Goal: Task Accomplishment & Management: Manage account settings

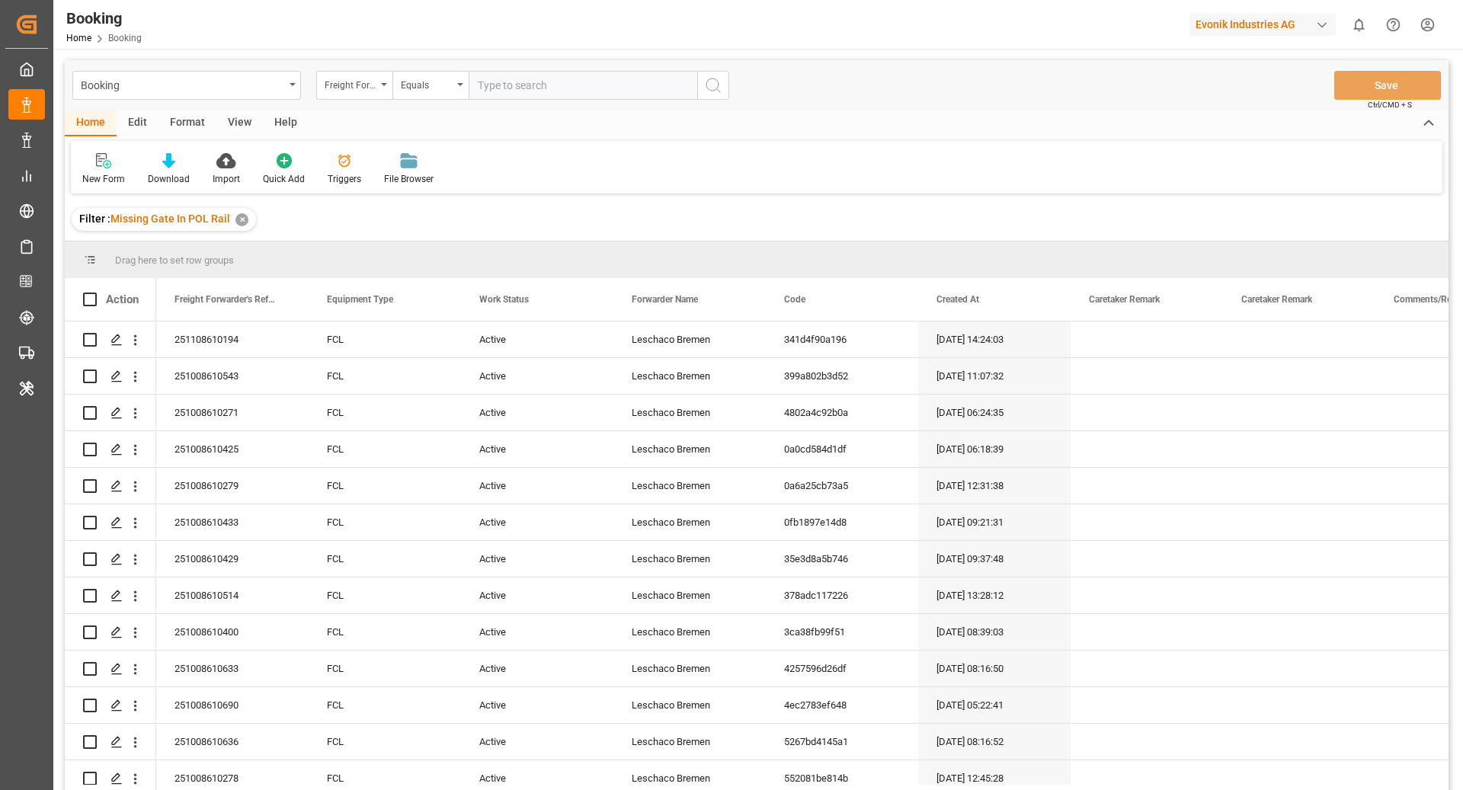
click at [183, 120] on div "Format" at bounding box center [188, 124] width 58 height 26
click at [119, 157] on div at bounding box center [104, 160] width 45 height 16
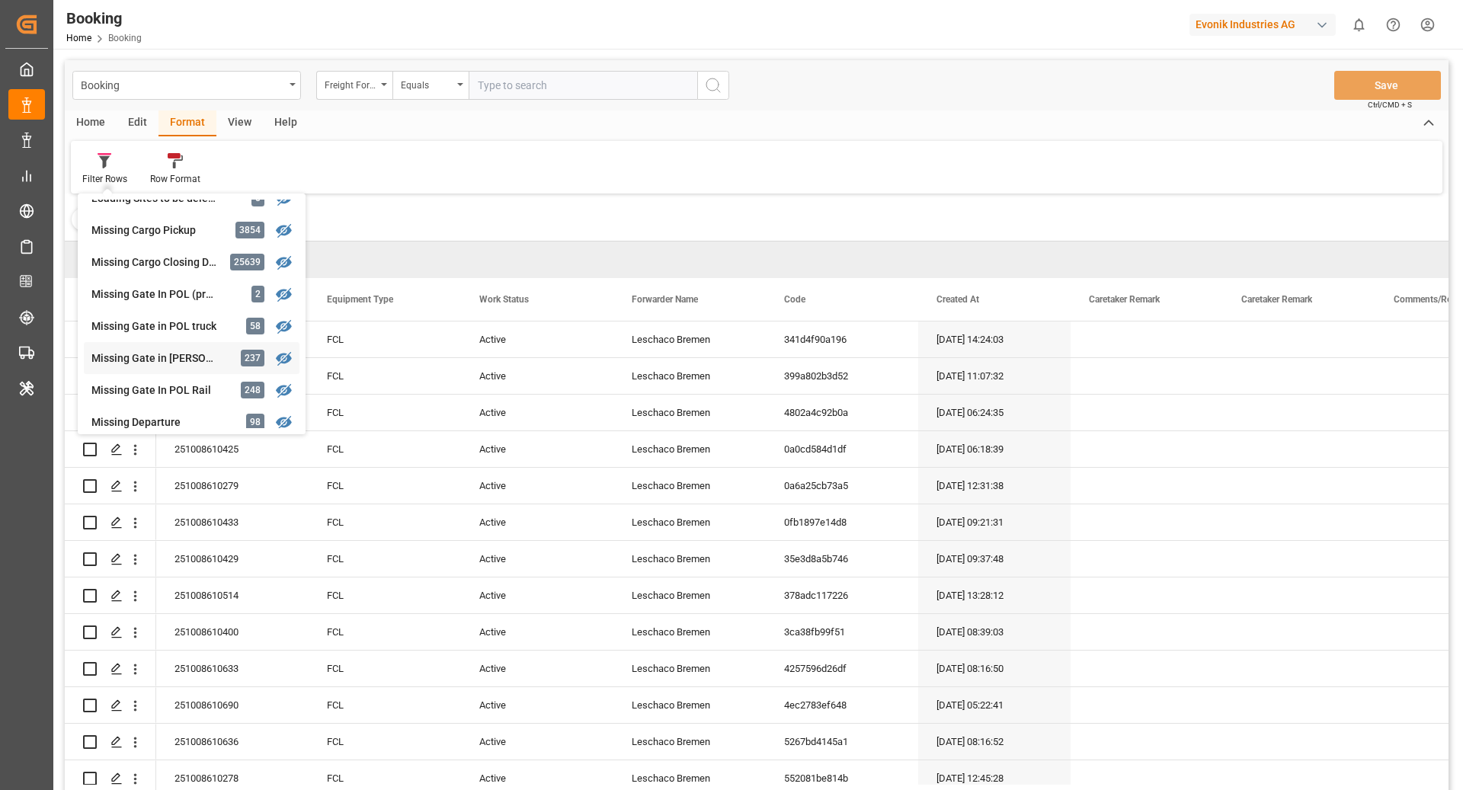
scroll to position [146, 0]
click at [213, 384] on div "Missing Gate In POL Rail" at bounding box center [157, 390] width 133 height 16
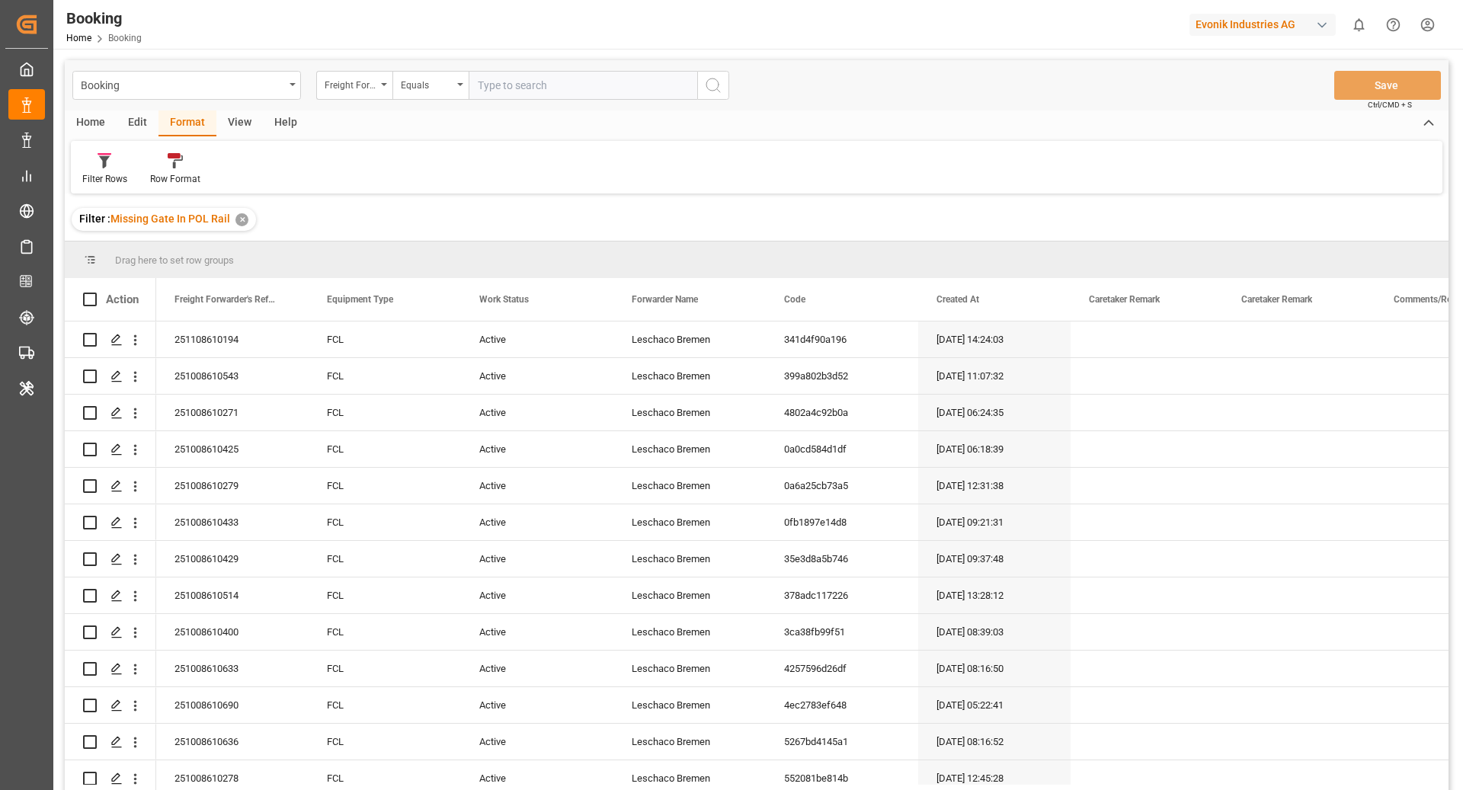
click at [234, 112] on div "View" at bounding box center [239, 124] width 46 height 26
click at [103, 164] on icon at bounding box center [97, 160] width 15 height 15
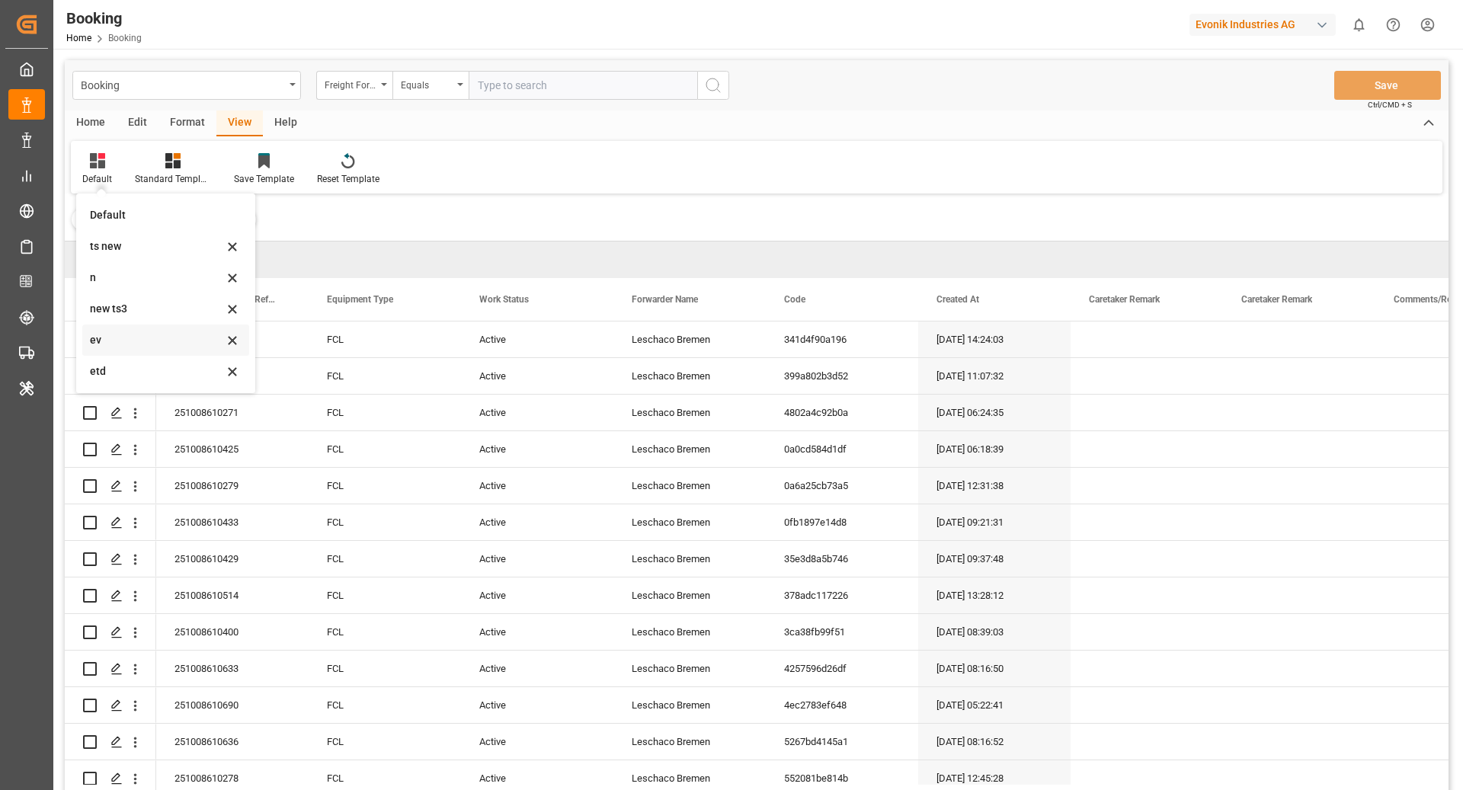
click at [152, 343] on div "ev" at bounding box center [156, 340] width 133 height 16
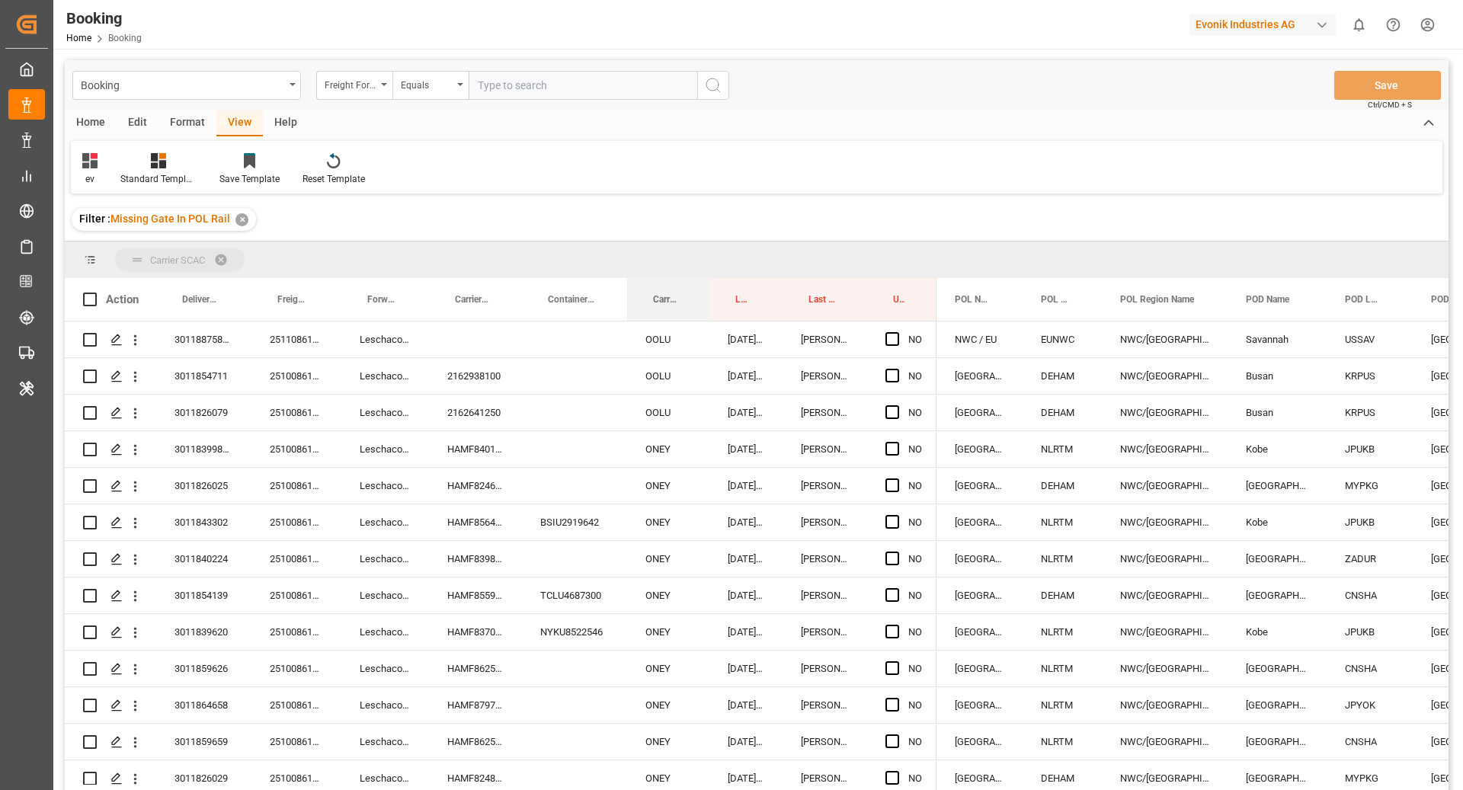
drag, startPoint x: 657, startPoint y: 310, endPoint x: 658, endPoint y: 270, distance: 40.4
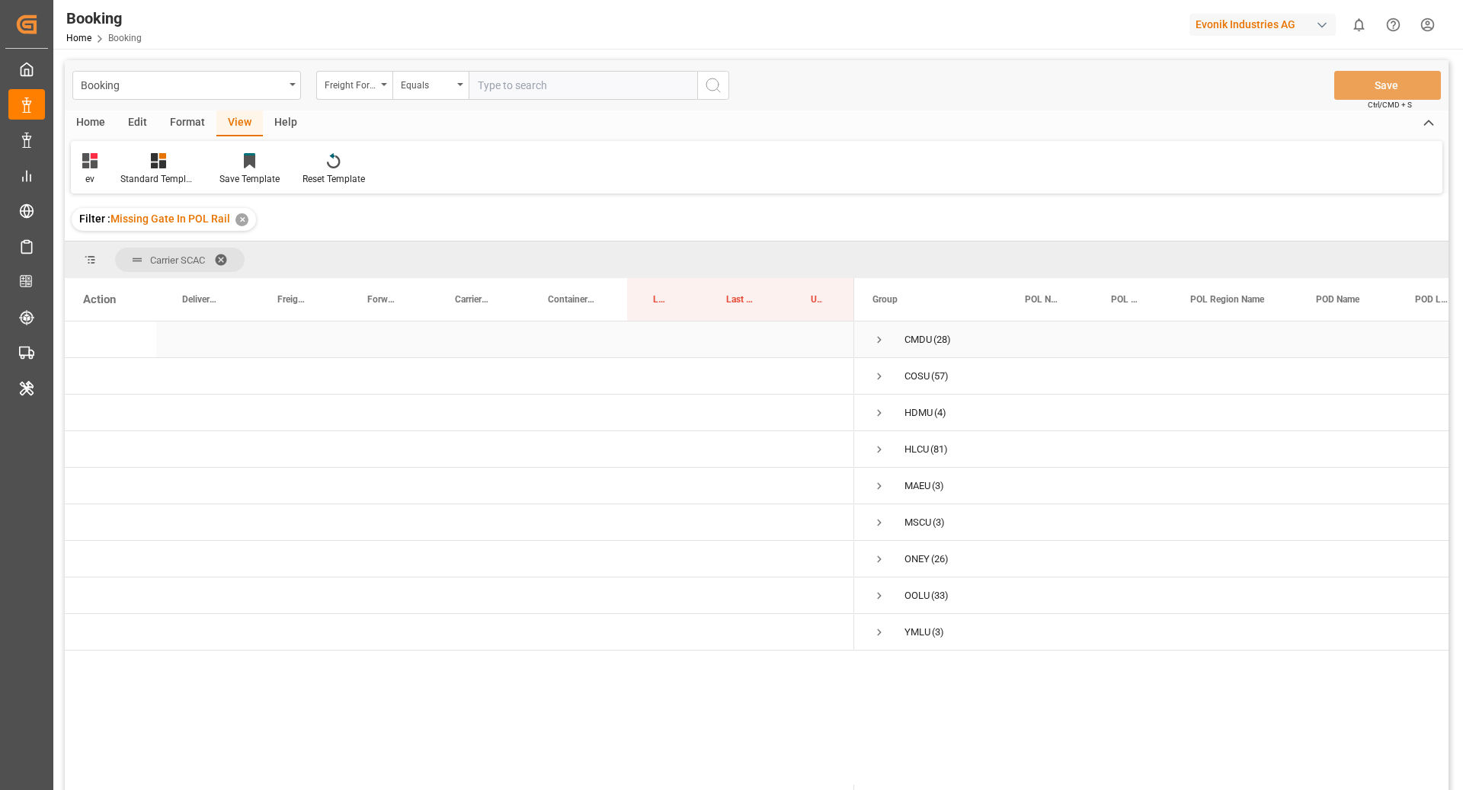
click at [877, 332] on span "Press SPACE to select this row." at bounding box center [880, 339] width 14 height 35
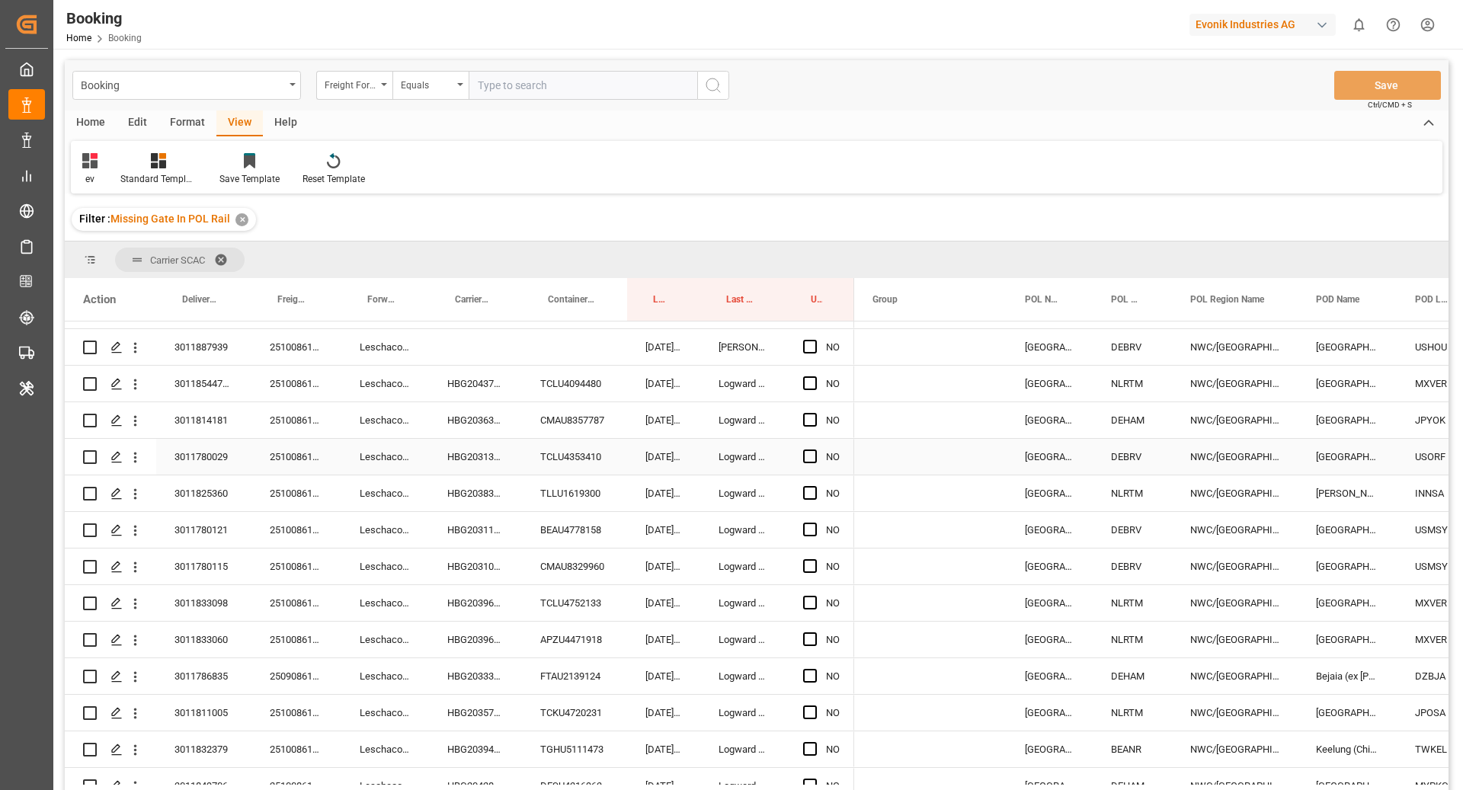
scroll to position [68, 0]
click at [478, 380] on div "HBG2043751" at bounding box center [475, 382] width 93 height 36
click at [809, 381] on span "Press SPACE to select this row." at bounding box center [810, 381] width 14 height 14
click at [815, 374] on input "Press SPACE to select this row." at bounding box center [815, 374] width 0 height 0
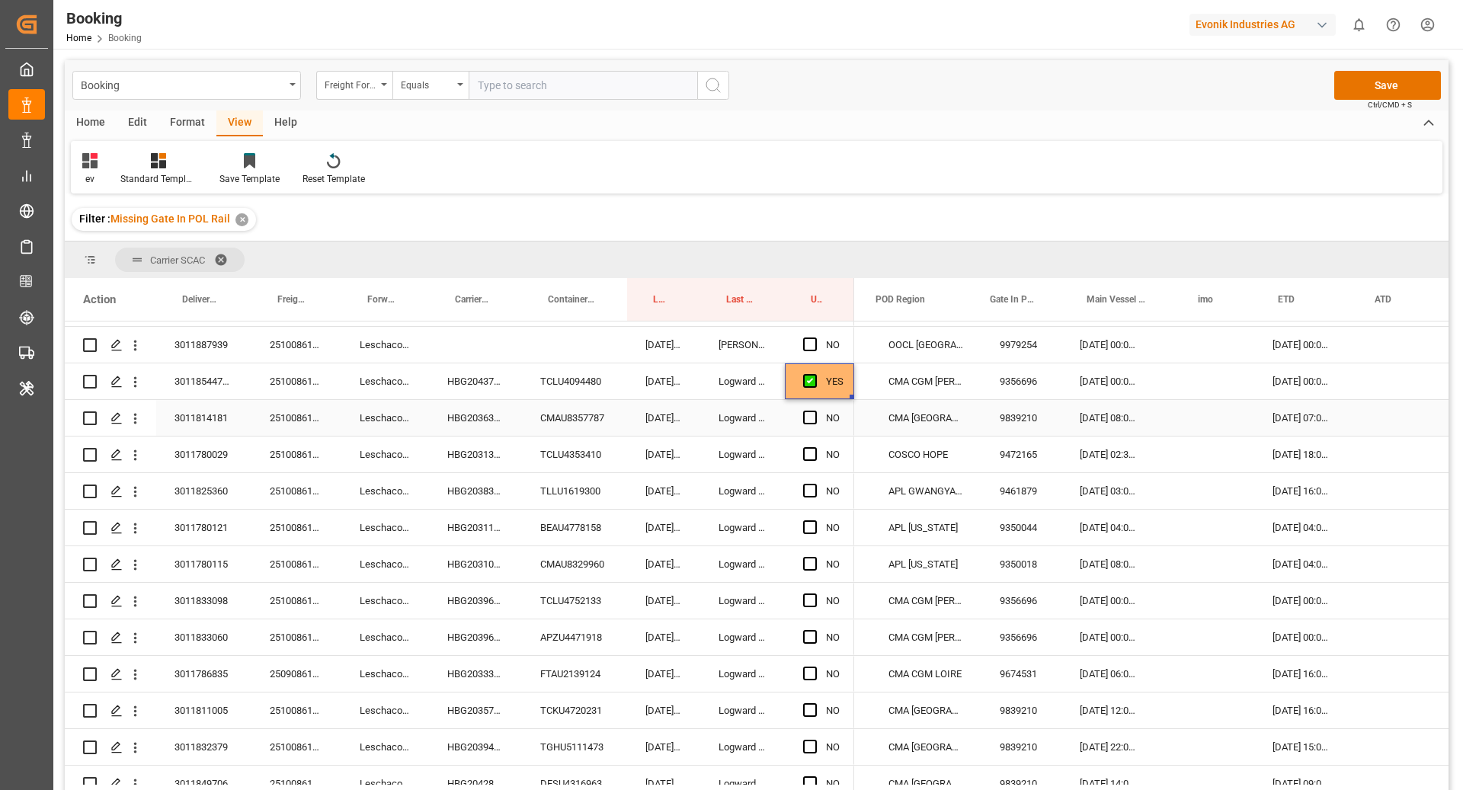
scroll to position [0, 620]
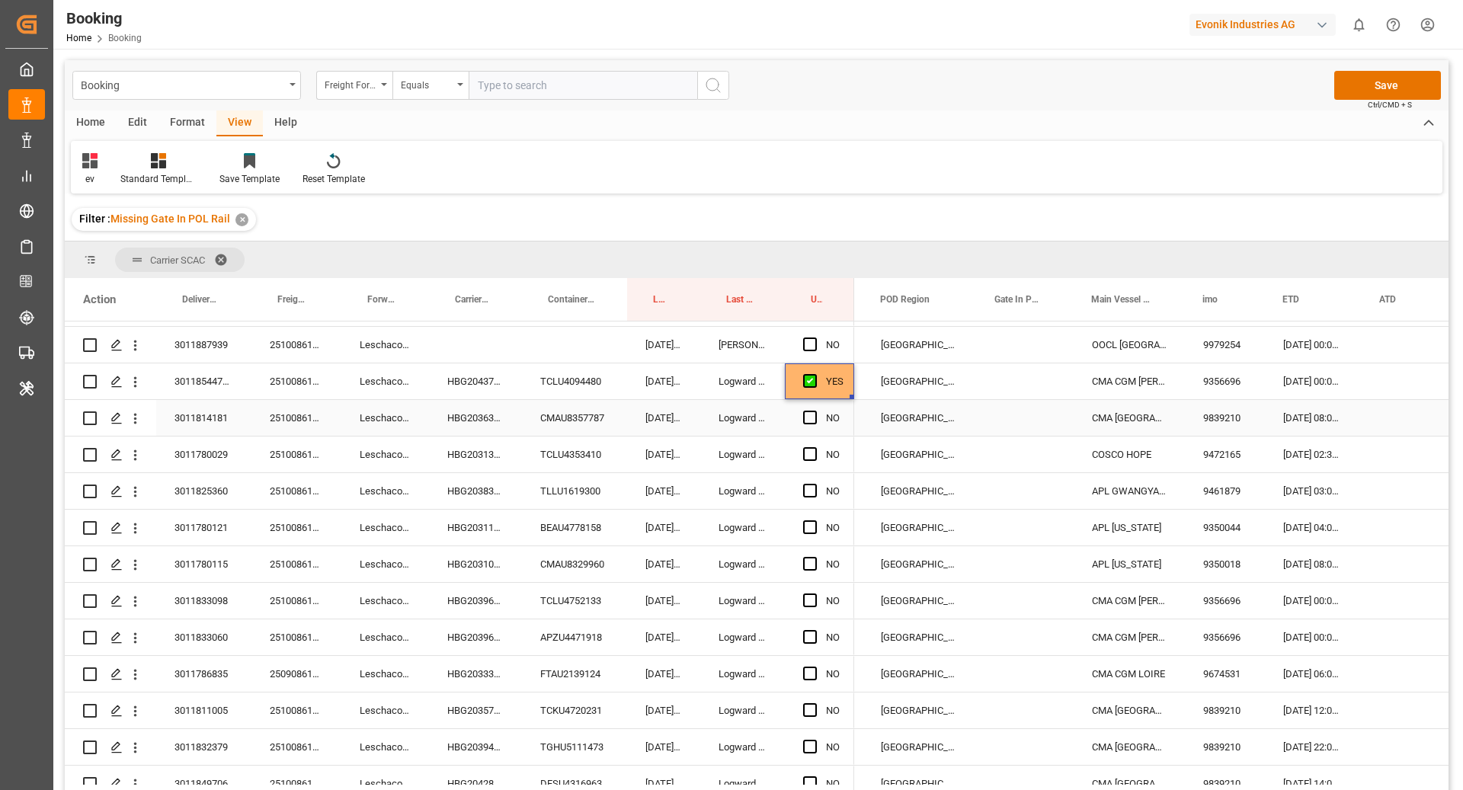
click at [470, 432] on div "HBG2036322" at bounding box center [475, 418] width 93 height 36
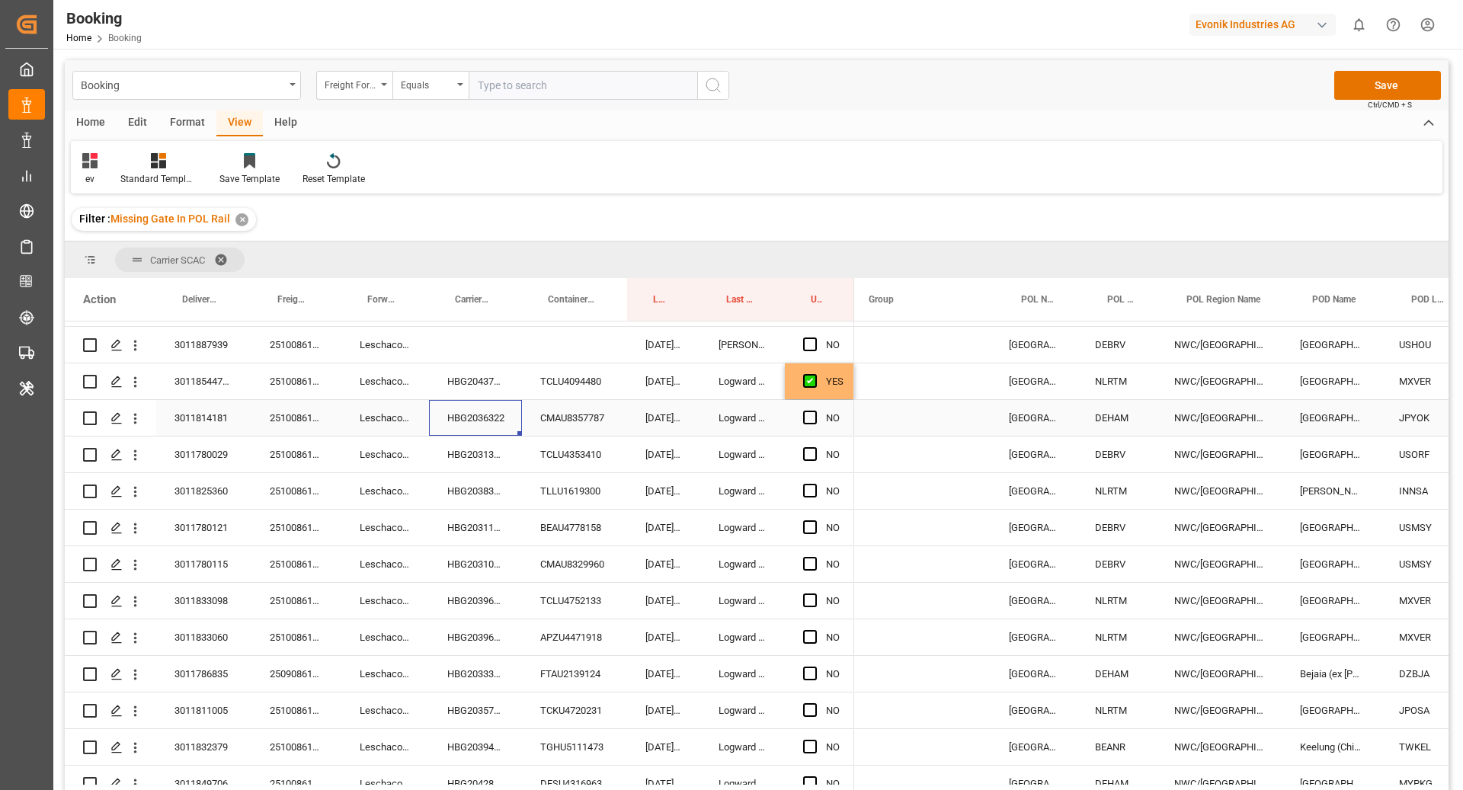
scroll to position [0, 101]
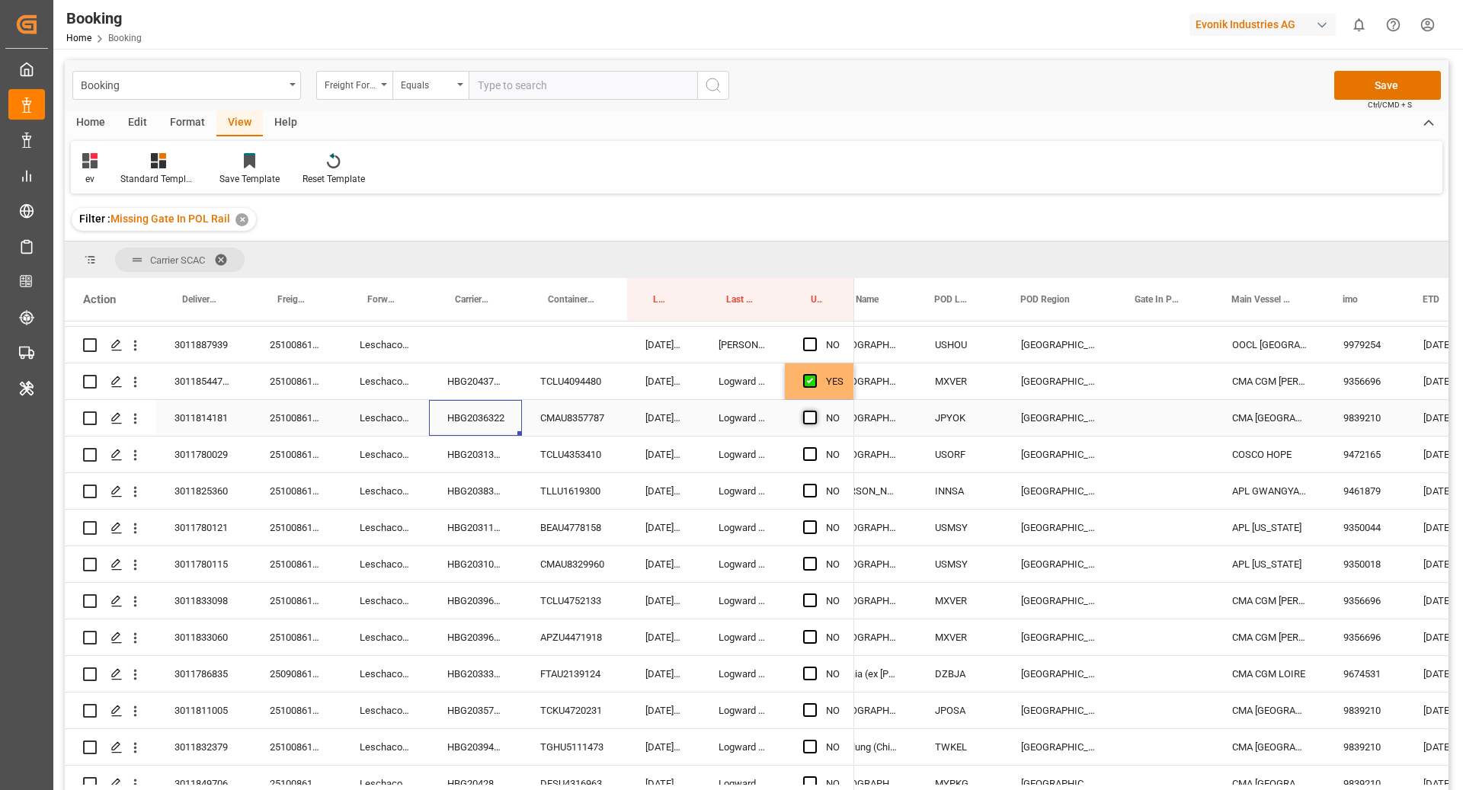
click at [809, 413] on span "Press SPACE to select this row." at bounding box center [810, 418] width 14 height 14
click at [815, 411] on input "Press SPACE to select this row." at bounding box center [815, 411] width 0 height 0
click at [476, 451] on div "HBG2031372" at bounding box center [475, 455] width 93 height 36
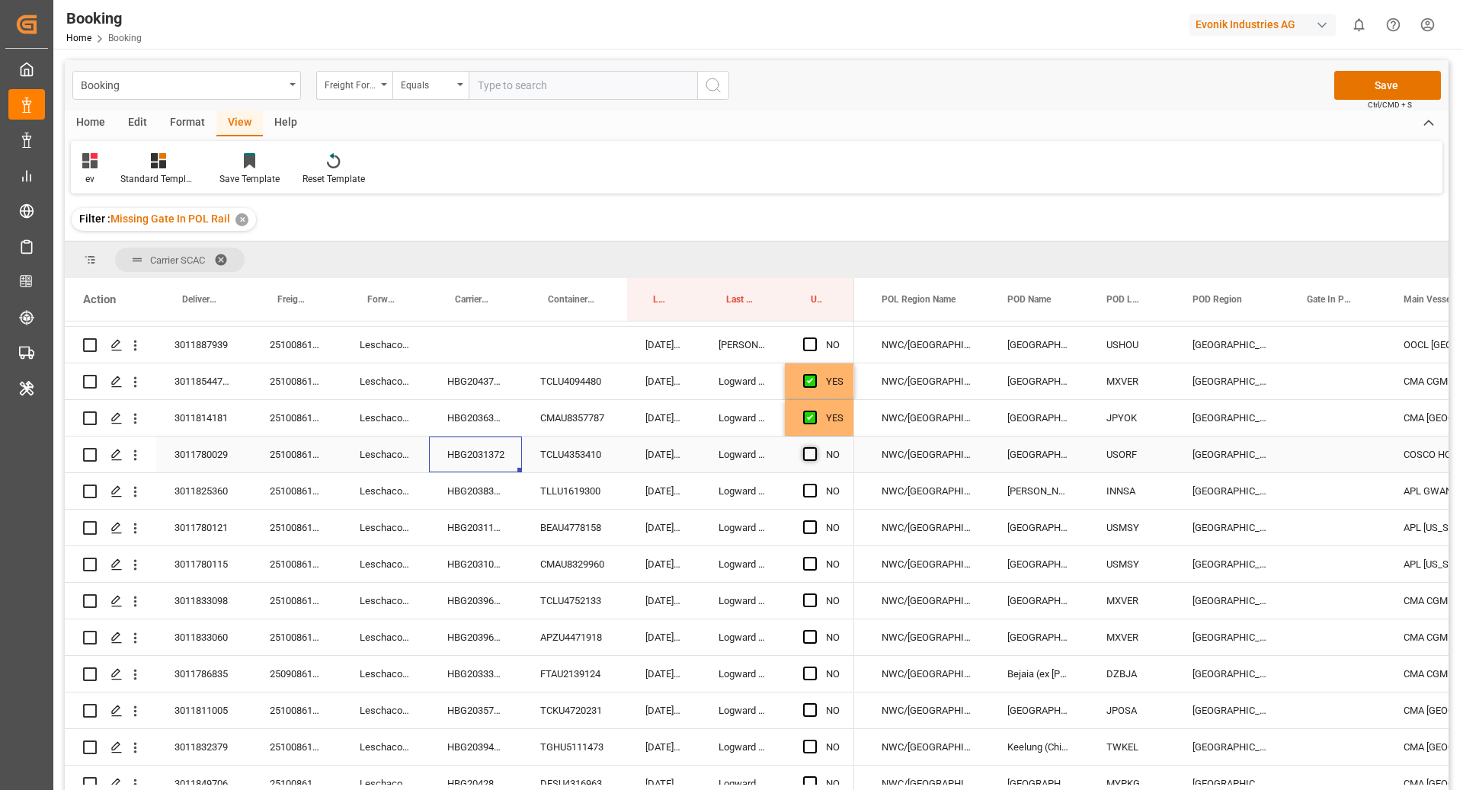
click at [807, 454] on span "Press SPACE to select this row." at bounding box center [810, 454] width 14 height 14
click at [815, 447] on input "Press SPACE to select this row." at bounding box center [815, 447] width 0 height 0
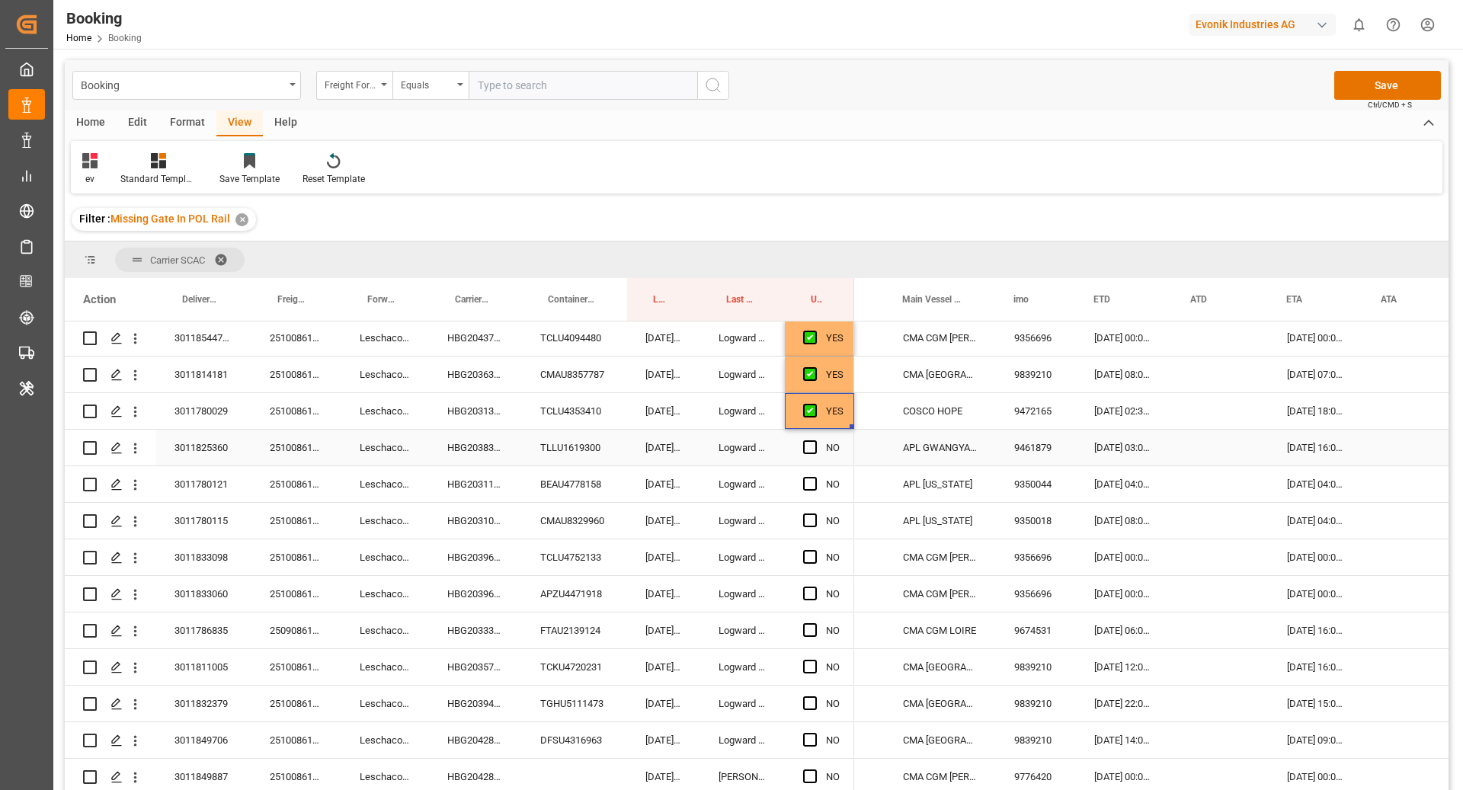
click at [477, 454] on div "HBG2038346" at bounding box center [475, 448] width 93 height 36
click at [809, 451] on span "Press SPACE to select this row." at bounding box center [810, 448] width 14 height 14
click at [815, 441] on input "Press SPACE to select this row." at bounding box center [815, 441] width 0 height 0
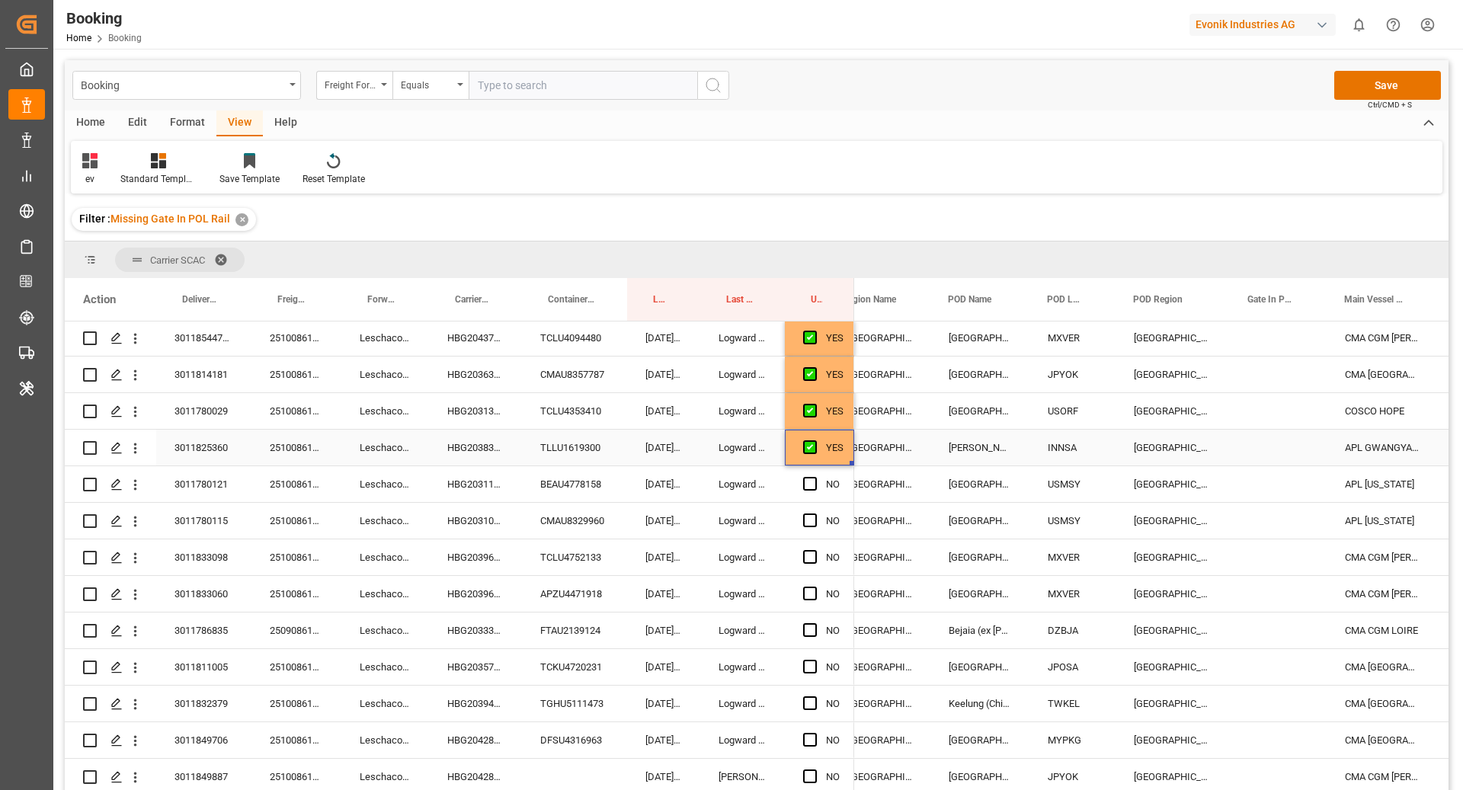
scroll to position [0, 193]
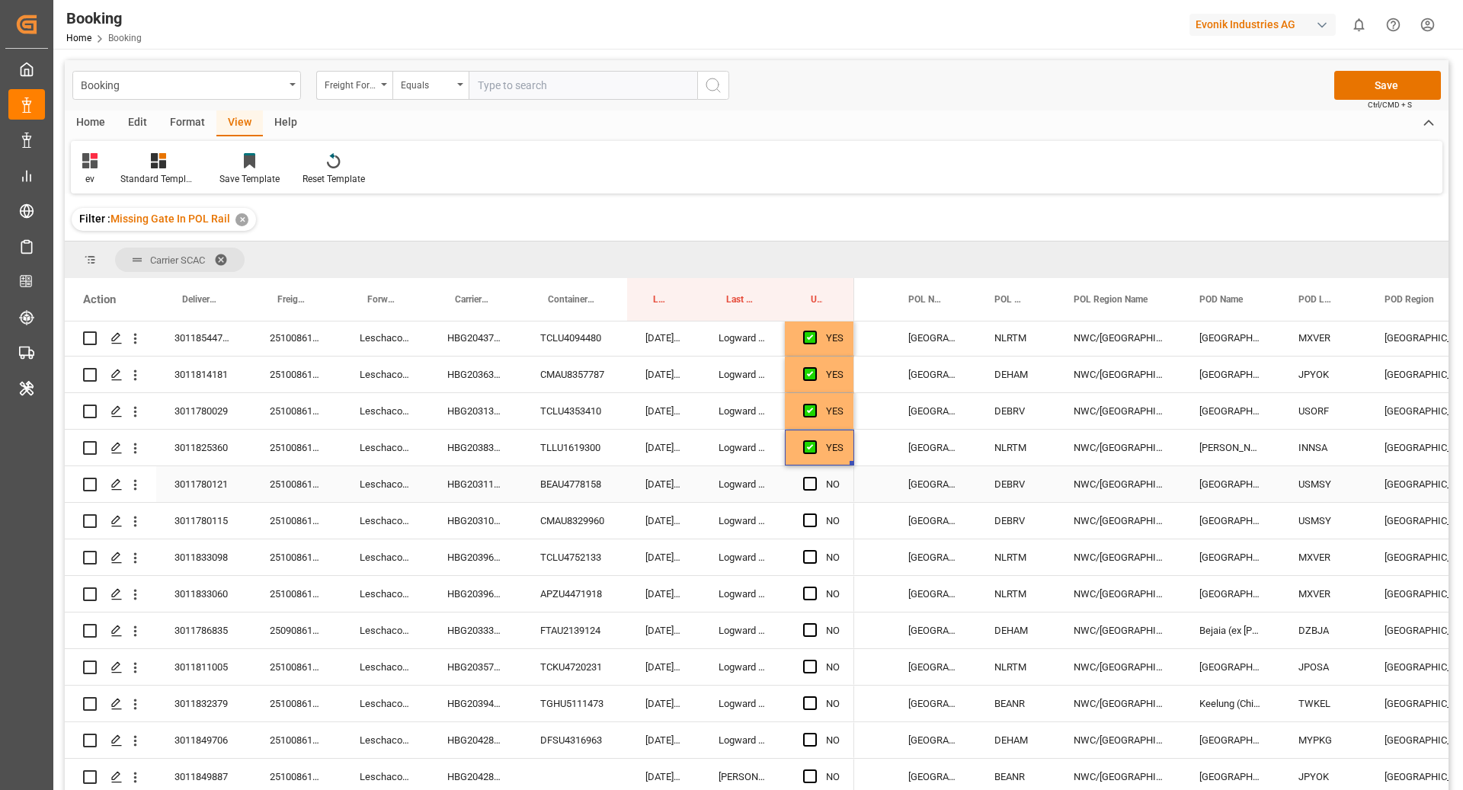
click at [499, 493] on div "HBG2031141" at bounding box center [475, 484] width 93 height 36
click at [809, 488] on span "Press SPACE to select this row." at bounding box center [810, 484] width 14 height 14
click at [815, 477] on input "Press SPACE to select this row." at bounding box center [815, 477] width 0 height 0
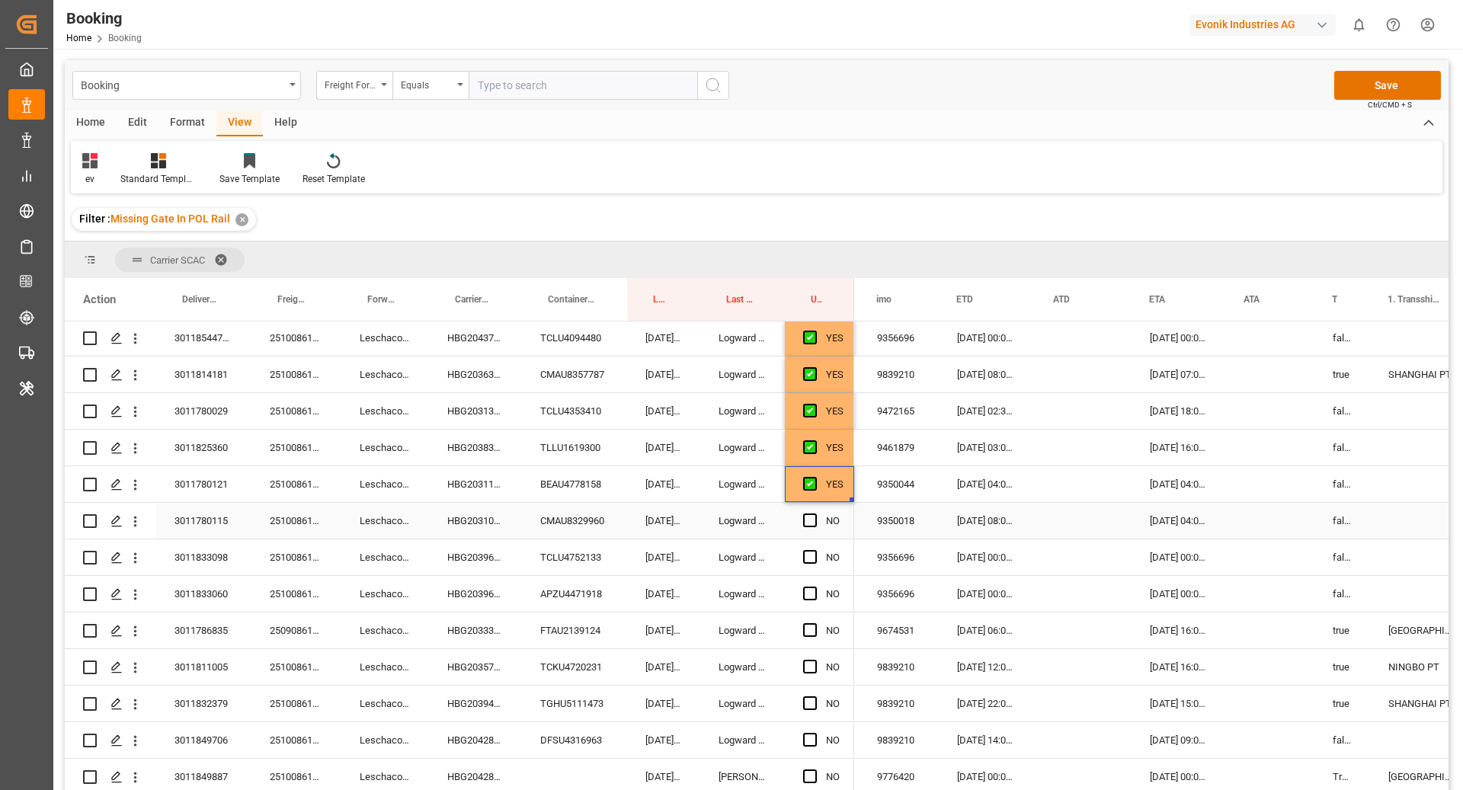
click at [508, 526] on div "HBG2031085" at bounding box center [475, 521] width 93 height 36
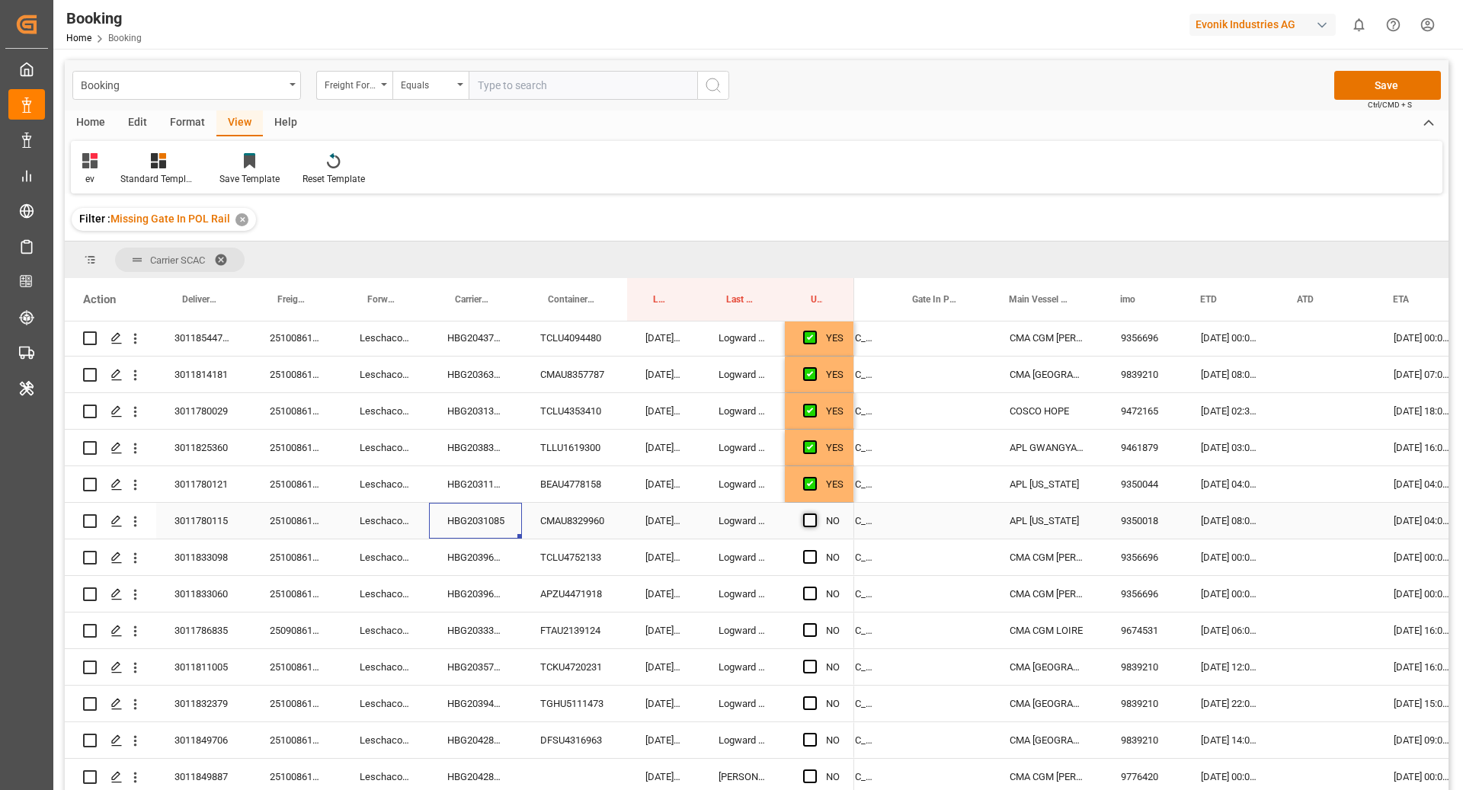
click at [806, 521] on span "Press SPACE to select this row." at bounding box center [810, 521] width 14 height 14
click at [815, 514] on input "Press SPACE to select this row." at bounding box center [815, 514] width 0 height 0
click at [498, 557] on div "HBG2039641" at bounding box center [475, 558] width 93 height 36
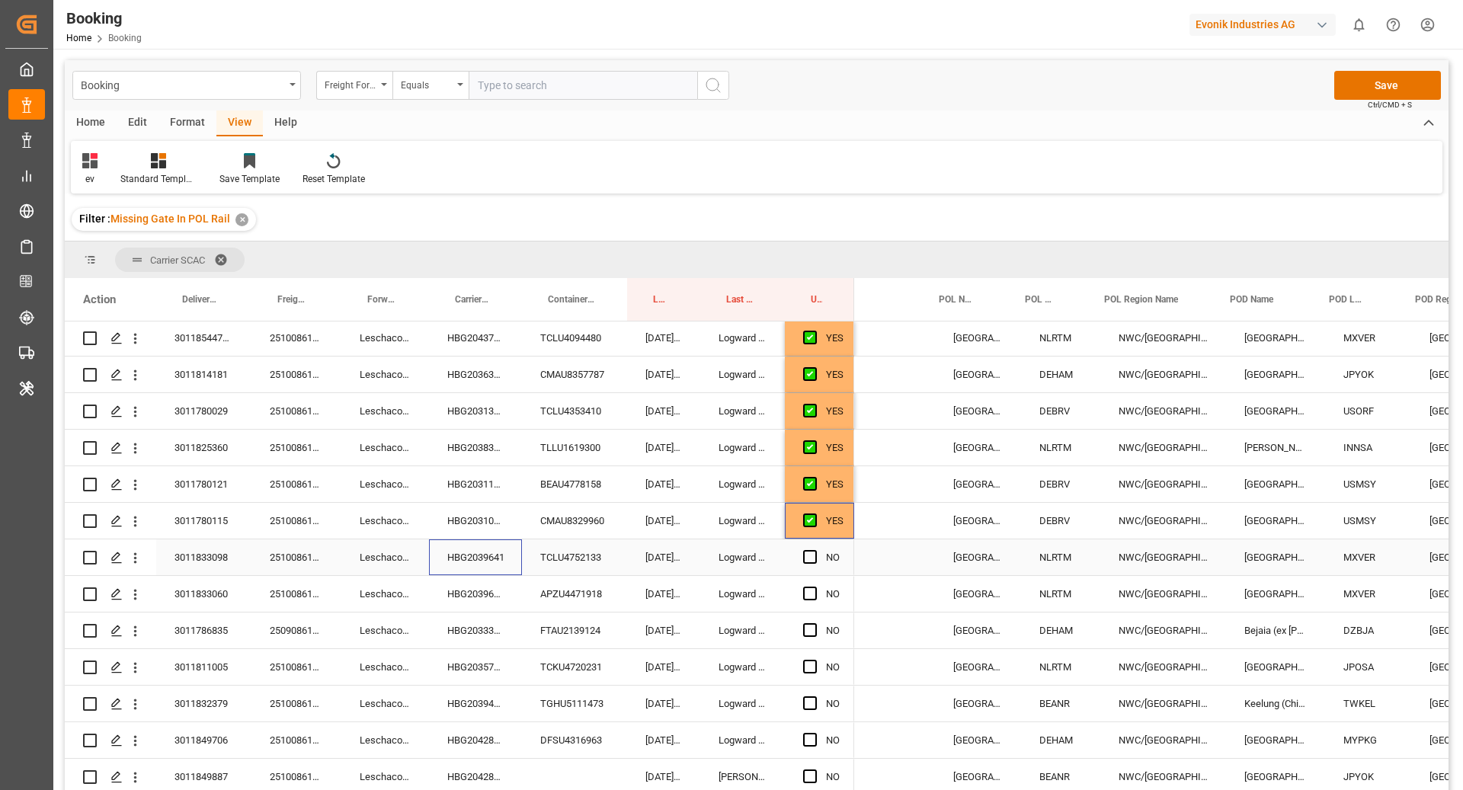
scroll to position [0, 87]
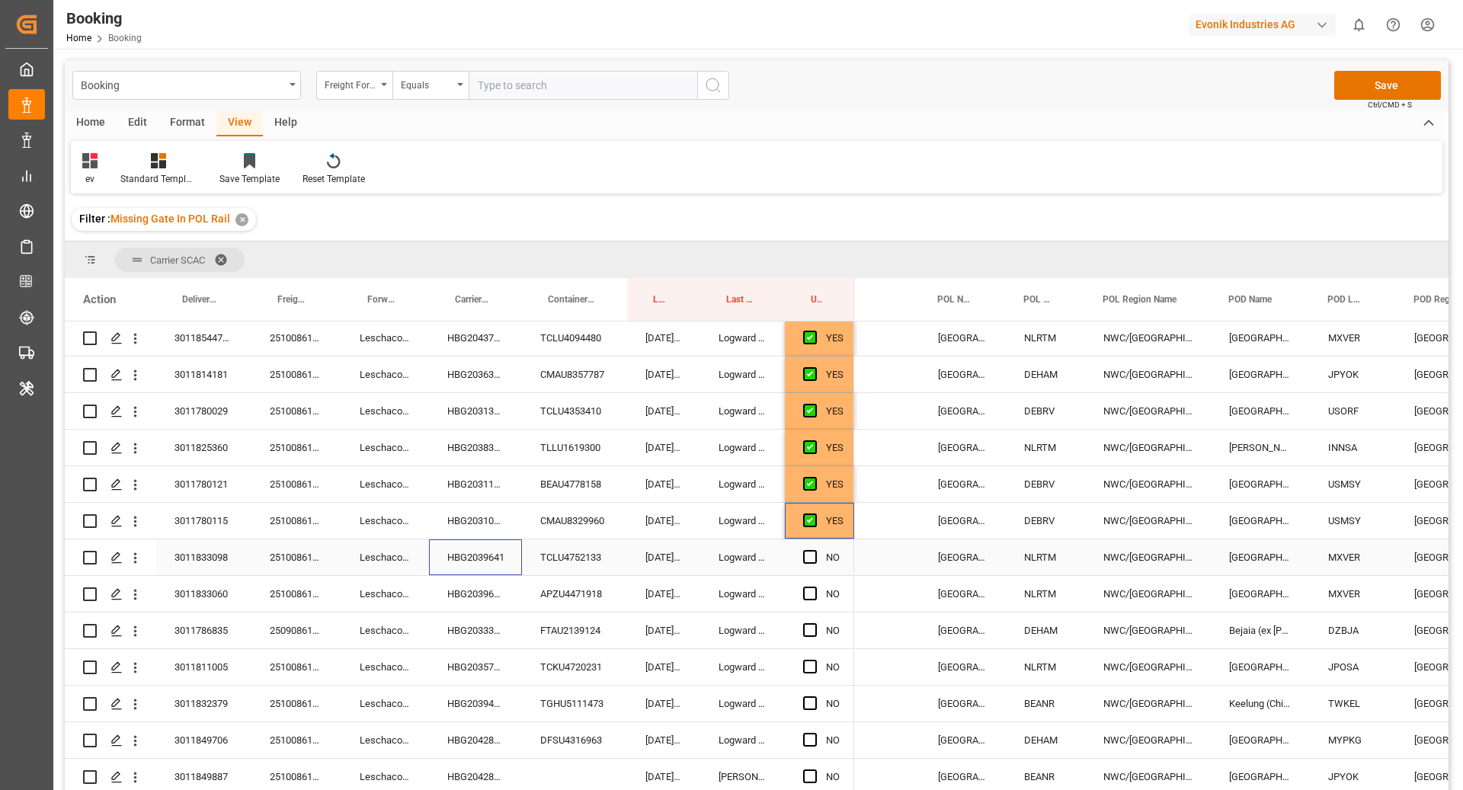
click at [502, 561] on div "HBG2039641" at bounding box center [475, 558] width 93 height 36
click at [806, 562] on span "Press SPACE to select this row." at bounding box center [810, 557] width 14 height 14
click at [815, 550] on input "Press SPACE to select this row." at bounding box center [815, 550] width 0 height 0
click at [809, 595] on span "Press SPACE to select this row." at bounding box center [810, 594] width 14 height 14
click at [815, 587] on input "Press SPACE to select this row." at bounding box center [815, 587] width 0 height 0
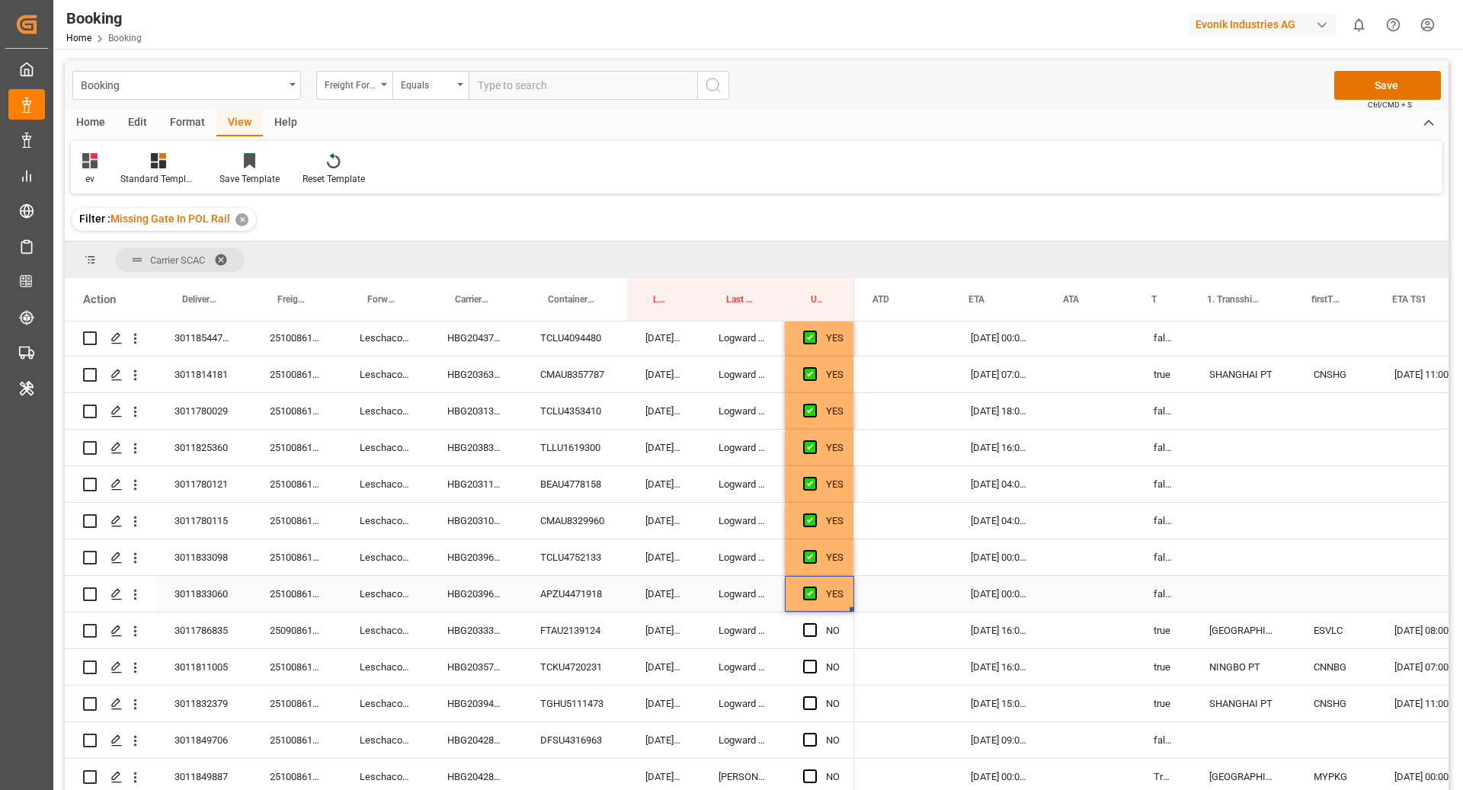
scroll to position [0, 1207]
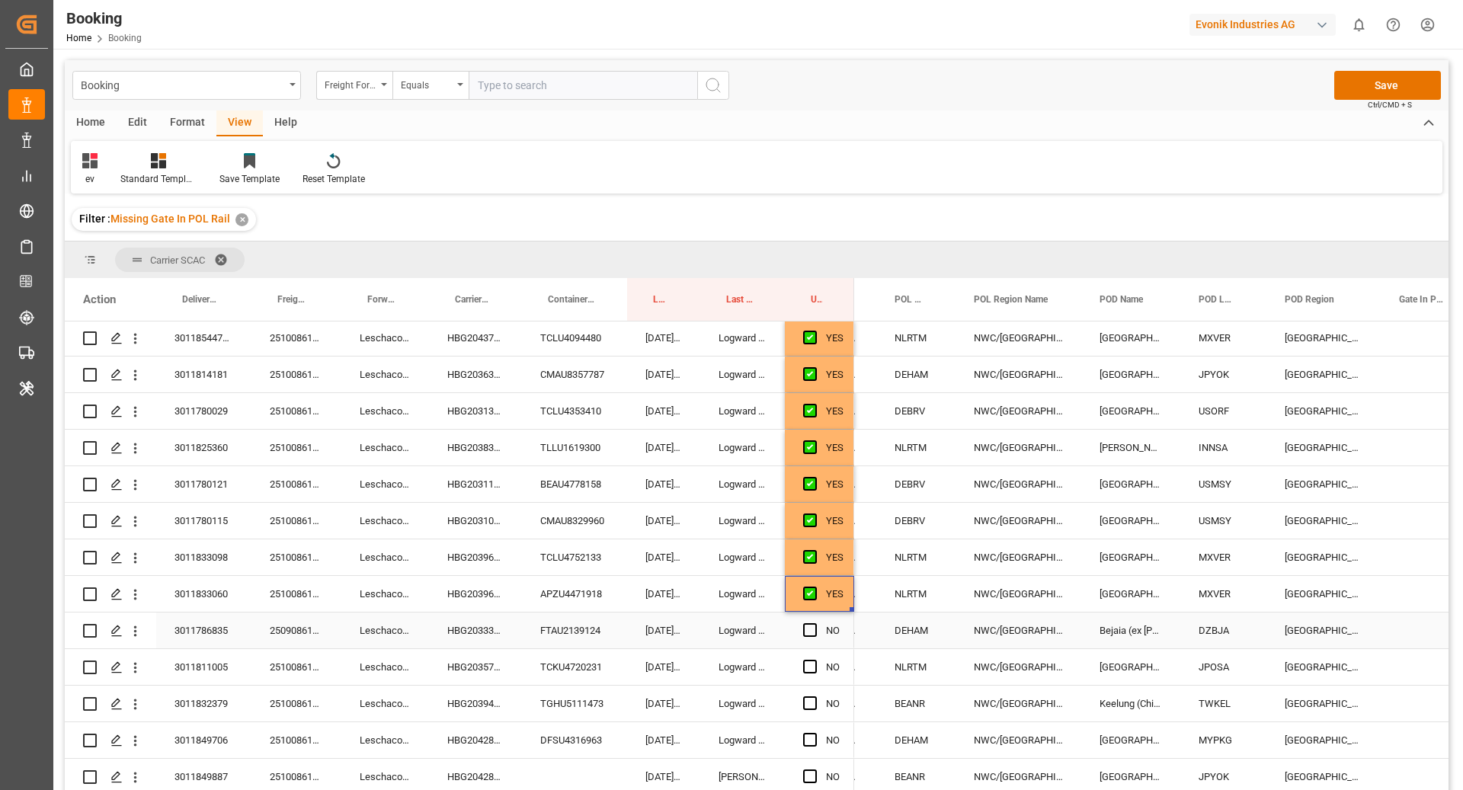
click at [498, 626] on div "HBG2033343" at bounding box center [475, 631] width 93 height 36
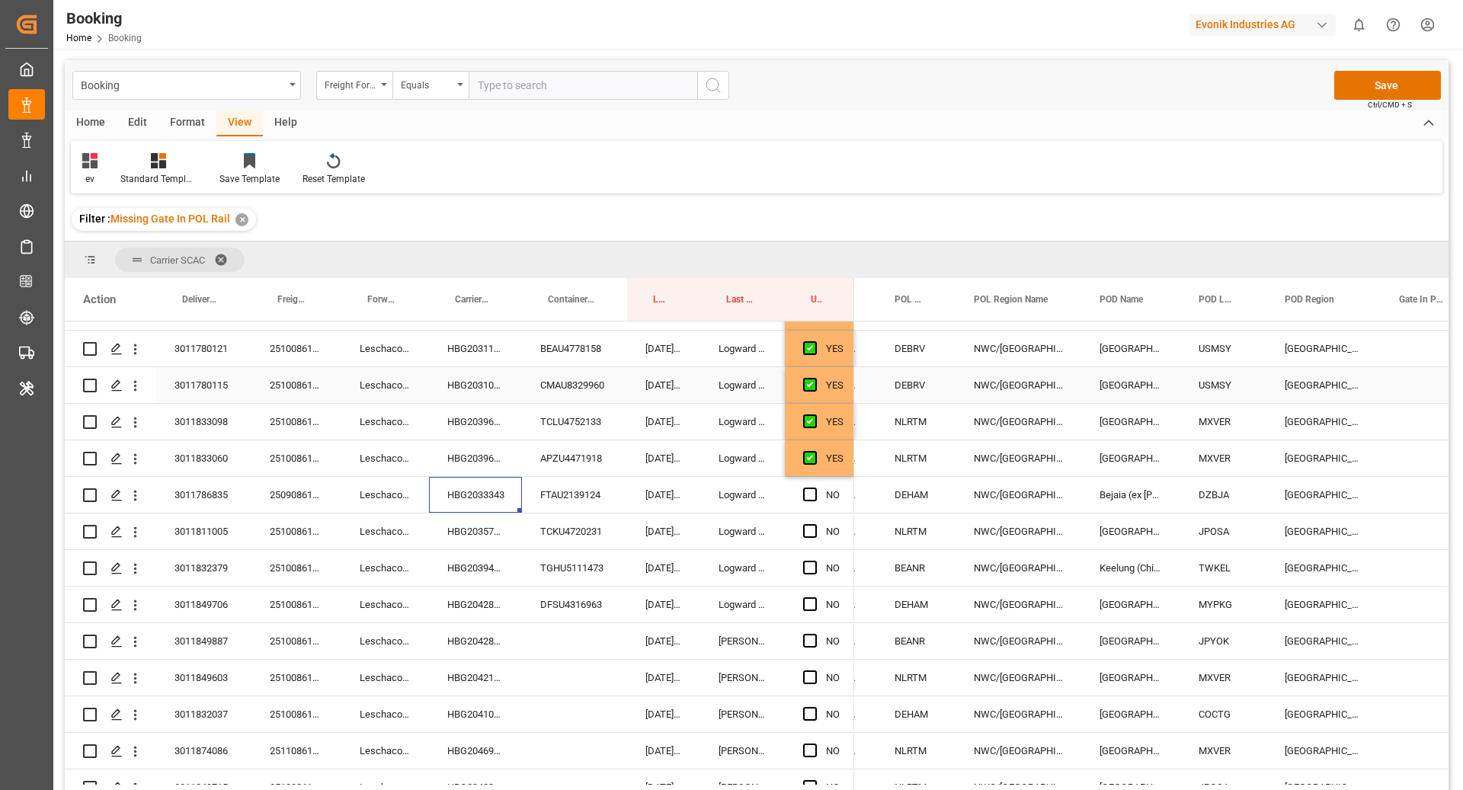
scroll to position [257, 0]
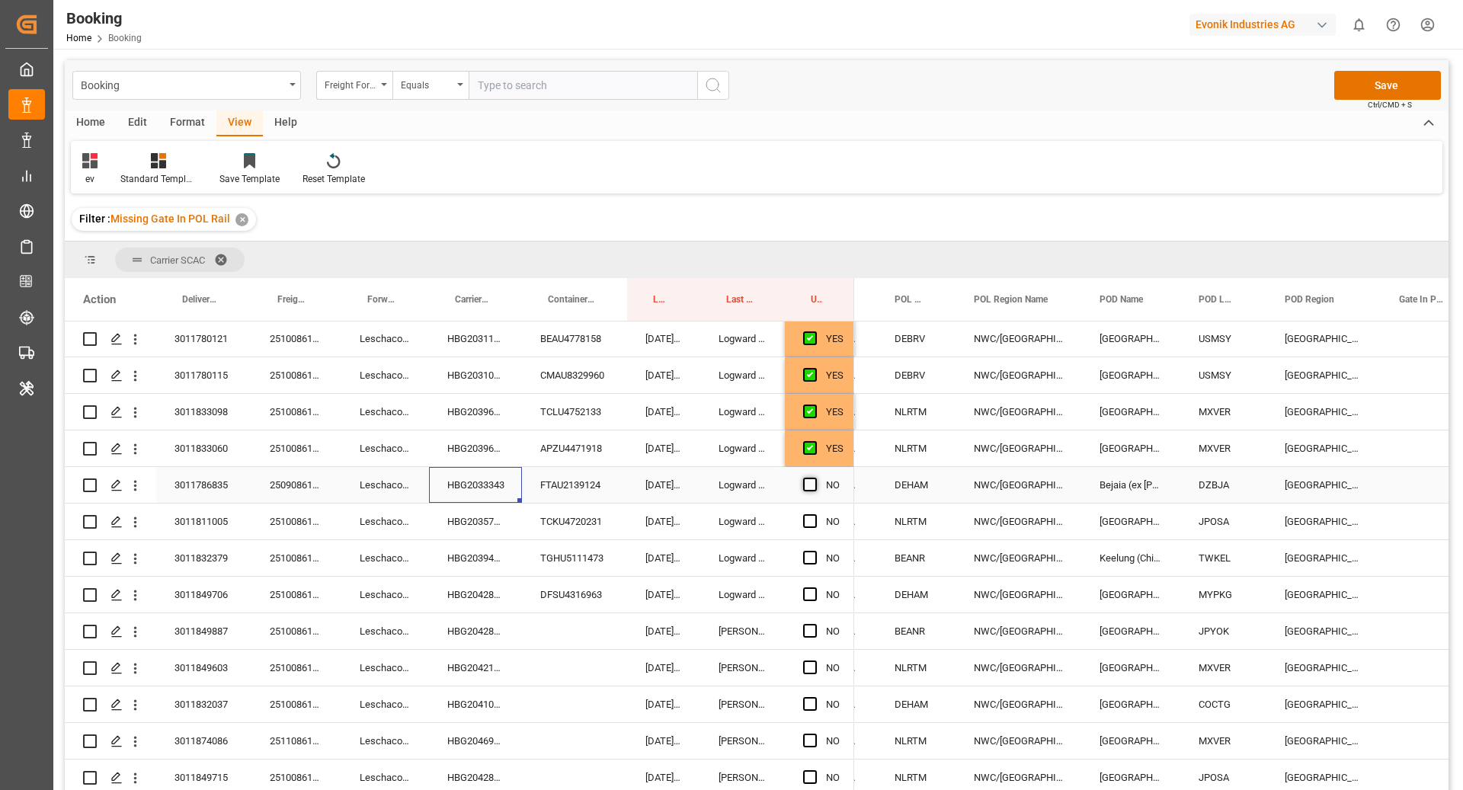
click at [812, 481] on span "Press SPACE to select this row." at bounding box center [810, 485] width 14 height 14
click at [815, 478] on input "Press SPACE to select this row." at bounding box center [815, 478] width 0 height 0
click at [495, 514] on div "HBG2035744" at bounding box center [475, 522] width 93 height 36
click at [806, 525] on span "Press SPACE to select this row." at bounding box center [810, 521] width 14 height 14
click at [815, 514] on input "Press SPACE to select this row." at bounding box center [815, 514] width 0 height 0
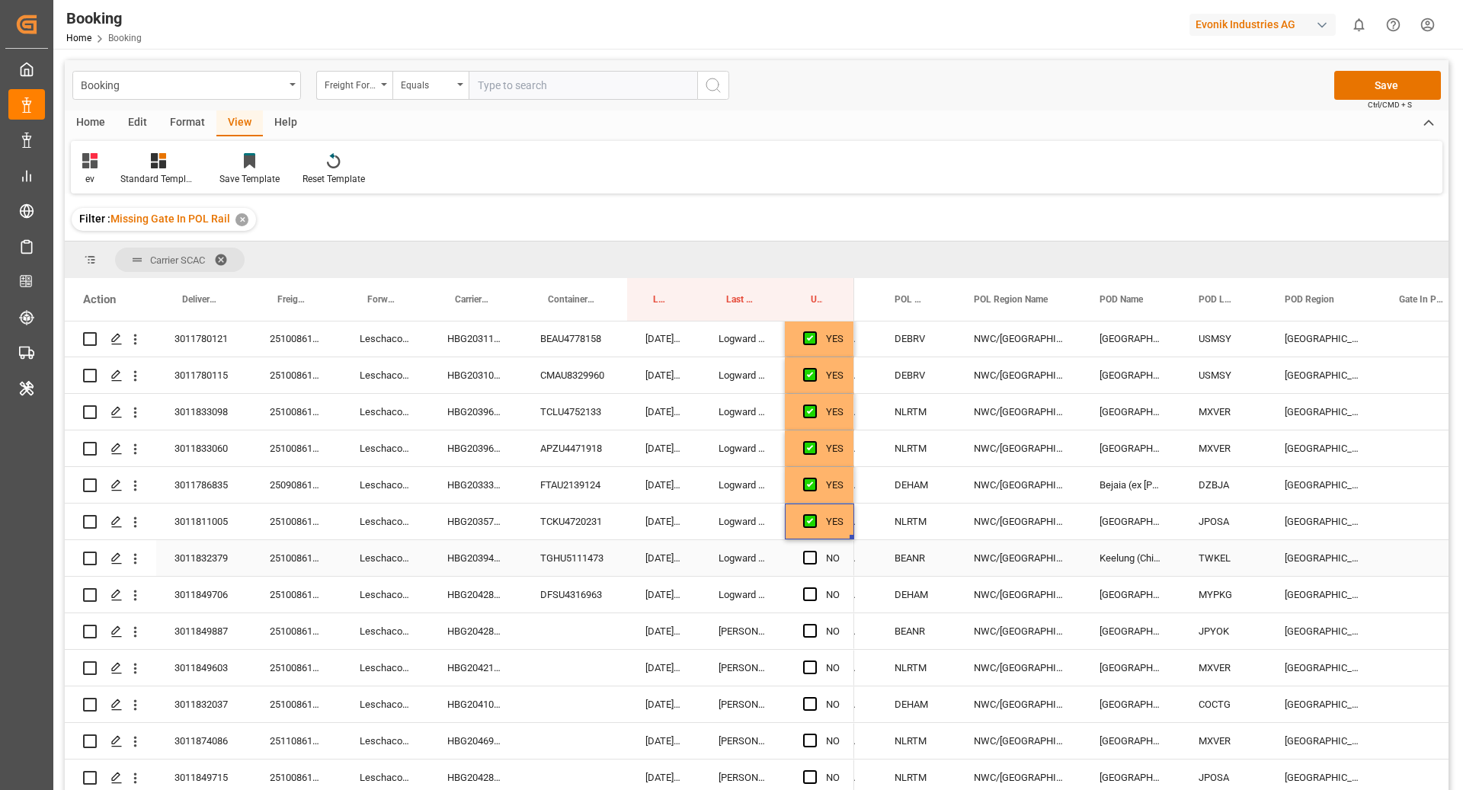
click at [461, 546] on div "HBG2039464" at bounding box center [475, 558] width 93 height 36
click at [813, 555] on span "Press SPACE to select this row." at bounding box center [810, 558] width 14 height 14
click at [815, 551] on input "Press SPACE to select this row." at bounding box center [815, 551] width 0 height 0
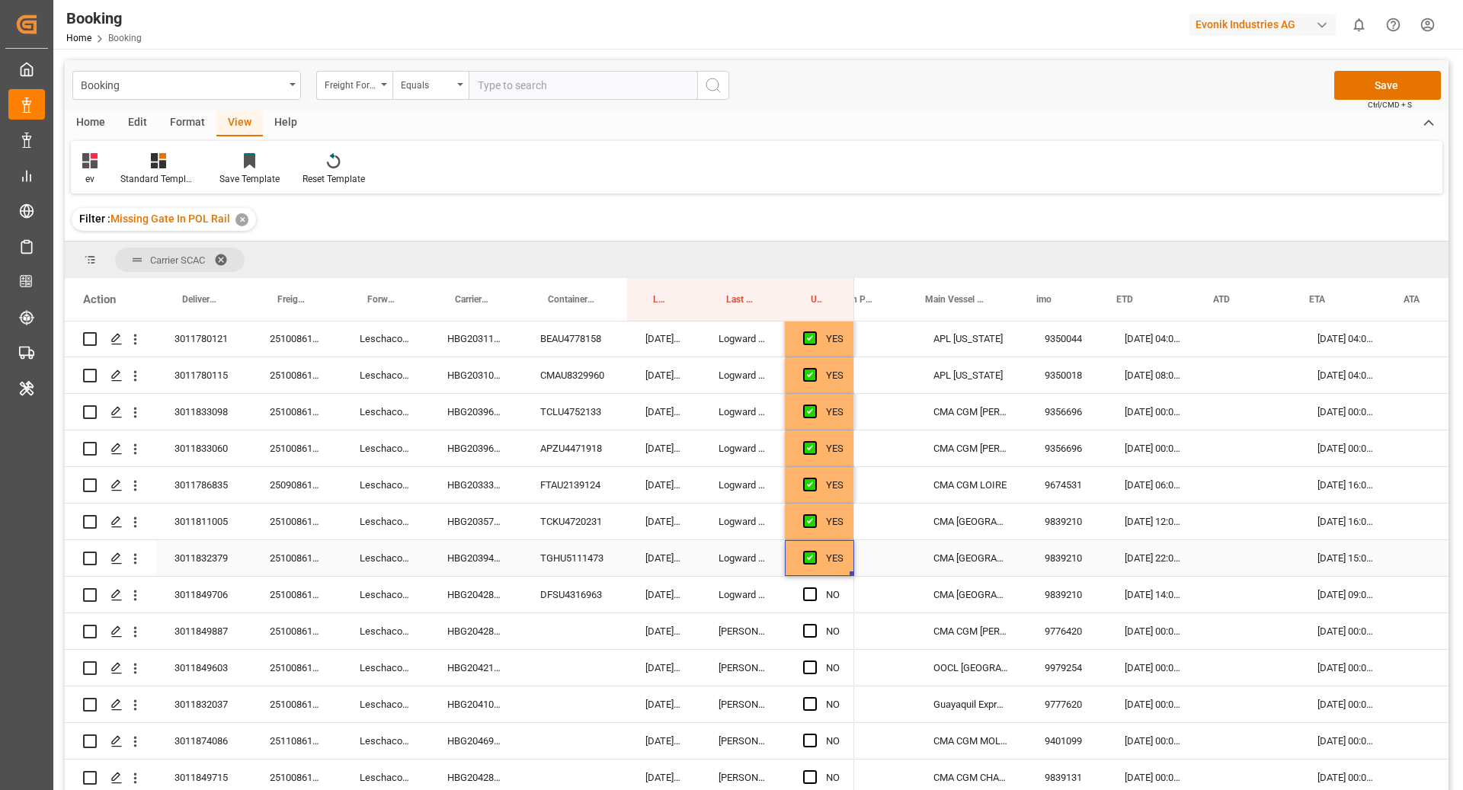
scroll to position [0, 788]
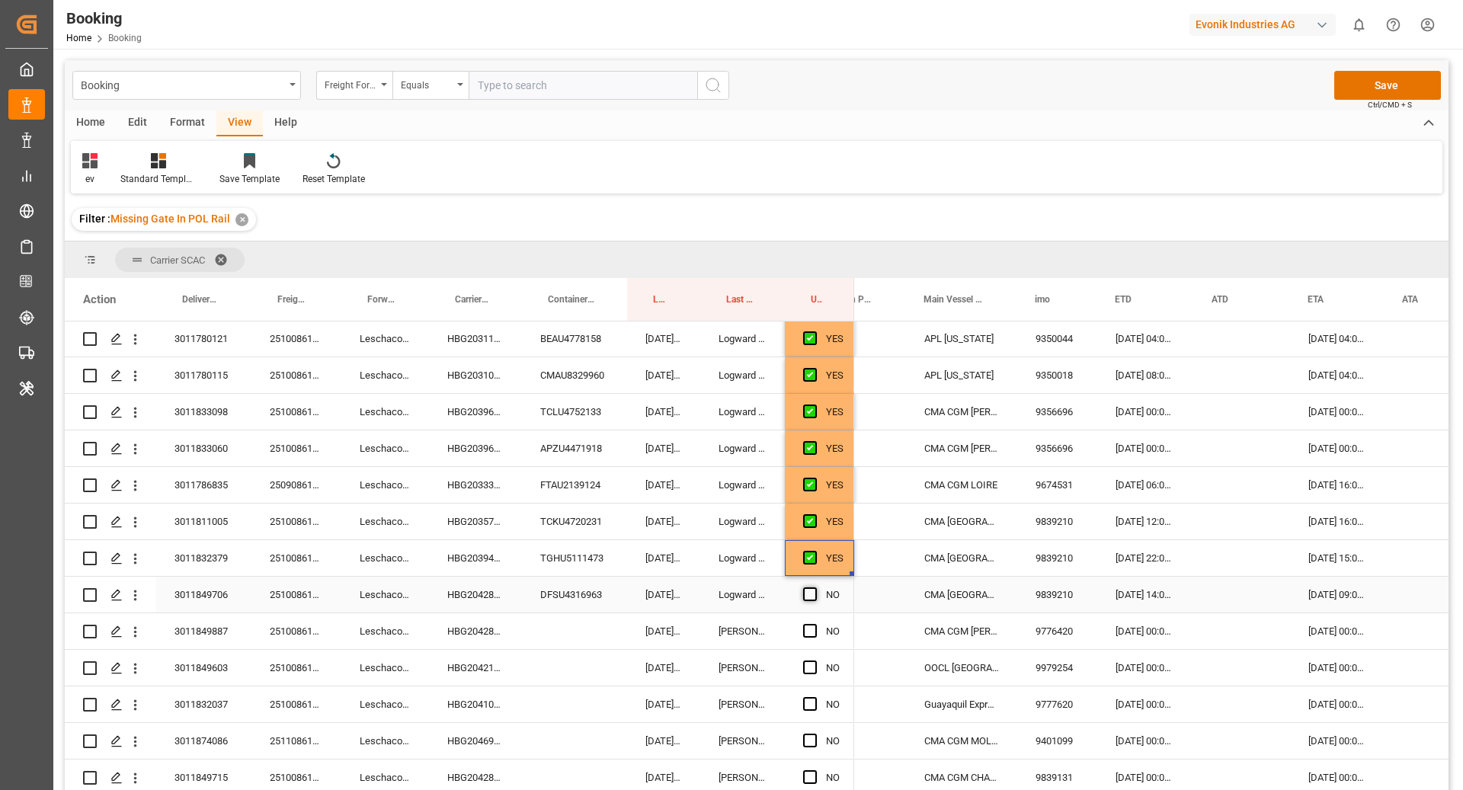
click at [811, 593] on span "Press SPACE to select this row." at bounding box center [810, 595] width 14 height 14
click at [815, 588] on input "Press SPACE to select this row." at bounding box center [815, 588] width 0 height 0
click at [479, 591] on div "HBG2042895" at bounding box center [475, 595] width 93 height 36
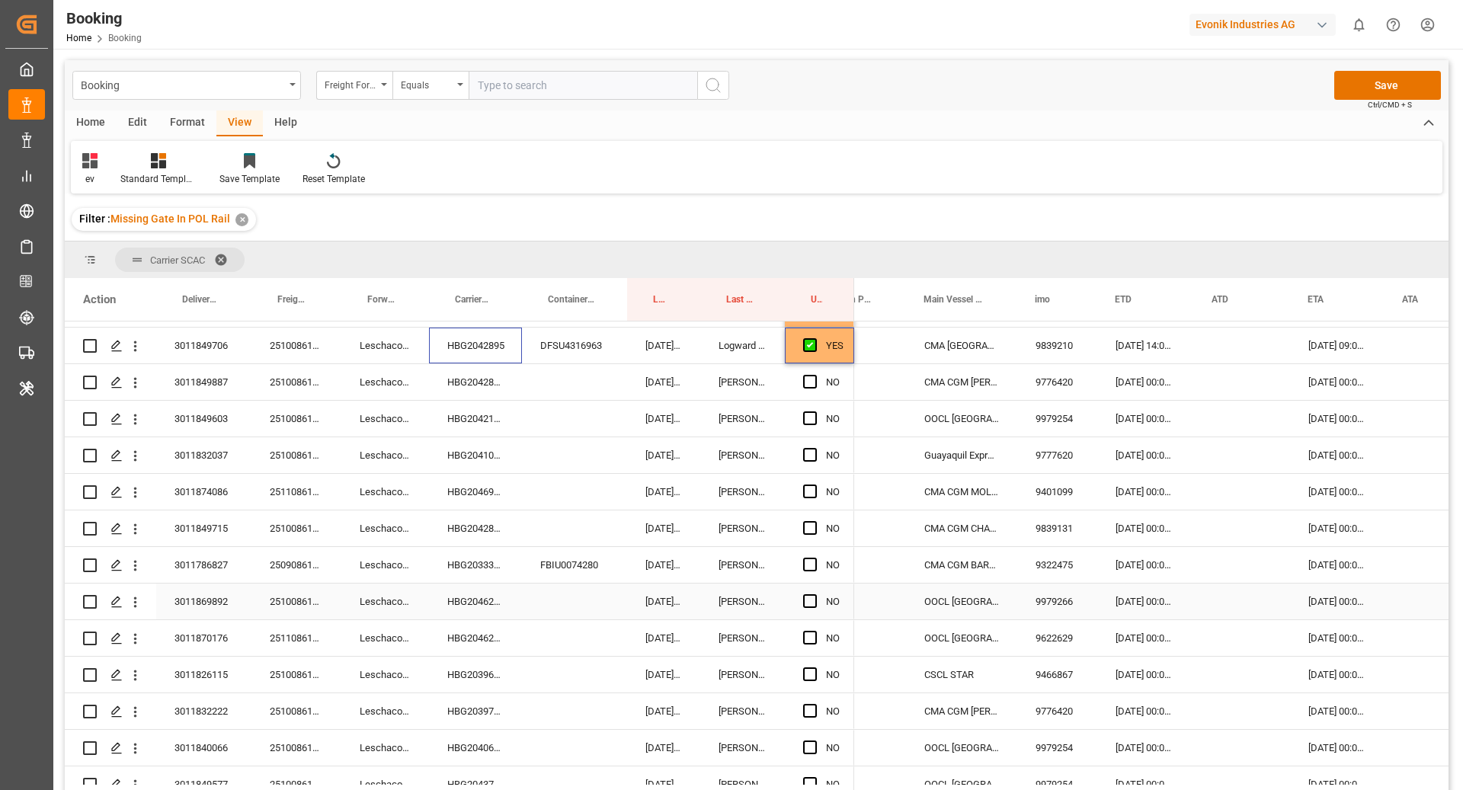
scroll to position [525, 0]
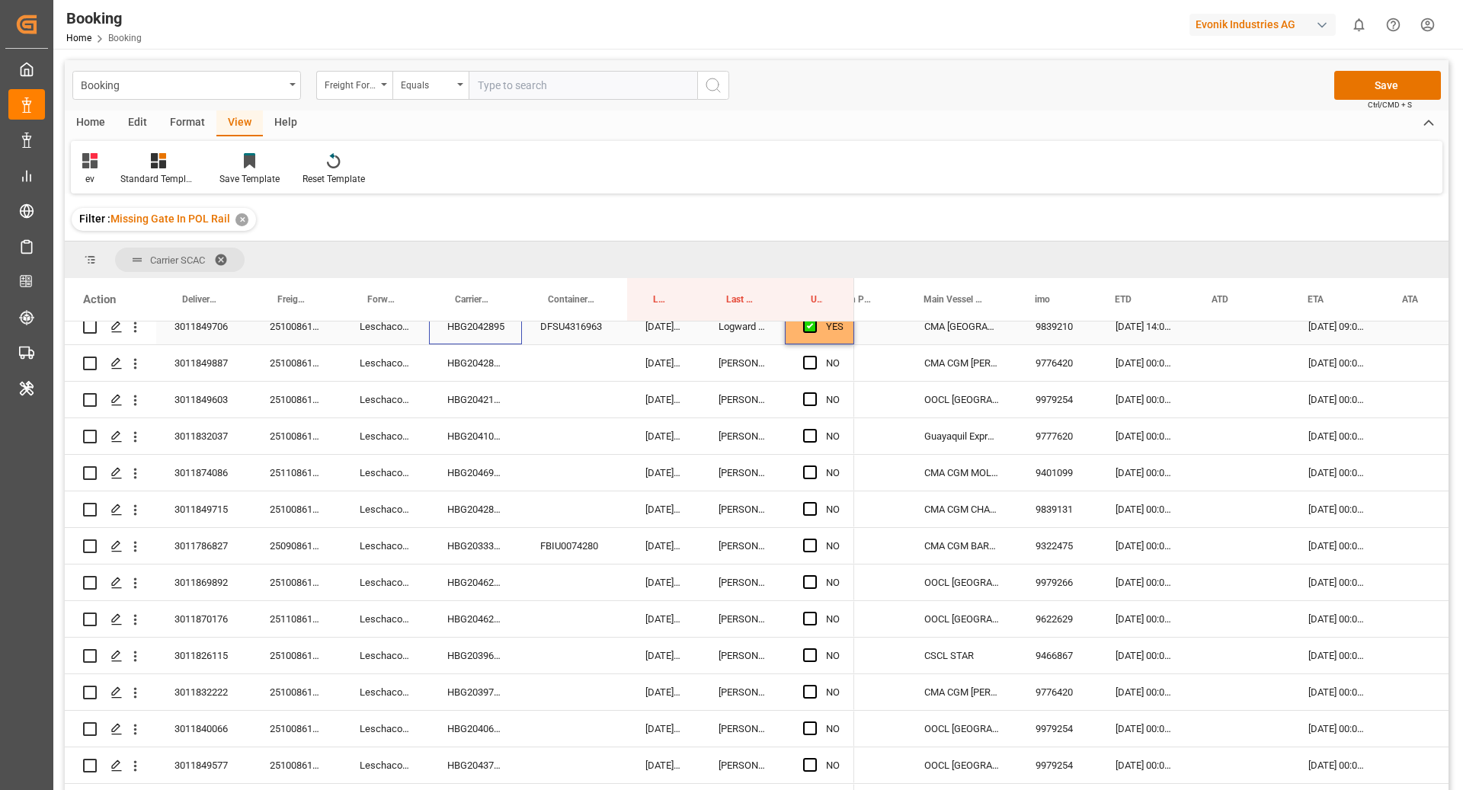
click at [841, 333] on div "YES" at bounding box center [835, 326] width 18 height 35
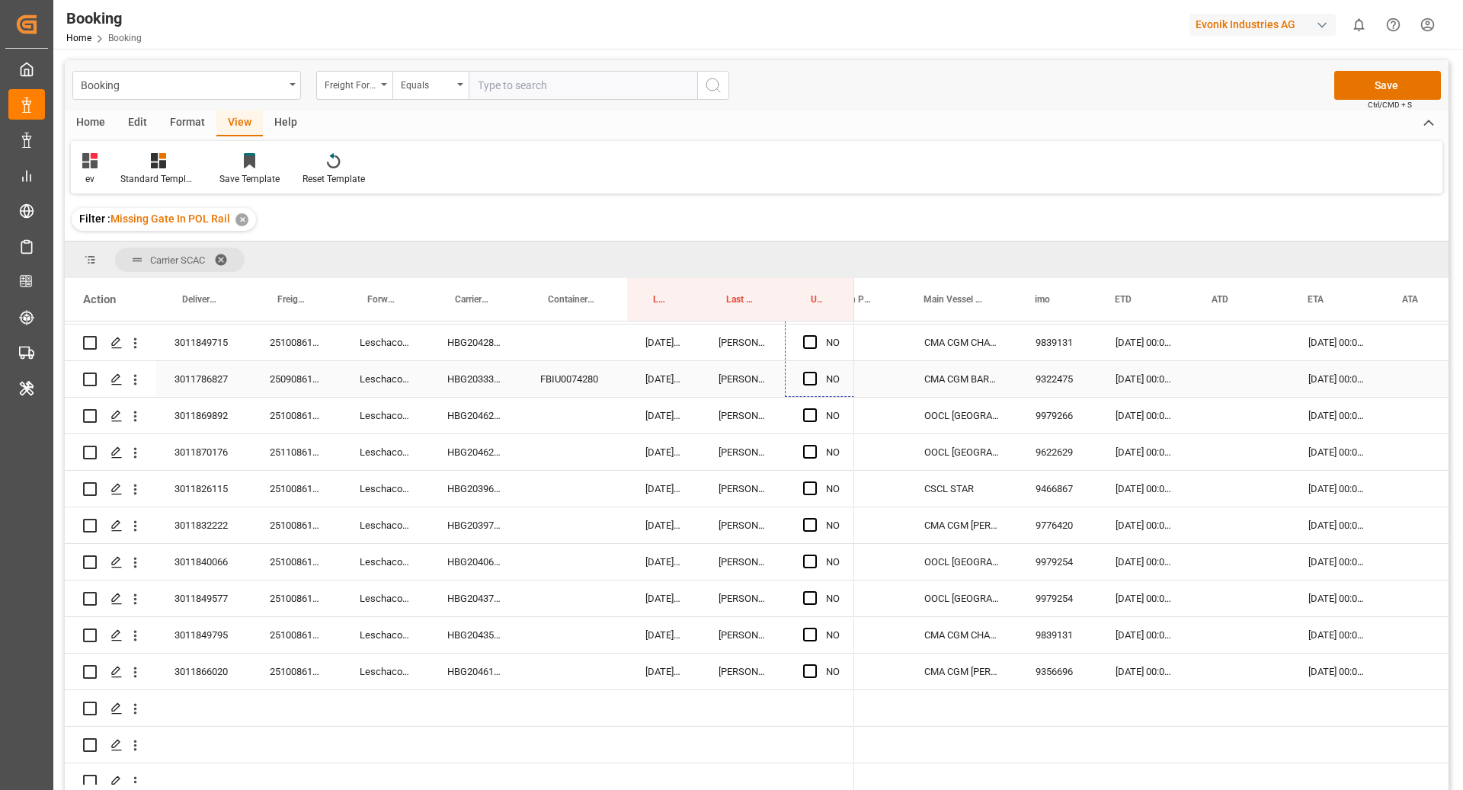
scroll to position [698, 0]
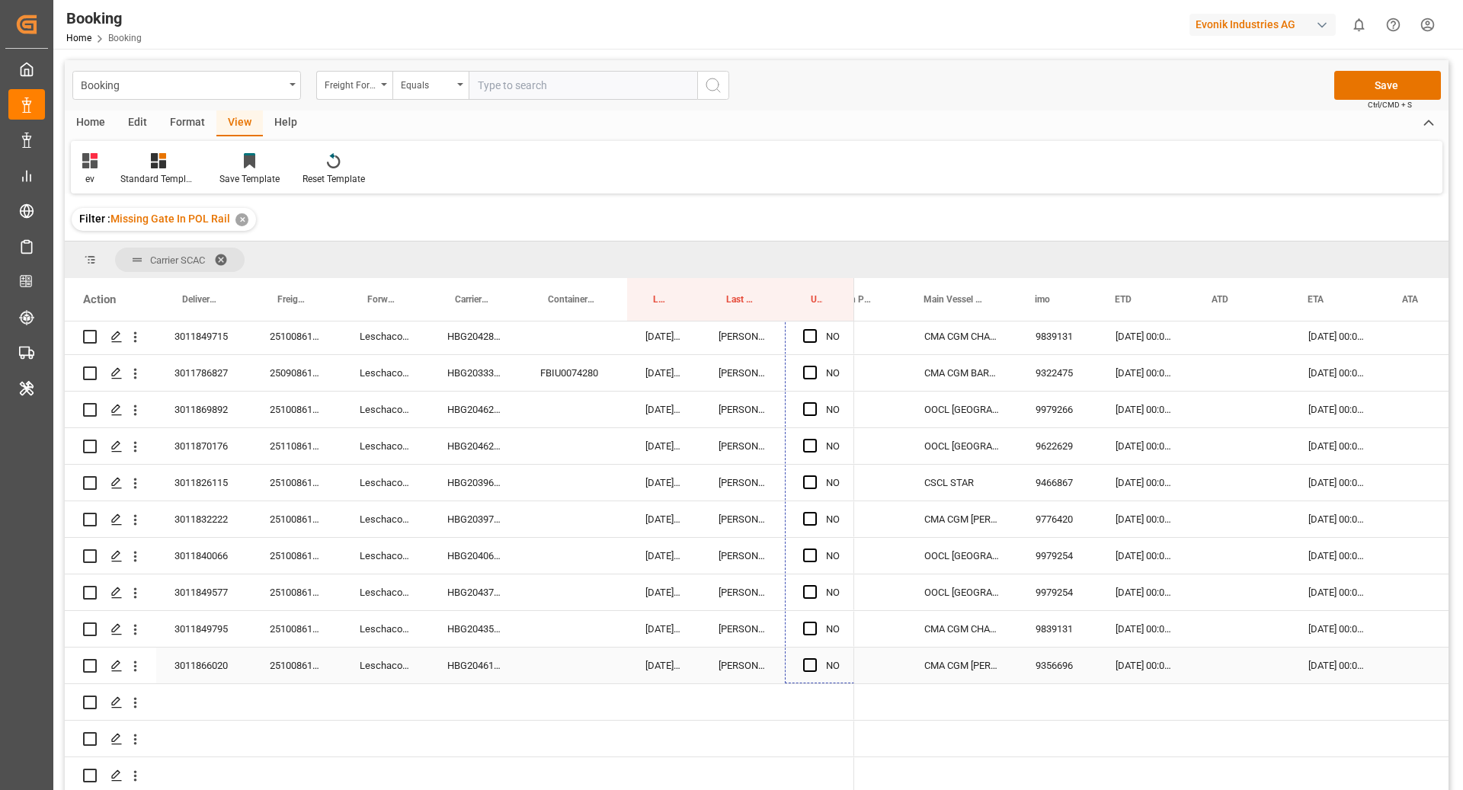
drag, startPoint x: 851, startPoint y: 340, endPoint x: 829, endPoint y: 663, distance: 323.9
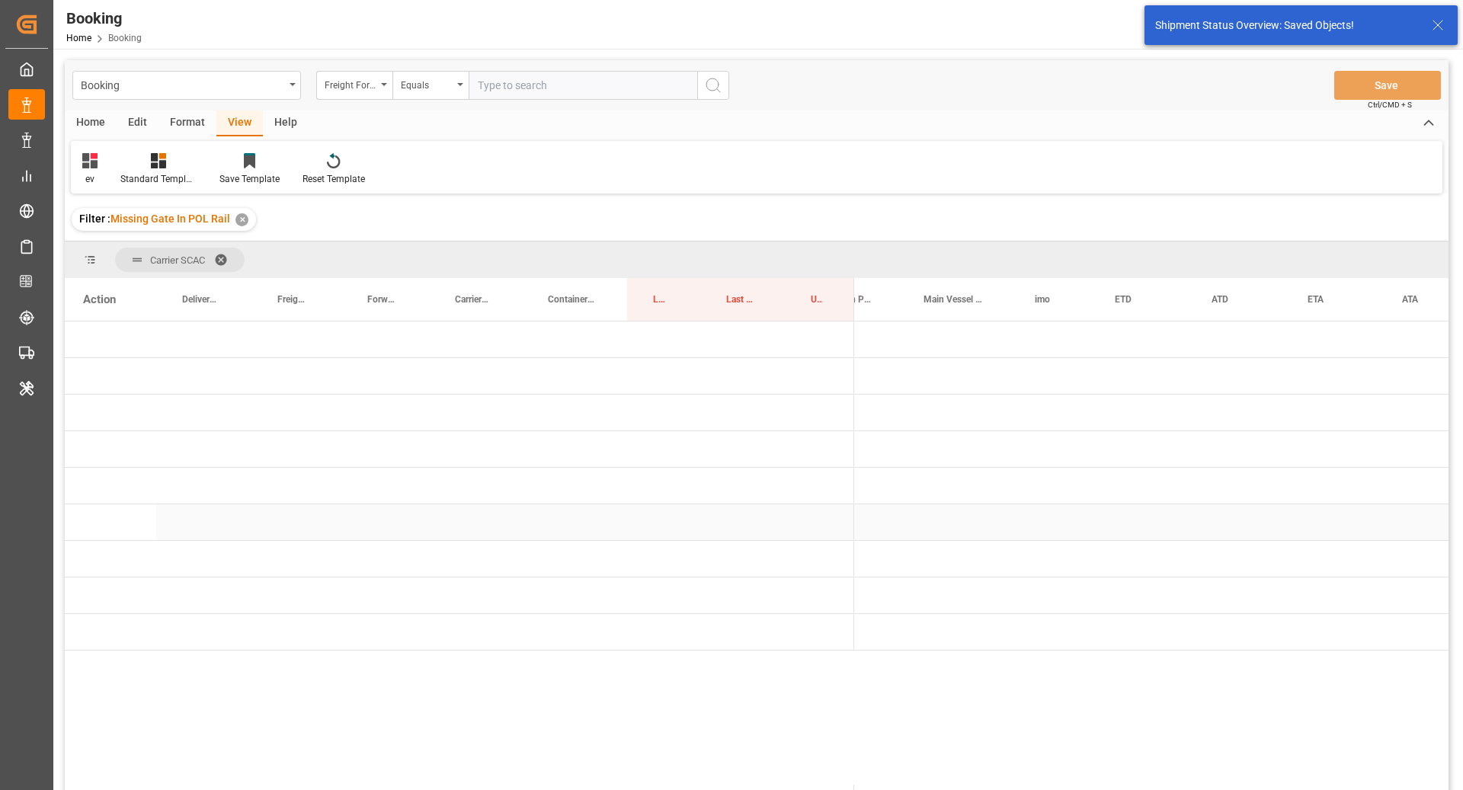
scroll to position [0, 0]
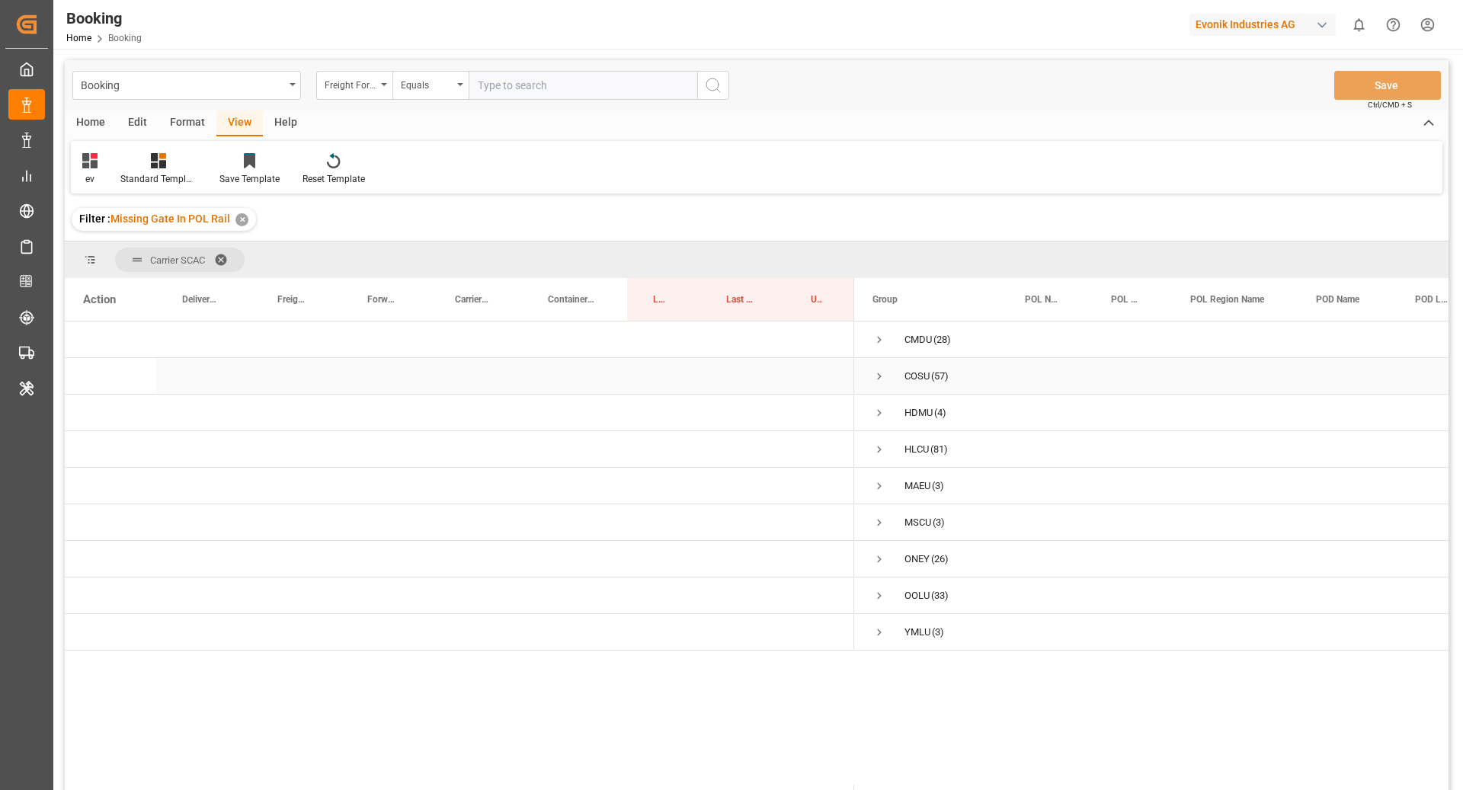
click at [881, 385] on span "Press SPACE to select this row." at bounding box center [880, 376] width 14 height 35
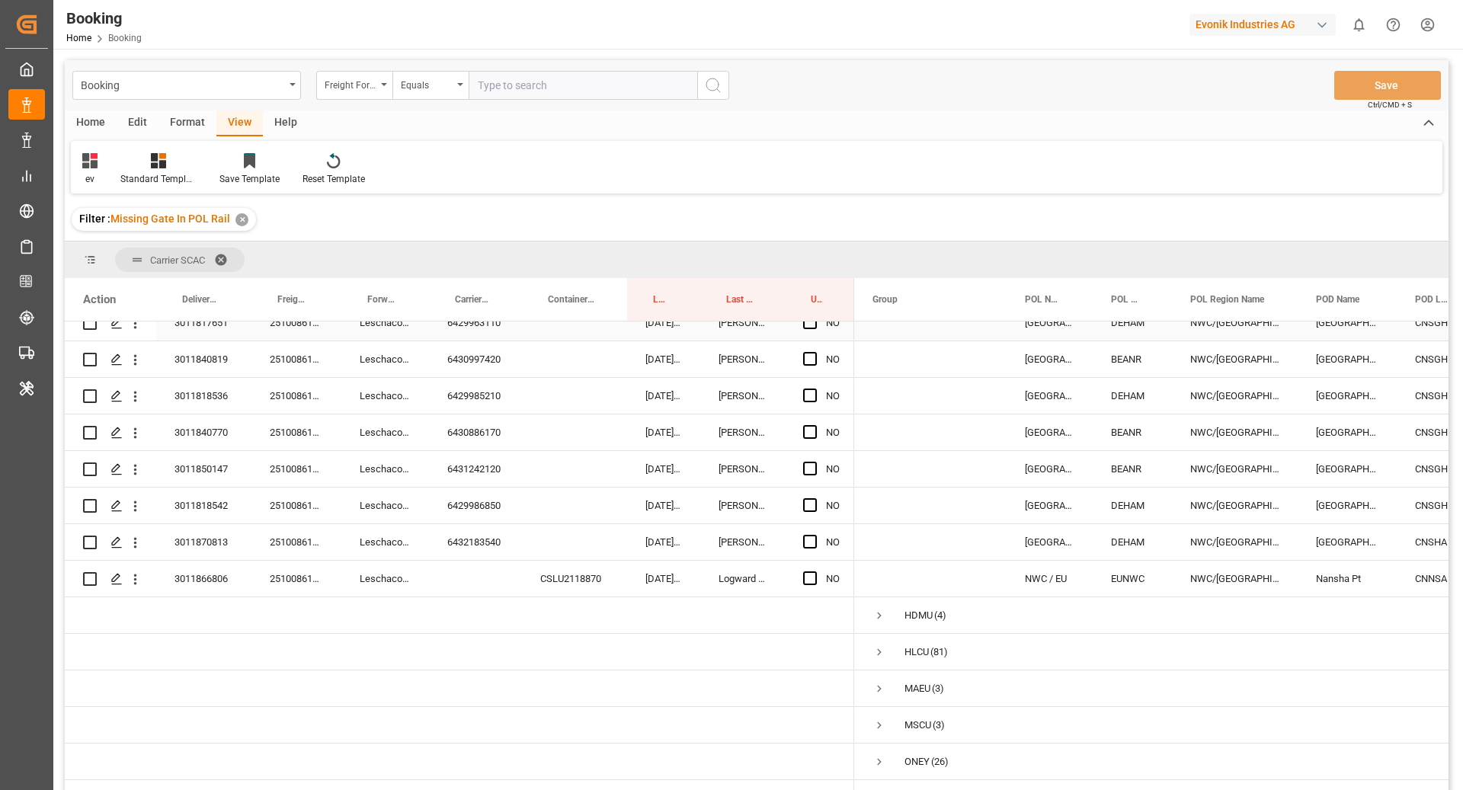
scroll to position [1884, 0]
click at [464, 300] on span "Carrier Booking No." at bounding box center [472, 299] width 35 height 11
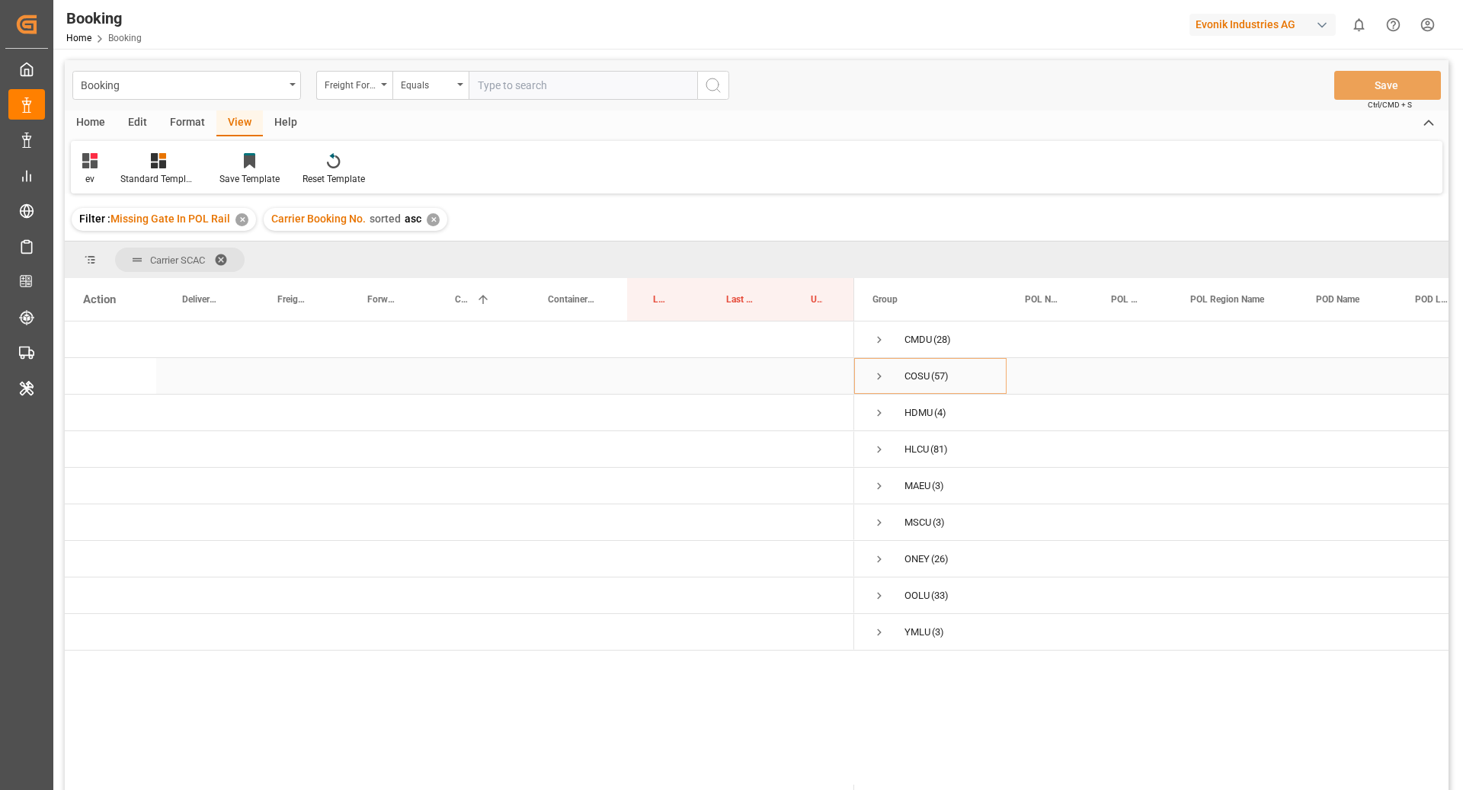
click at [878, 378] on span "Press SPACE to select this row." at bounding box center [880, 377] width 14 height 14
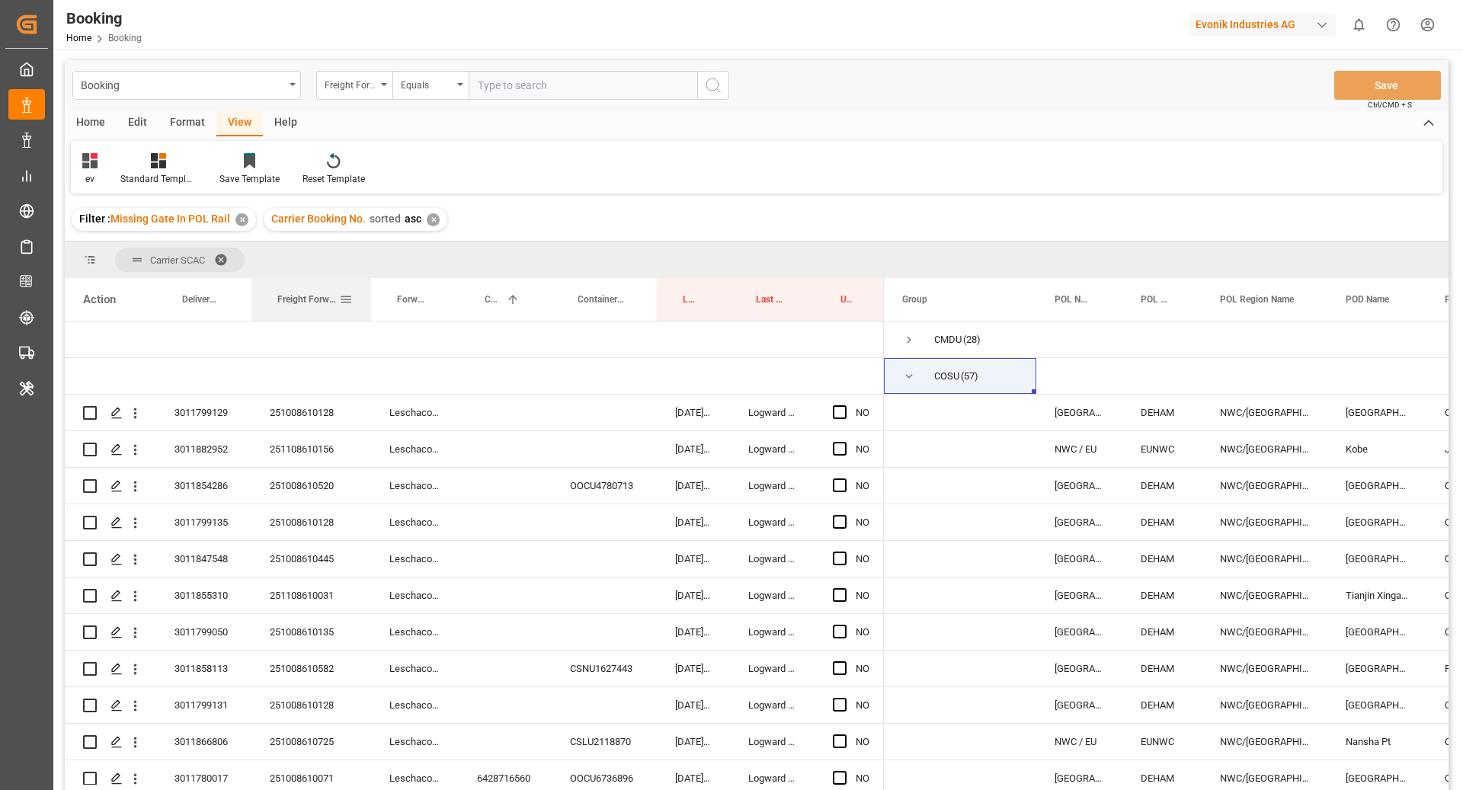
drag, startPoint x: 339, startPoint y: 306, endPoint x: 369, endPoint y: 309, distance: 29.9
click at [369, 309] on div at bounding box center [371, 299] width 6 height 43
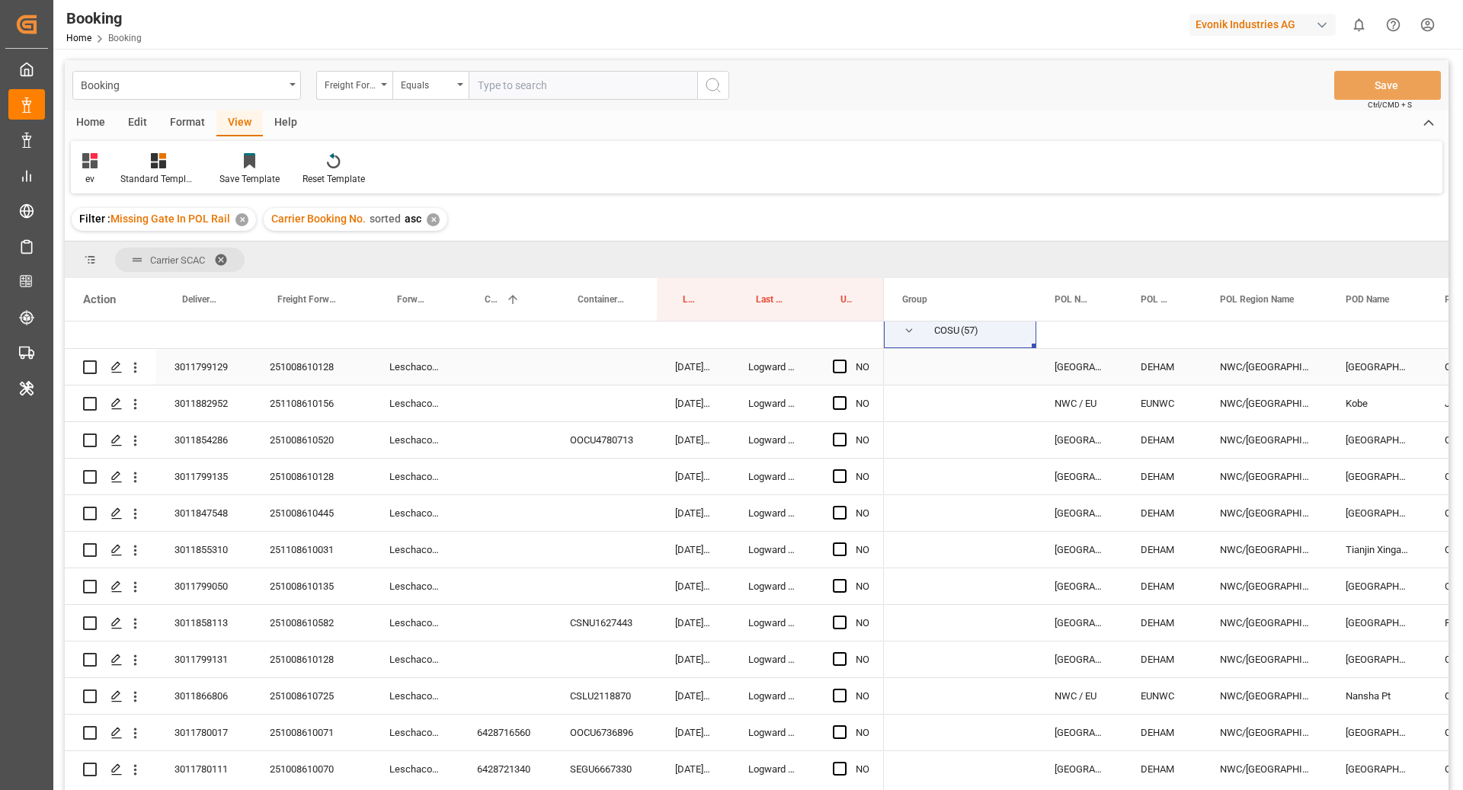
click at [291, 363] on div "251008610128" at bounding box center [312, 367] width 120 height 36
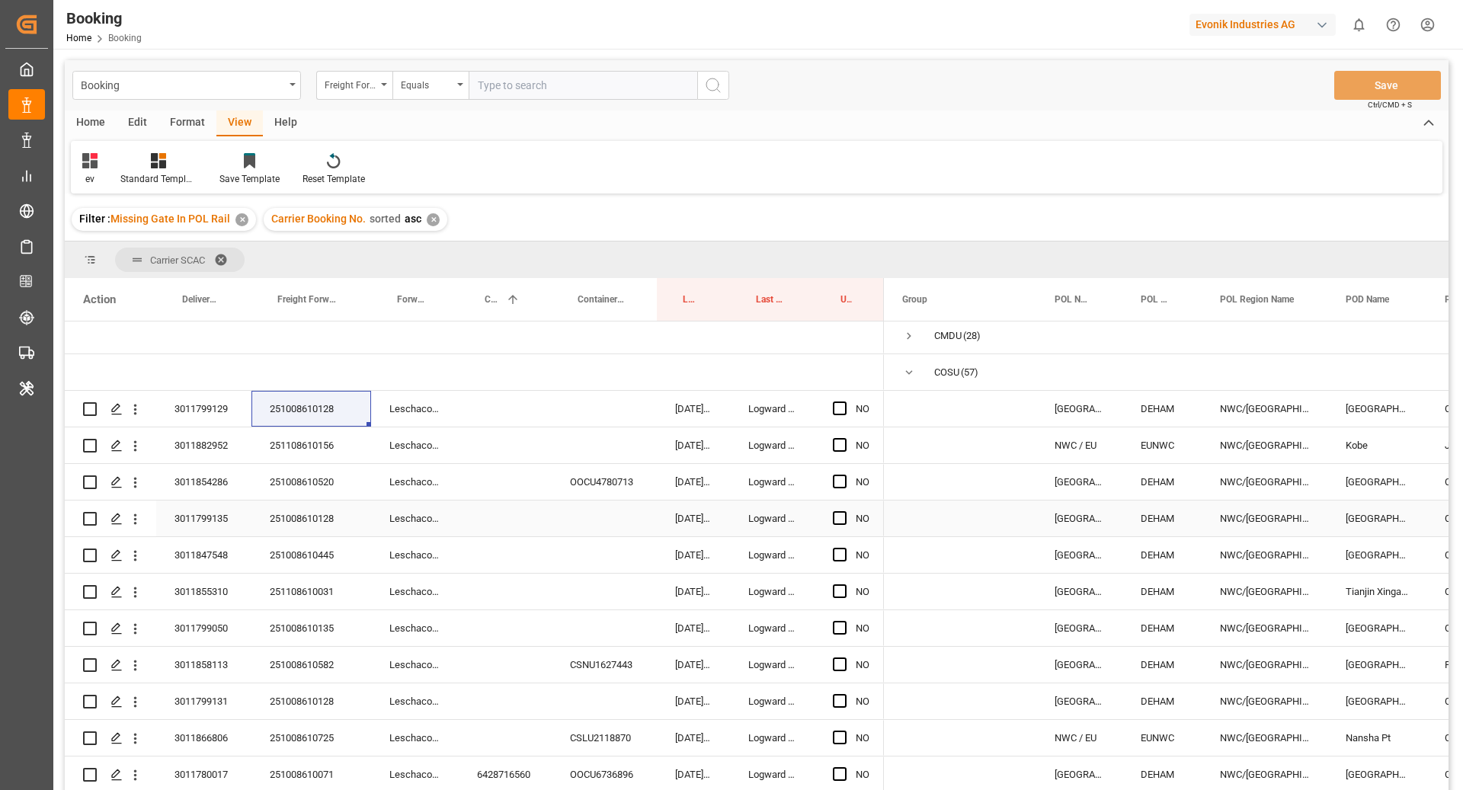
scroll to position [5, 0]
click at [495, 412] on div "Press SPACE to select this row." at bounding box center [505, 408] width 93 height 36
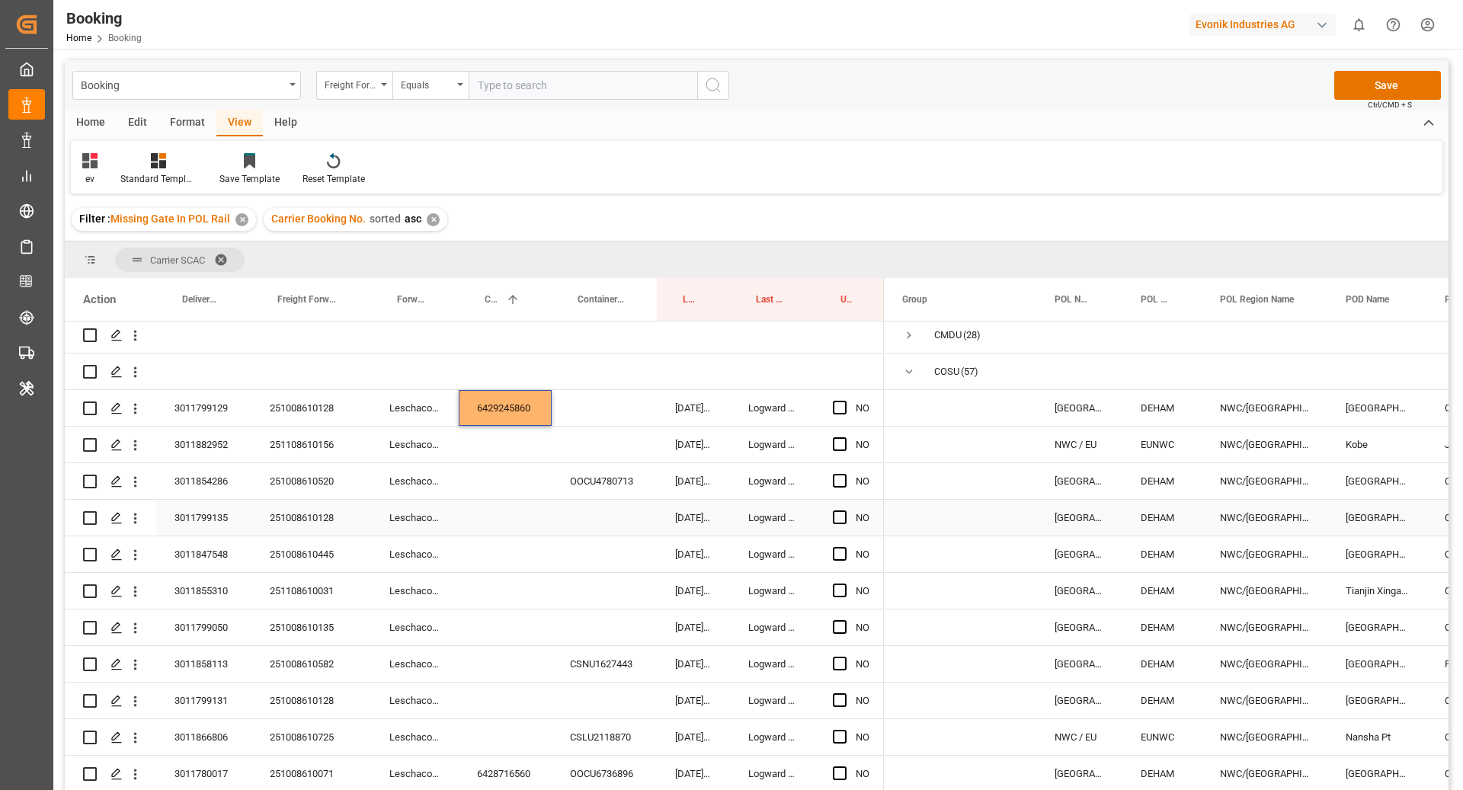
click at [505, 513] on div "Press SPACE to select this row." at bounding box center [505, 518] width 93 height 36
click at [487, 703] on div "Press SPACE to select this row." at bounding box center [505, 701] width 93 height 36
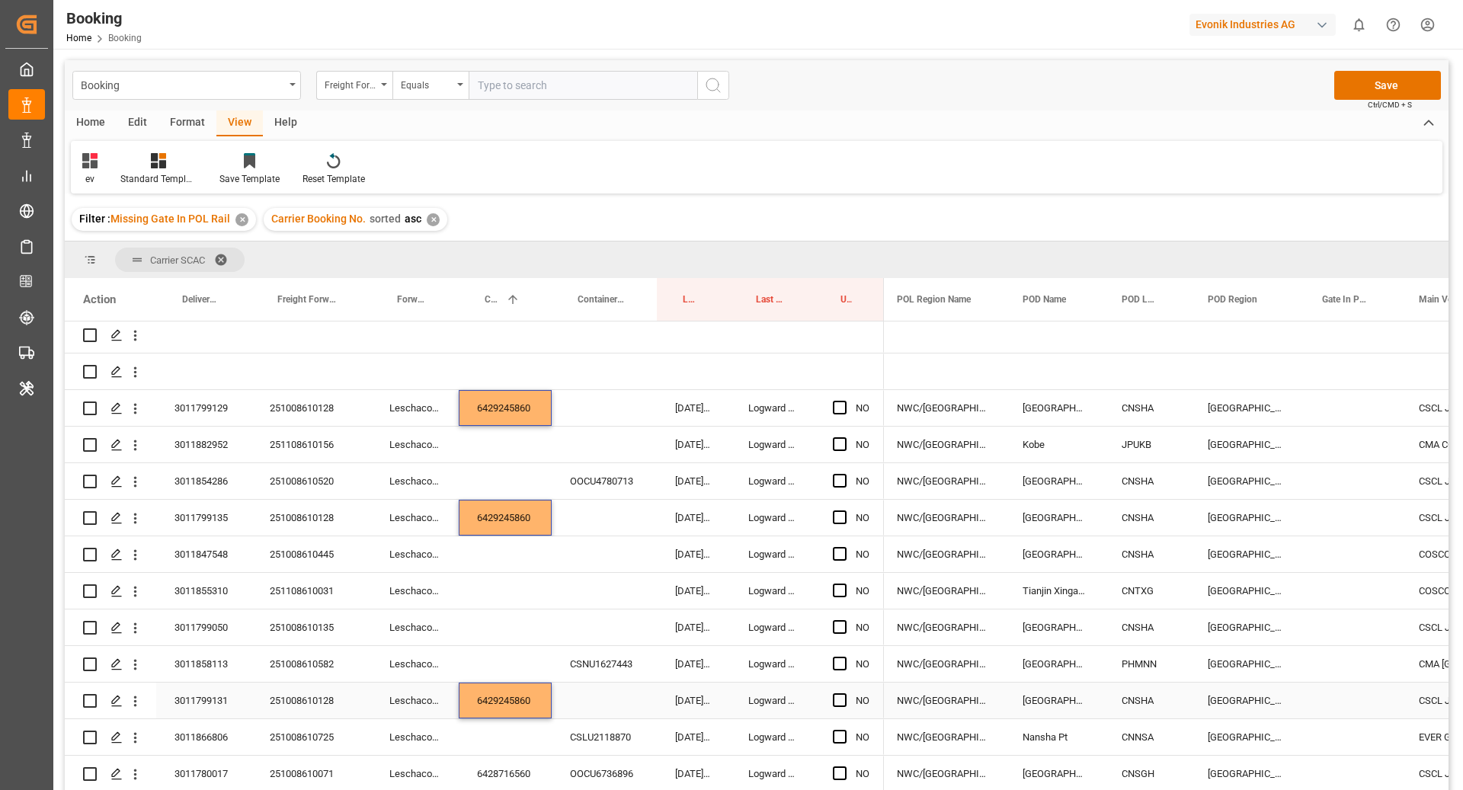
scroll to position [0, 345]
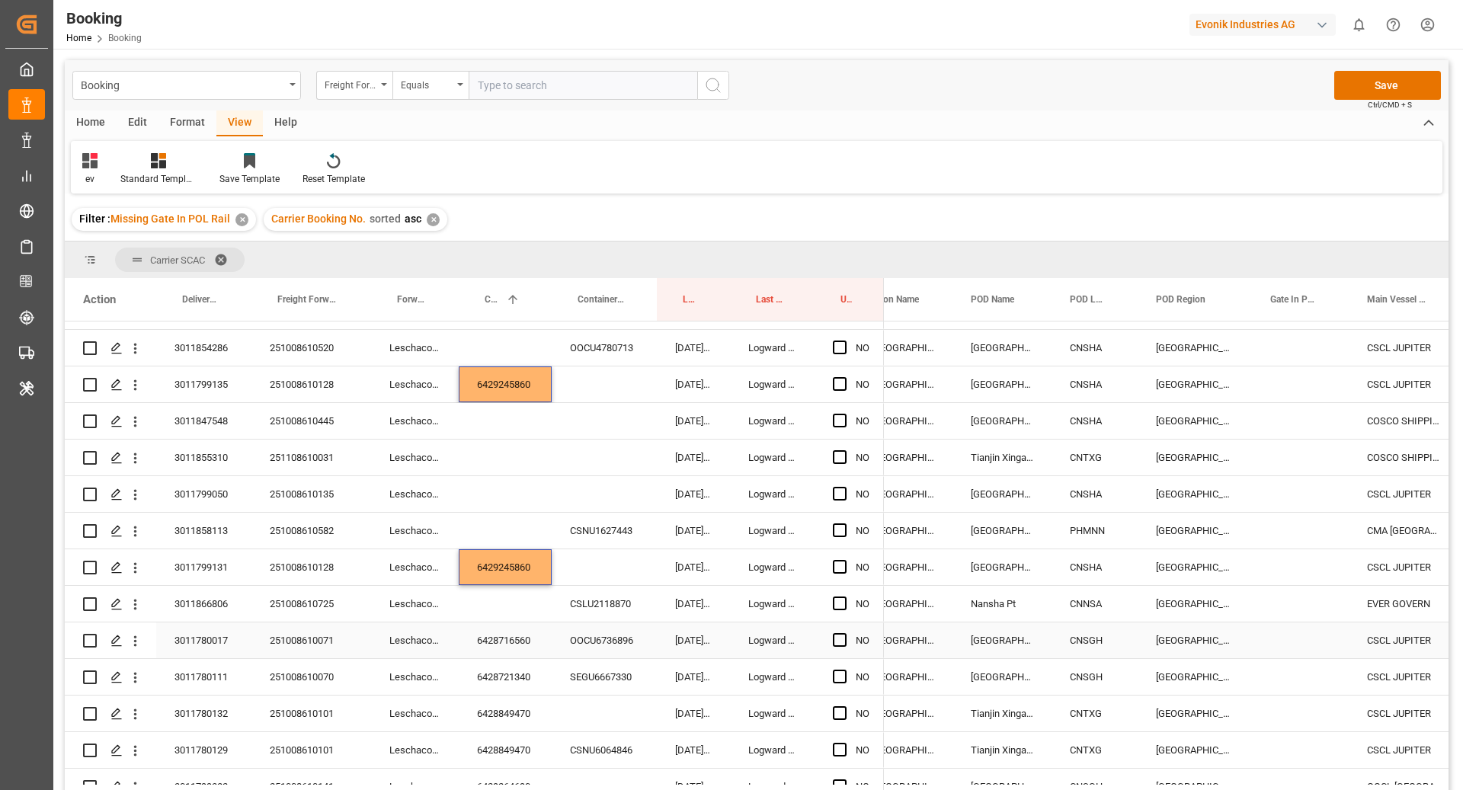
click at [1114, 644] on div "CNSGH" at bounding box center [1095, 641] width 86 height 36
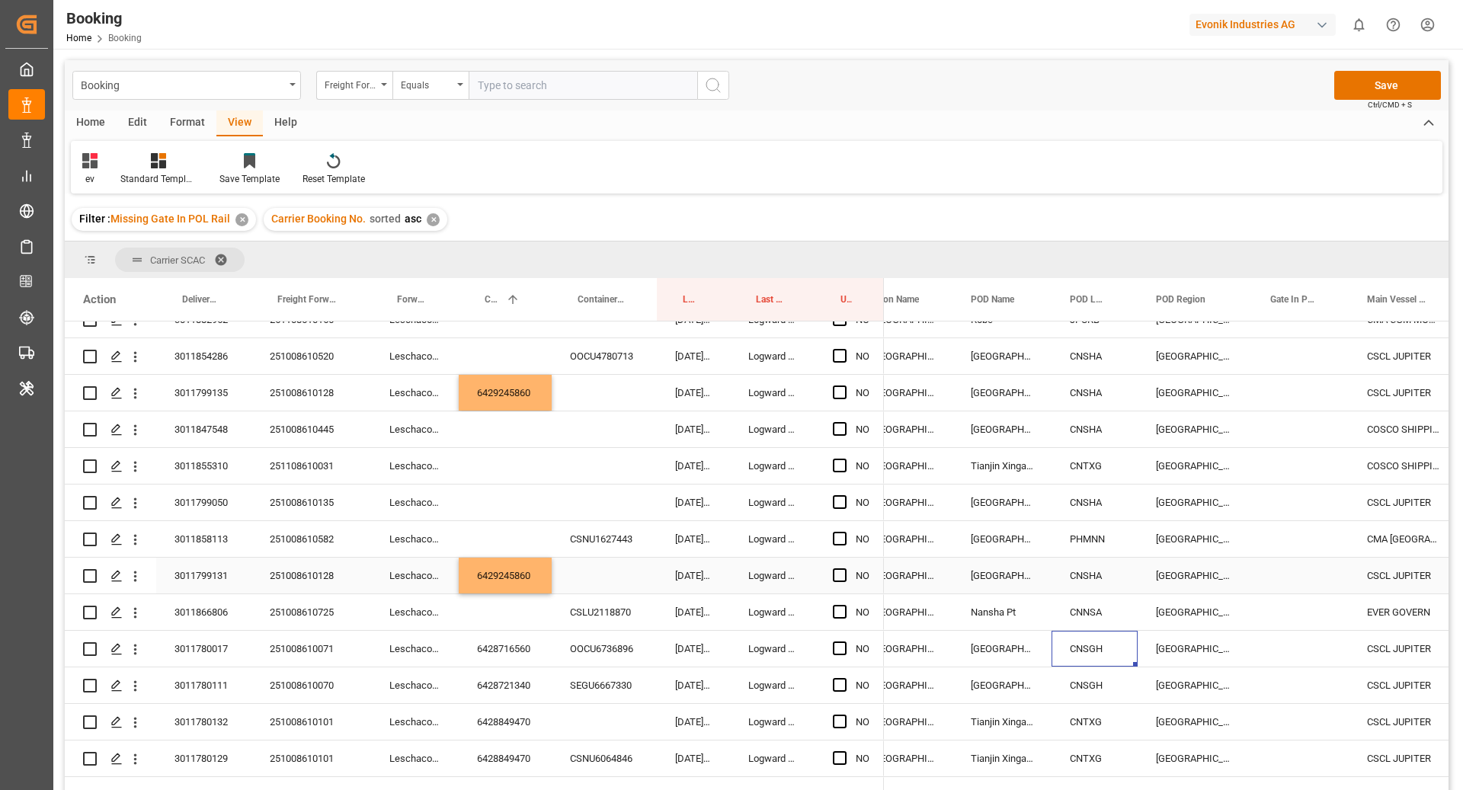
click at [1079, 585] on div "CNSHA" at bounding box center [1095, 576] width 86 height 36
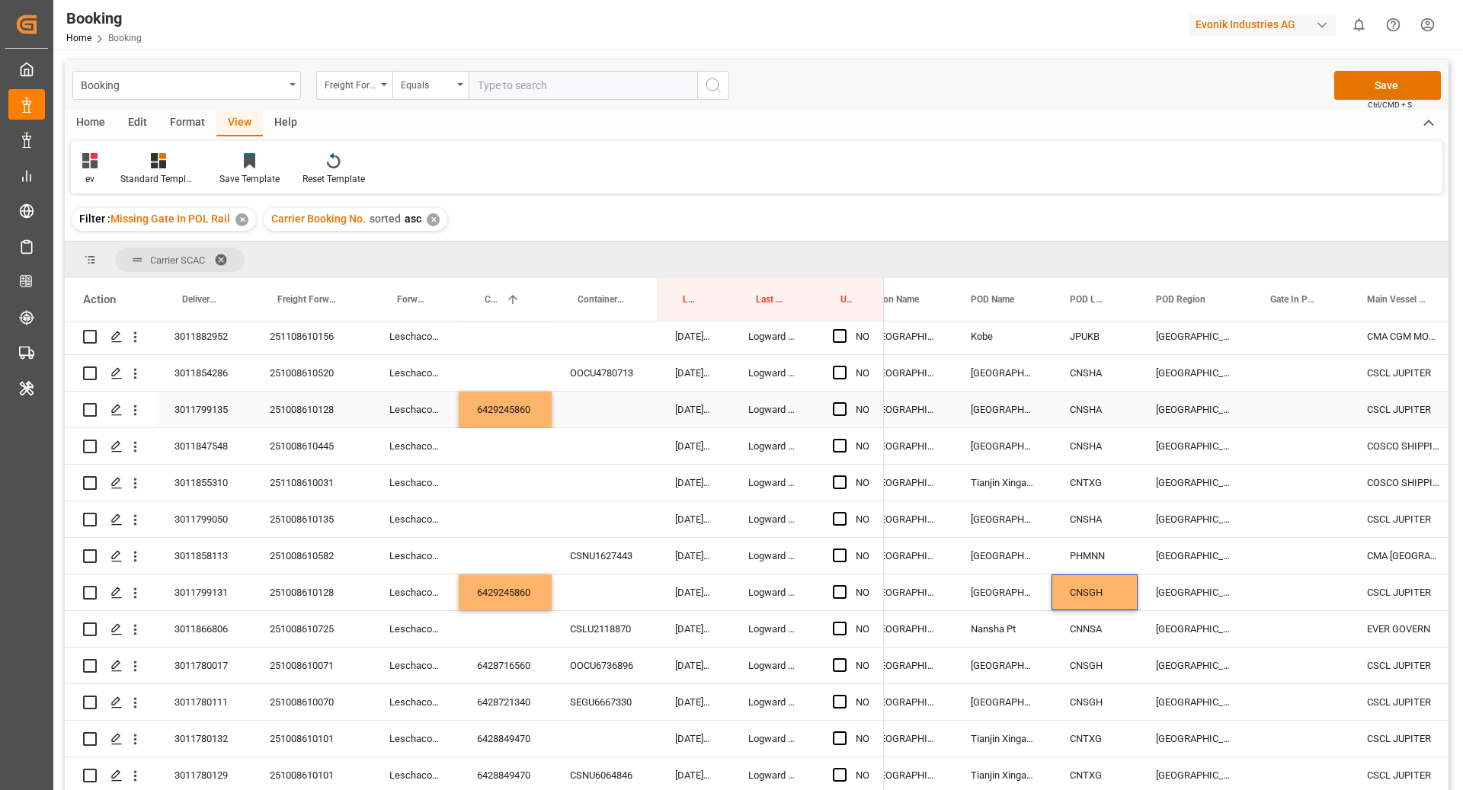
click at [1066, 402] on div "CNSHA" at bounding box center [1095, 410] width 86 height 36
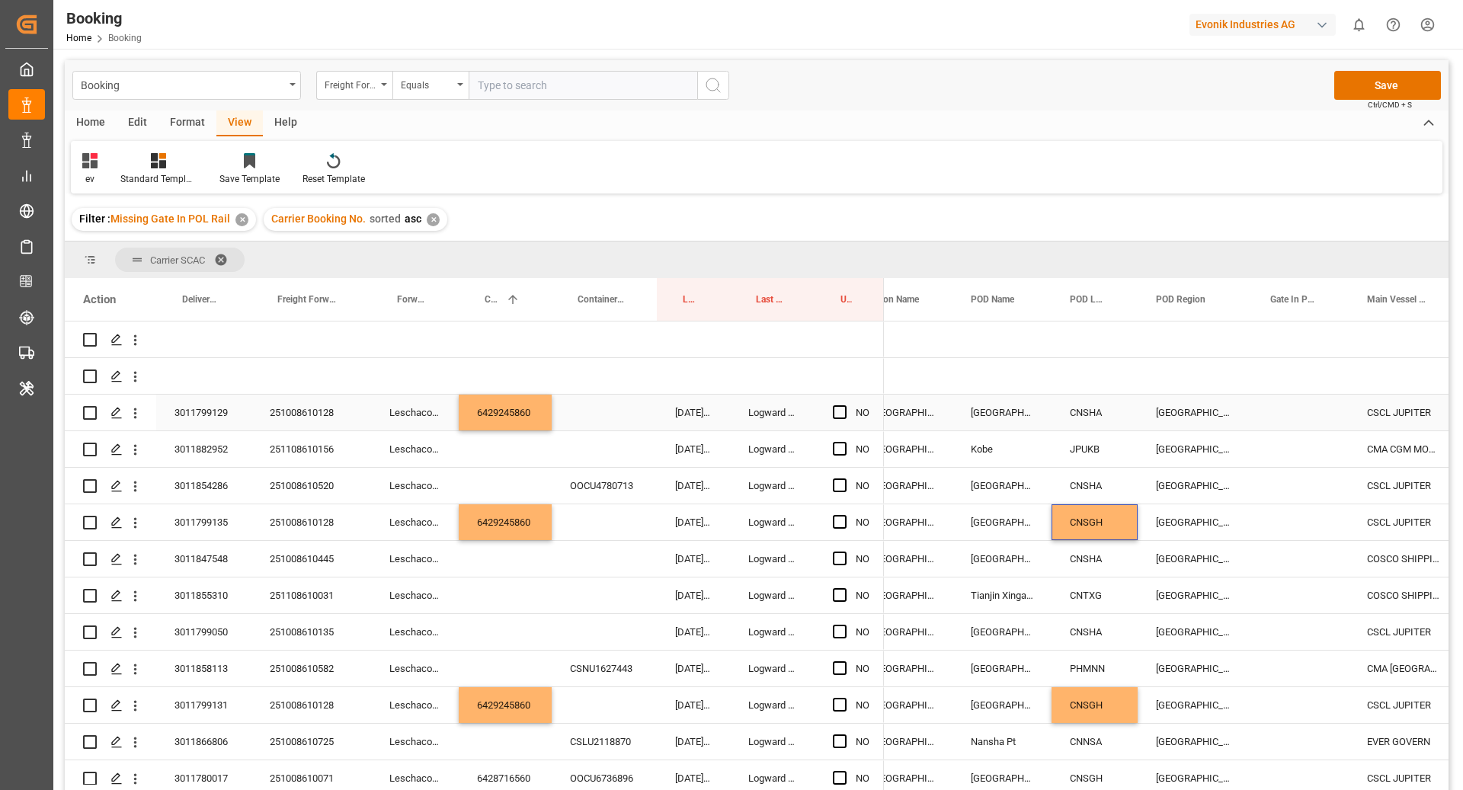
click at [1093, 397] on div "CNSHA" at bounding box center [1095, 413] width 86 height 36
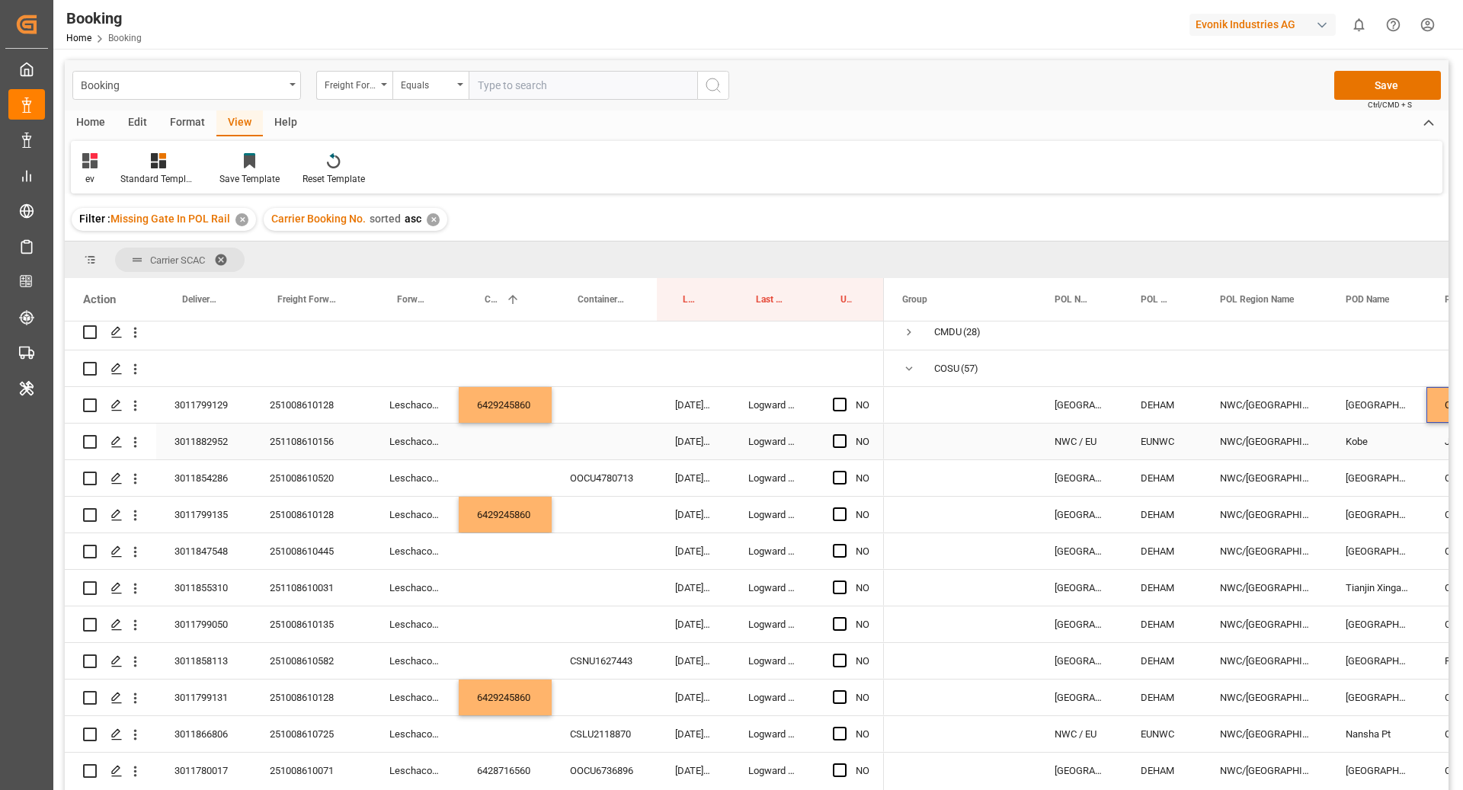
click at [332, 439] on div "251108610156" at bounding box center [312, 442] width 120 height 36
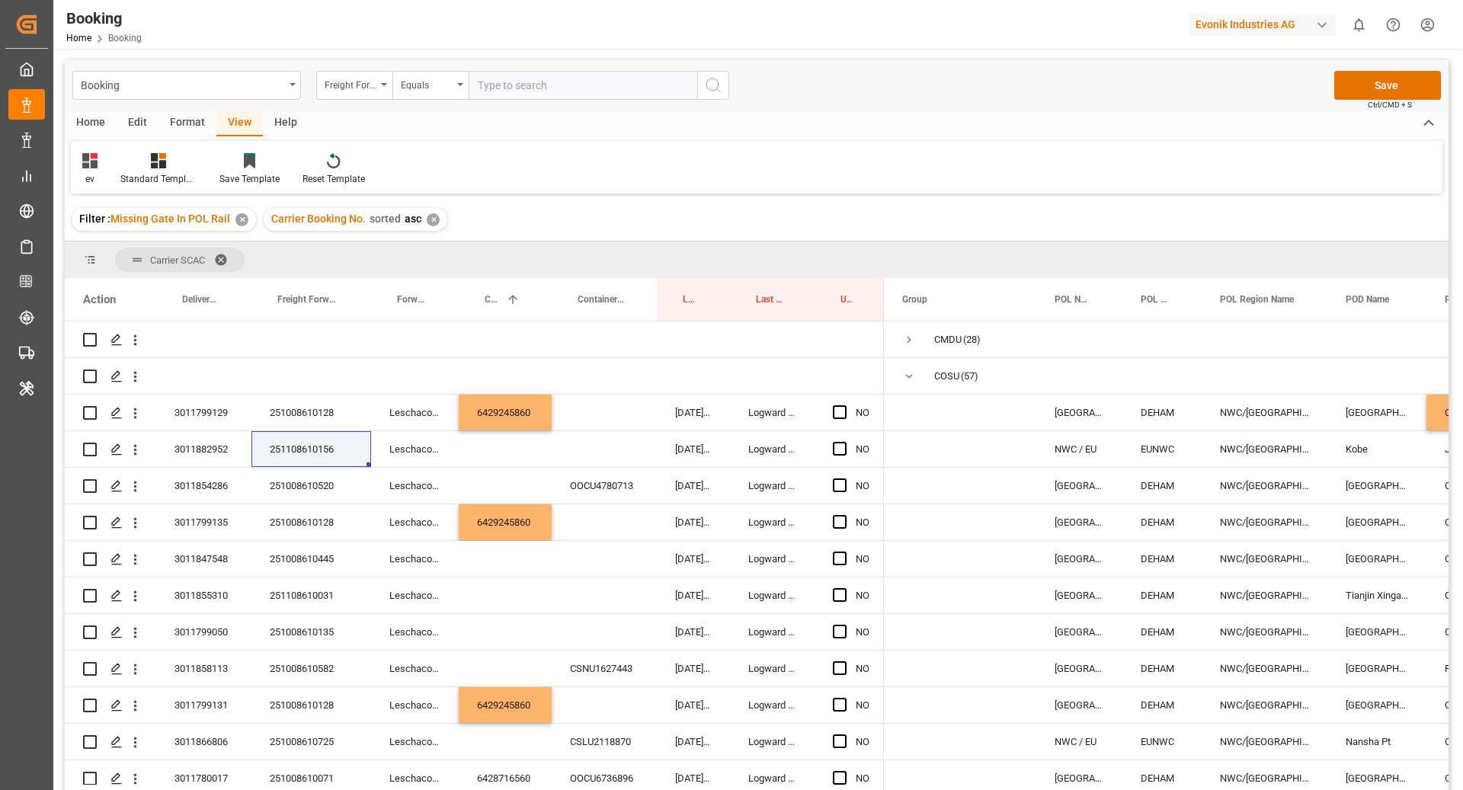
scroll to position [8, 0]
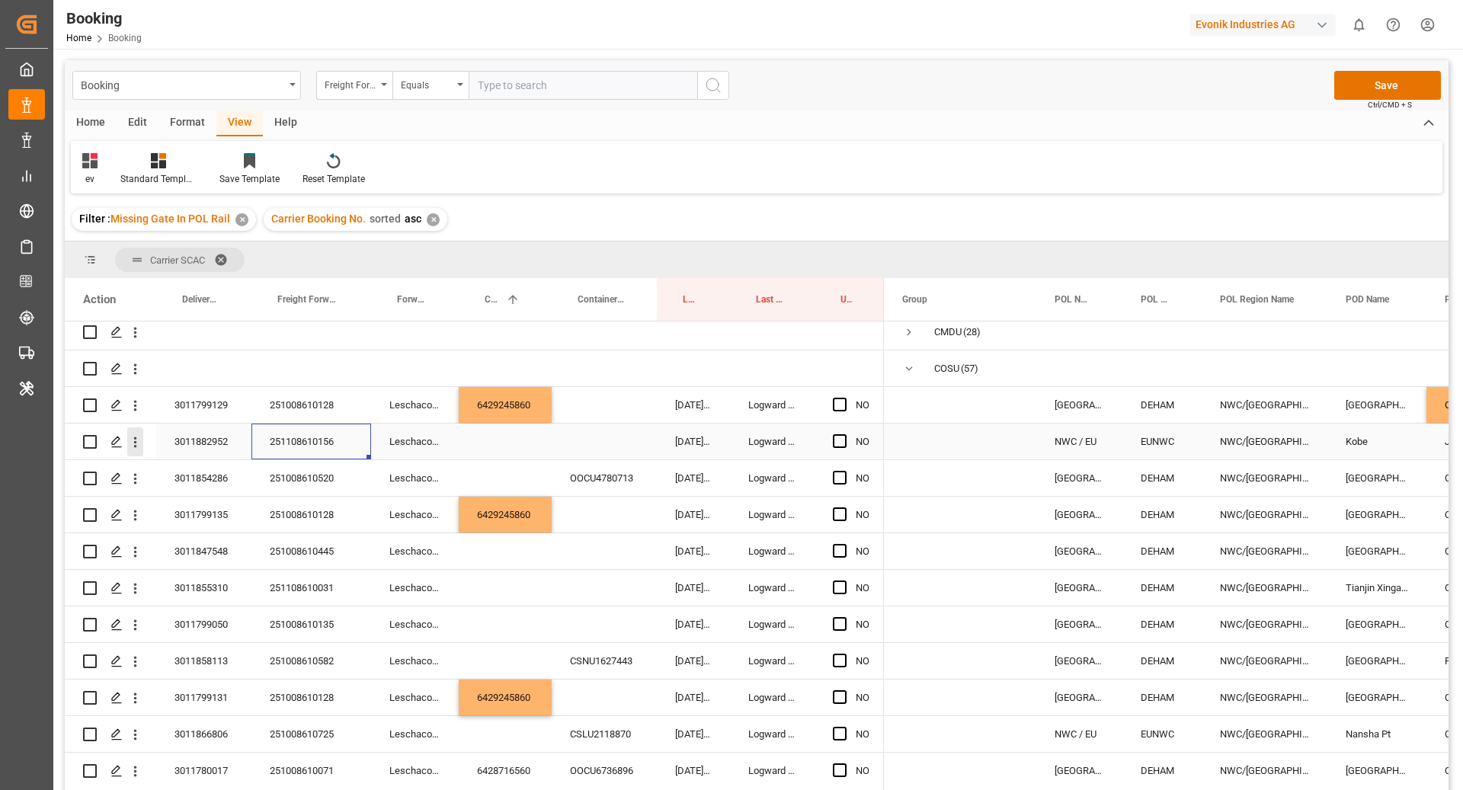
drag, startPoint x: 134, startPoint y: 437, endPoint x: 168, endPoint y: 462, distance: 41.5
click at [134, 437] on icon "open menu" at bounding box center [135, 442] width 3 height 11
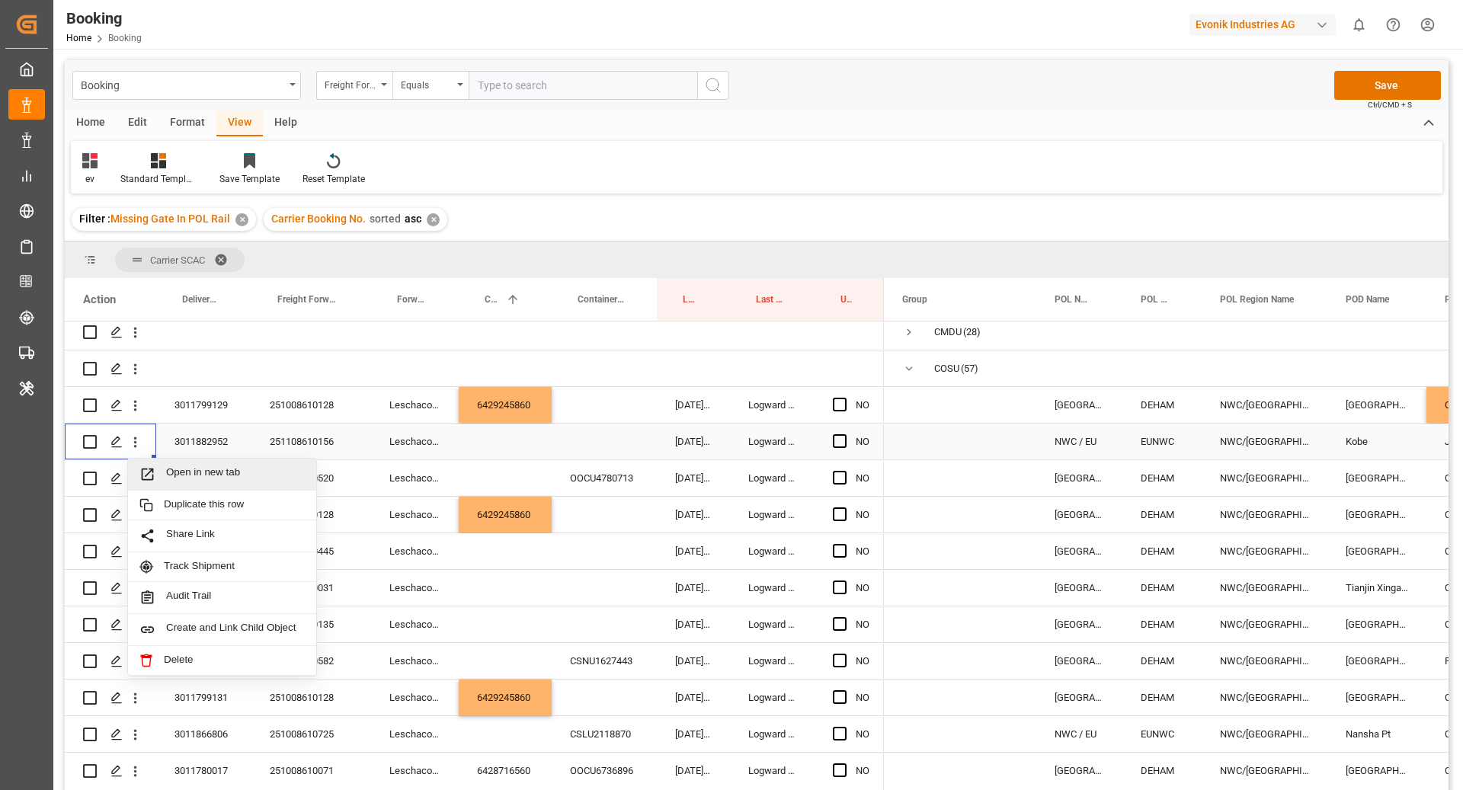
click at [196, 470] on span "Open in new tab" at bounding box center [235, 474] width 139 height 16
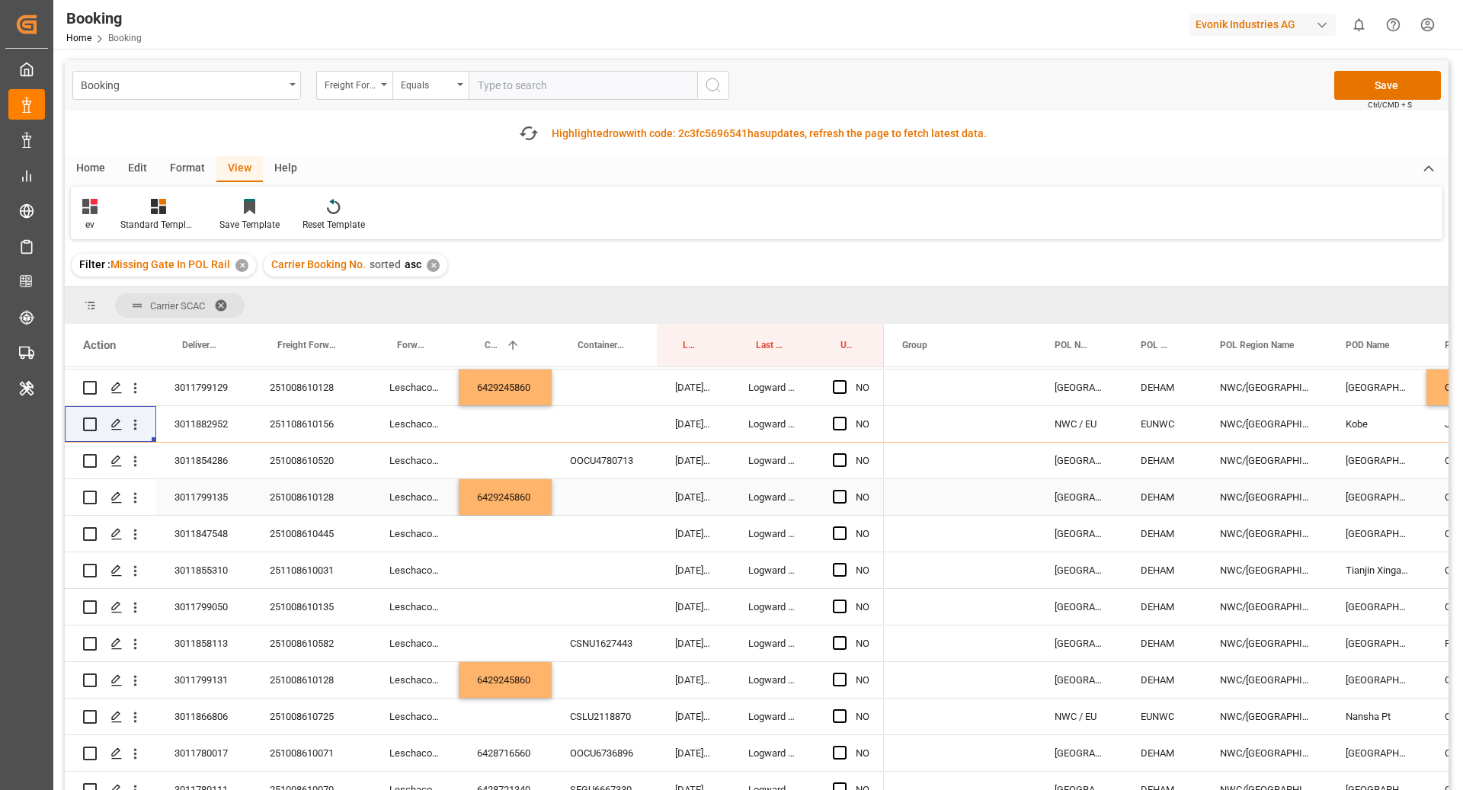
scroll to position [91, 0]
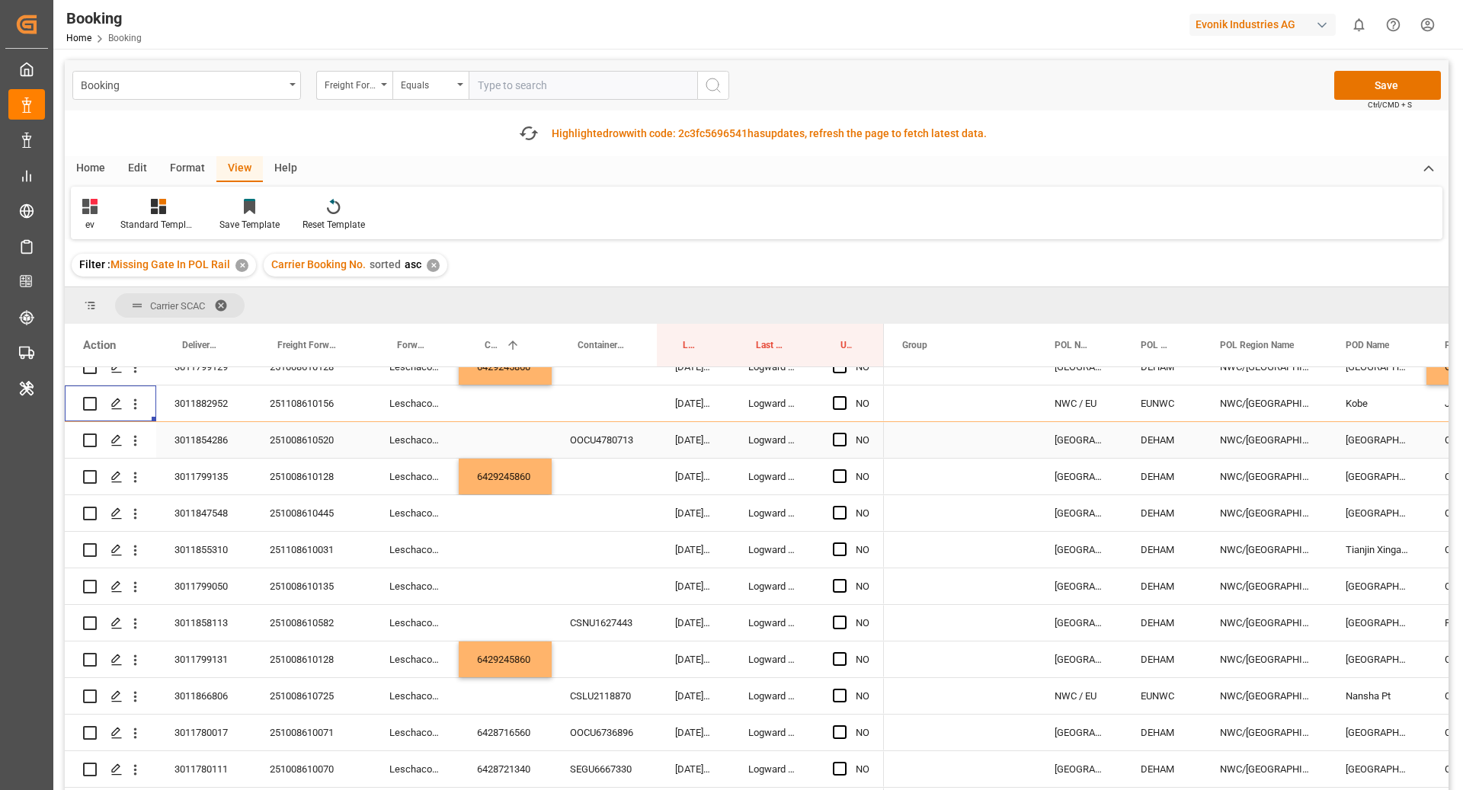
click at [283, 441] on div "251008610520" at bounding box center [312, 440] width 120 height 36
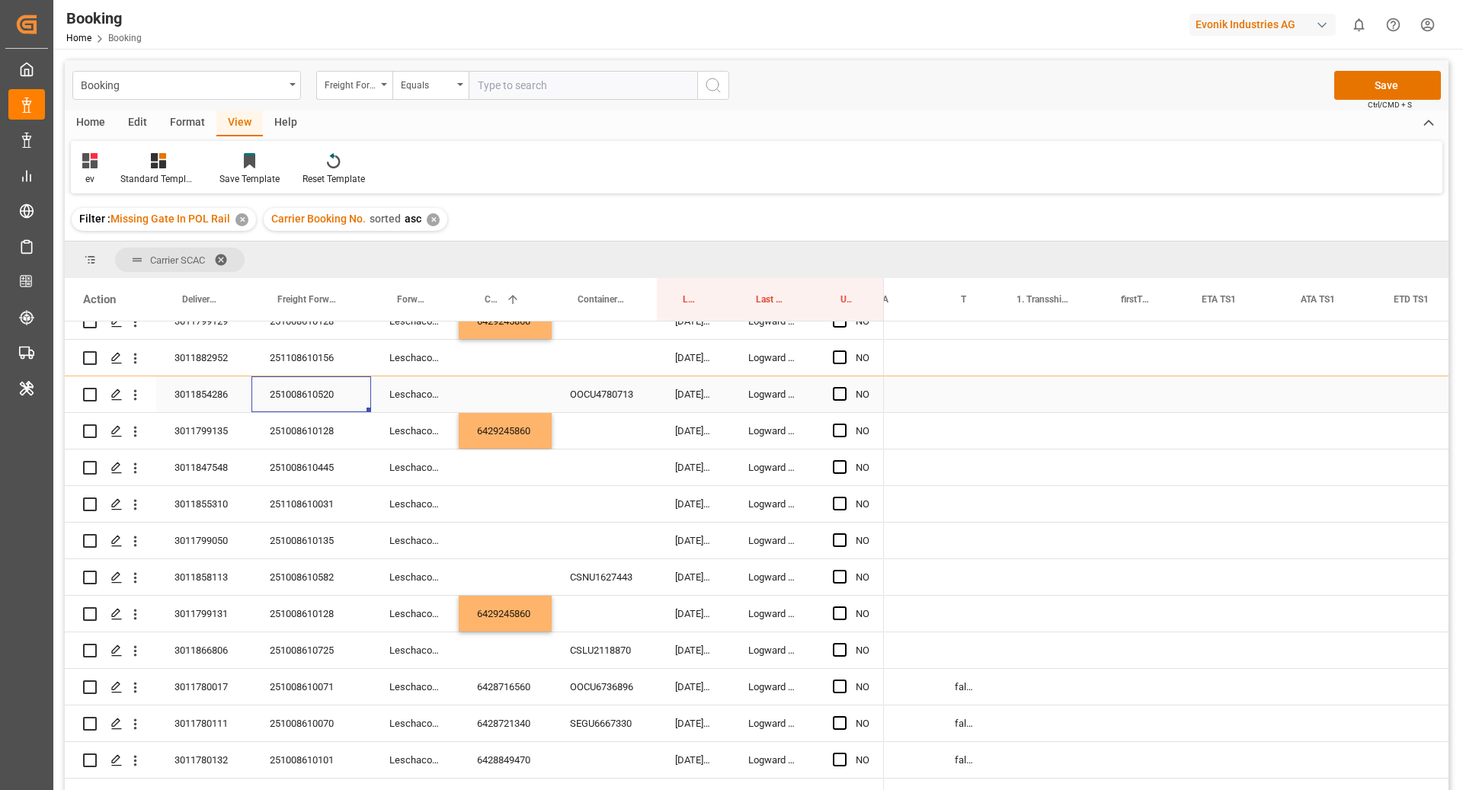
scroll to position [0, 0]
click at [515, 406] on div "Press SPACE to select this row." at bounding box center [505, 395] width 93 height 36
click at [492, 396] on div "Press SPACE to select this row." at bounding box center [505, 395] width 93 height 36
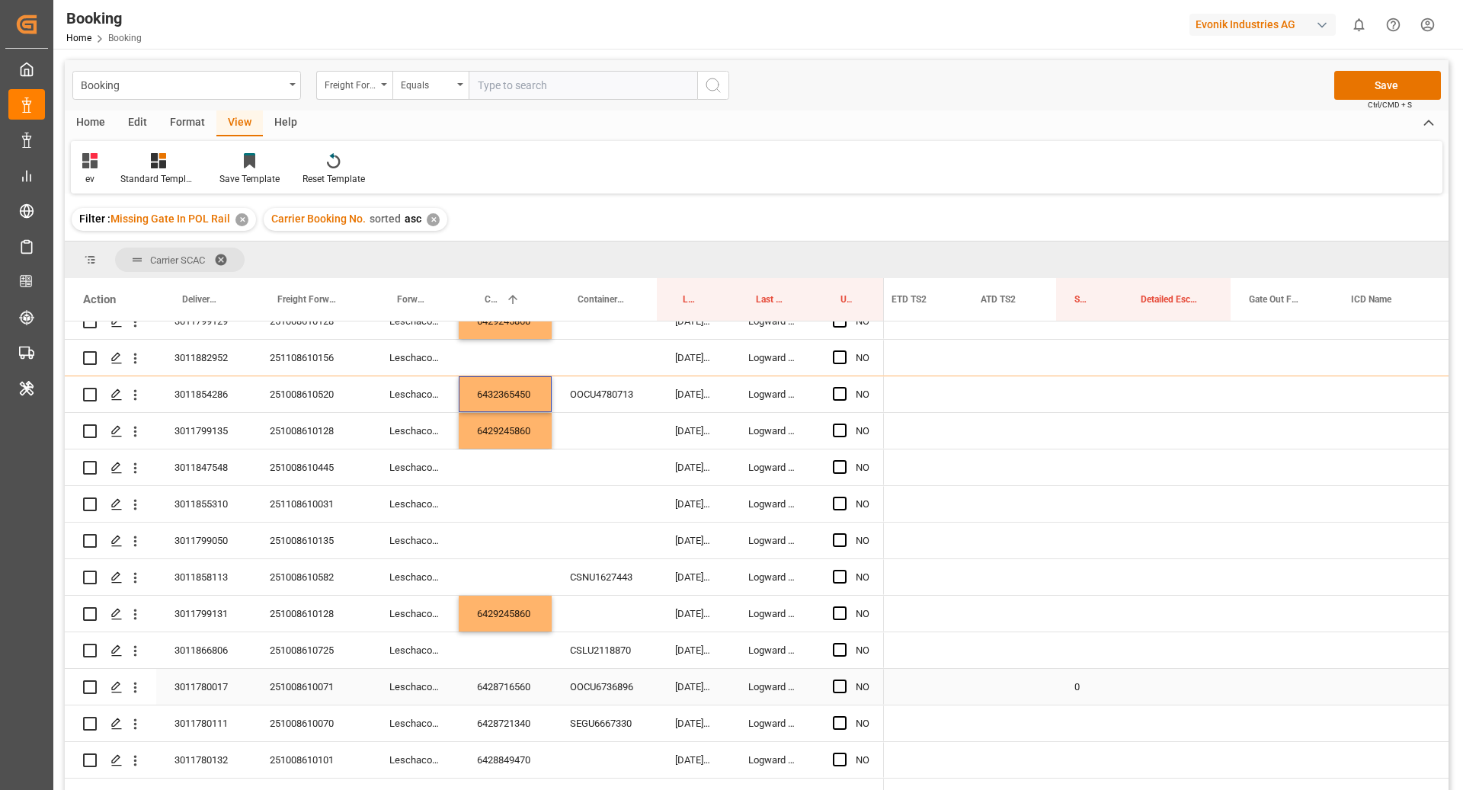
click at [1092, 680] on div "0" at bounding box center [1089, 687] width 66 height 36
click at [1071, 408] on div "Press SPACE to select this row." at bounding box center [1089, 395] width 66 height 36
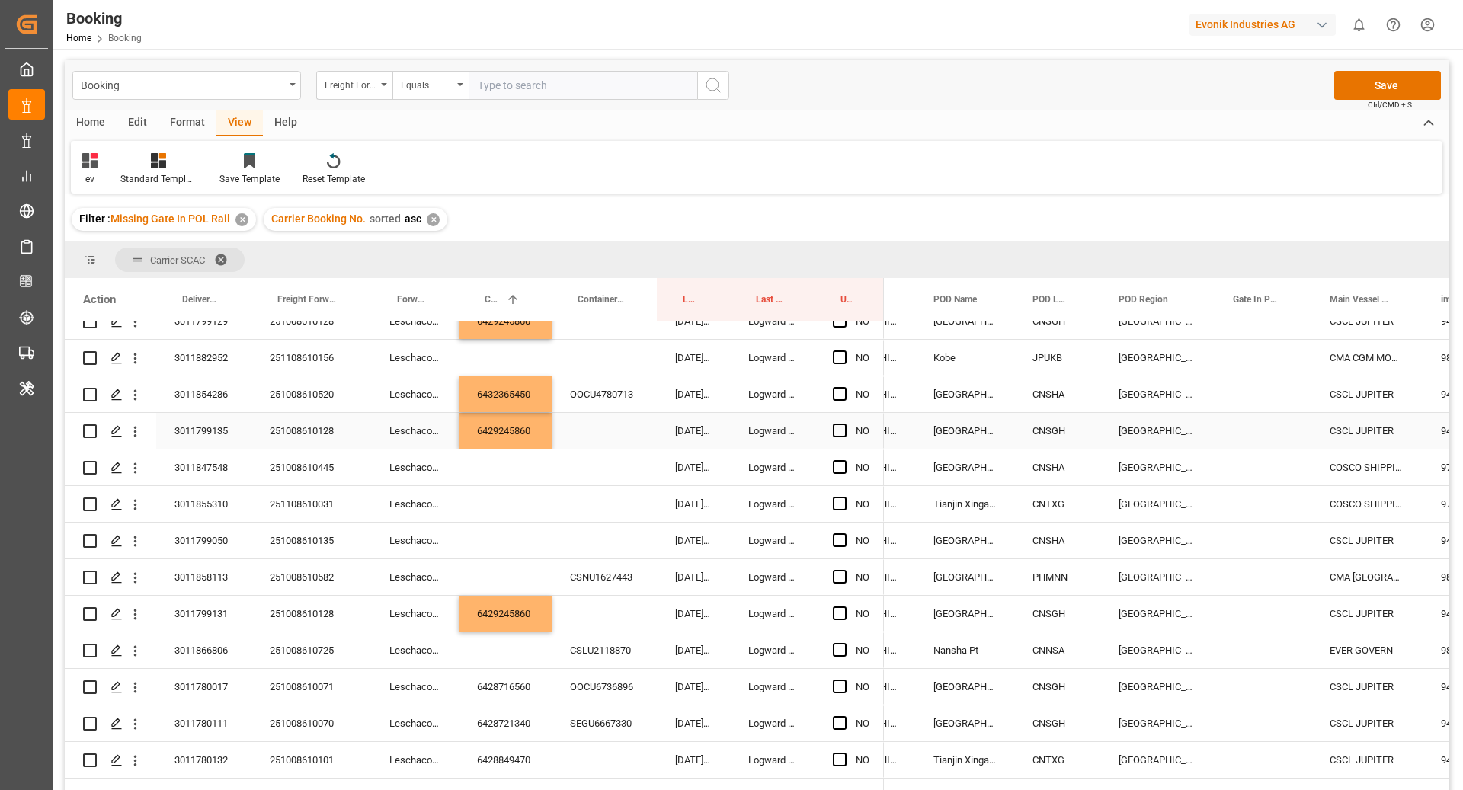
click at [1034, 433] on div "CNSGH" at bounding box center [1057, 431] width 86 height 36
click at [1044, 384] on div "CNSHA" at bounding box center [1057, 395] width 86 height 36
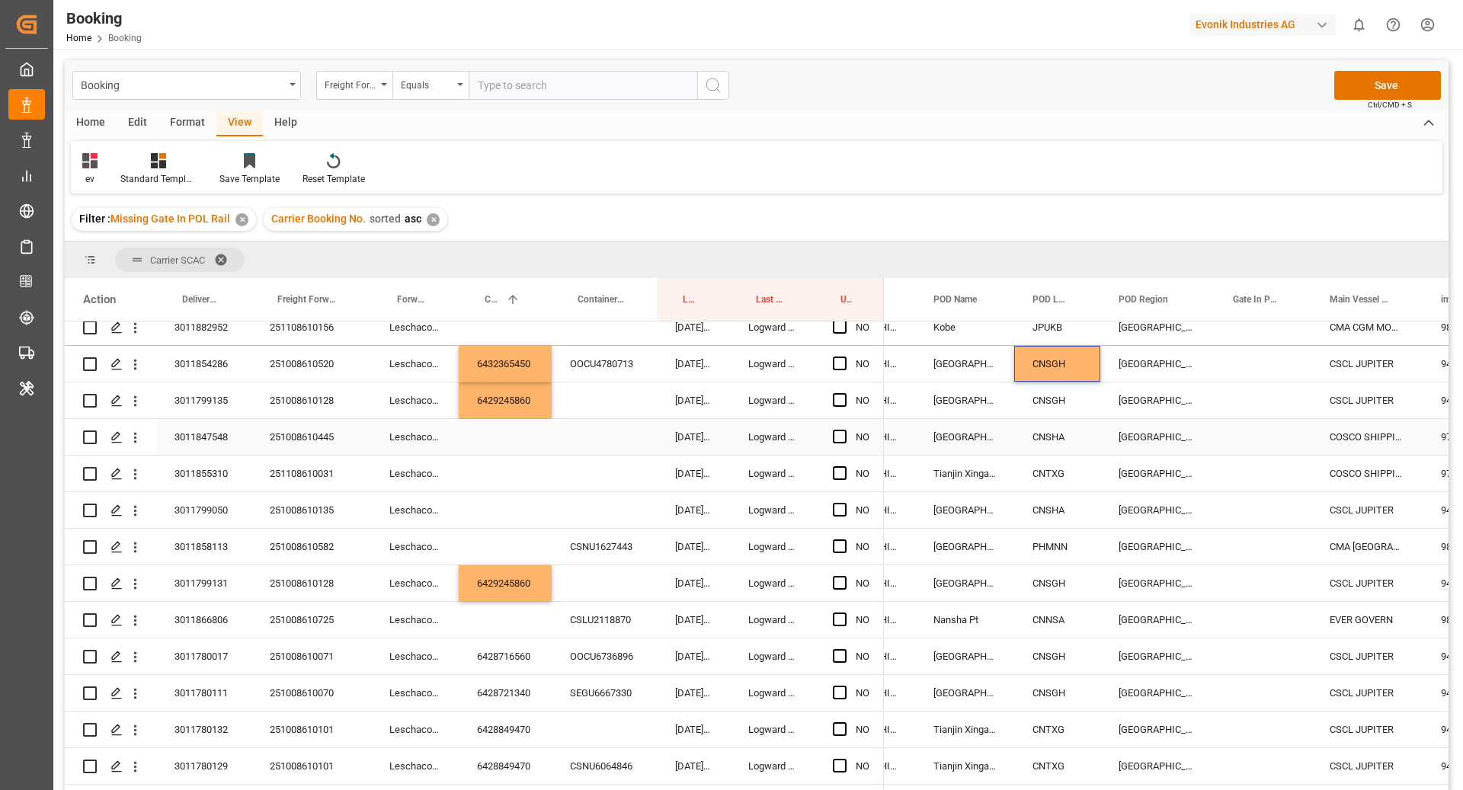
click at [289, 446] on div "251008610445" at bounding box center [312, 437] width 120 height 36
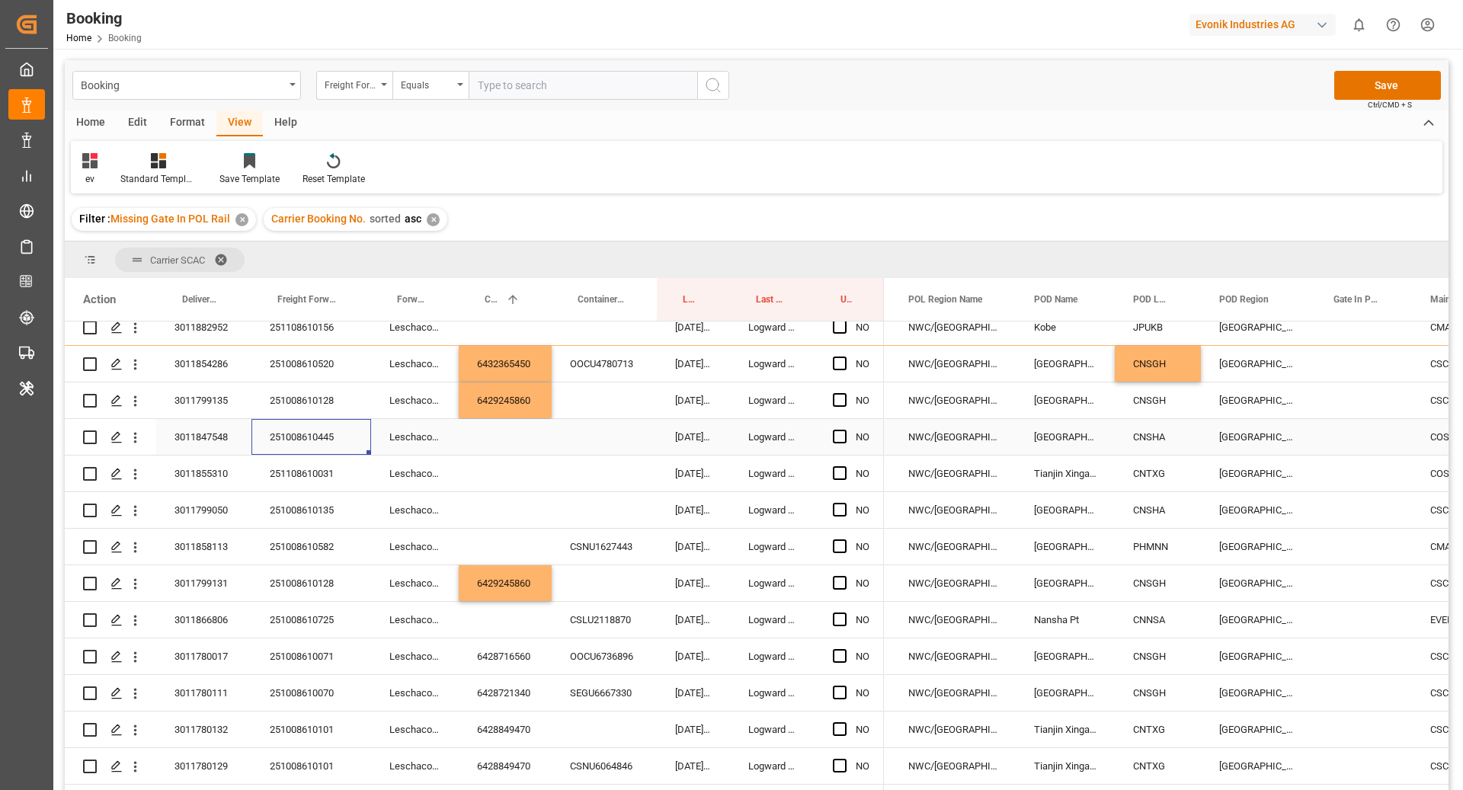
click at [1169, 421] on div "CNSHA" at bounding box center [1158, 437] width 86 height 36
click at [1186, 405] on div "CNSGH" at bounding box center [1158, 401] width 86 height 36
drag, startPoint x: 1198, startPoint y: 414, endPoint x: 1197, endPoint y: 424, distance: 10.0
click at [482, 438] on div "Press SPACE to select this row." at bounding box center [505, 437] width 93 height 36
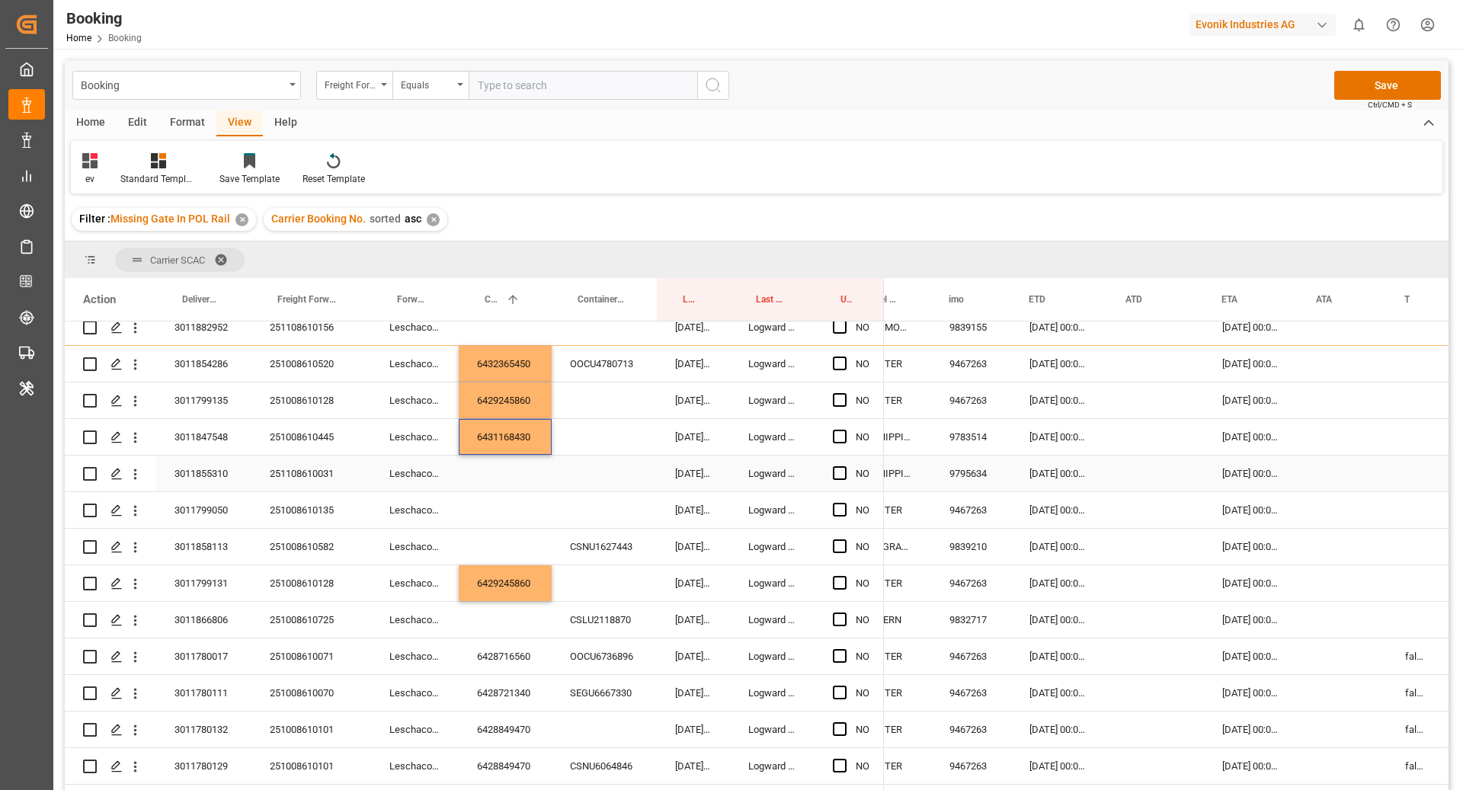
click at [294, 476] on div "251108610031" at bounding box center [312, 474] width 120 height 36
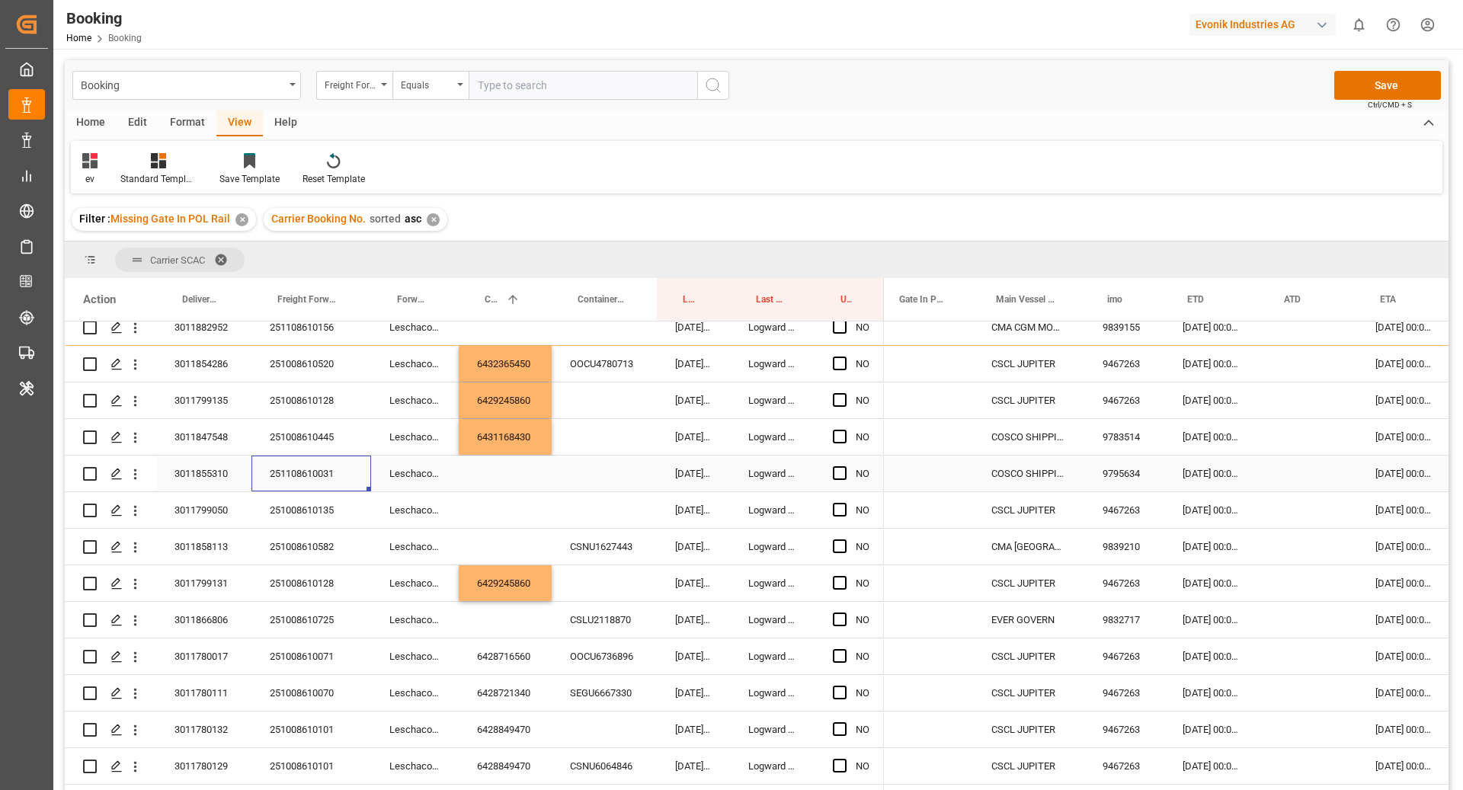
scroll to position [0, 745]
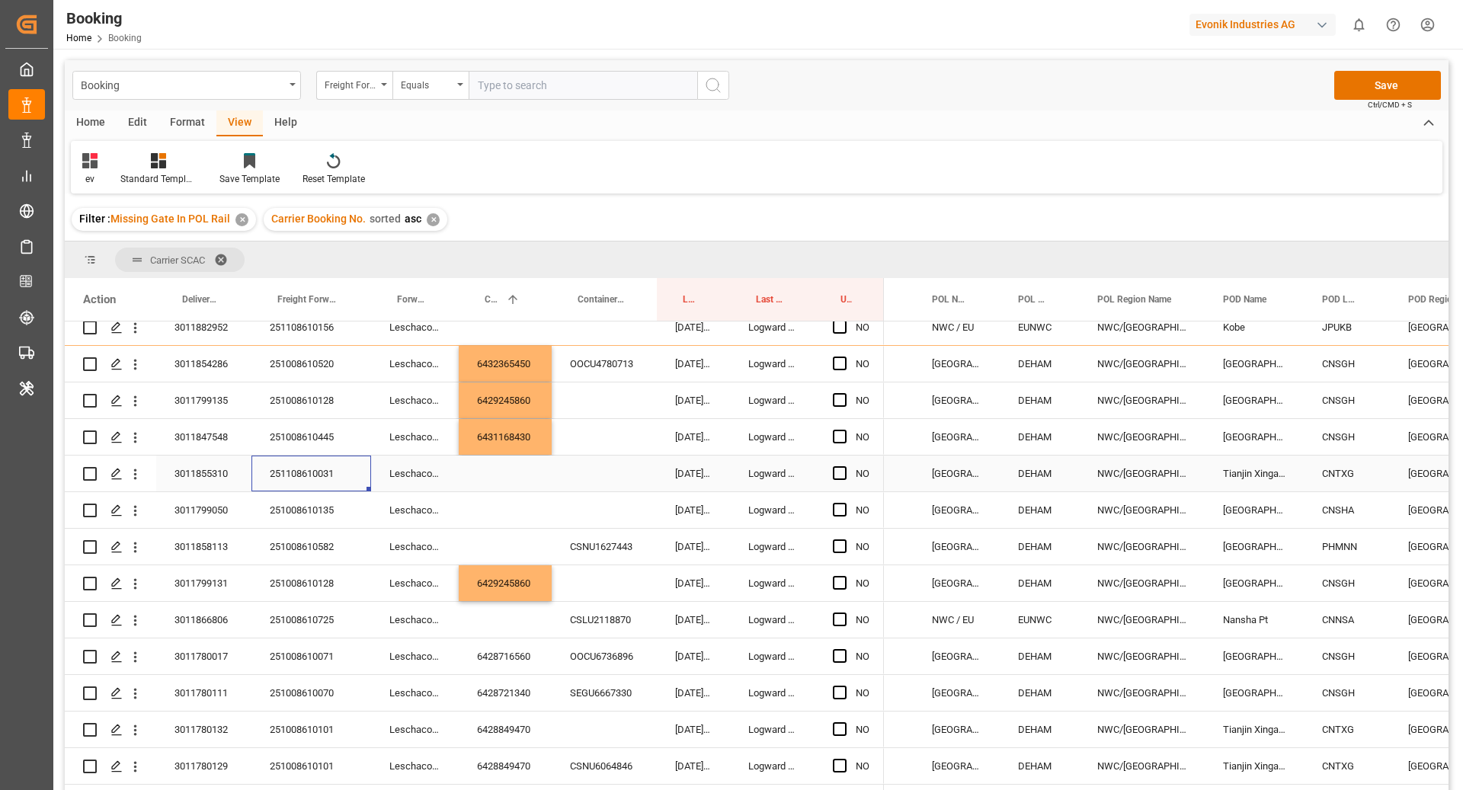
click at [487, 476] on div "Press SPACE to select this row." at bounding box center [505, 474] width 93 height 36
click at [303, 523] on div "251008610135" at bounding box center [312, 510] width 120 height 36
click at [503, 505] on div "Press SPACE to select this row." at bounding box center [505, 510] width 93 height 36
click at [1331, 447] on div "CNSGH" at bounding box center [1347, 437] width 86 height 36
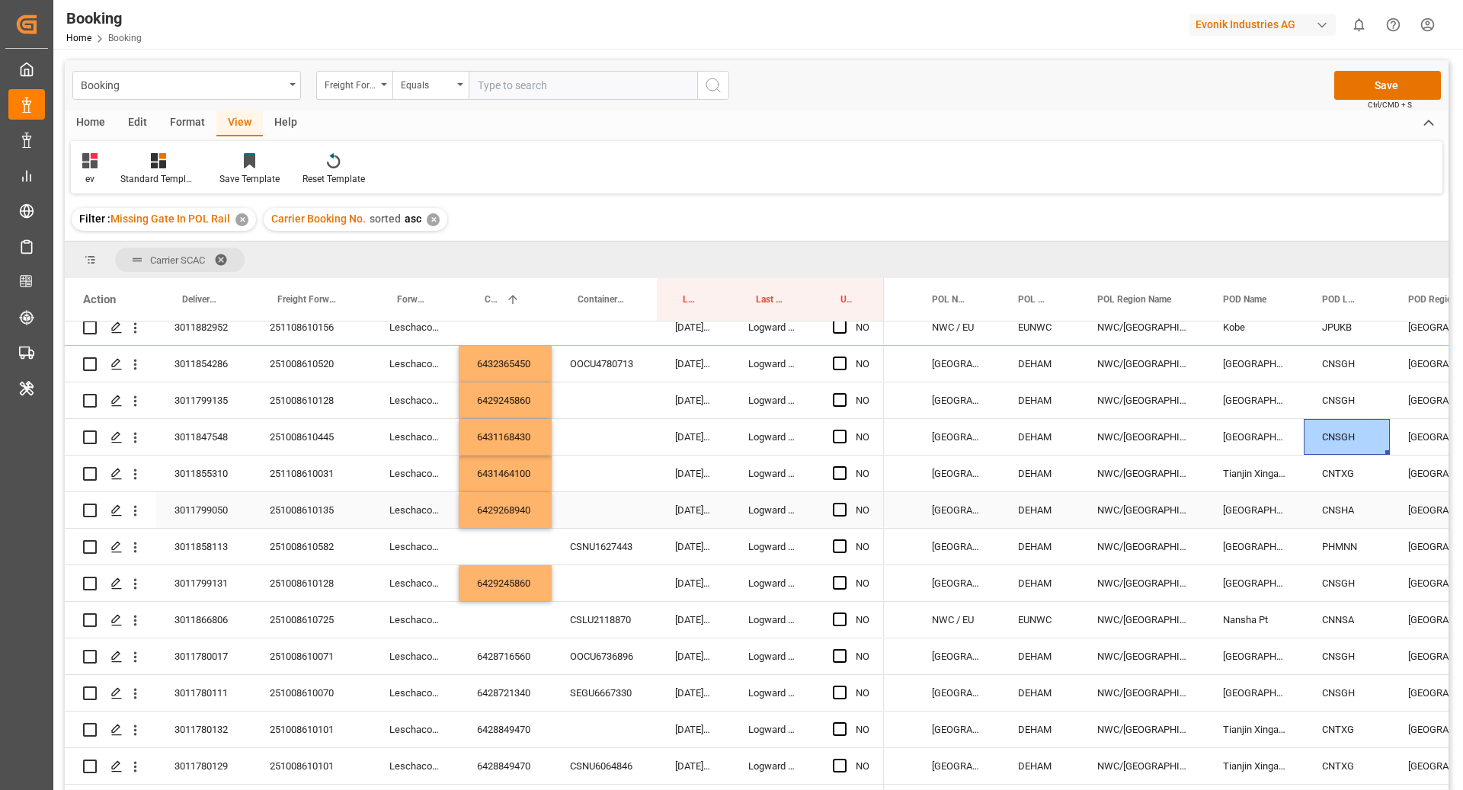
click at [1326, 505] on div "CNSHA" at bounding box center [1347, 510] width 86 height 36
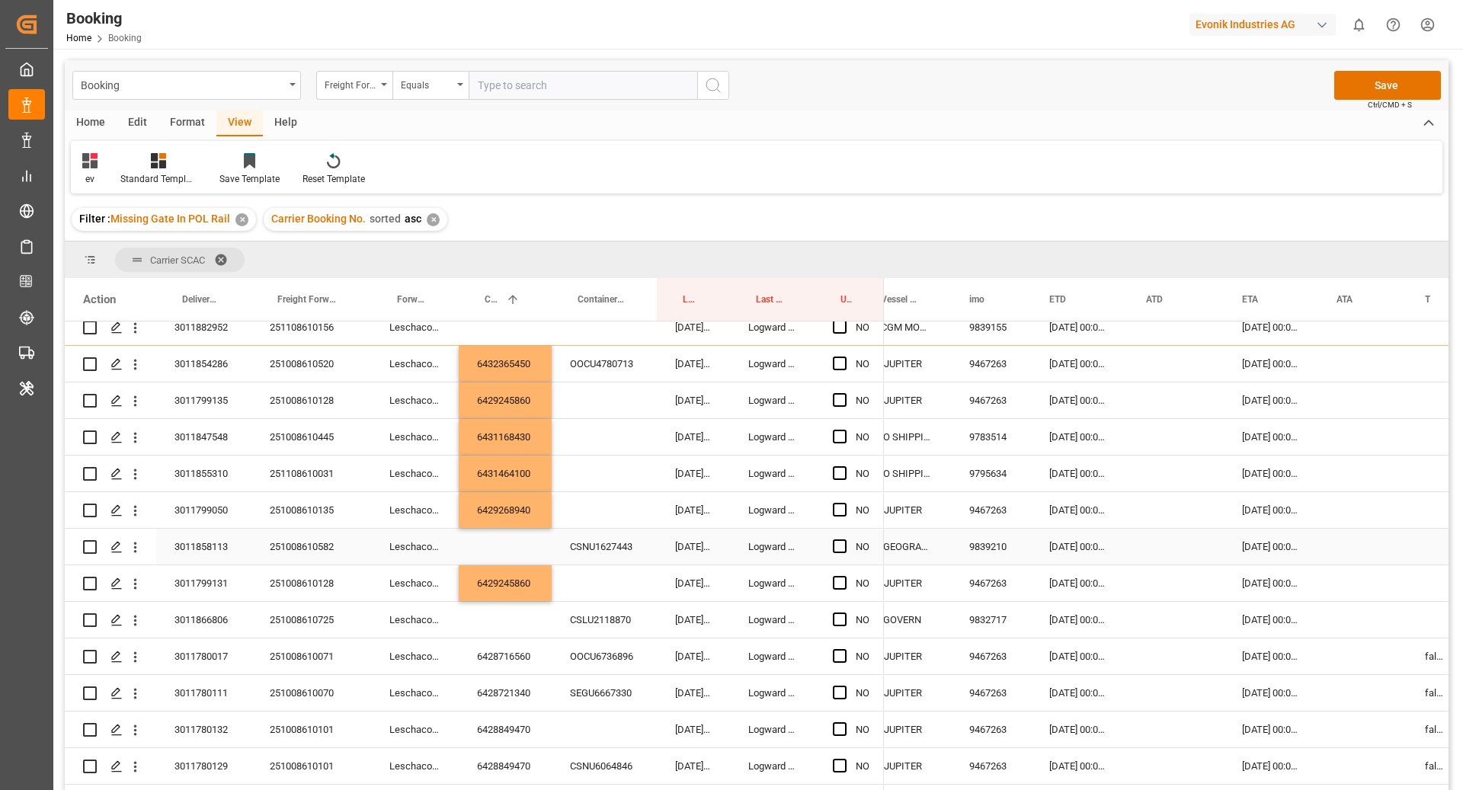
click at [313, 552] on div "251008610582" at bounding box center [312, 547] width 120 height 36
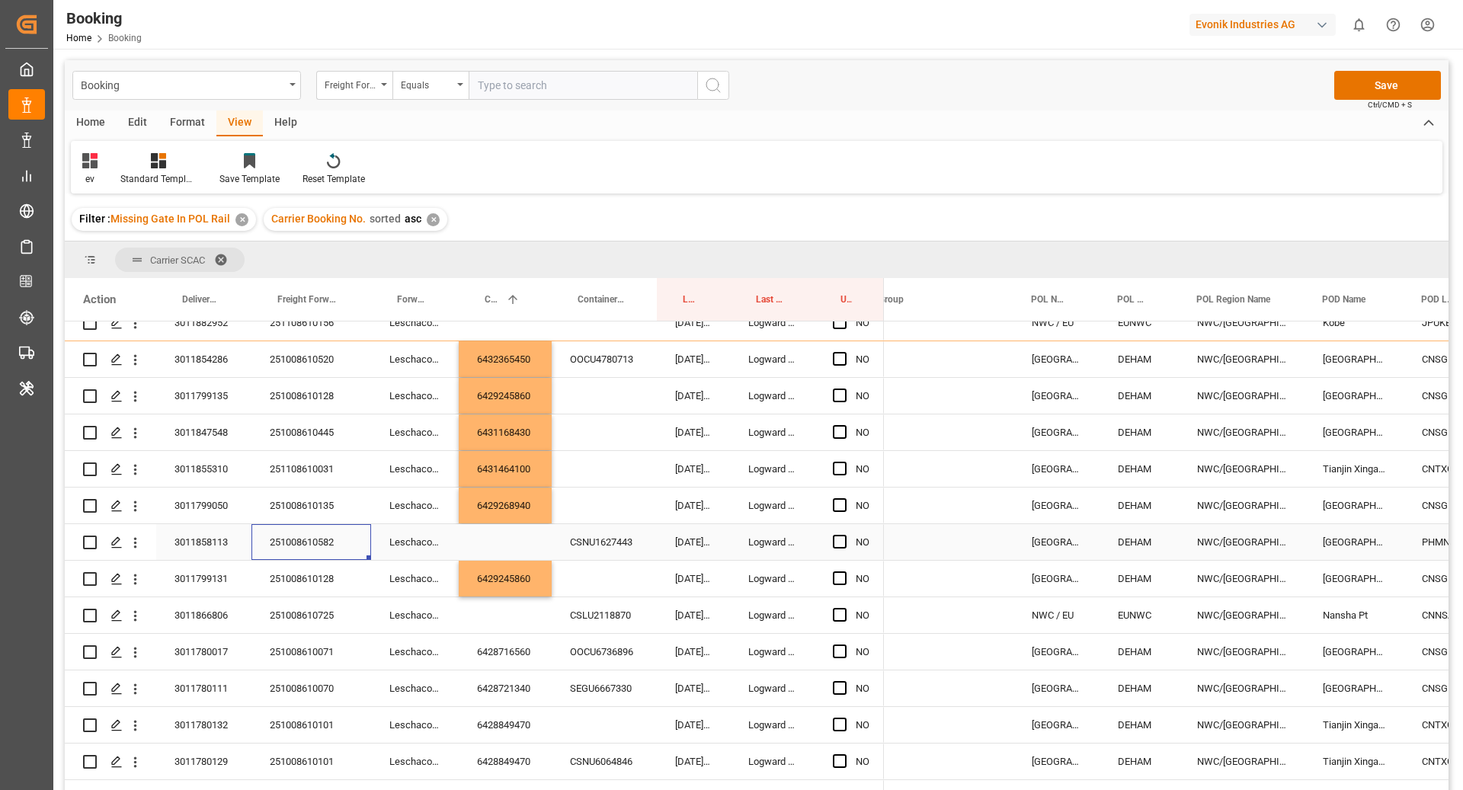
click at [502, 541] on div "Press SPACE to select this row." at bounding box center [505, 542] width 93 height 36
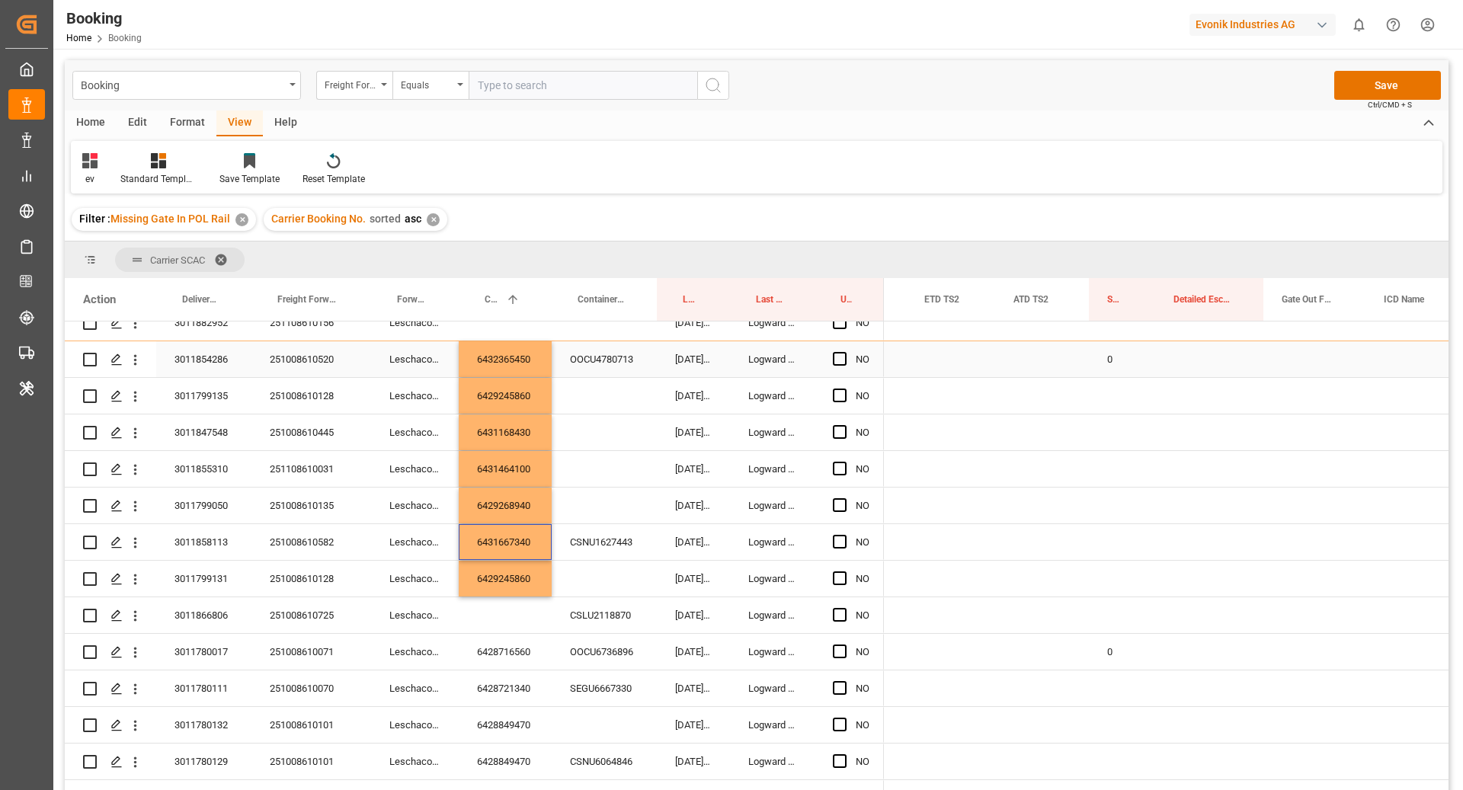
click at [1118, 365] on div "0" at bounding box center [1122, 359] width 66 height 36
click at [1122, 545] on div "Press SPACE to select this row." at bounding box center [1122, 542] width 66 height 36
click at [325, 621] on div "251008610725" at bounding box center [312, 616] width 120 height 36
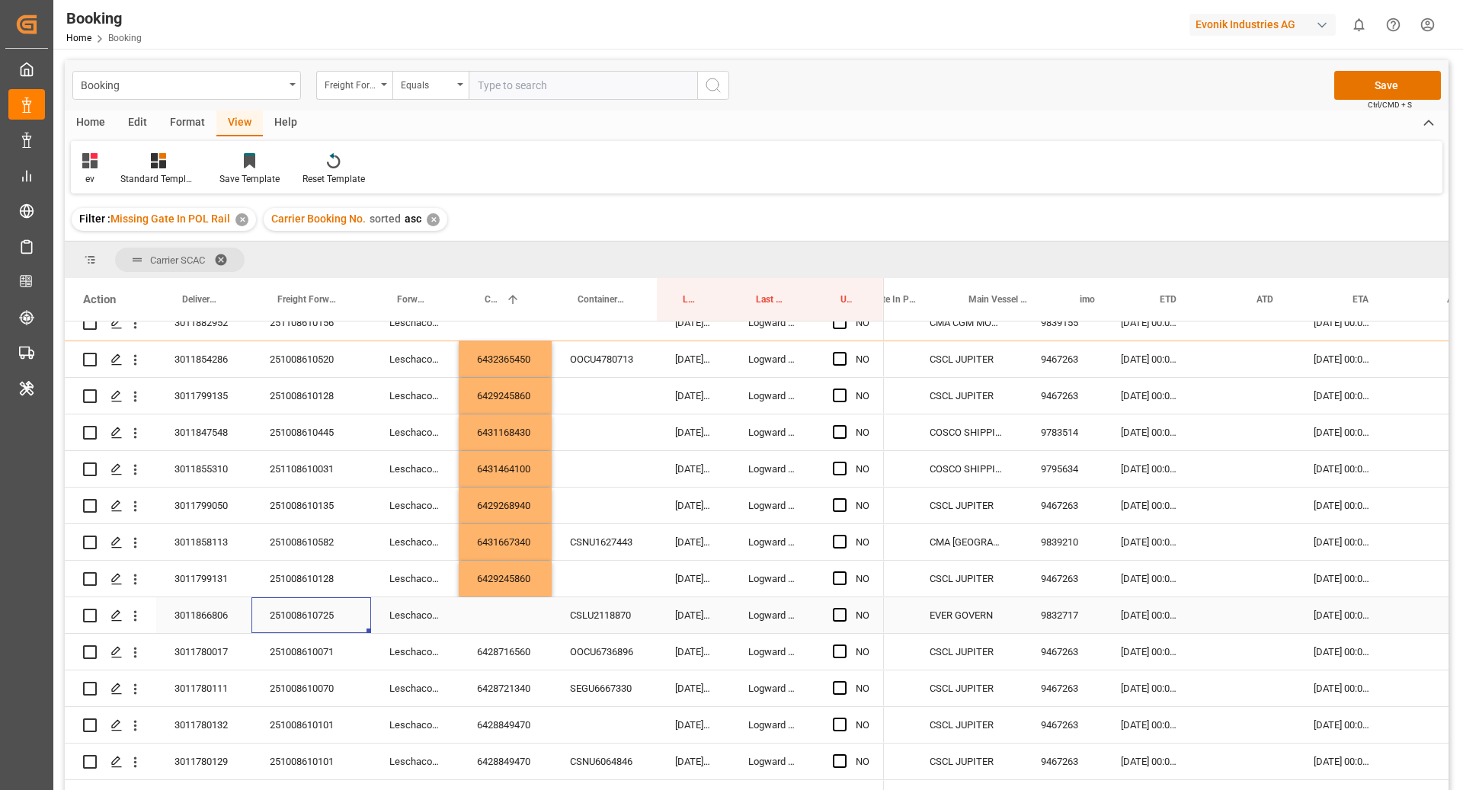
scroll to position [0, 720]
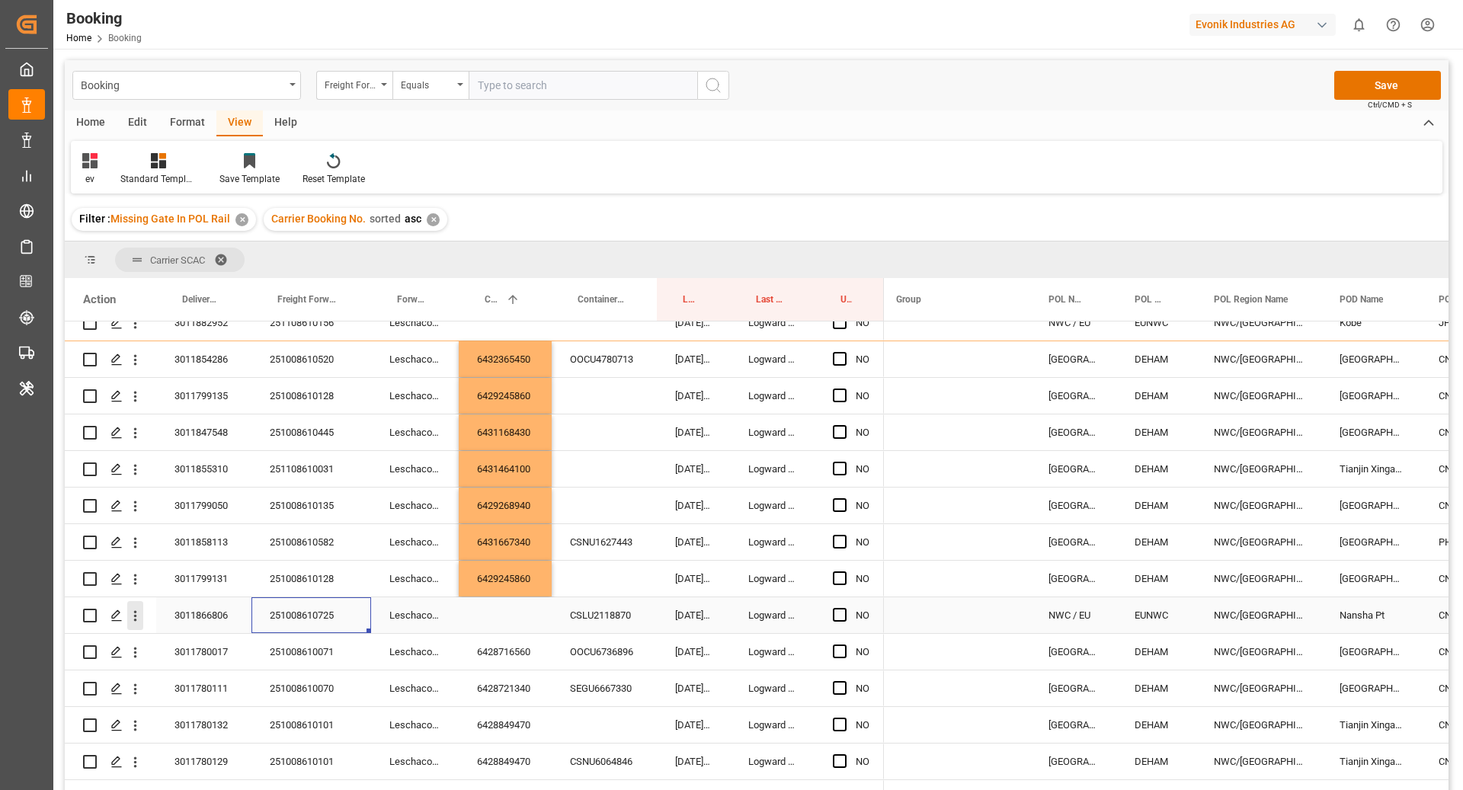
click at [136, 623] on icon "open menu" at bounding box center [135, 616] width 16 height 16
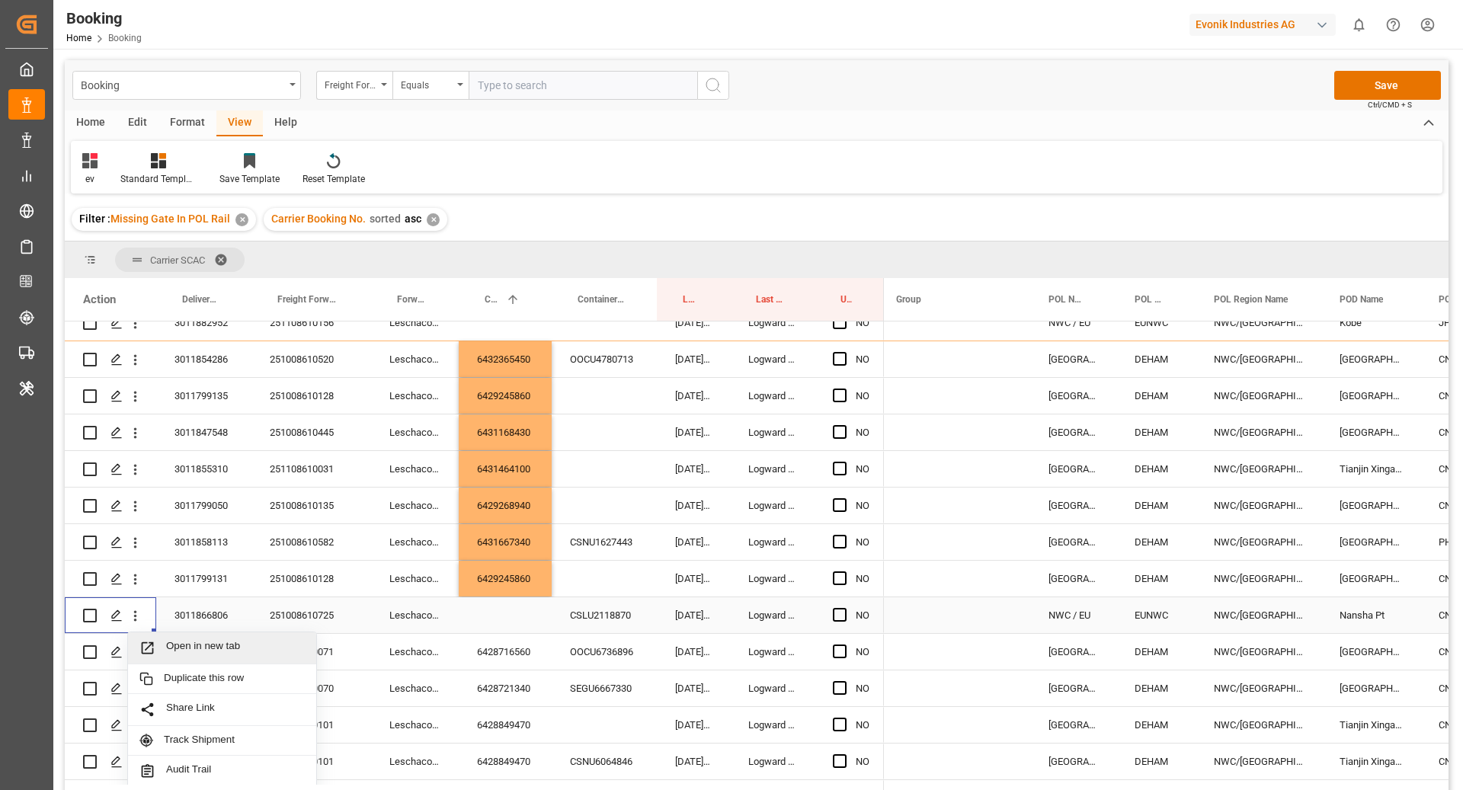
click at [230, 646] on span "Open in new tab" at bounding box center [235, 648] width 139 height 16
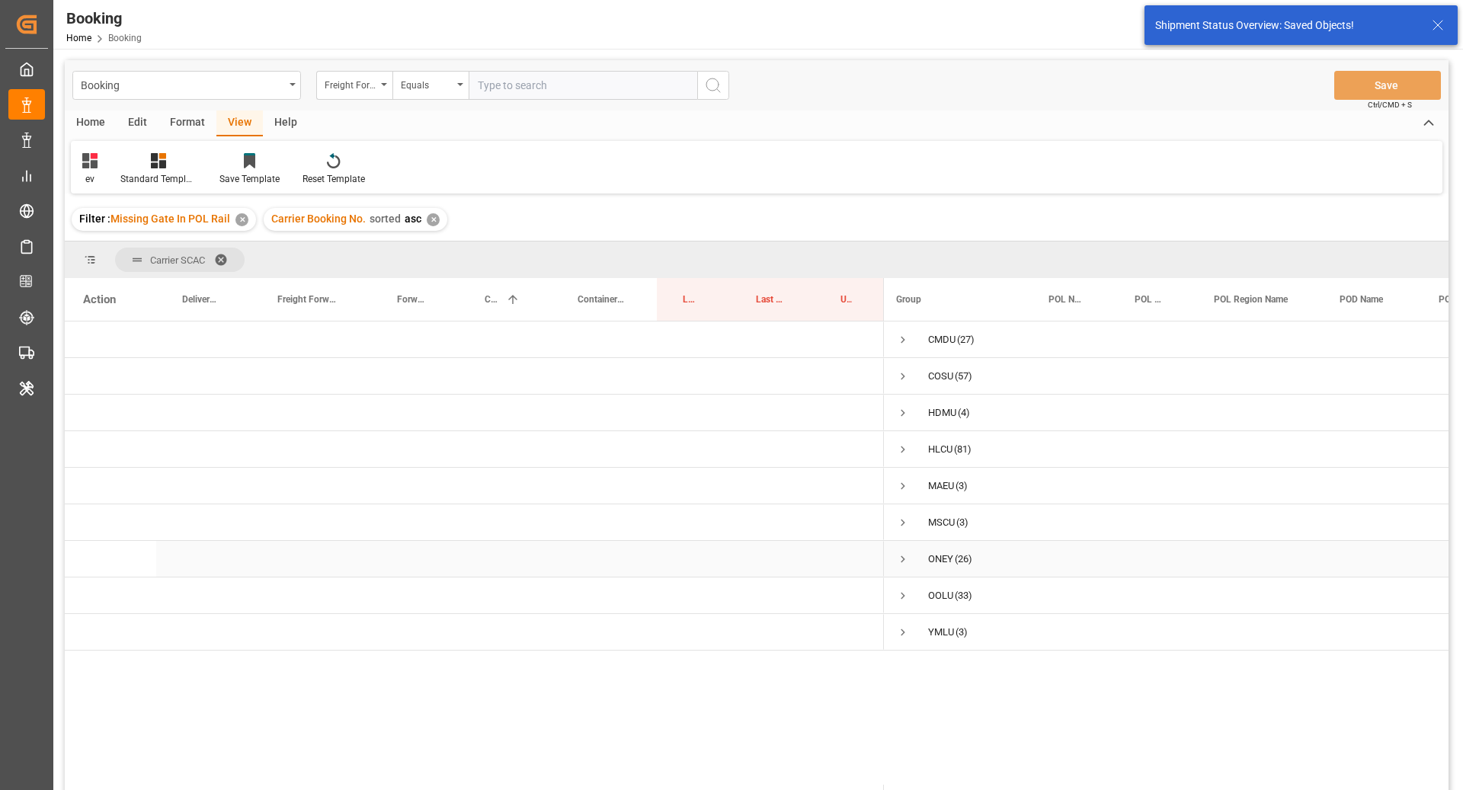
scroll to position [0, 0]
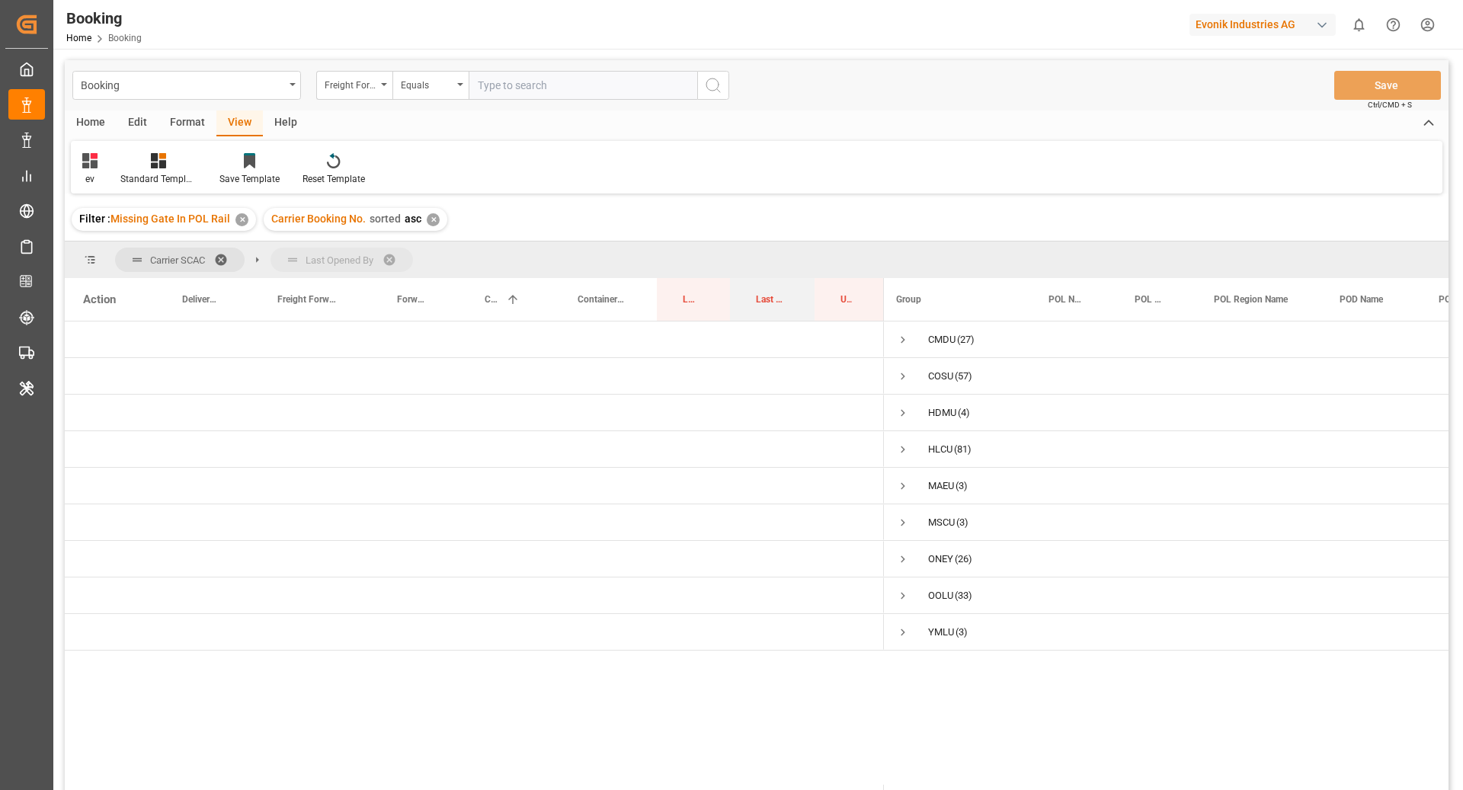
drag, startPoint x: 771, startPoint y: 306, endPoint x: 701, endPoint y: 264, distance: 81.7
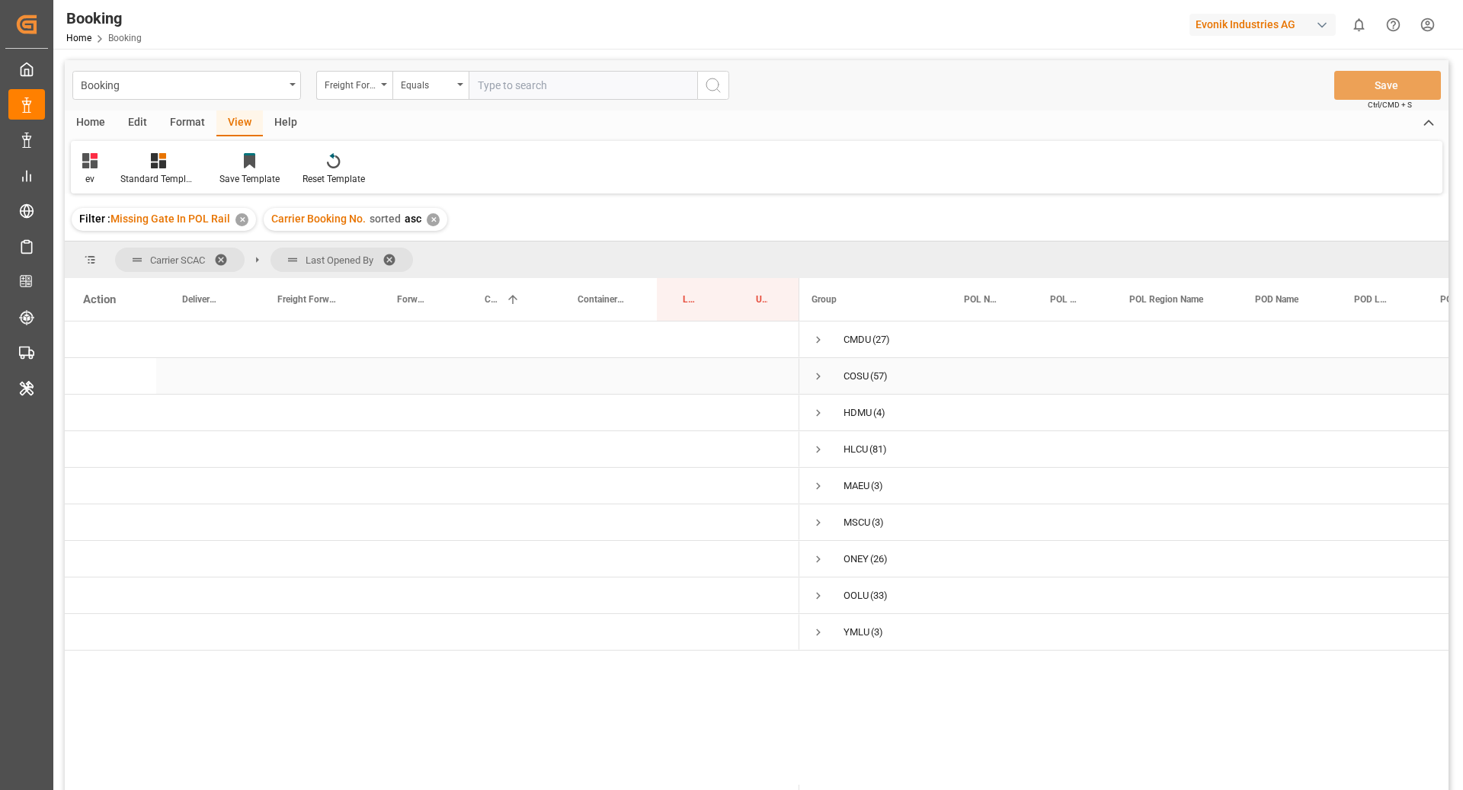
click at [818, 370] on span "Press SPACE to select this row." at bounding box center [819, 377] width 14 height 14
click at [849, 518] on span "Press SPACE to select this row." at bounding box center [851, 523] width 14 height 14
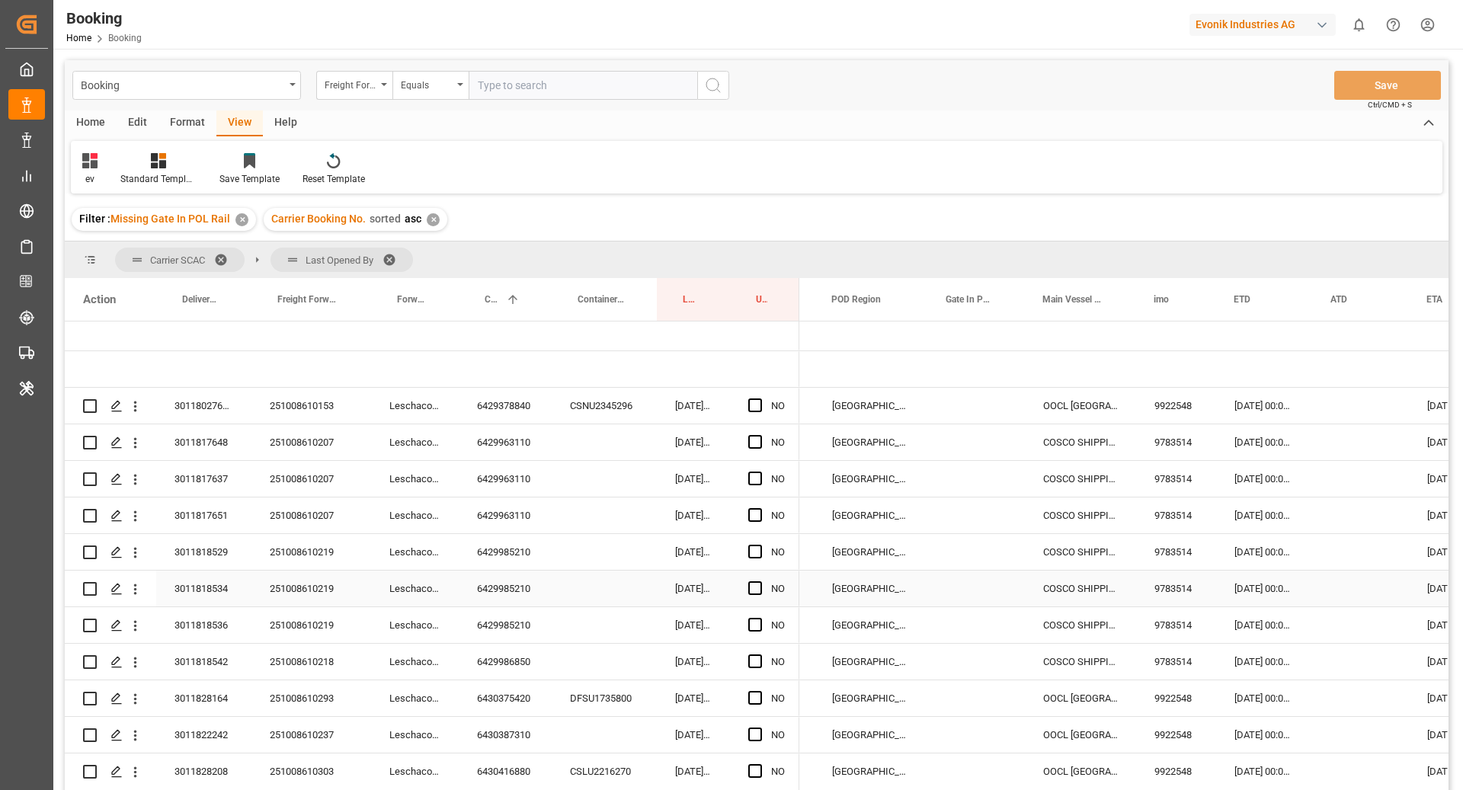
scroll to position [151, 0]
click at [752, 405] on span "Press SPACE to select this row." at bounding box center [755, 408] width 14 height 14
click at [760, 401] on input "Press SPACE to select this row." at bounding box center [760, 401] width 0 height 0
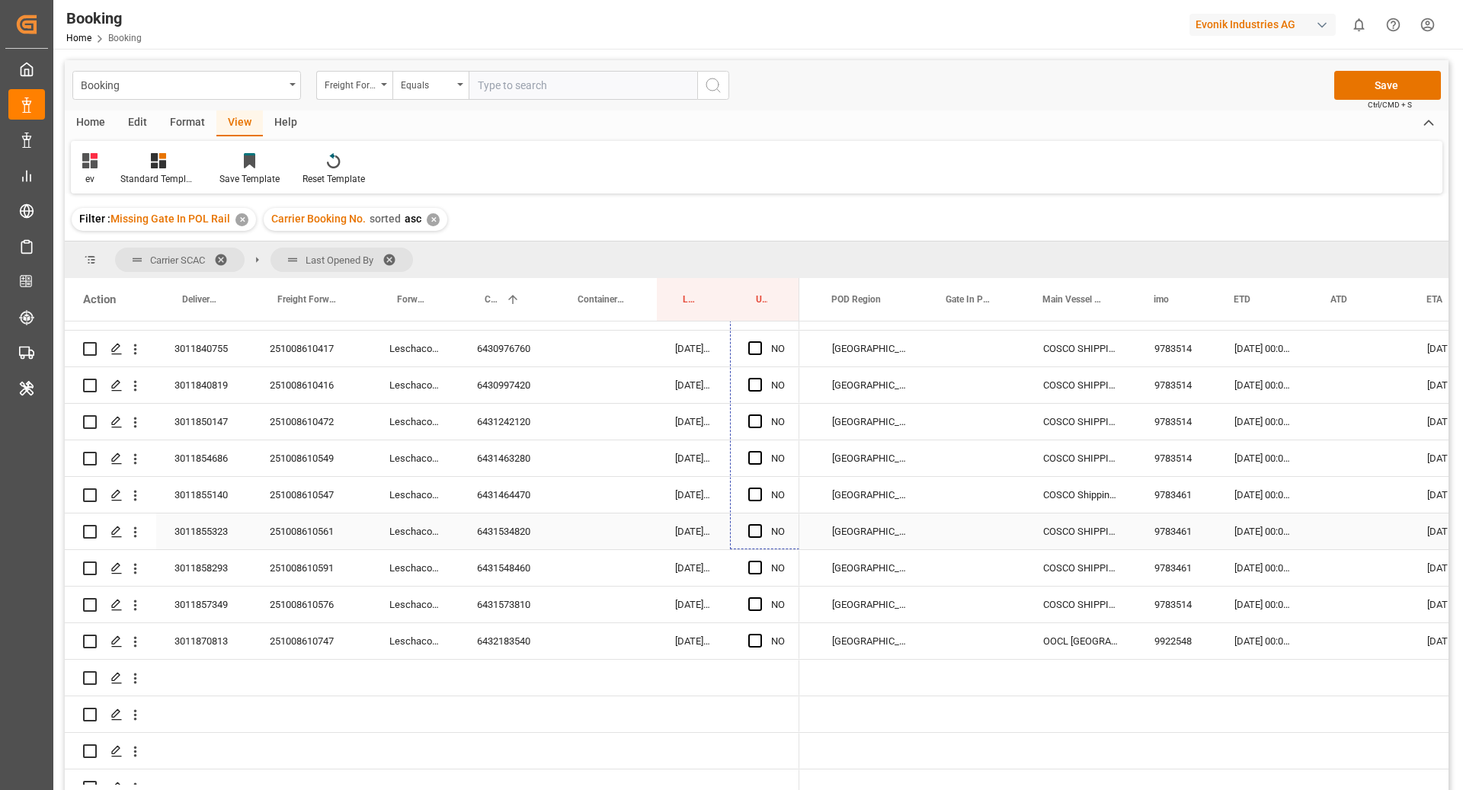
scroll to position [689, 0]
drag, startPoint x: 795, startPoint y: 425, endPoint x: 787, endPoint y: 626, distance: 201.4
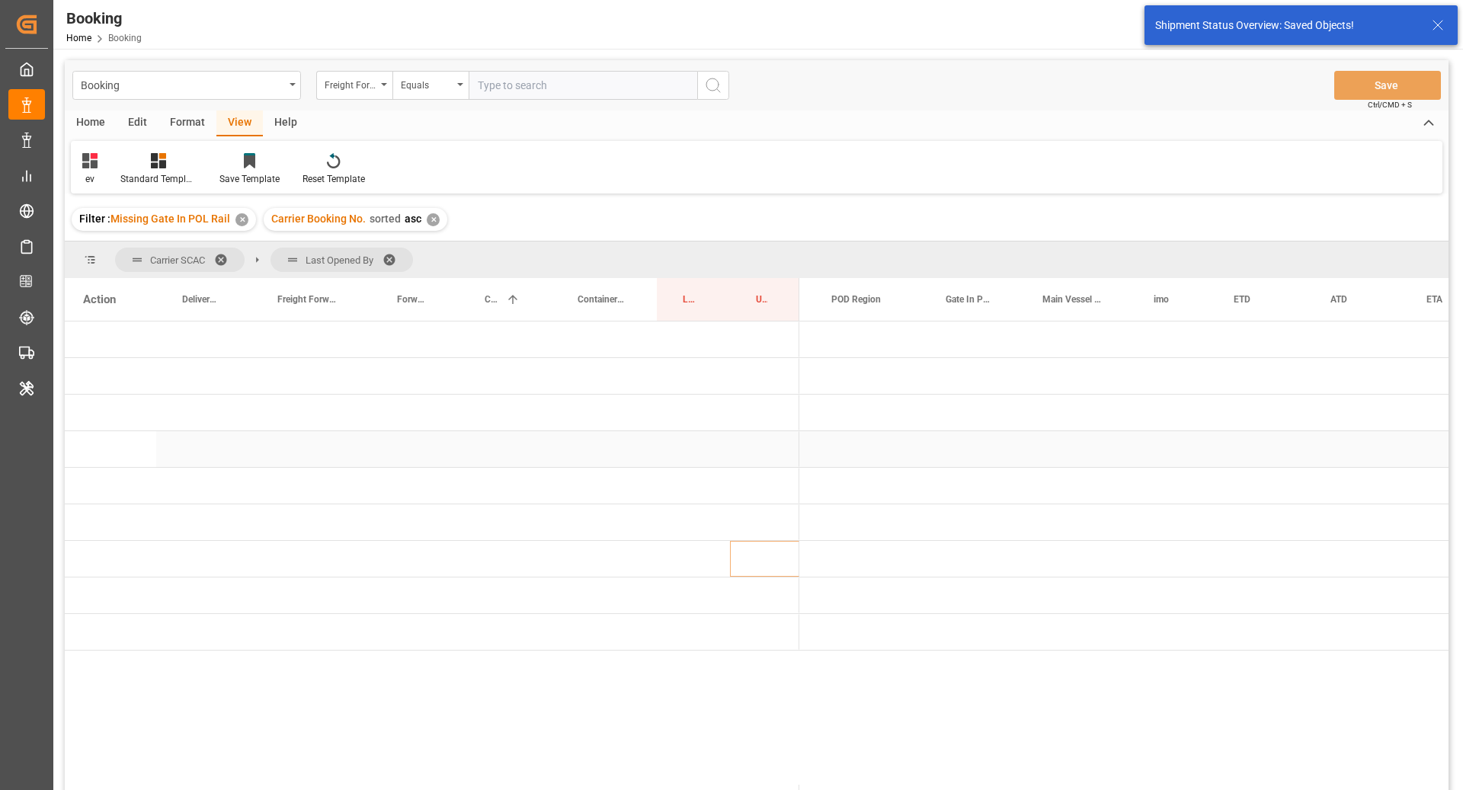
scroll to position [0, 0]
click at [830, 380] on span "Press SPACE to select this row." at bounding box center [825, 377] width 14 height 14
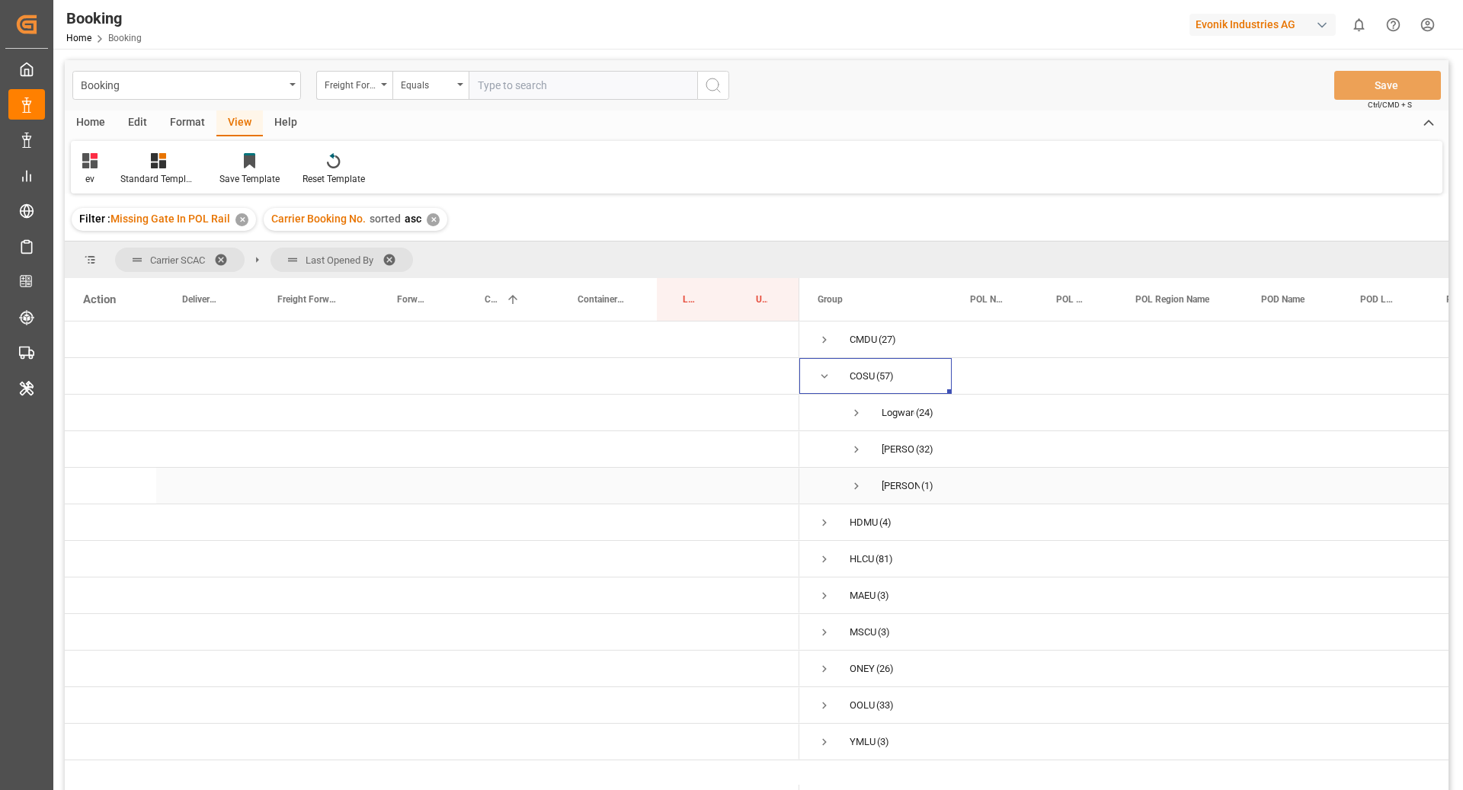
click at [854, 485] on span "Press SPACE to select this row." at bounding box center [857, 486] width 14 height 14
click at [852, 416] on span "Press SPACE to select this row." at bounding box center [857, 413] width 14 height 14
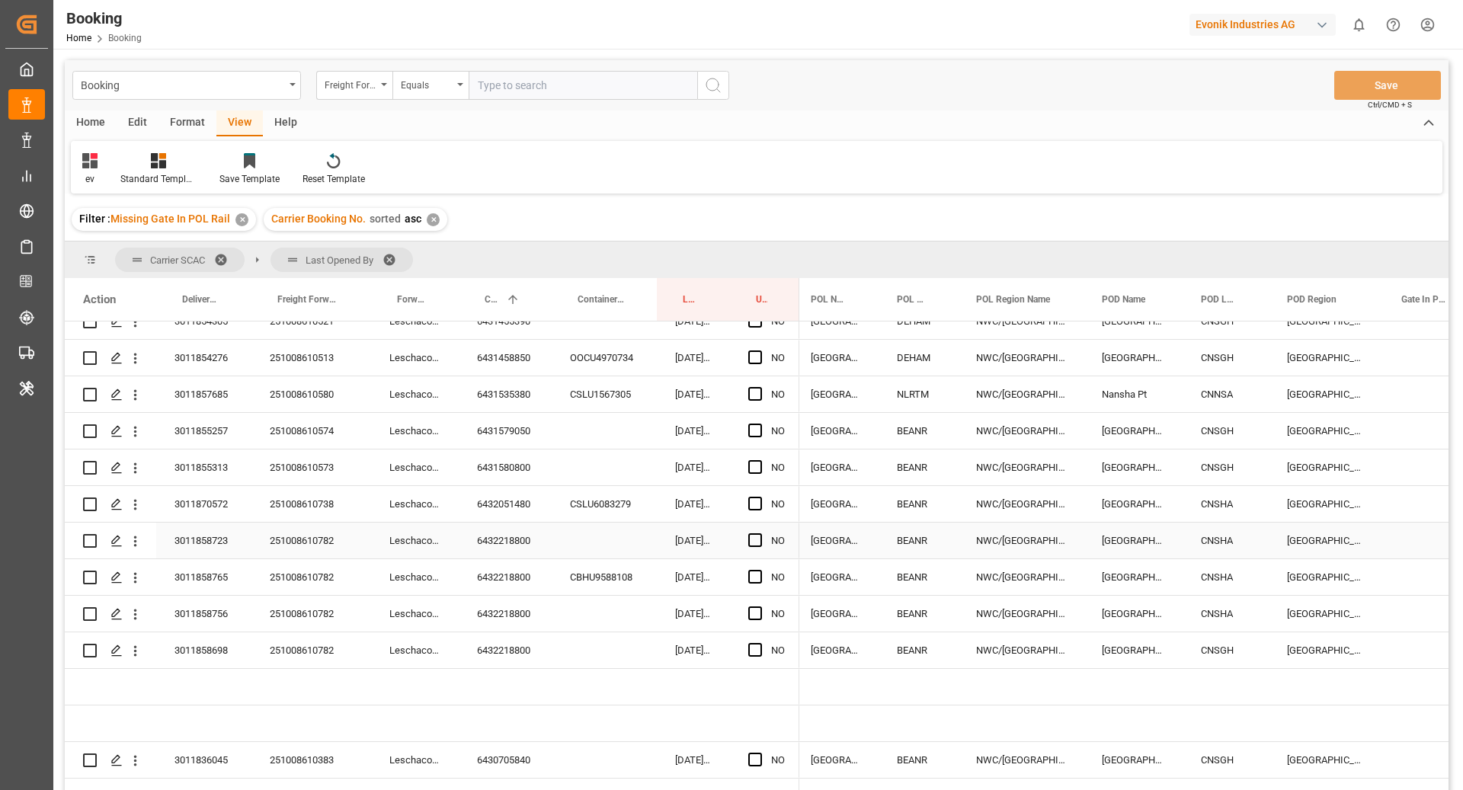
scroll to position [0, 351]
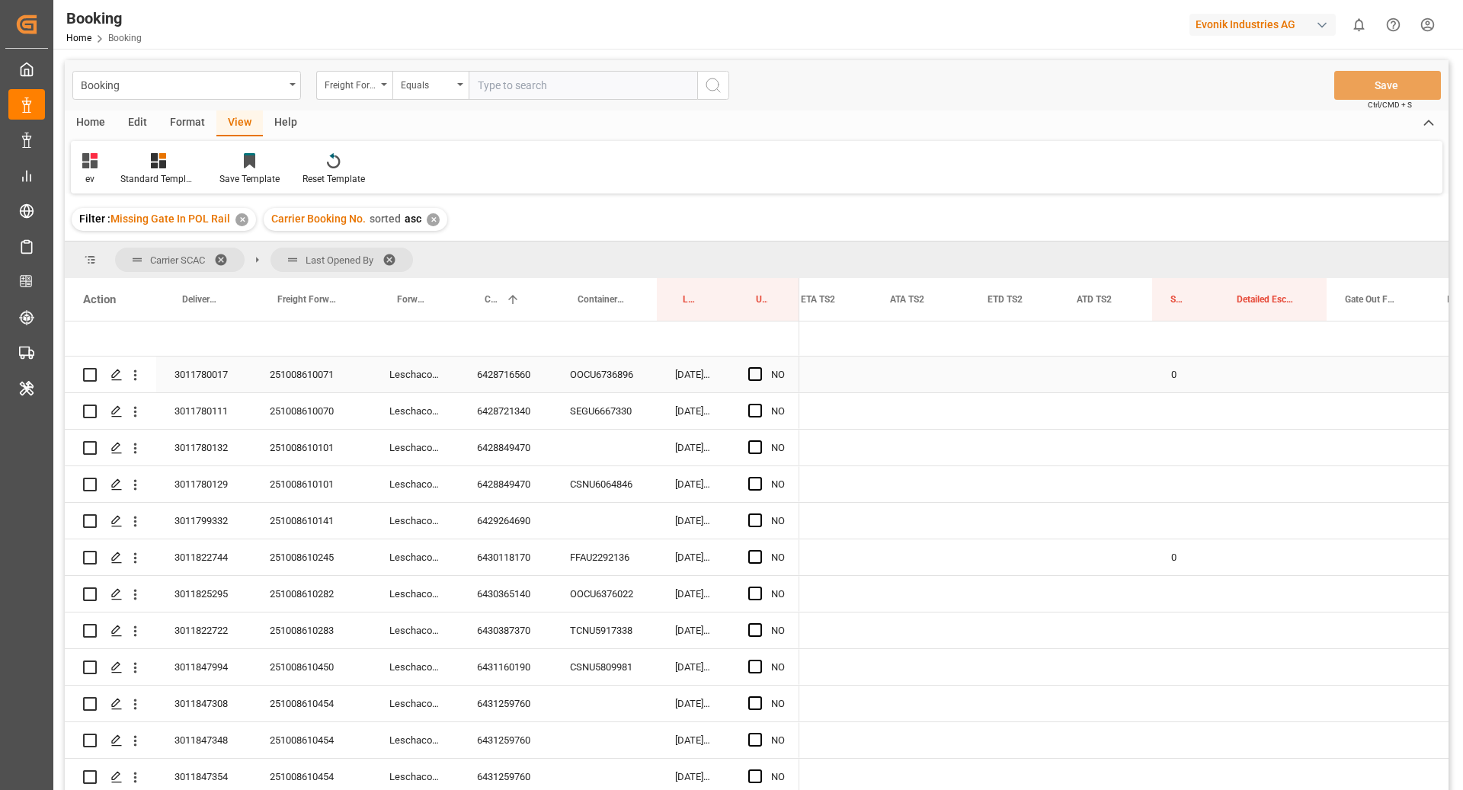
click at [1182, 377] on div "0" at bounding box center [1186, 375] width 66 height 36
click at [1191, 407] on div "Press SPACE to select this row." at bounding box center [1186, 411] width 66 height 36
click at [1174, 491] on div "Press SPACE to select this row." at bounding box center [1186, 484] width 66 height 36
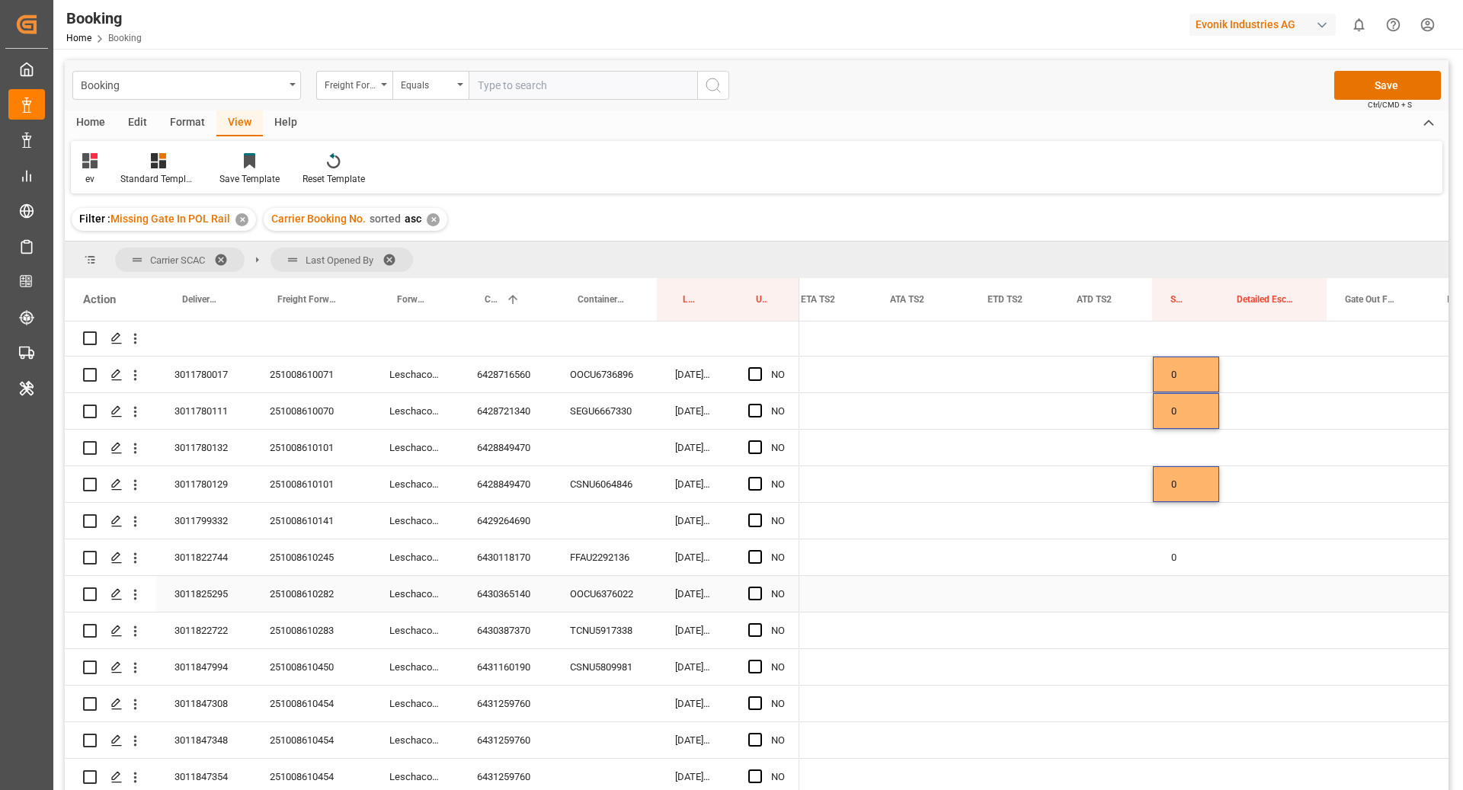
click at [1168, 586] on div "Press SPACE to select this row." at bounding box center [1186, 594] width 66 height 36
click at [1165, 639] on div "Press SPACE to select this row." at bounding box center [1186, 631] width 66 height 36
click at [1168, 667] on div "Press SPACE to select this row." at bounding box center [1186, 667] width 66 height 36
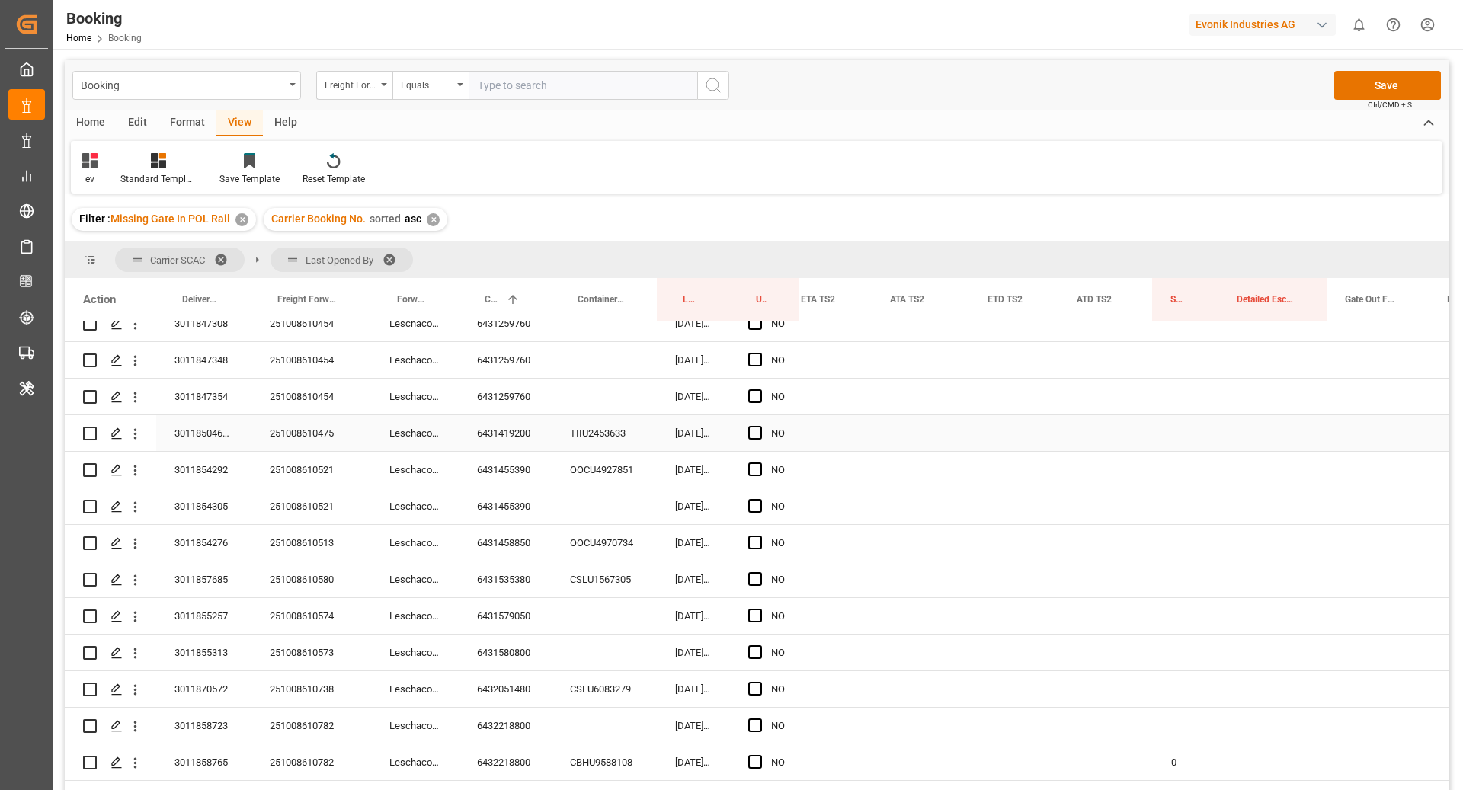
click at [1194, 438] on div "Press SPACE to select this row." at bounding box center [1186, 433] width 66 height 36
click at [1172, 473] on div "Press SPACE to select this row." at bounding box center [1186, 470] width 66 height 36
click at [1403, 228] on div "Booking Home Booking Evonik Industries AG 0 Notifications Only show unread All …" at bounding box center [756, 395] width 1407 height 790
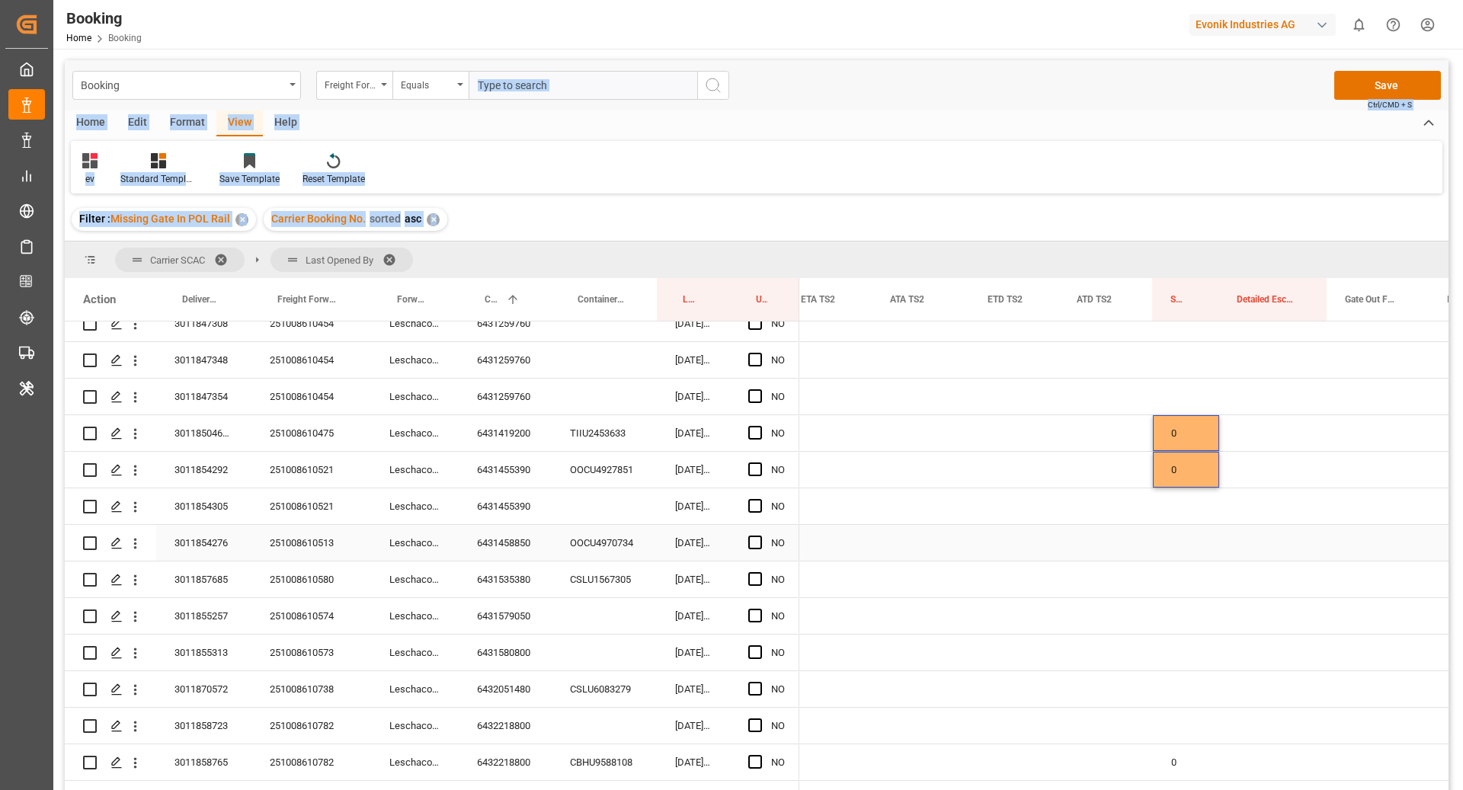
click at [1178, 543] on div "Press SPACE to select this row." at bounding box center [1186, 543] width 66 height 36
click at [1177, 585] on div "Press SPACE to select this row." at bounding box center [1186, 580] width 66 height 36
click at [1152, 691] on div "Press SPACE to select this row." at bounding box center [1106, 689] width 94 height 36
click at [1170, 690] on div "Press SPACE to select this row." at bounding box center [1186, 689] width 66 height 36
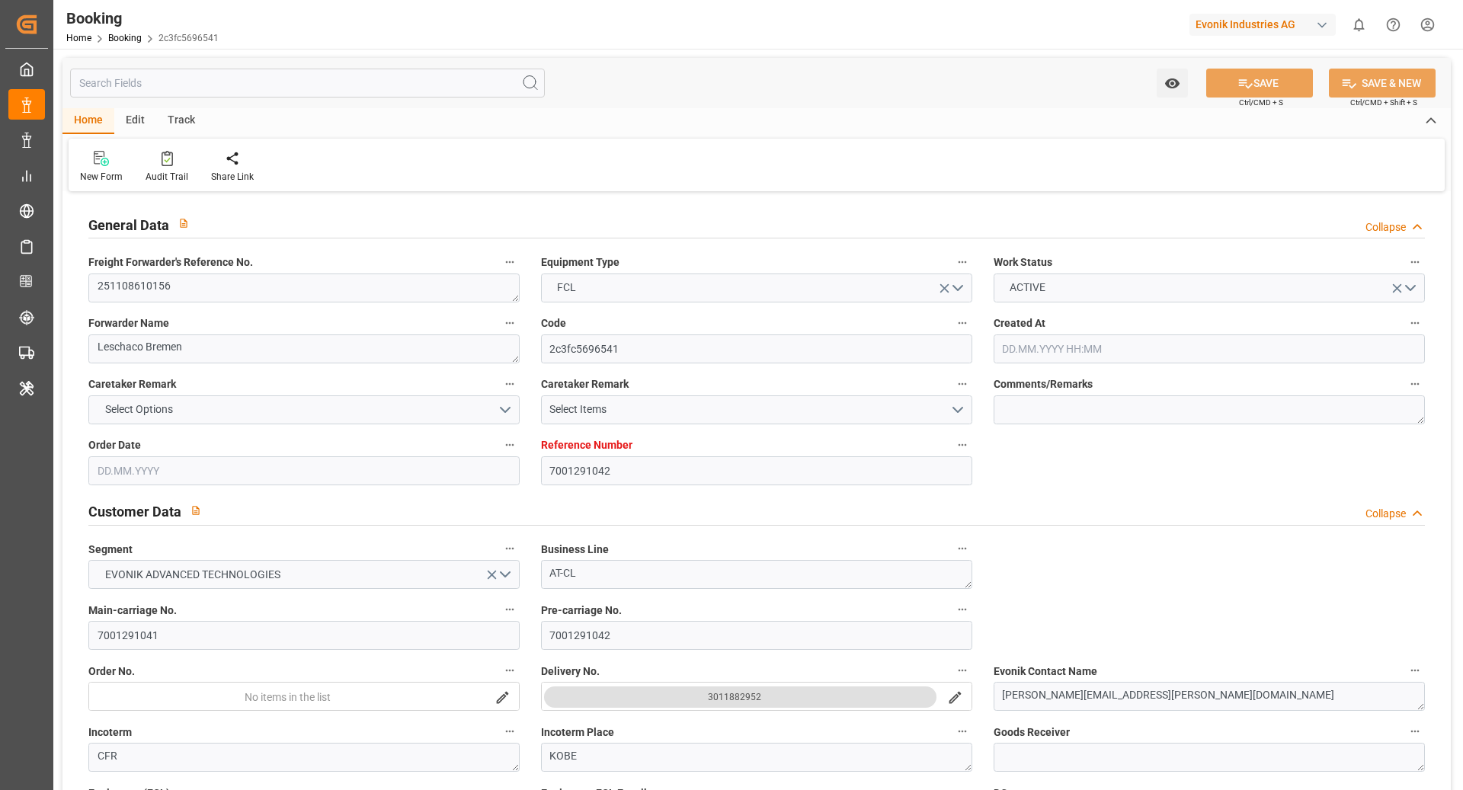
type input "7001291042"
type input "9839155"
type input "Cosco"
type input "COSCO Shipping Co. Ltd."
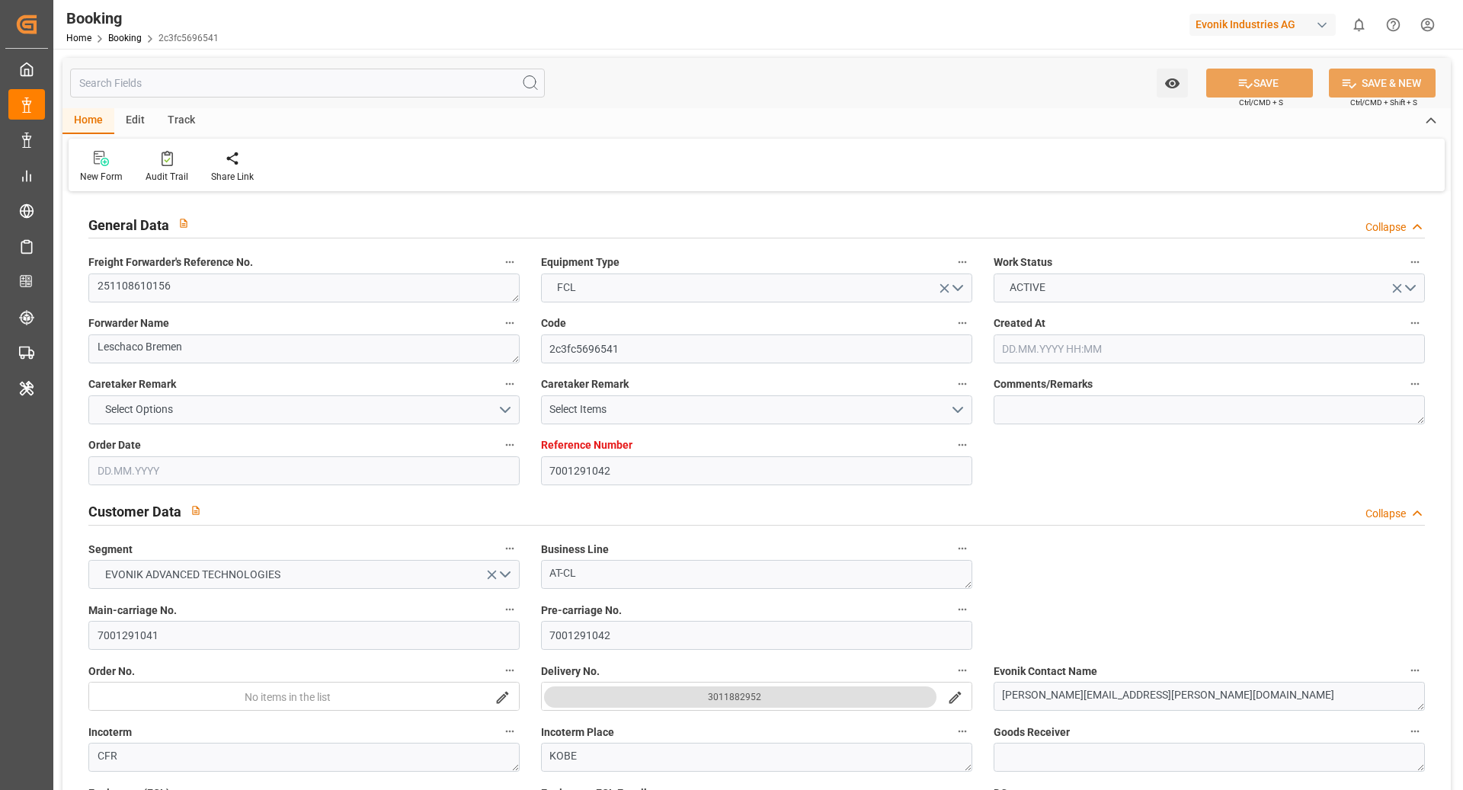
type input "EUNWC"
type input "JPUKB"
type input "02.10.2025 05:52"
type input "[DATE]"
type input "12.01.2026"
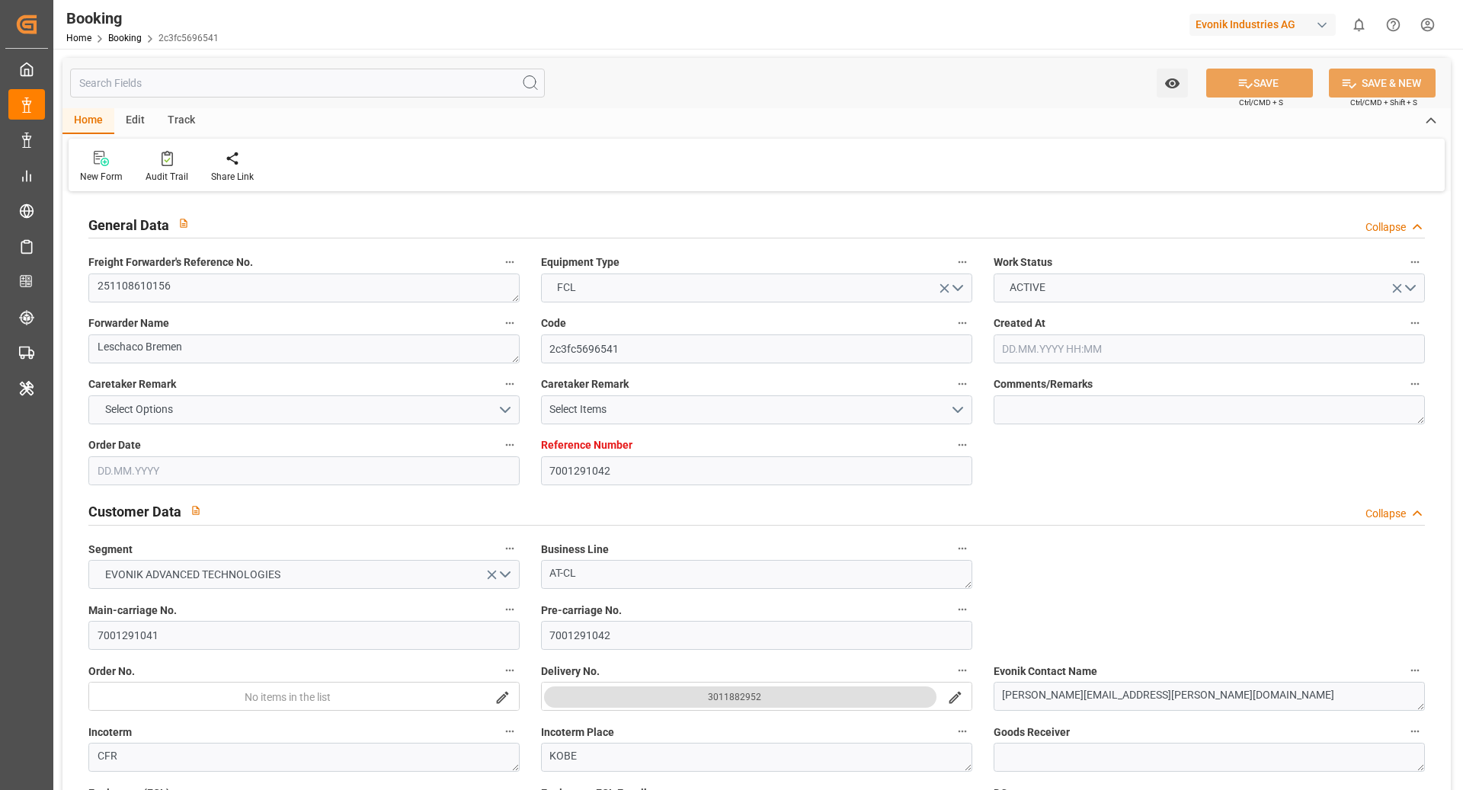
type input "10.11.2025"
type input "10.11.2025 00:00"
type input "[DATE]"
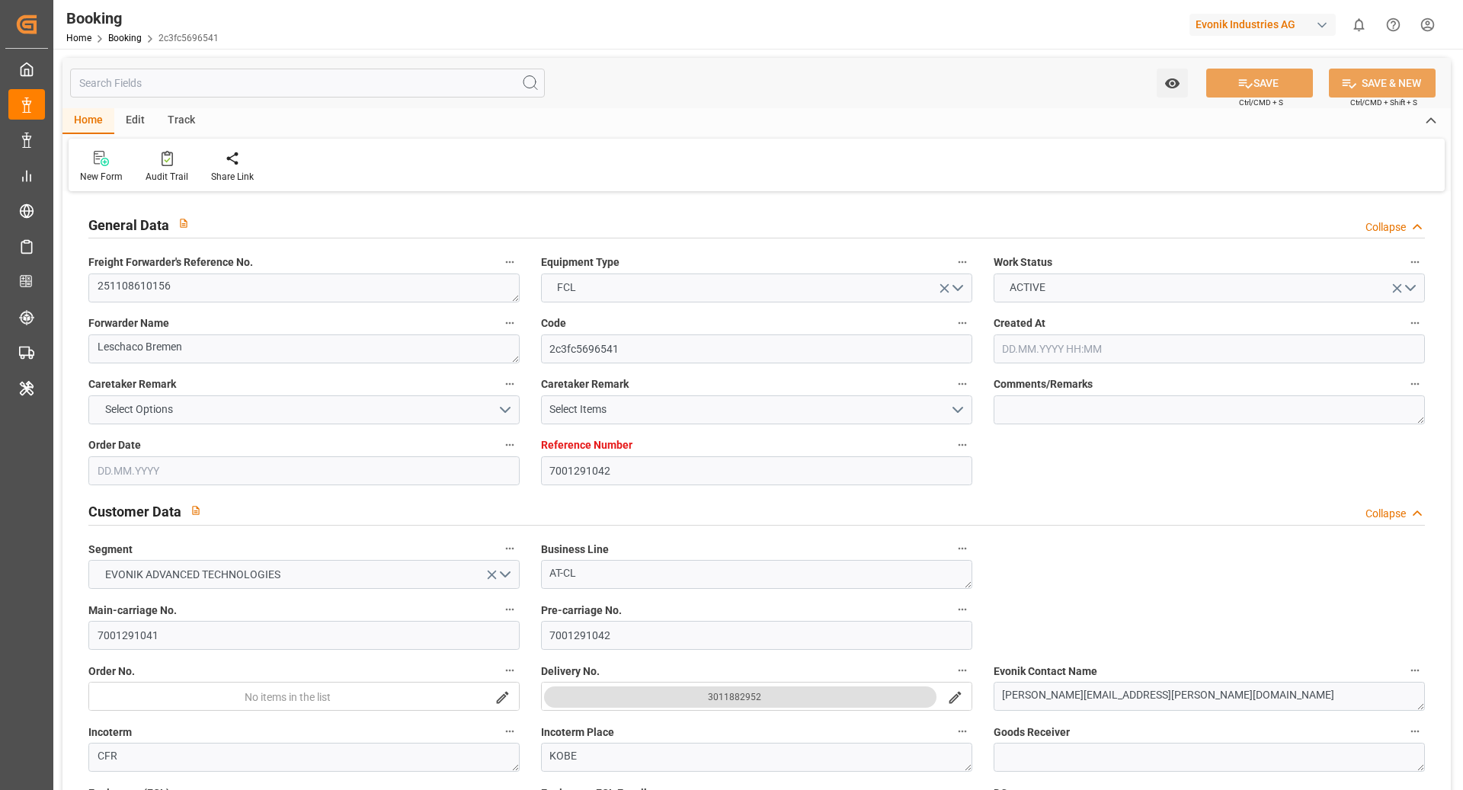
type input "25.11.2025 00:00"
type input "27.01.2026 00:00"
type input "12.01.2026 00:00"
type input "07.10.2025 08:45"
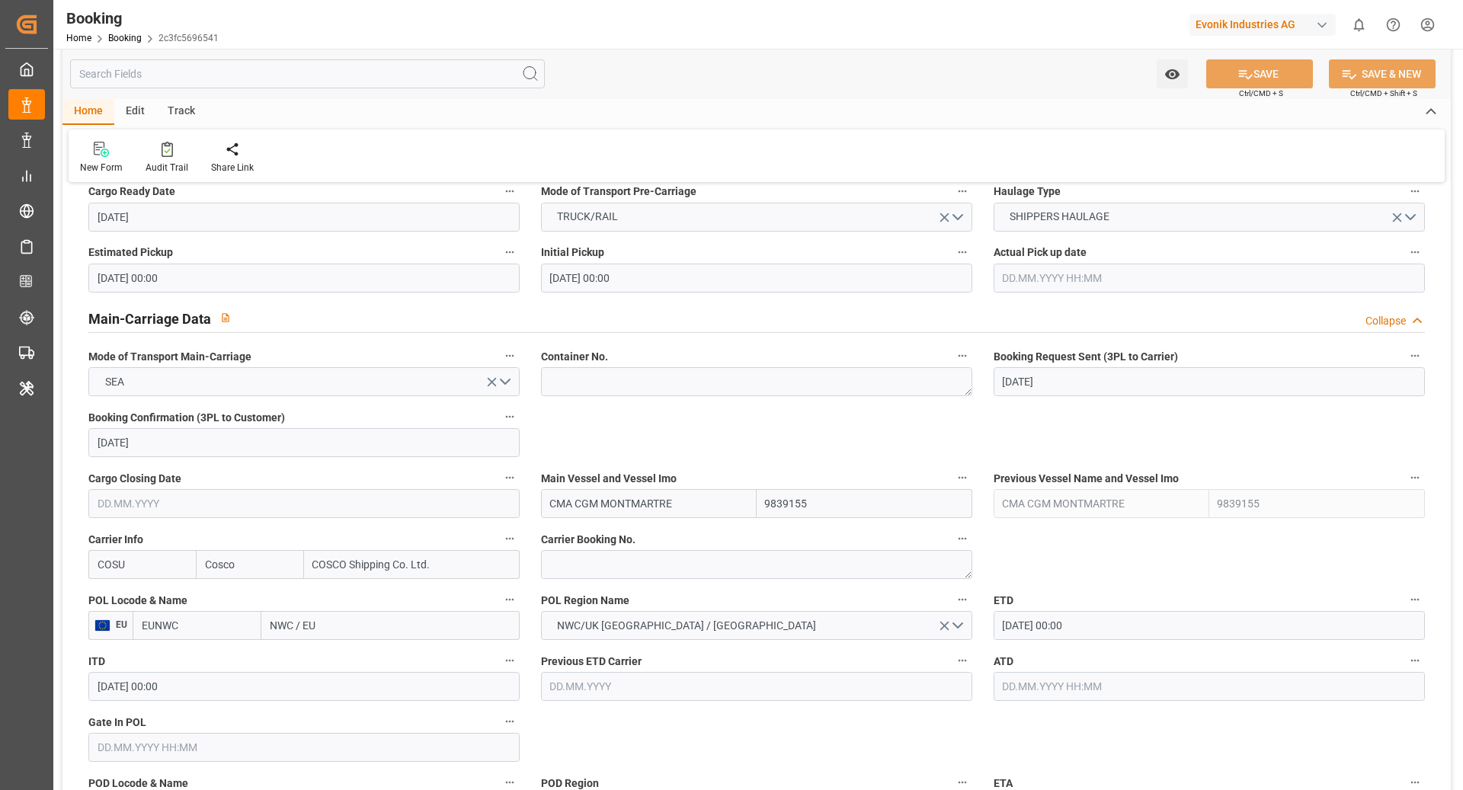
scroll to position [845, 0]
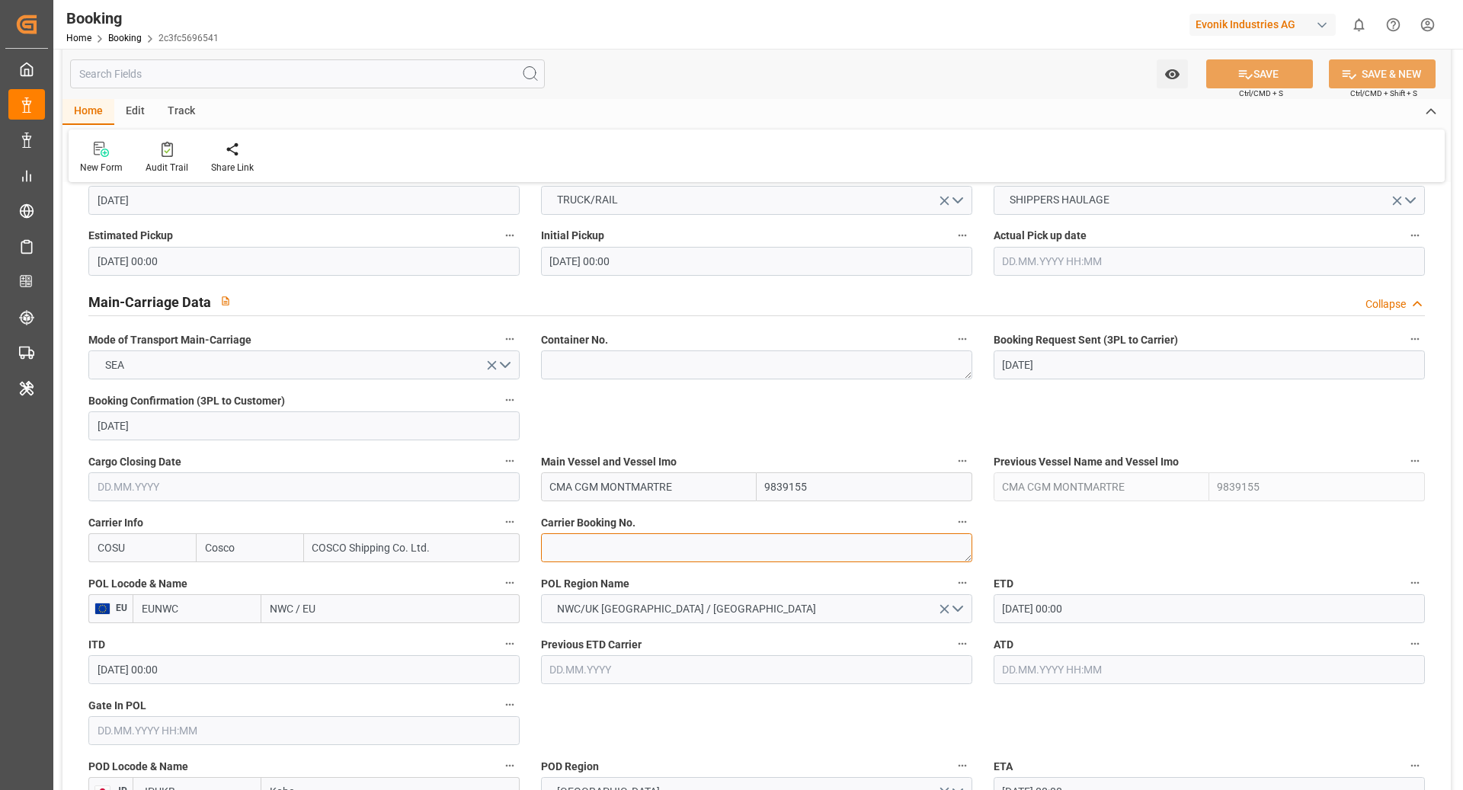
click at [623, 546] on textarea at bounding box center [756, 548] width 431 height 29
paste textarea "6432365450"
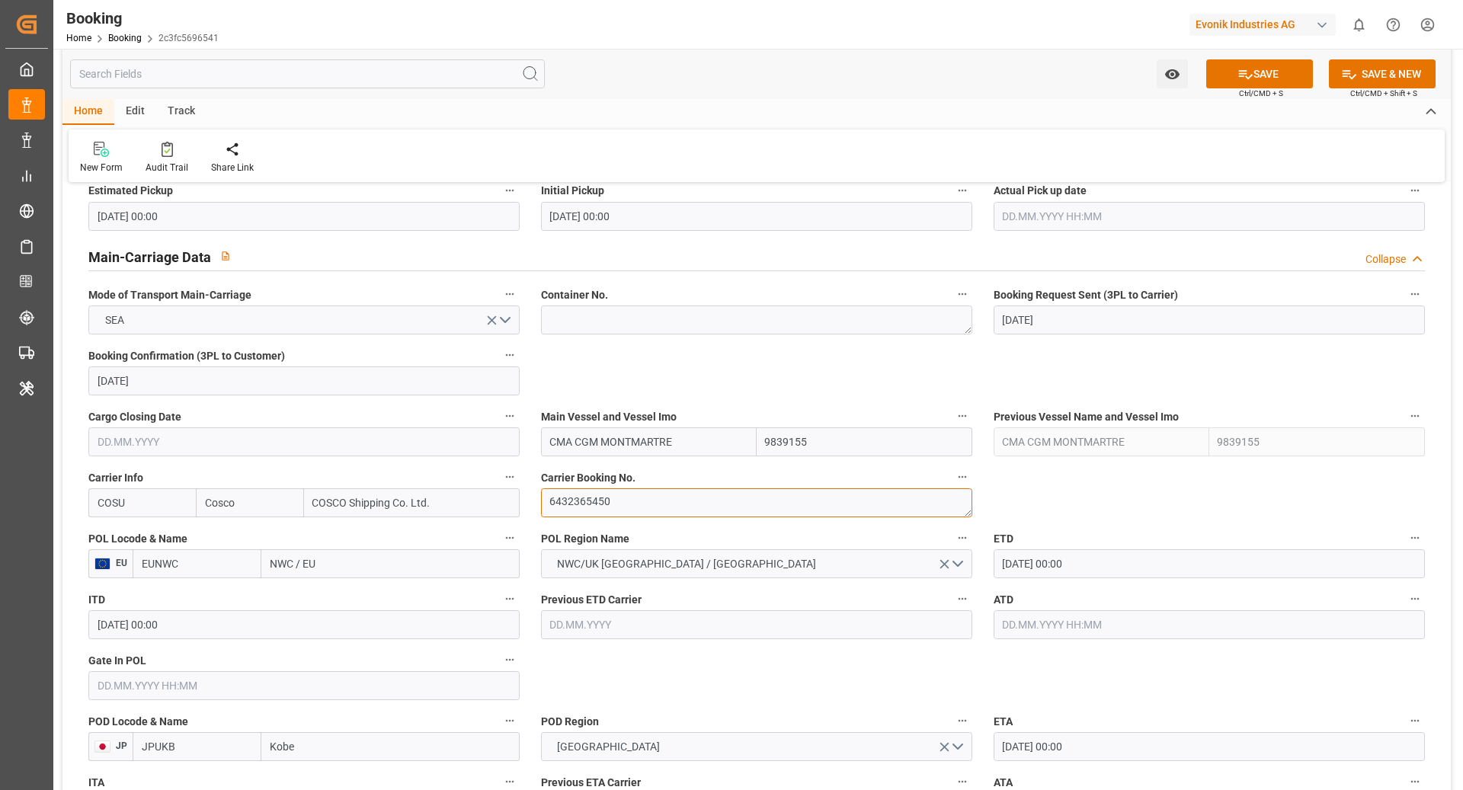
scroll to position [1028, 0]
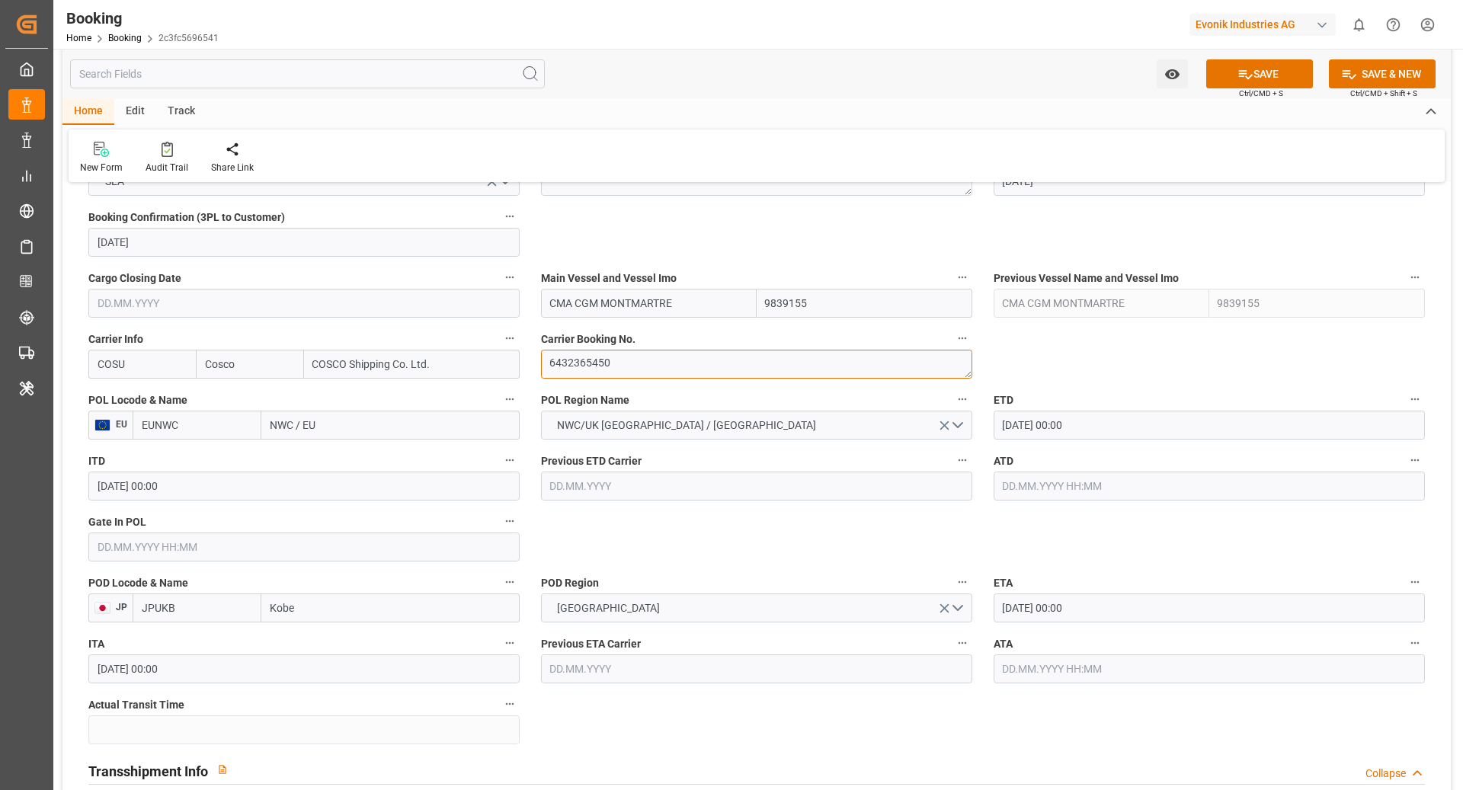
type textarea "6432365450"
click at [213, 428] on input "EUNWC" at bounding box center [197, 425] width 129 height 29
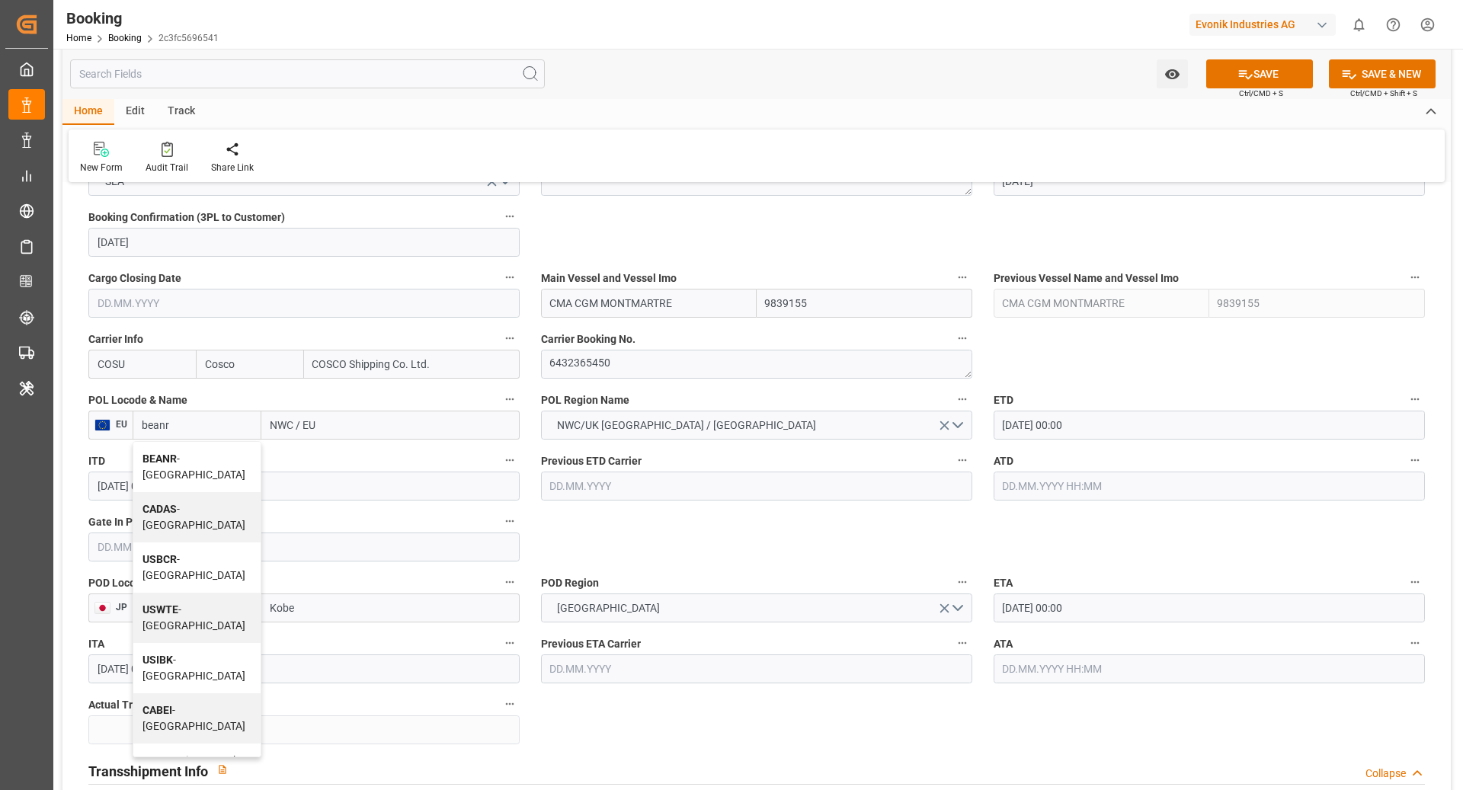
click at [203, 466] on div "BEANR - Antwerp" at bounding box center [196, 467] width 127 height 50
type input "BEANR"
type input "[GEOGRAPHIC_DATA]"
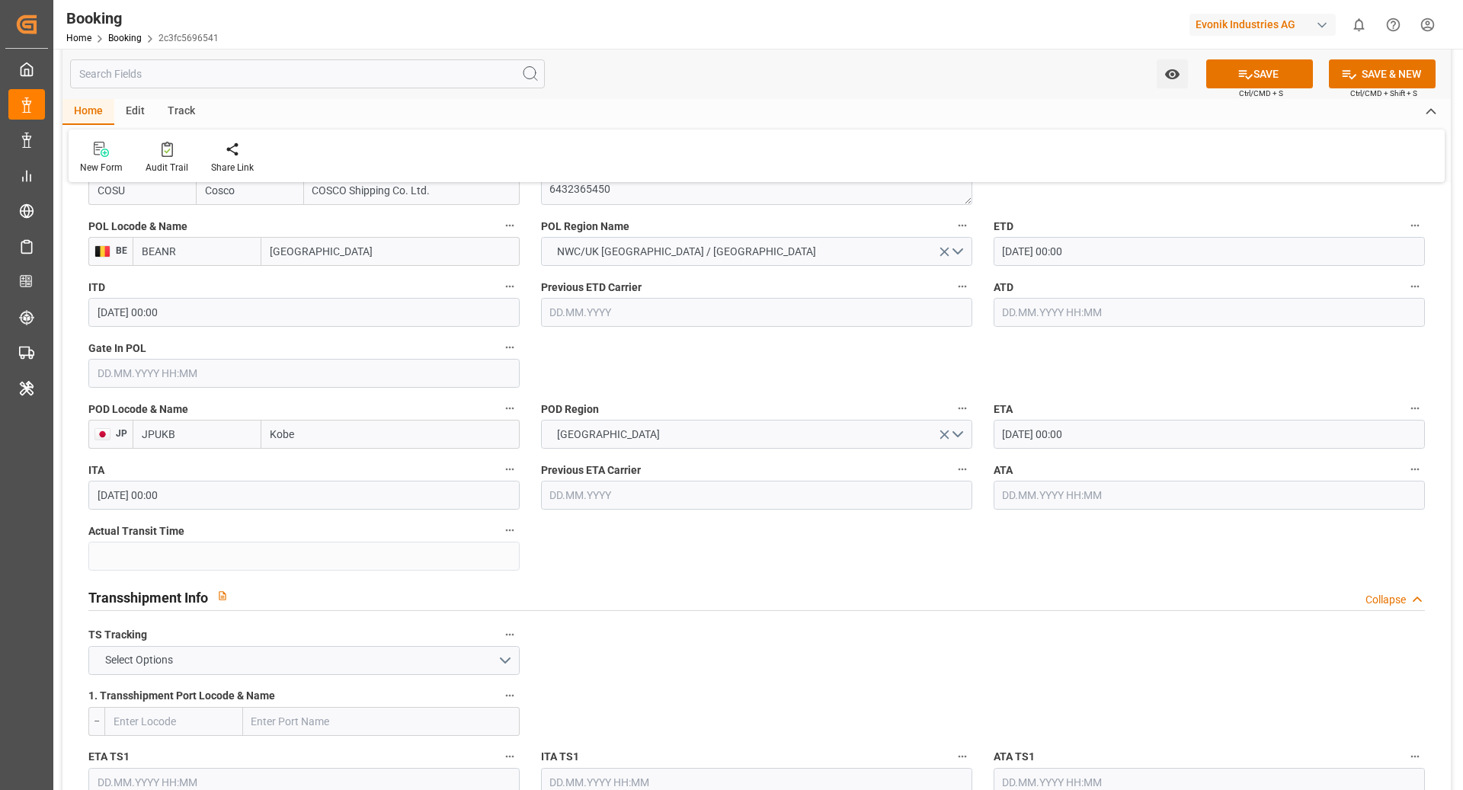
scroll to position [1215, 0]
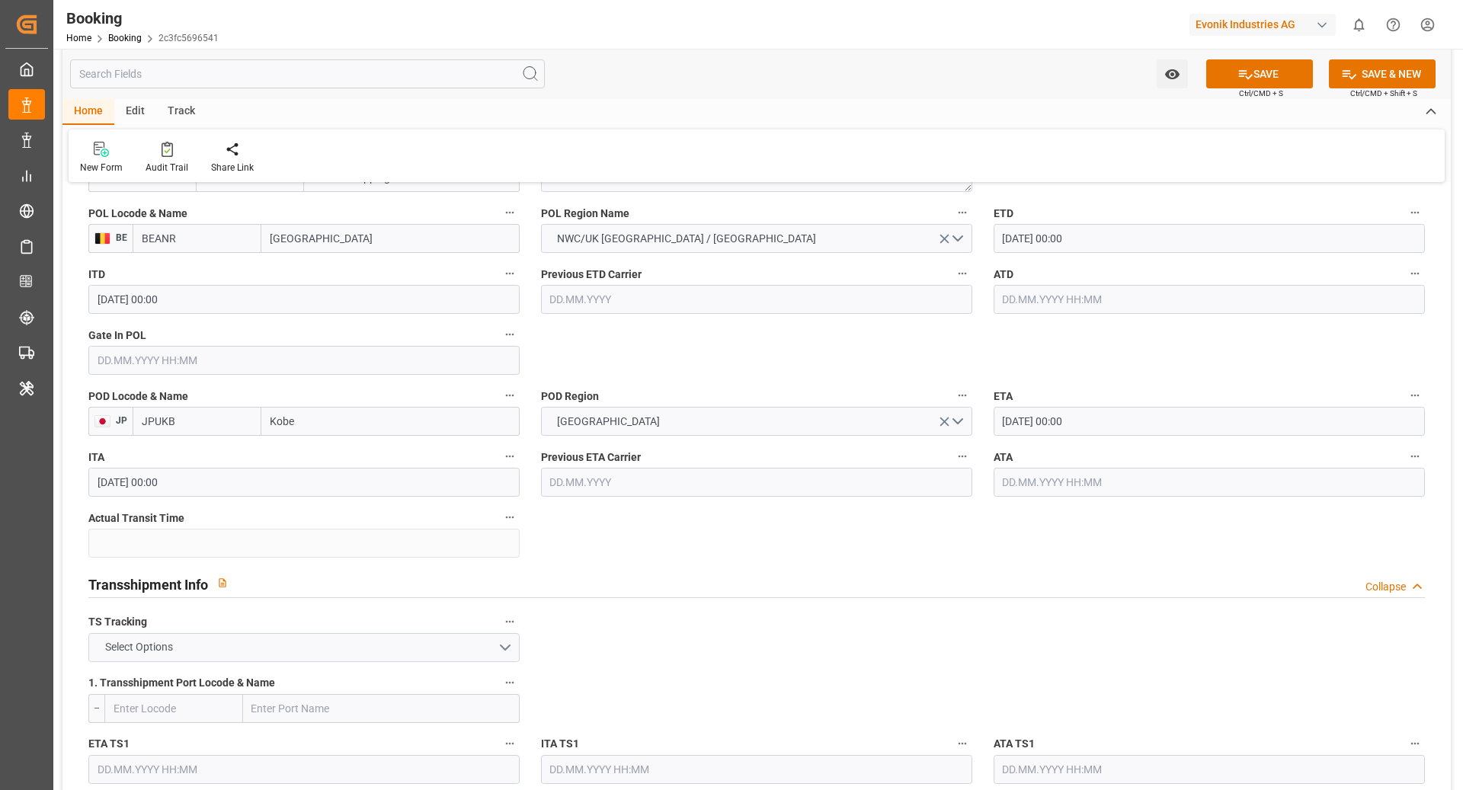
type input "BEANR"
click at [354, 639] on button "Select Options" at bounding box center [303, 647] width 431 height 29
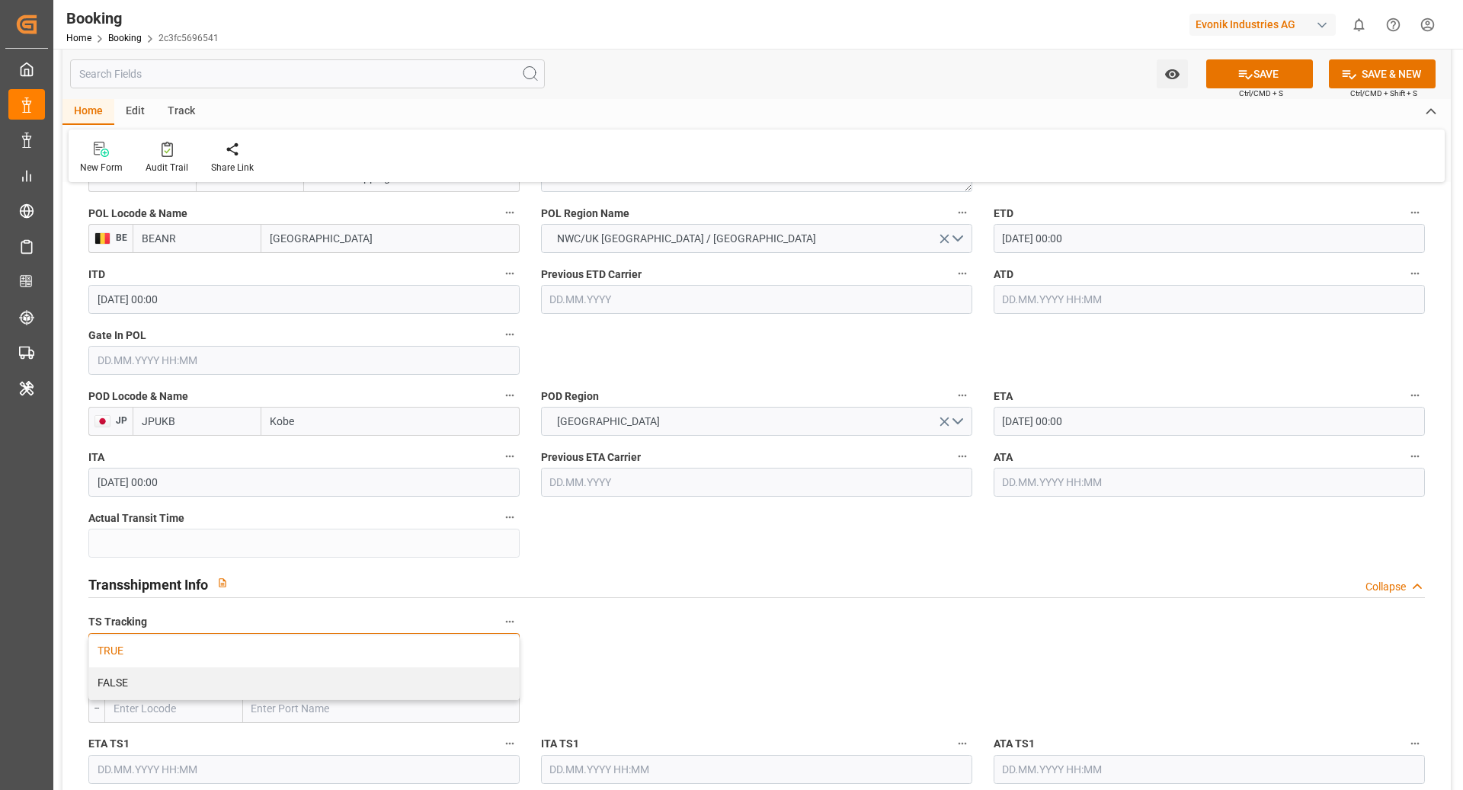
click at [268, 636] on div "TRUE" at bounding box center [304, 652] width 430 height 32
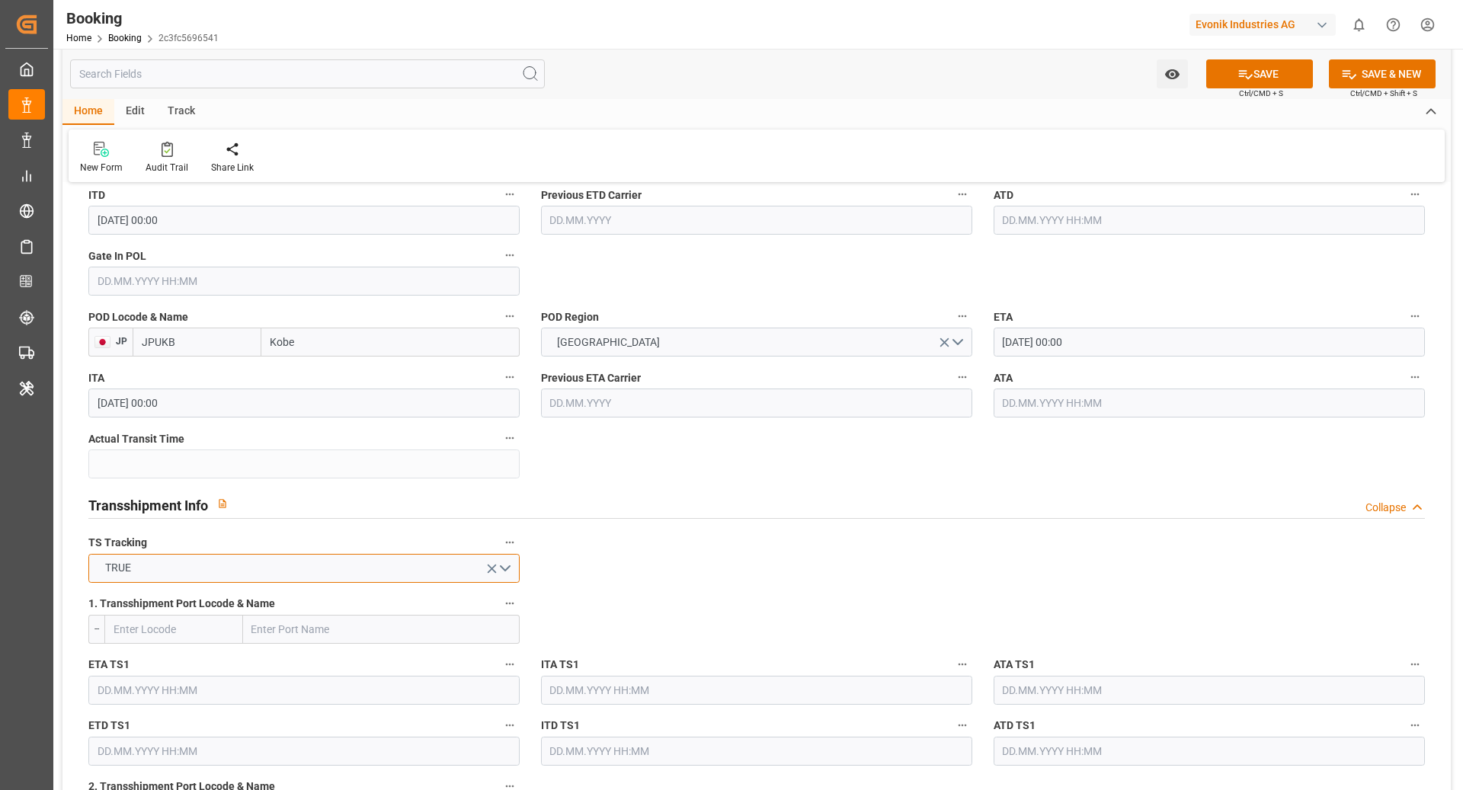
scroll to position [1294, 0]
click at [337, 627] on input "text" at bounding box center [381, 629] width 277 height 29
type input "cnsgh"
click at [312, 665] on span "Shanghai - CNSGH" at bounding box center [324, 663] width 143 height 12
type input "CNSGH"
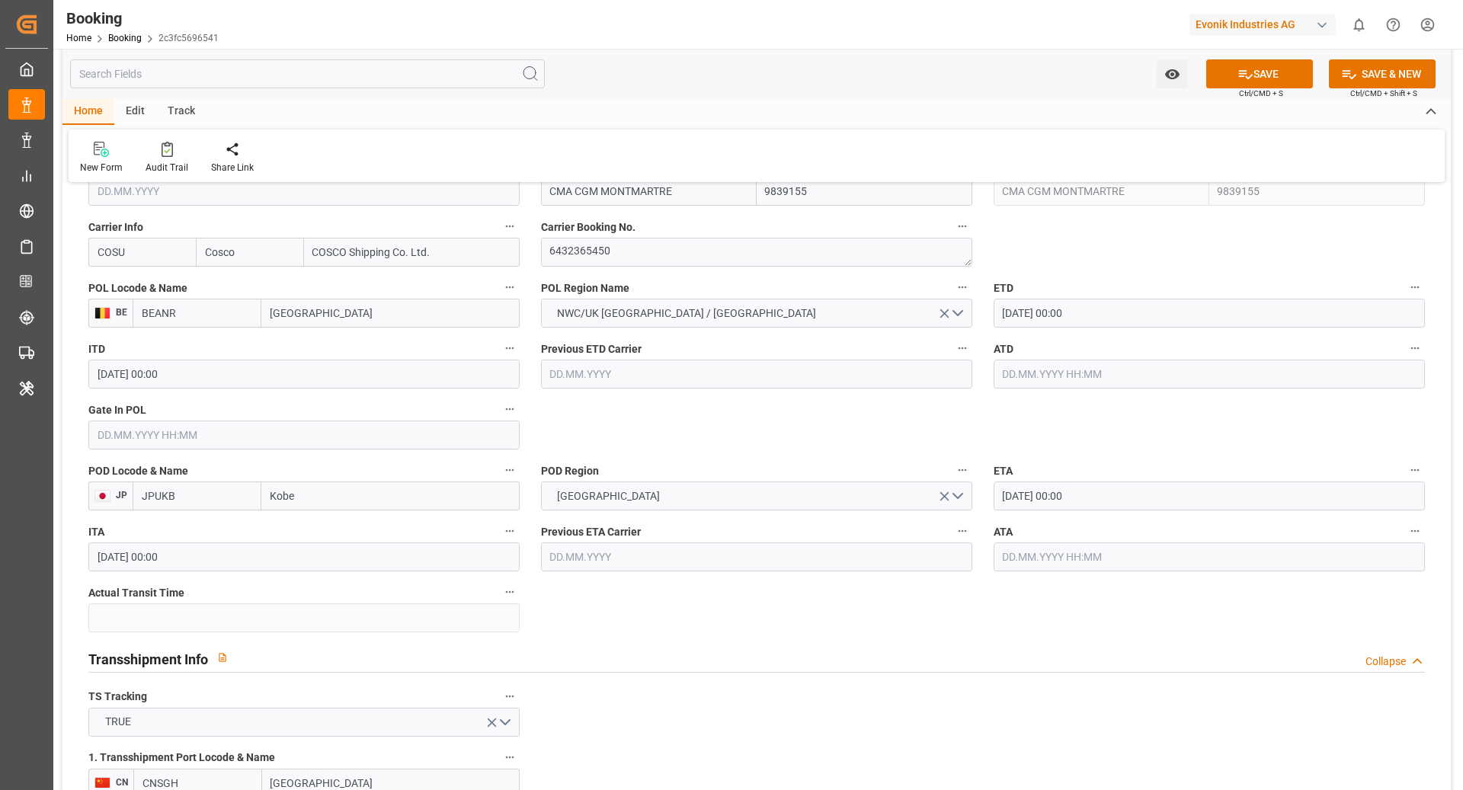
scroll to position [1139, 0]
type input "[GEOGRAPHIC_DATA]"
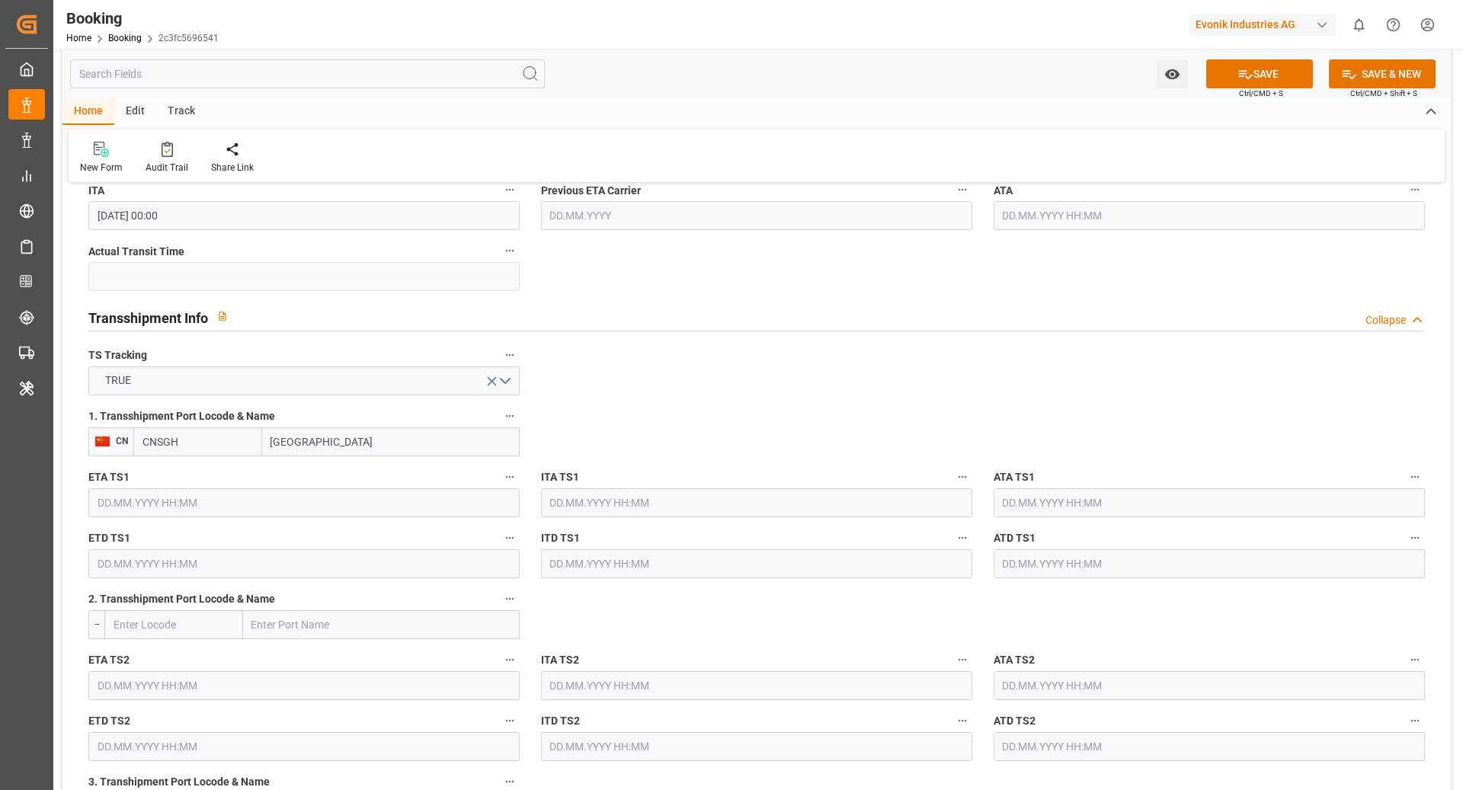
scroll to position [1482, 0]
click at [313, 493] on input "text" at bounding box center [303, 503] width 431 height 29
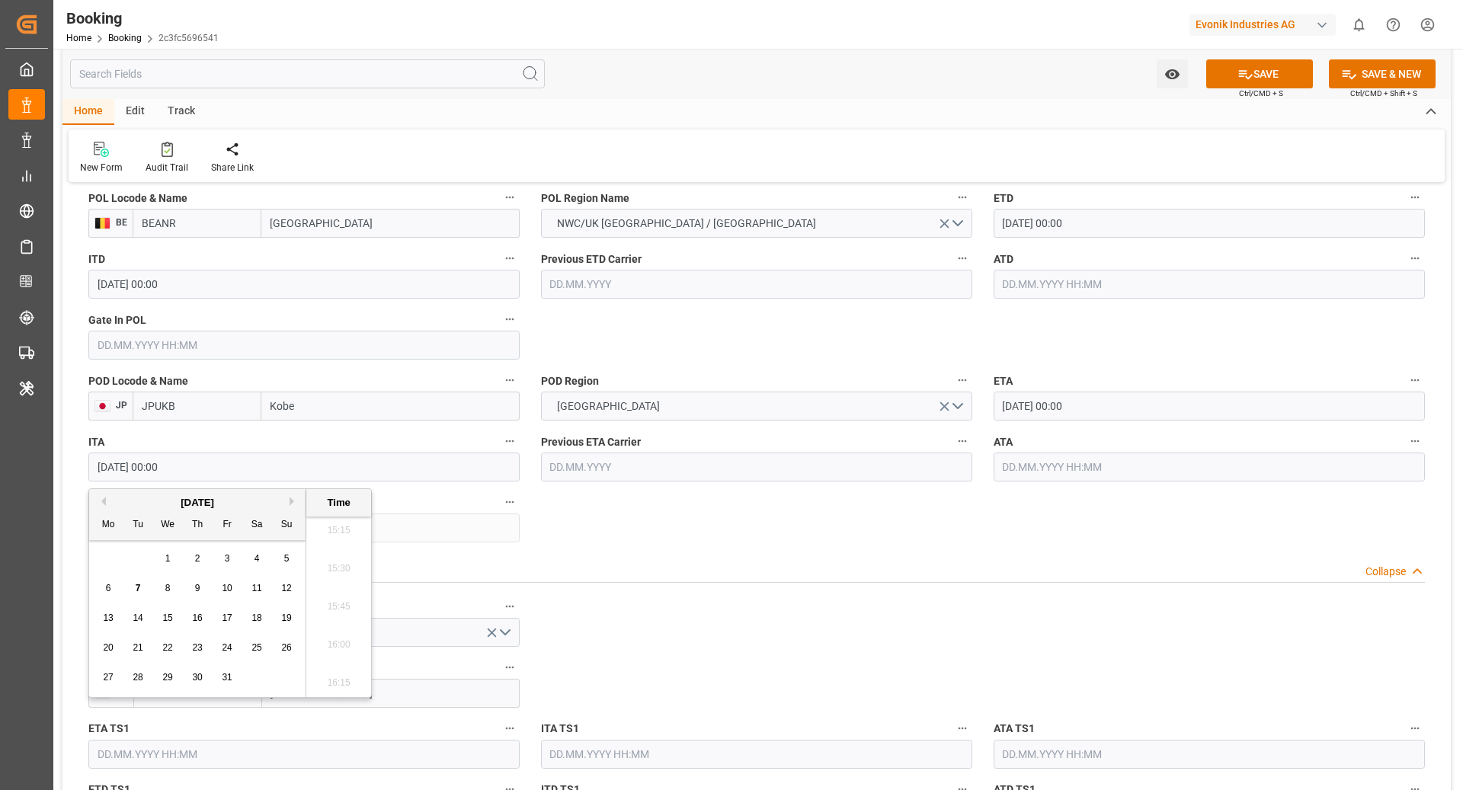
scroll to position [1258, 0]
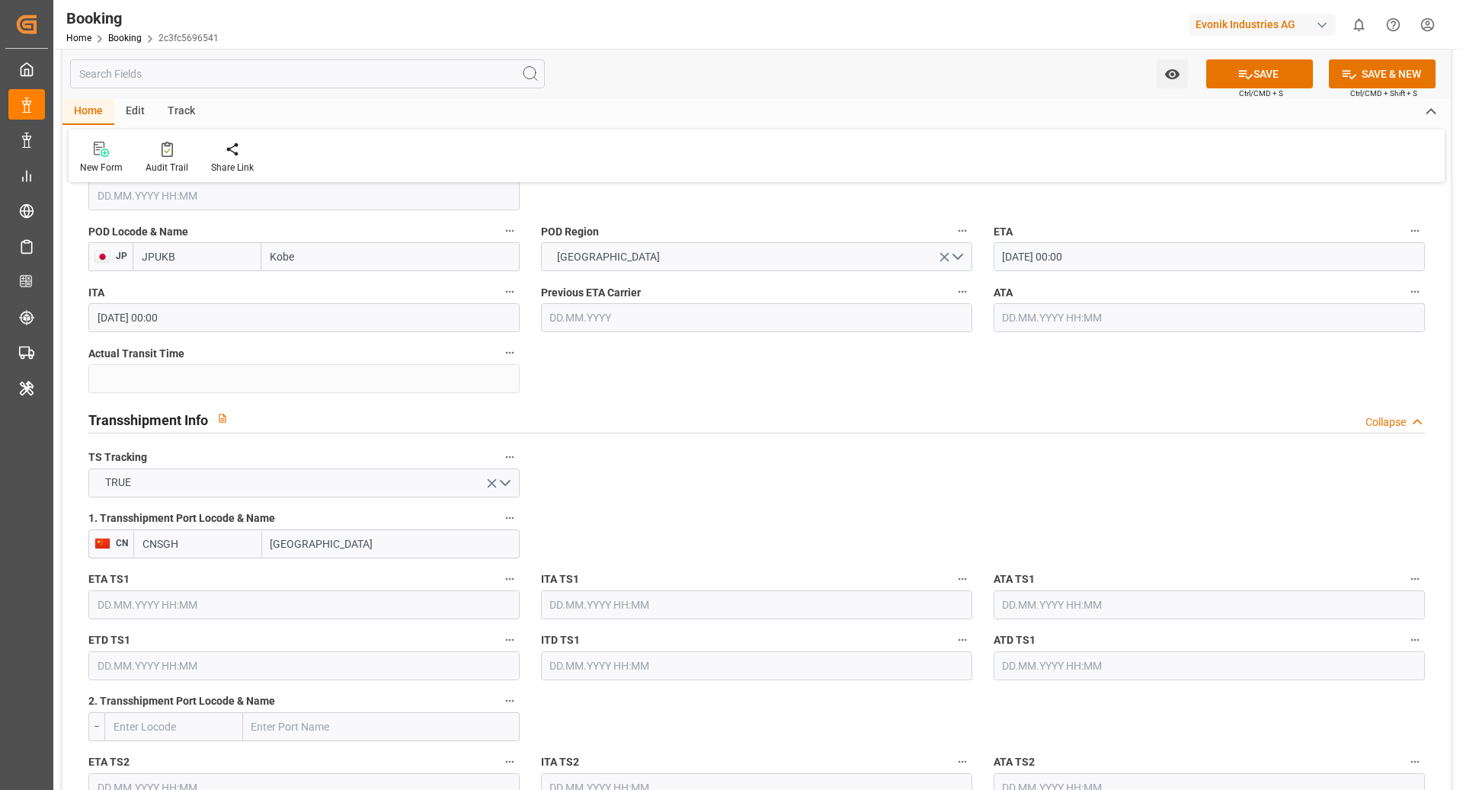
click at [312, 604] on input "text" at bounding box center [303, 605] width 431 height 29
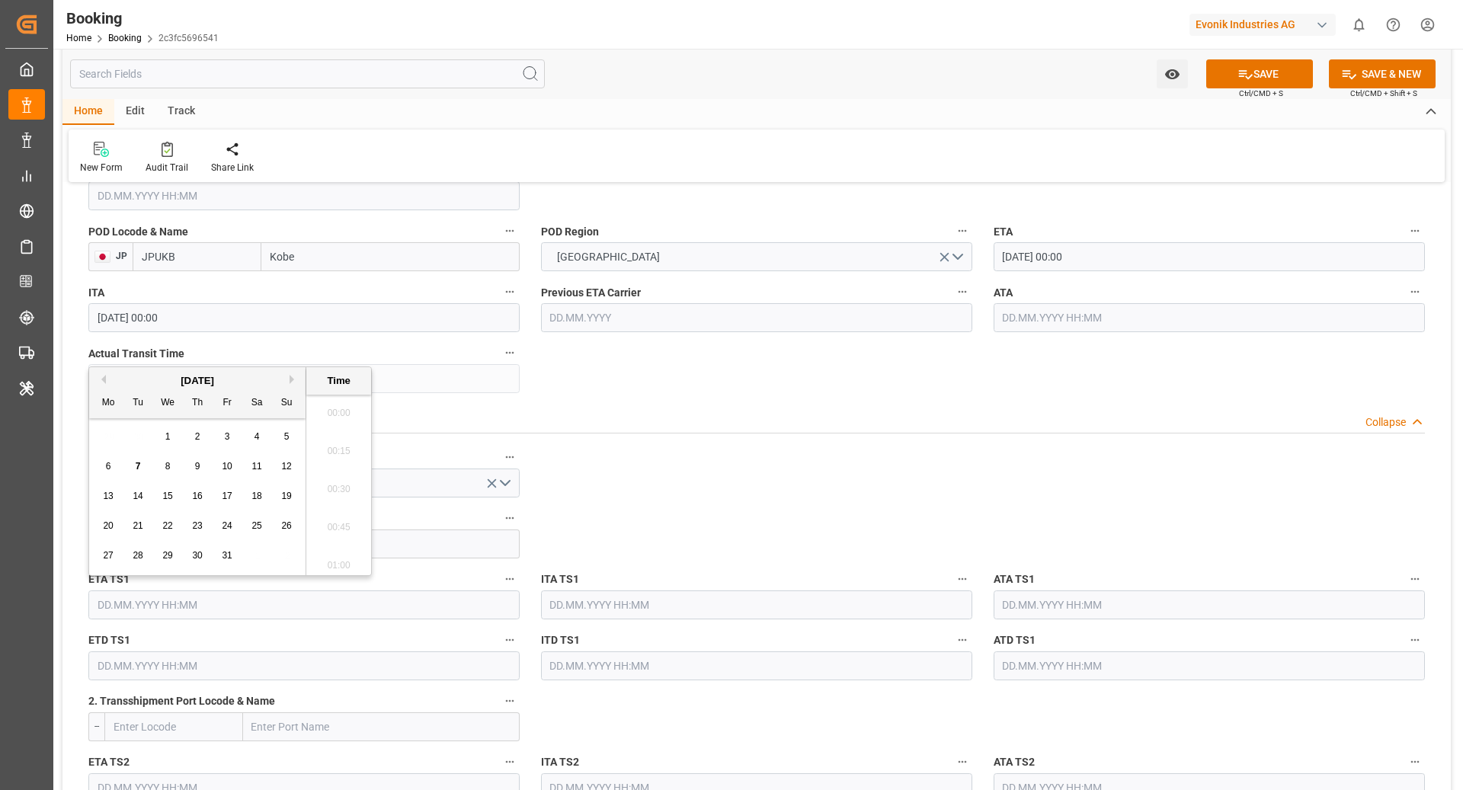
scroll to position [2329, 0]
click at [290, 376] on button "Next Month" at bounding box center [294, 379] width 9 height 9
click at [218, 497] on div "16" at bounding box center [227, 497] width 19 height 18
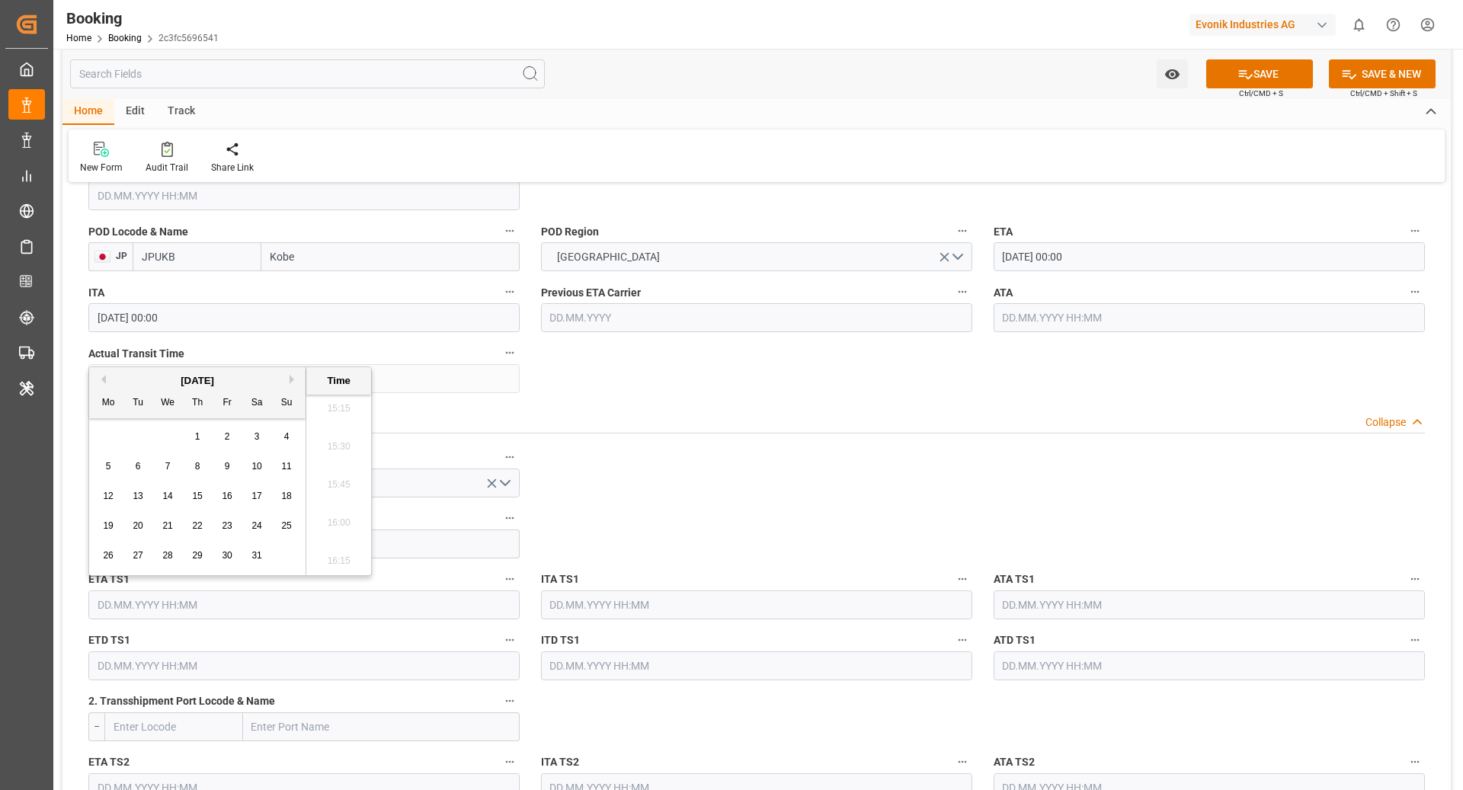
type input "16.01.2026 00:00"
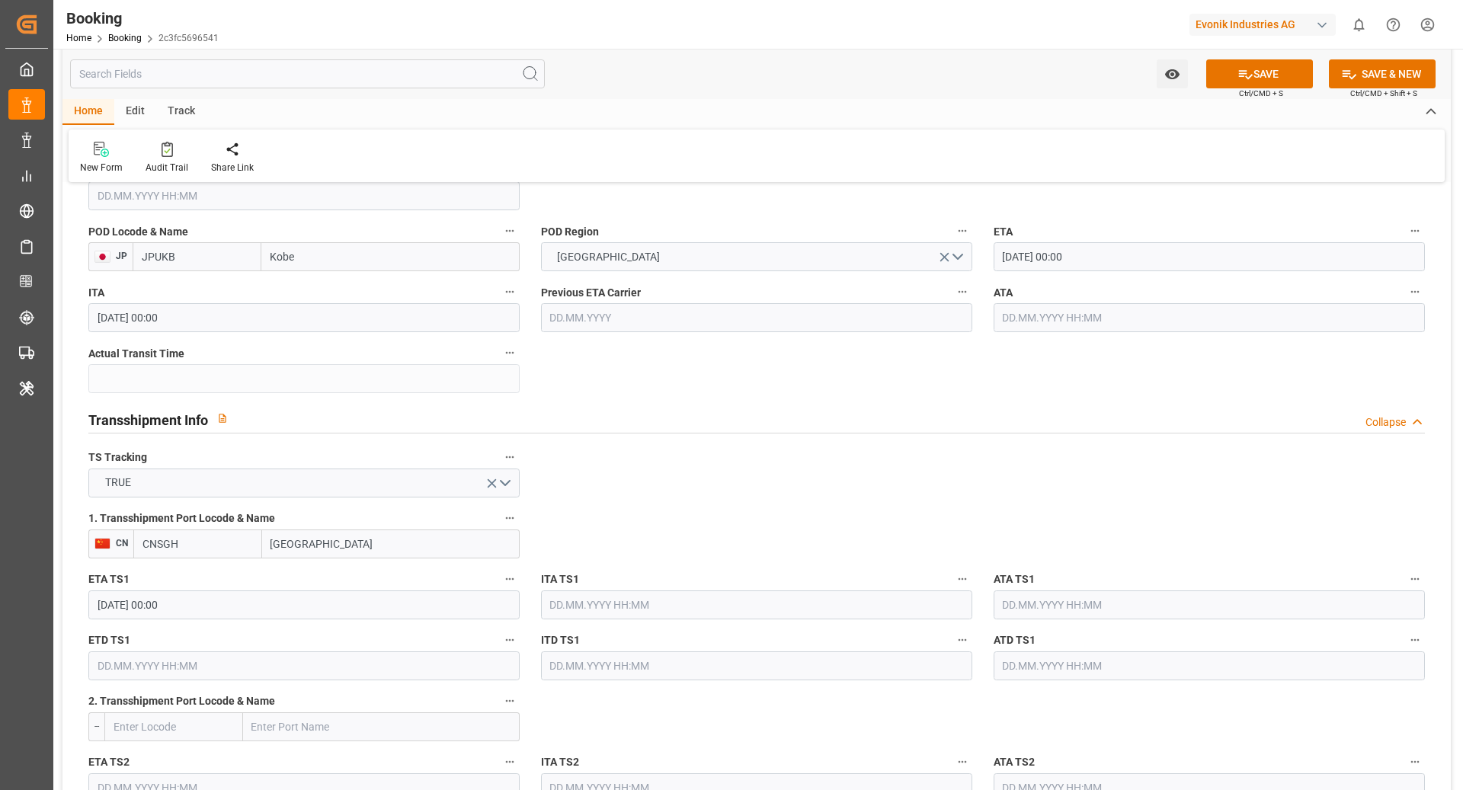
click at [239, 655] on input "text" at bounding box center [303, 666] width 431 height 29
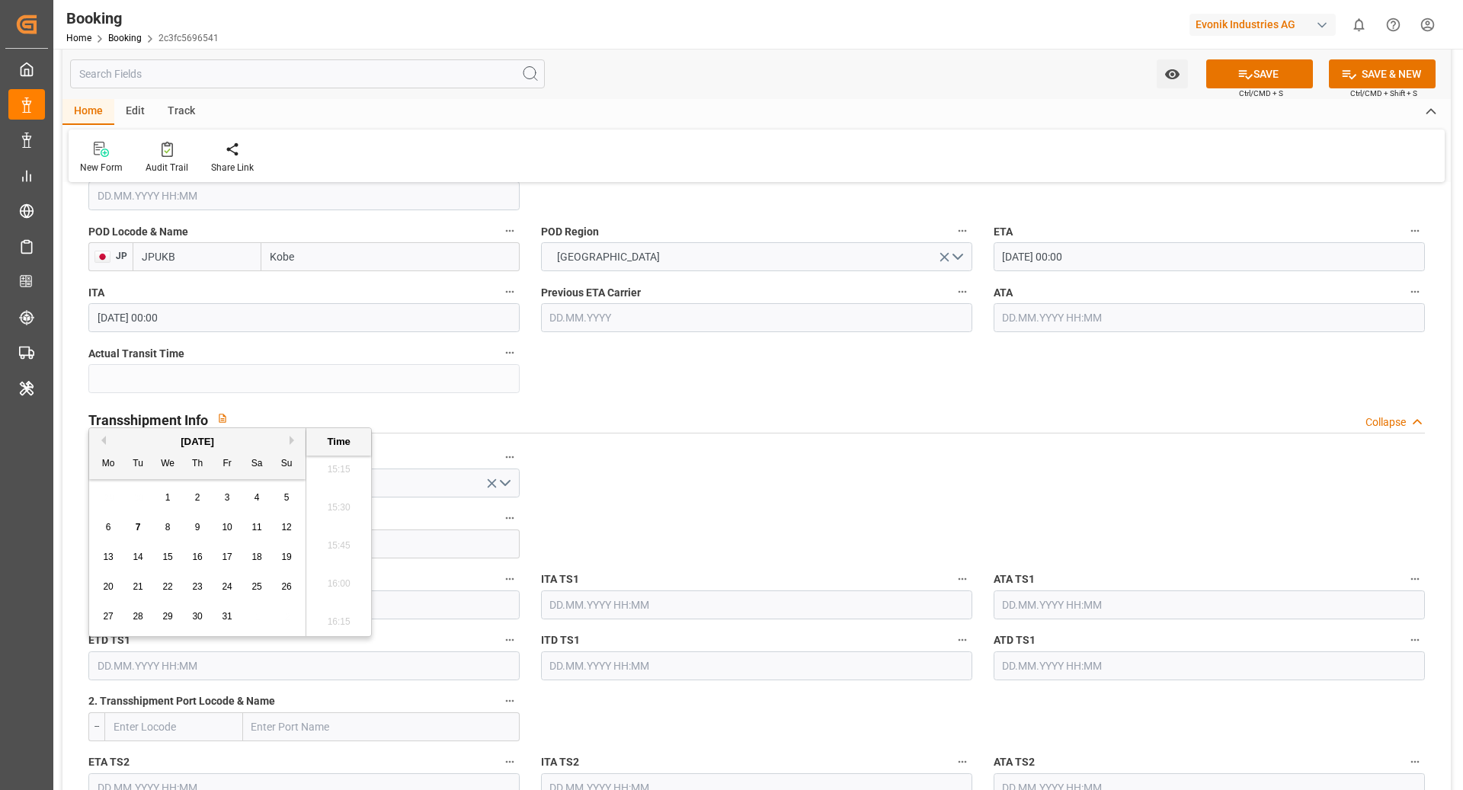
click at [290, 444] on button "Next Month" at bounding box center [294, 440] width 9 height 9
click at [290, 443] on button "Next Month" at bounding box center [294, 440] width 9 height 9
click at [198, 562] on span "18" at bounding box center [197, 557] width 10 height 11
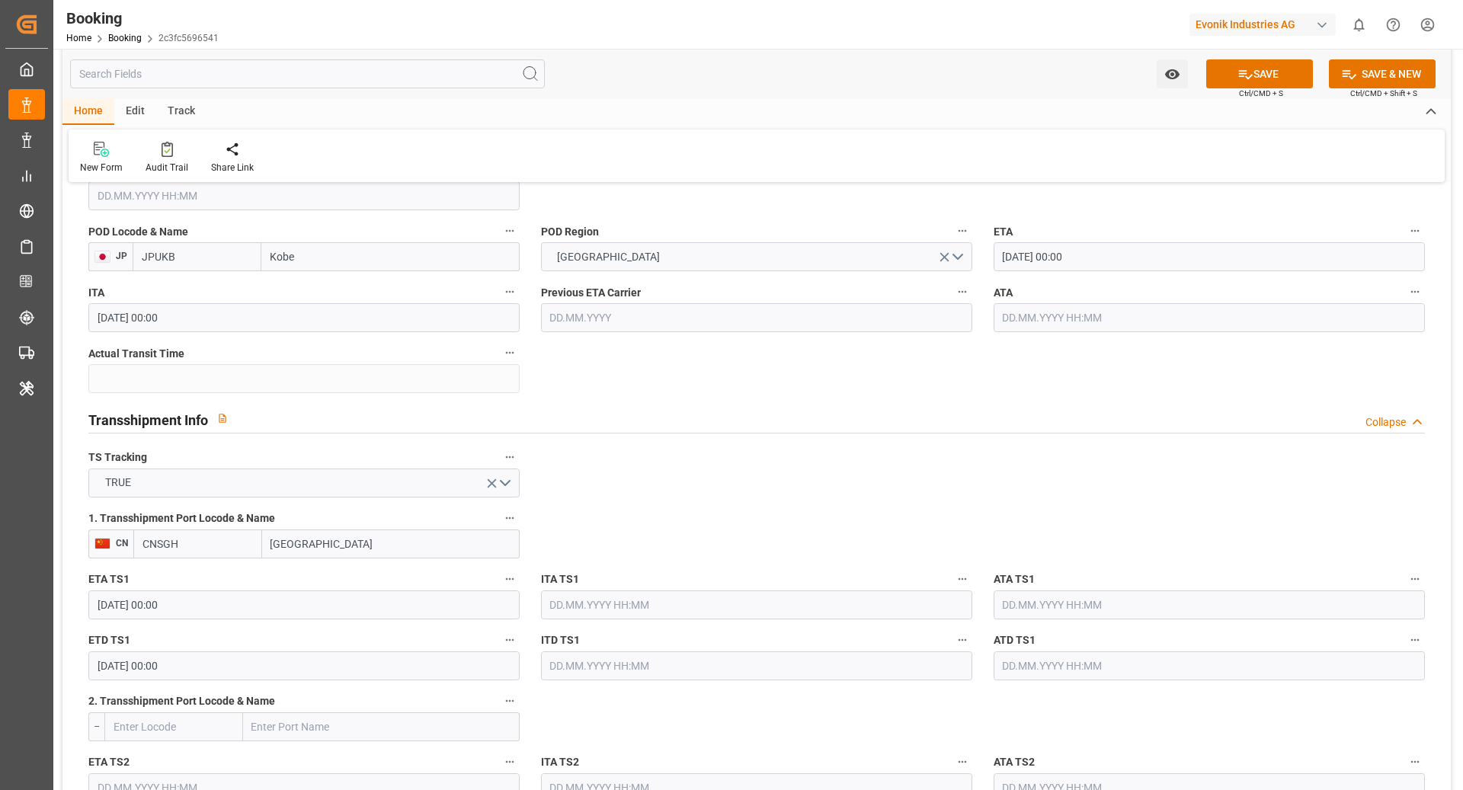
click at [277, 665] on input "18.12.2025 00:00" at bounding box center [303, 666] width 431 height 29
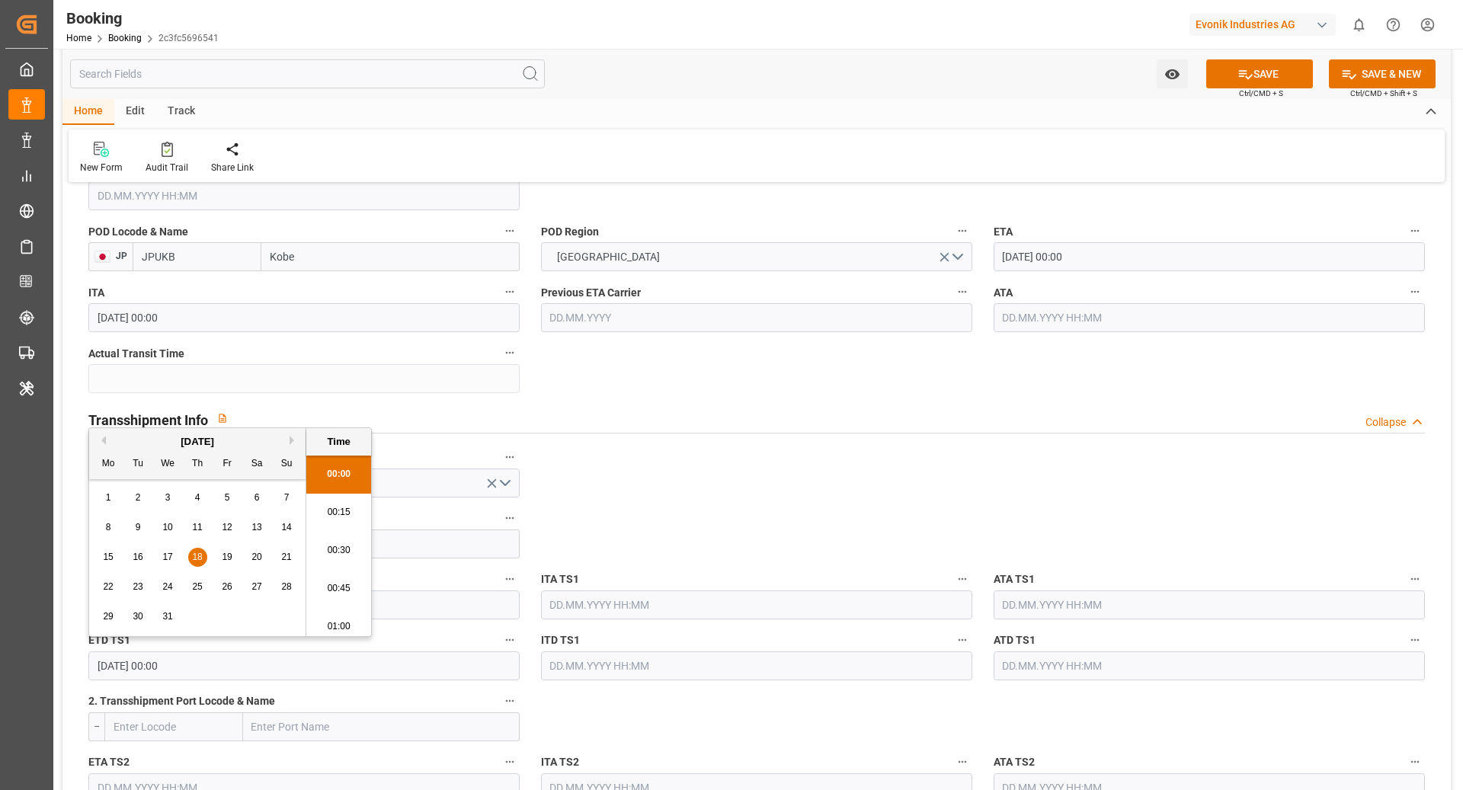
click at [290, 441] on button "Next Month" at bounding box center [294, 440] width 9 height 9
click at [288, 559] on span "18" at bounding box center [286, 557] width 10 height 11
type input "18.01.2026 00:00"
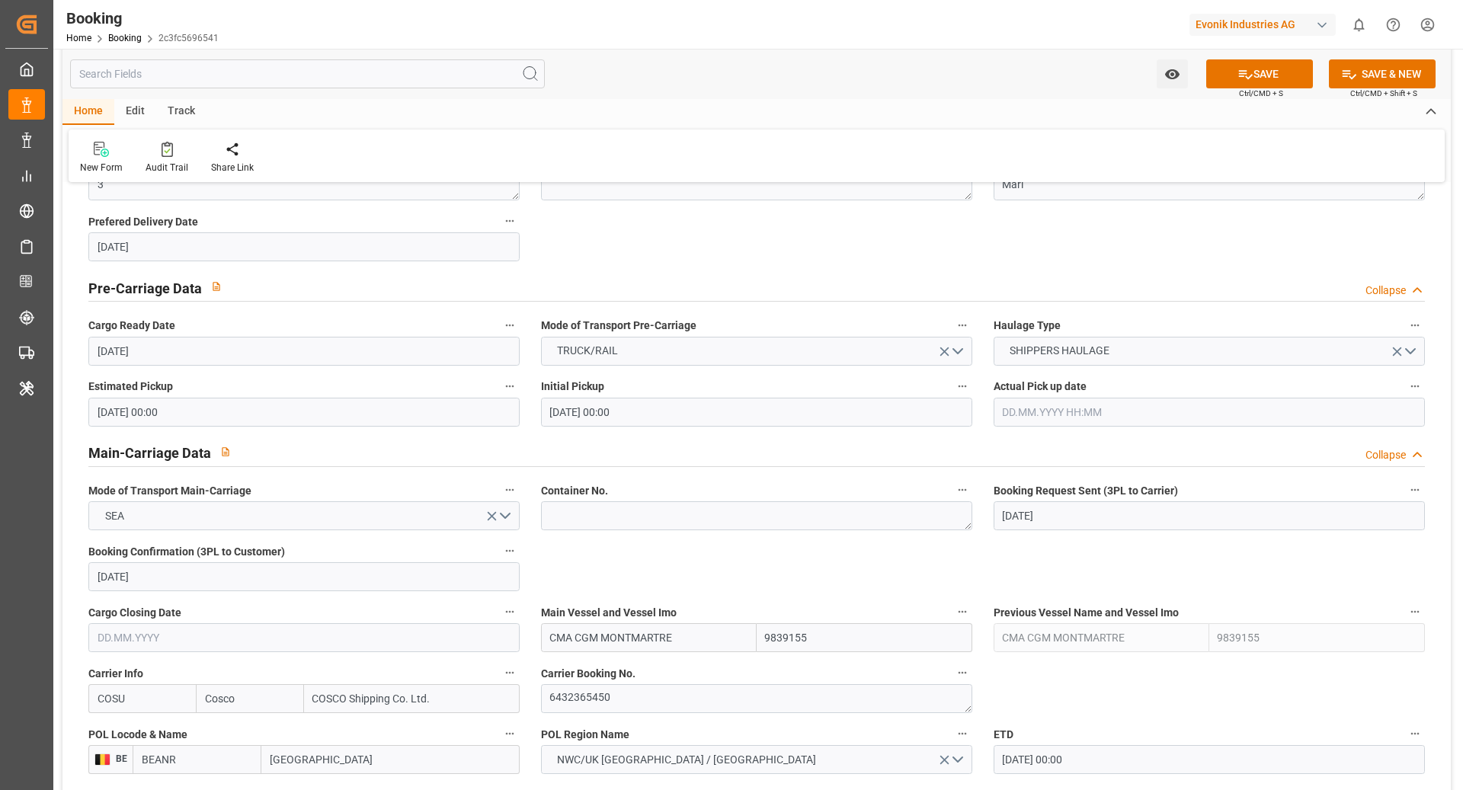
scroll to position [444, 0]
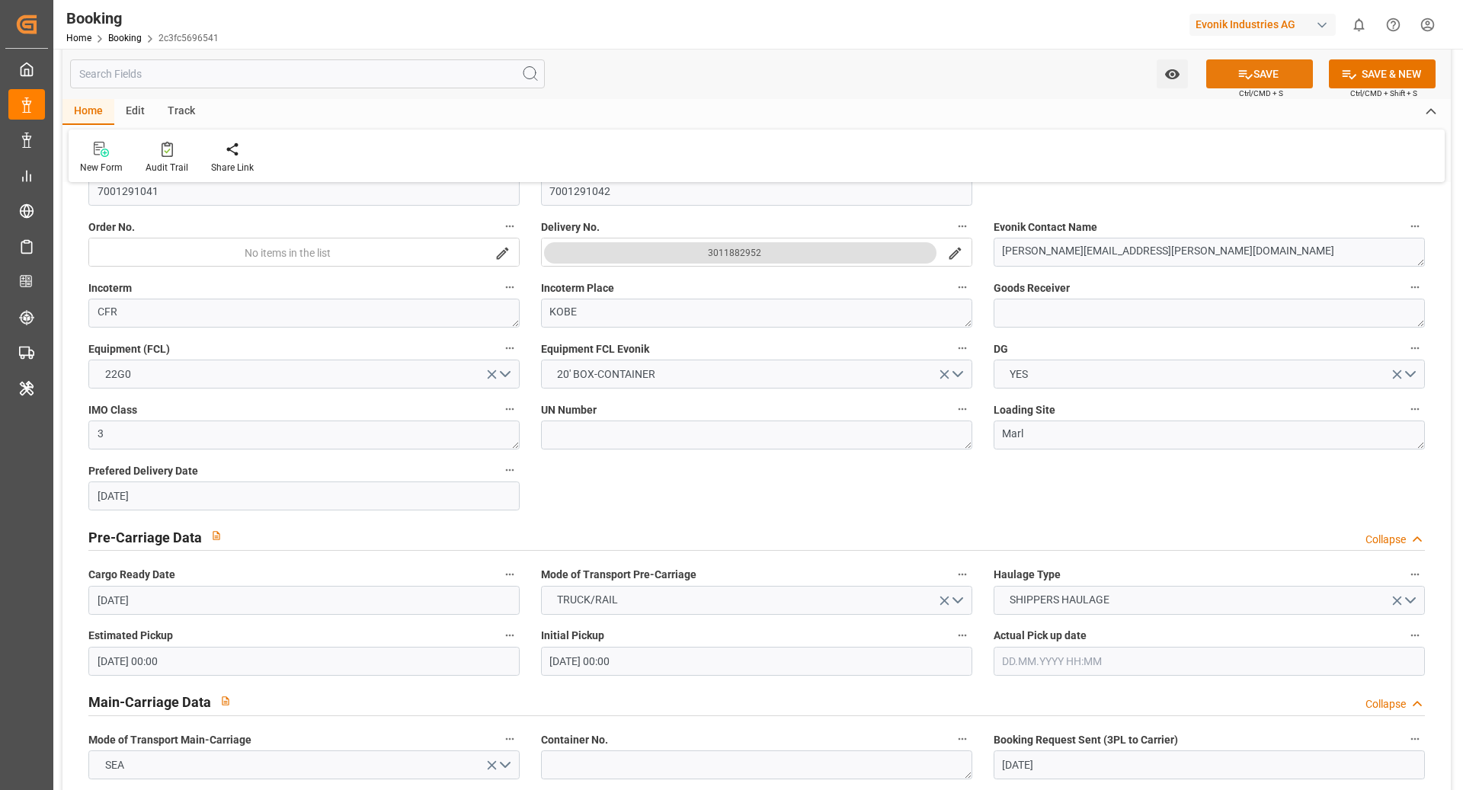
click at [1229, 73] on button "SAVE" at bounding box center [1260, 73] width 107 height 29
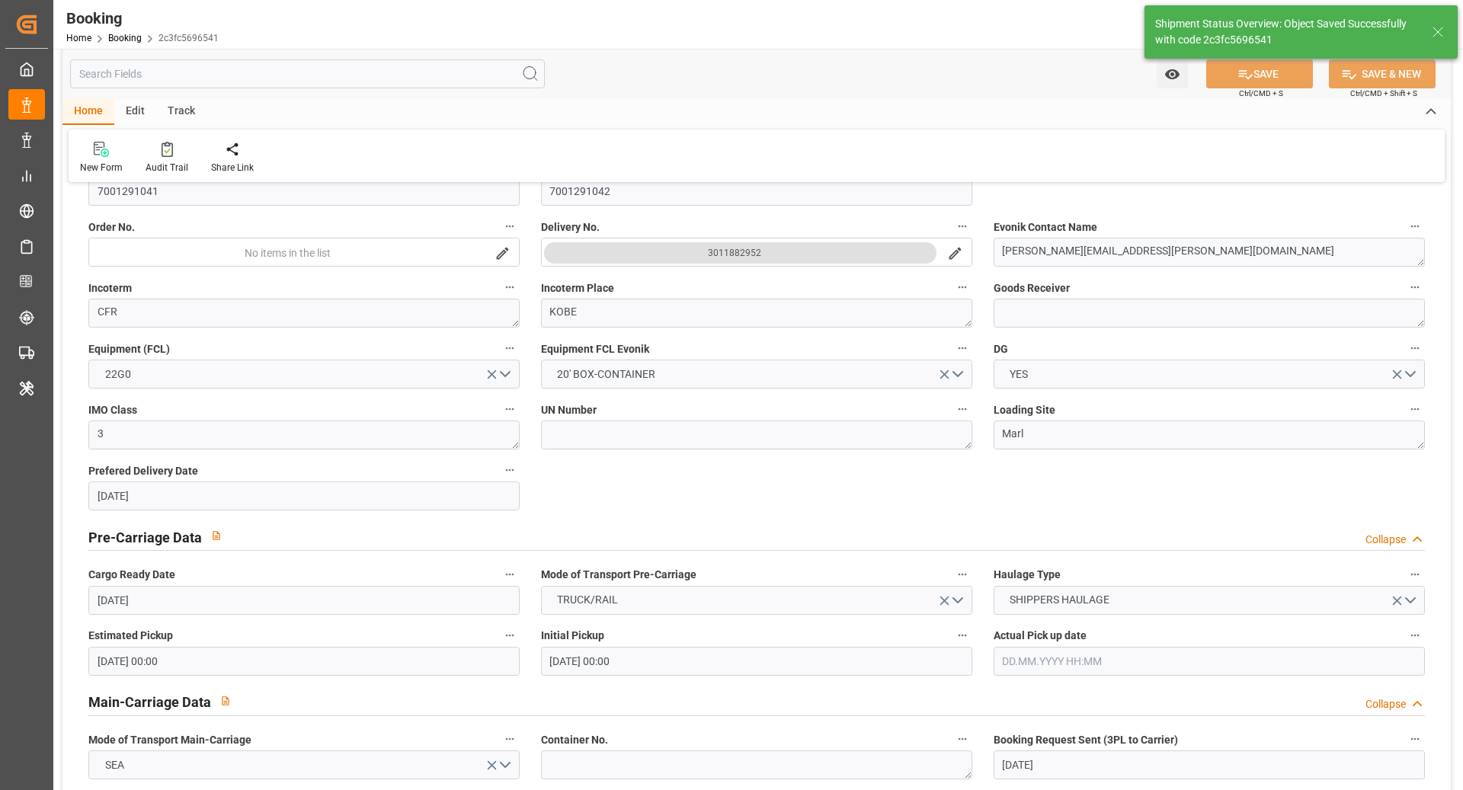
type textarea "[PERSON_NAME]"
type textarea "businessDivision-businessLine-"
type textarea "Yes"
type input "16.01.2026 00:00"
type input "18.01.2026 00:00"
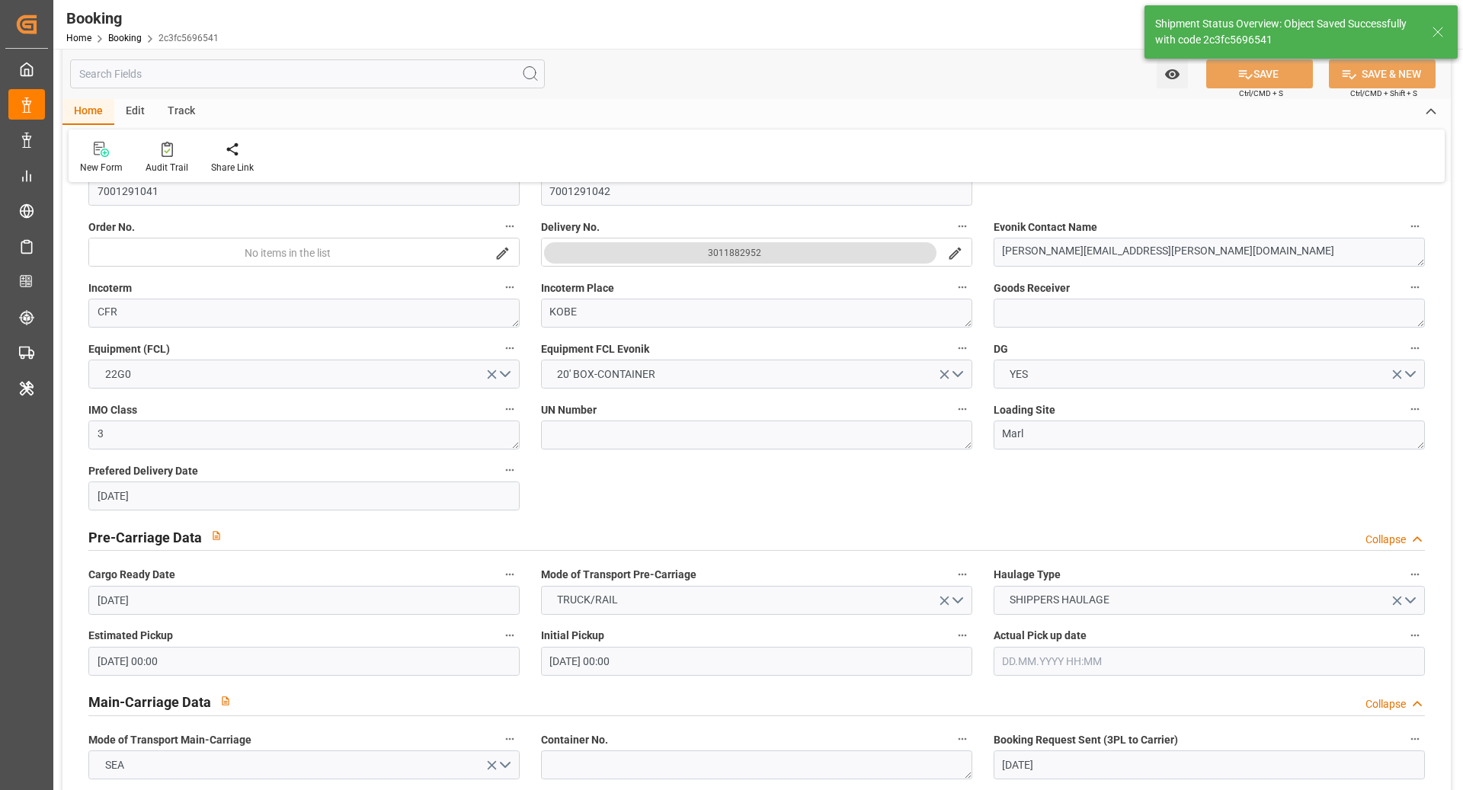
type input "07.10.2025 10:27"
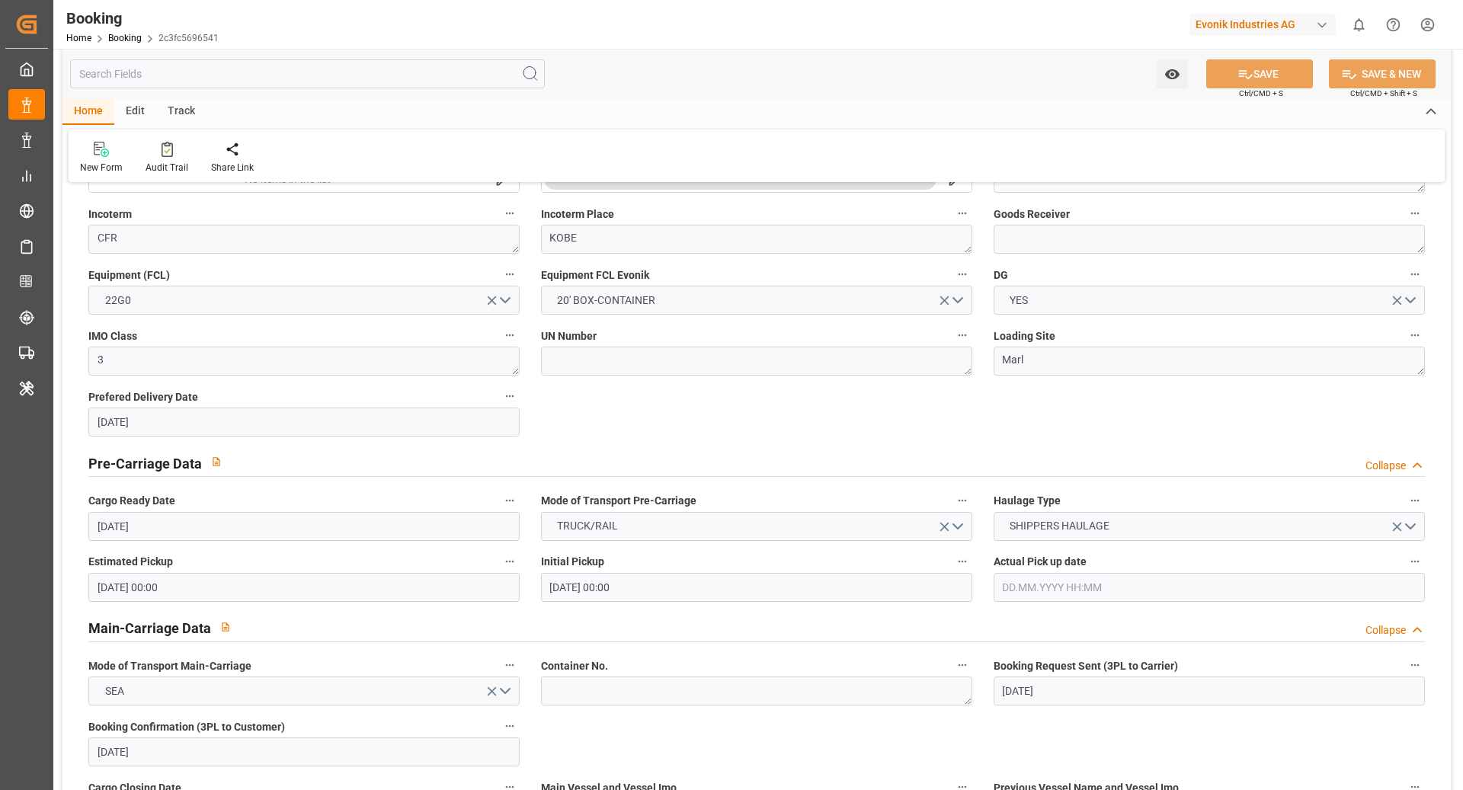
scroll to position [567, 0]
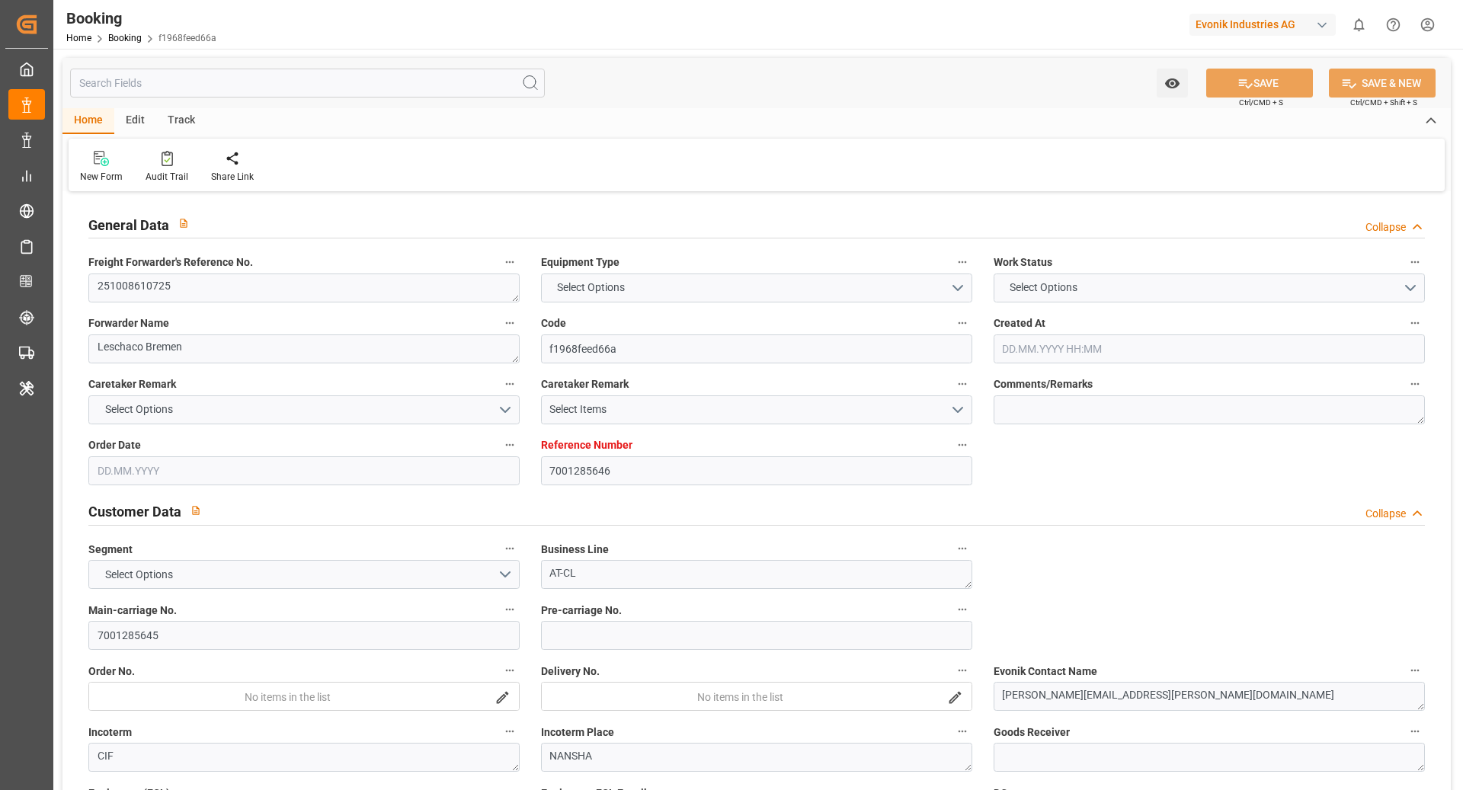
type input "7001285646"
type input "9832717"
type input "Cosco"
type input "COSCO Shipping Co. Ltd."
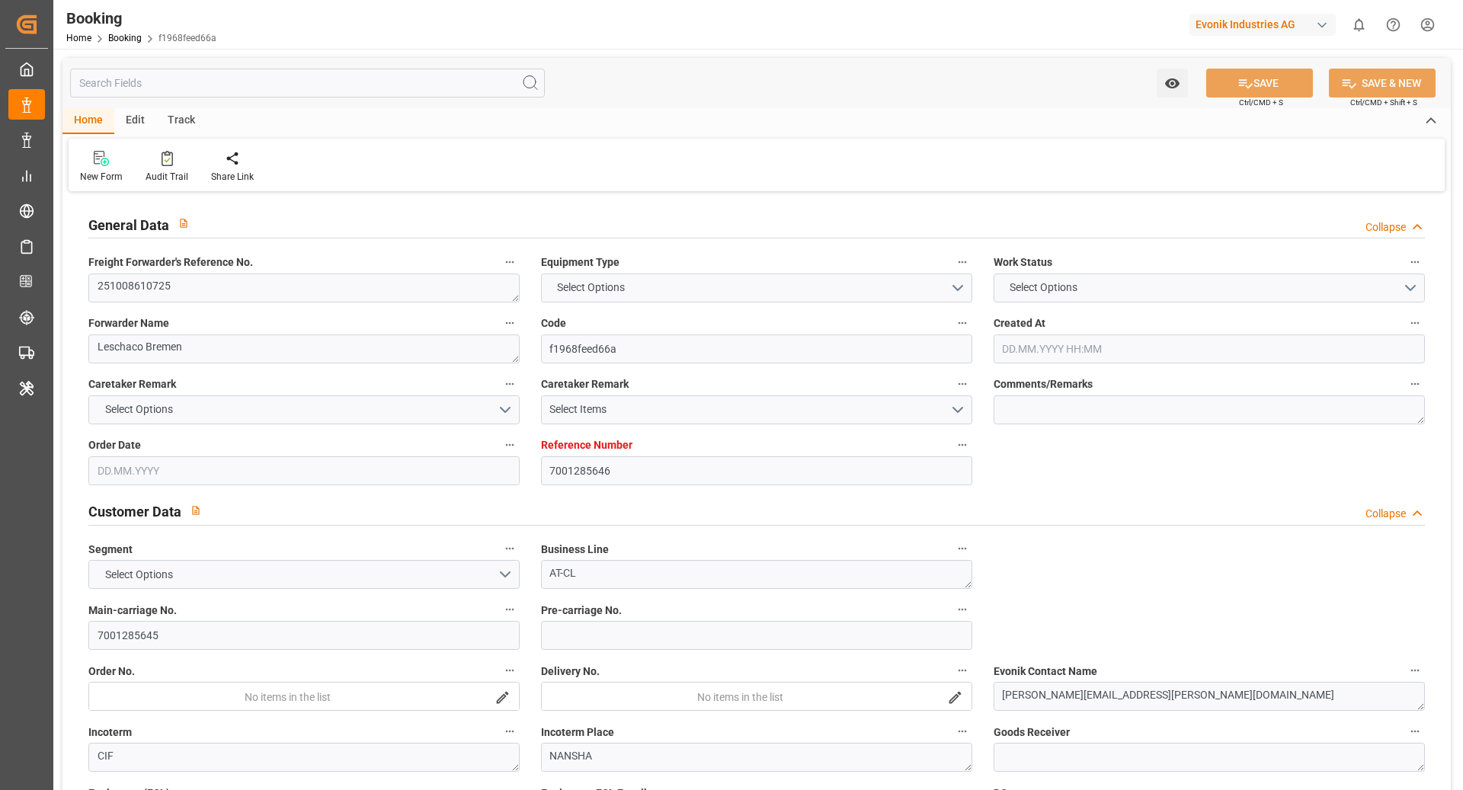
type input "EUNWC"
type input "CNNSA"
type input "26.09.2025 05:18"
type input "[DATE]"
type input "23.11.2025"
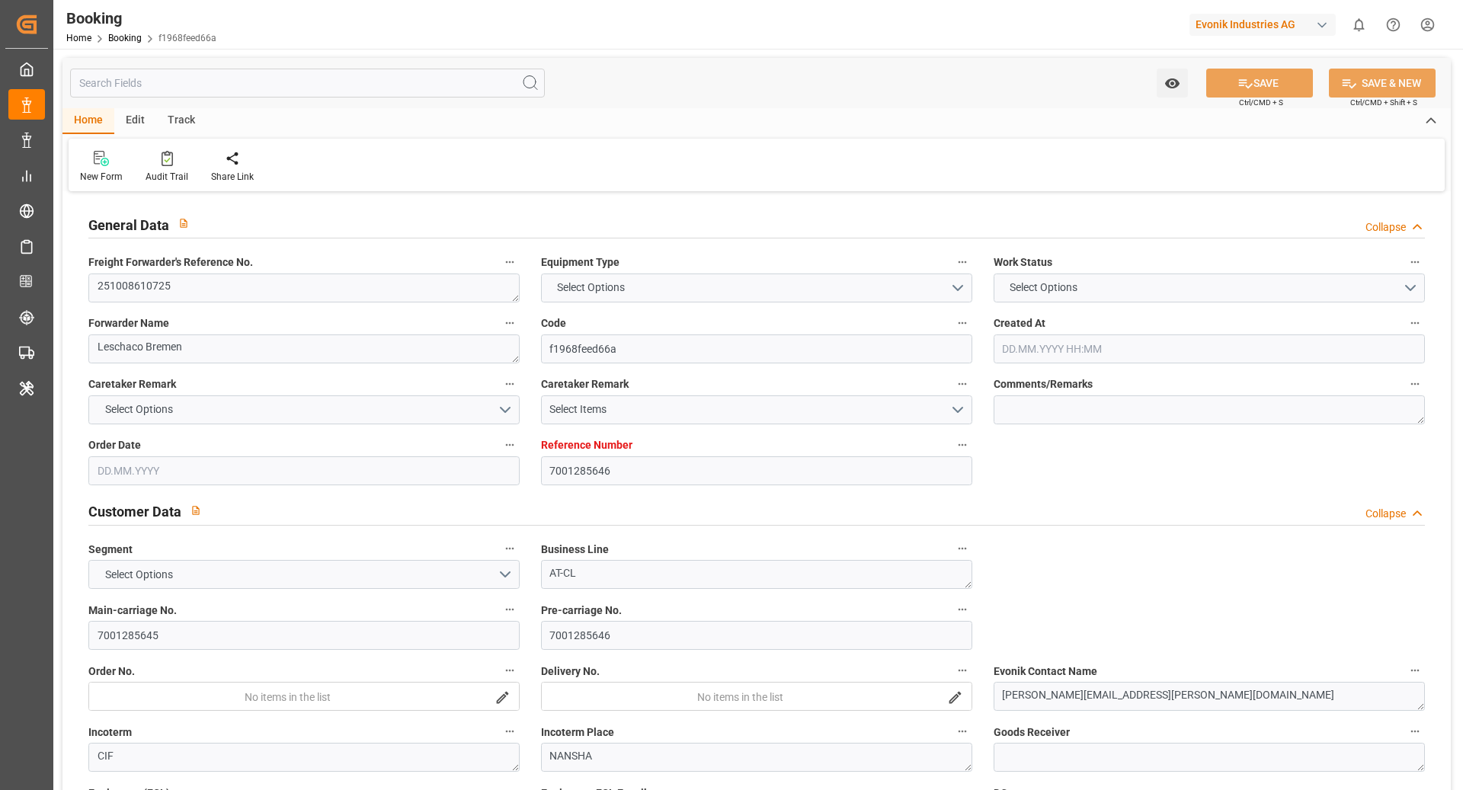
type input "[DATE]"
type input "30.09.2025 00:00"
type input "02.10.2025 00:00"
type input "[DATE]"
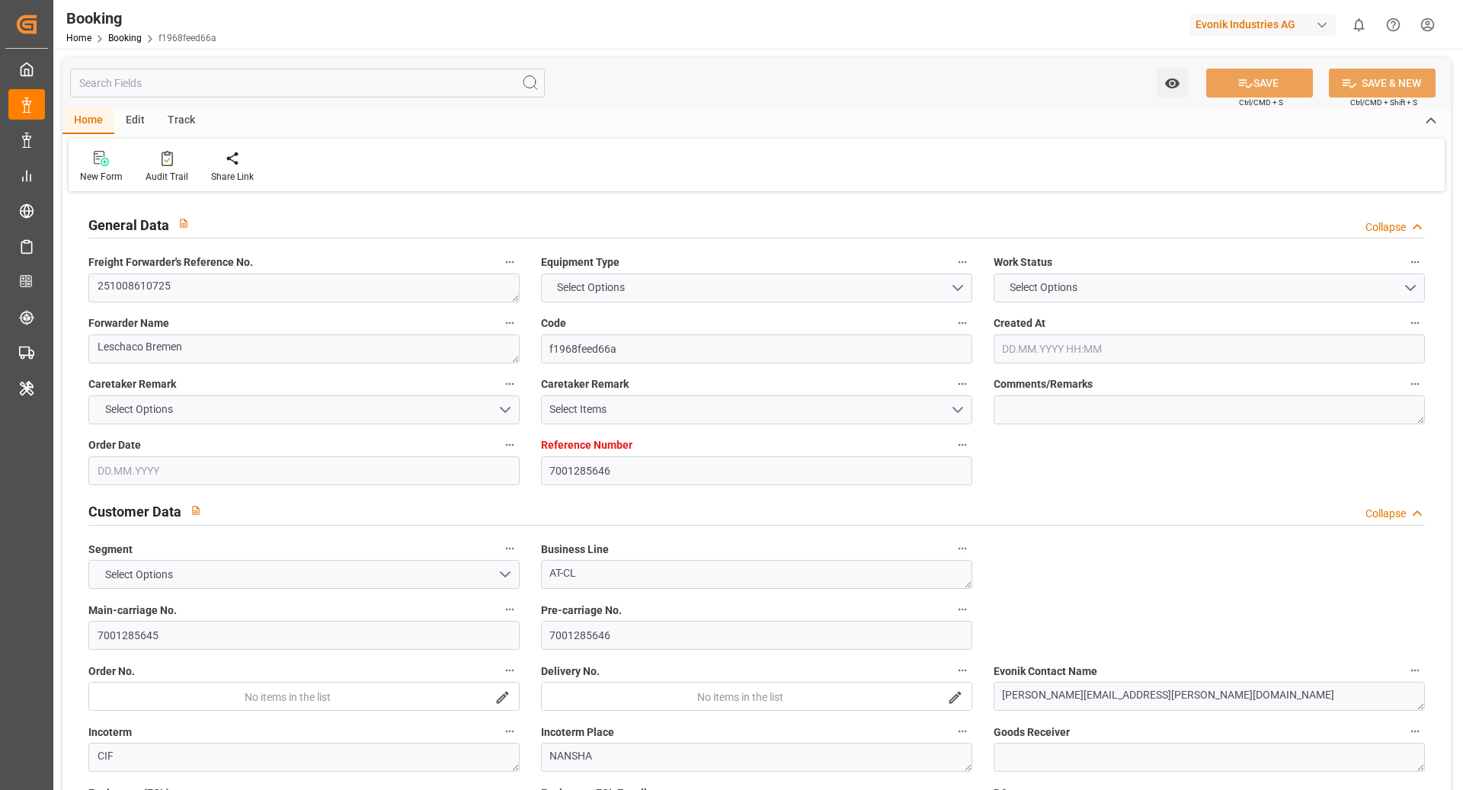
type input "[DATE]"
type input "16.10.2025 00:00"
type input "19.11.2025 00:00"
type input "23.11.2025 00:00"
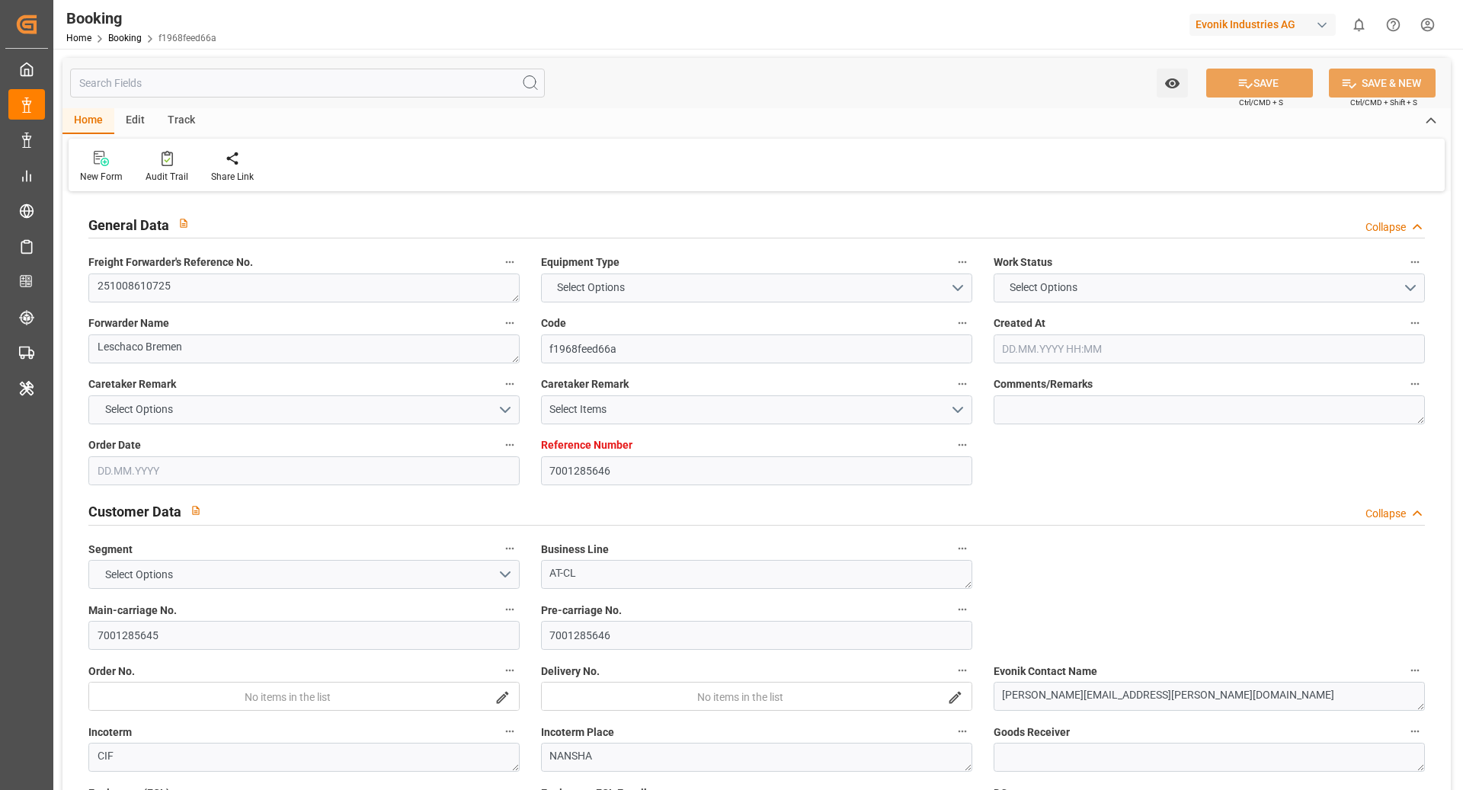
type input "06.10.2025 07:25"
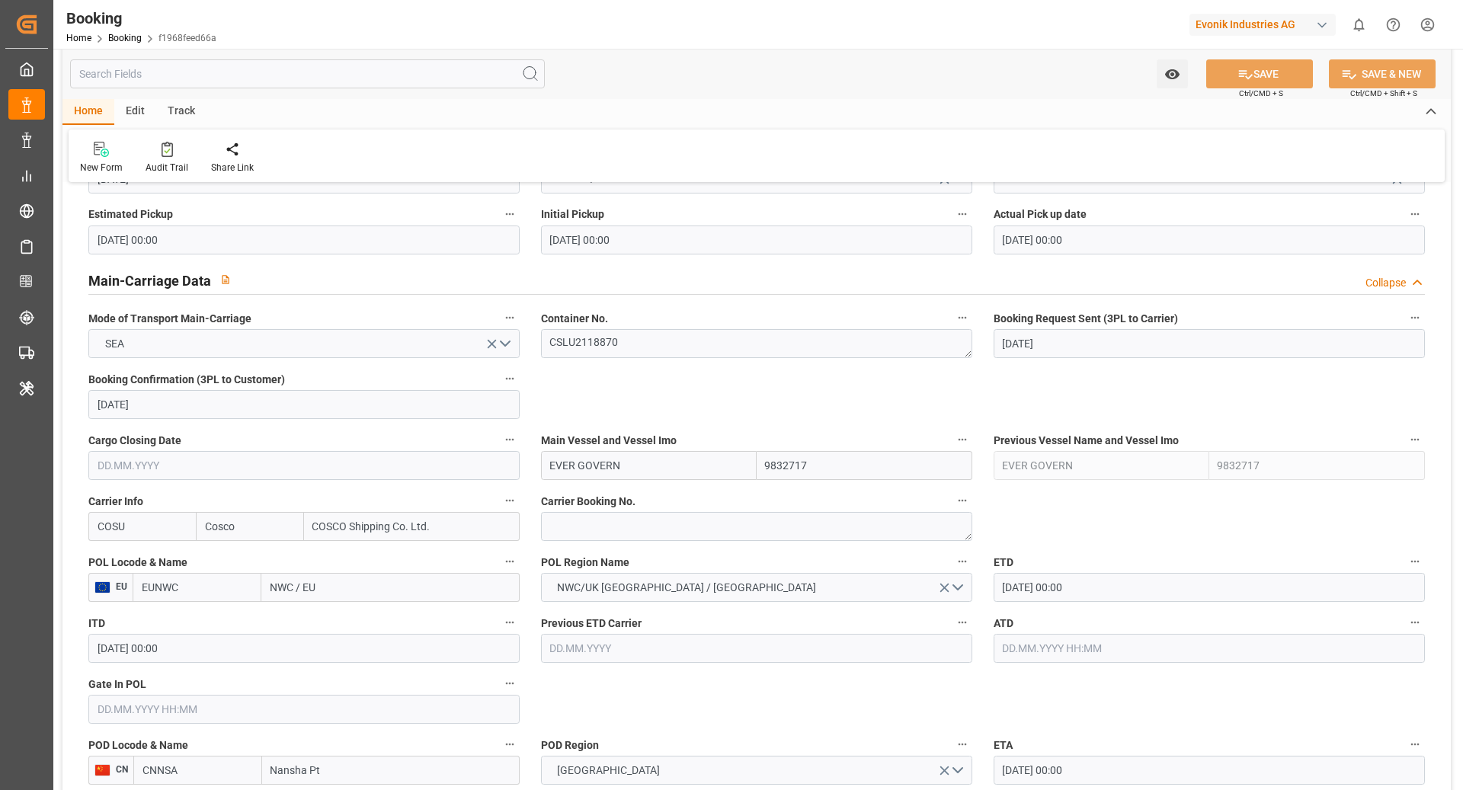
scroll to position [913, 0]
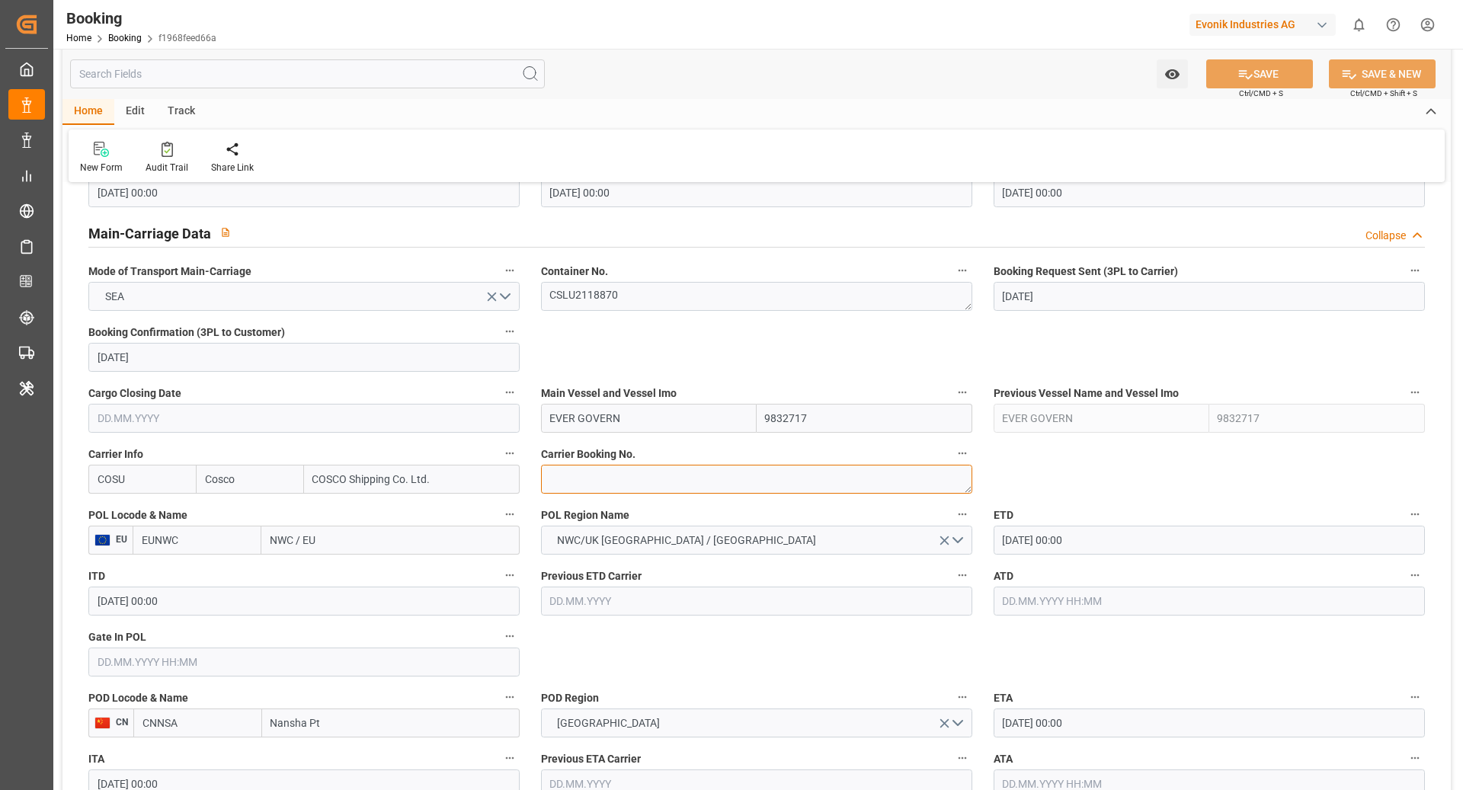
click at [616, 482] on textarea at bounding box center [756, 479] width 431 height 29
paste textarea "6432049070"
type textarea "6432049070"
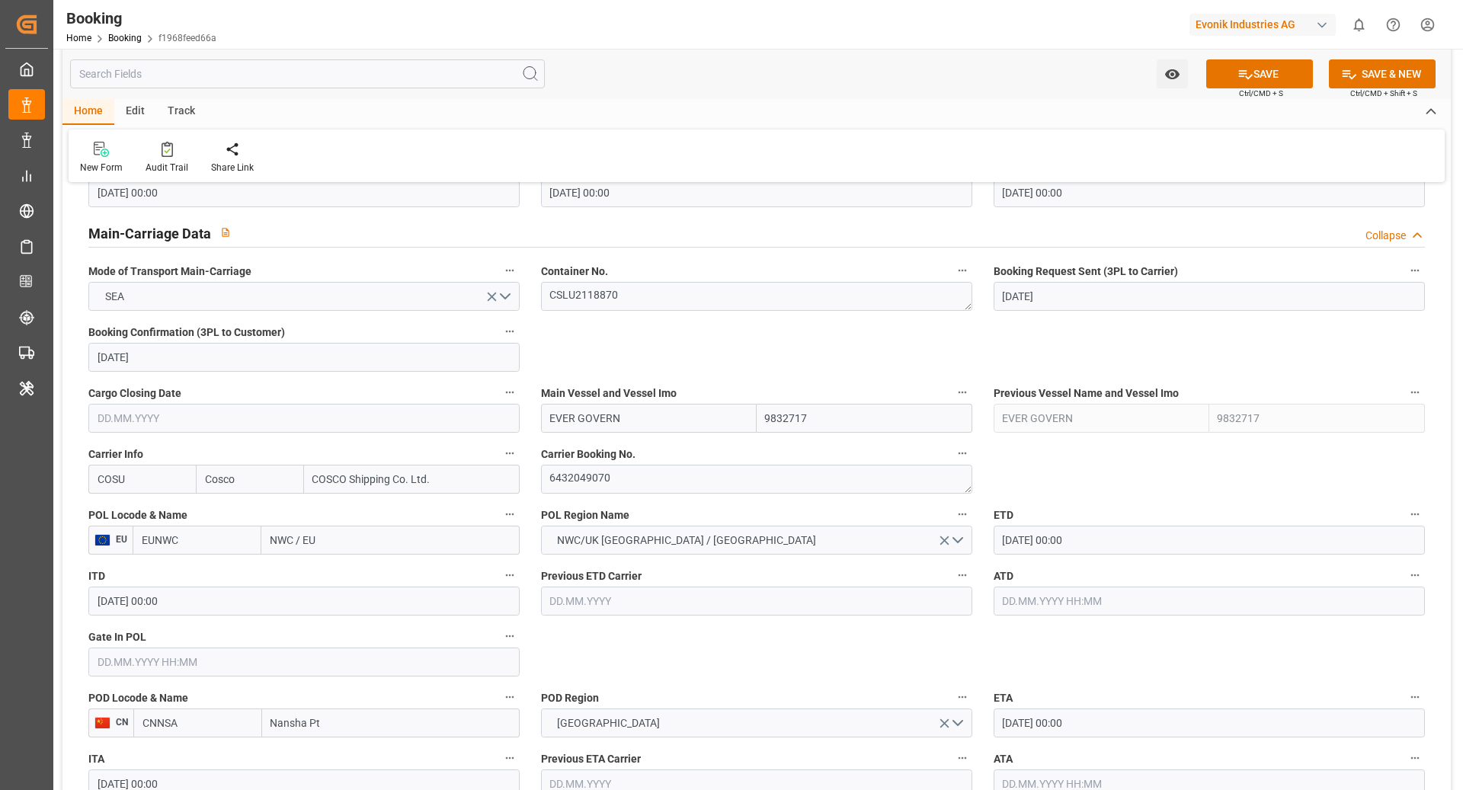
click at [237, 537] on input "EUNWC" at bounding box center [197, 540] width 129 height 29
click at [189, 575] on span "NLRTM - Rotterdam" at bounding box center [194, 582] width 103 height 28
type input "NLRTM"
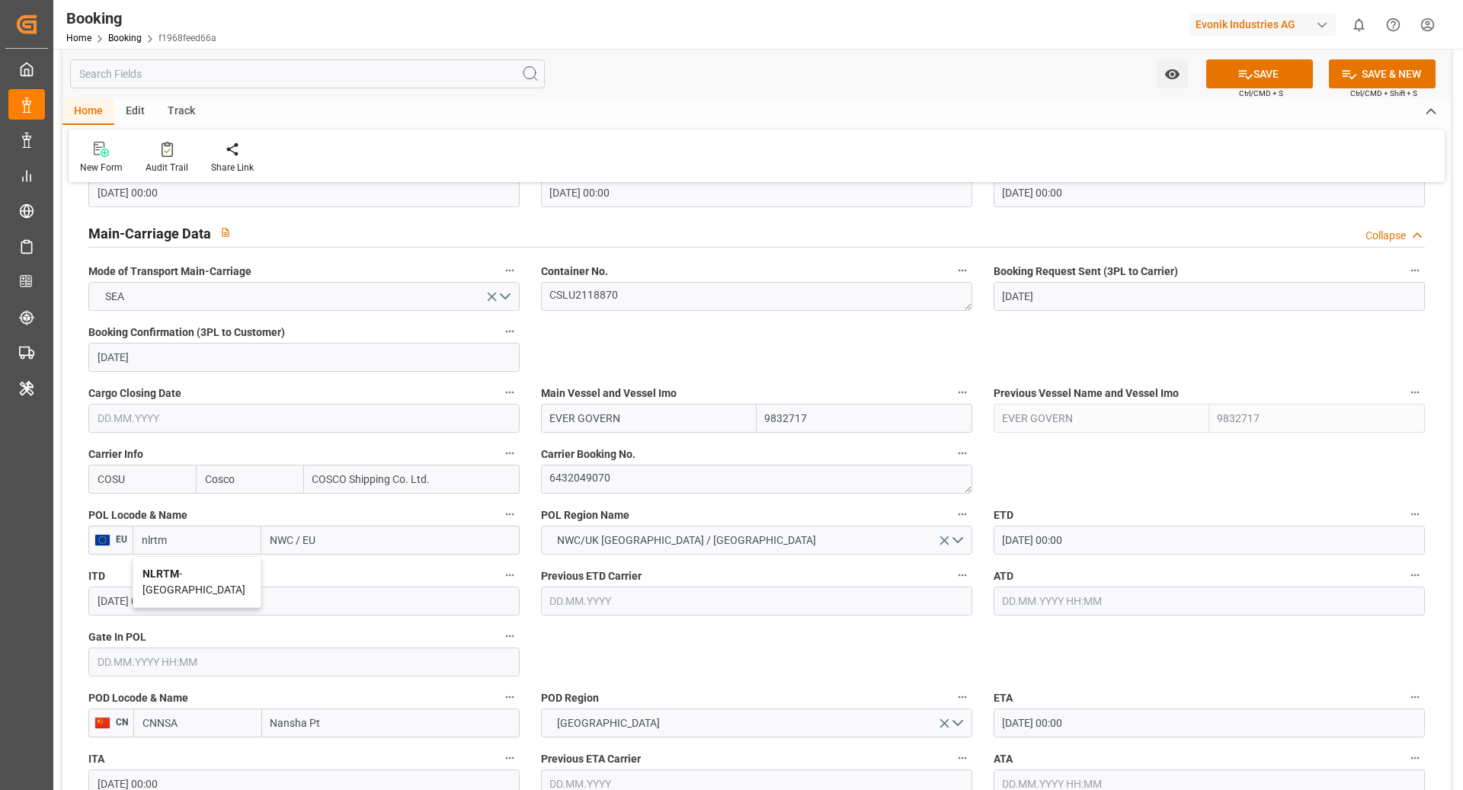
type input "[GEOGRAPHIC_DATA]"
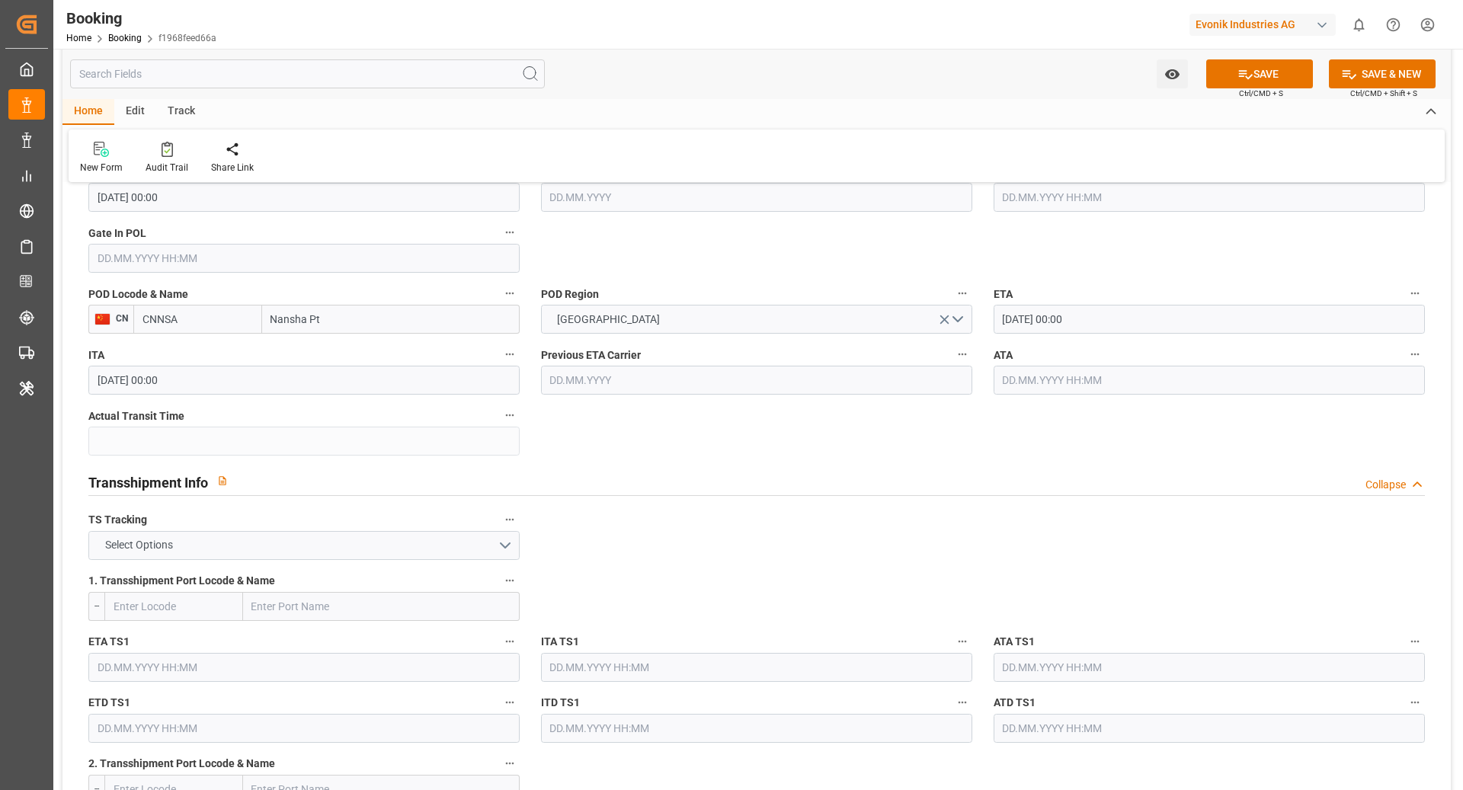
scroll to position [1322, 0]
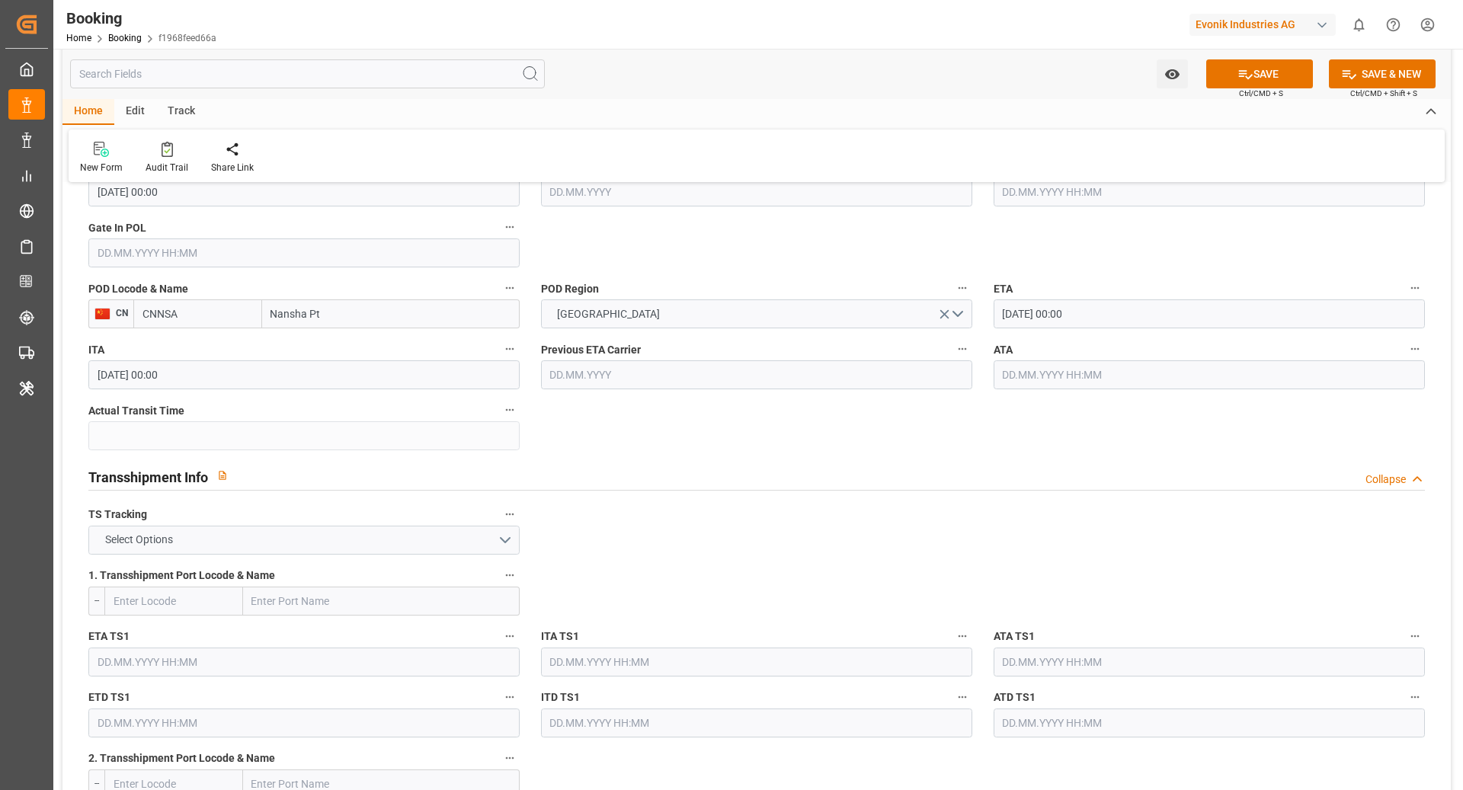
type input "NLRTM"
click at [373, 532] on button "Select Options" at bounding box center [303, 540] width 431 height 29
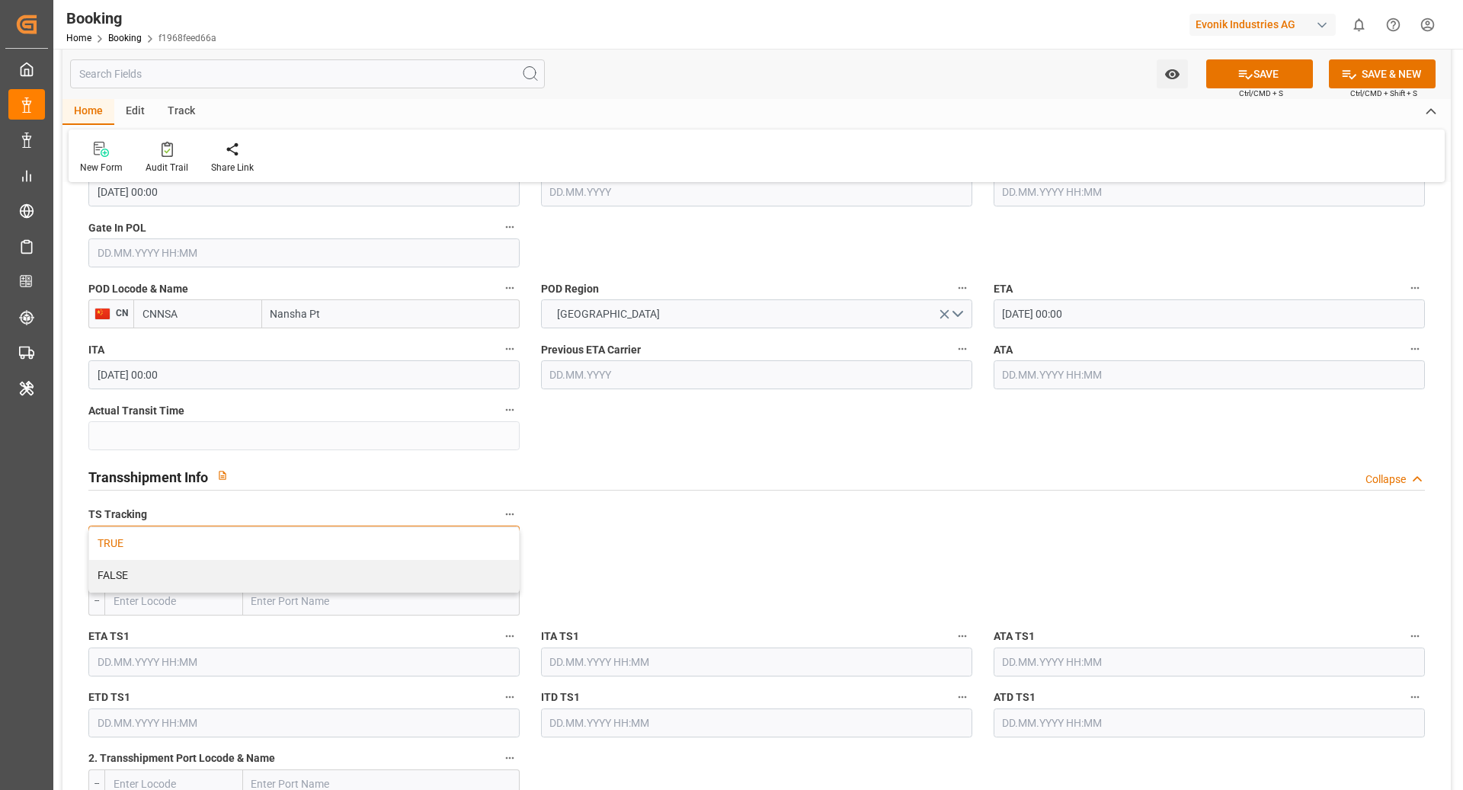
click at [248, 546] on div "TRUE" at bounding box center [304, 544] width 430 height 32
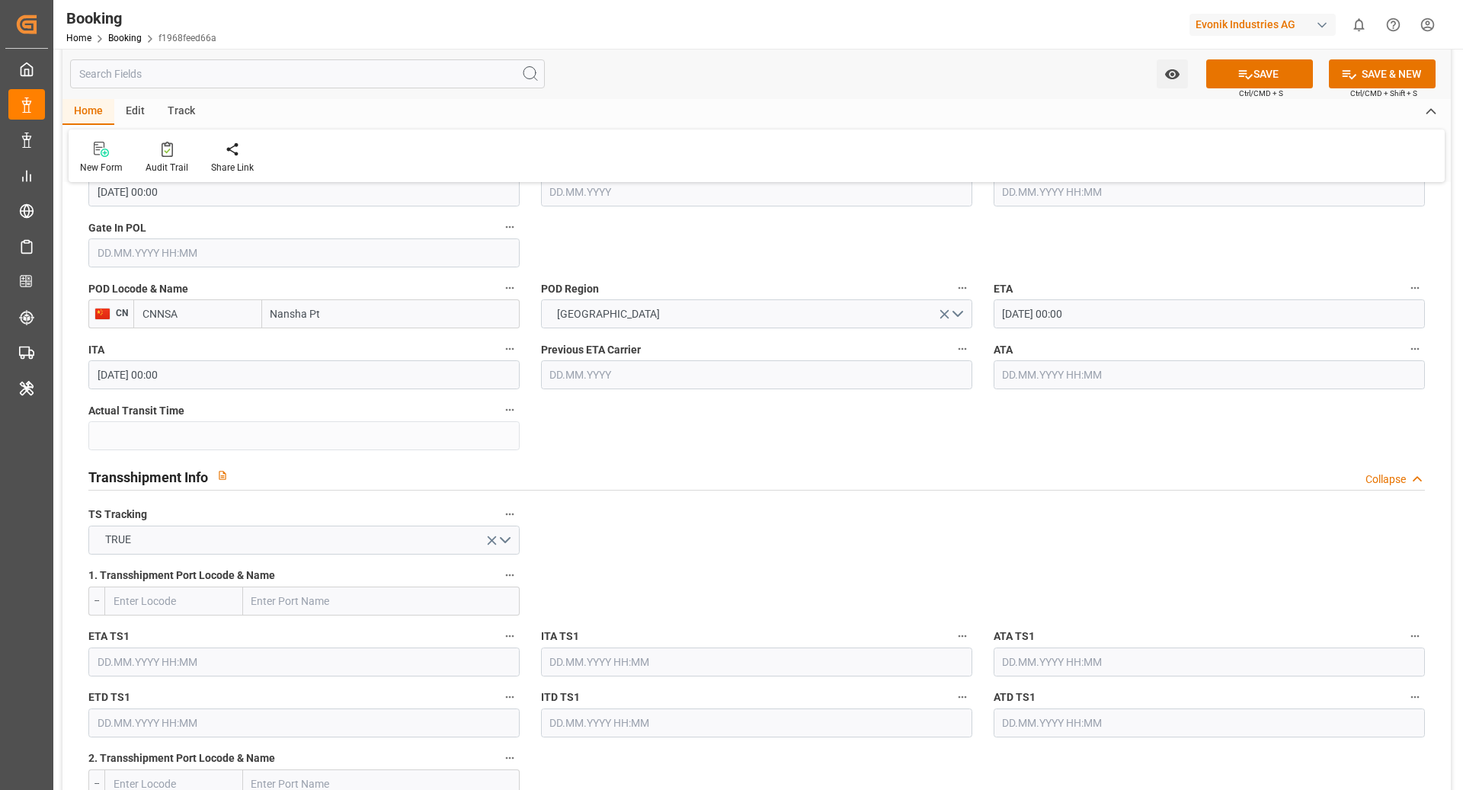
click at [300, 601] on input "text" at bounding box center [381, 601] width 277 height 29
paste input "Port kelang"
type input "P"
paste input "Port kelang"
click at [282, 601] on input "Port kelang" at bounding box center [381, 601] width 277 height 29
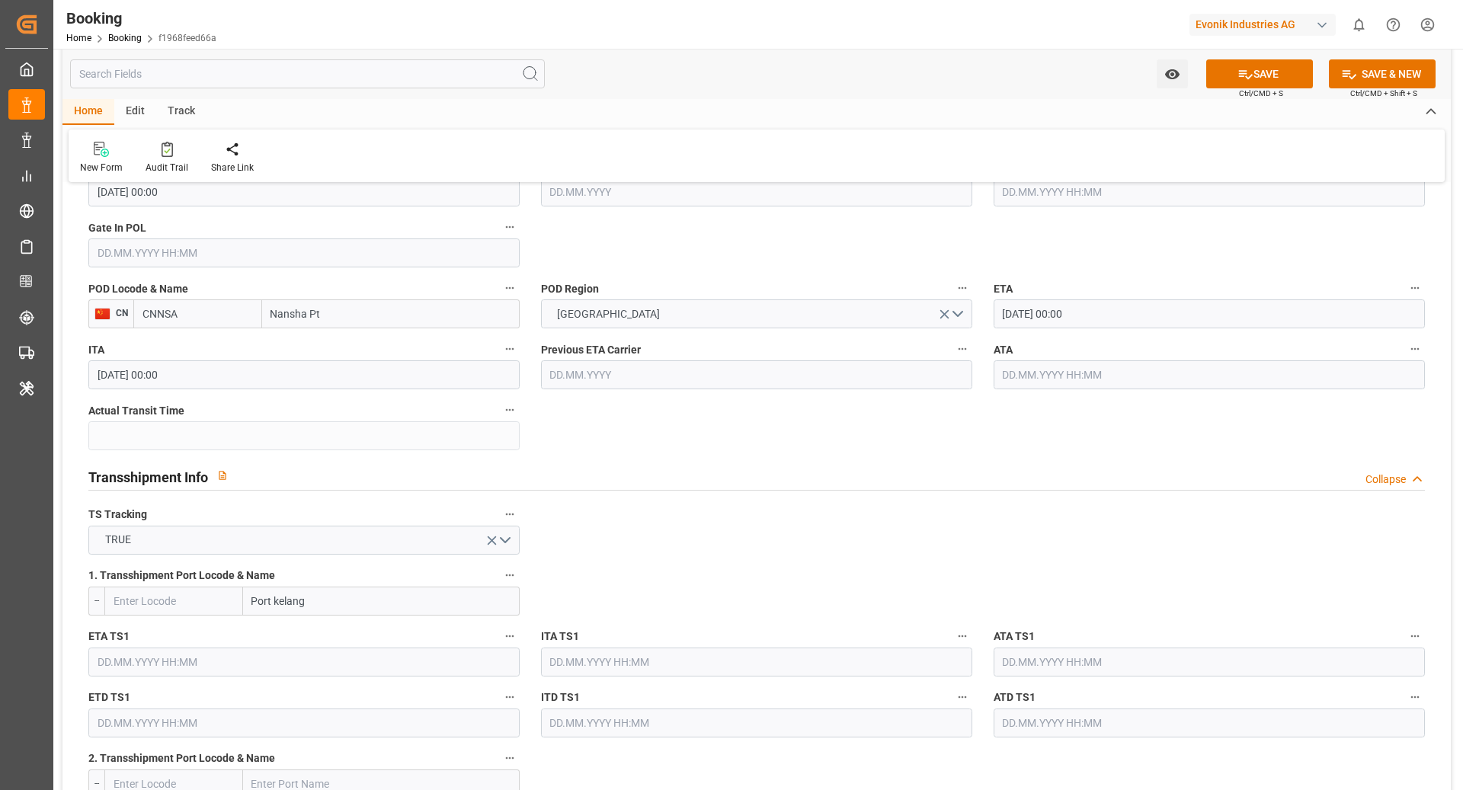
type input "Port klang"
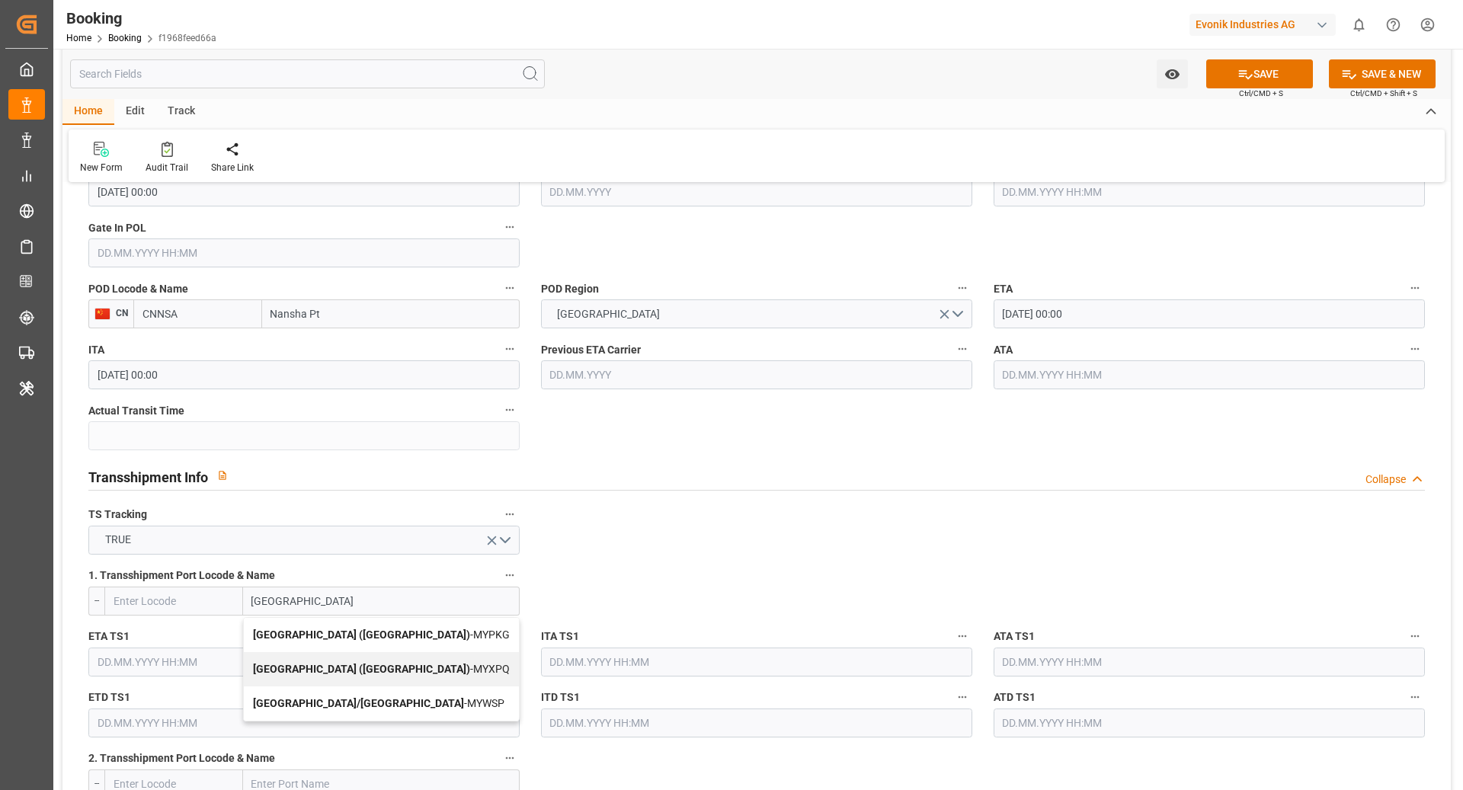
click at [406, 635] on span "Port Klang (Pelabuhan Klang) - MYPKG" at bounding box center [381, 635] width 257 height 12
type input "MYPKG"
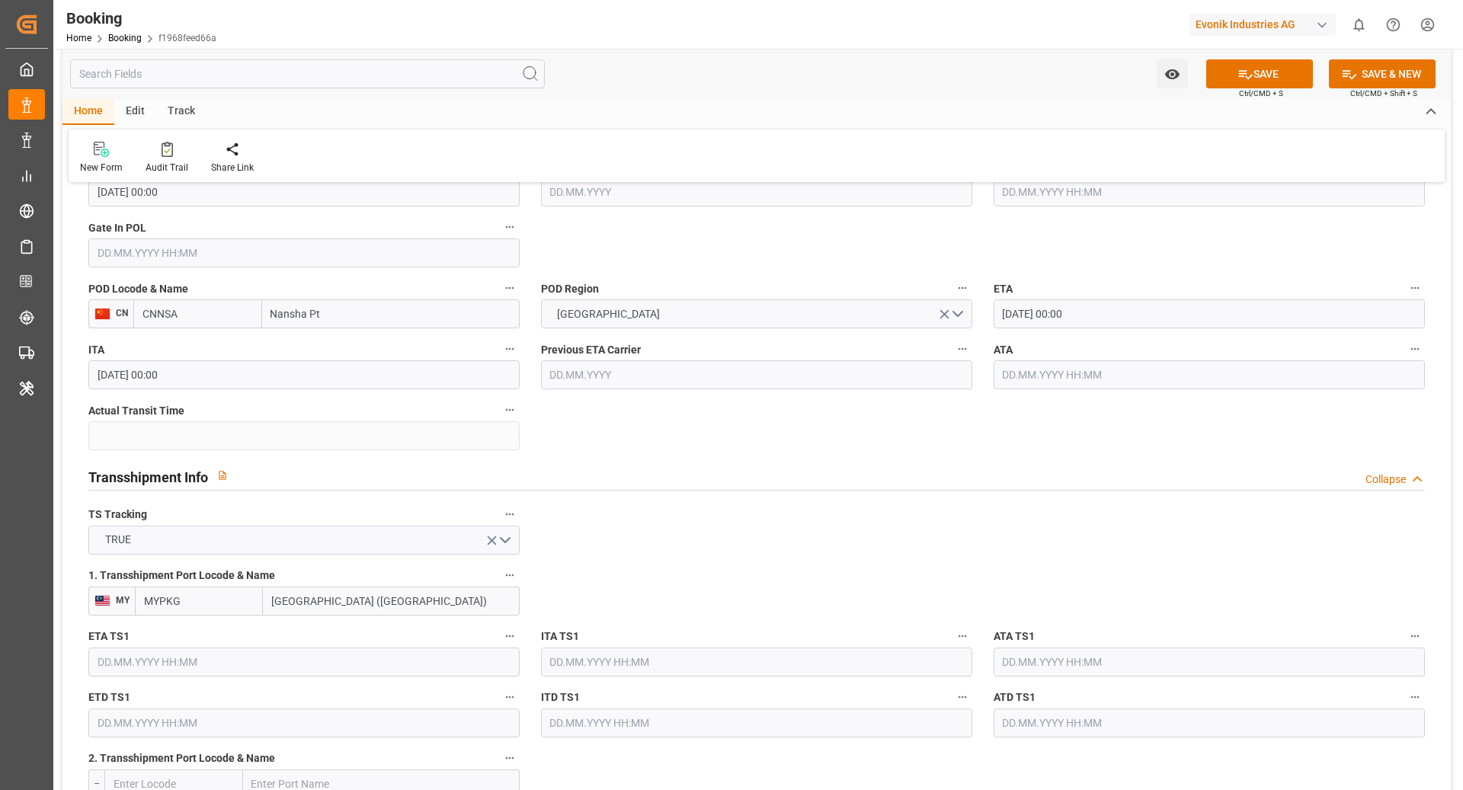
type input "[GEOGRAPHIC_DATA] ([GEOGRAPHIC_DATA])"
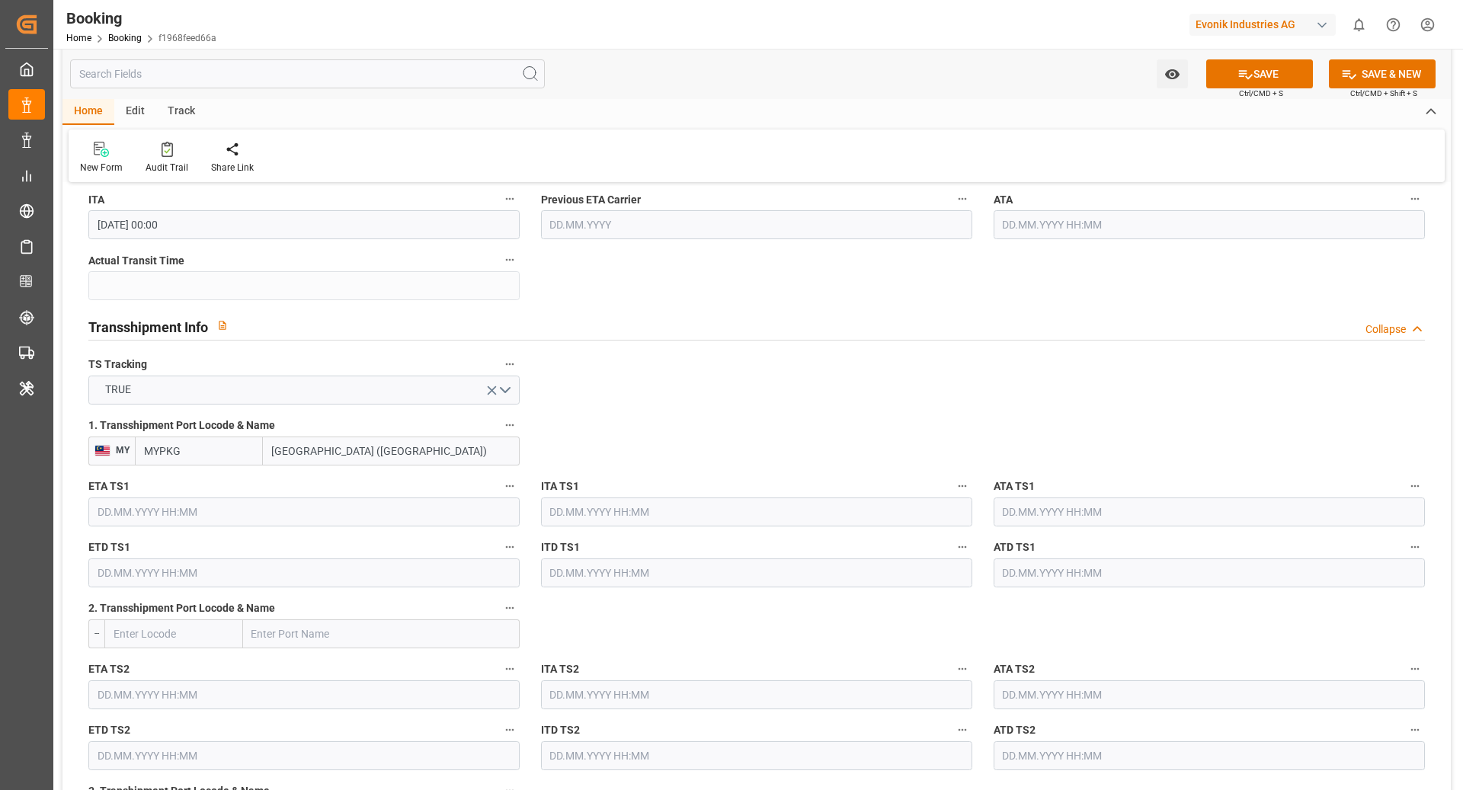
click at [255, 511] on input "text" at bounding box center [303, 512] width 431 height 29
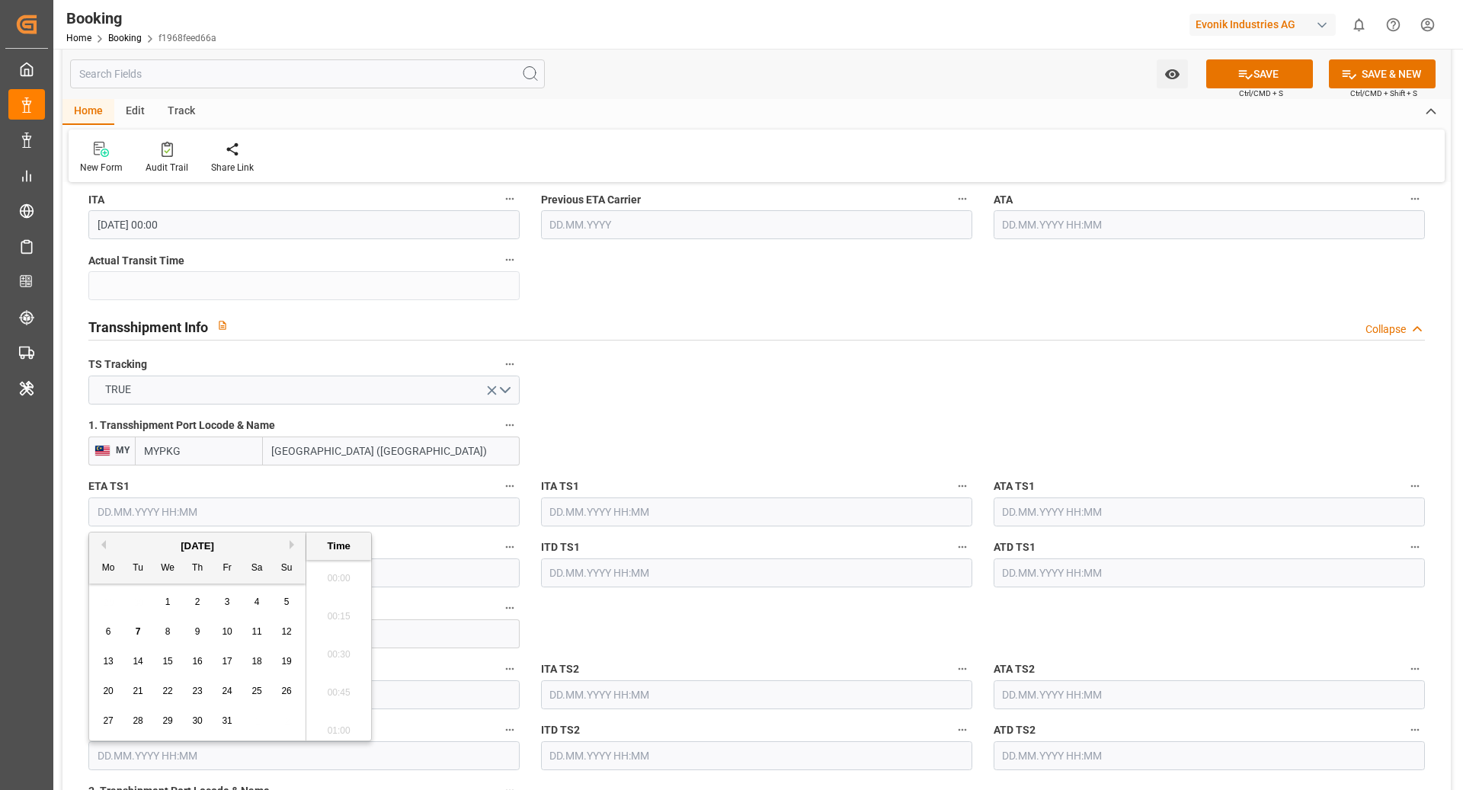
scroll to position [2367, 0]
click at [296, 543] on button "Next Month" at bounding box center [294, 544] width 9 height 9
click at [96, 662] on div "10 11 12 13 14 15 16" at bounding box center [198, 662] width 208 height 30
click at [112, 663] on span "10" at bounding box center [108, 661] width 10 height 11
type input "10.11.2025 00:00"
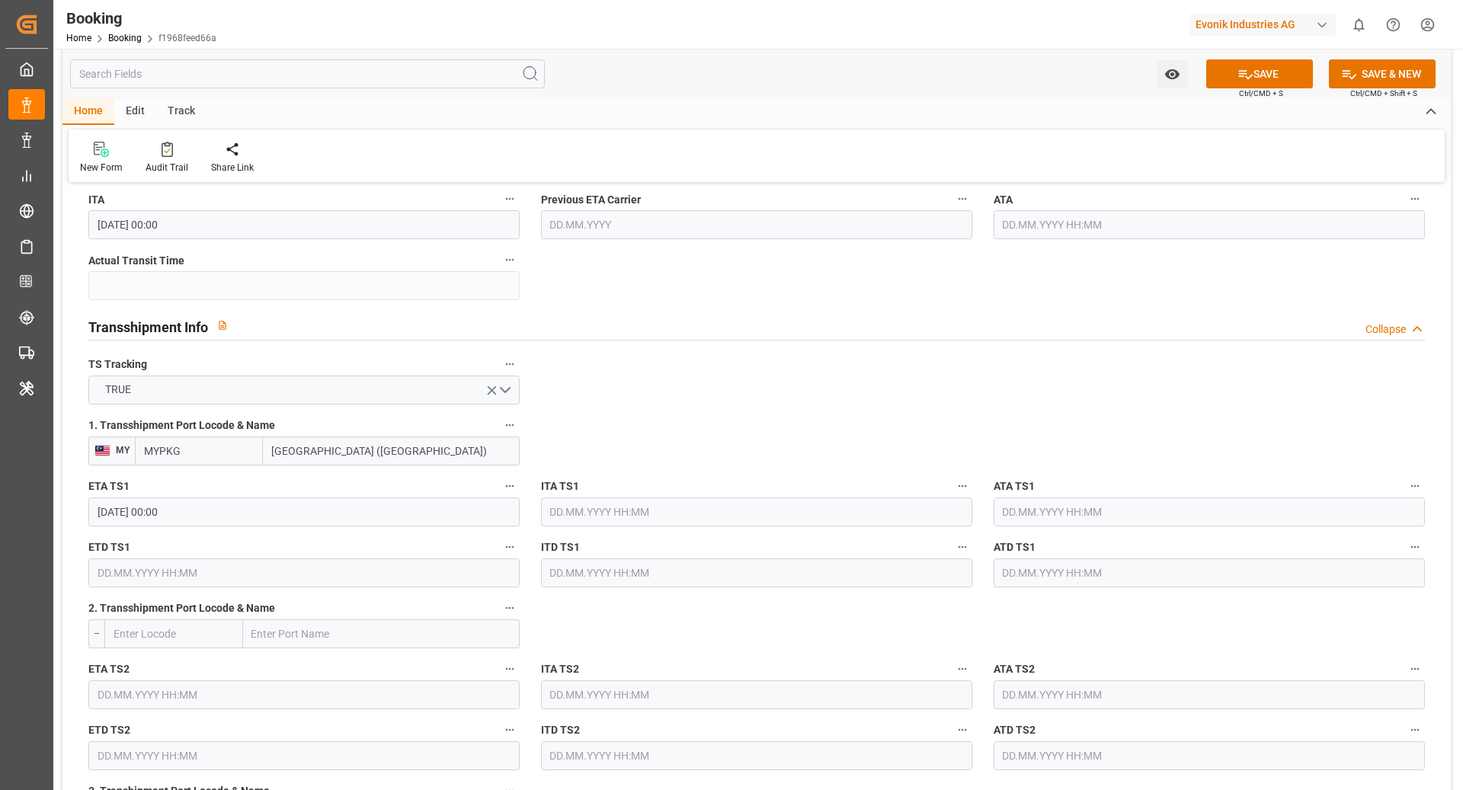
click at [344, 579] on input "text" at bounding box center [303, 573] width 431 height 29
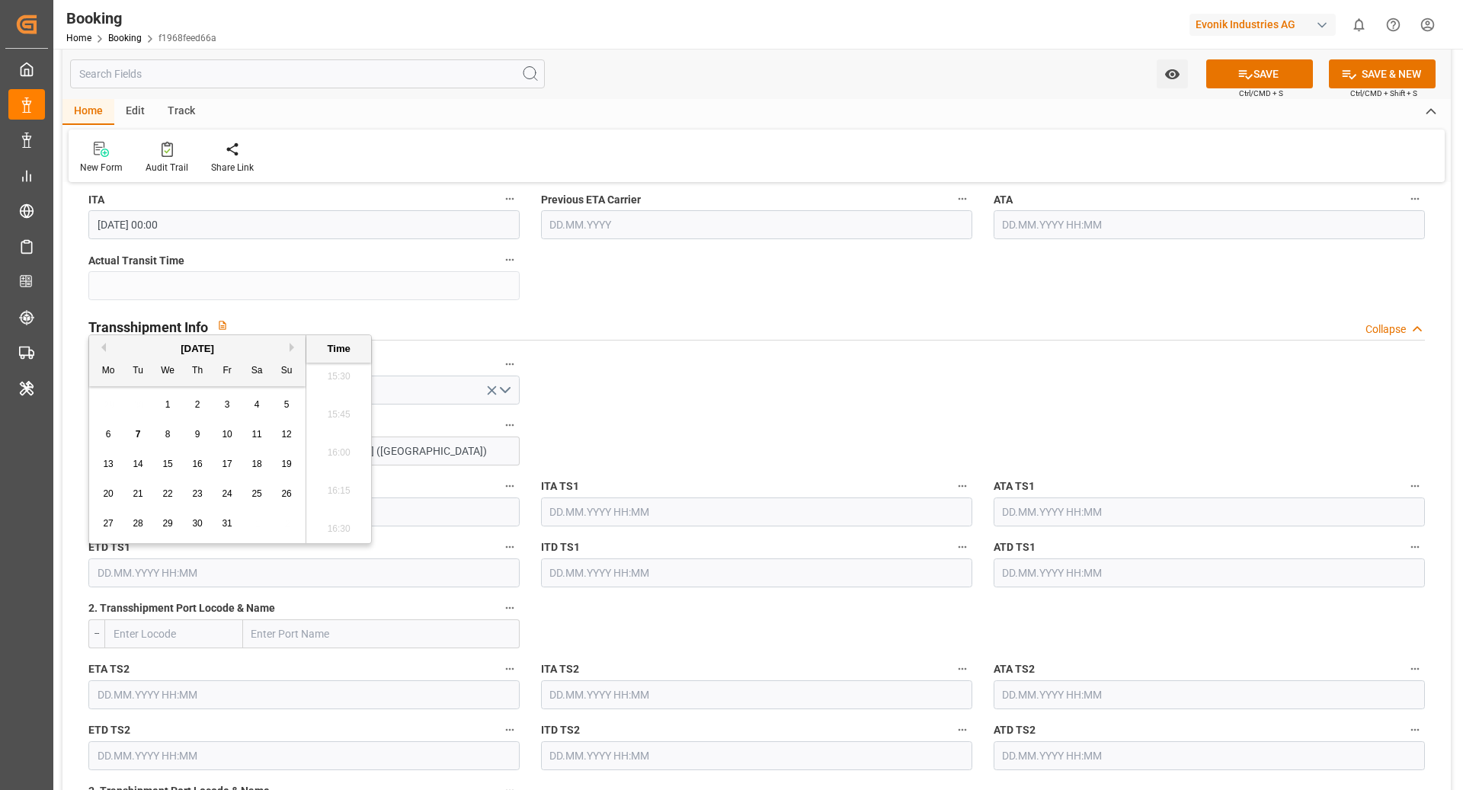
click at [296, 348] on button "Next Month" at bounding box center [294, 347] width 9 height 9
click at [162, 464] on div "12" at bounding box center [168, 465] width 19 height 18
type input "12.11.2025 00:00"
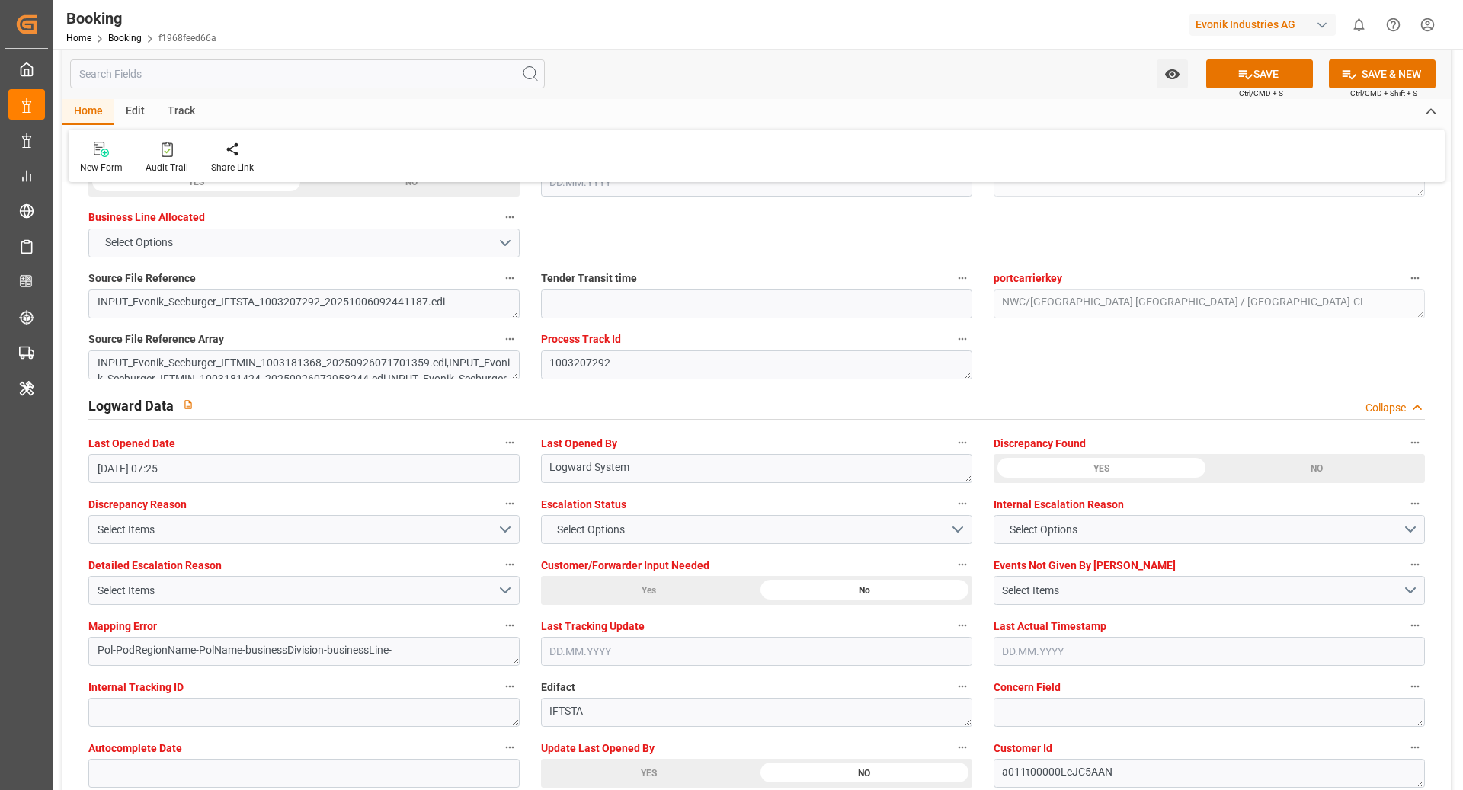
scroll to position [2732, 0]
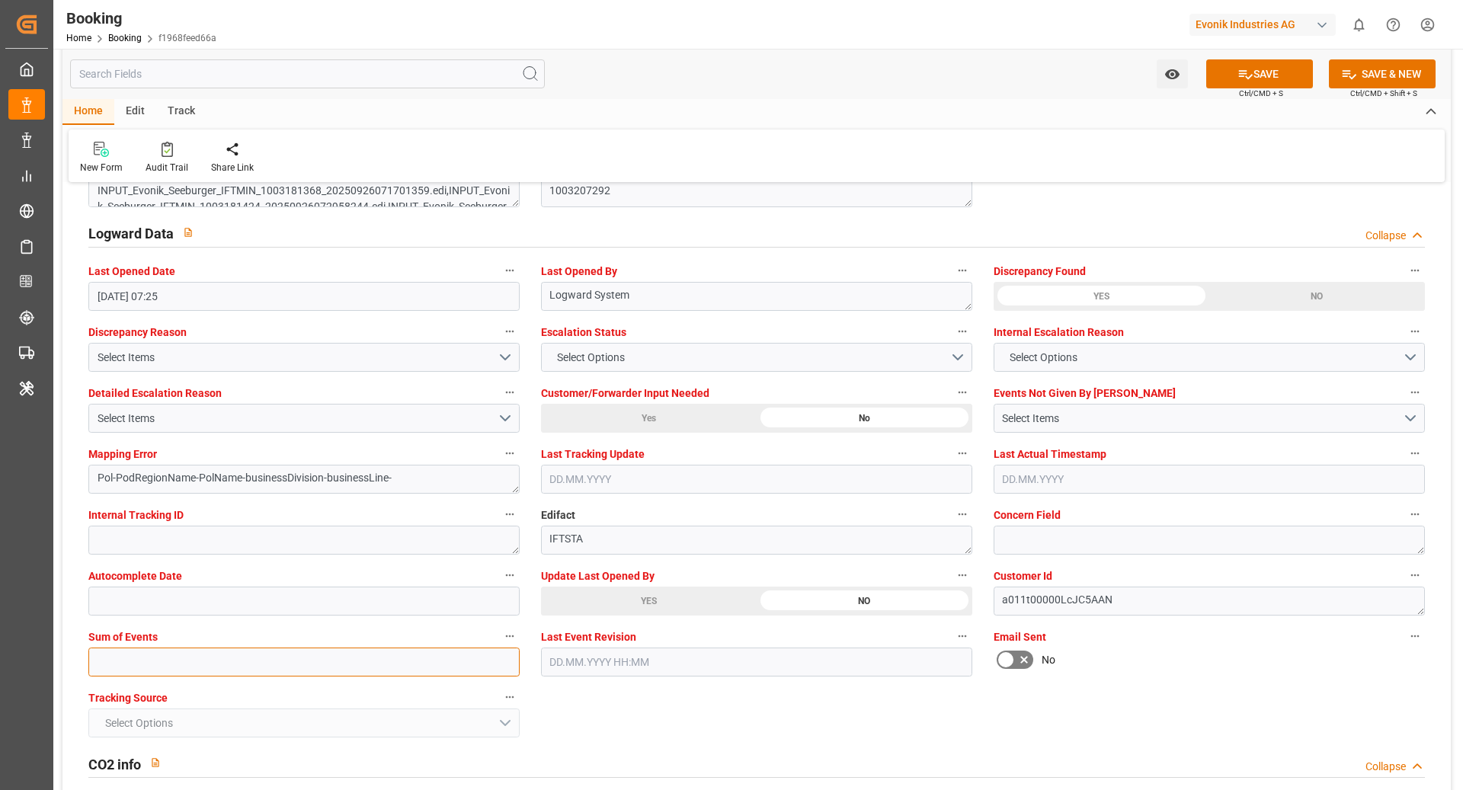
click at [248, 668] on input "text" at bounding box center [303, 662] width 431 height 29
type input "0"
click at [1274, 79] on button "SAVE" at bounding box center [1260, 73] width 107 height 29
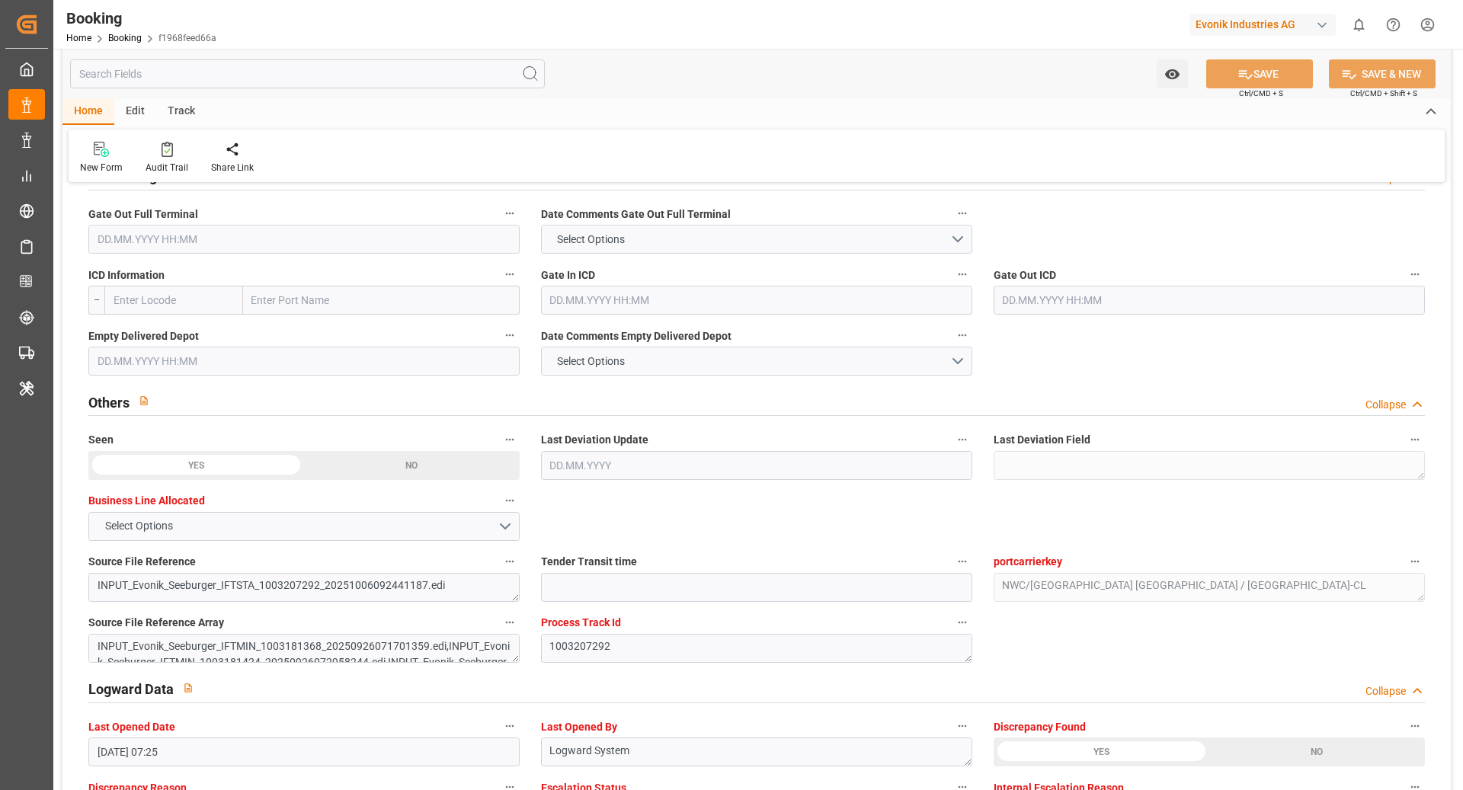
scroll to position [2008, 0]
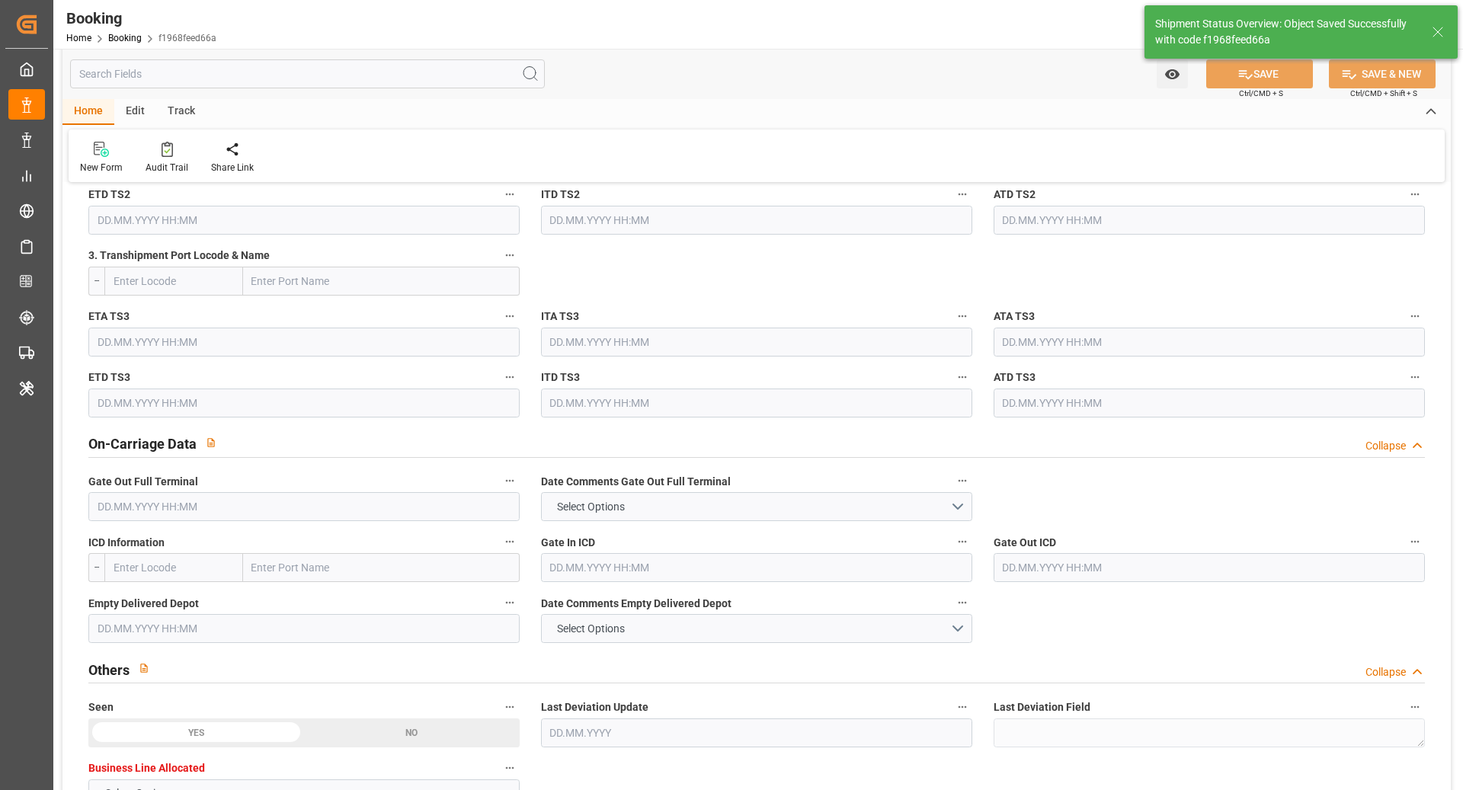
type input "10.11.2025 00:00"
type input "12.11.2025 00:00"
type input "07.10.2025 10:34"
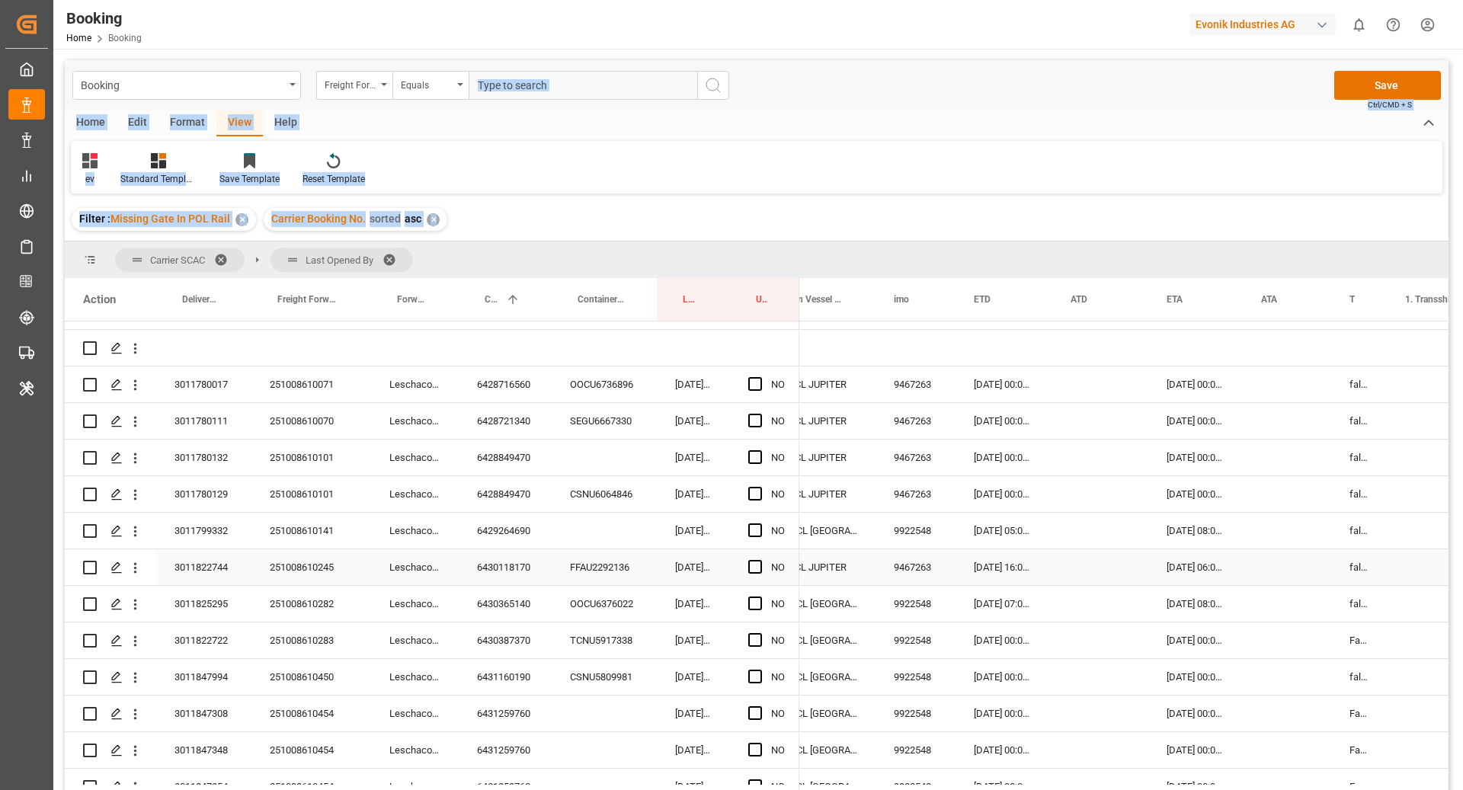
scroll to position [70, 0]
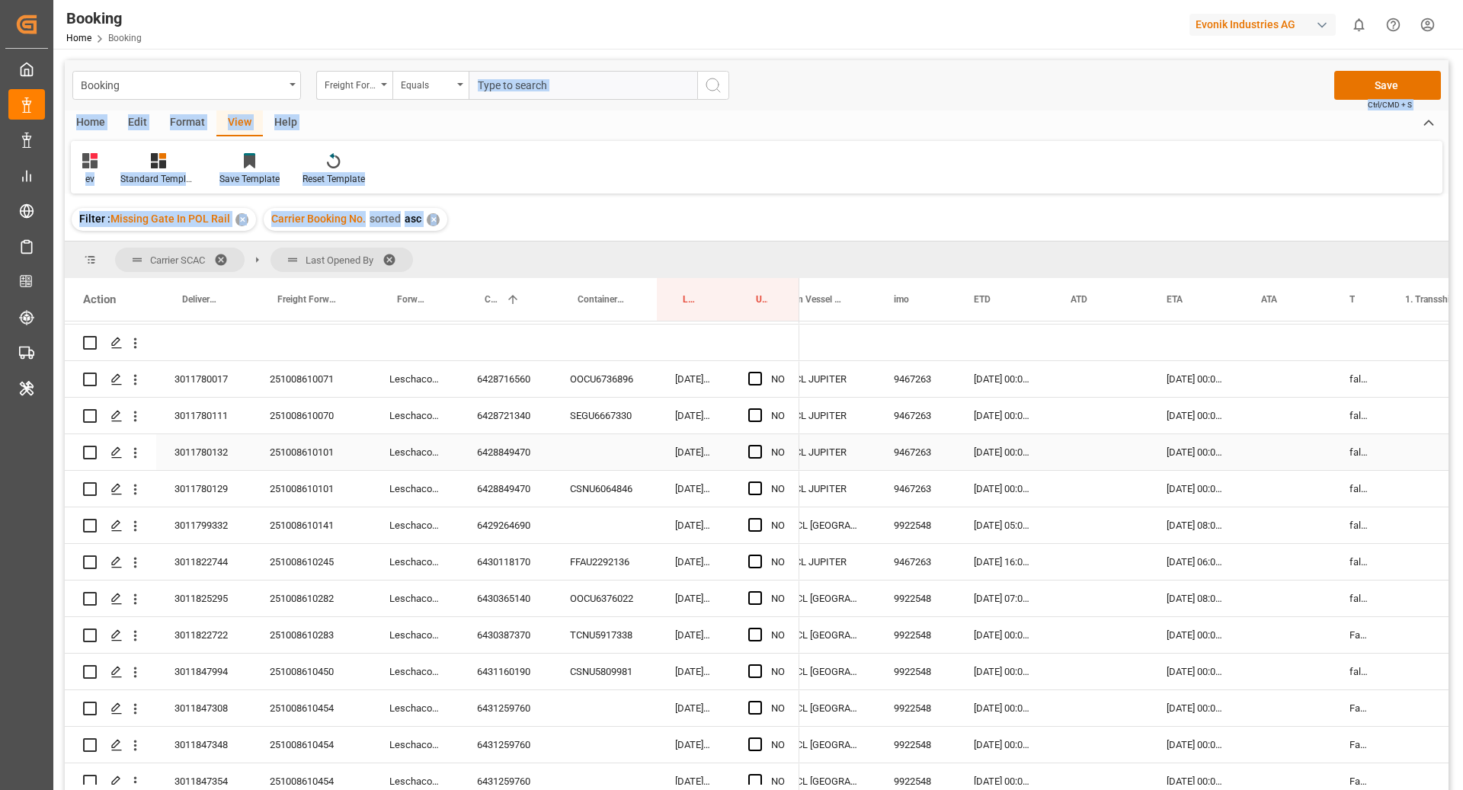
click at [519, 444] on div "6428849470" at bounding box center [505, 452] width 93 height 36
click at [592, 459] on div "Press SPACE to select this row." at bounding box center [604, 452] width 105 height 36
click at [700, 471] on div "[DATE] 09:05:25" at bounding box center [693, 489] width 73 height 36
click at [573, 535] on div "Press SPACE to select this row." at bounding box center [604, 526] width 105 height 36
click at [597, 440] on div "Press SPACE to select this row." at bounding box center [604, 452] width 105 height 36
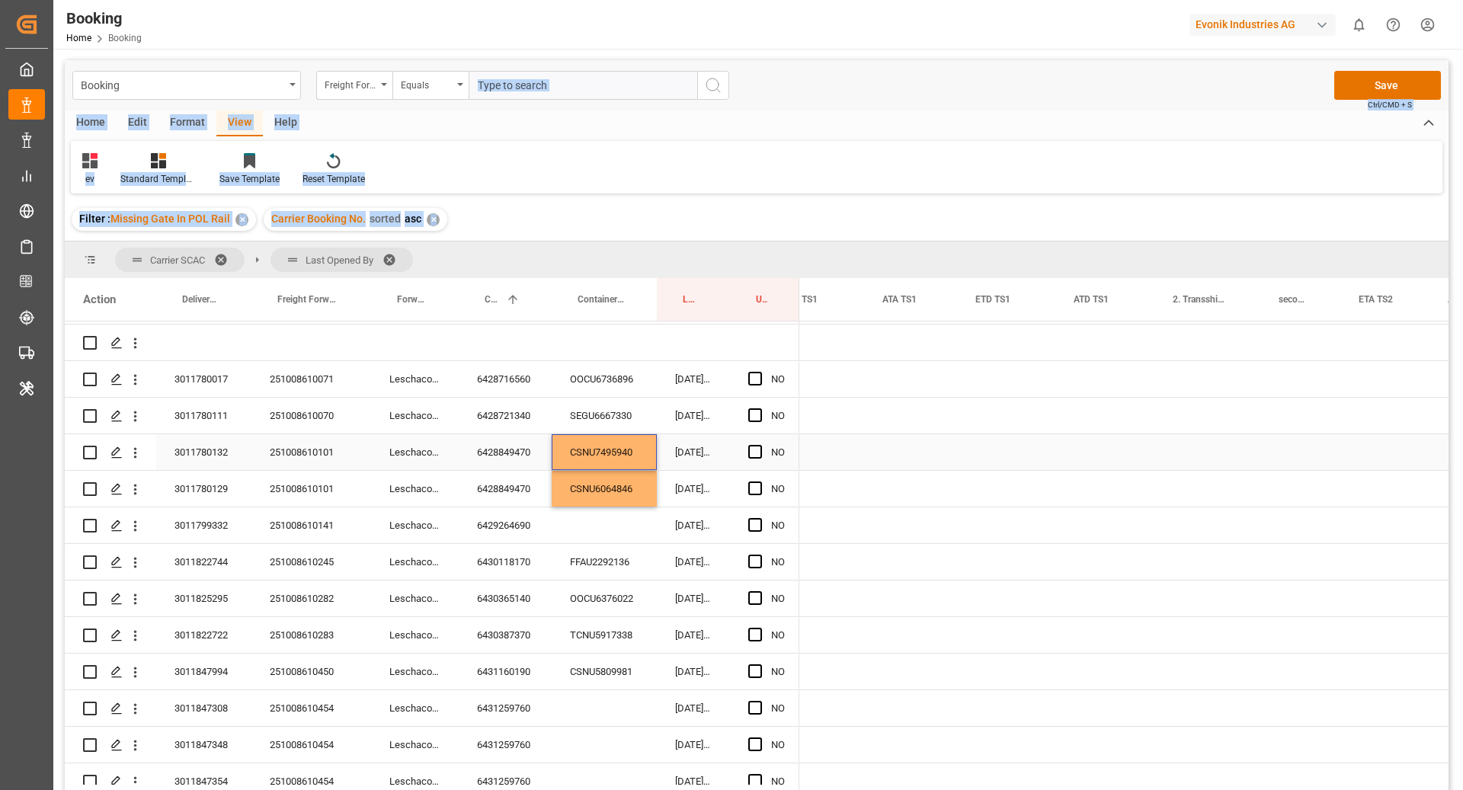
scroll to position [0, 0]
click at [966, 425] on div "0" at bounding box center [951, 416] width 66 height 36
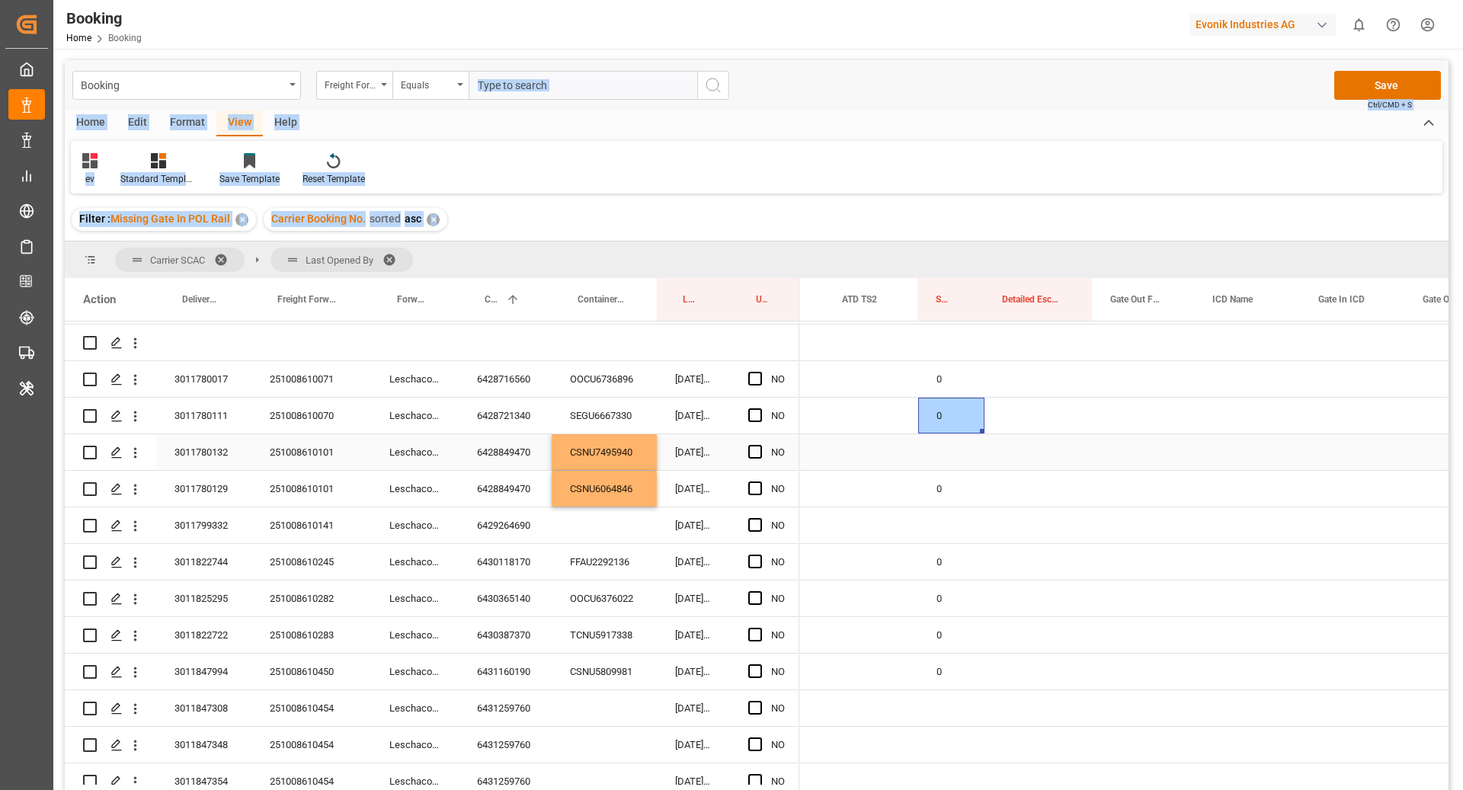
click at [963, 447] on div "Press SPACE to select this row." at bounding box center [951, 452] width 66 height 36
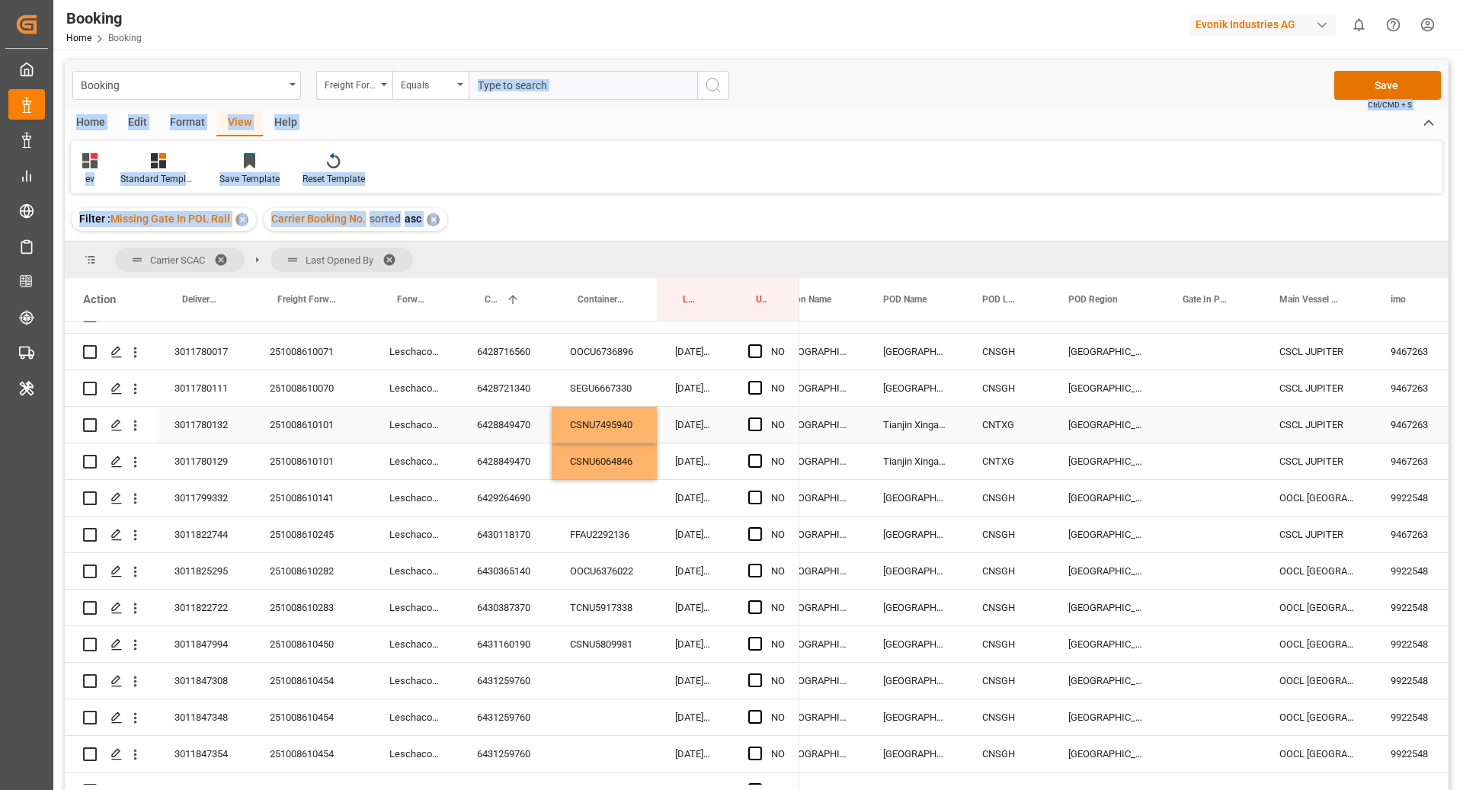
click at [1007, 405] on div "CNSGH" at bounding box center [1007, 388] width 86 height 36
click at [1007, 405] on button "Press SPACE to select this row." at bounding box center [1007, 395] width 16 height 35
click at [1105, 400] on div "China" at bounding box center [1107, 388] width 114 height 36
click at [998, 351] on div "CNSGH" at bounding box center [1007, 352] width 86 height 36
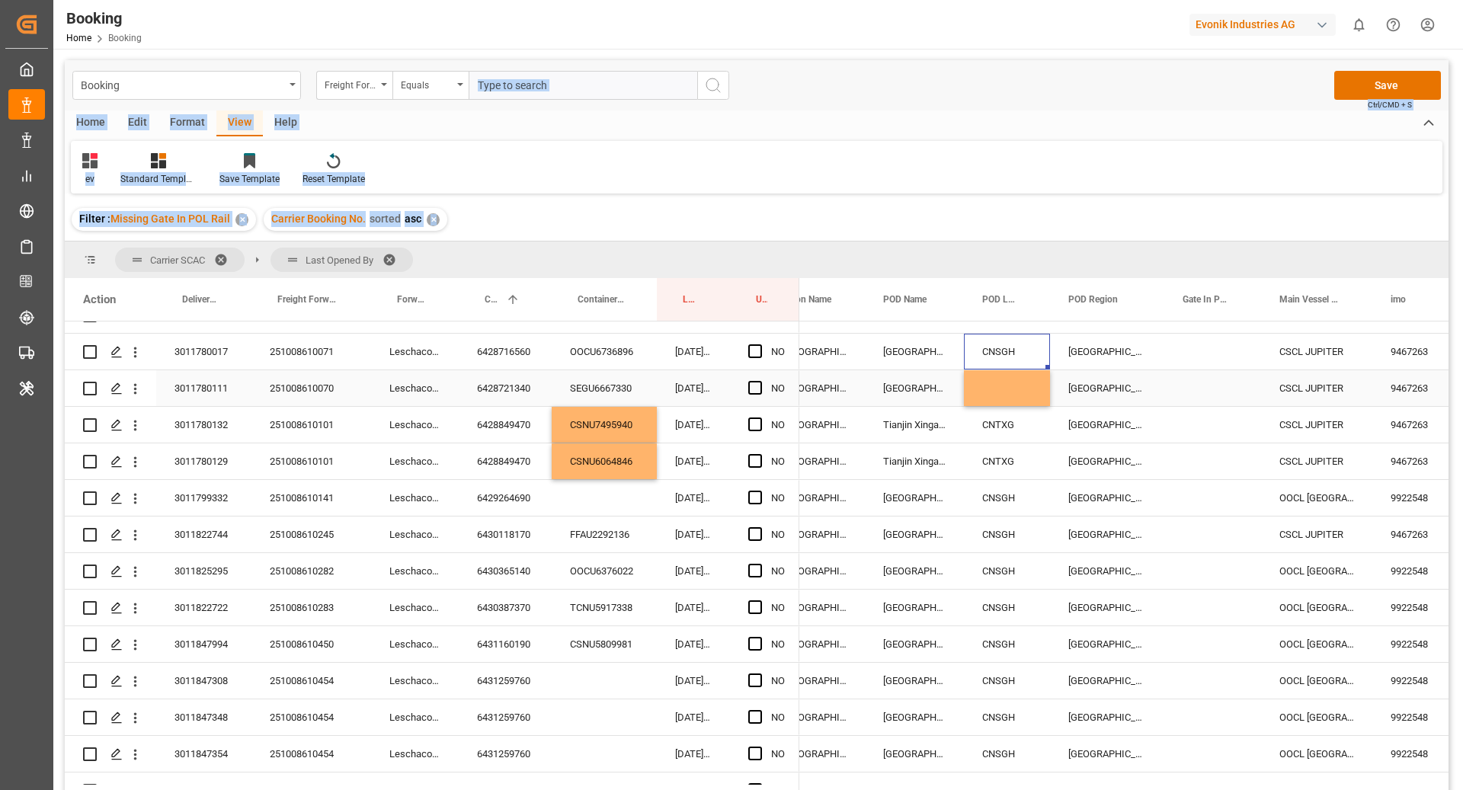
click at [992, 385] on div "Press SPACE to select this row." at bounding box center [1007, 388] width 86 height 36
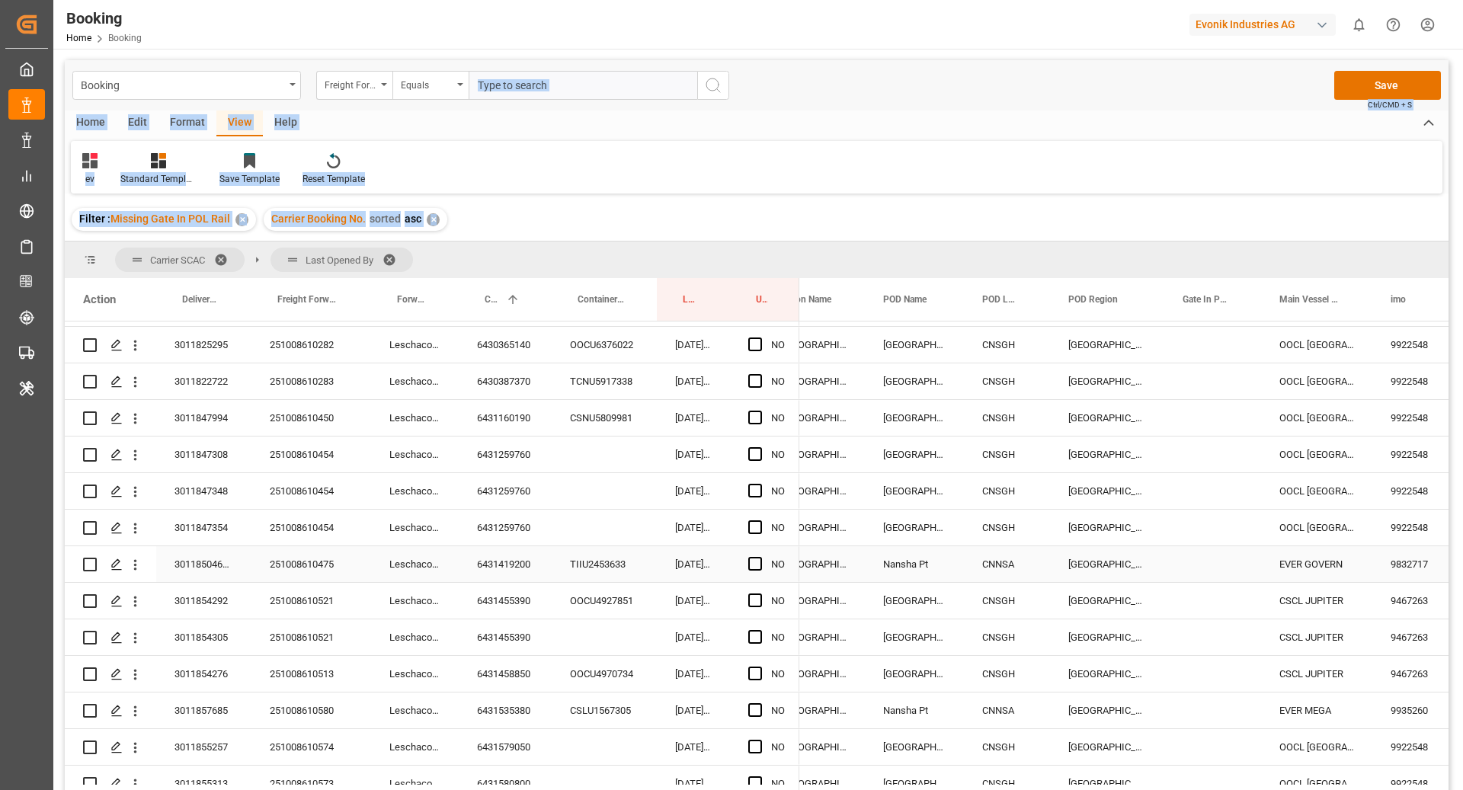
click at [991, 561] on div "CNNSA" at bounding box center [1007, 564] width 86 height 36
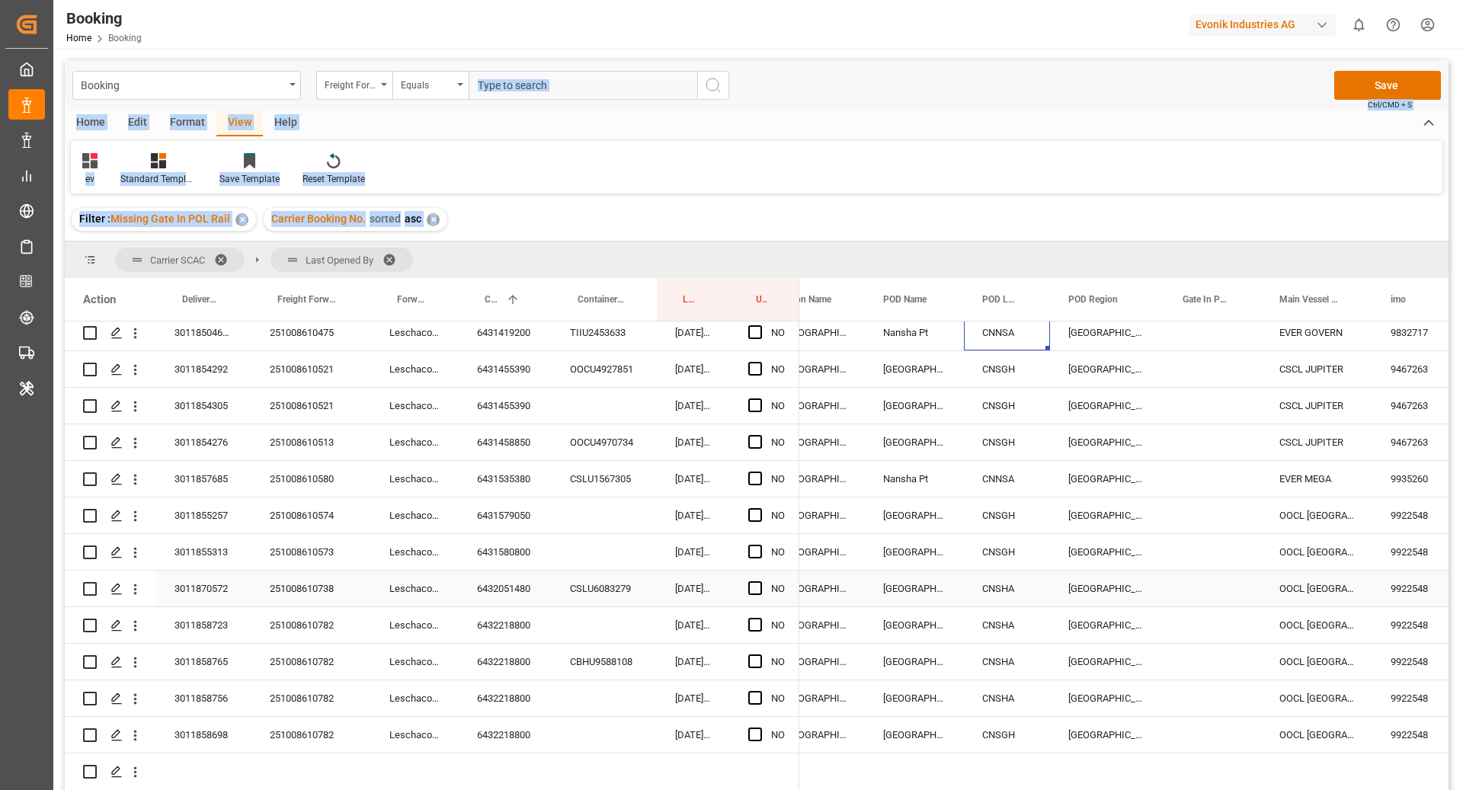
click at [994, 591] on div "CNSHA" at bounding box center [1007, 589] width 86 height 36
click at [1016, 627] on div "CNSHA" at bounding box center [1007, 625] width 86 height 36
click at [1017, 678] on div "CNSHA" at bounding box center [1007, 662] width 86 height 36
click at [1016, 705] on div "CNSHA" at bounding box center [1007, 699] width 86 height 36
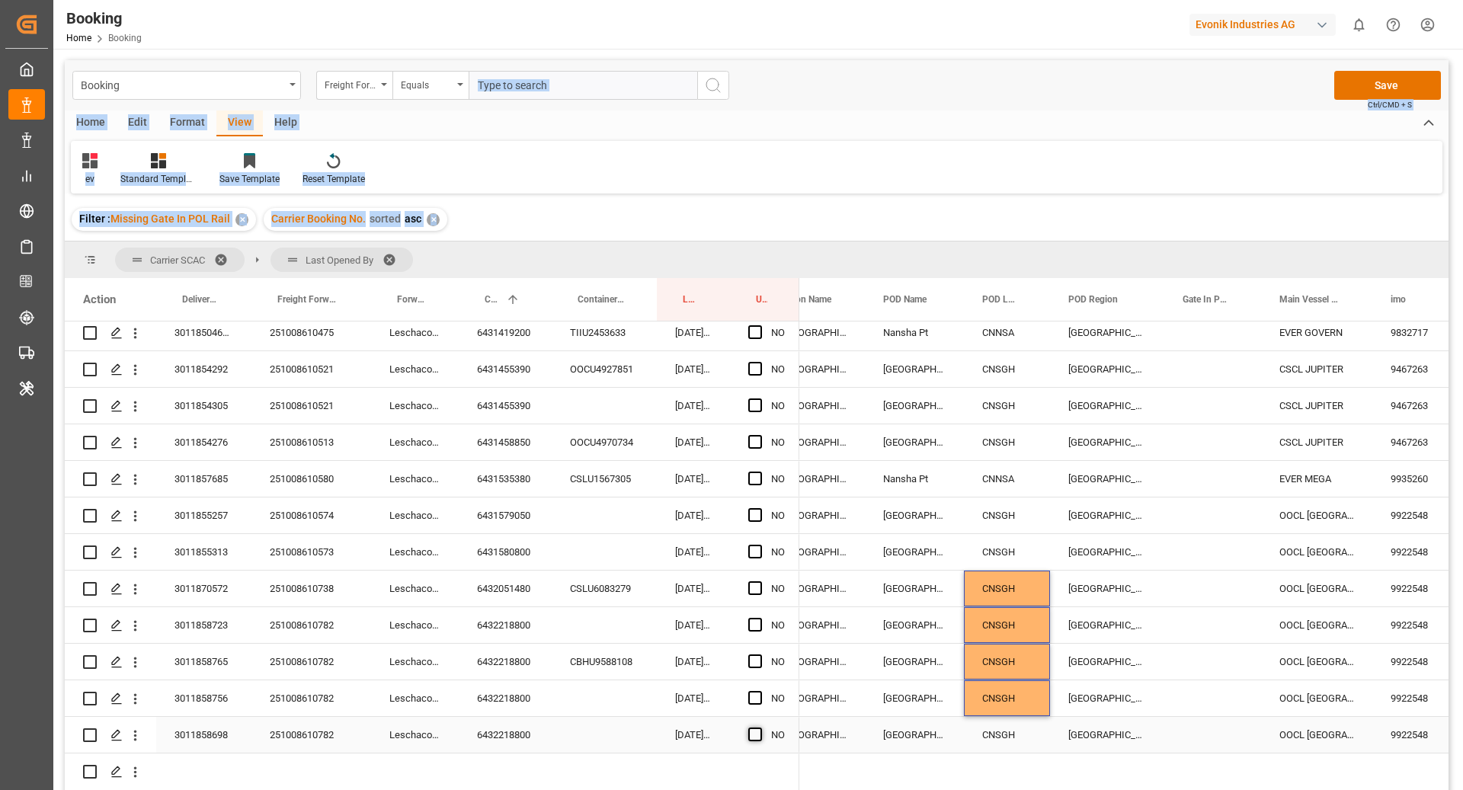
click at [754, 732] on span "Press SPACE to select this row." at bounding box center [755, 735] width 14 height 14
click at [760, 728] on input "Press SPACE to select this row." at bounding box center [760, 728] width 0 height 0
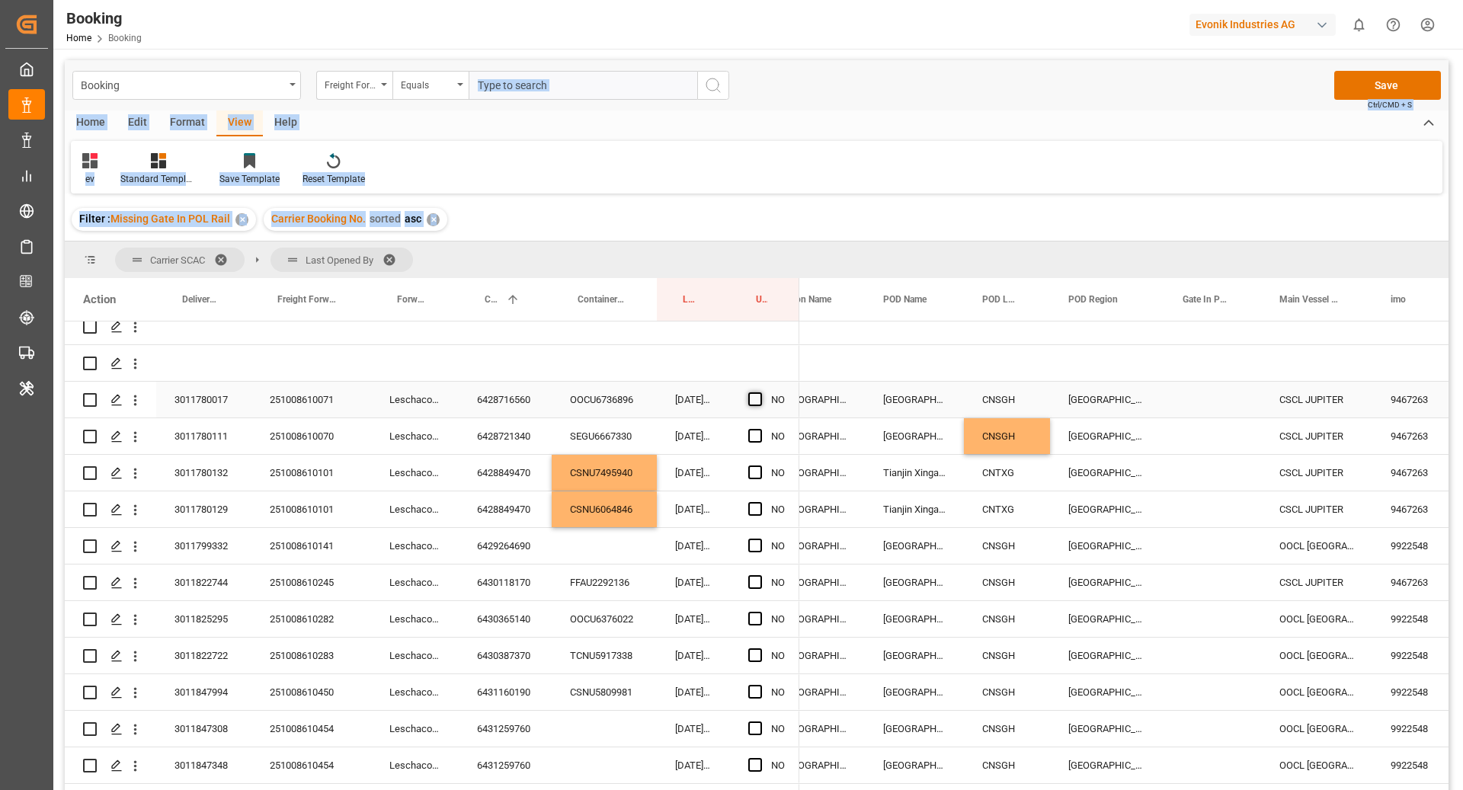
click at [759, 402] on span "Press SPACE to select this row." at bounding box center [755, 400] width 14 height 14
click at [760, 393] on input "Press SPACE to select this row." at bounding box center [760, 393] width 0 height 0
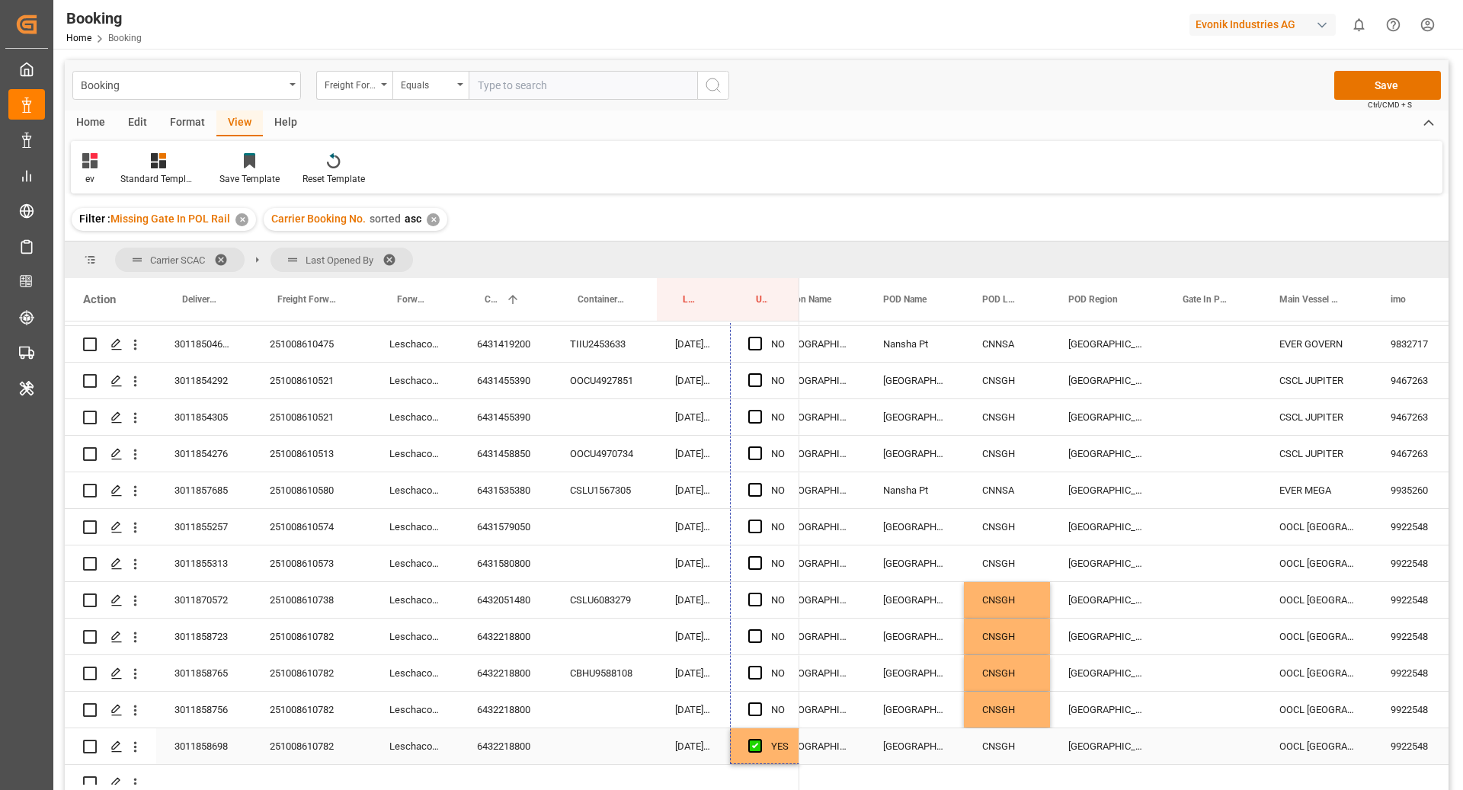
drag, startPoint x: 795, startPoint y: 416, endPoint x: 762, endPoint y: 738, distance: 323.3
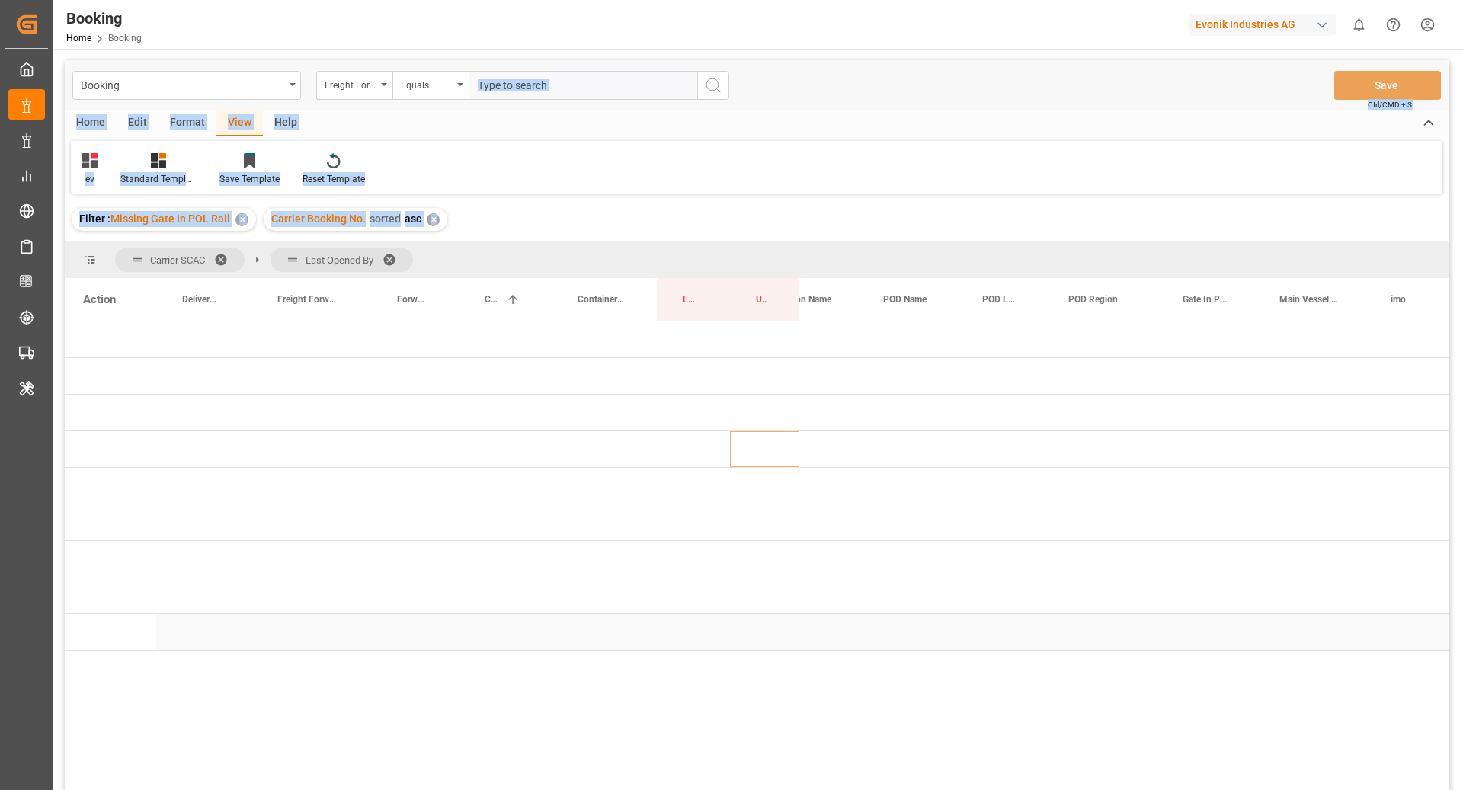
click at [976, 647] on div "Press SPACE to select this row." at bounding box center [1007, 632] width 86 height 36
click at [857, 222] on div "Filter : Missing Gate In POL Rail ✕ Carrier Booking No. sorted asc ✕" at bounding box center [757, 219] width 1384 height 43
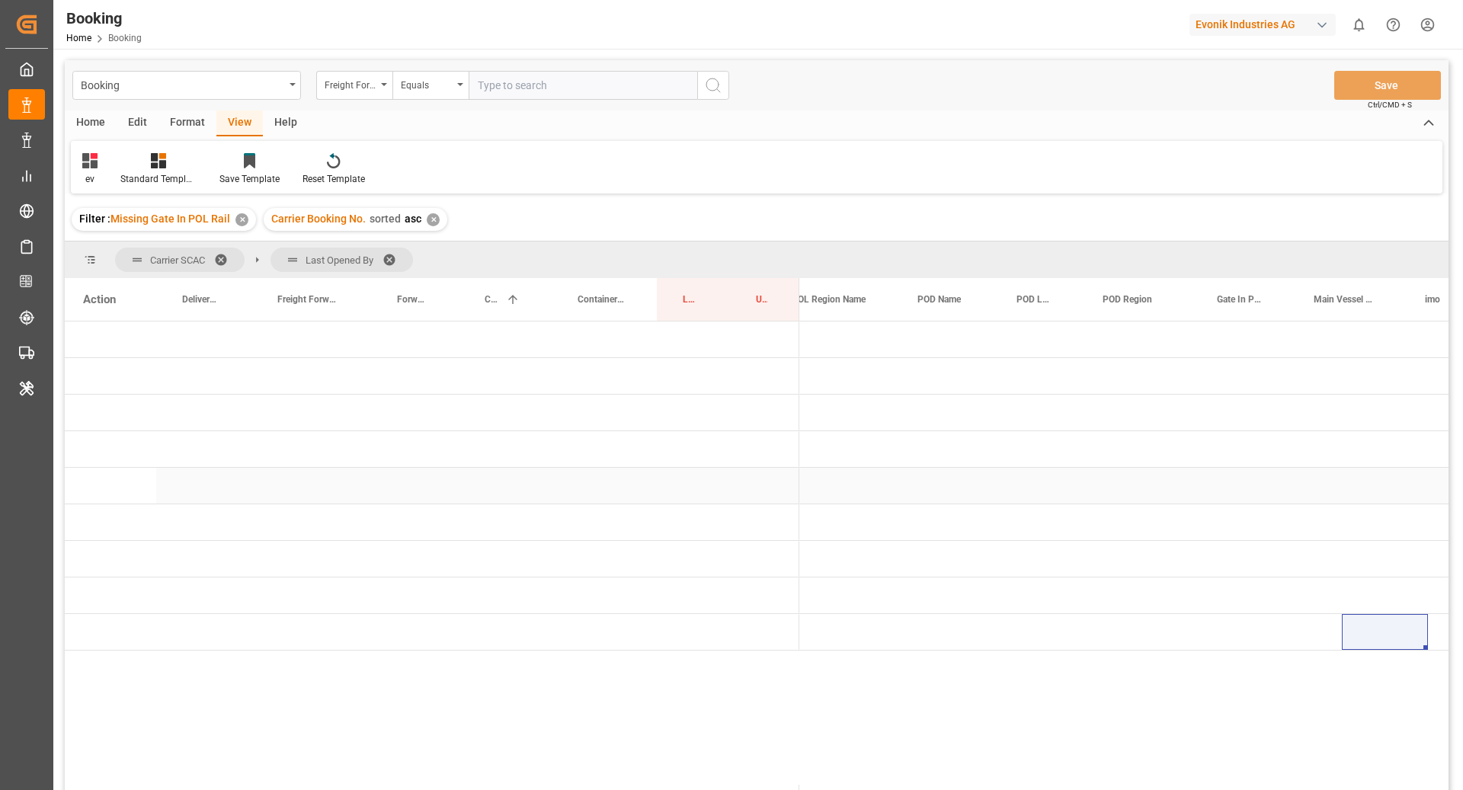
scroll to position [0, 0]
click at [175, 120] on div "Format" at bounding box center [188, 124] width 58 height 26
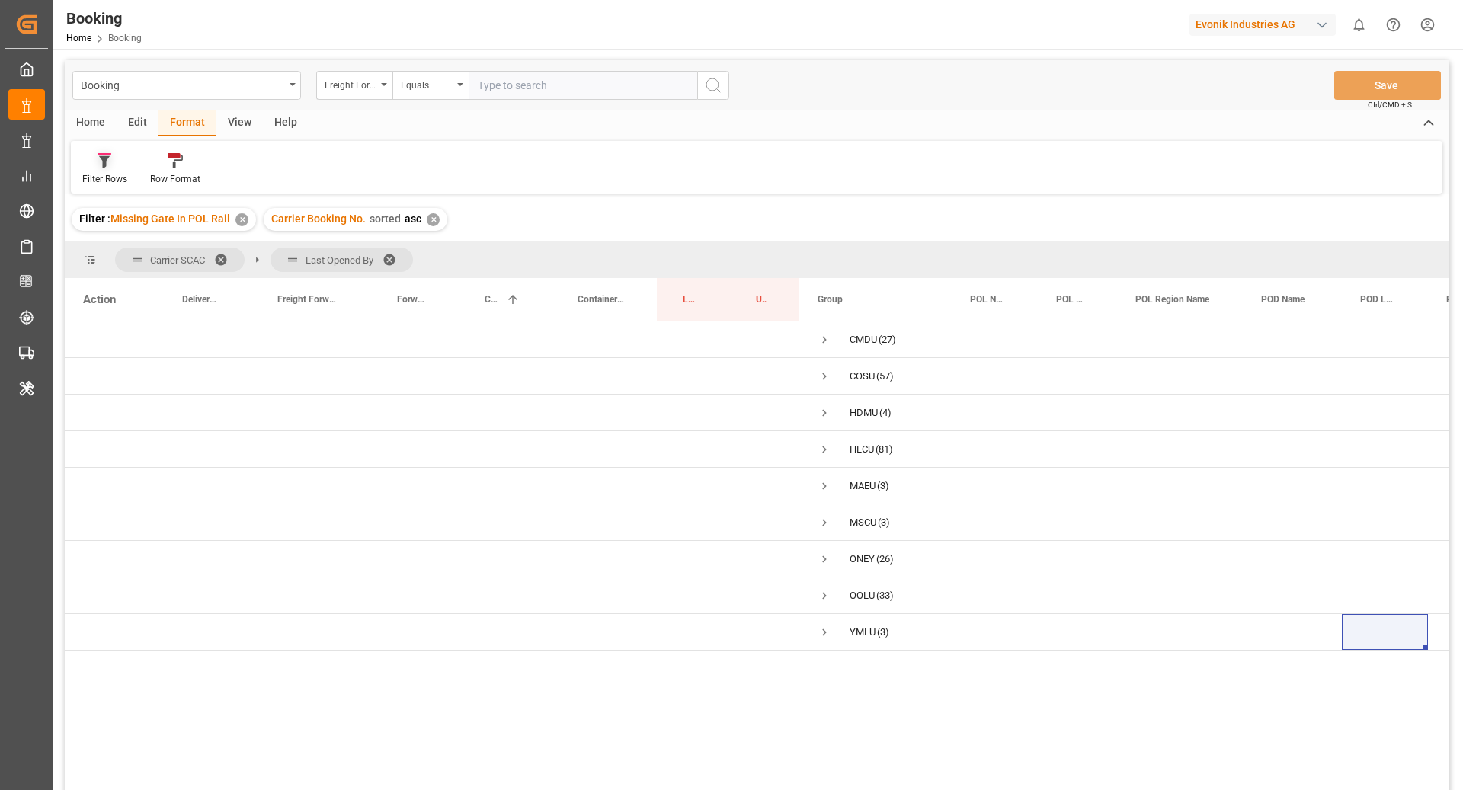
click at [107, 155] on icon at bounding box center [105, 160] width 14 height 15
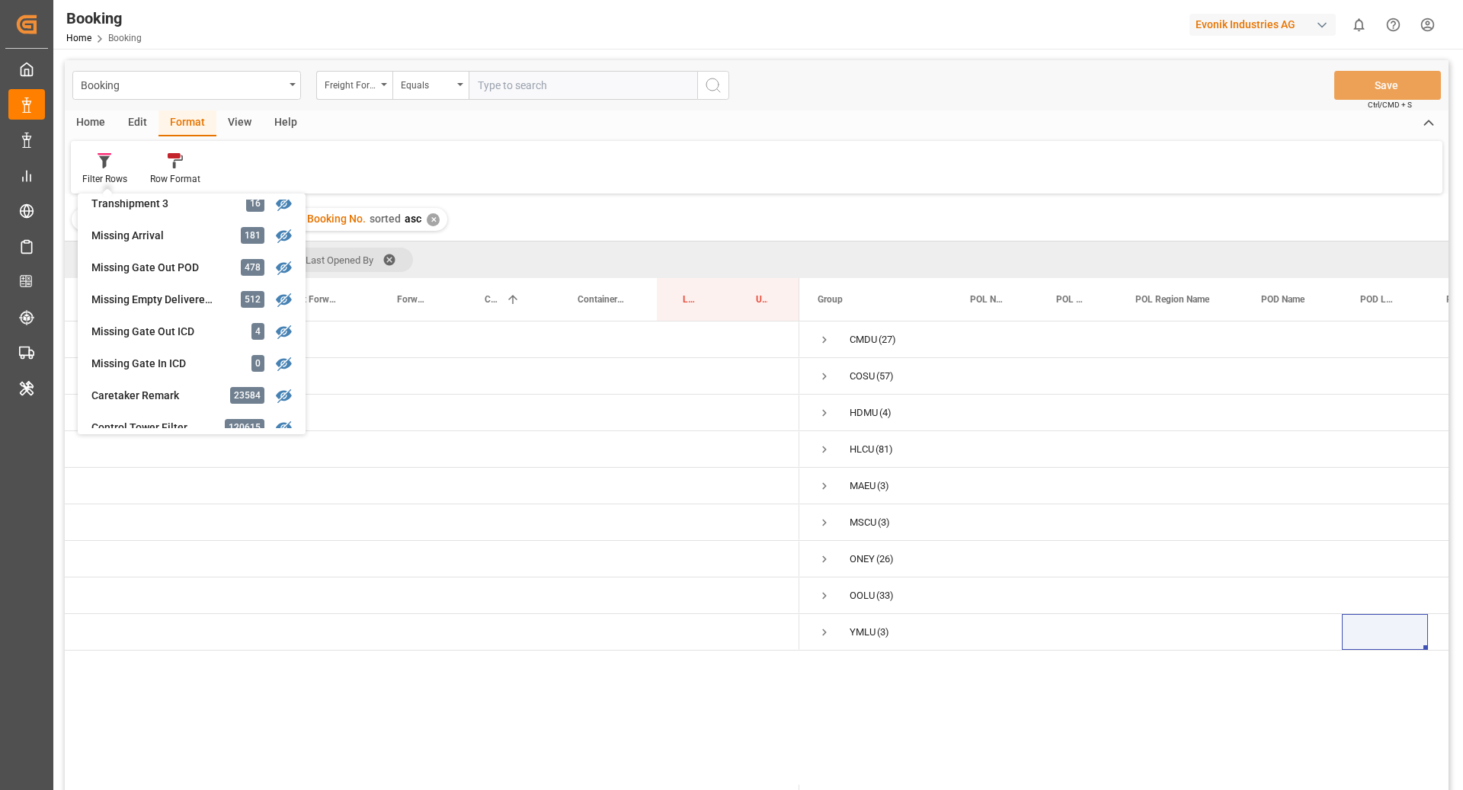
scroll to position [591, 0]
click at [172, 264] on div "Missing Gate Out POD" at bounding box center [157, 265] width 133 height 16
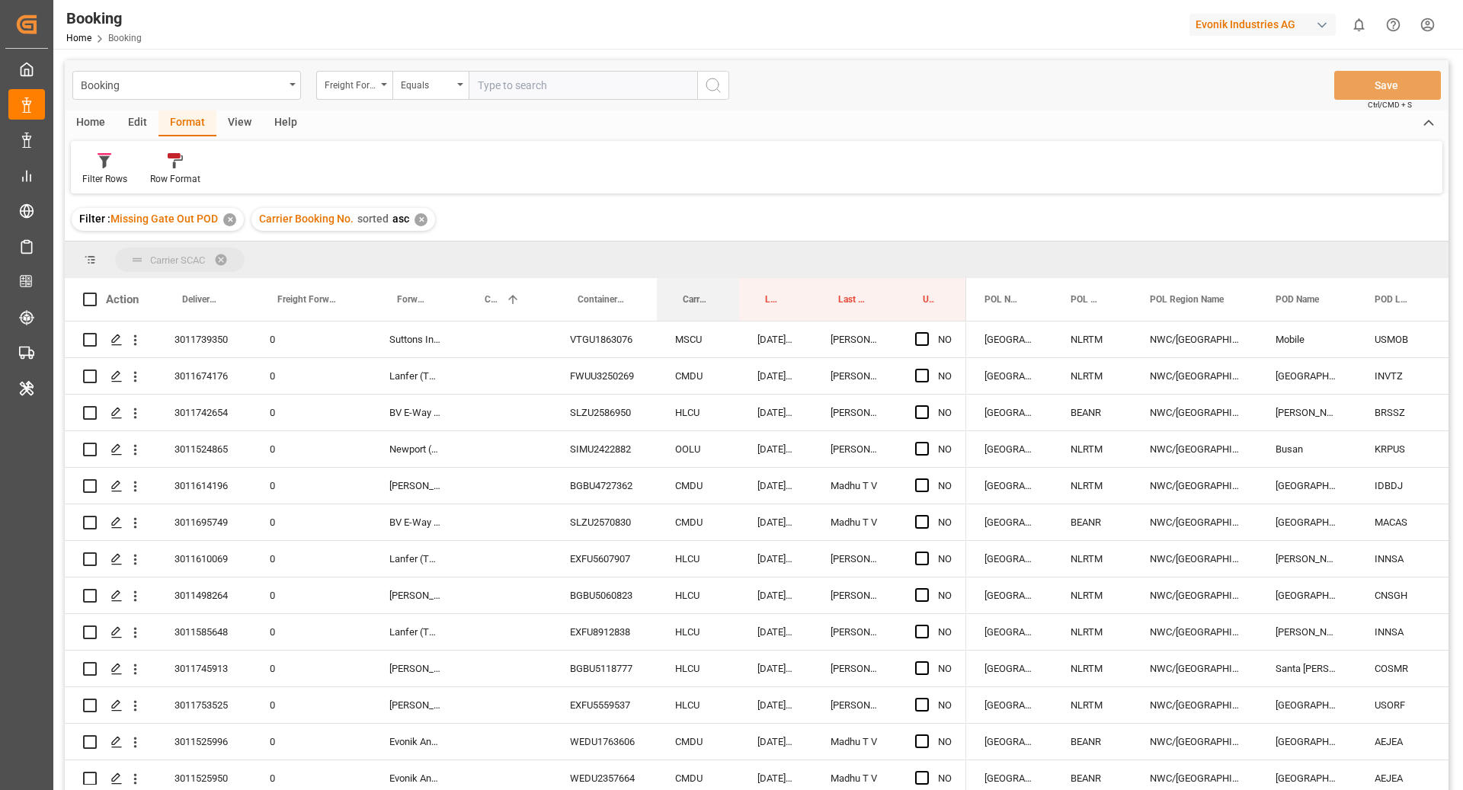
drag, startPoint x: 691, startPoint y: 303, endPoint x: 689, endPoint y: 264, distance: 39.7
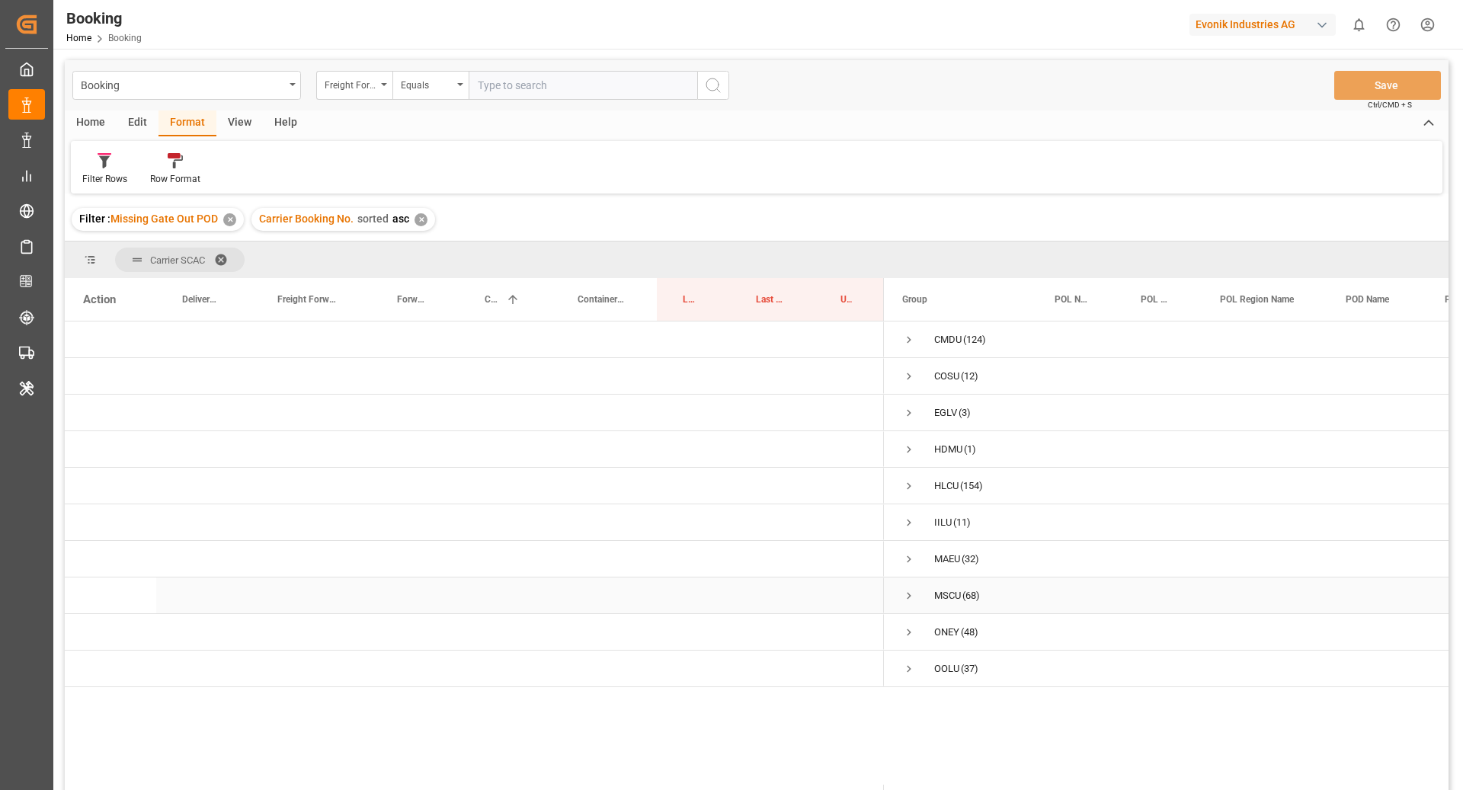
click at [911, 596] on span "Press SPACE to select this row." at bounding box center [909, 596] width 14 height 14
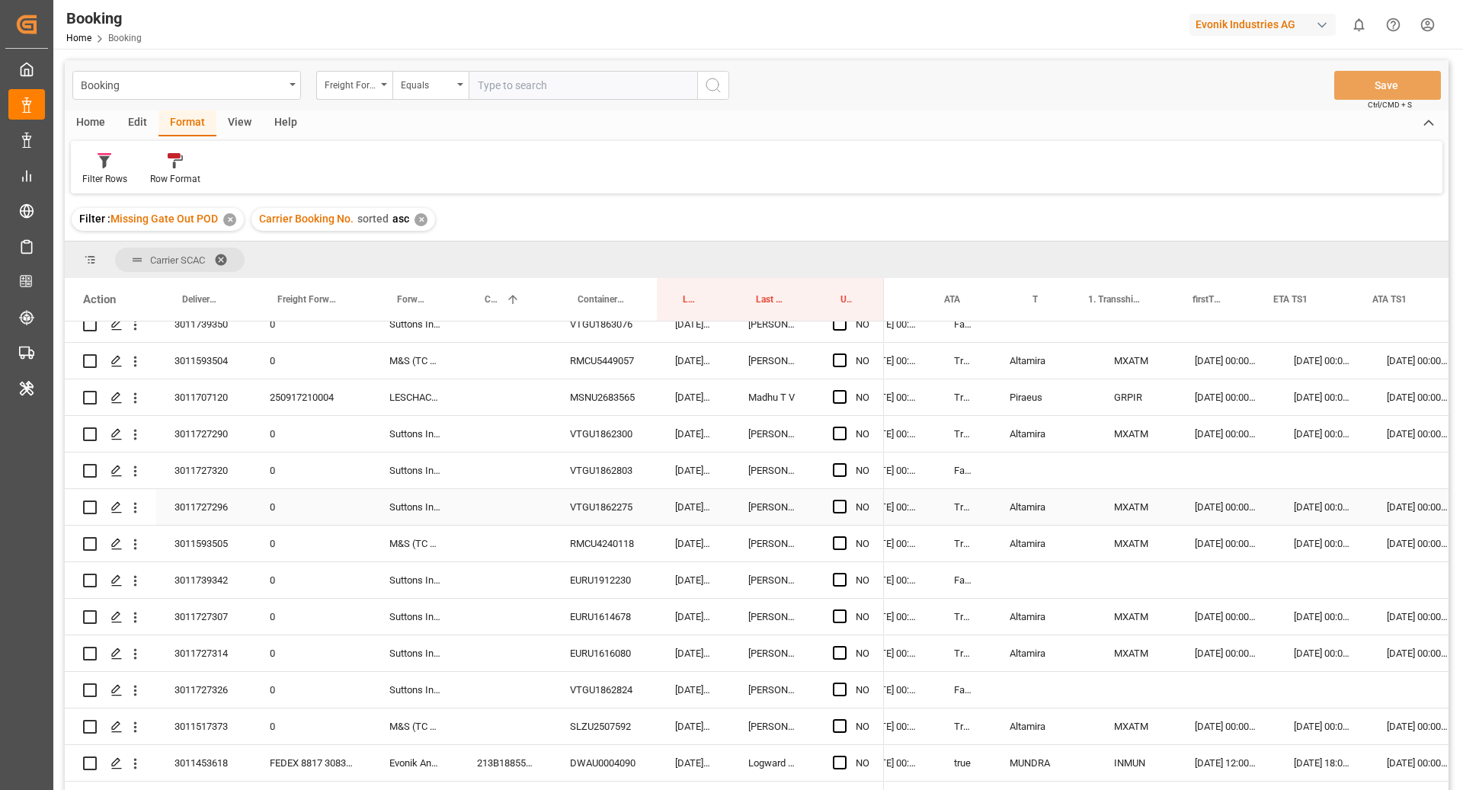
scroll to position [0, 1244]
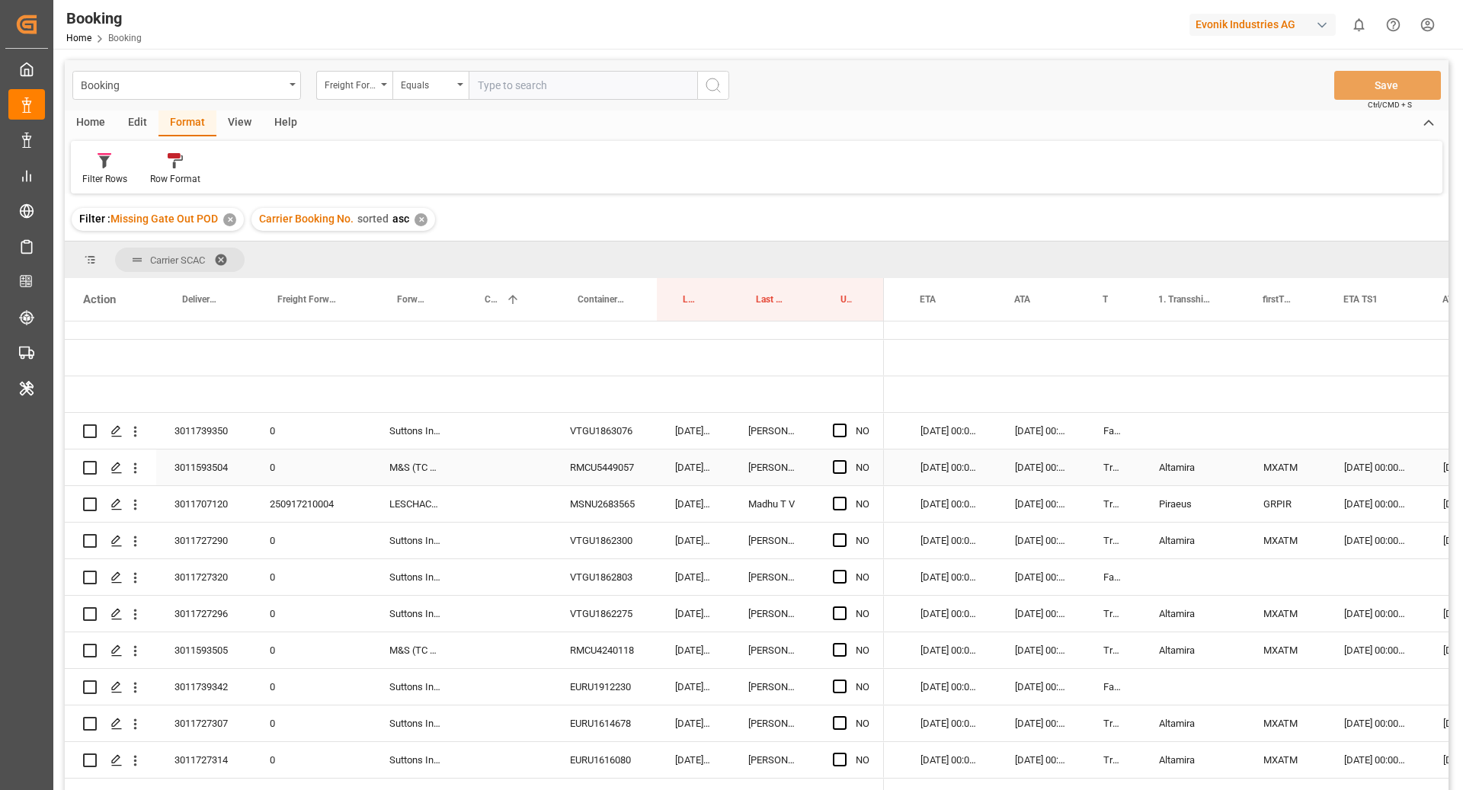
click at [604, 447] on div "VTGU1863076" at bounding box center [604, 431] width 105 height 36
click at [835, 427] on span "Press SPACE to select this row." at bounding box center [840, 431] width 14 height 14
click at [845, 424] on input "Press SPACE to select this row." at bounding box center [845, 424] width 0 height 0
click at [645, 457] on div "RMCU5449057" at bounding box center [604, 468] width 105 height 36
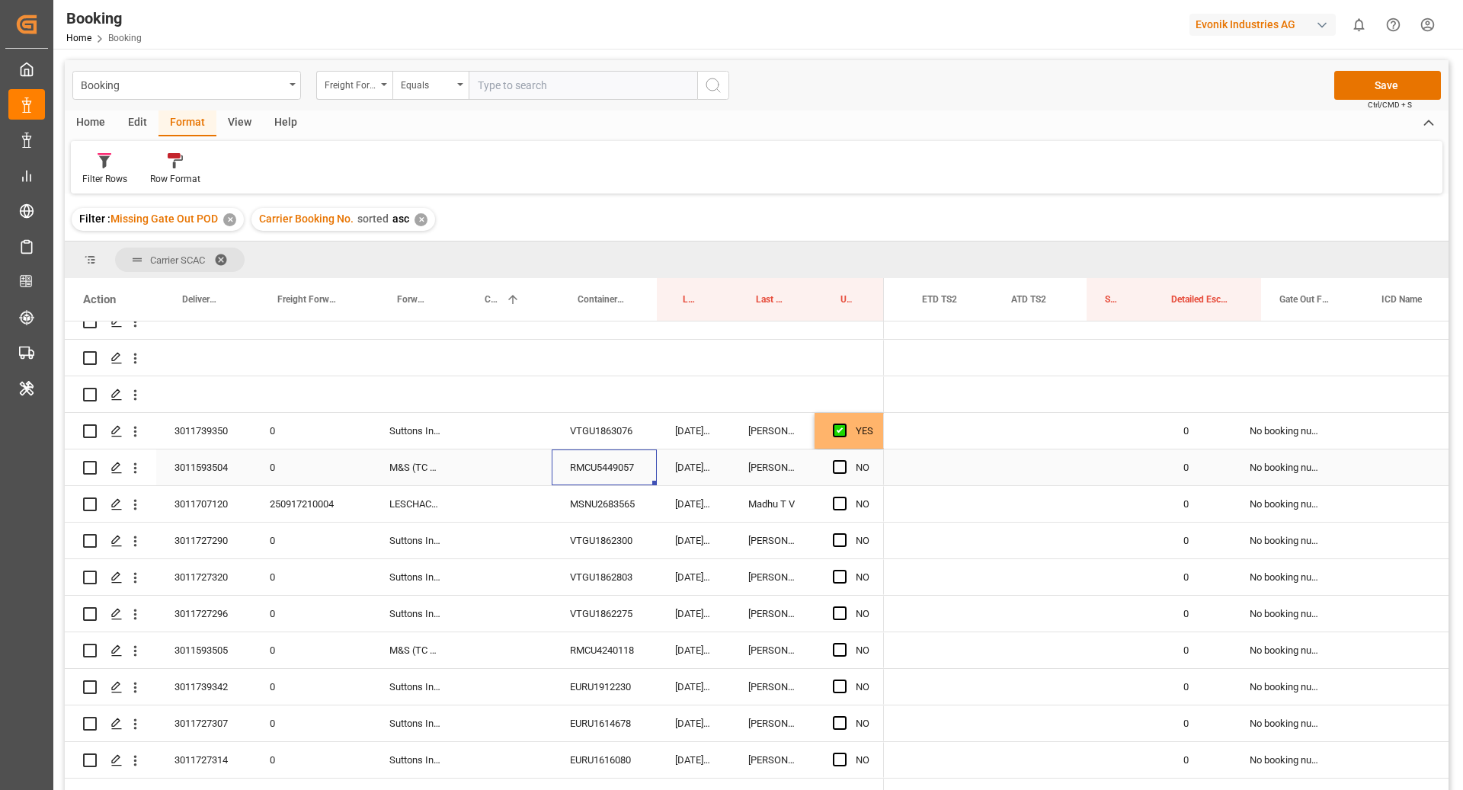
scroll to position [0, 2448]
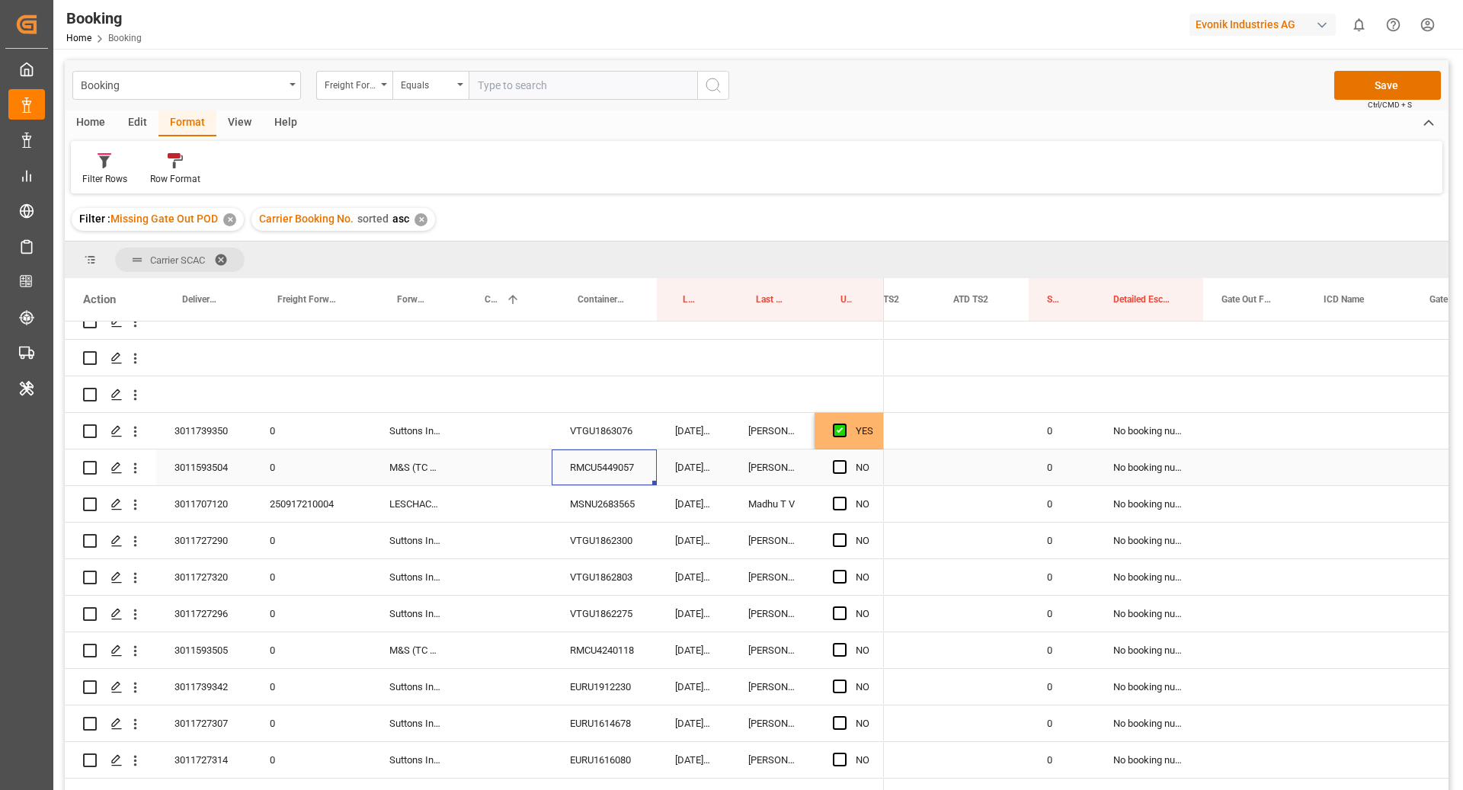
click at [1244, 480] on div "Press SPACE to select this row." at bounding box center [1255, 468] width 102 height 36
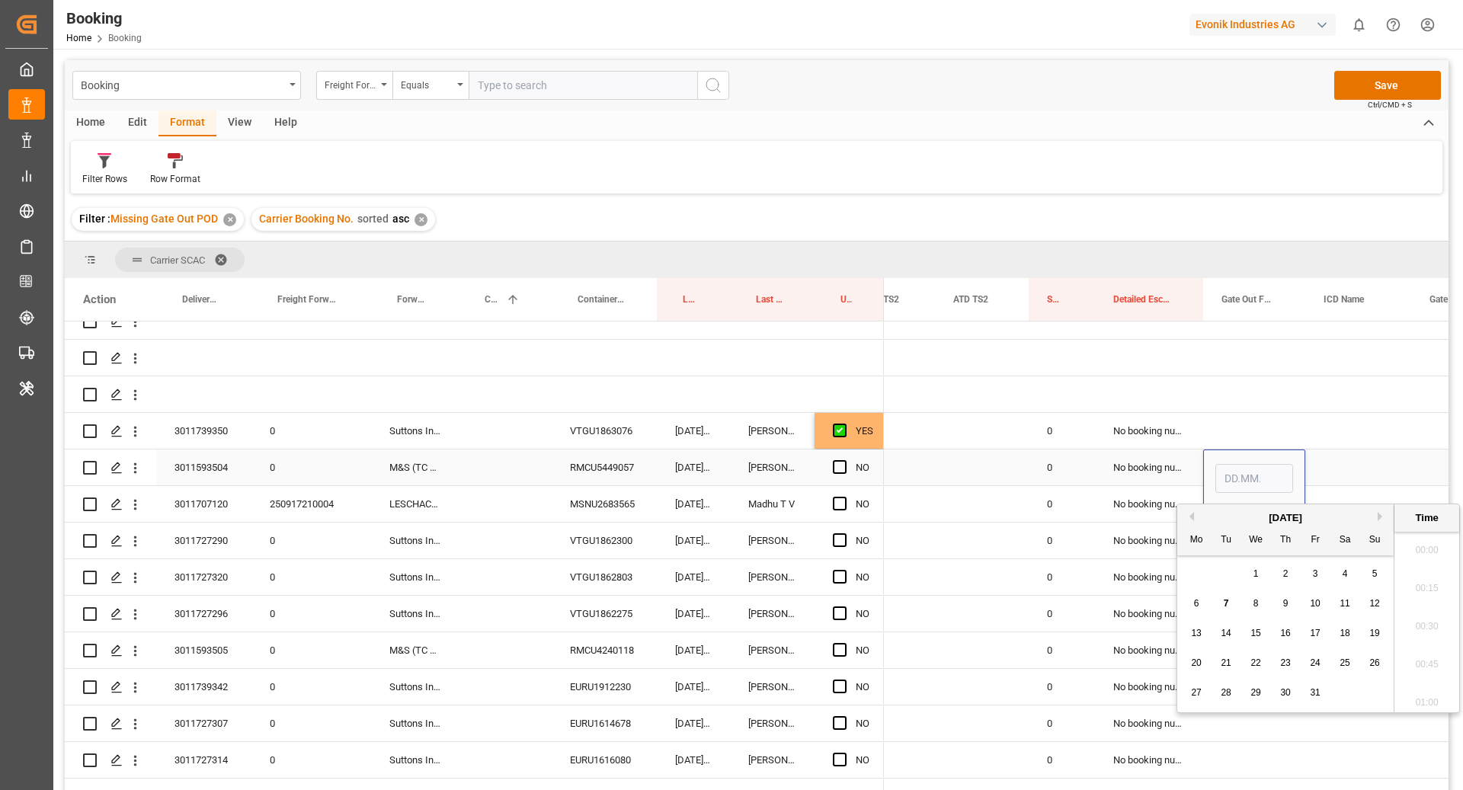
scroll to position [2482, 0]
click at [1193, 604] on div "6" at bounding box center [1196, 604] width 19 height 18
type input "06.10.2025 00:00"
click at [1314, 470] on div "Press SPACE to select this row." at bounding box center [1359, 468] width 106 height 36
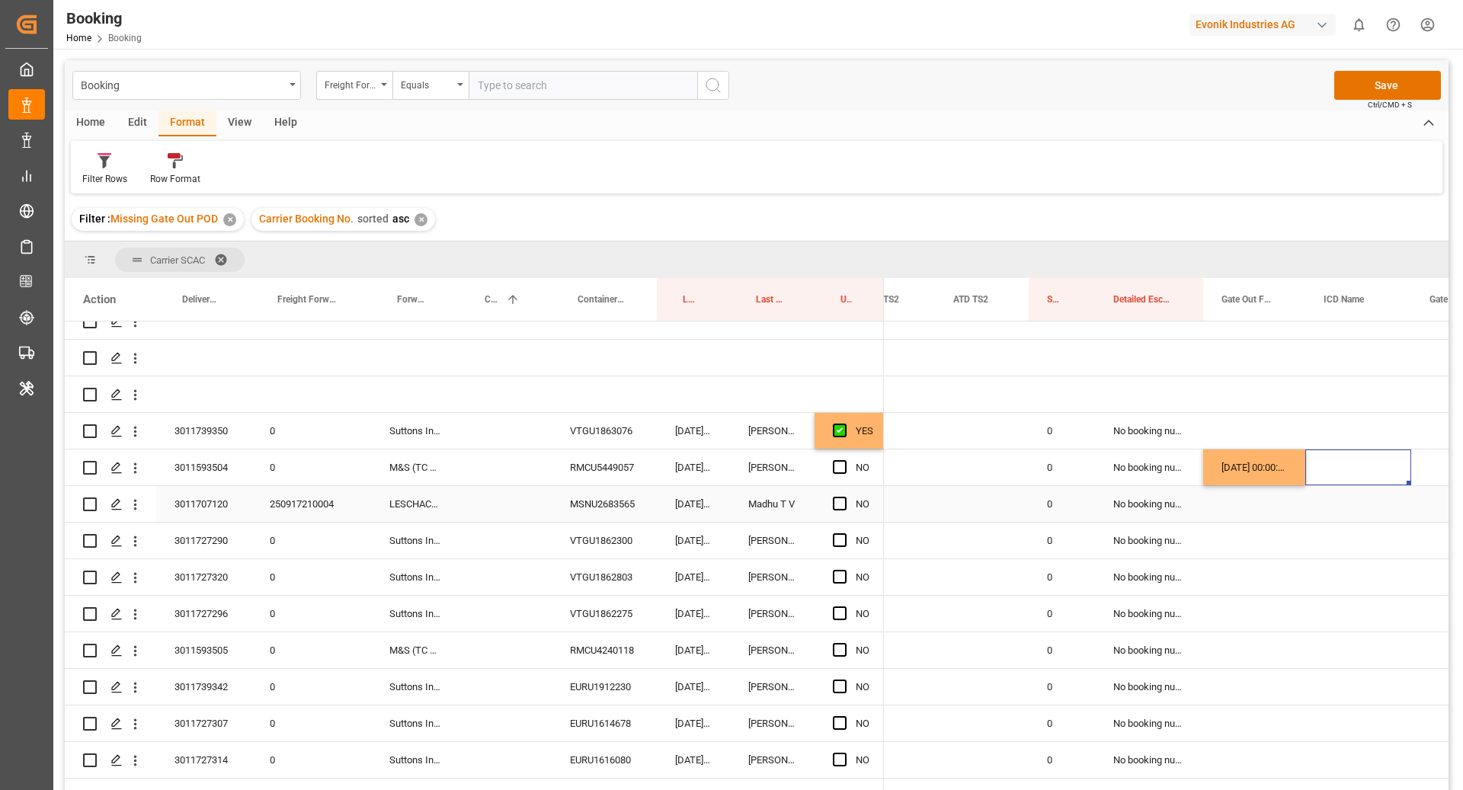
click at [607, 508] on div "MSNU2683565" at bounding box center [604, 504] width 105 height 36
click at [835, 504] on span "Press SPACE to select this row." at bounding box center [840, 504] width 14 height 14
click at [845, 497] on input "Press SPACE to select this row." at bounding box center [845, 497] width 0 height 0
click at [611, 532] on div "VTGU1862300" at bounding box center [604, 541] width 105 height 36
click at [838, 540] on span "Press SPACE to select this row." at bounding box center [840, 541] width 14 height 14
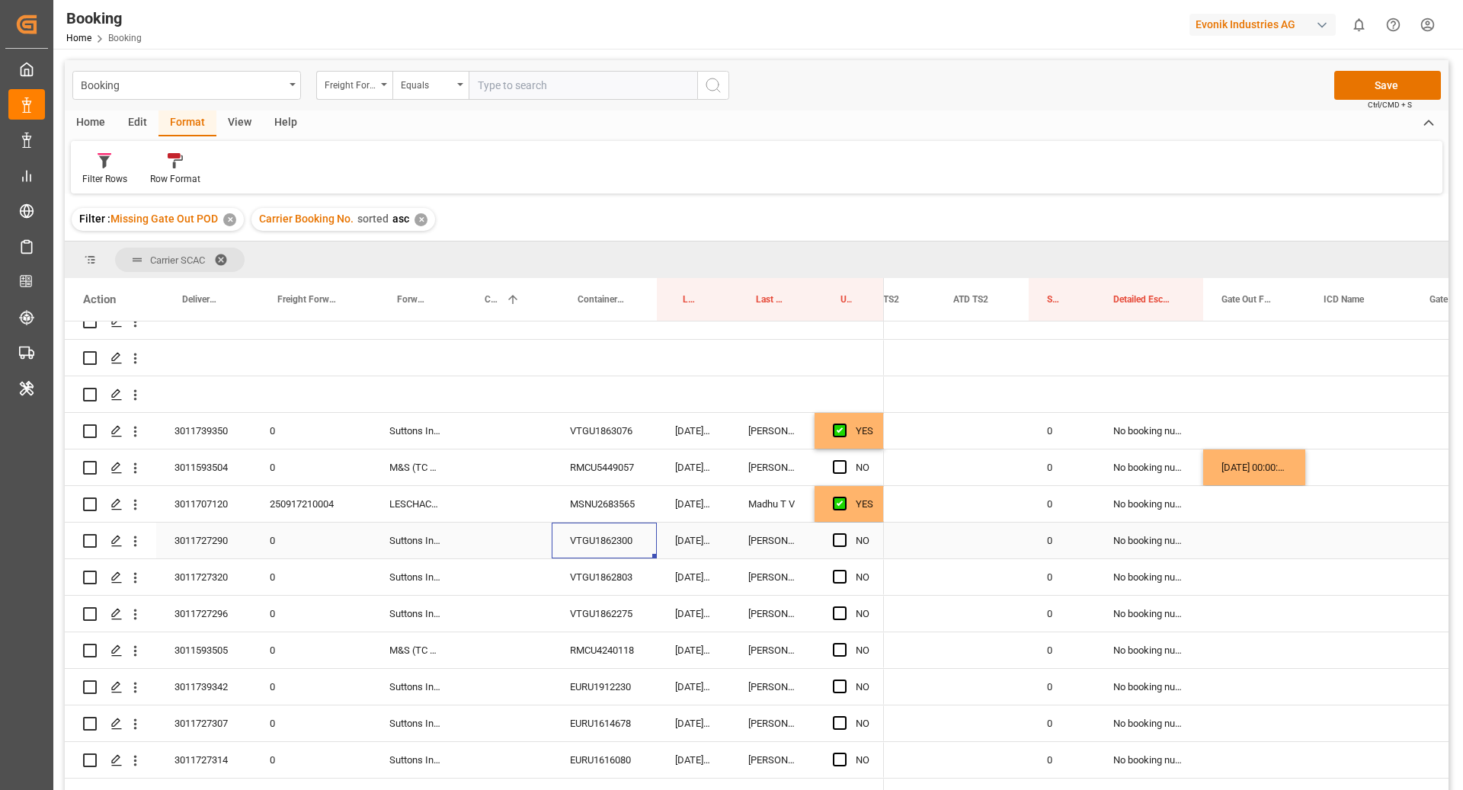
click at [845, 534] on input "Press SPACE to select this row." at bounding box center [845, 534] width 0 height 0
click at [606, 576] on div "VTGU1862803" at bounding box center [604, 577] width 105 height 36
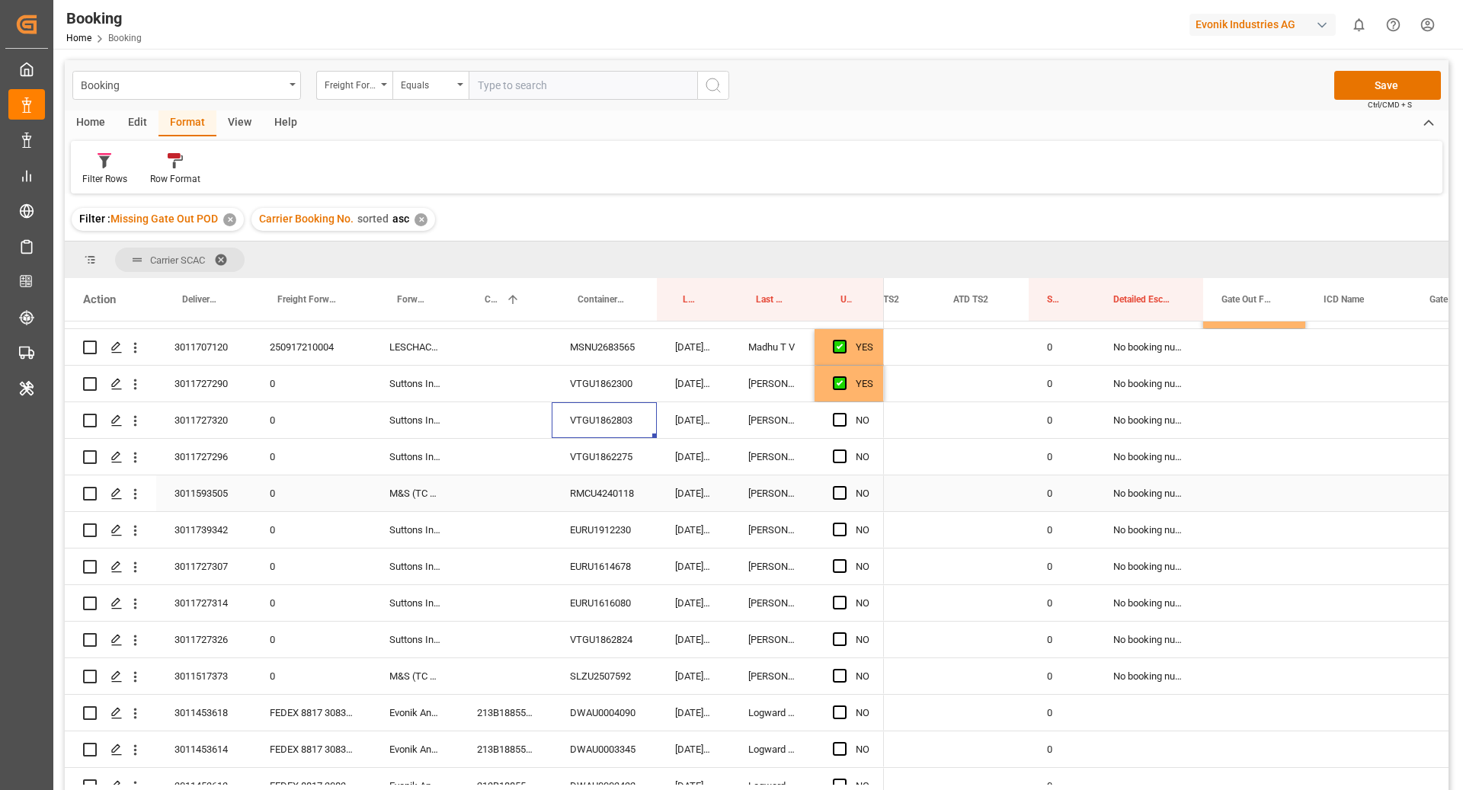
scroll to position [362, 0]
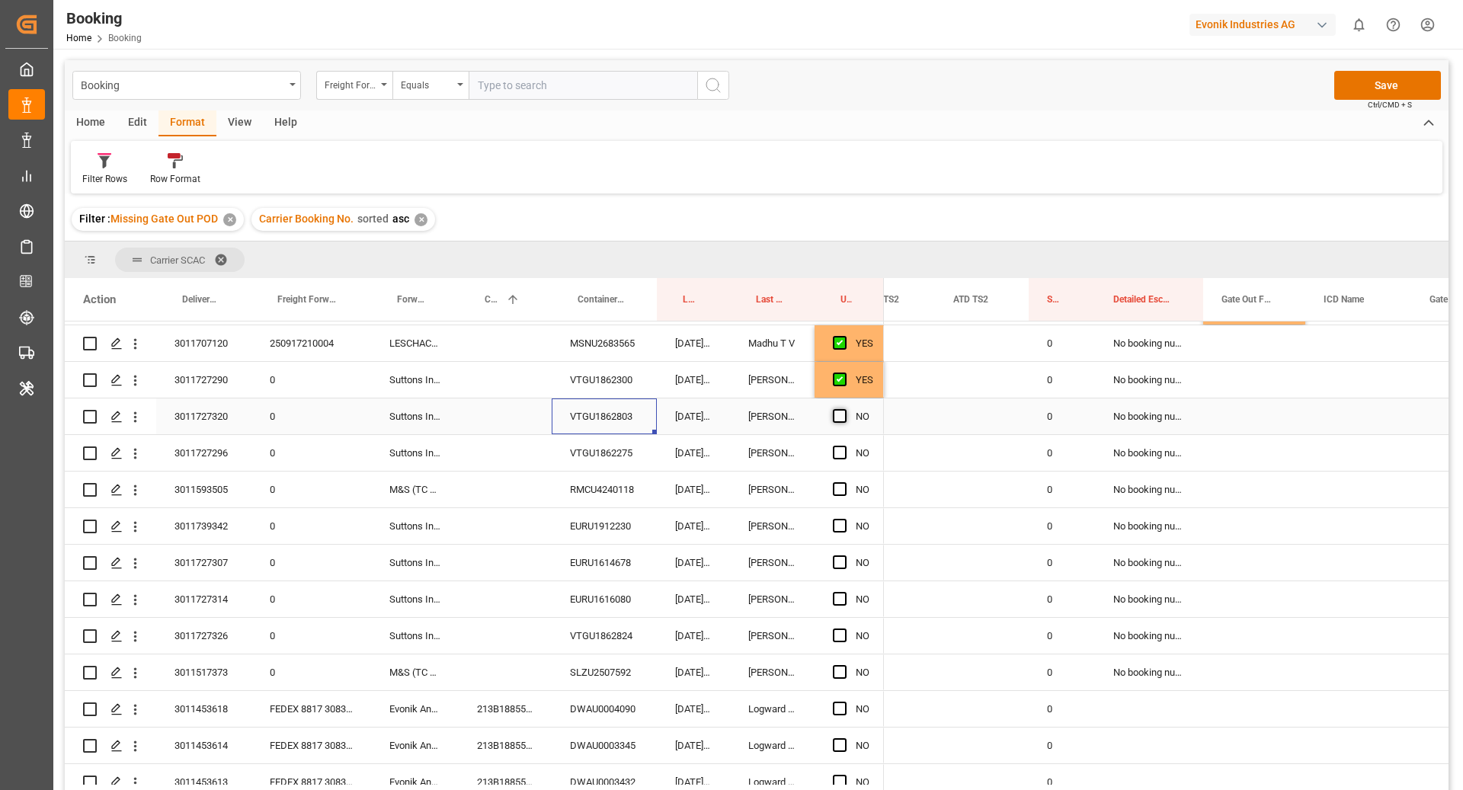
click at [841, 415] on span "Press SPACE to select this row." at bounding box center [840, 416] width 14 height 14
click at [845, 409] on input "Press SPACE to select this row." at bounding box center [845, 409] width 0 height 0
click at [565, 460] on div "VTGU1862275" at bounding box center [604, 453] width 105 height 36
click at [840, 446] on span "Press SPACE to select this row." at bounding box center [840, 453] width 14 height 14
click at [845, 446] on input "Press SPACE to select this row." at bounding box center [845, 446] width 0 height 0
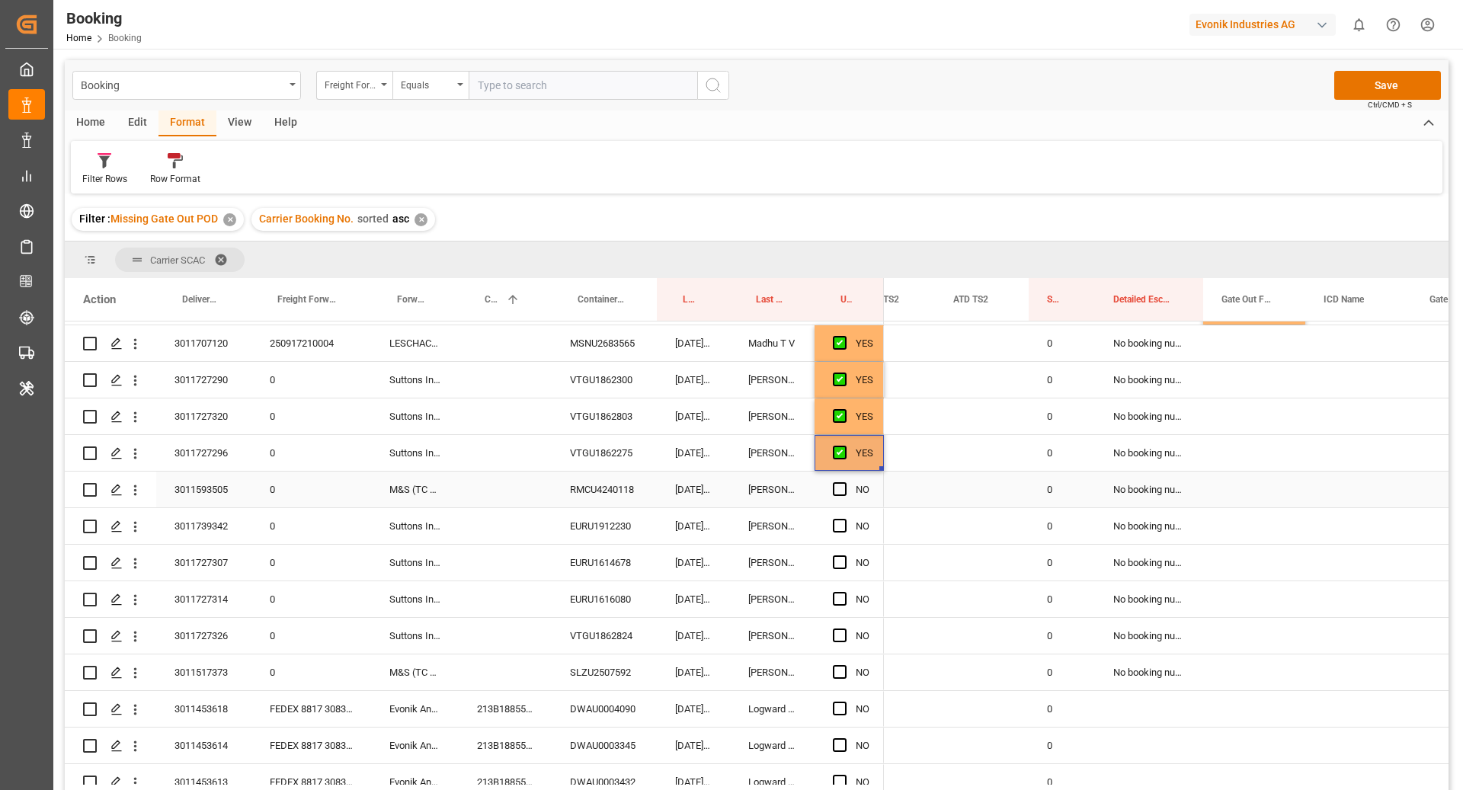
click at [620, 496] on div "RMCU4240118" at bounding box center [604, 490] width 105 height 36
click at [1223, 486] on div "Press SPACE to select this row." at bounding box center [1255, 490] width 102 height 36
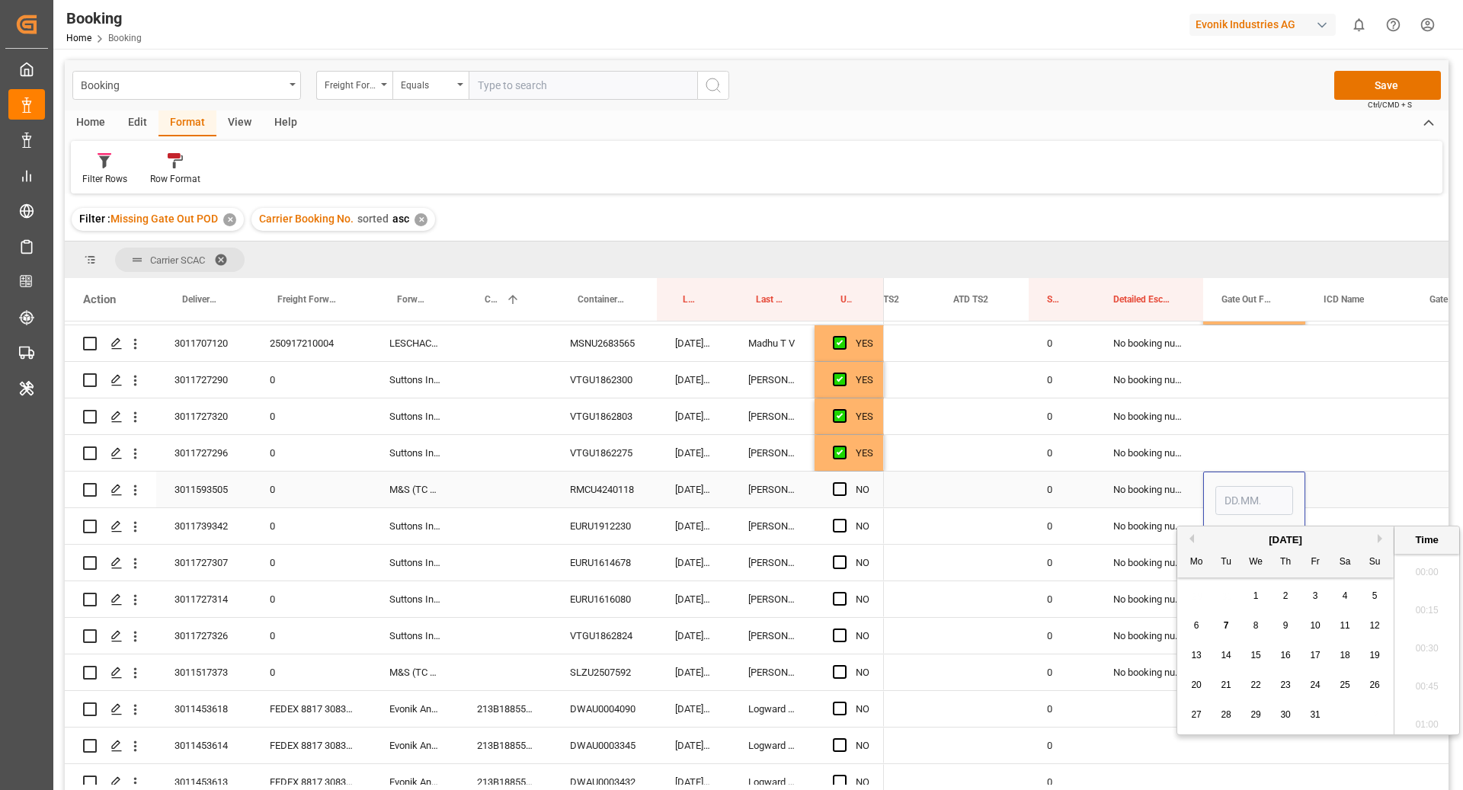
scroll to position [2482, 0]
click at [1197, 625] on span "6" at bounding box center [1196, 625] width 5 height 11
type input "06.10.2025 00:00"
click at [1316, 495] on div "Press SPACE to select this row." at bounding box center [1359, 490] width 106 height 36
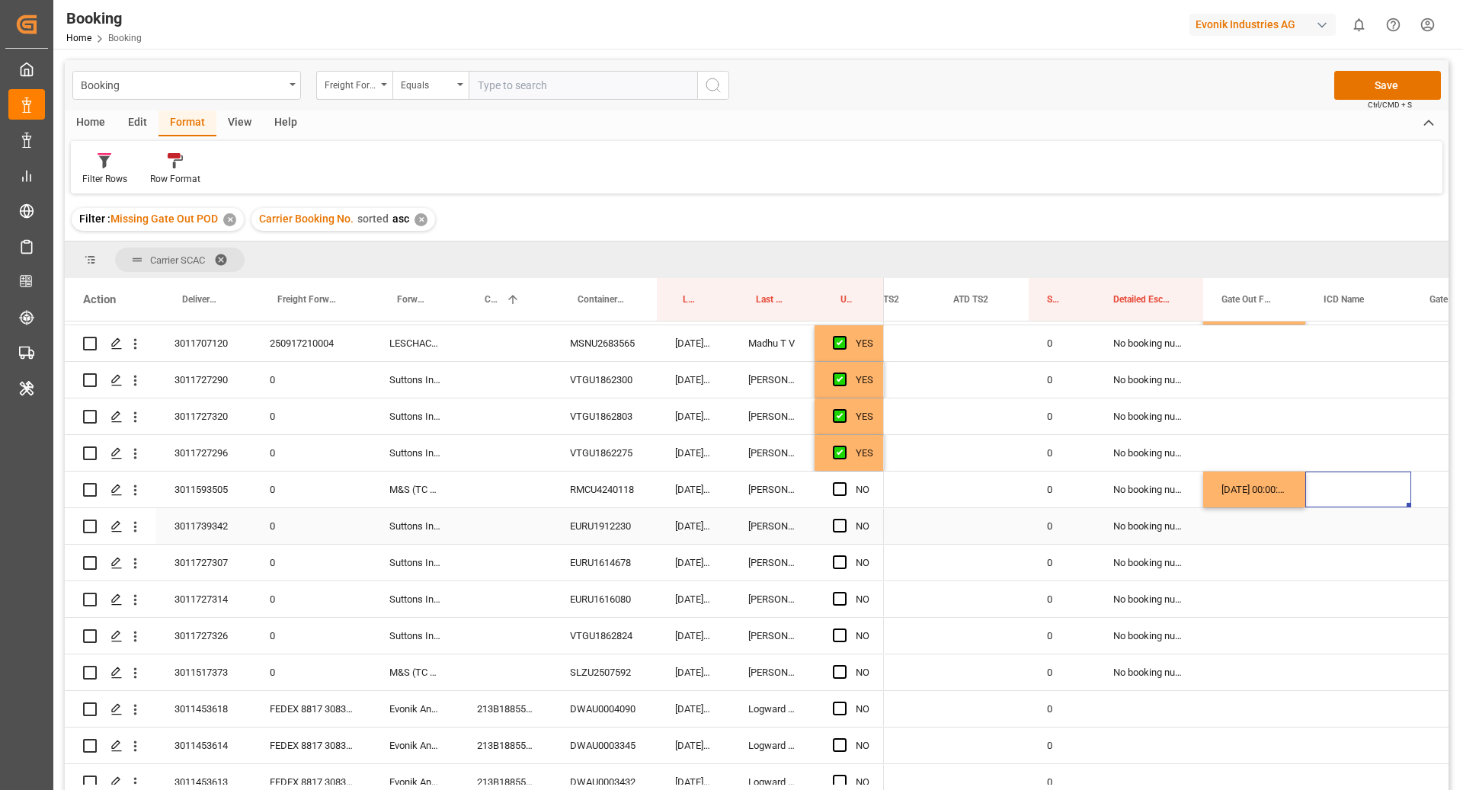
click at [627, 536] on div "EURU1912230" at bounding box center [604, 526] width 105 height 36
click at [840, 526] on span "Press SPACE to select this row." at bounding box center [840, 526] width 14 height 14
click at [845, 519] on input "Press SPACE to select this row." at bounding box center [845, 519] width 0 height 0
drag, startPoint x: 597, startPoint y: 587, endPoint x: 668, endPoint y: 571, distance: 72.7
click at [597, 587] on div "EURU1616080" at bounding box center [604, 600] width 105 height 36
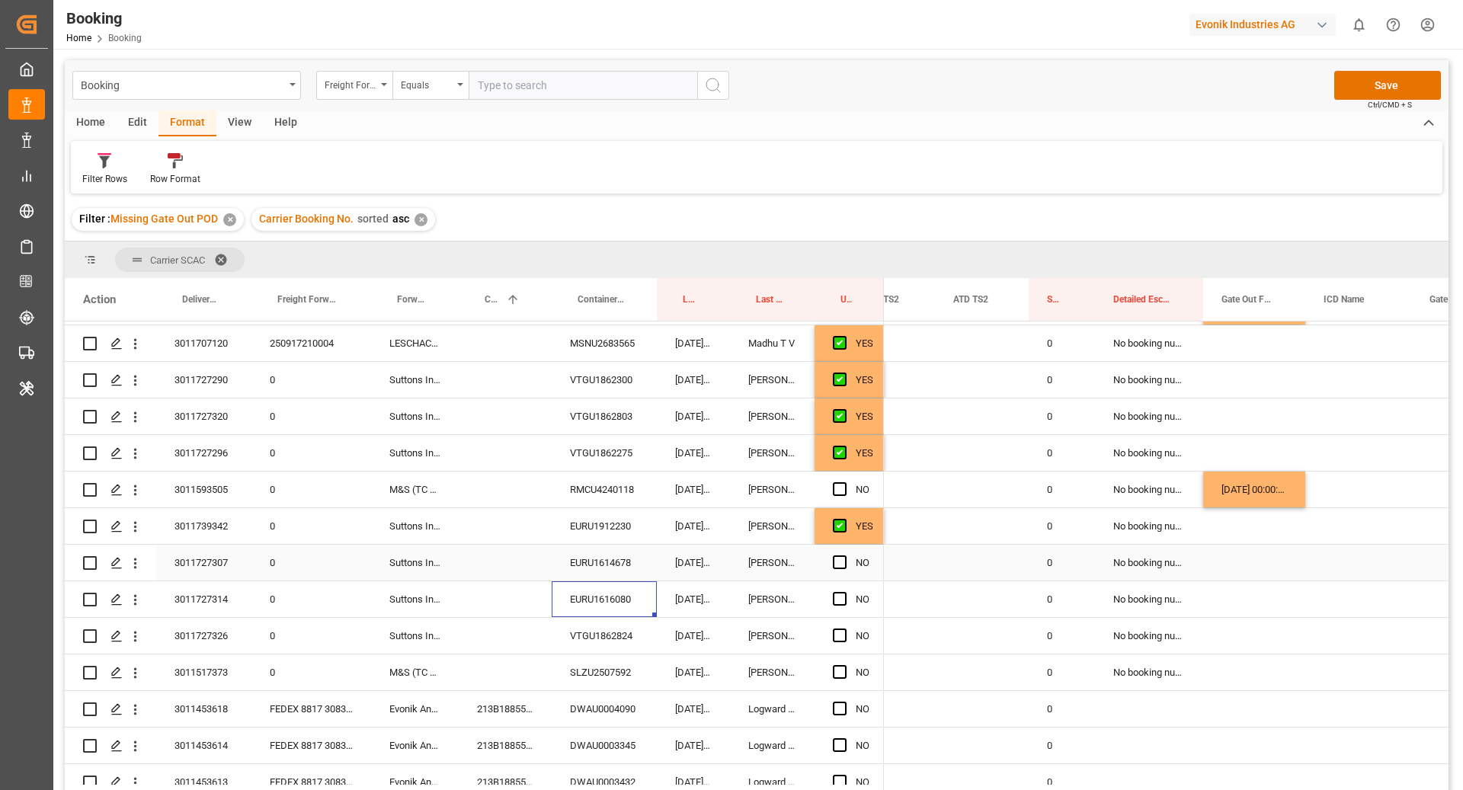
click at [601, 566] on div "EURU1614678" at bounding box center [604, 563] width 105 height 36
click at [839, 566] on span "Press SPACE to select this row." at bounding box center [840, 563] width 14 height 14
click at [845, 556] on input "Press SPACE to select this row." at bounding box center [845, 556] width 0 height 0
click at [625, 596] on div "EURU1616080" at bounding box center [604, 600] width 105 height 36
click at [842, 592] on span "Press SPACE to select this row." at bounding box center [840, 599] width 14 height 14
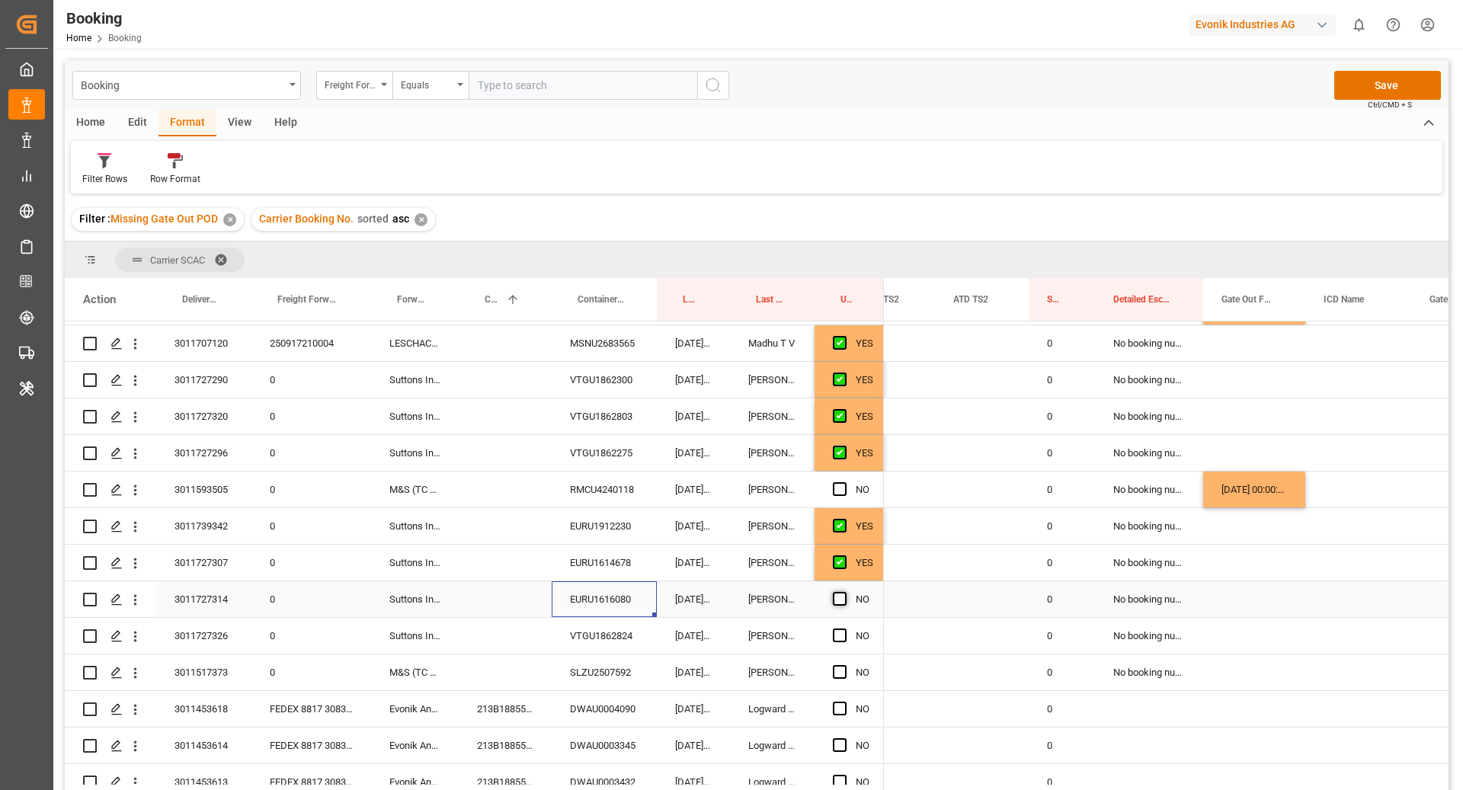
click at [845, 592] on input "Press SPACE to select this row." at bounding box center [845, 592] width 0 height 0
click at [643, 622] on div "VTGU1862824" at bounding box center [604, 636] width 105 height 36
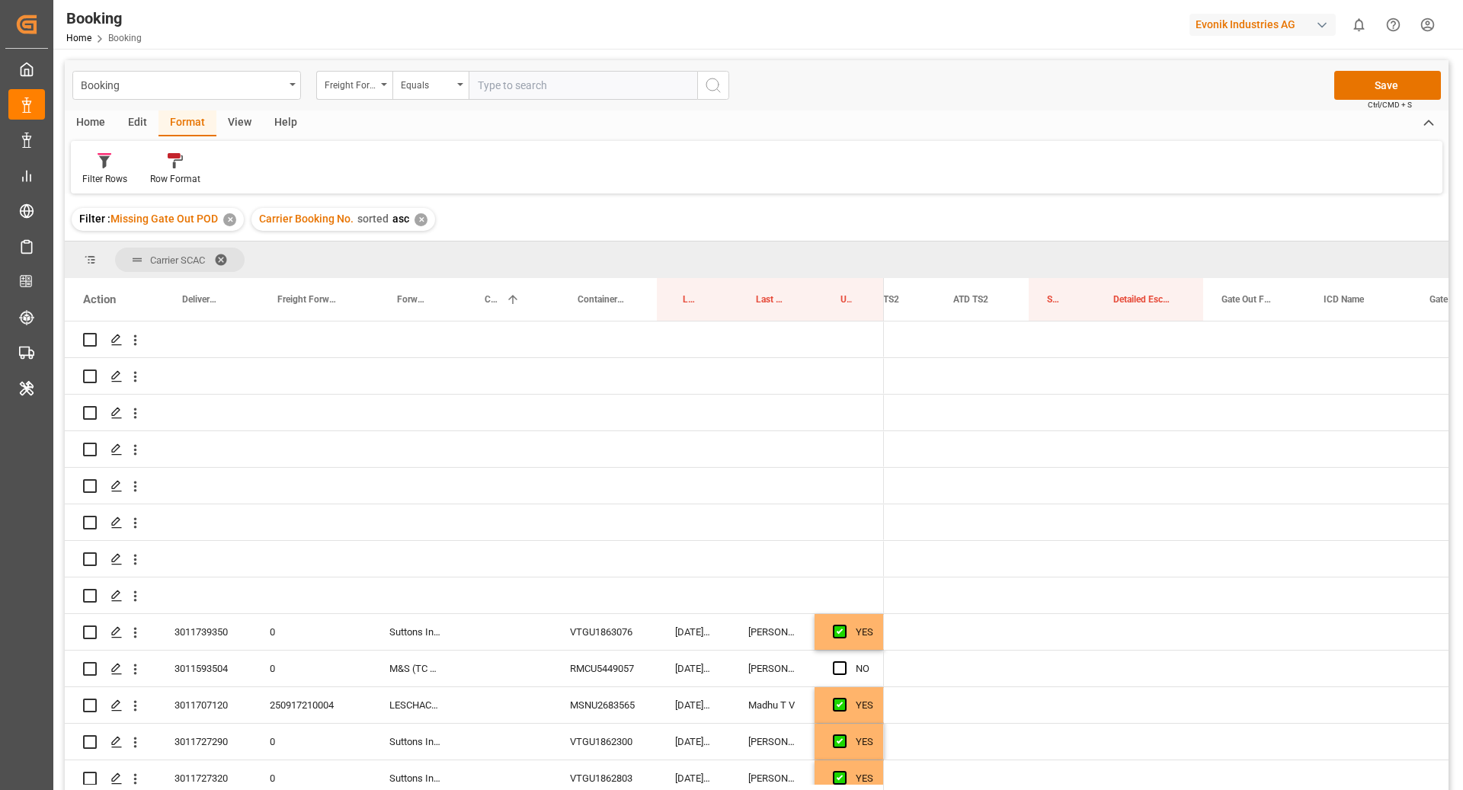
scroll to position [0, 2448]
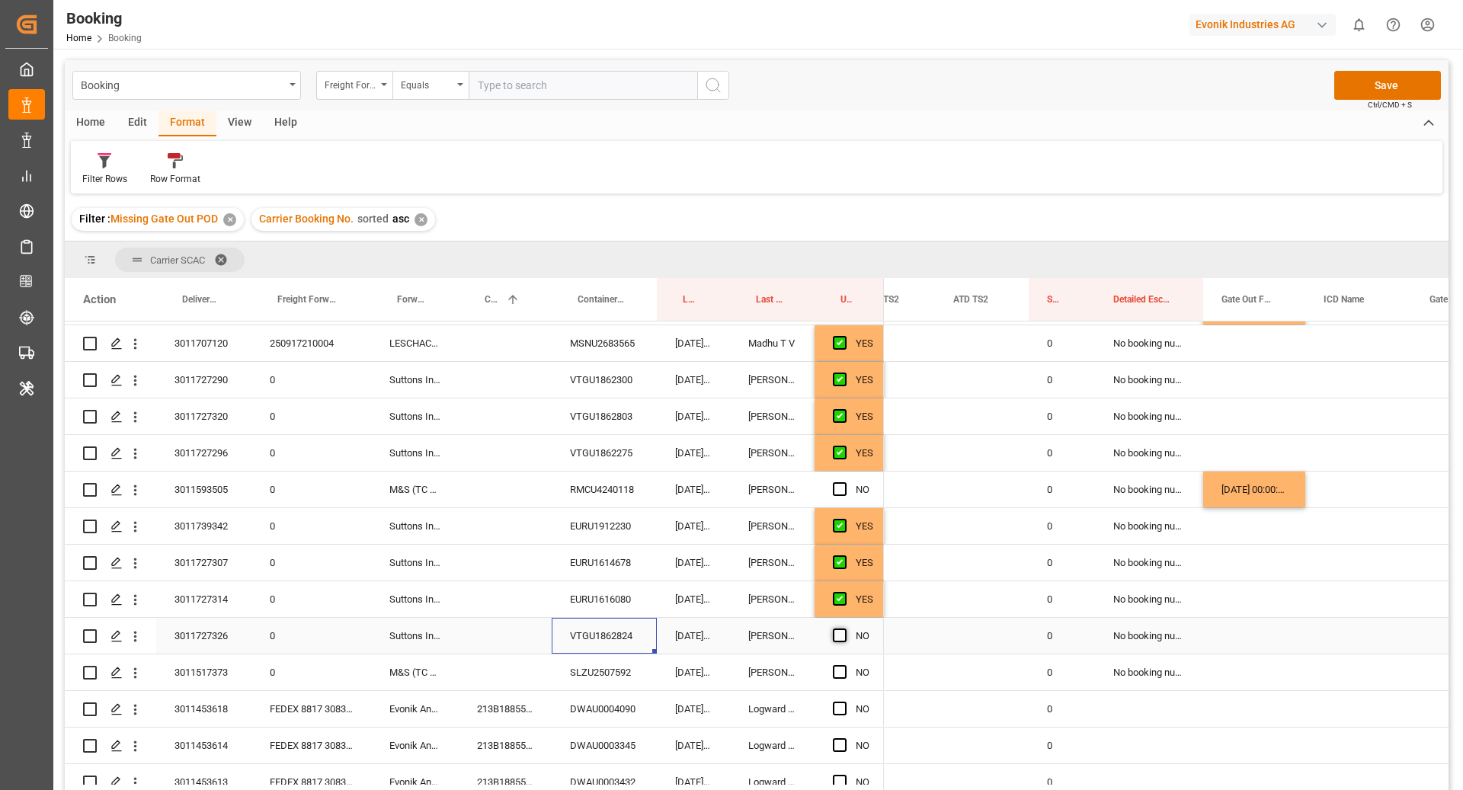
click at [839, 639] on span "Press SPACE to select this row." at bounding box center [840, 636] width 14 height 14
click at [845, 629] on input "Press SPACE to select this row." at bounding box center [845, 629] width 0 height 0
click at [600, 668] on div "SLZU2507592" at bounding box center [604, 673] width 105 height 36
click at [1250, 675] on div "Press SPACE to select this row." at bounding box center [1255, 673] width 102 height 36
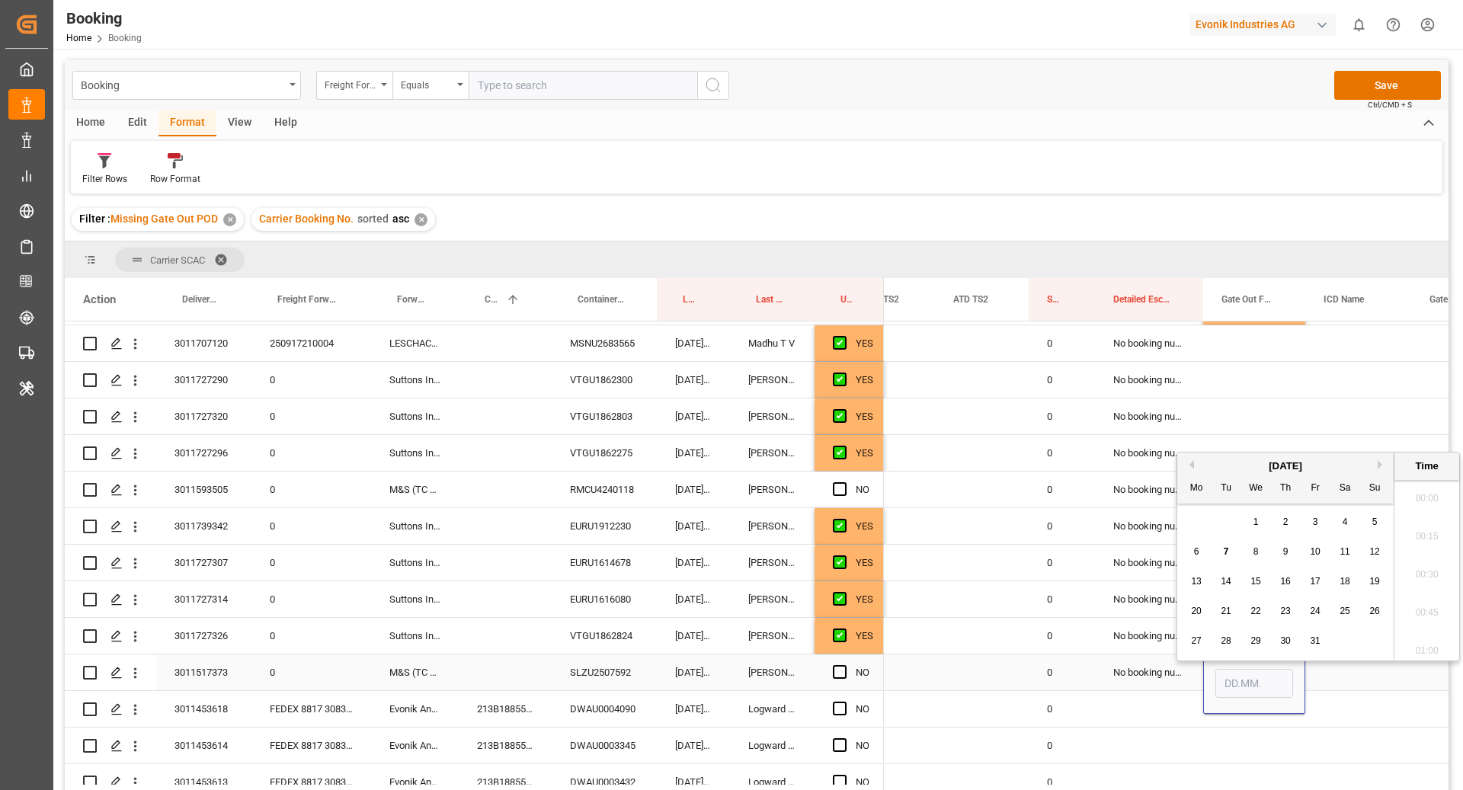
scroll to position [2482, 0]
click at [1190, 550] on div "6" at bounding box center [1196, 545] width 19 height 18
type input "06.10.2025 00:00"
click at [990, 636] on div "Press SPACE to select this row." at bounding box center [982, 636] width 94 height 36
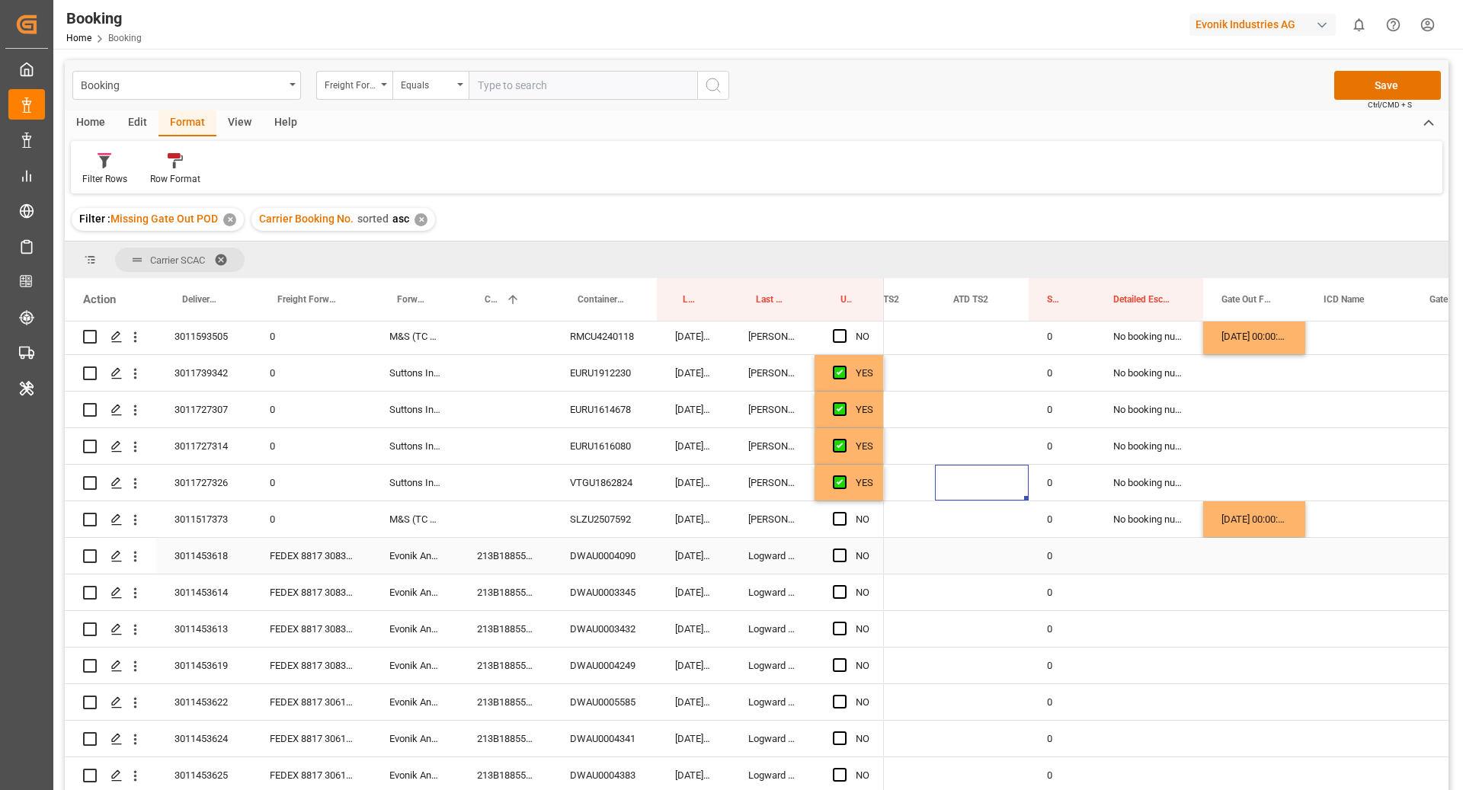
click at [574, 563] on div "DWAU0004090" at bounding box center [604, 556] width 105 height 36
click at [507, 532] on div "Press SPACE to select this row." at bounding box center [505, 520] width 93 height 36
click at [499, 559] on div "213B1885528" at bounding box center [505, 556] width 93 height 36
click at [626, 568] on div "DWAU0004090" at bounding box center [604, 556] width 105 height 36
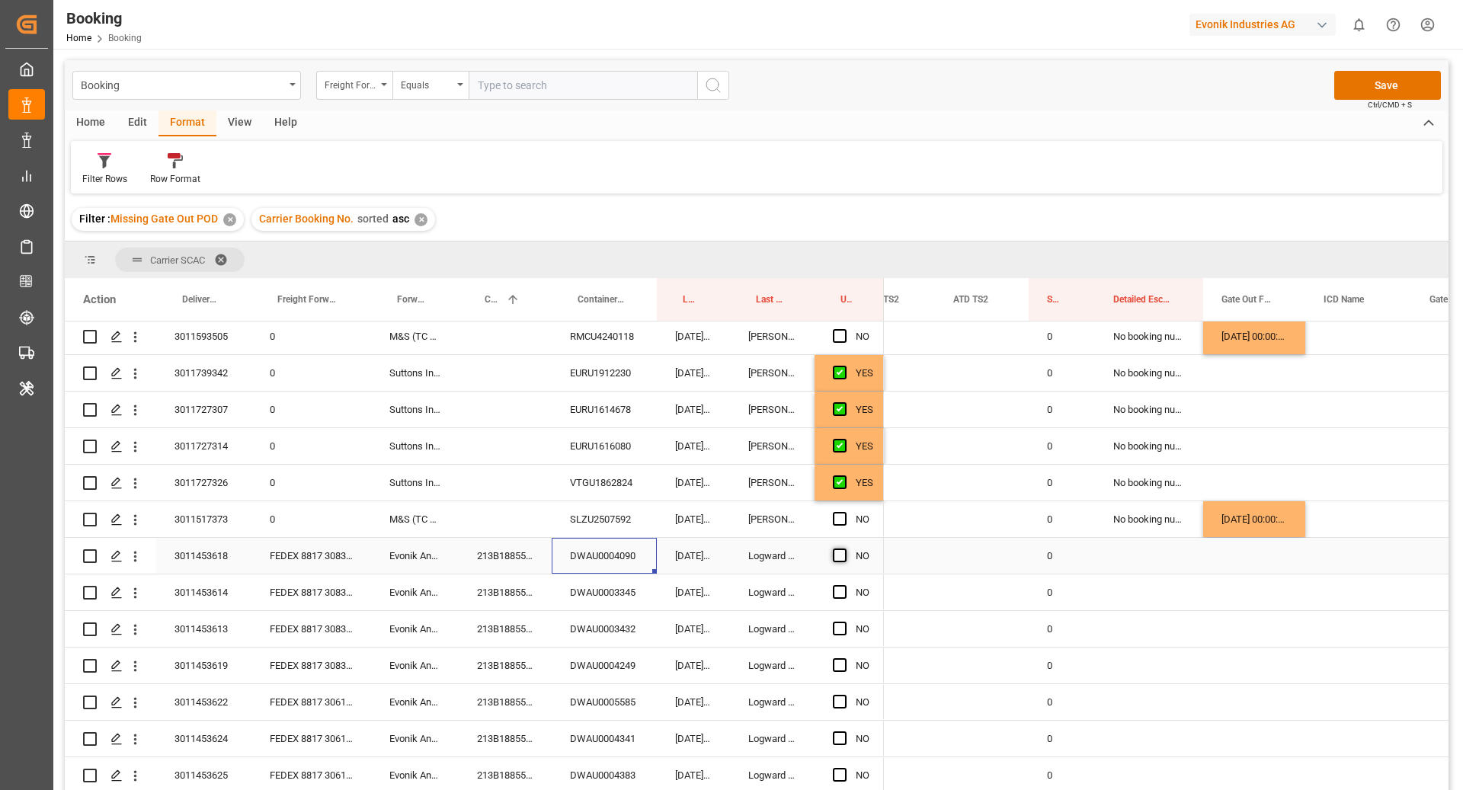
click at [842, 558] on span "Press SPACE to select this row." at bounding box center [840, 556] width 14 height 14
click at [845, 549] on input "Press SPACE to select this row." at bounding box center [845, 549] width 0 height 0
click at [841, 585] on span "Press SPACE to select this row." at bounding box center [840, 592] width 14 height 14
click at [845, 585] on input "Press SPACE to select this row." at bounding box center [845, 585] width 0 height 0
click at [838, 630] on span "Press SPACE to select this row." at bounding box center [840, 629] width 14 height 14
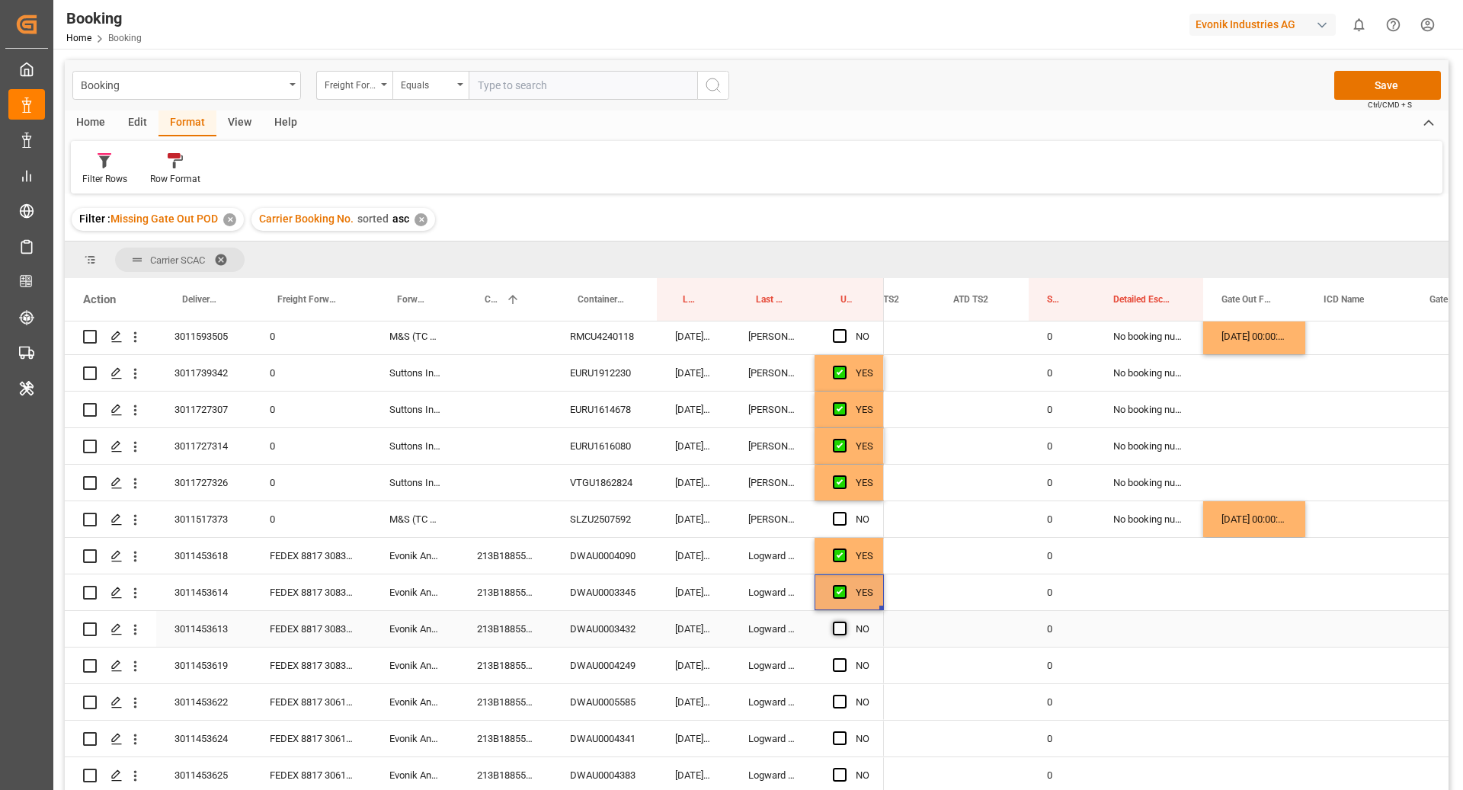
click at [845, 622] on input "Press SPACE to select this row." at bounding box center [845, 622] width 0 height 0
click at [839, 664] on span "Press SPACE to select this row." at bounding box center [840, 666] width 14 height 14
click at [845, 659] on input "Press SPACE to select this row." at bounding box center [845, 659] width 0 height 0
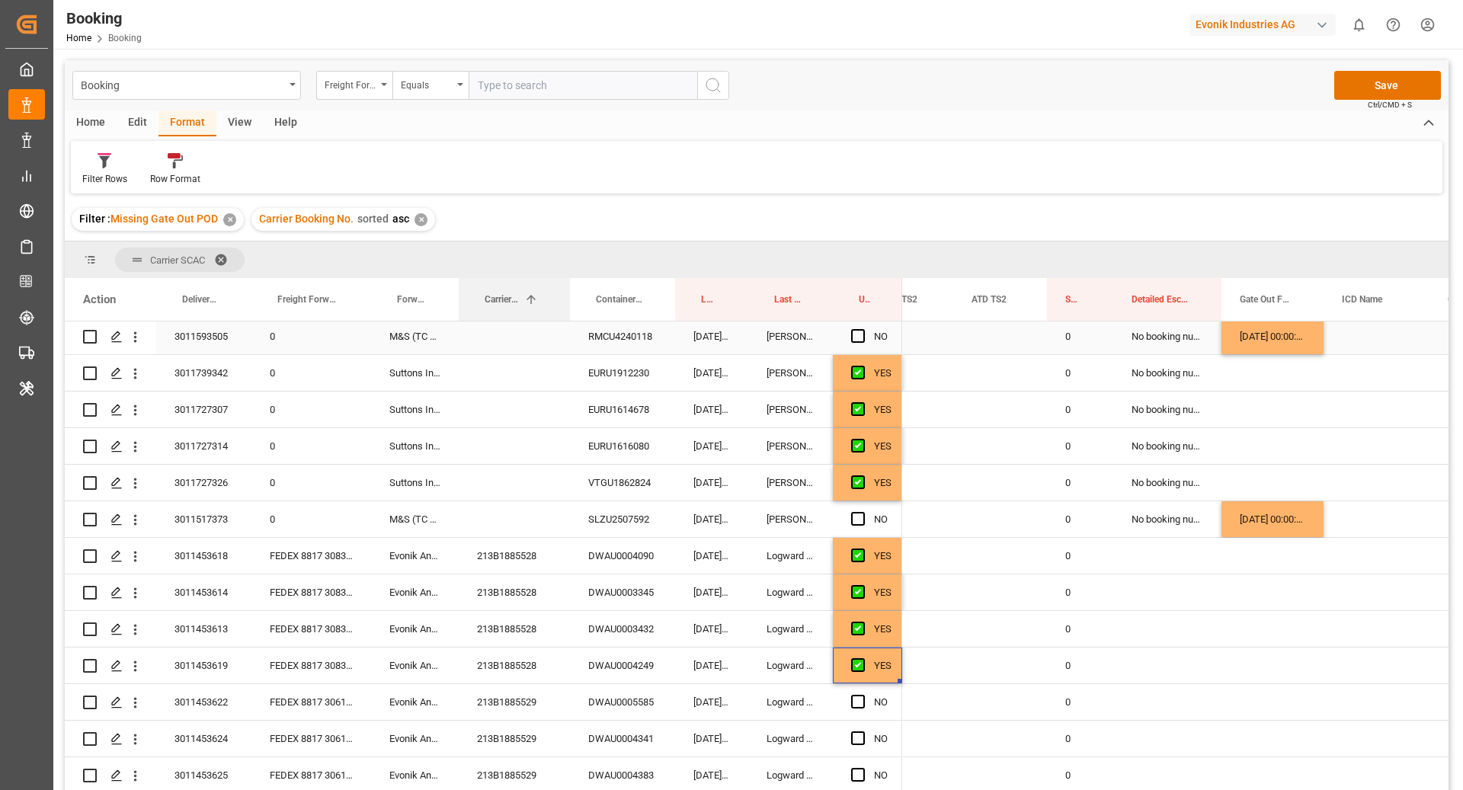
drag, startPoint x: 550, startPoint y: 315, endPoint x: 569, endPoint y: 325, distance: 20.8
click at [569, 325] on div "Action Delivery No. Freight Forwarder's Reference No. Forwarder Name" at bounding box center [757, 539] width 1384 height 522
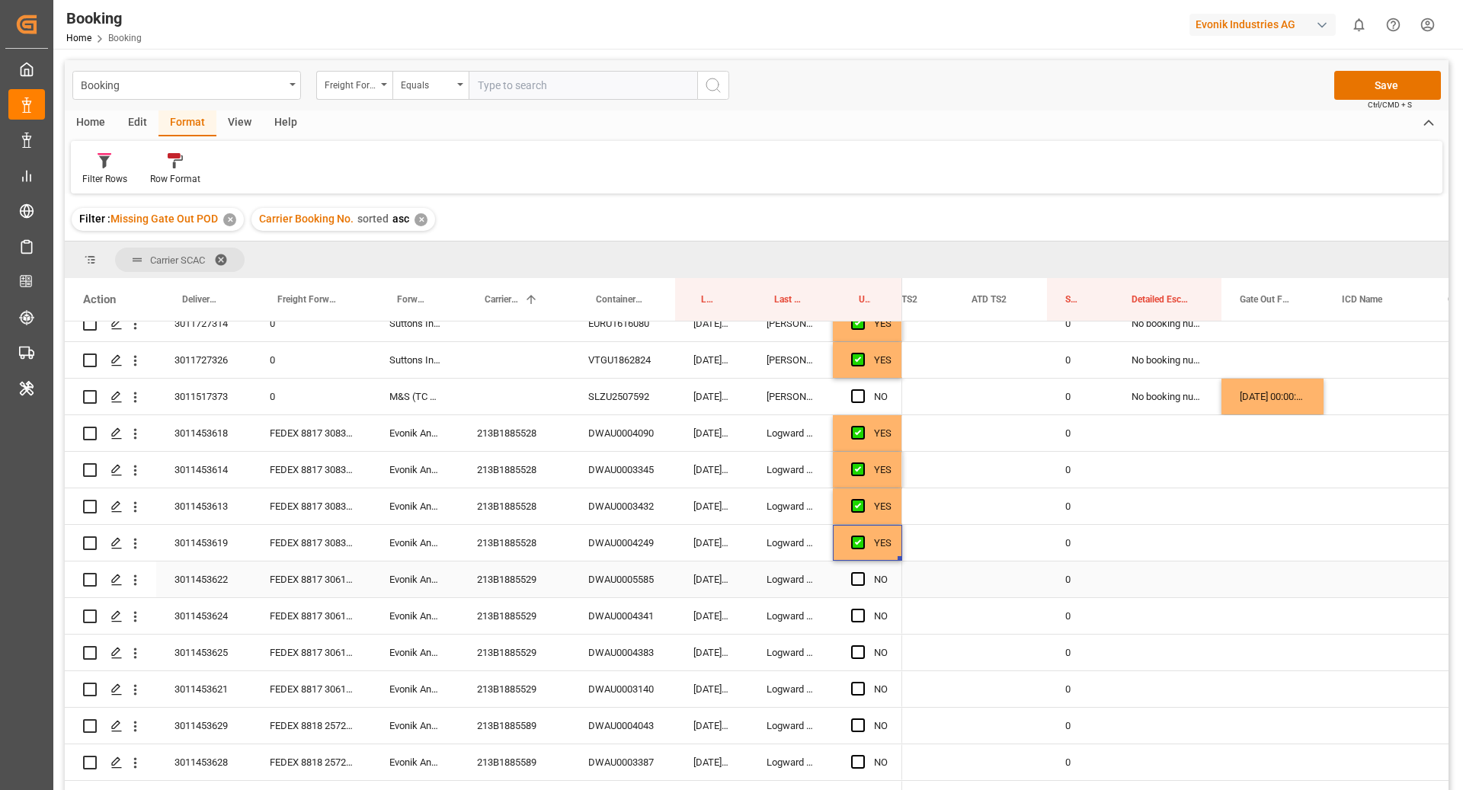
scroll to position [646, 0]
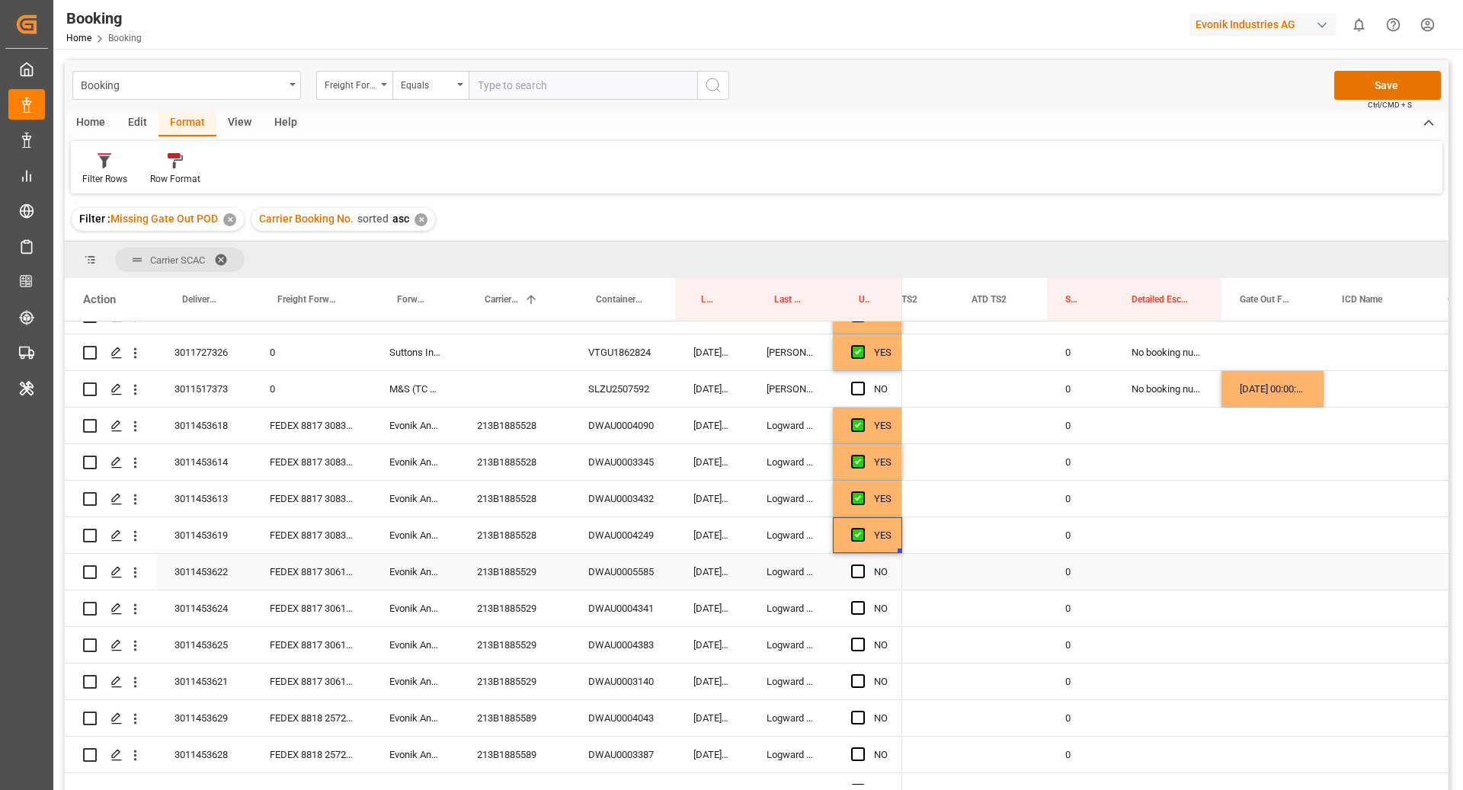
click at [520, 567] on div "213B1885529" at bounding box center [514, 572] width 111 height 36
click at [626, 568] on div "DWAU0005585" at bounding box center [622, 572] width 105 height 36
click at [638, 618] on div "DWAU0004341" at bounding box center [622, 609] width 105 height 36
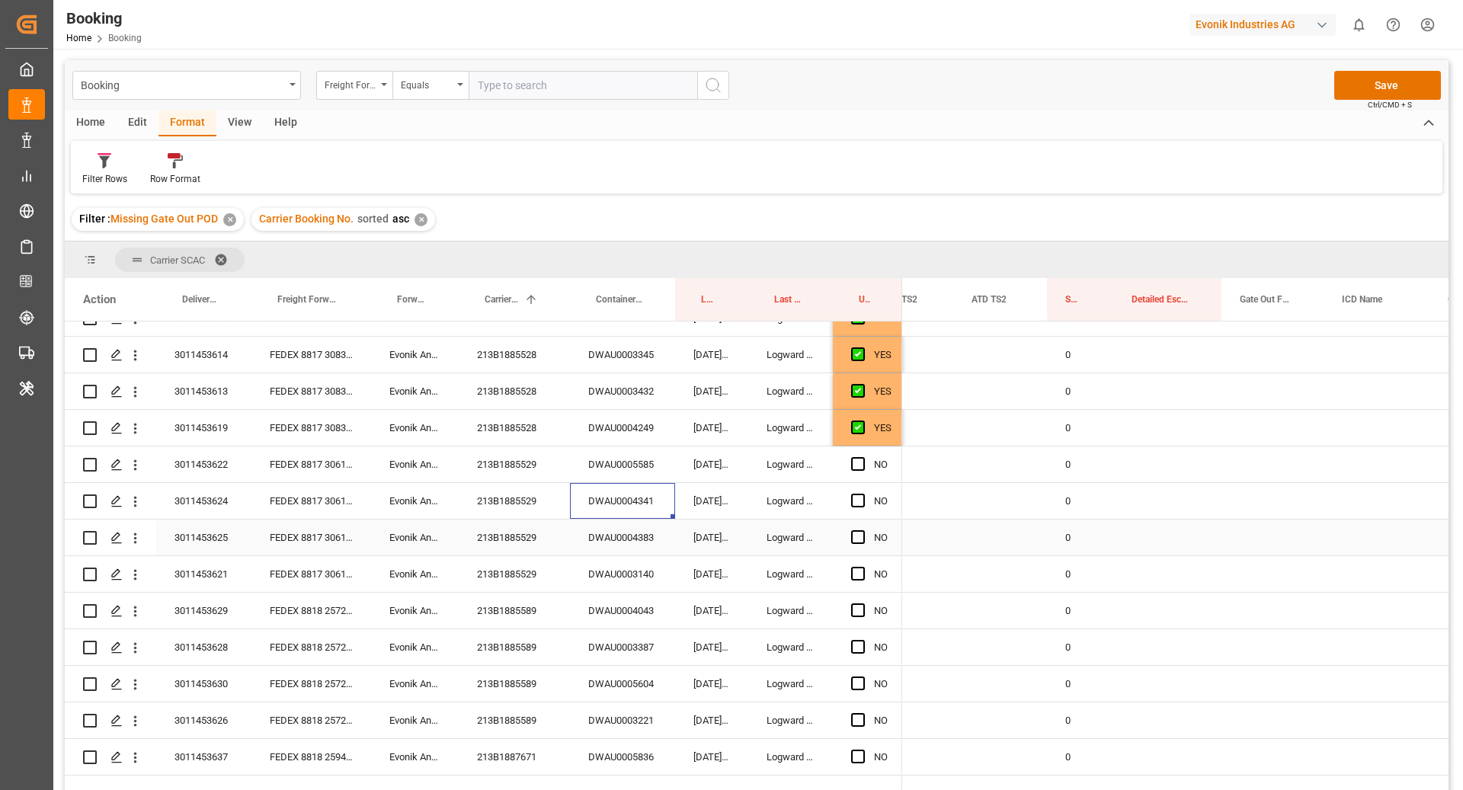
scroll to position [765, 0]
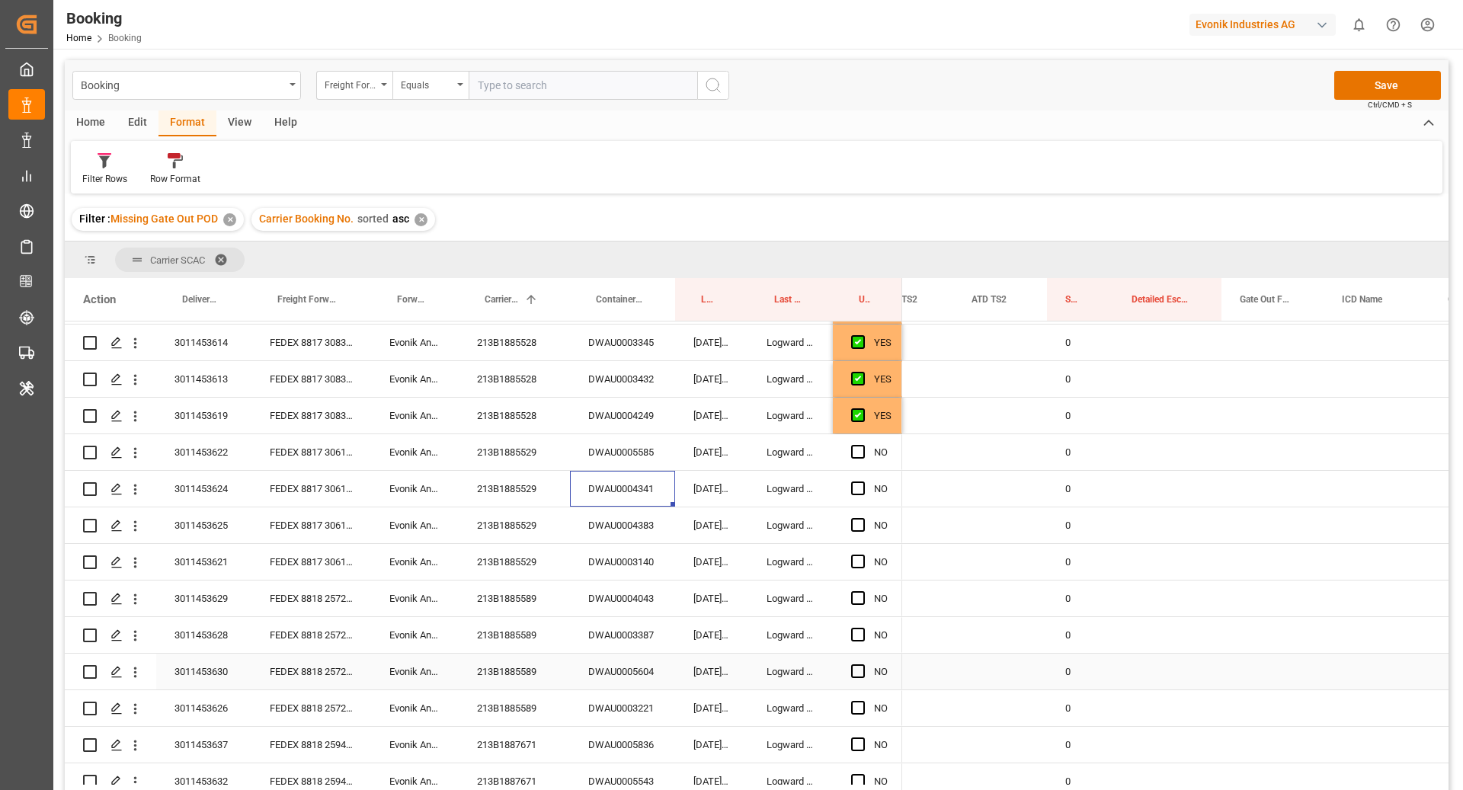
click at [627, 678] on div "DWAU0005604" at bounding box center [622, 672] width 105 height 36
click at [859, 666] on span "Press SPACE to select this row." at bounding box center [858, 672] width 14 height 14
click at [863, 665] on input "Press SPACE to select this row." at bounding box center [863, 665] width 0 height 0
click at [857, 453] on span "Press SPACE to select this row." at bounding box center [858, 452] width 14 height 14
click at [863, 445] on input "Press SPACE to select this row." at bounding box center [863, 445] width 0 height 0
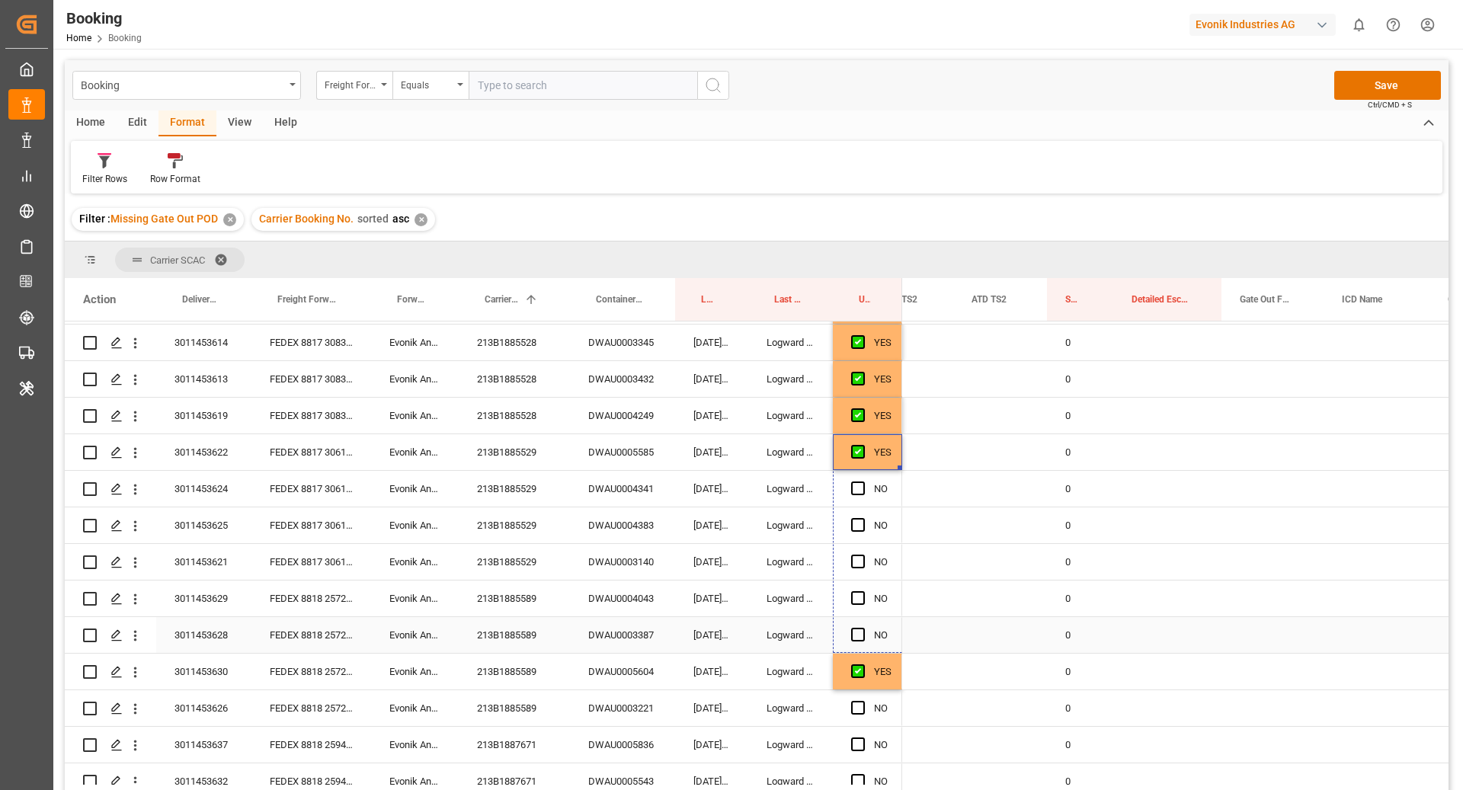
drag, startPoint x: 901, startPoint y: 466, endPoint x: 880, endPoint y: 637, distance: 172.7
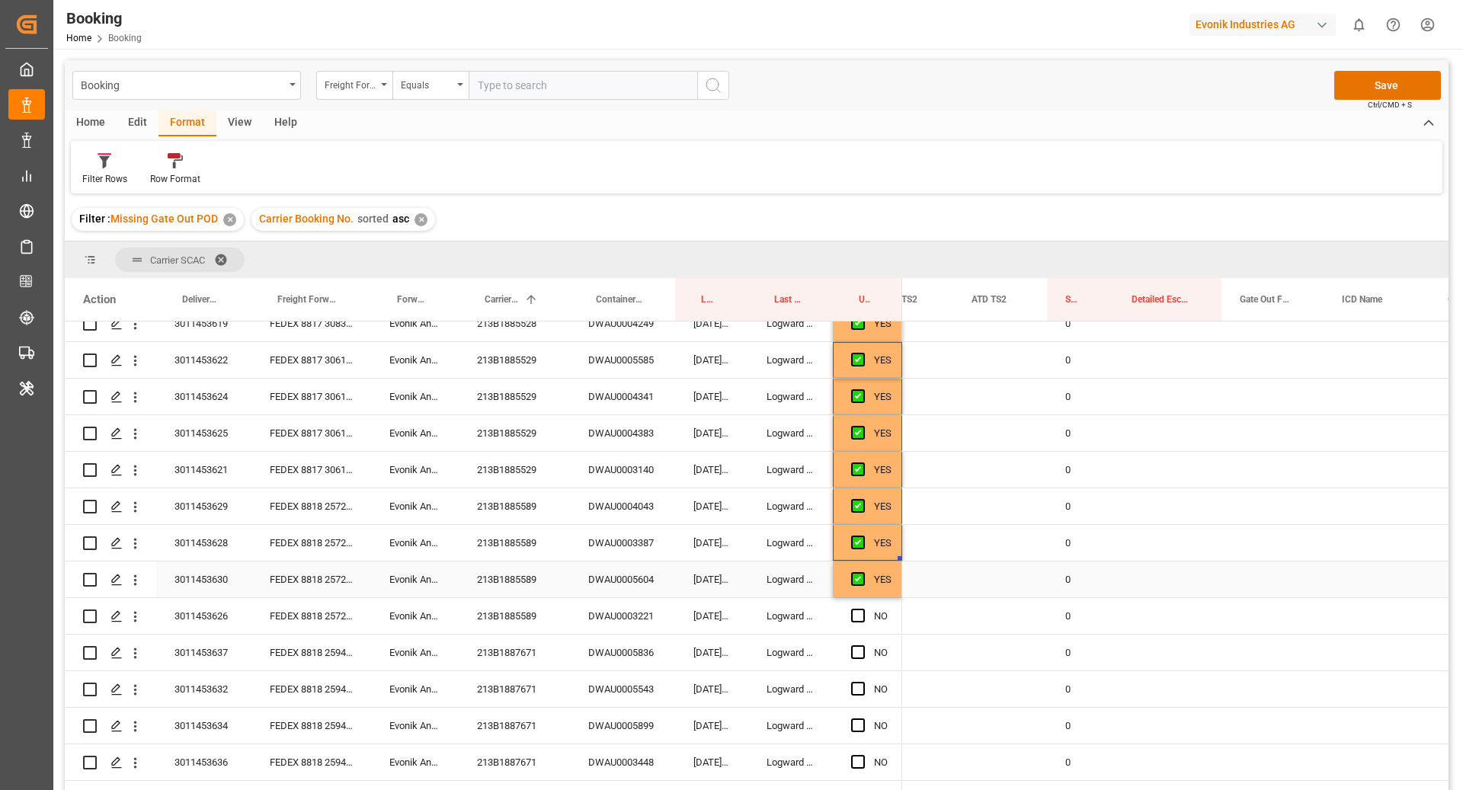
scroll to position [921, 0]
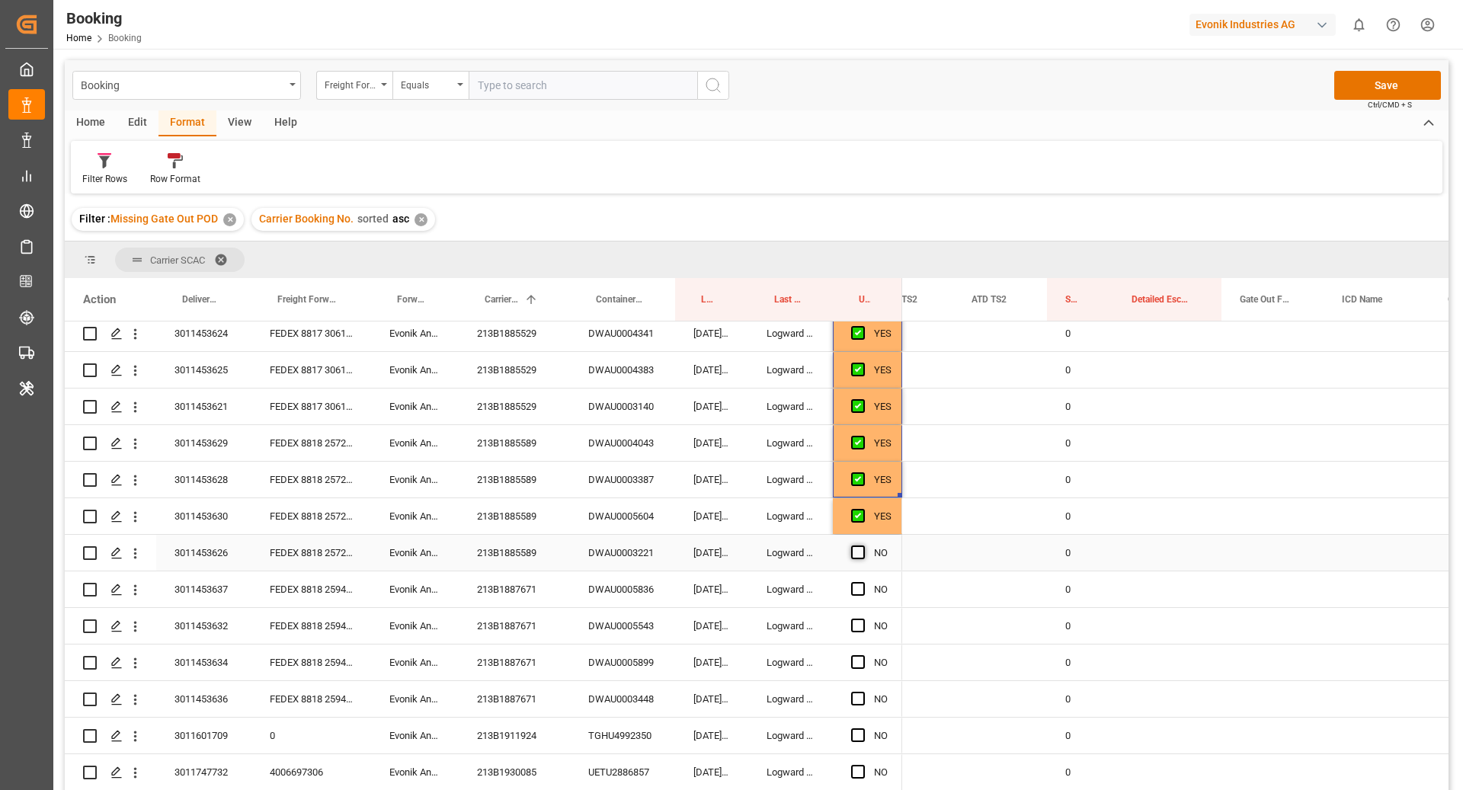
click at [851, 553] on span "Press SPACE to select this row." at bounding box center [858, 553] width 14 height 14
click at [863, 546] on input "Press SPACE to select this row." at bounding box center [863, 546] width 0 height 0
click at [498, 592] on div "213B1887671" at bounding box center [514, 590] width 111 height 36
click at [610, 642] on div "DWAU0005543" at bounding box center [622, 626] width 105 height 36
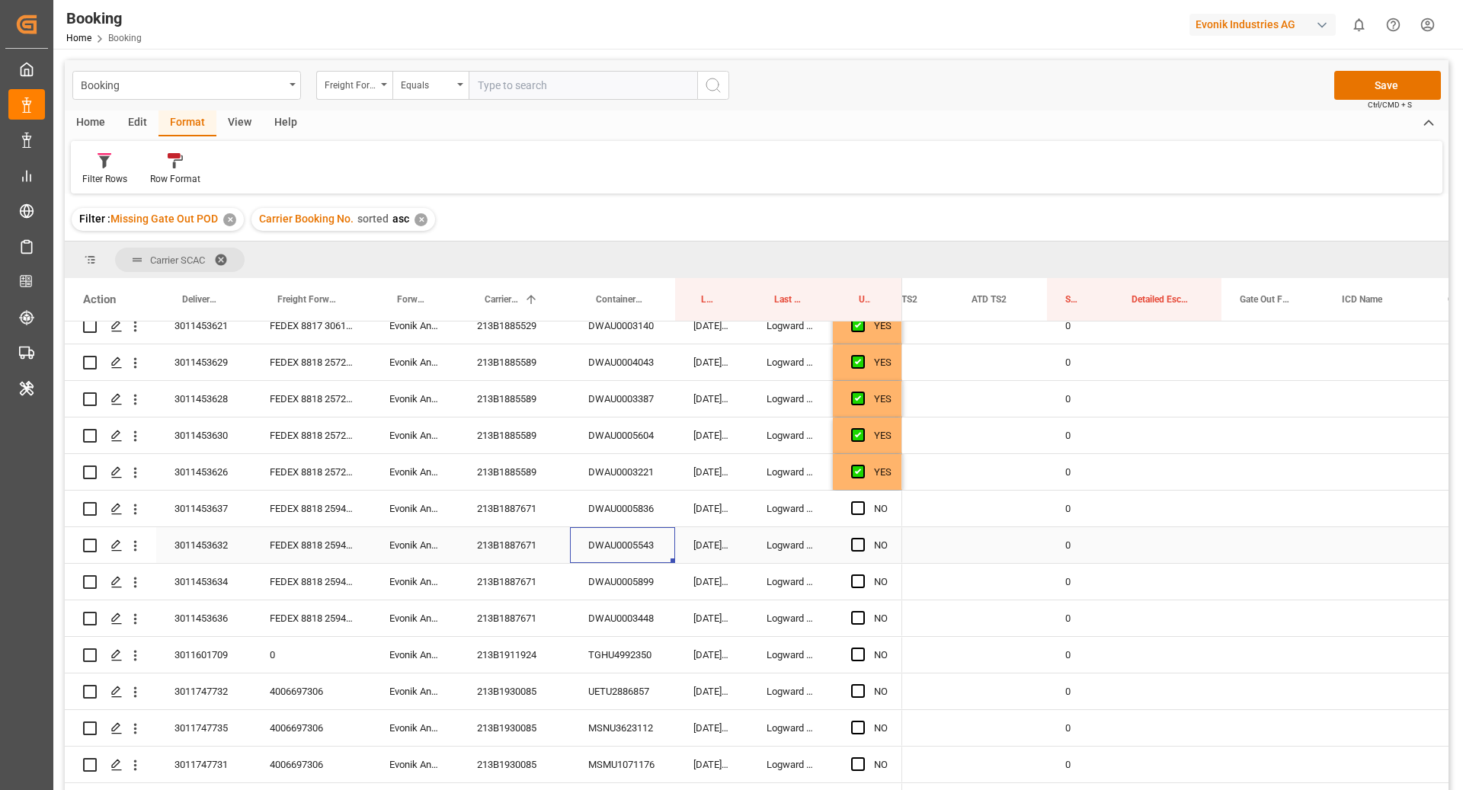
scroll to position [1079, 0]
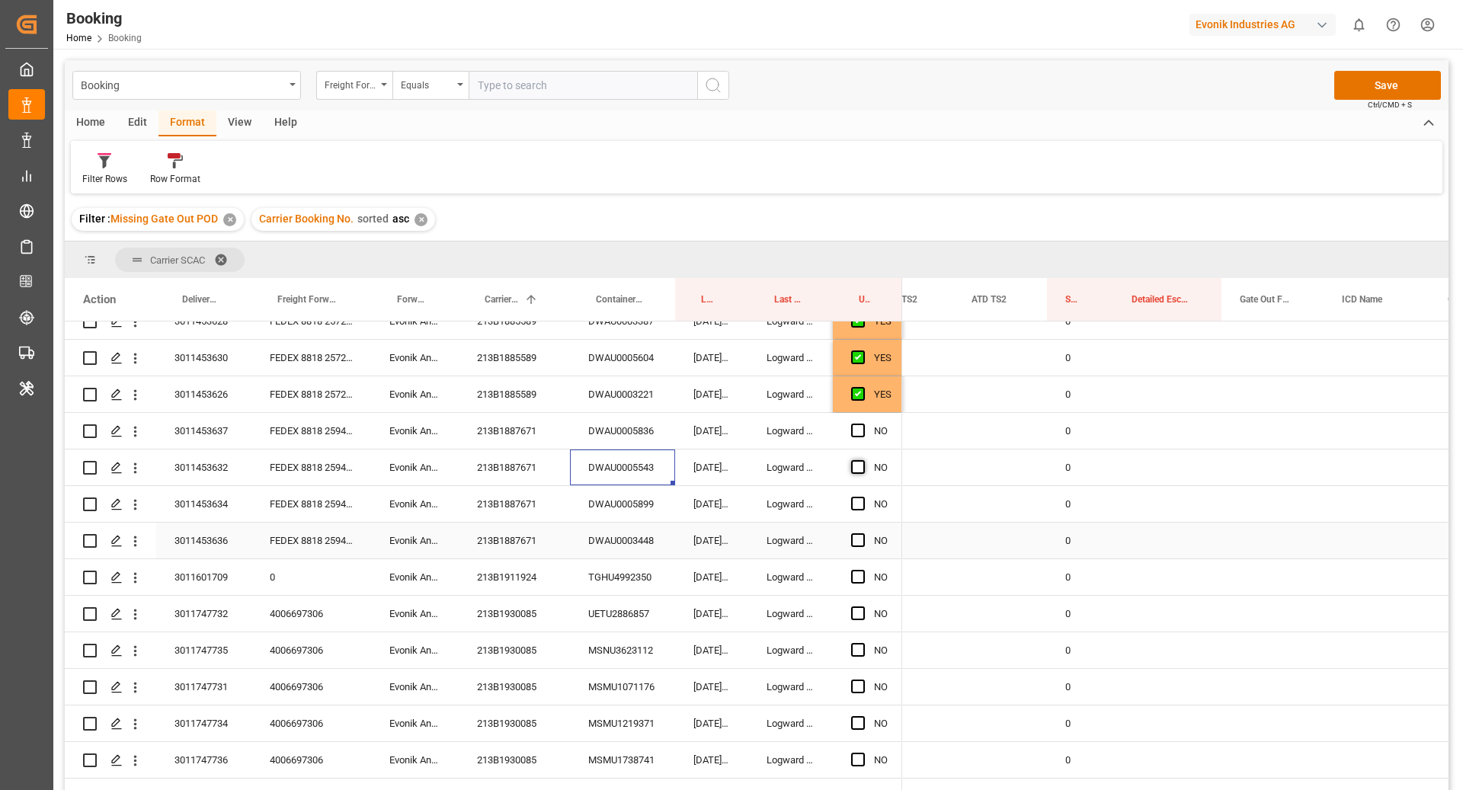
click at [863, 537] on span "Press SPACE to select this row." at bounding box center [858, 541] width 14 height 14
click at [863, 534] on input "Press SPACE to select this row." at bounding box center [863, 534] width 0 height 0
click at [861, 431] on span "Press SPACE to select this row." at bounding box center [858, 431] width 14 height 14
click at [863, 424] on input "Press SPACE to select this row." at bounding box center [863, 424] width 0 height 0
click at [861, 461] on span "Press SPACE to select this row." at bounding box center [858, 467] width 14 height 14
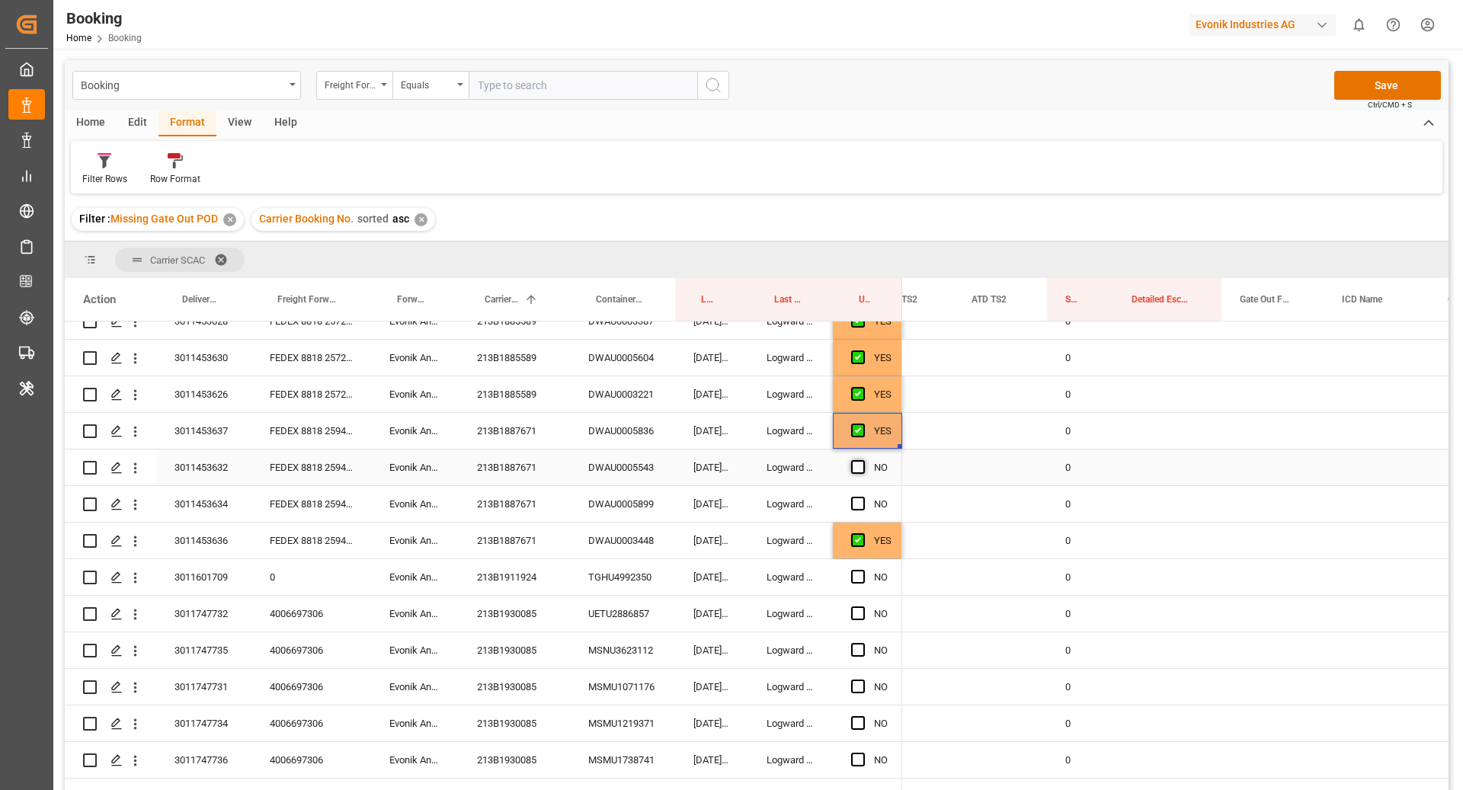
click at [863, 460] on input "Press SPACE to select this row." at bounding box center [863, 460] width 0 height 0
click at [865, 505] on div "Press SPACE to select this row." at bounding box center [862, 504] width 23 height 35
drag, startPoint x: 860, startPoint y: 502, endPoint x: 830, endPoint y: 524, distance: 36.6
click at [860, 502] on span "Press SPACE to select this row." at bounding box center [858, 504] width 14 height 14
click at [863, 497] on input "Press SPACE to select this row." at bounding box center [863, 497] width 0 height 0
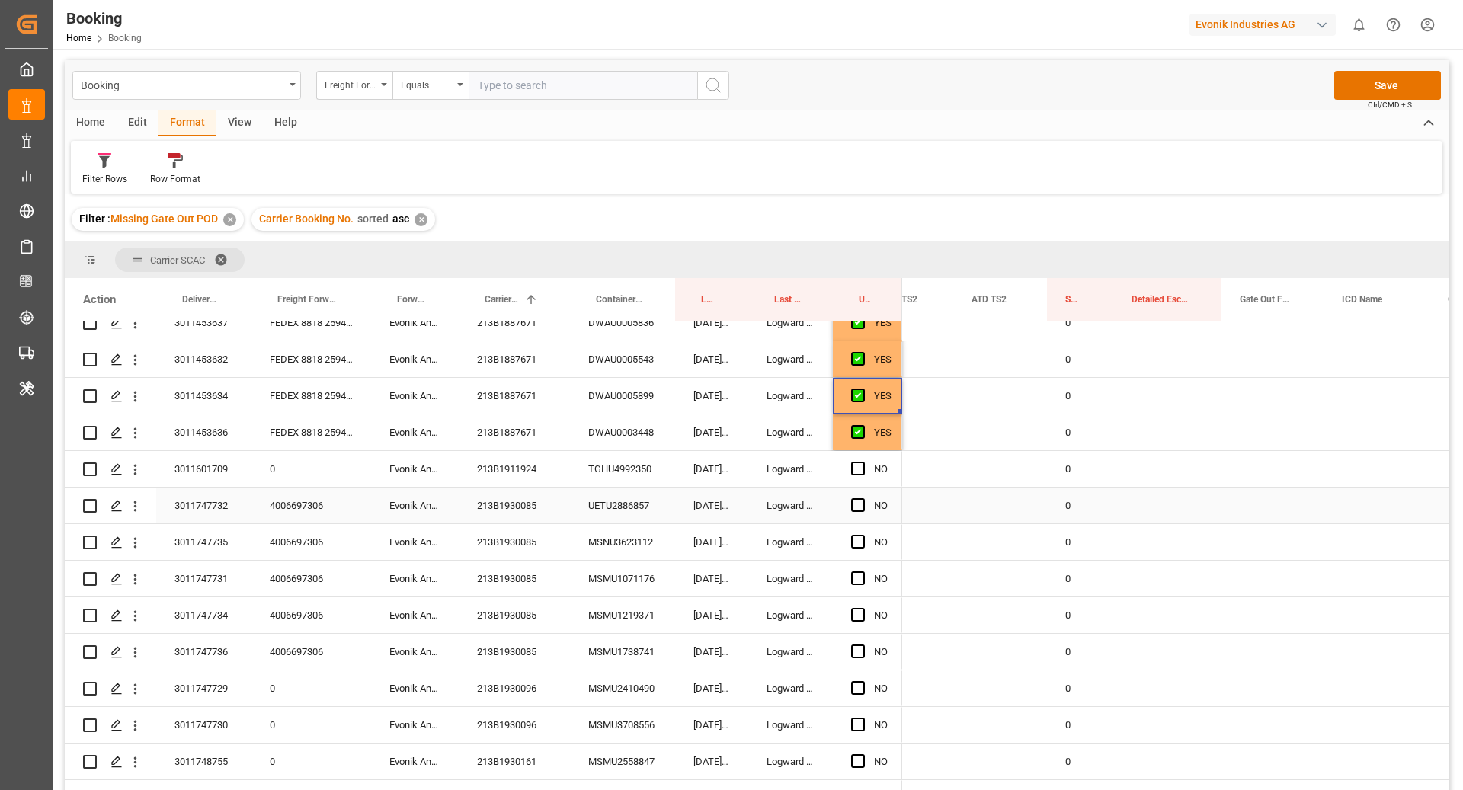
scroll to position [1201, 0]
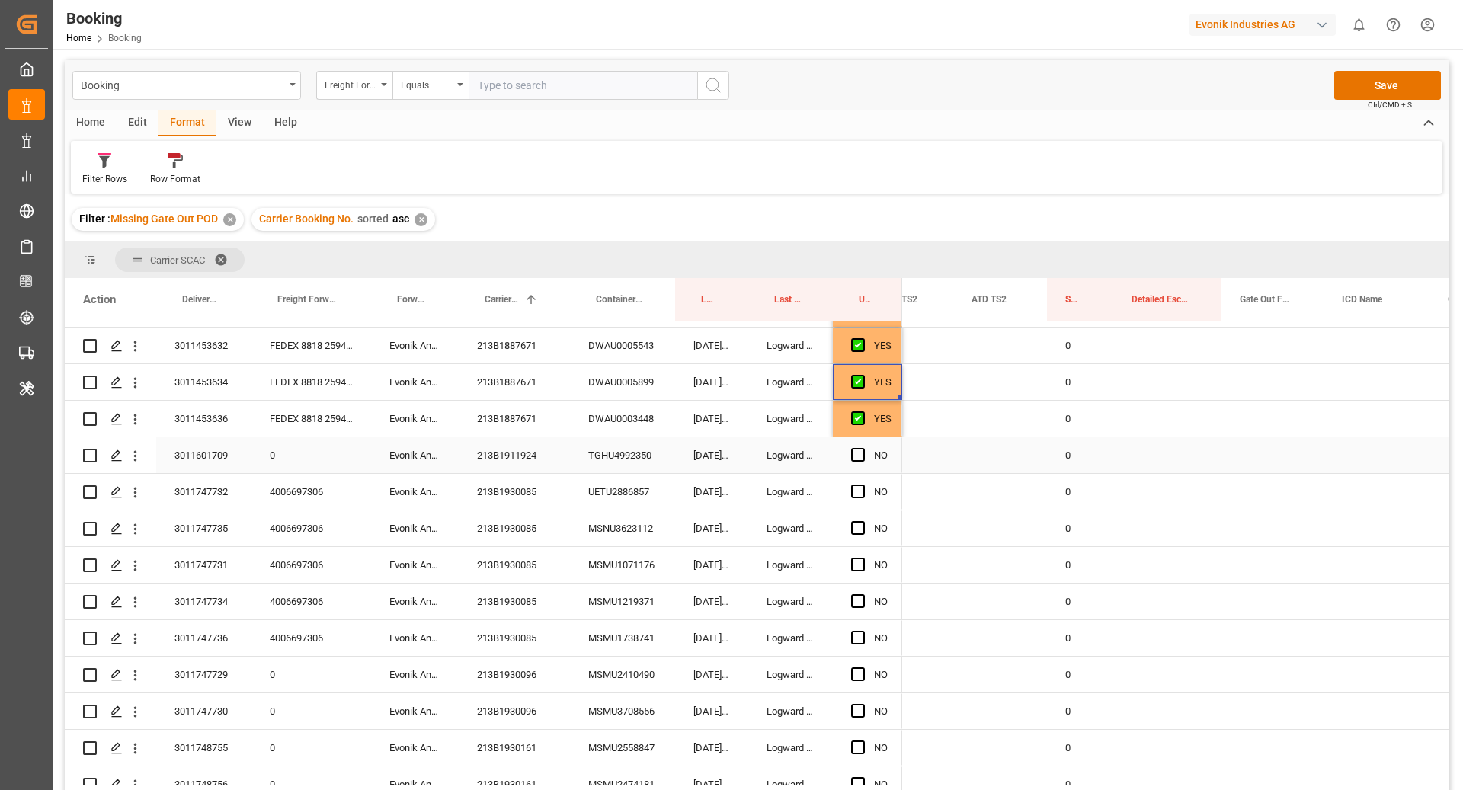
click at [547, 462] on div "213B1911924" at bounding box center [514, 455] width 111 height 36
click at [614, 460] on div "TGHU4992350" at bounding box center [622, 455] width 105 height 36
click at [849, 450] on div "NO" at bounding box center [867, 455] width 69 height 36
click at [859, 451] on span "Press SPACE to select this row." at bounding box center [858, 455] width 14 height 14
click at [863, 448] on input "Press SPACE to select this row." at bounding box center [863, 448] width 0 height 0
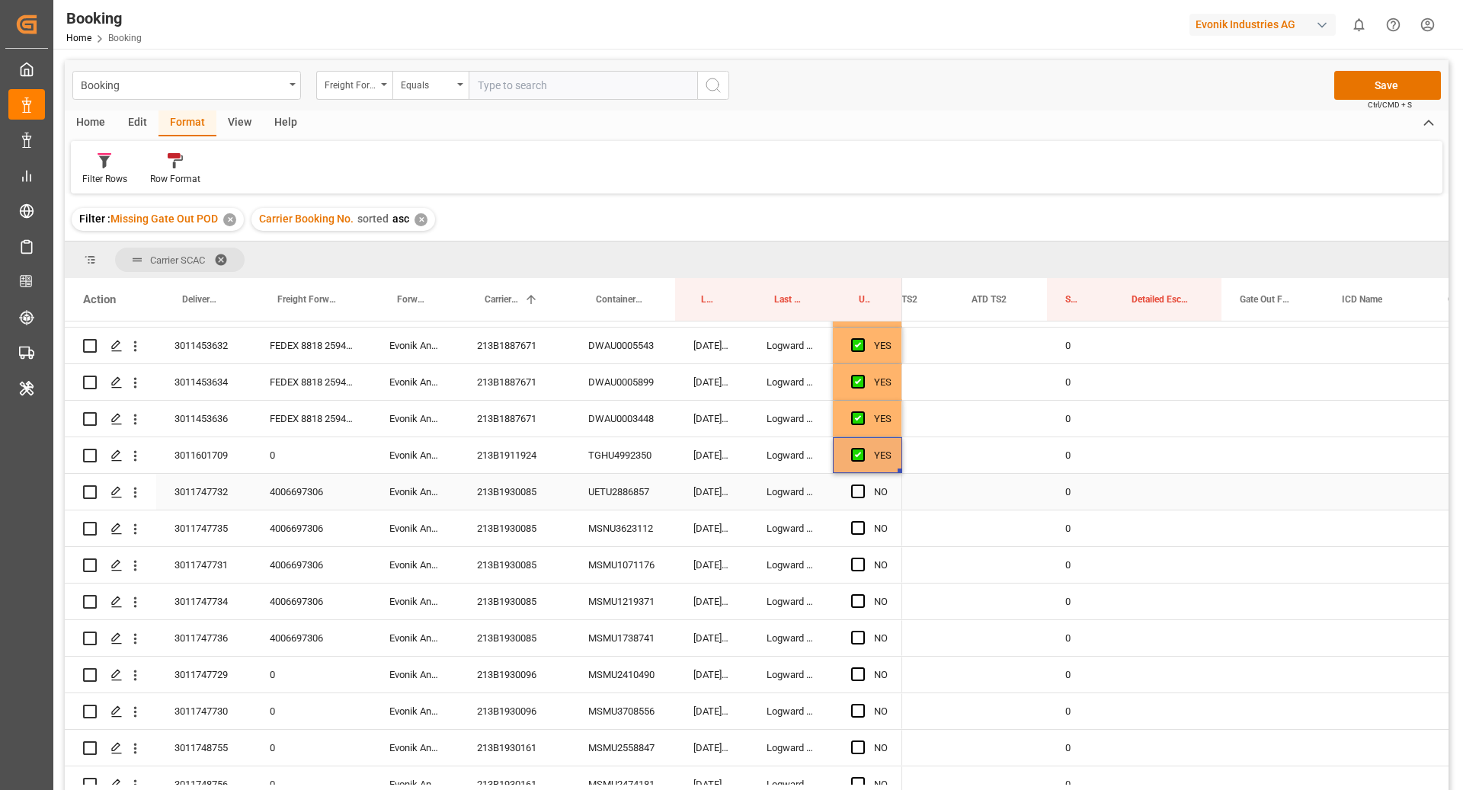
click at [508, 504] on div "213B1930085" at bounding box center [514, 492] width 111 height 36
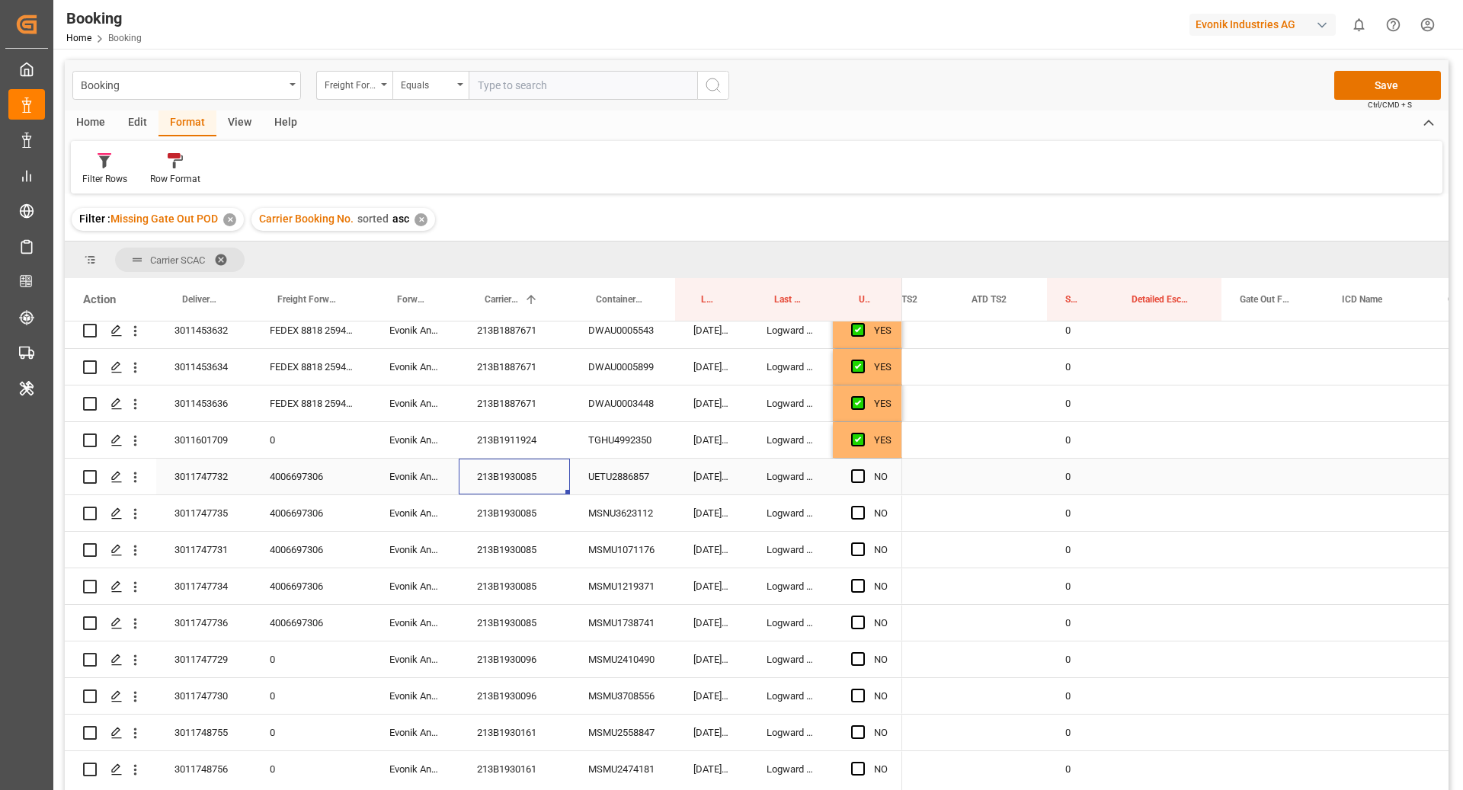
scroll to position [1223, 0]
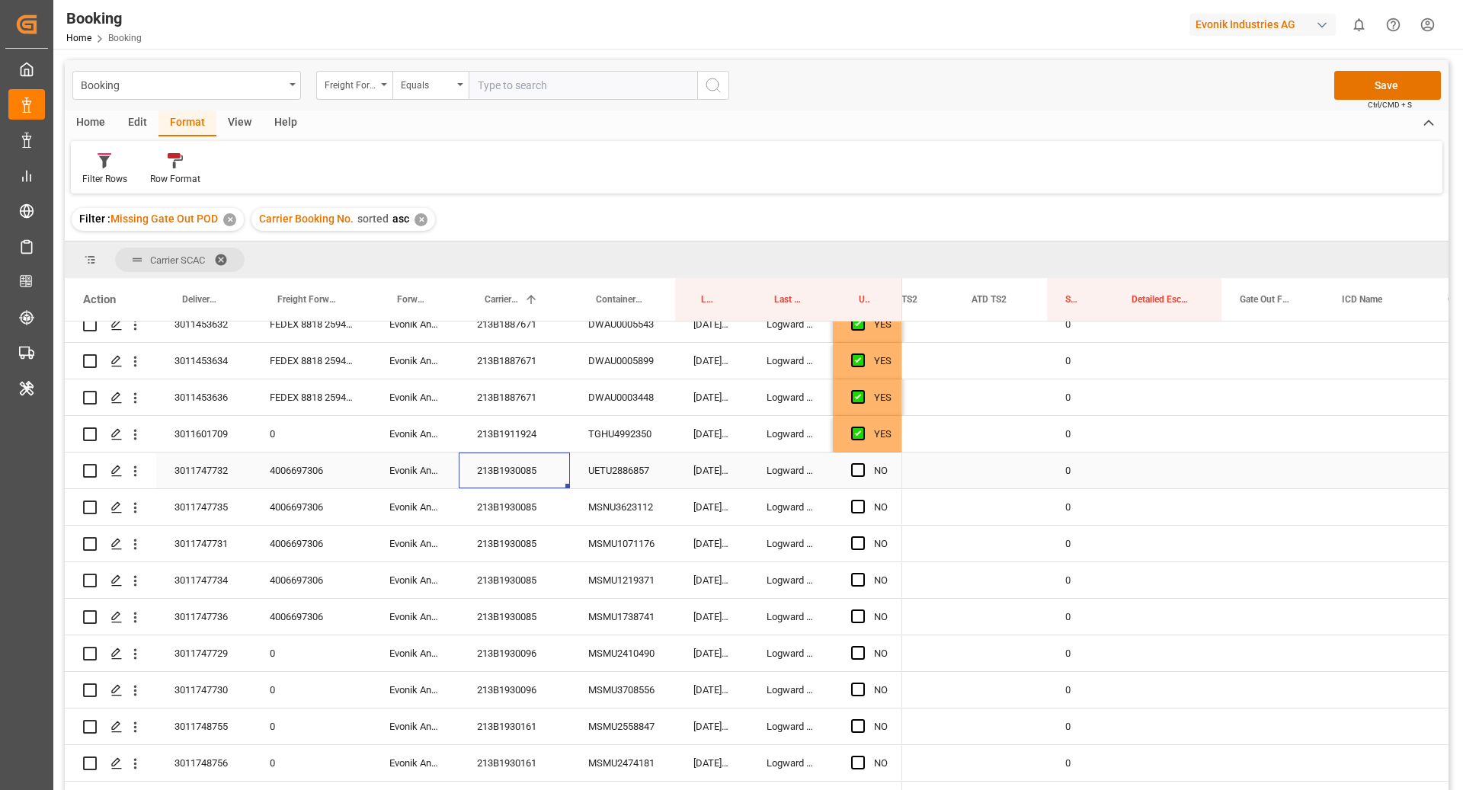
click at [861, 476] on span "Press SPACE to select this row." at bounding box center [858, 470] width 14 height 14
click at [863, 463] on input "Press SPACE to select this row." at bounding box center [863, 463] width 0 height 0
drag, startPoint x: 902, startPoint y: 487, endPoint x: 895, endPoint y: 607, distance: 120.6
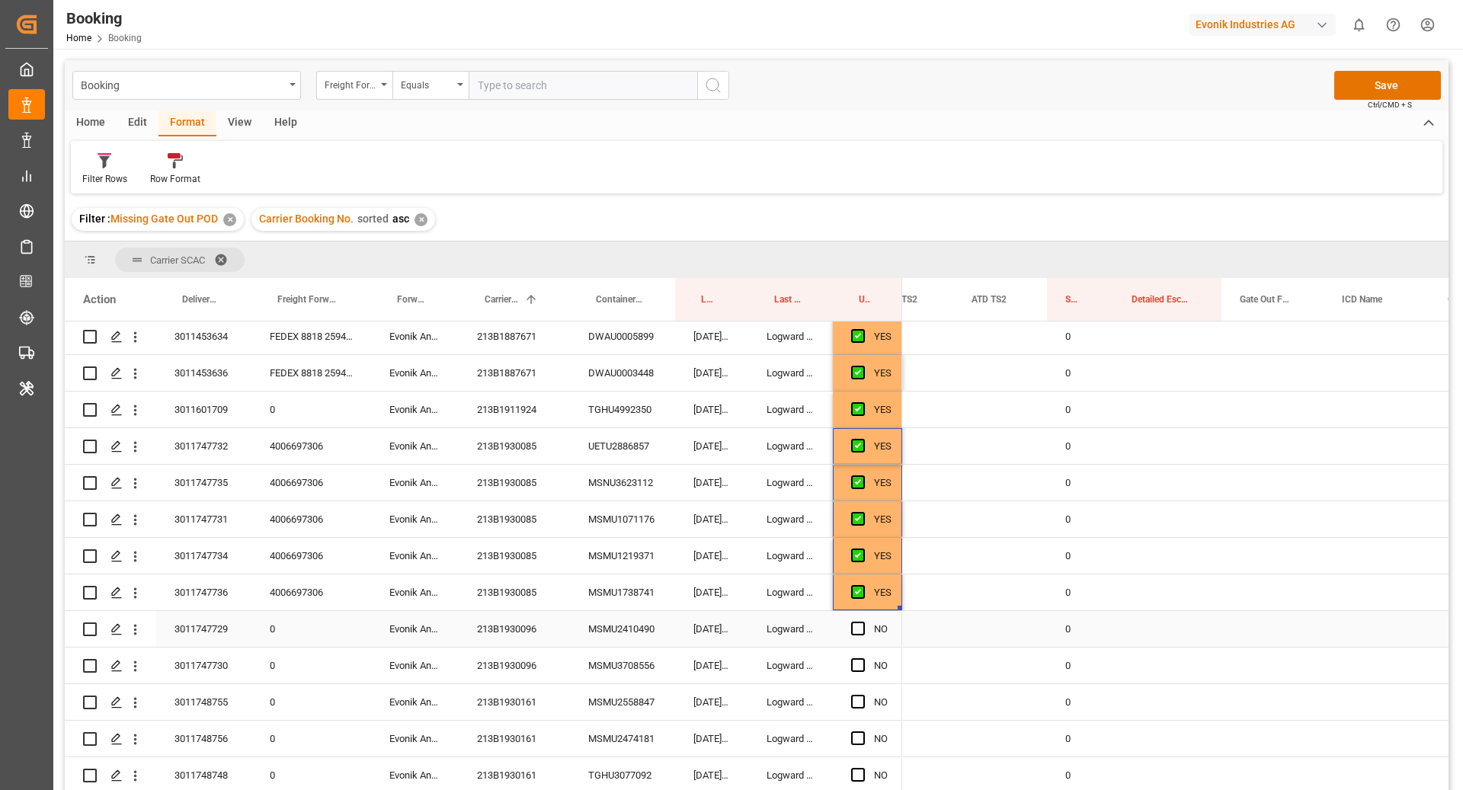
scroll to position [1280, 0]
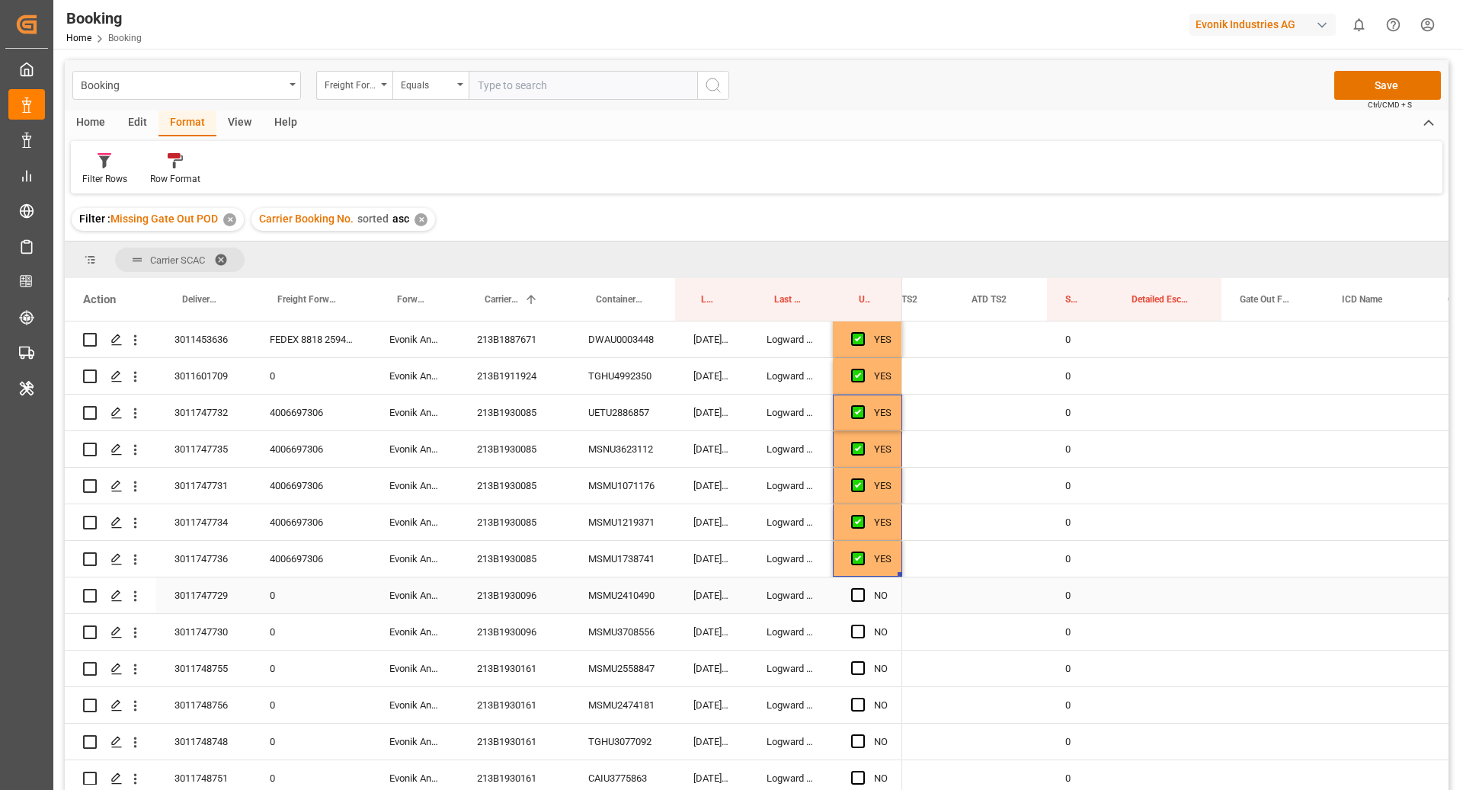
click at [518, 607] on div "213B1930096" at bounding box center [514, 596] width 111 height 36
click at [859, 592] on span "Press SPACE to select this row." at bounding box center [858, 595] width 14 height 14
click at [863, 588] on input "Press SPACE to select this row." at bounding box center [863, 588] width 0 height 0
click at [866, 616] on div "Press SPACE to select this row." at bounding box center [862, 632] width 23 height 35
click at [863, 626] on span "Press SPACE to select this row." at bounding box center [858, 632] width 14 height 14
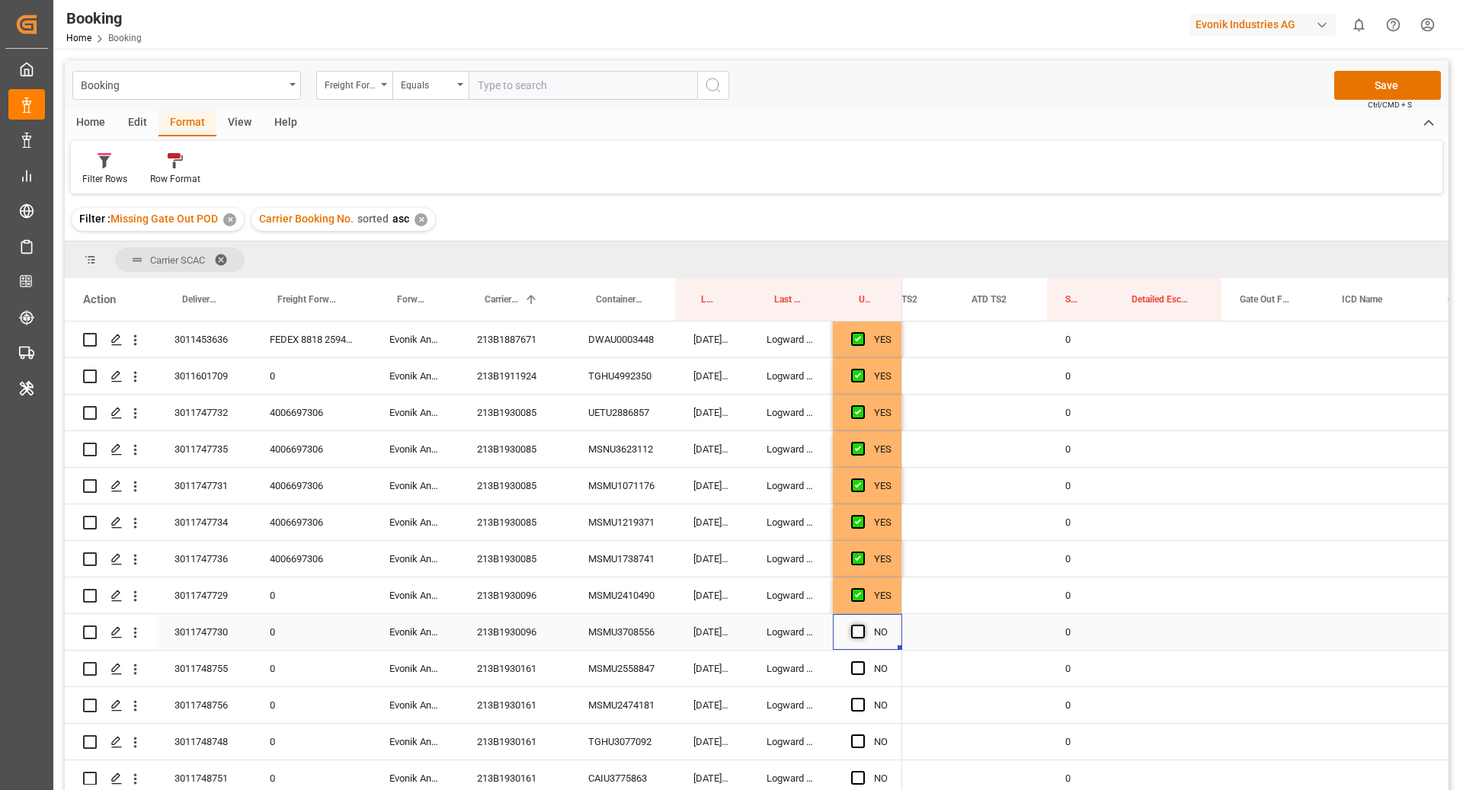
click at [863, 625] on input "Press SPACE to select this row." at bounding box center [863, 625] width 0 height 0
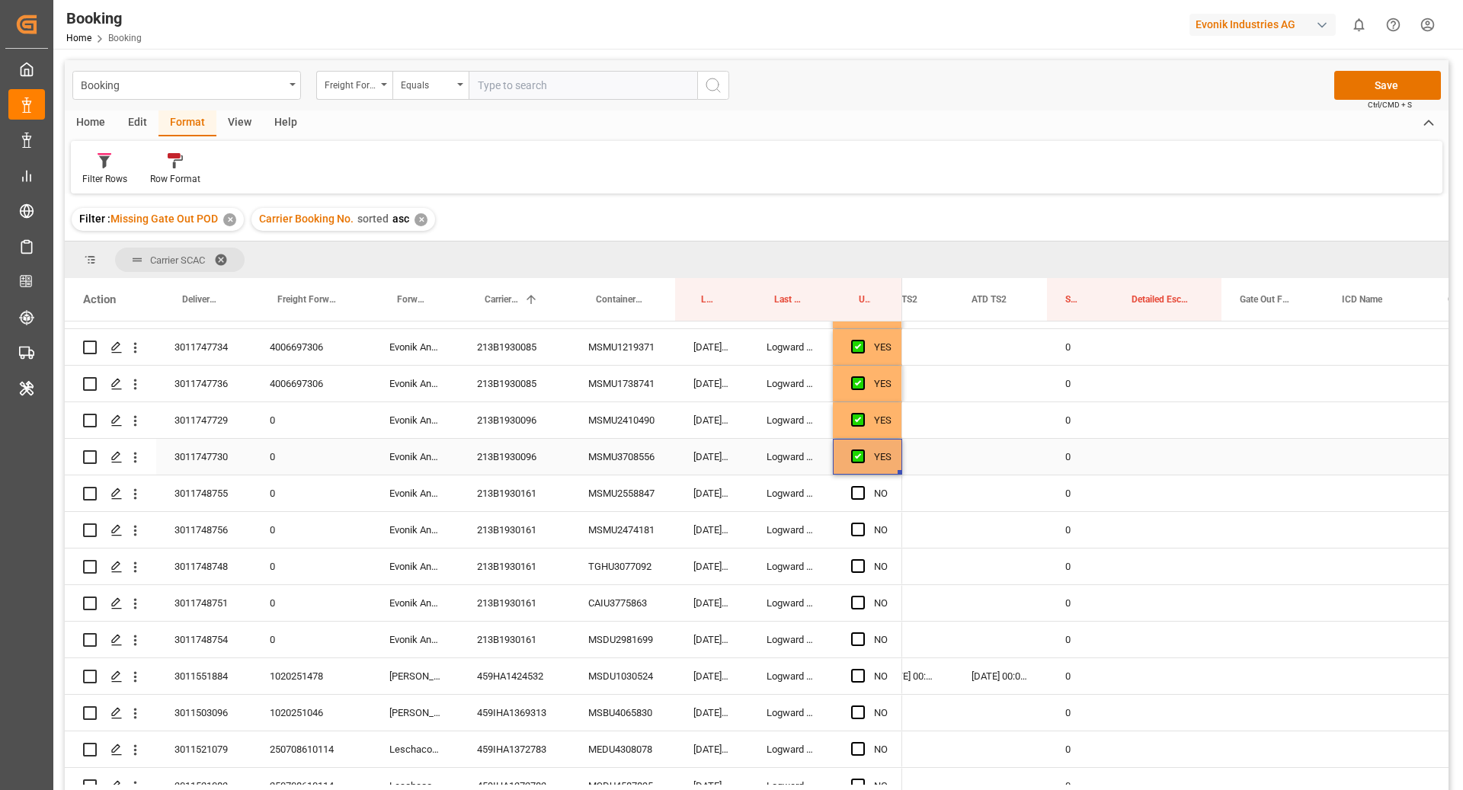
scroll to position [1466, 0]
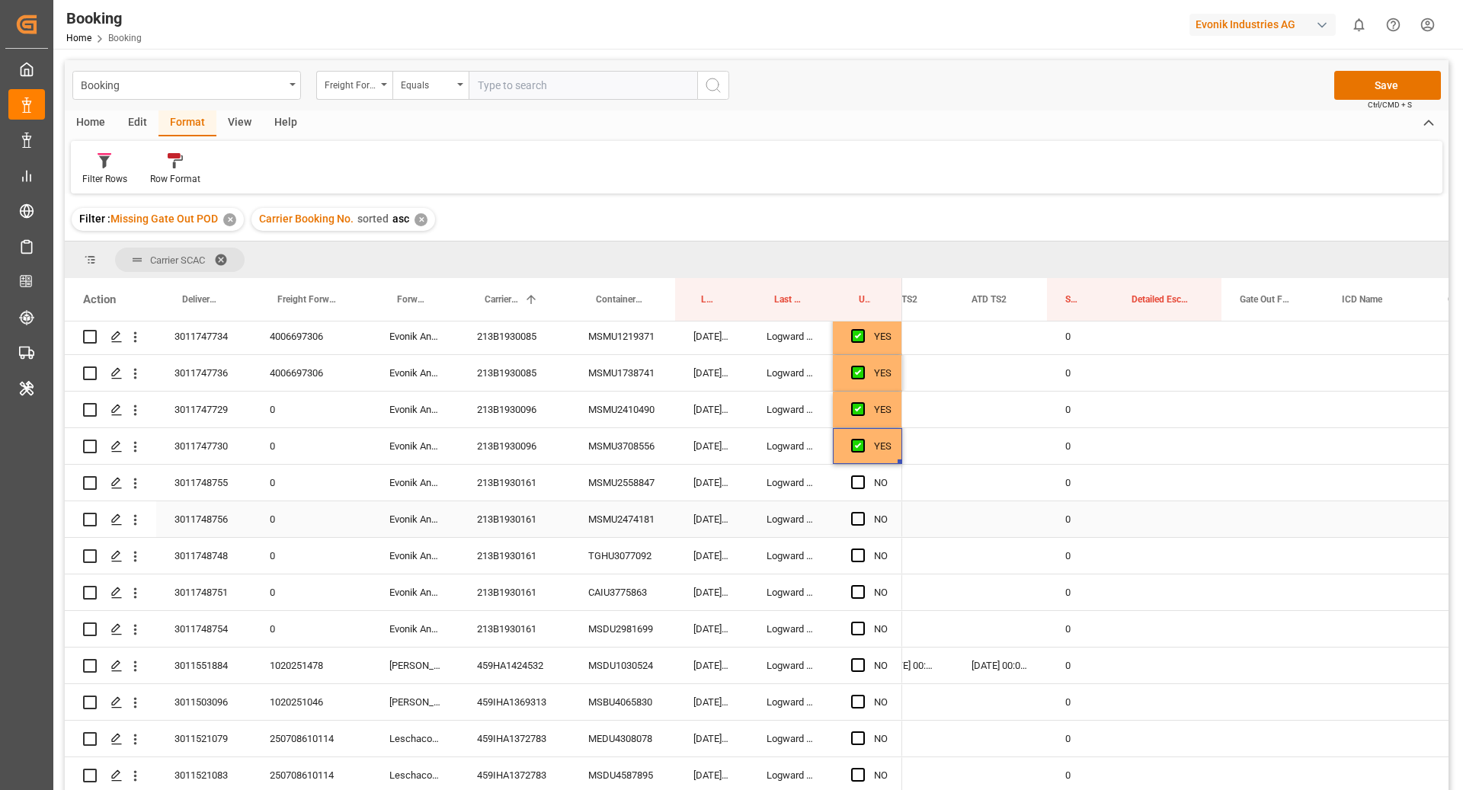
click at [532, 482] on div "213B1930161" at bounding box center [514, 483] width 111 height 36
click at [861, 484] on span "Press SPACE to select this row." at bounding box center [858, 483] width 14 height 14
click at [863, 476] on input "Press SPACE to select this row." at bounding box center [863, 476] width 0 height 0
click at [867, 513] on div "Press SPACE to select this row." at bounding box center [862, 519] width 23 height 35
click at [859, 515] on span "Press SPACE to select this row." at bounding box center [858, 519] width 14 height 14
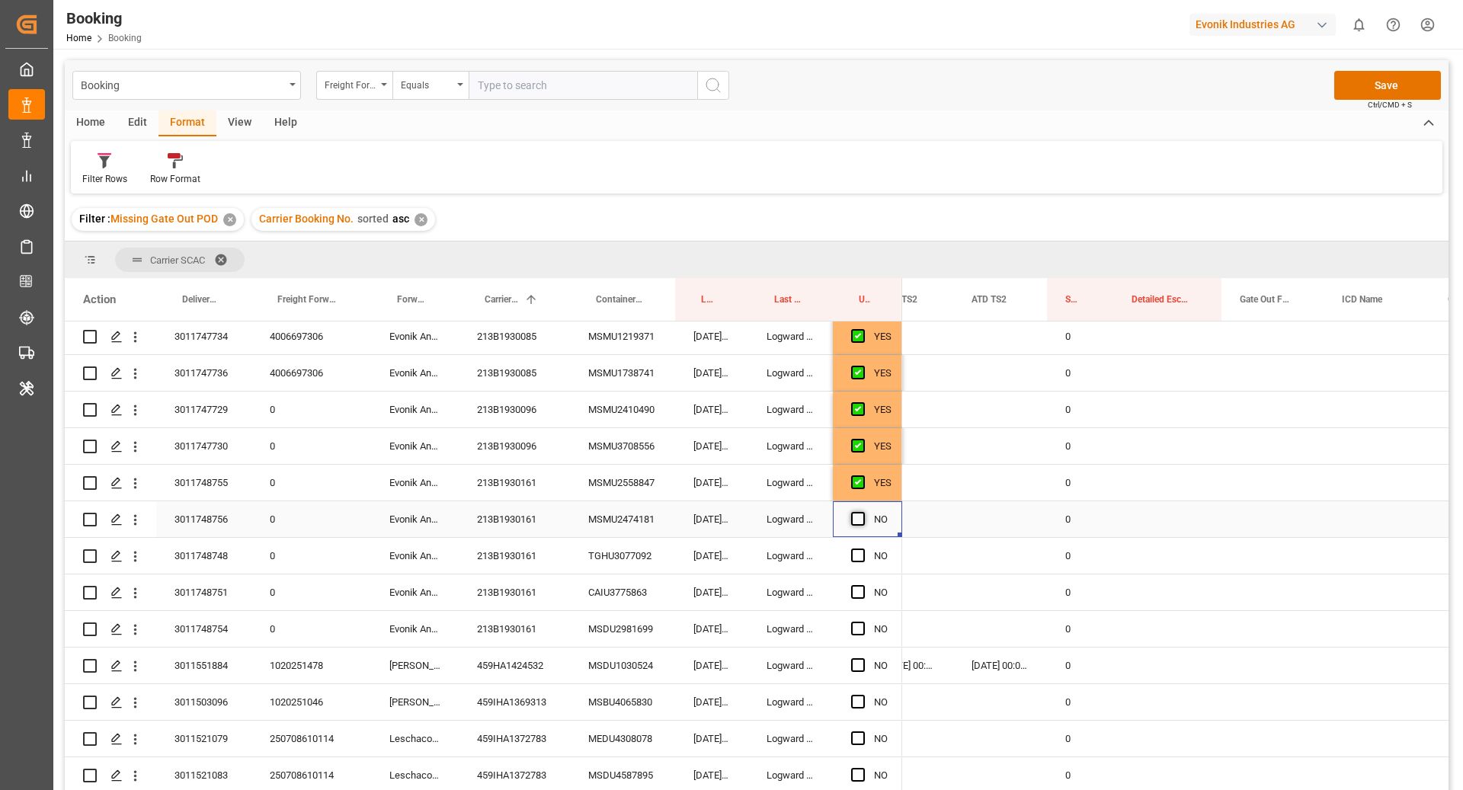
click at [863, 512] on input "Press SPACE to select this row." at bounding box center [863, 512] width 0 height 0
click at [864, 551] on span "Press SPACE to select this row." at bounding box center [858, 556] width 14 height 14
click at [863, 549] on input "Press SPACE to select this row." at bounding box center [863, 549] width 0 height 0
click at [858, 589] on span "Press SPACE to select this row." at bounding box center [858, 592] width 14 height 14
click at [863, 585] on input "Press SPACE to select this row." at bounding box center [863, 585] width 0 height 0
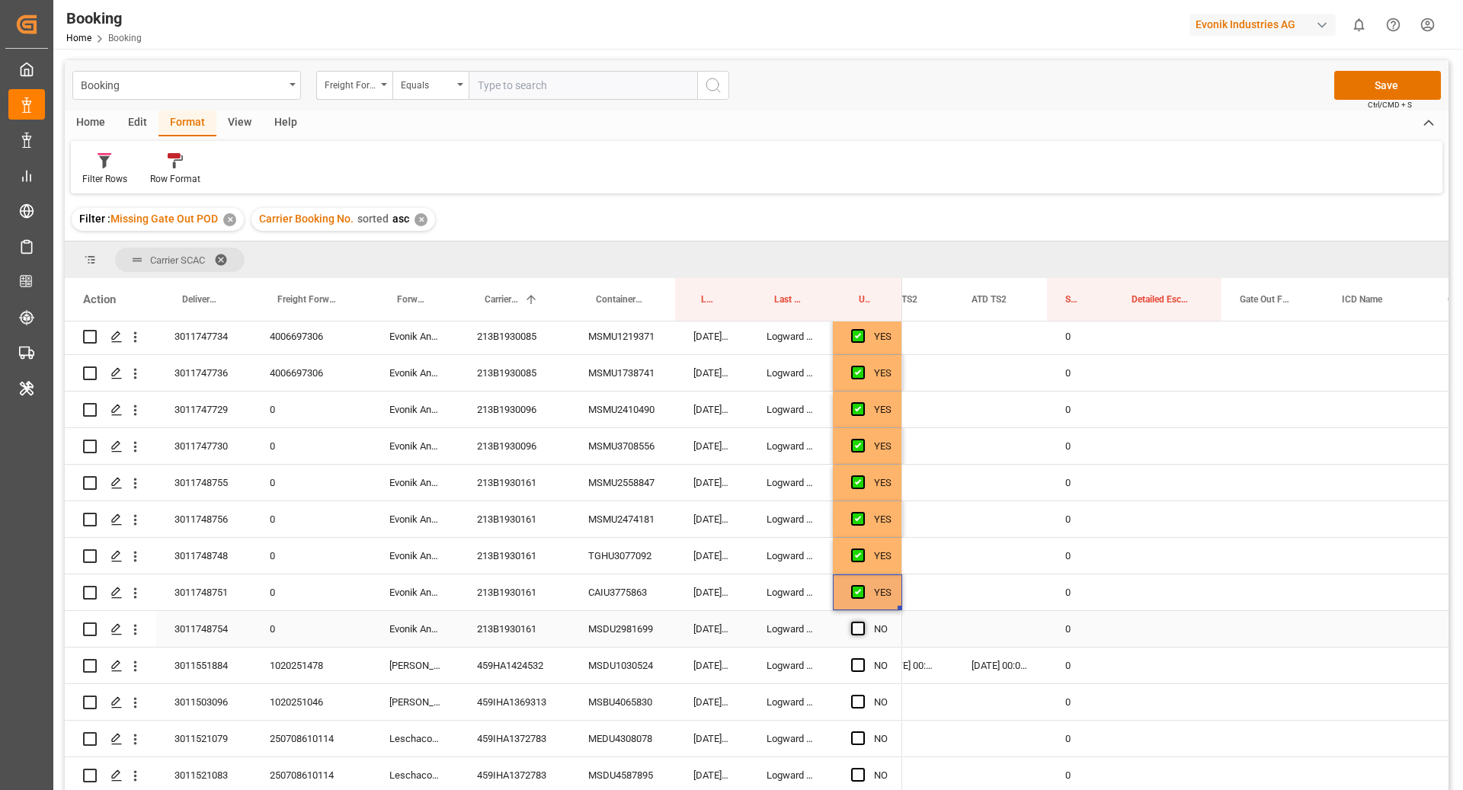
click at [857, 630] on span "Press SPACE to select this row." at bounding box center [858, 629] width 14 height 14
click at [863, 622] on input "Press SPACE to select this row." at bounding box center [863, 622] width 0 height 0
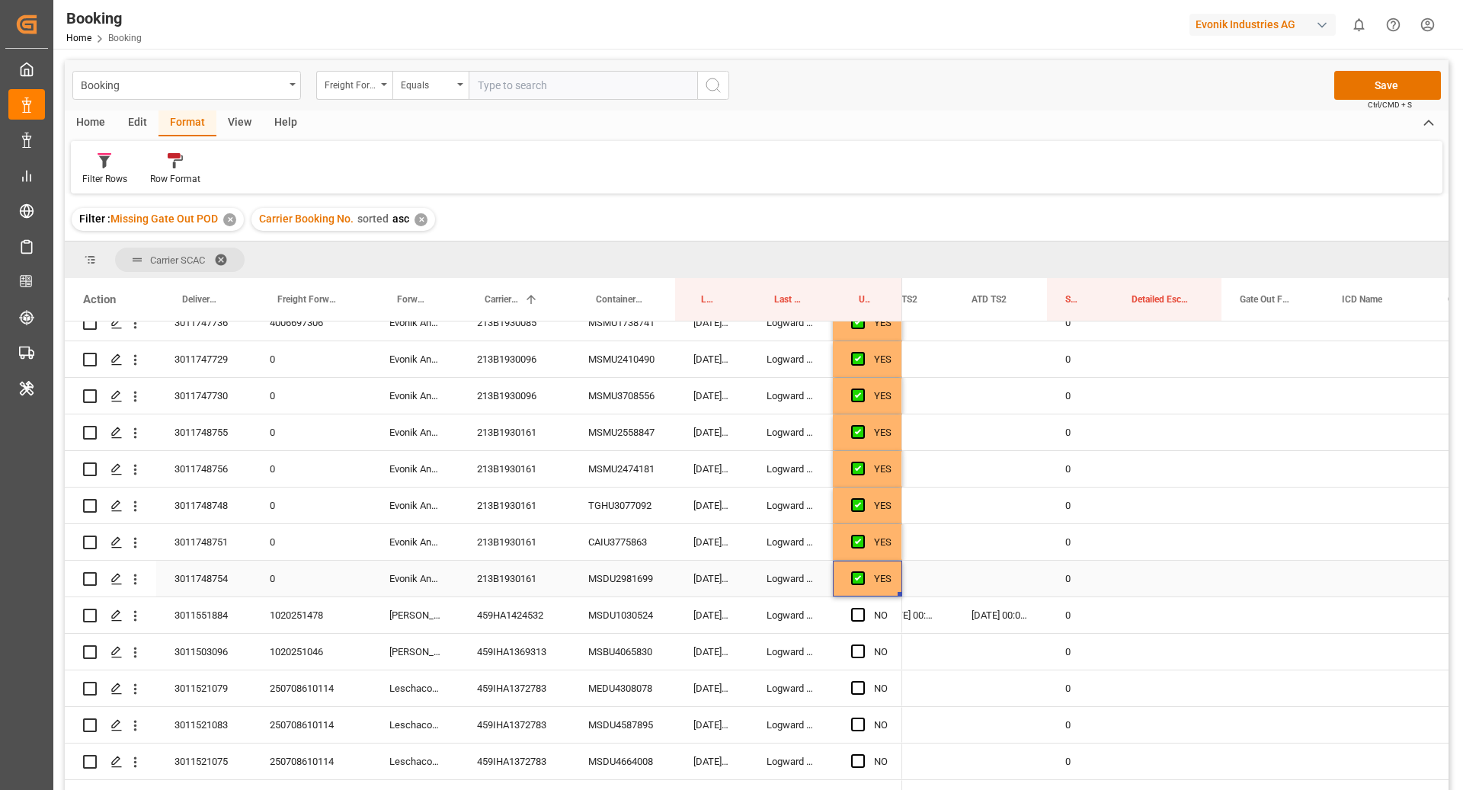
scroll to position [1530, 0]
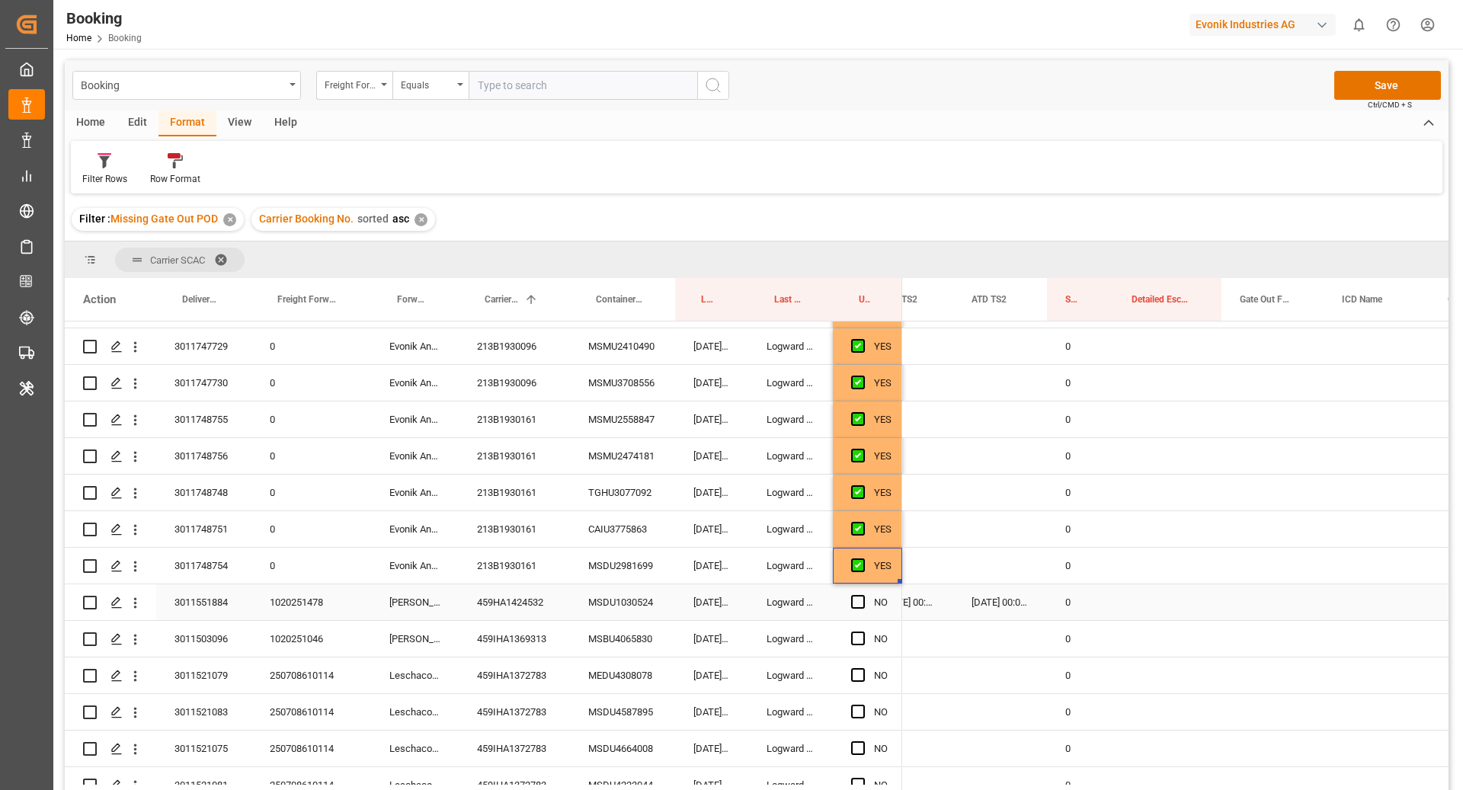
click at [675, 596] on div "07.10.2025 09:33:18" at bounding box center [711, 603] width 73 height 36
click at [611, 609] on div "MSDU1030524" at bounding box center [622, 603] width 105 height 36
click at [554, 595] on div "459HA1424532" at bounding box center [514, 603] width 111 height 36
click at [859, 602] on span "Press SPACE to select this row." at bounding box center [858, 602] width 14 height 14
click at [863, 595] on input "Press SPACE to select this row." at bounding box center [863, 595] width 0 height 0
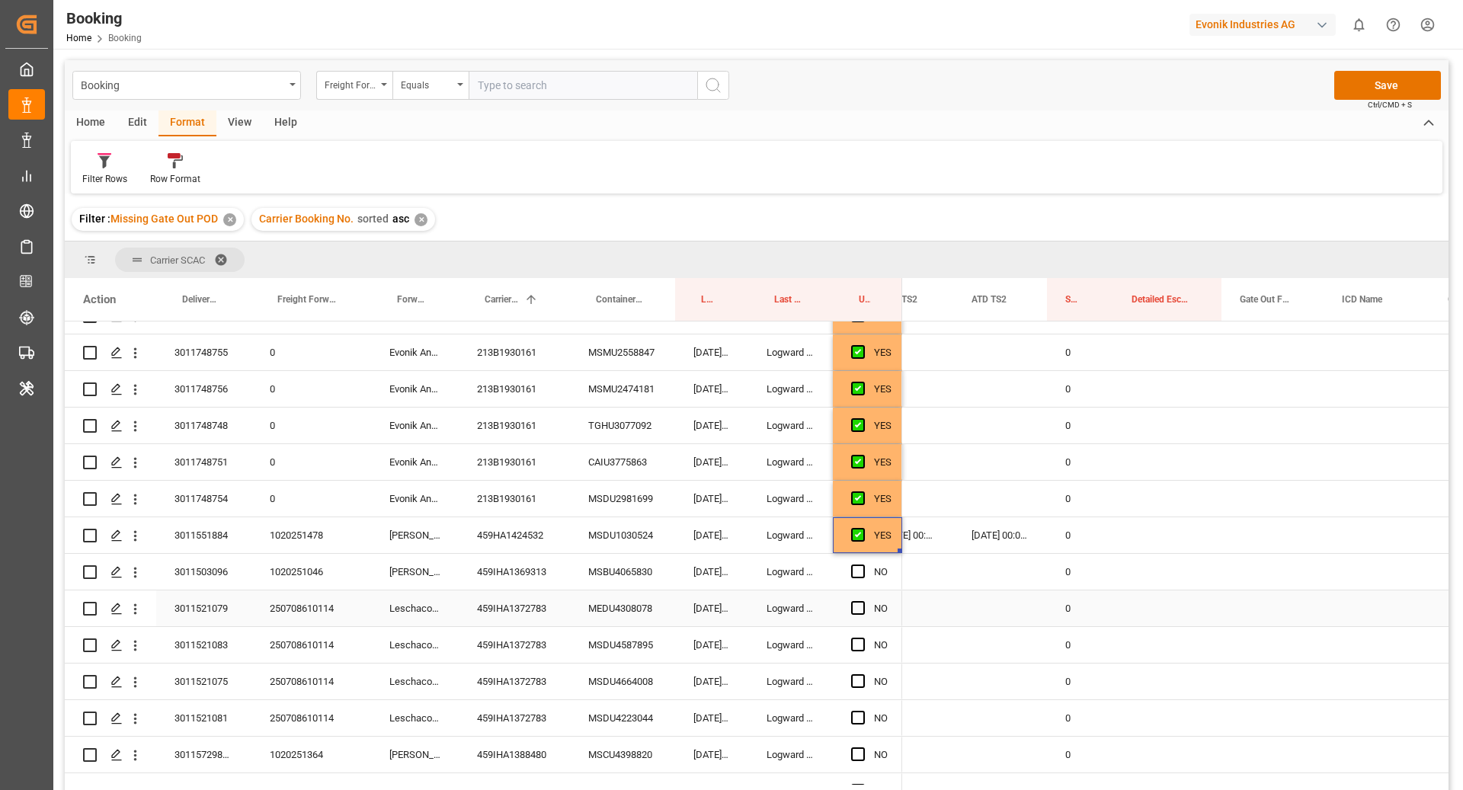
scroll to position [1611, 0]
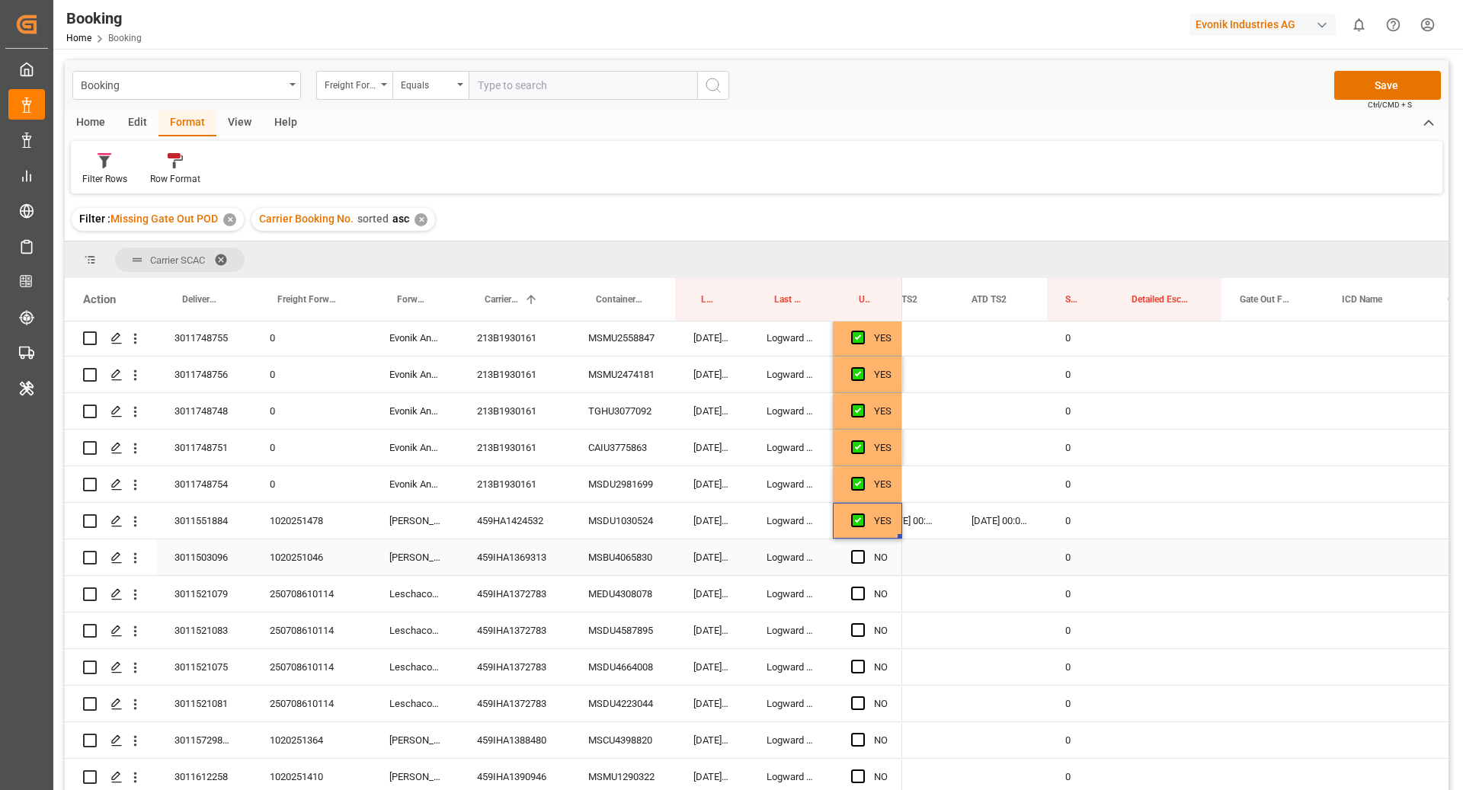
click at [528, 550] on div "459IHA1369313" at bounding box center [514, 558] width 111 height 36
click at [658, 556] on div "MSBU4065830" at bounding box center [622, 558] width 105 height 36
click at [854, 556] on span "Press SPACE to select this row." at bounding box center [858, 557] width 14 height 14
click at [863, 550] on input "Press SPACE to select this row." at bounding box center [863, 550] width 0 height 0
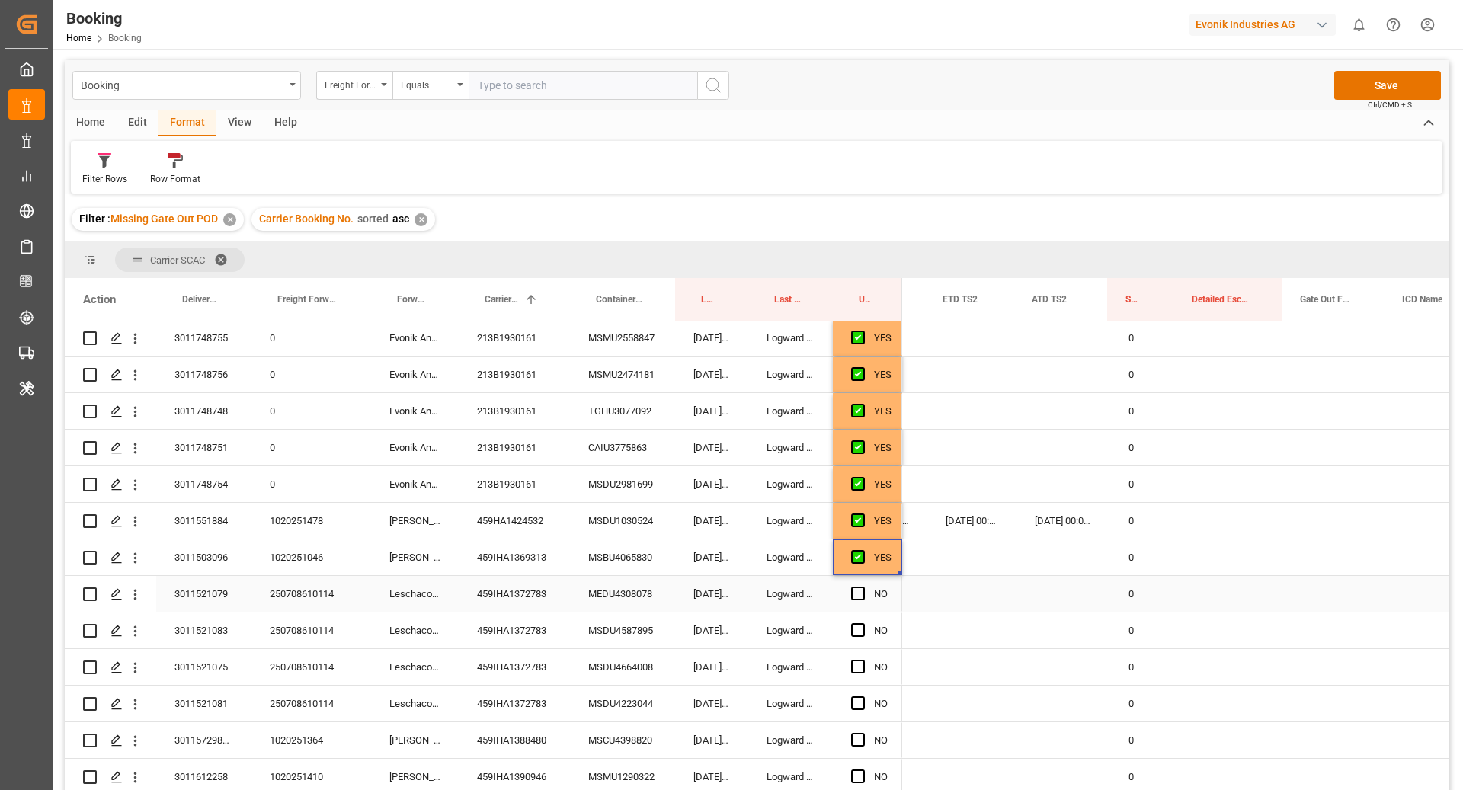
scroll to position [0, 0]
click at [537, 607] on div "459IHA1372783" at bounding box center [514, 594] width 111 height 36
click at [591, 602] on div "MEDU4308078" at bounding box center [622, 594] width 105 height 36
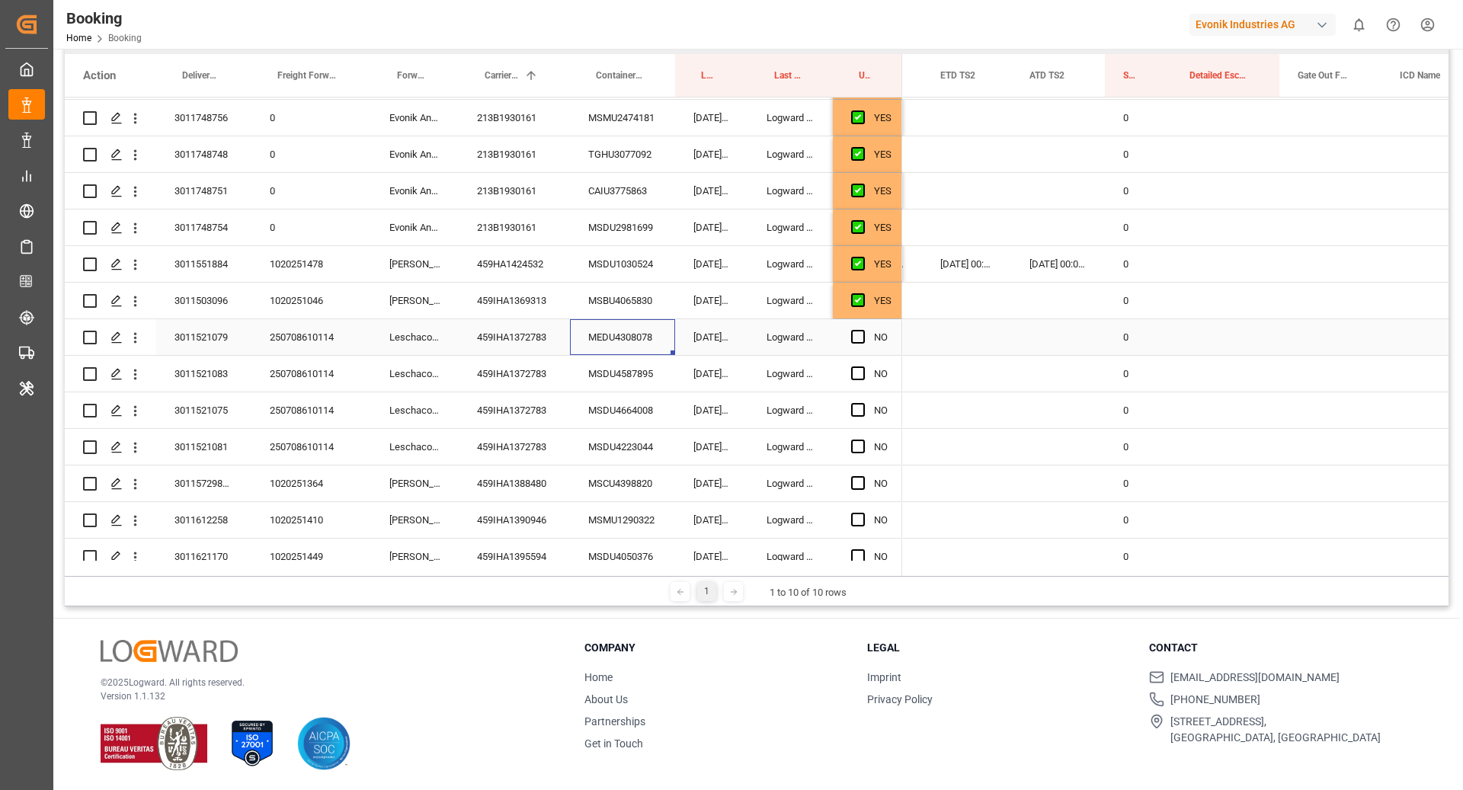
scroll to position [1723, 0]
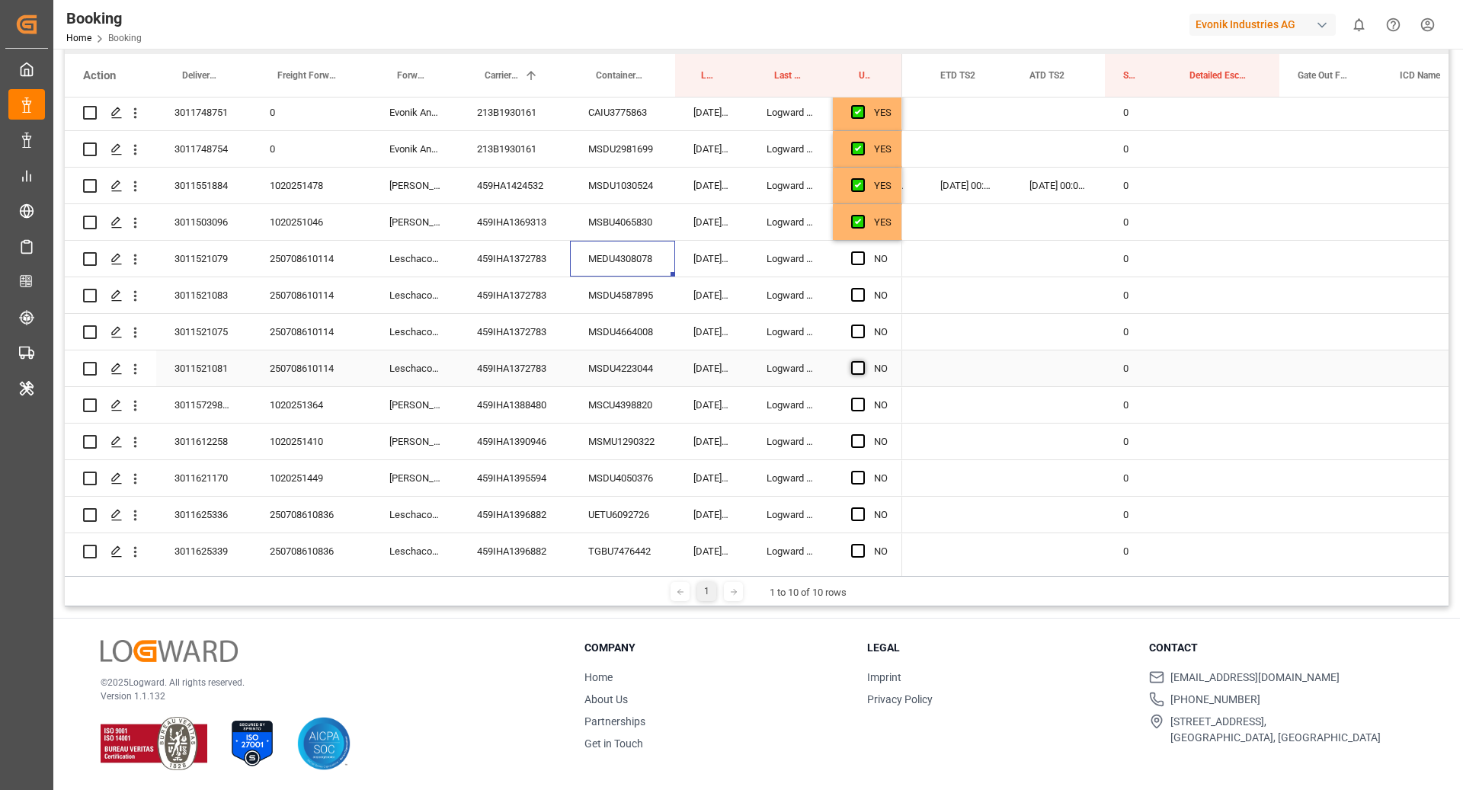
click at [859, 368] on span "Press SPACE to select this row." at bounding box center [858, 368] width 14 height 14
click at [863, 361] on input "Press SPACE to select this row." at bounding box center [863, 361] width 0 height 0
click at [878, 205] on div "YES" at bounding box center [883, 222] width 18 height 35
drag, startPoint x: 899, startPoint y: 236, endPoint x: 886, endPoint y: 339, distance: 103.8
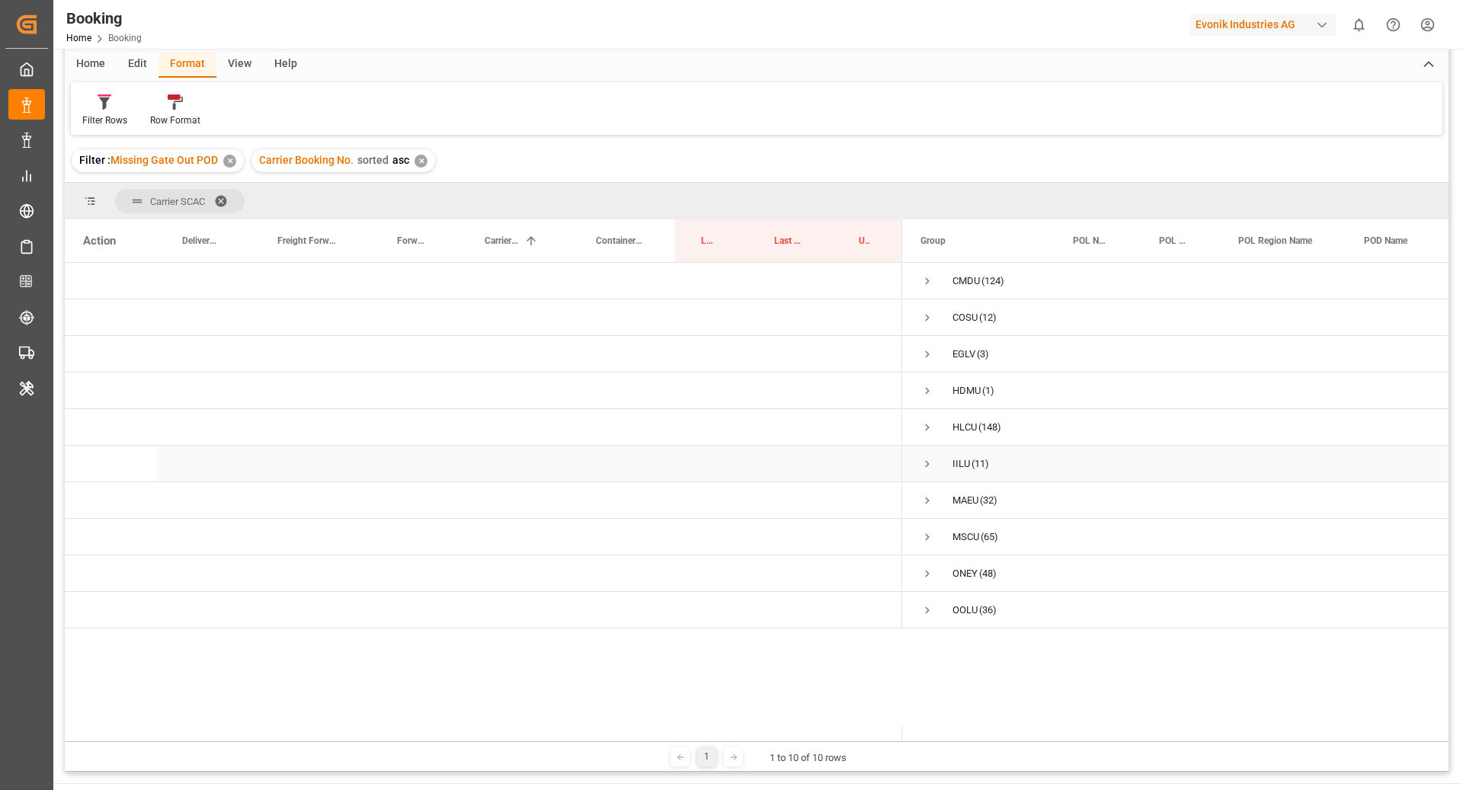
scroll to position [0, 0]
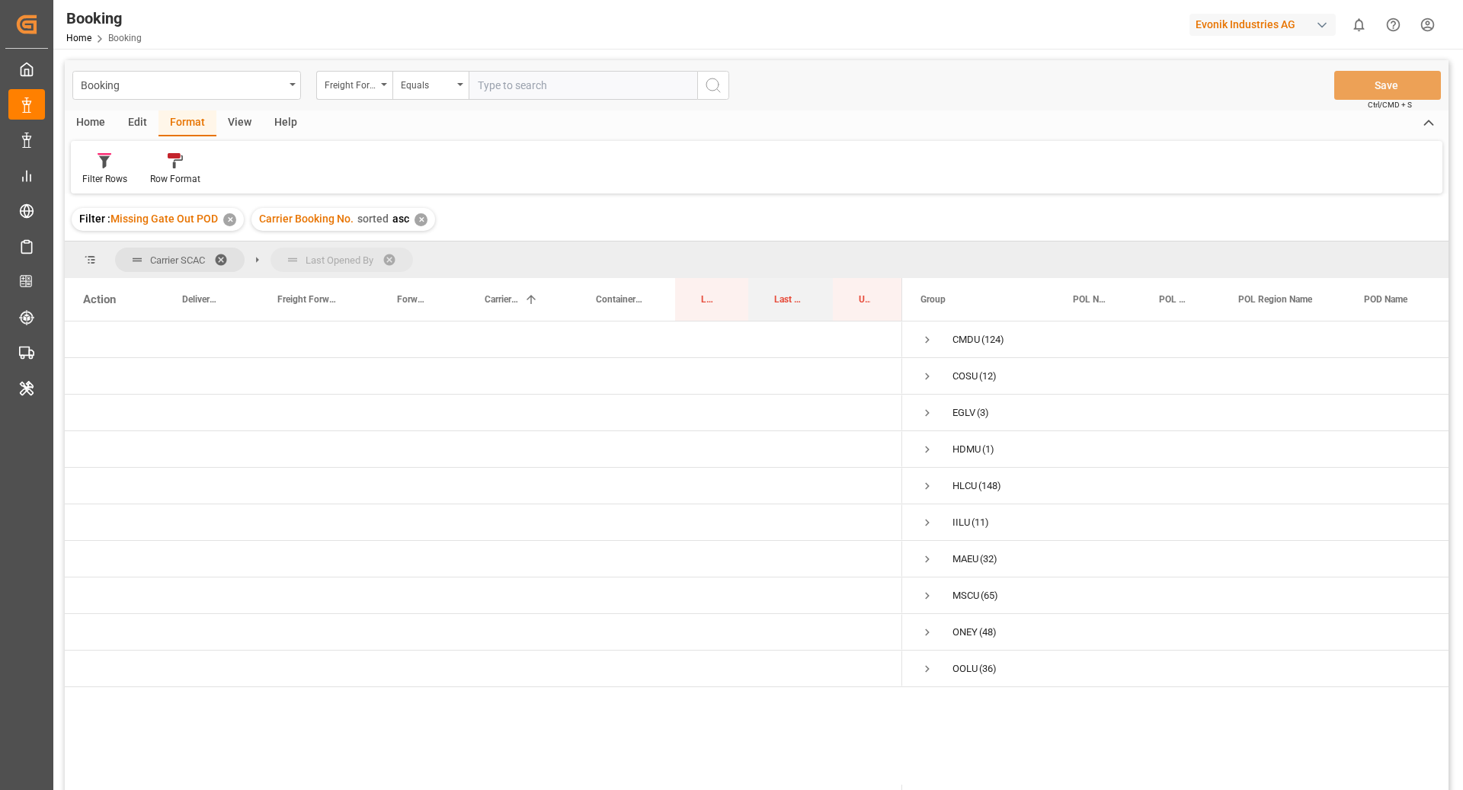
drag, startPoint x: 777, startPoint y: 309, endPoint x: 780, endPoint y: 242, distance: 66.4
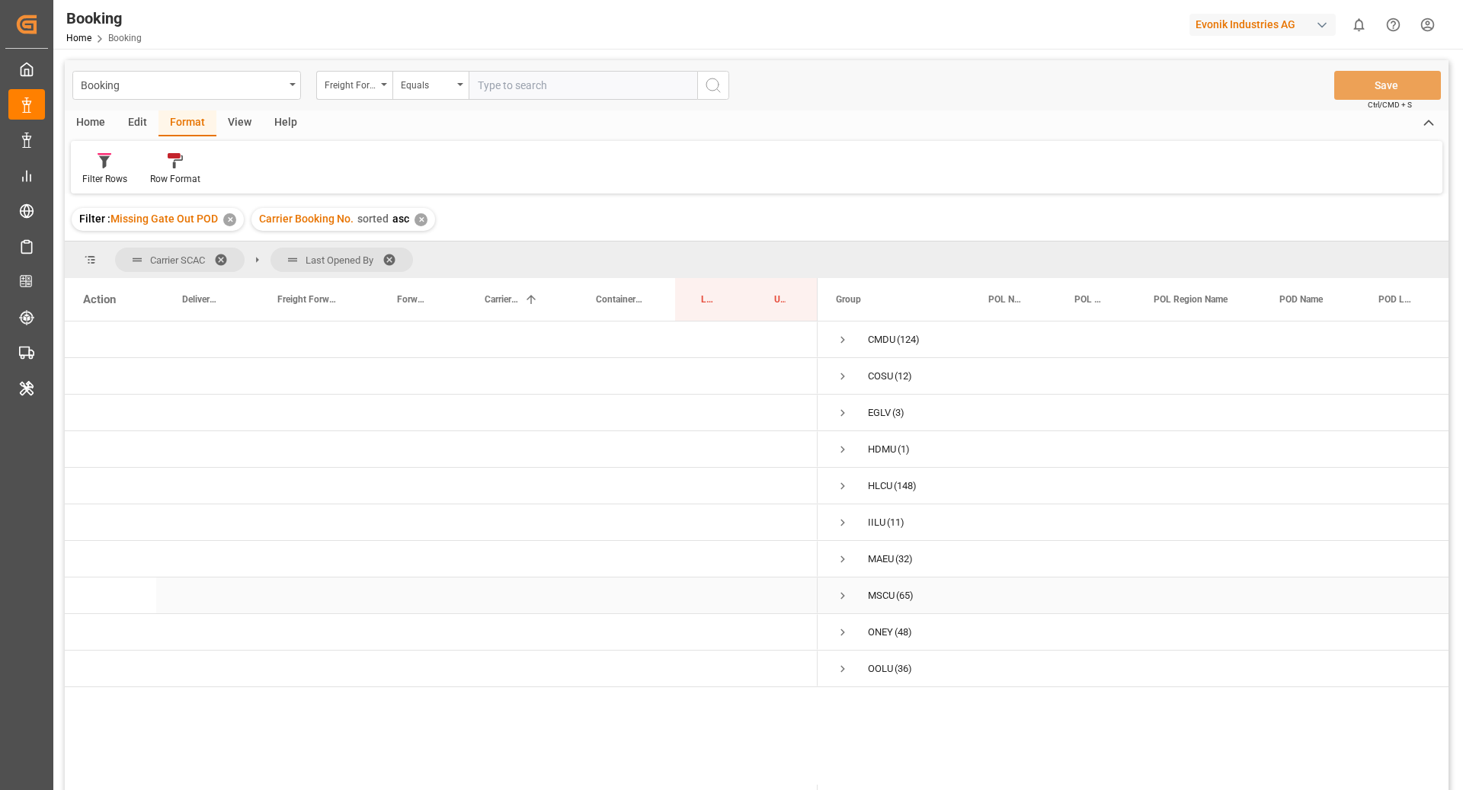
click at [847, 597] on span "Press SPACE to select this row." at bounding box center [843, 596] width 14 height 14
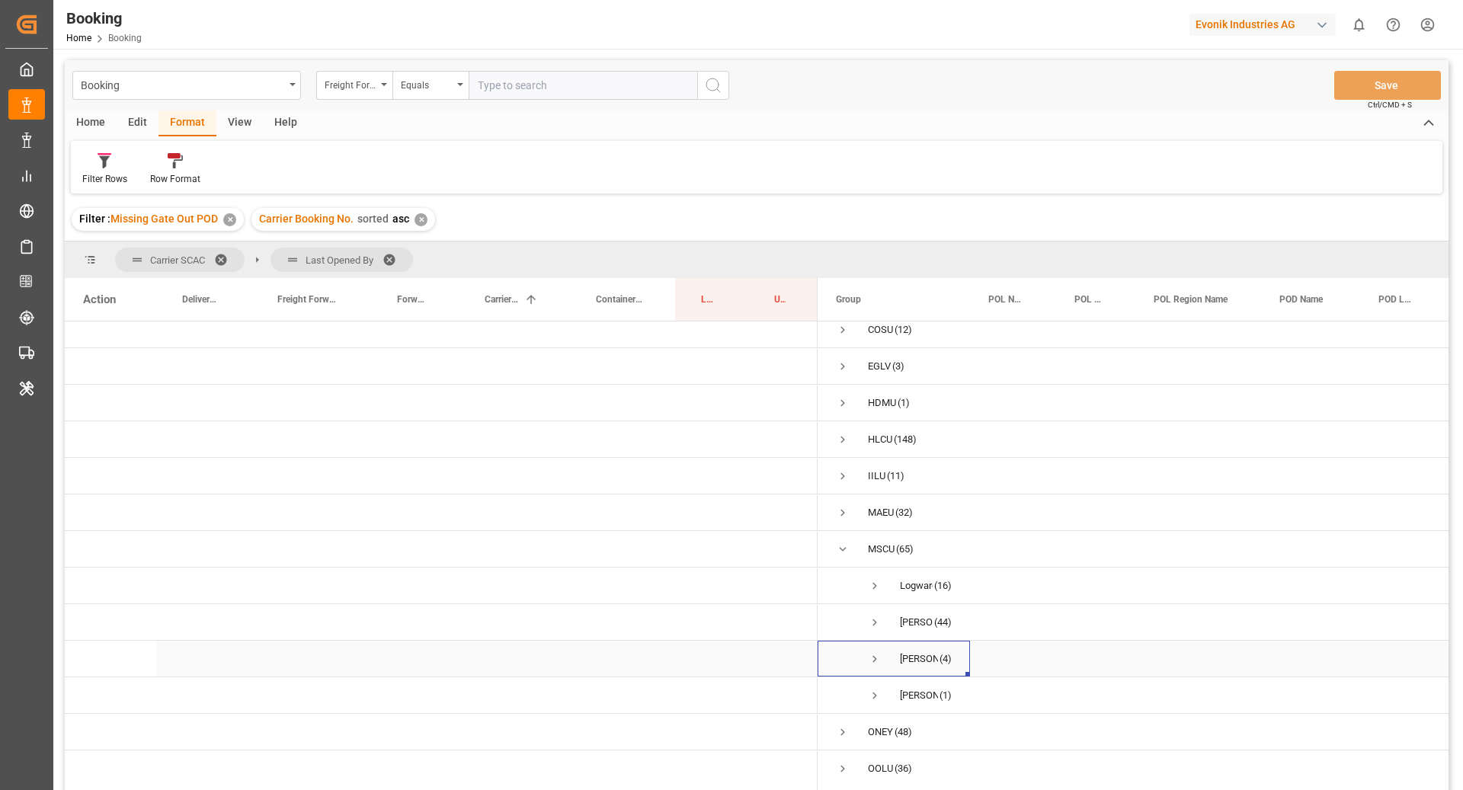
click at [872, 655] on span "Press SPACE to select this row." at bounding box center [875, 659] width 14 height 14
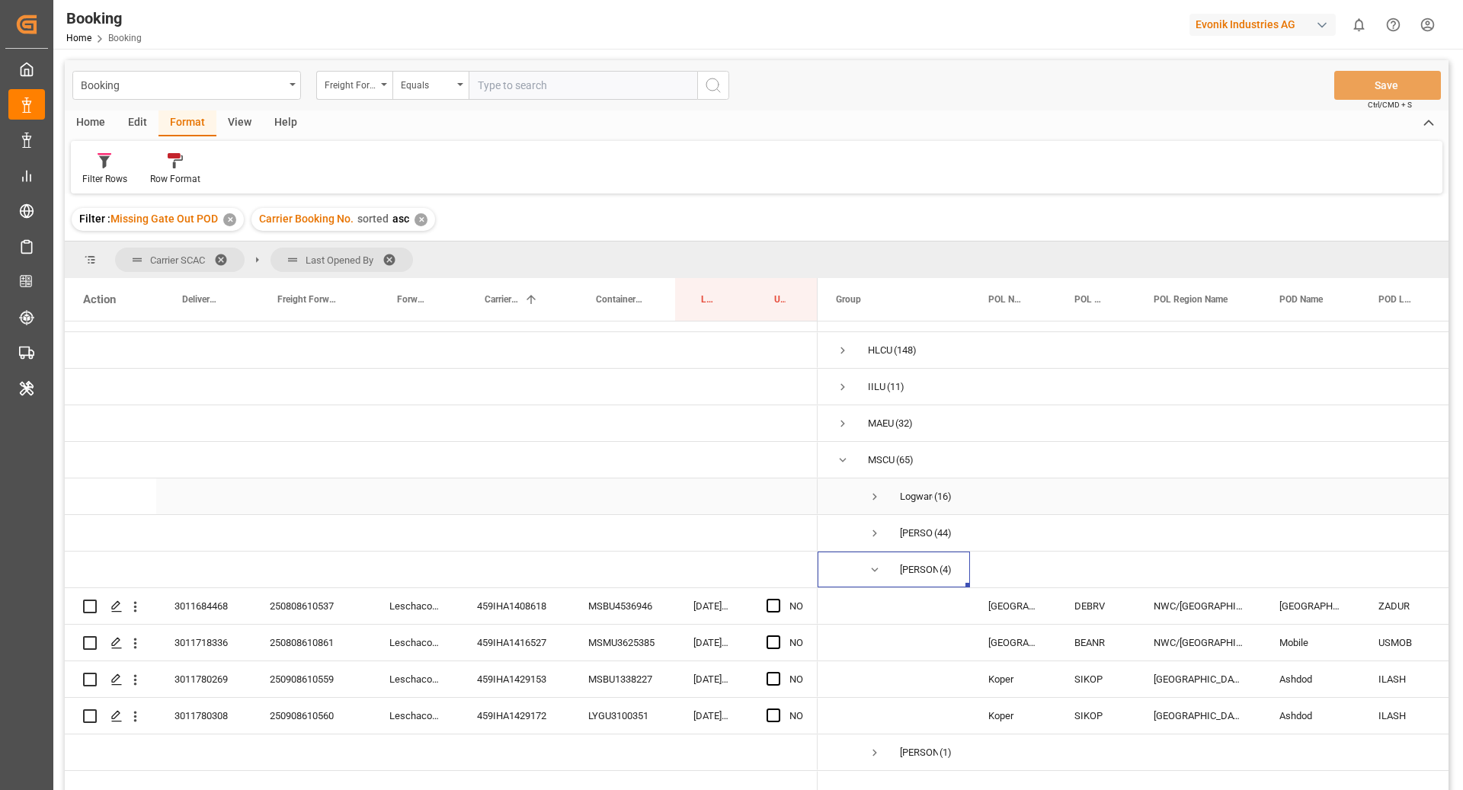
scroll to position [210, 0]
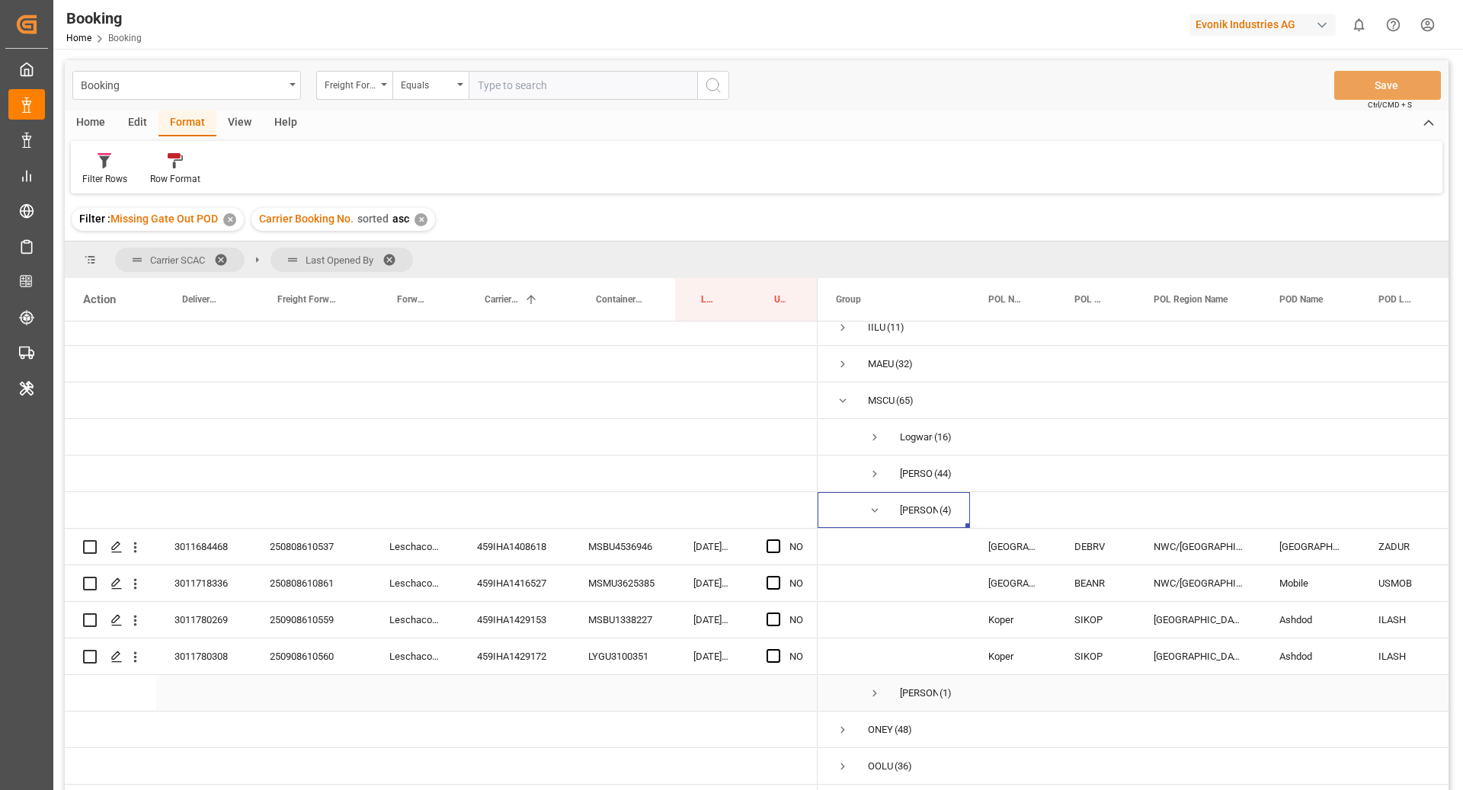
click at [879, 687] on span "Press SPACE to select this row." at bounding box center [875, 694] width 14 height 14
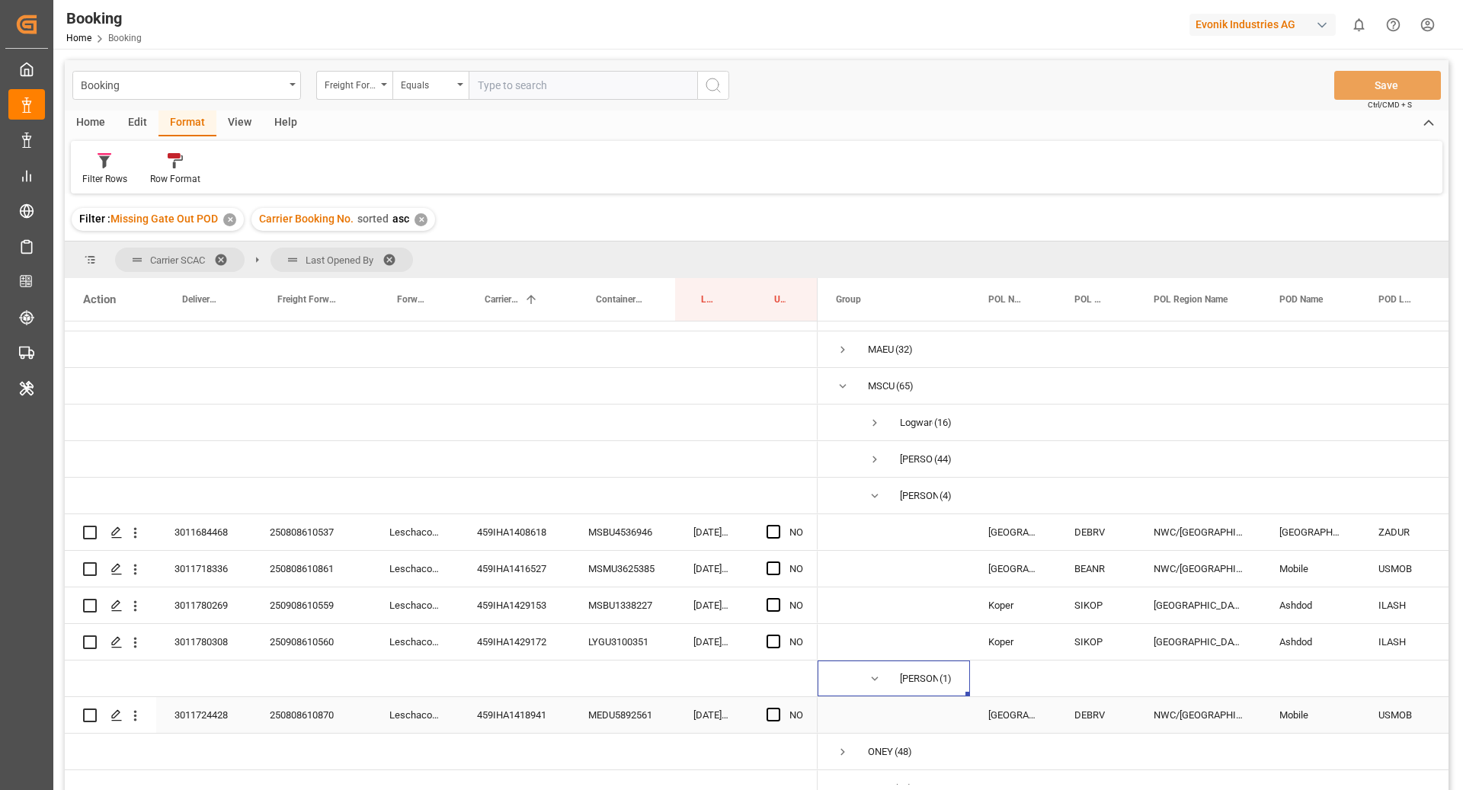
click at [540, 720] on div "459IHA1418941" at bounding box center [514, 715] width 111 height 36
click at [769, 713] on span "Press SPACE to select this row." at bounding box center [774, 715] width 14 height 14
click at [778, 708] on input "Press SPACE to select this row." at bounding box center [778, 708] width 0 height 0
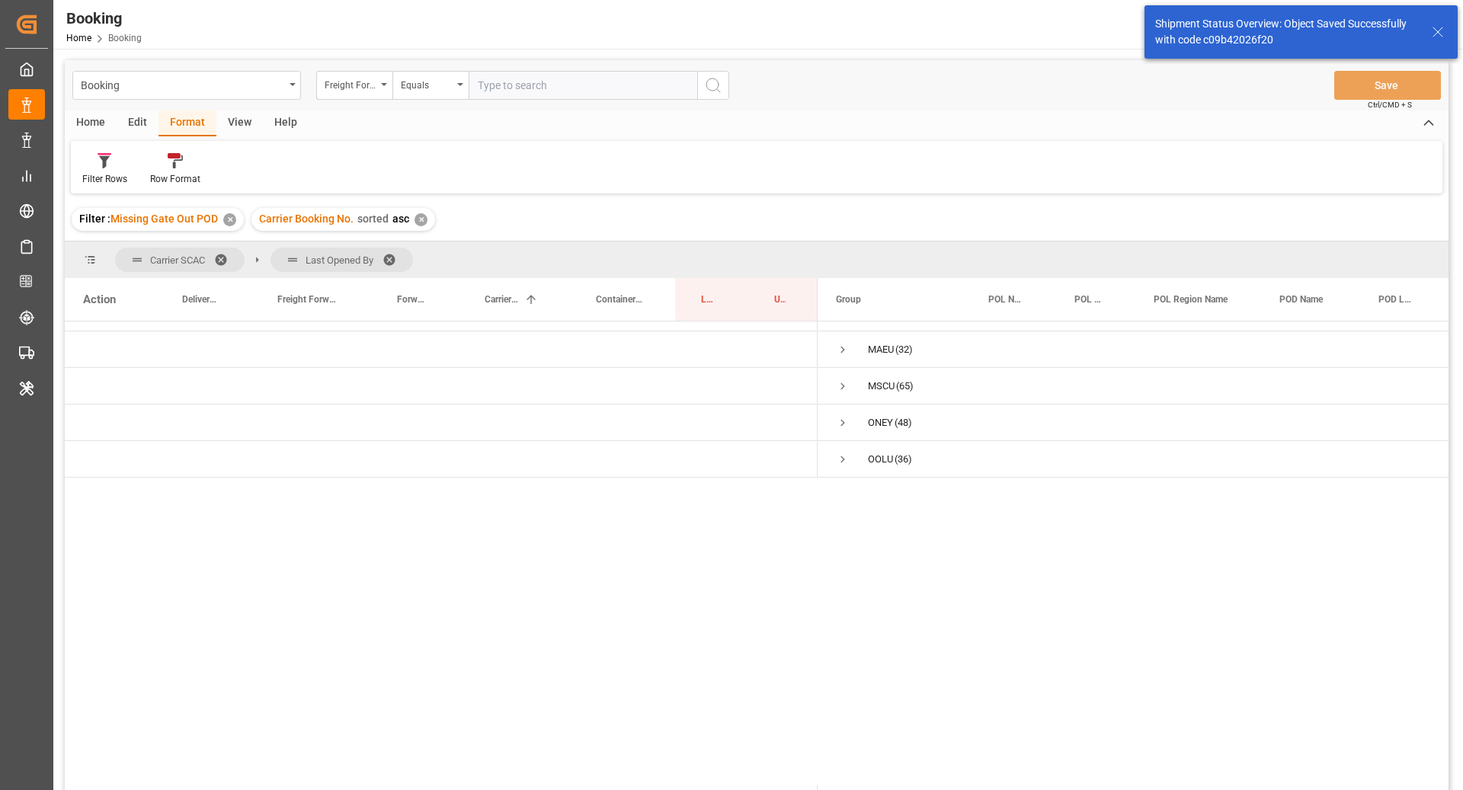
scroll to position [0, 0]
click at [841, 553] on span "Press SPACE to select this row." at bounding box center [843, 560] width 14 height 14
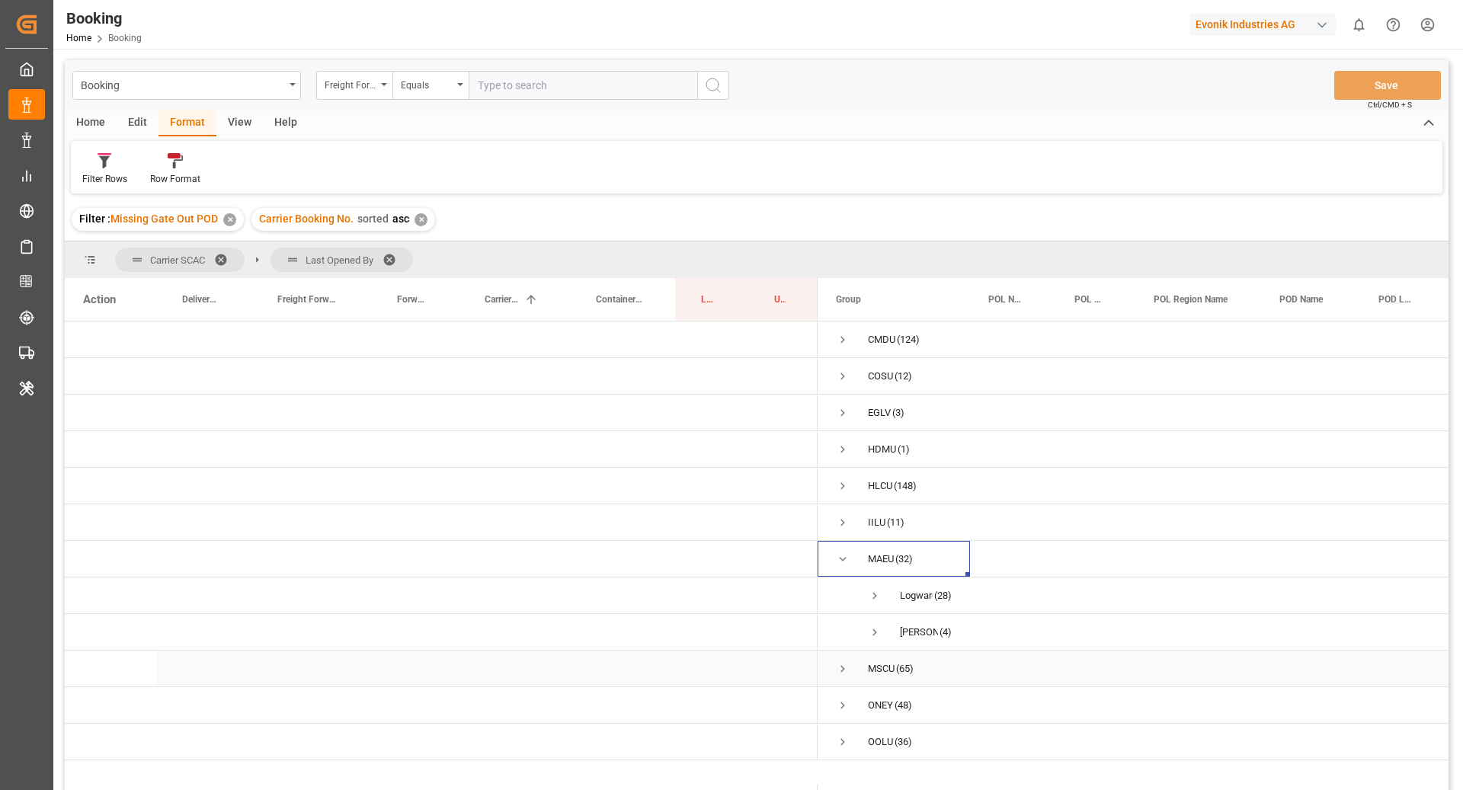
click at [839, 666] on span "Press SPACE to select this row." at bounding box center [843, 669] width 14 height 14
click at [874, 710] on span "Press SPACE to select this row." at bounding box center [875, 706] width 14 height 14
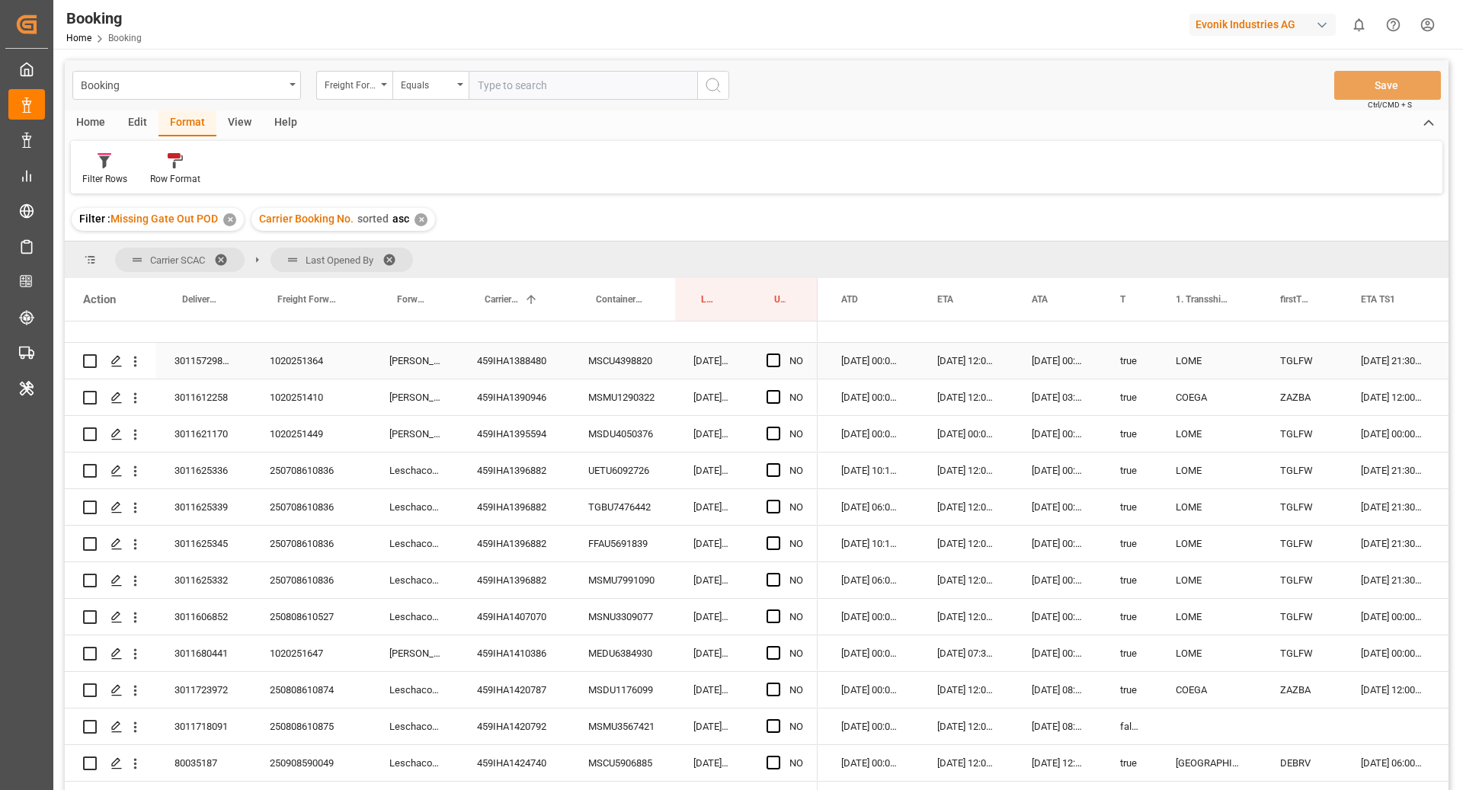
click at [482, 362] on div "459IHA1388480" at bounding box center [514, 361] width 111 height 36
click at [768, 357] on span "Press SPACE to select this row." at bounding box center [774, 361] width 14 height 14
click at [778, 354] on input "Press SPACE to select this row." at bounding box center [778, 354] width 0 height 0
click at [625, 361] on div "MSCU4398820" at bounding box center [622, 361] width 105 height 36
click at [611, 405] on div "MSMU1290322" at bounding box center [622, 398] width 105 height 36
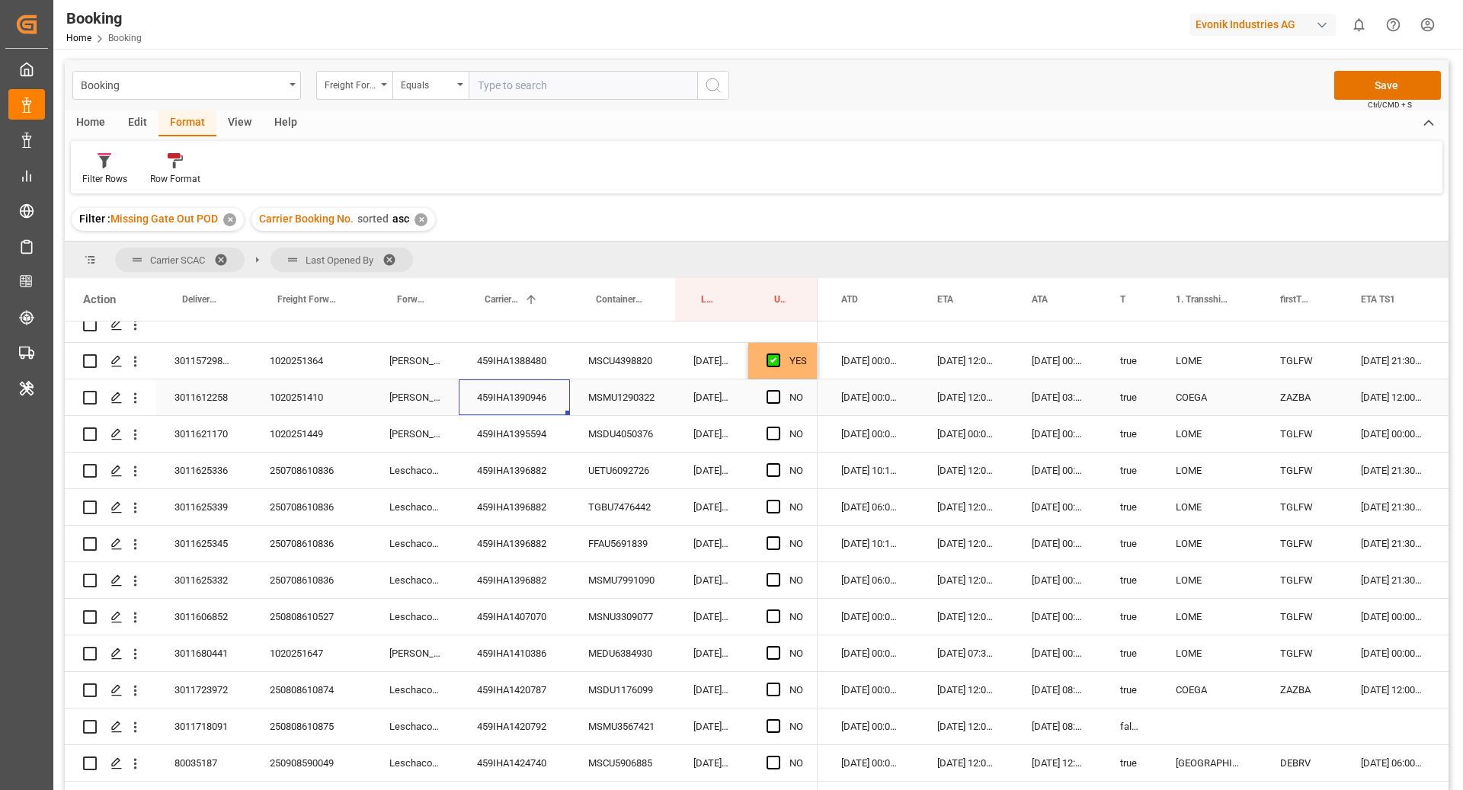
click at [552, 406] on div "459IHA1390946" at bounding box center [514, 398] width 111 height 36
click at [143, 406] on button "open menu" at bounding box center [135, 397] width 16 height 29
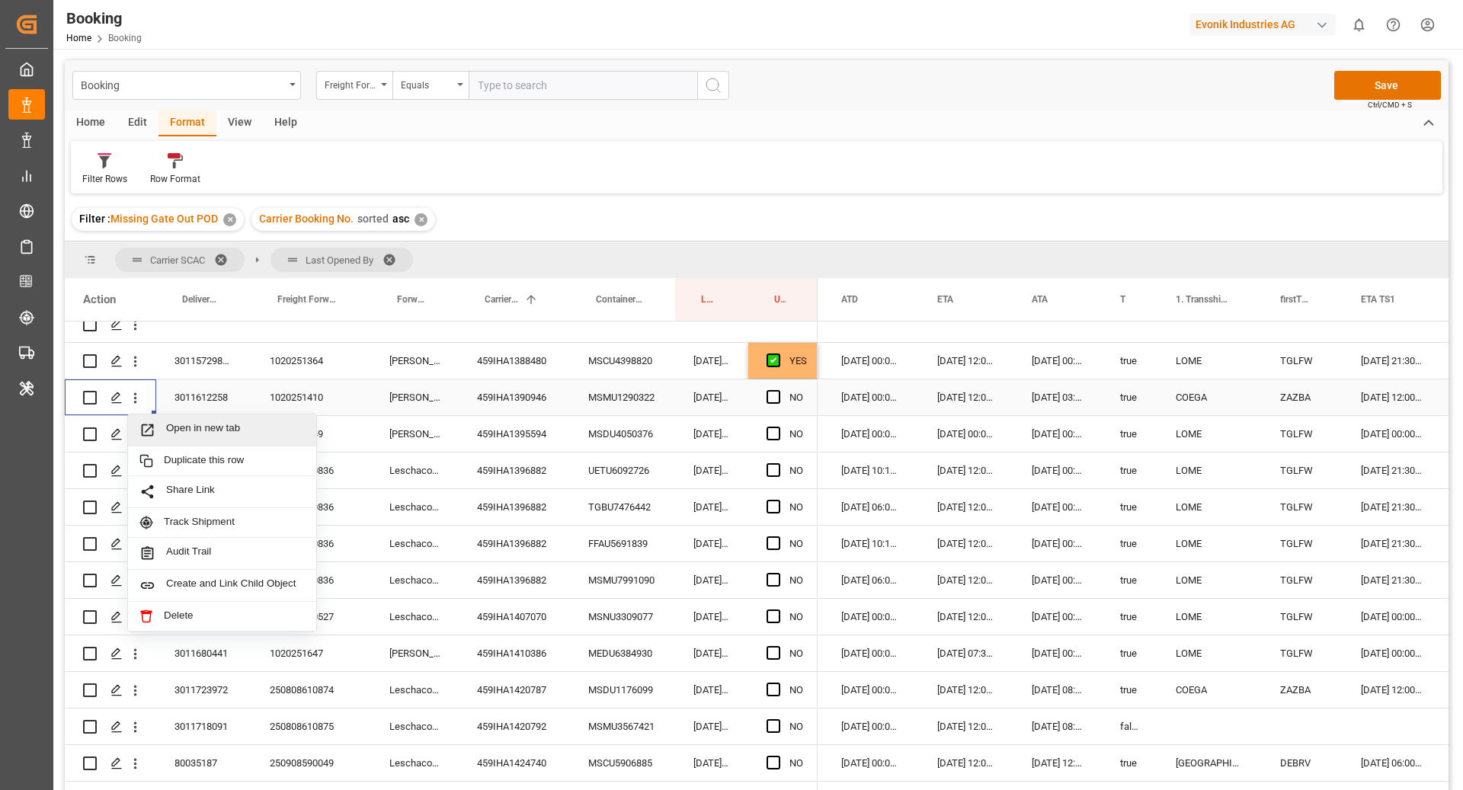
click at [184, 424] on span "Open in new tab" at bounding box center [235, 430] width 139 height 16
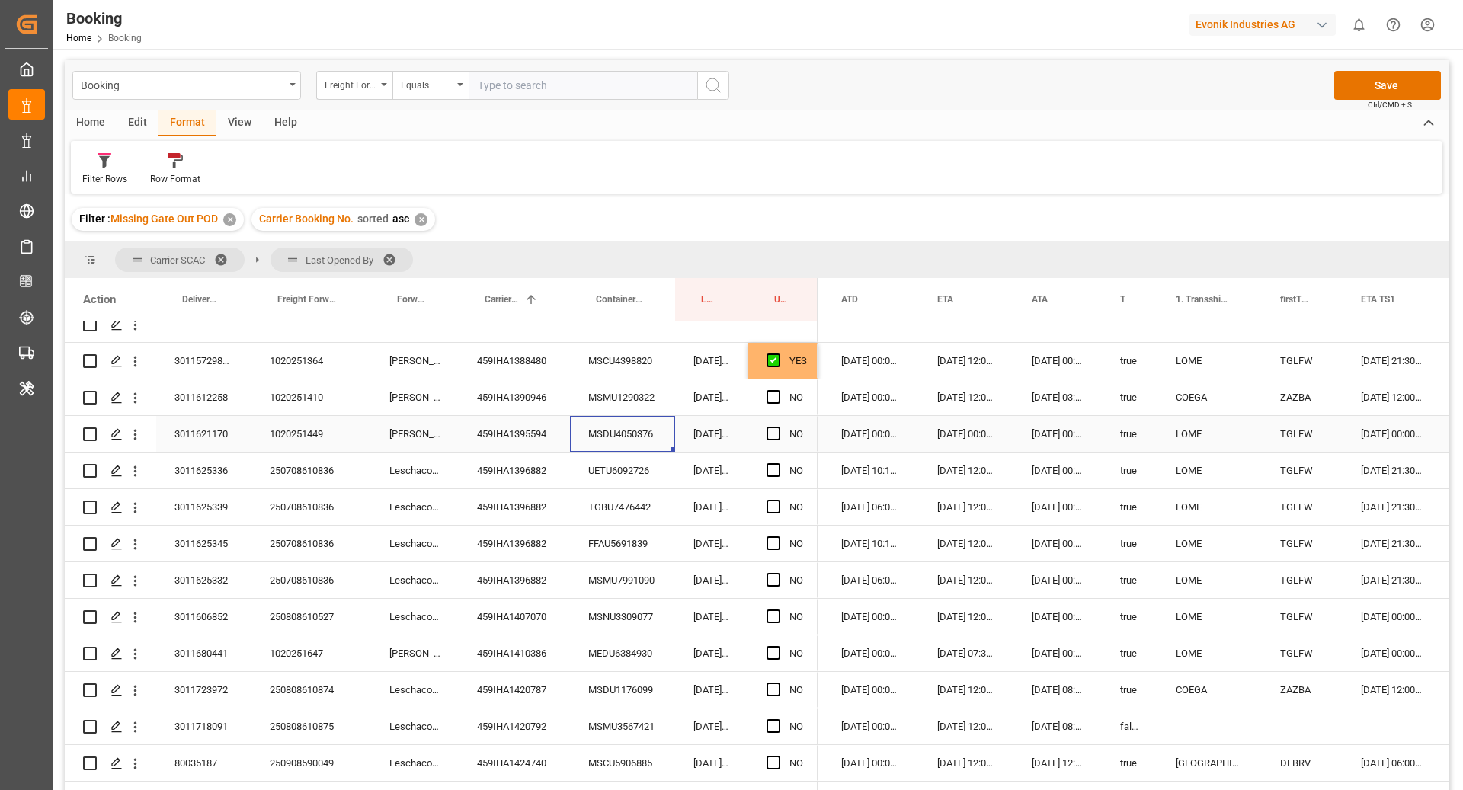
click at [606, 442] on div "MSDU4050376" at bounding box center [622, 434] width 105 height 36
click at [514, 441] on div "459IHA1395594" at bounding box center [514, 434] width 111 height 36
click at [637, 450] on div "MSDU4050376" at bounding box center [622, 434] width 105 height 36
click at [777, 431] on span "Press SPACE to select this row." at bounding box center [774, 434] width 14 height 14
click at [778, 427] on input "Press SPACE to select this row." at bounding box center [778, 427] width 0 height 0
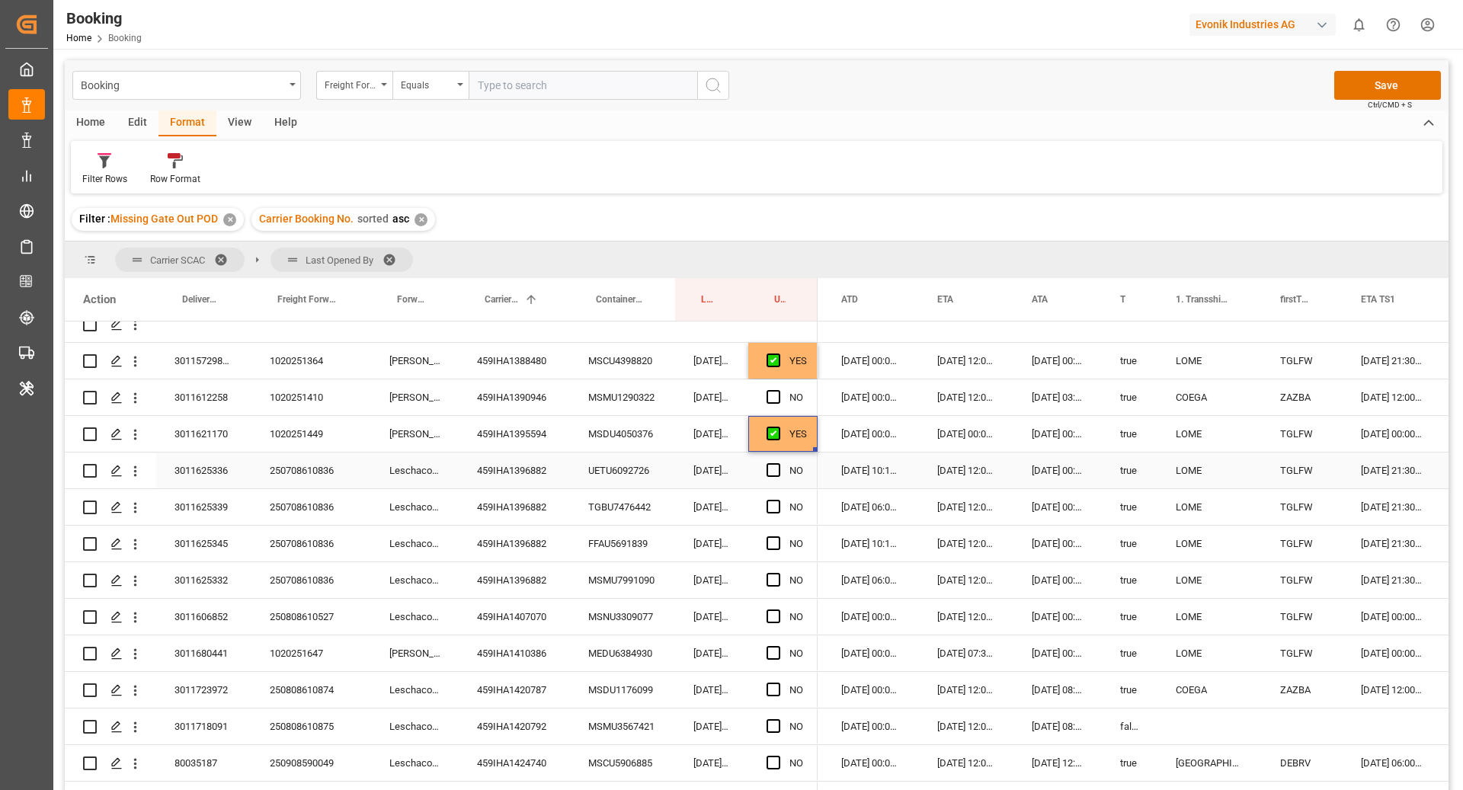
click at [618, 464] on div "UETU6092726" at bounding box center [622, 471] width 105 height 36
click at [778, 469] on span "Press SPACE to select this row." at bounding box center [774, 470] width 14 height 14
click at [778, 463] on input "Press SPACE to select this row." at bounding box center [778, 463] width 0 height 0
click at [587, 499] on div "TGBU7476442" at bounding box center [622, 507] width 105 height 36
click at [774, 508] on span "Press SPACE to select this row." at bounding box center [774, 507] width 14 height 14
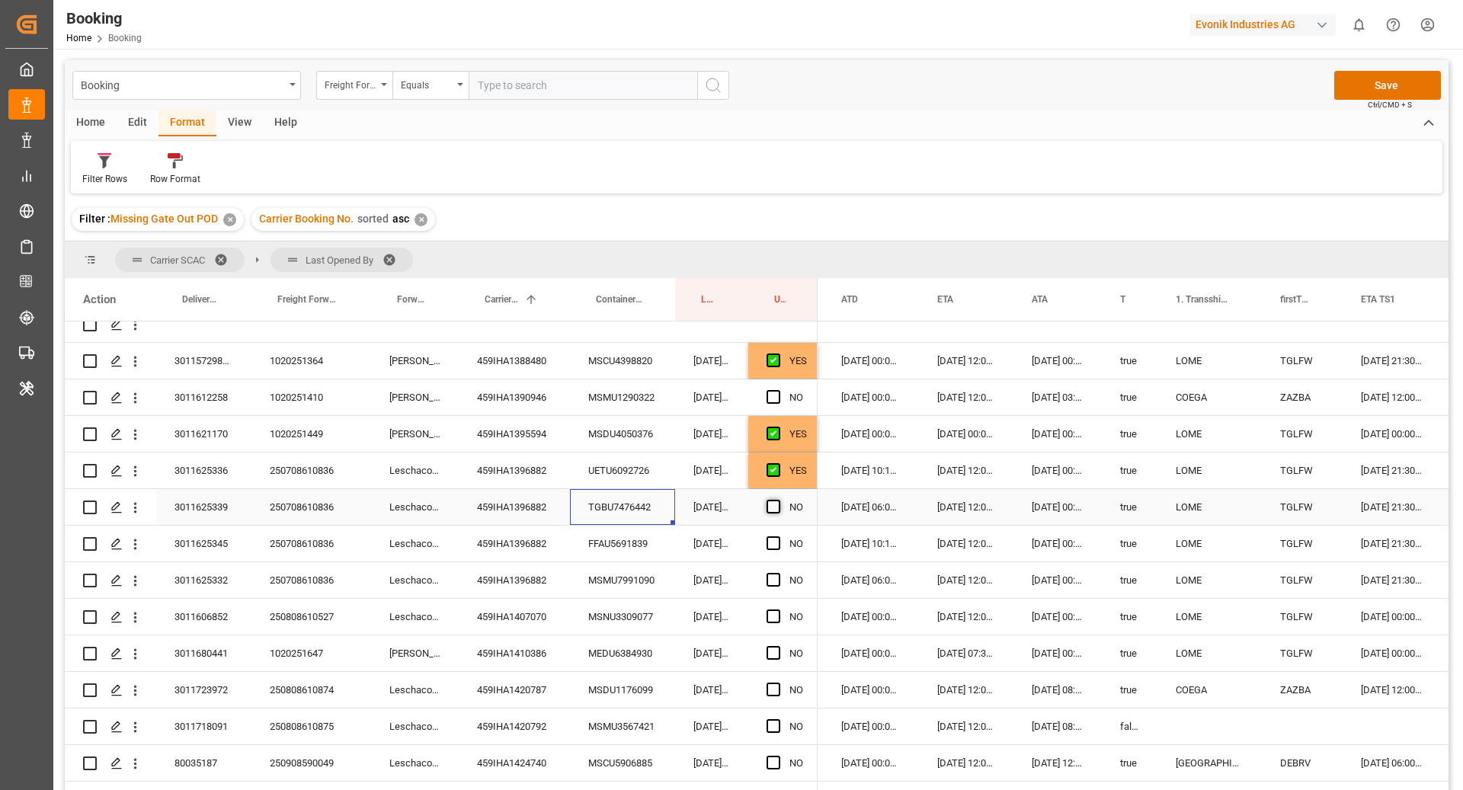
click at [778, 500] on input "Press SPACE to select this row." at bounding box center [778, 500] width 0 height 0
click at [612, 543] on div "FFAU5691839" at bounding box center [622, 544] width 105 height 36
click at [777, 543] on span "Press SPACE to select this row." at bounding box center [774, 544] width 14 height 14
click at [778, 537] on input "Press SPACE to select this row." at bounding box center [778, 537] width 0 height 0
click at [595, 588] on div "MSMU7991090" at bounding box center [622, 580] width 105 height 36
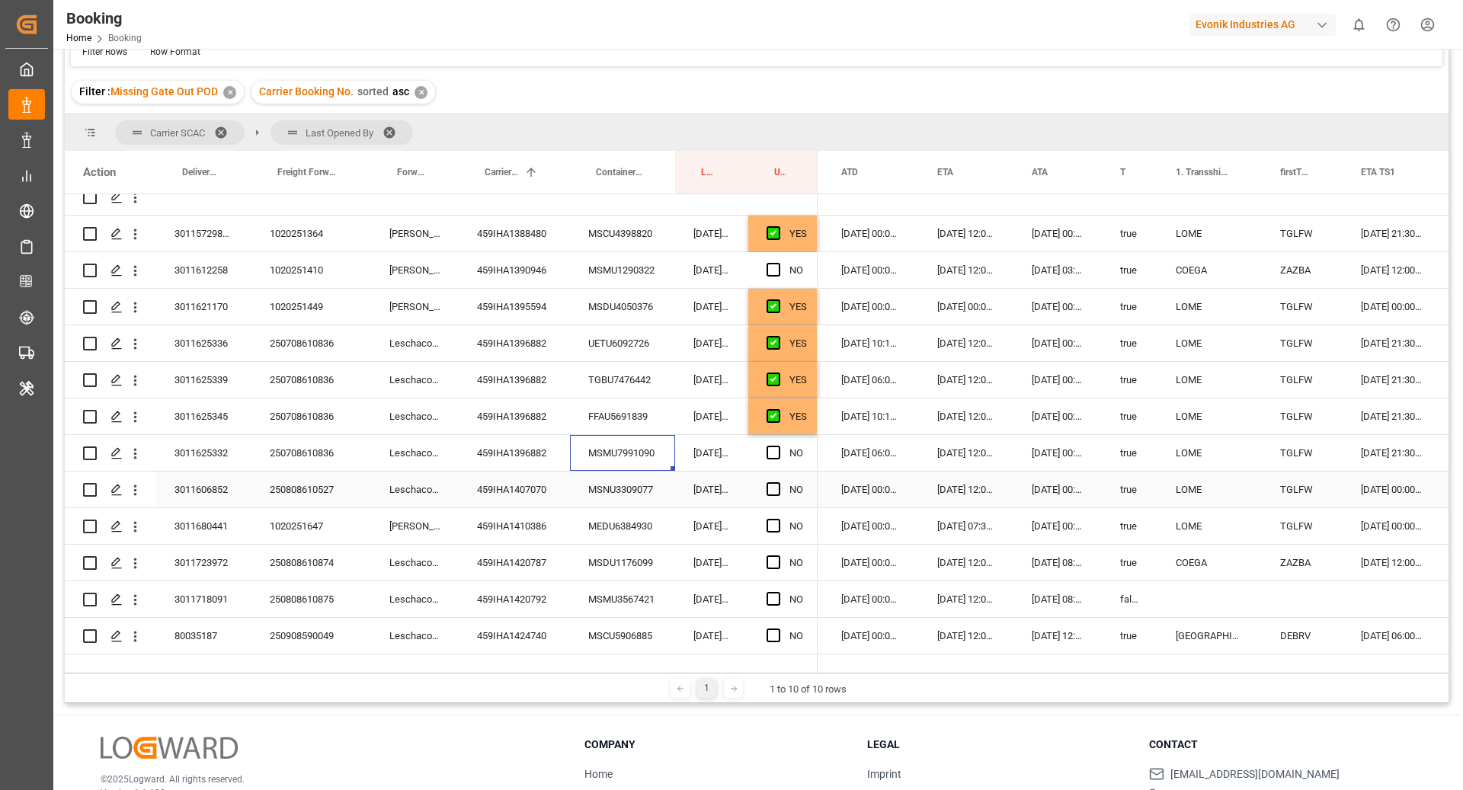
scroll to position [385, 0]
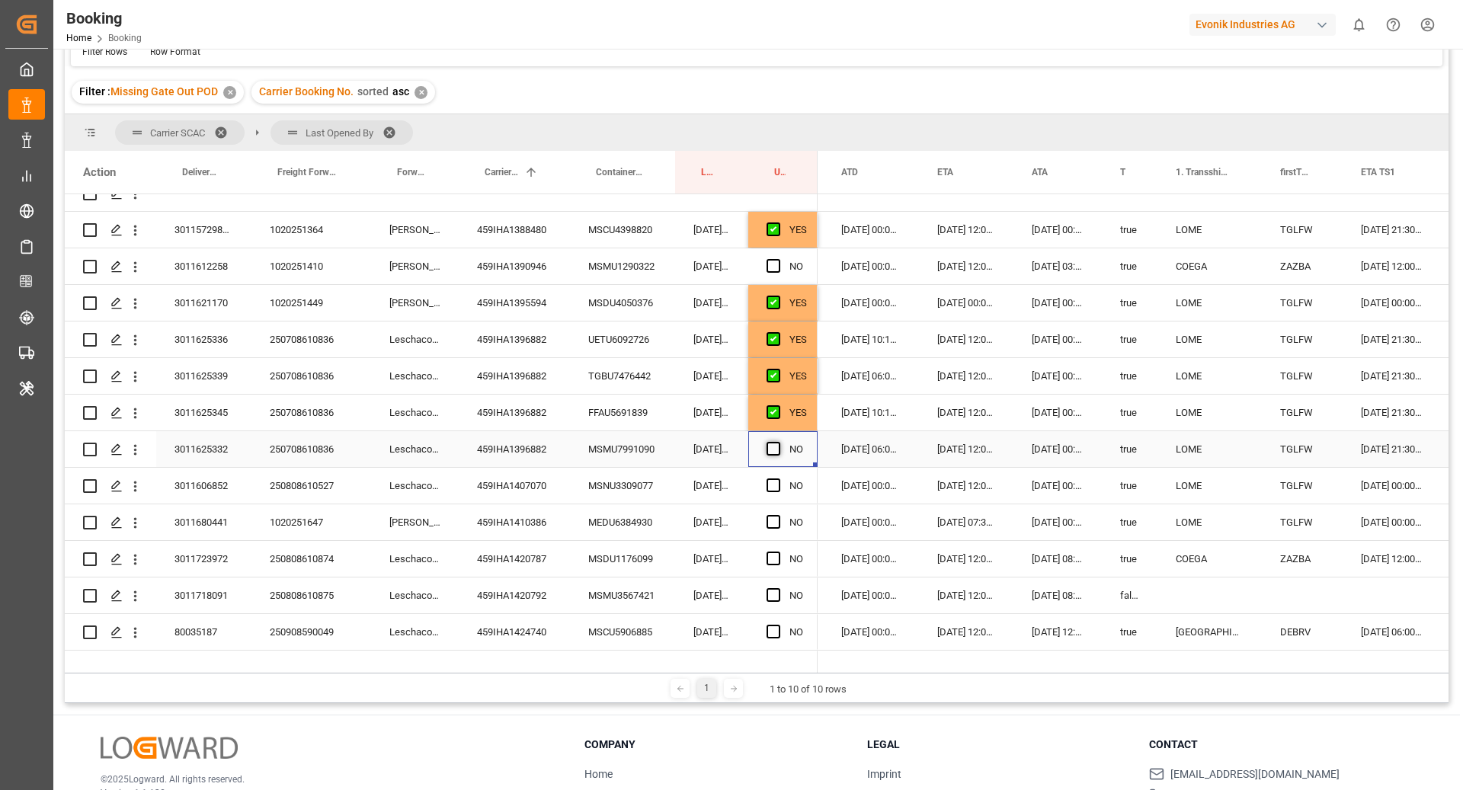
click at [774, 443] on span "Press SPACE to select this row." at bounding box center [774, 449] width 14 height 14
click at [778, 442] on input "Press SPACE to select this row." at bounding box center [778, 442] width 0 height 0
click at [599, 485] on div "MSNU3309077" at bounding box center [622, 486] width 105 height 36
click at [774, 486] on span "Press SPACE to select this row." at bounding box center [774, 486] width 14 height 14
click at [778, 479] on input "Press SPACE to select this row." at bounding box center [778, 479] width 0 height 0
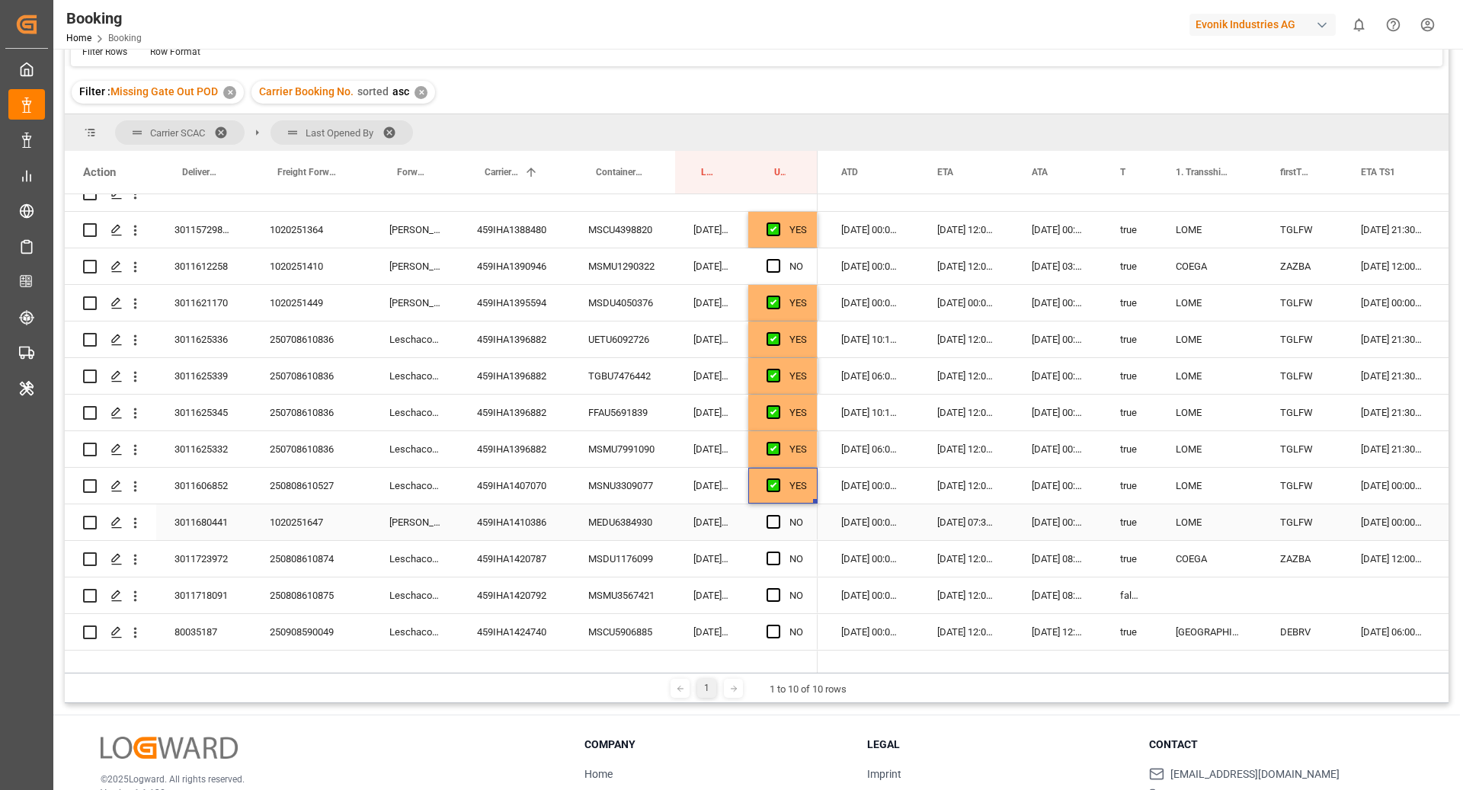
click at [610, 527] on div "MEDU6384930" at bounding box center [622, 523] width 105 height 36
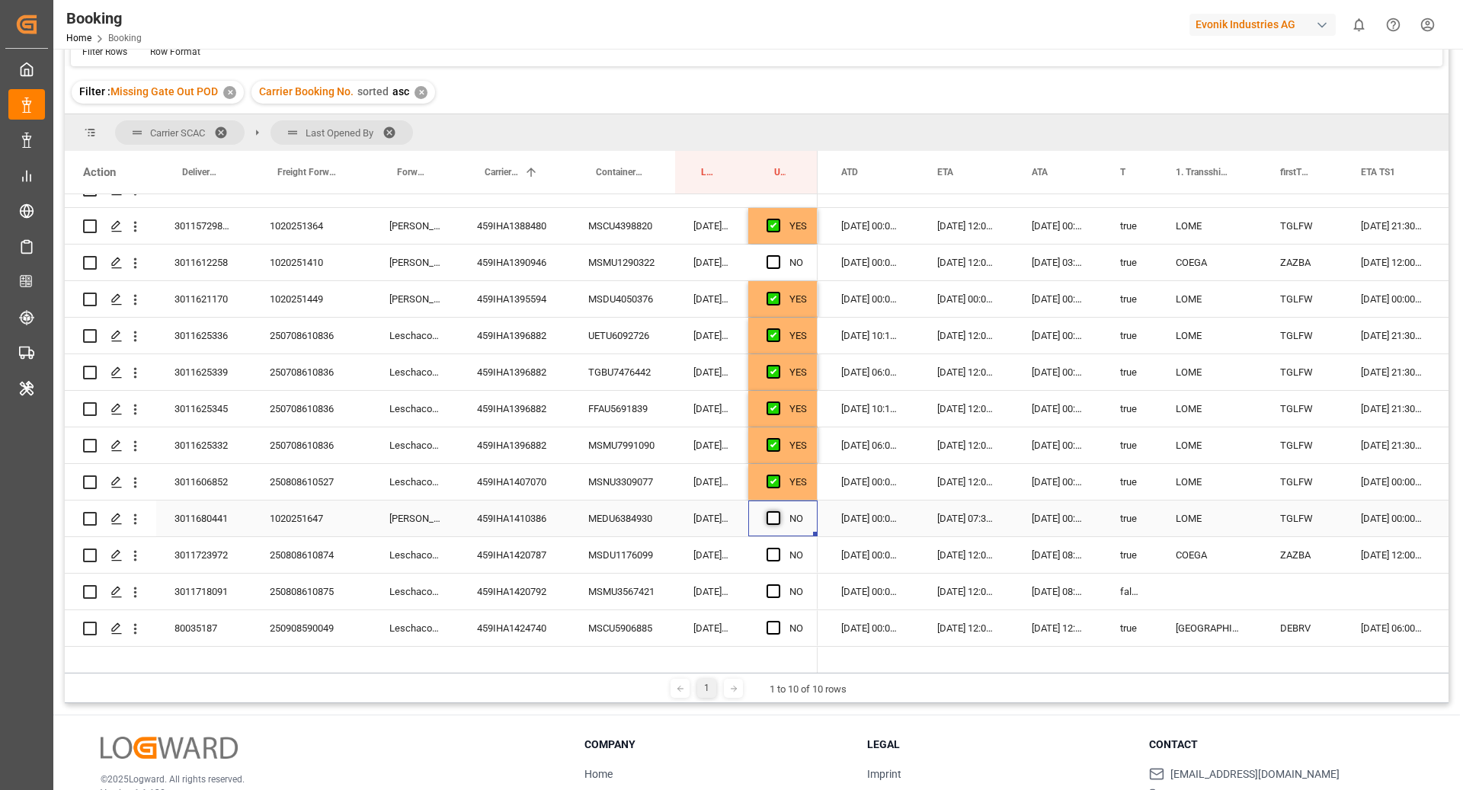
click at [770, 520] on span "Press SPACE to select this row." at bounding box center [774, 518] width 14 height 14
click at [778, 511] on input "Press SPACE to select this row." at bounding box center [778, 511] width 0 height 0
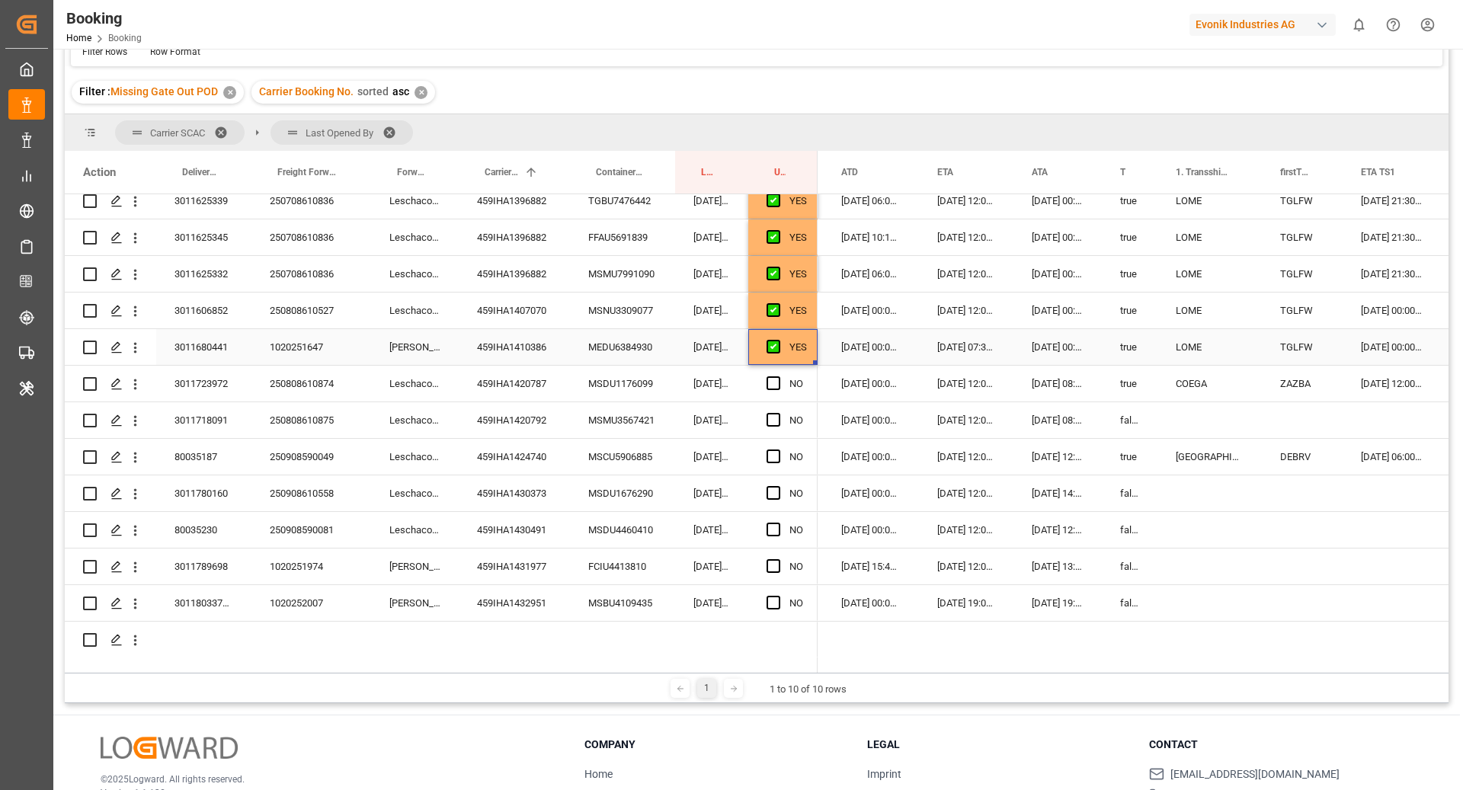
scroll to position [569, 0]
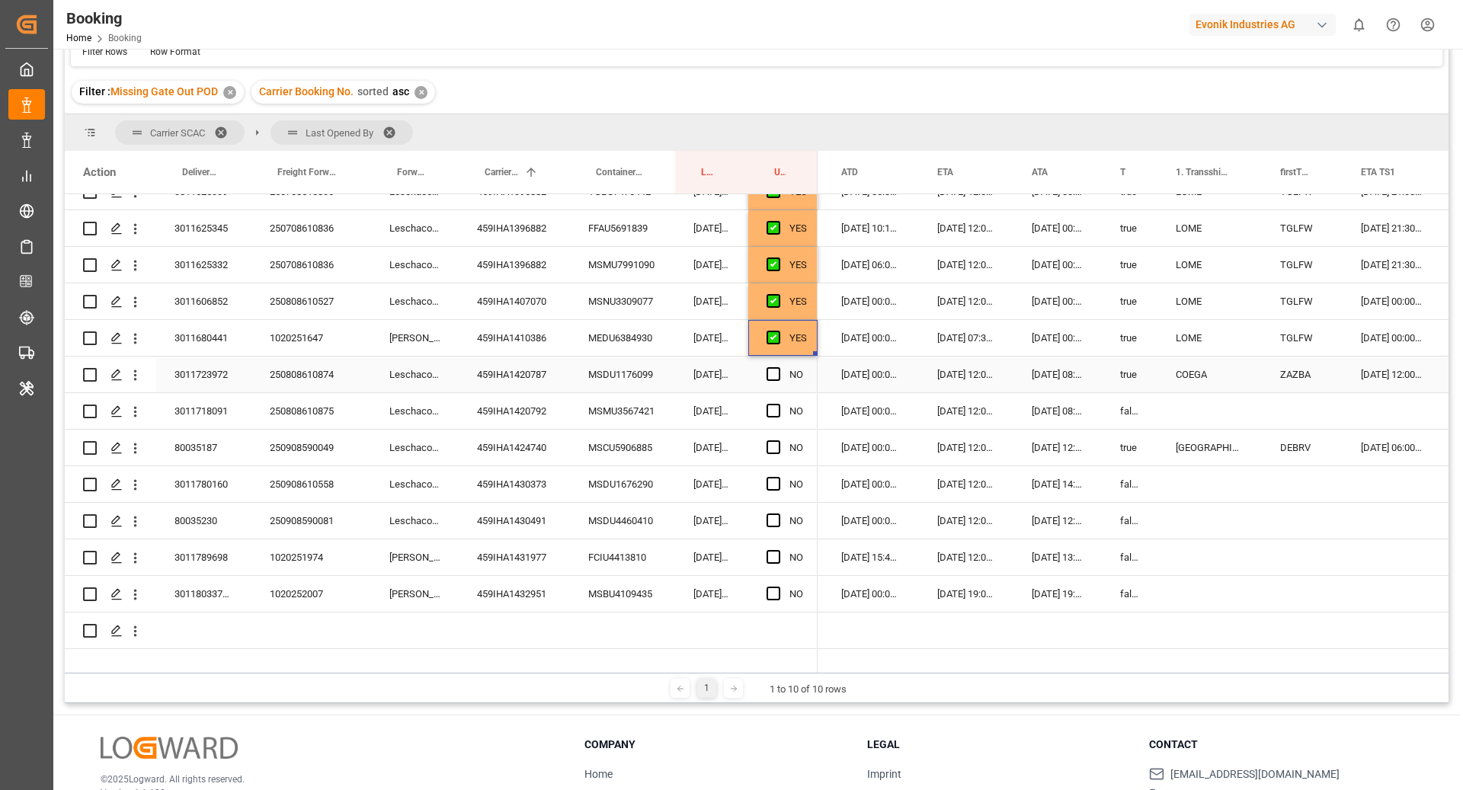
click at [609, 379] on div "MSDU1176099" at bounding box center [622, 375] width 105 height 36
click at [774, 376] on span "Press SPACE to select this row." at bounding box center [774, 374] width 14 height 14
click at [778, 367] on input "Press SPACE to select this row." at bounding box center [778, 367] width 0 height 0
click at [619, 419] on div "MSMU3567421" at bounding box center [622, 411] width 105 height 36
click at [611, 442] on div "MSCU5906885" at bounding box center [622, 448] width 105 height 36
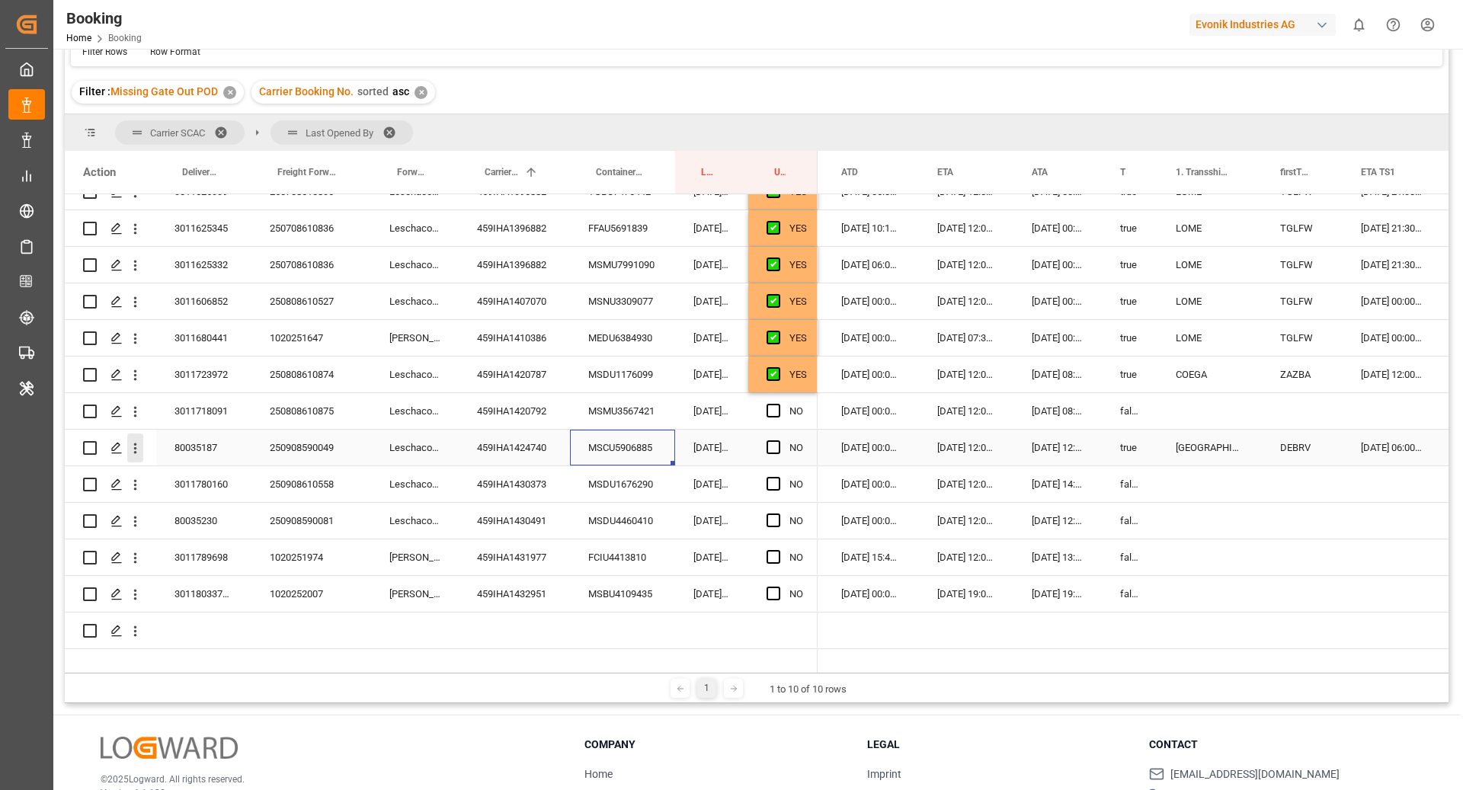
click at [133, 450] on icon "open menu" at bounding box center [135, 449] width 16 height 16
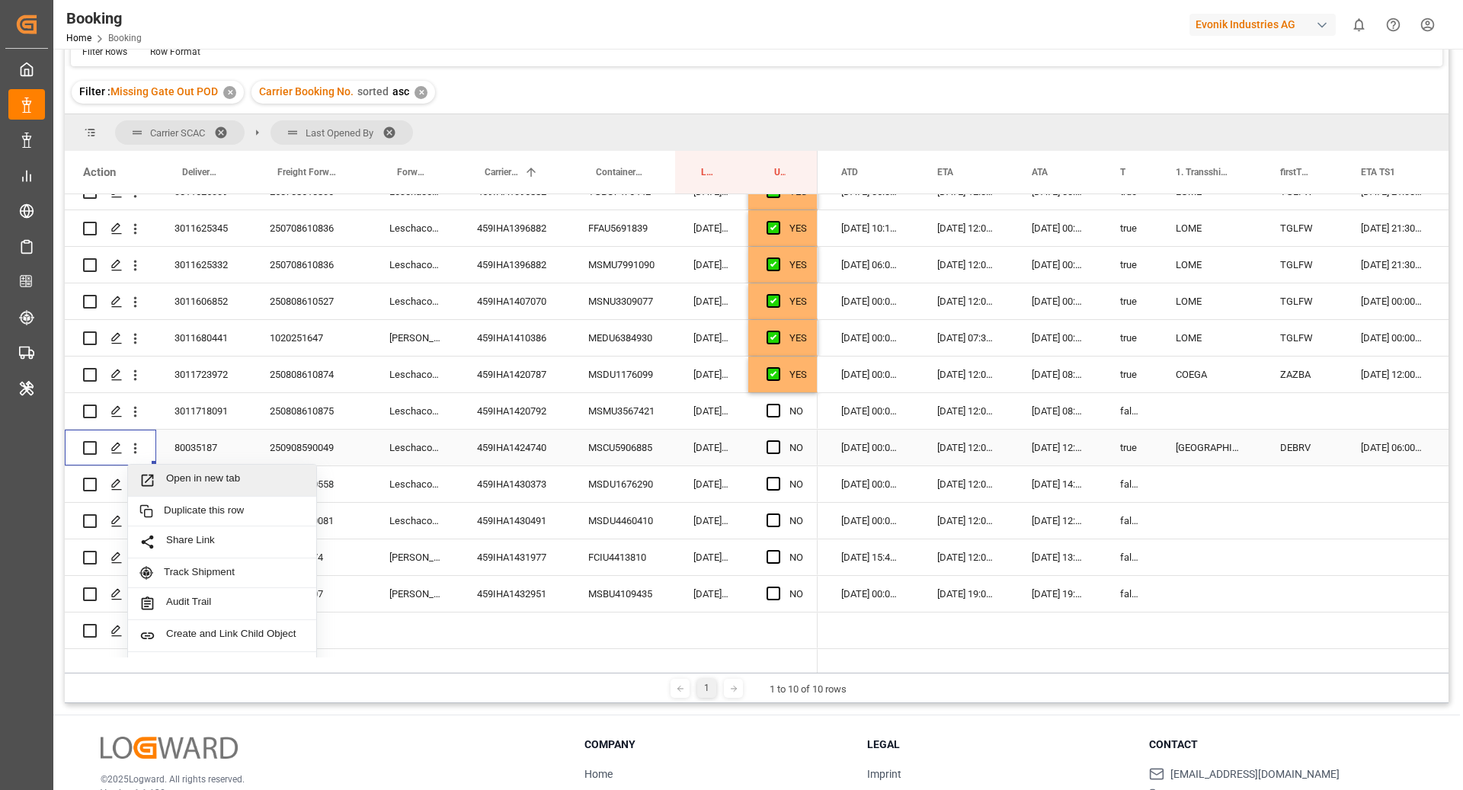
click at [208, 475] on span "Open in new tab" at bounding box center [235, 481] width 139 height 16
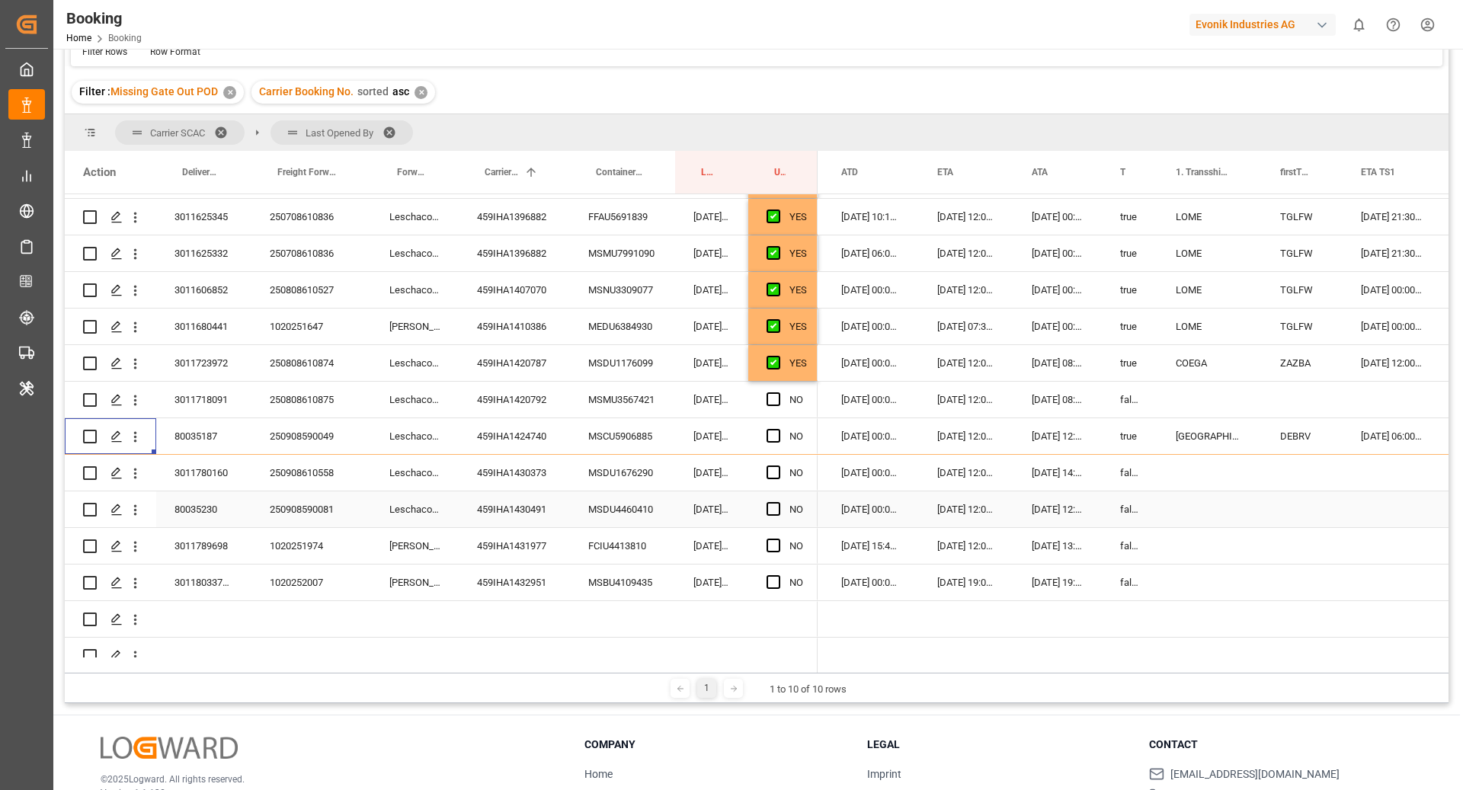
scroll to position [585, 0]
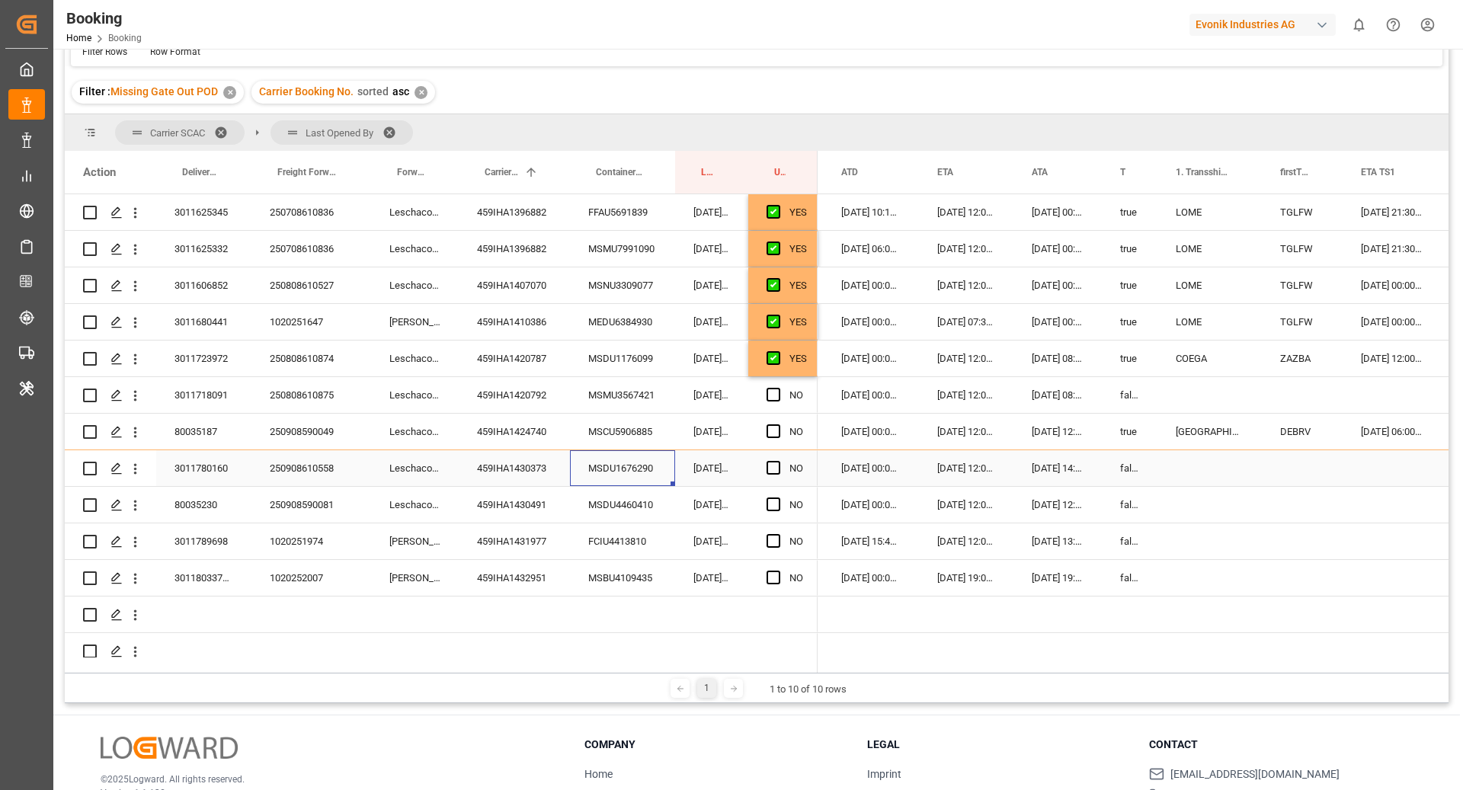
click at [623, 468] on div "MSDU1676290" at bounding box center [622, 468] width 105 height 36
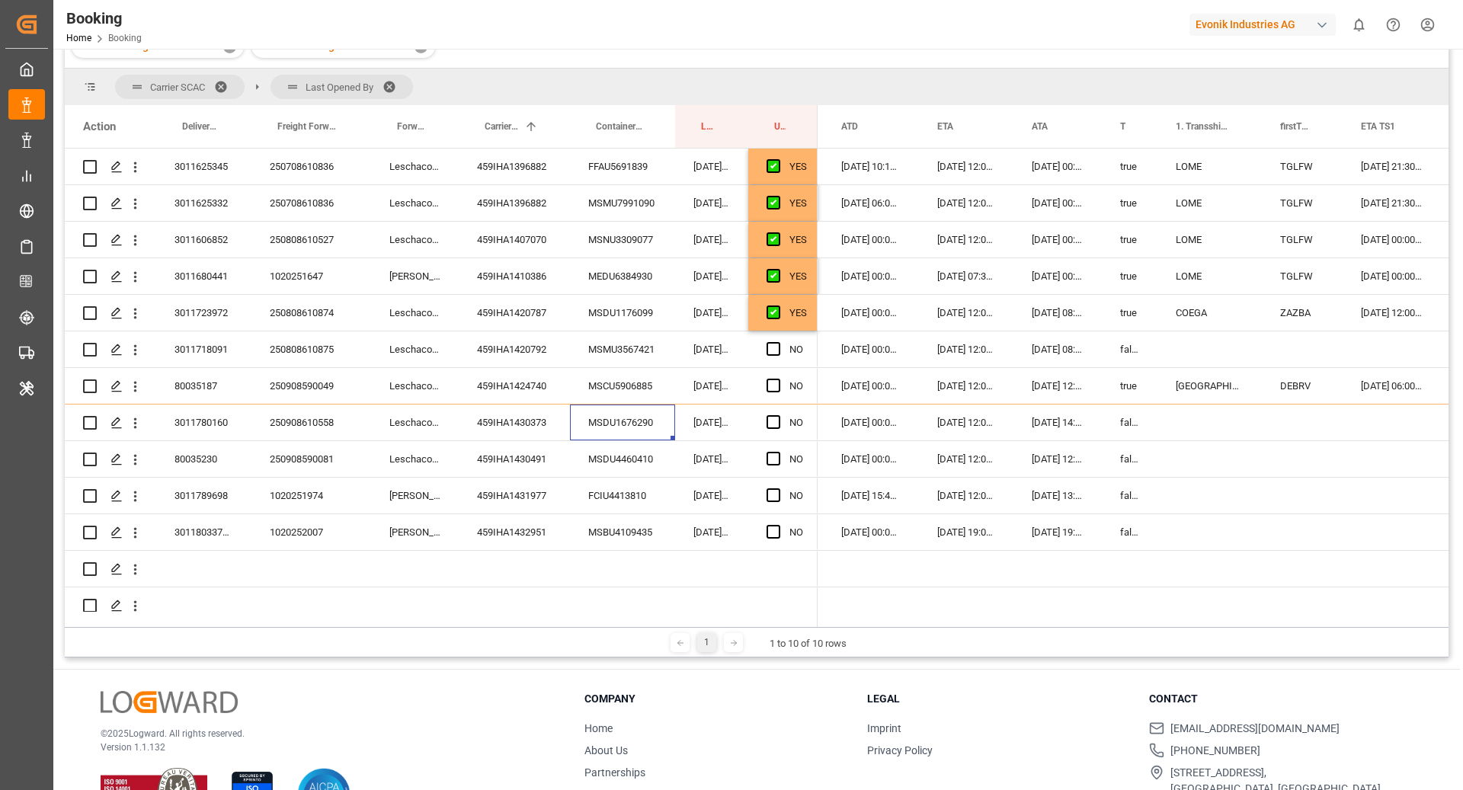
scroll to position [127, 0]
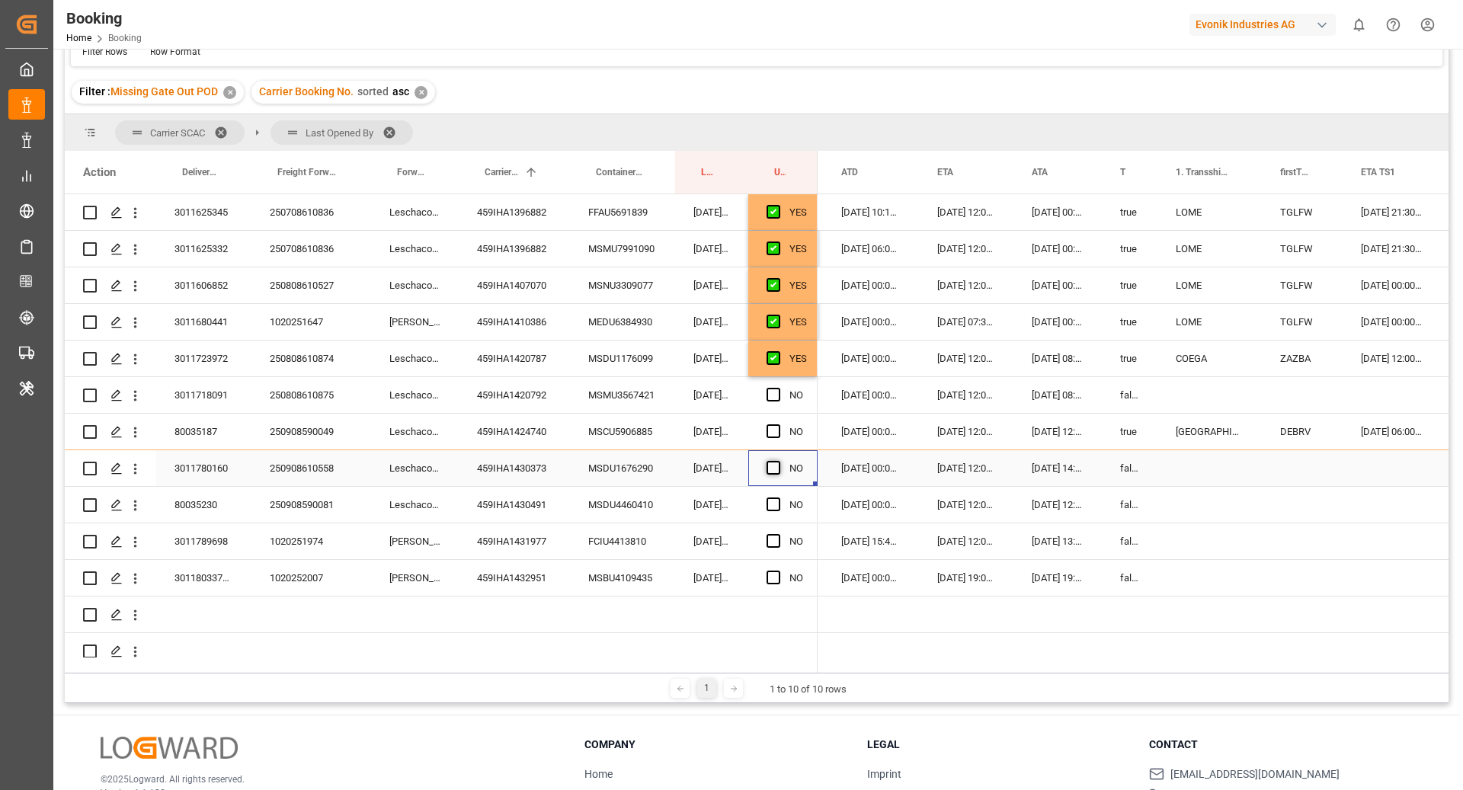
click at [769, 473] on span "Press SPACE to select this row." at bounding box center [774, 468] width 14 height 14
click at [778, 461] on input "Press SPACE to select this row." at bounding box center [778, 461] width 0 height 0
click at [512, 492] on div "459IHA1430491" at bounding box center [514, 505] width 111 height 36
click at [662, 512] on div "MSDU4460410" at bounding box center [622, 505] width 105 height 36
click at [136, 511] on icon "open menu" at bounding box center [135, 506] width 16 height 16
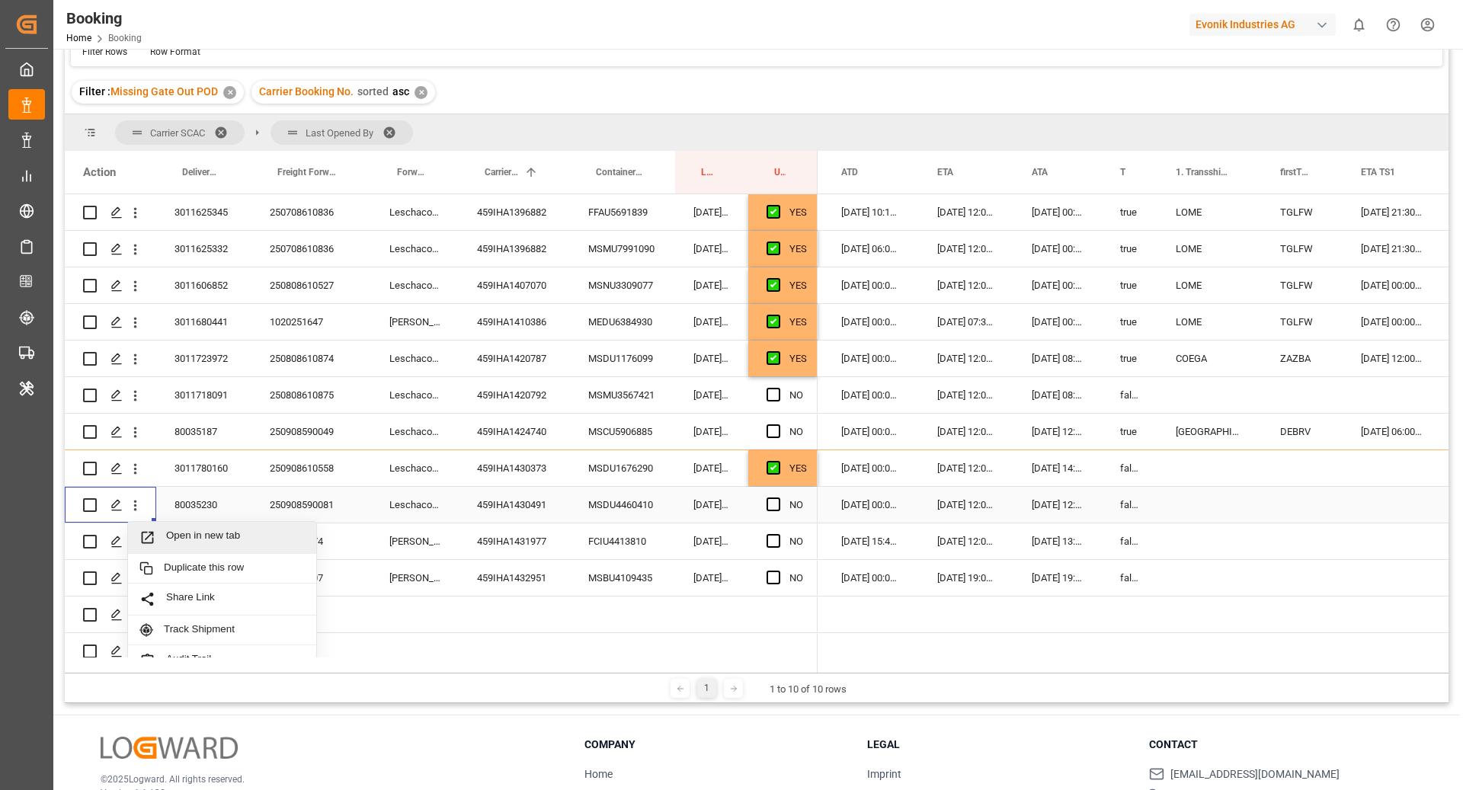
click at [187, 542] on span "Open in new tab" at bounding box center [235, 538] width 139 height 16
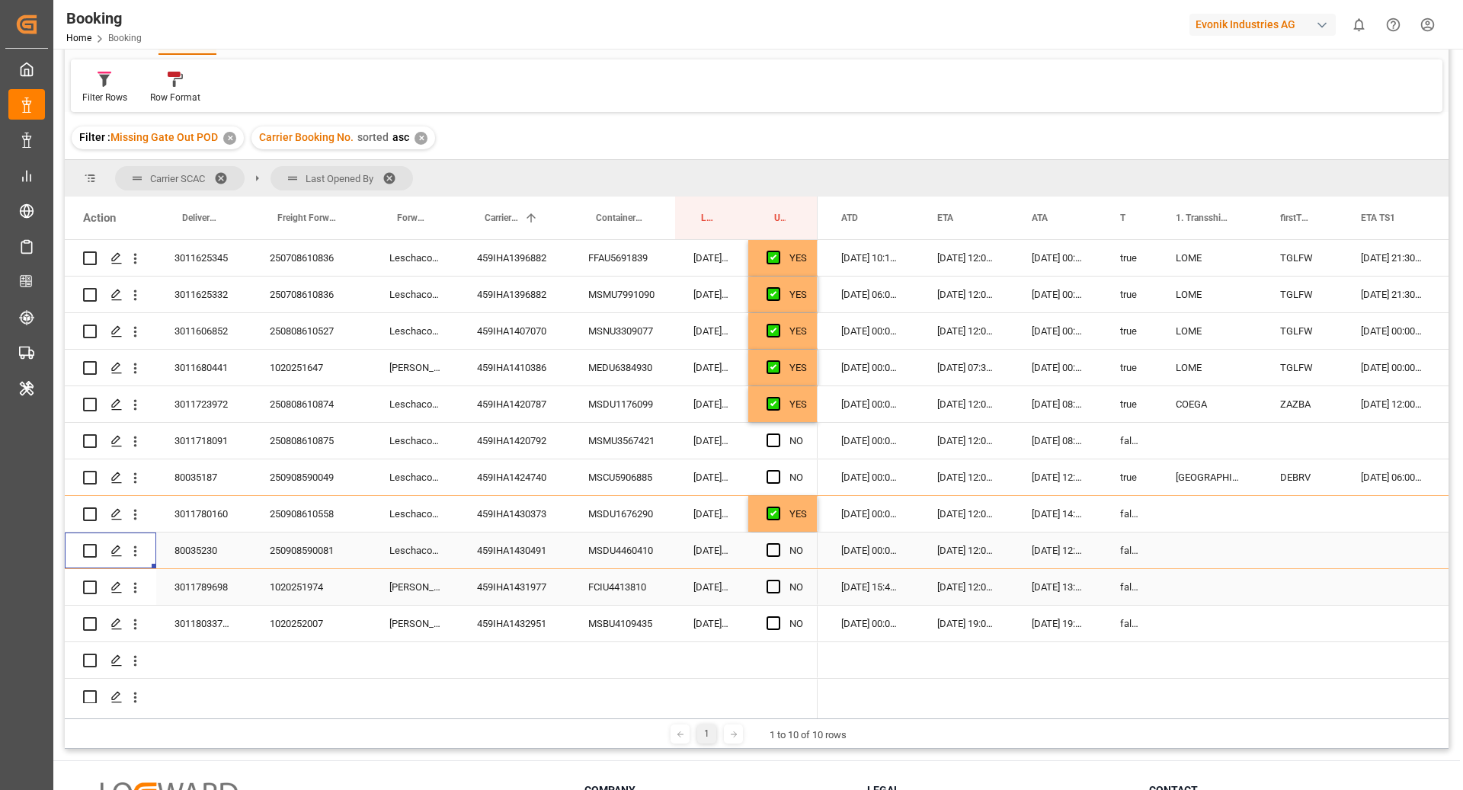
scroll to position [173, 0]
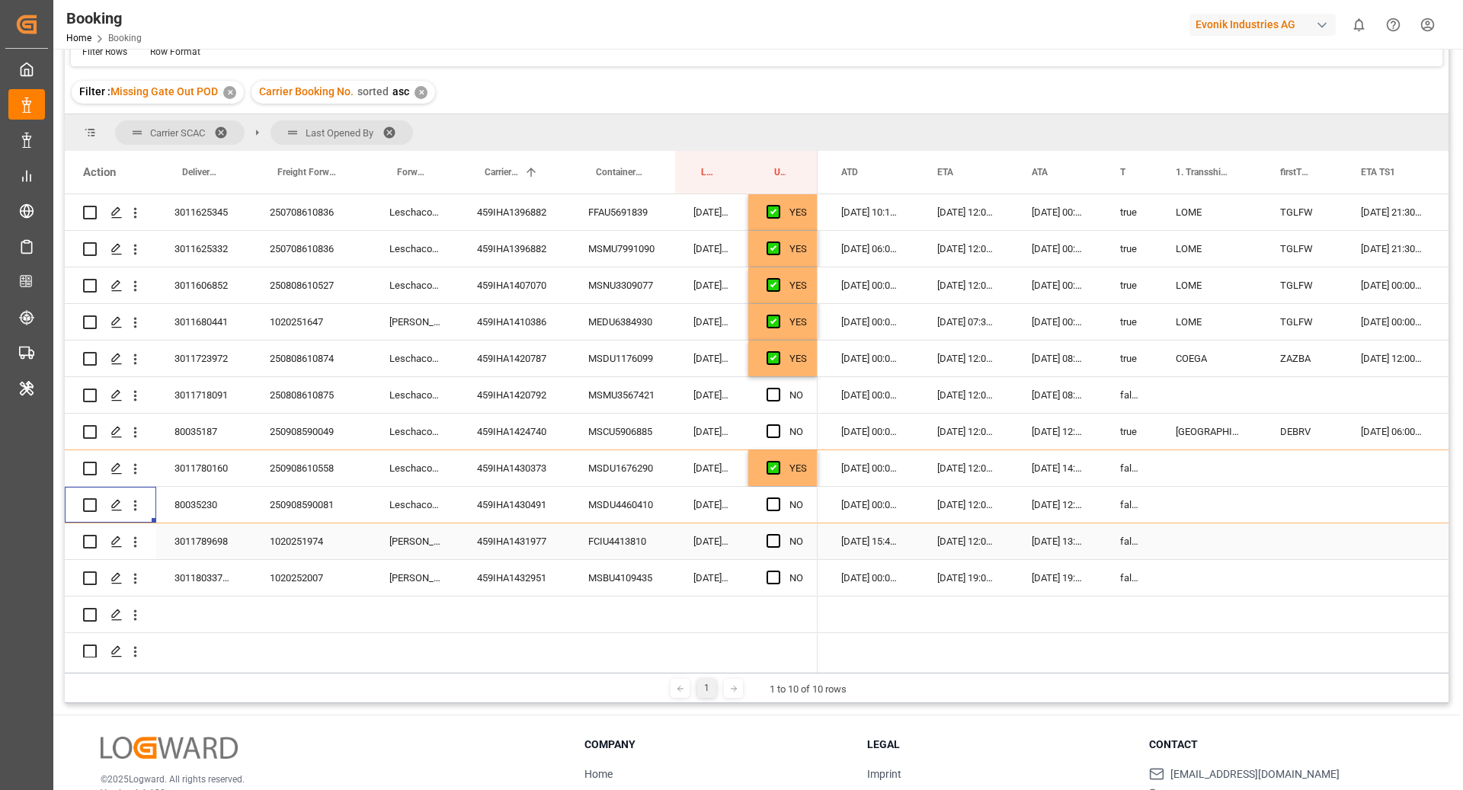
click at [547, 542] on div "459IHA1431977" at bounding box center [514, 542] width 111 height 36
click at [595, 547] on div "FCIU4413810" at bounding box center [622, 542] width 105 height 36
click at [771, 540] on span "Press SPACE to select this row." at bounding box center [774, 541] width 14 height 14
click at [778, 534] on input "Press SPACE to select this row." at bounding box center [778, 534] width 0 height 0
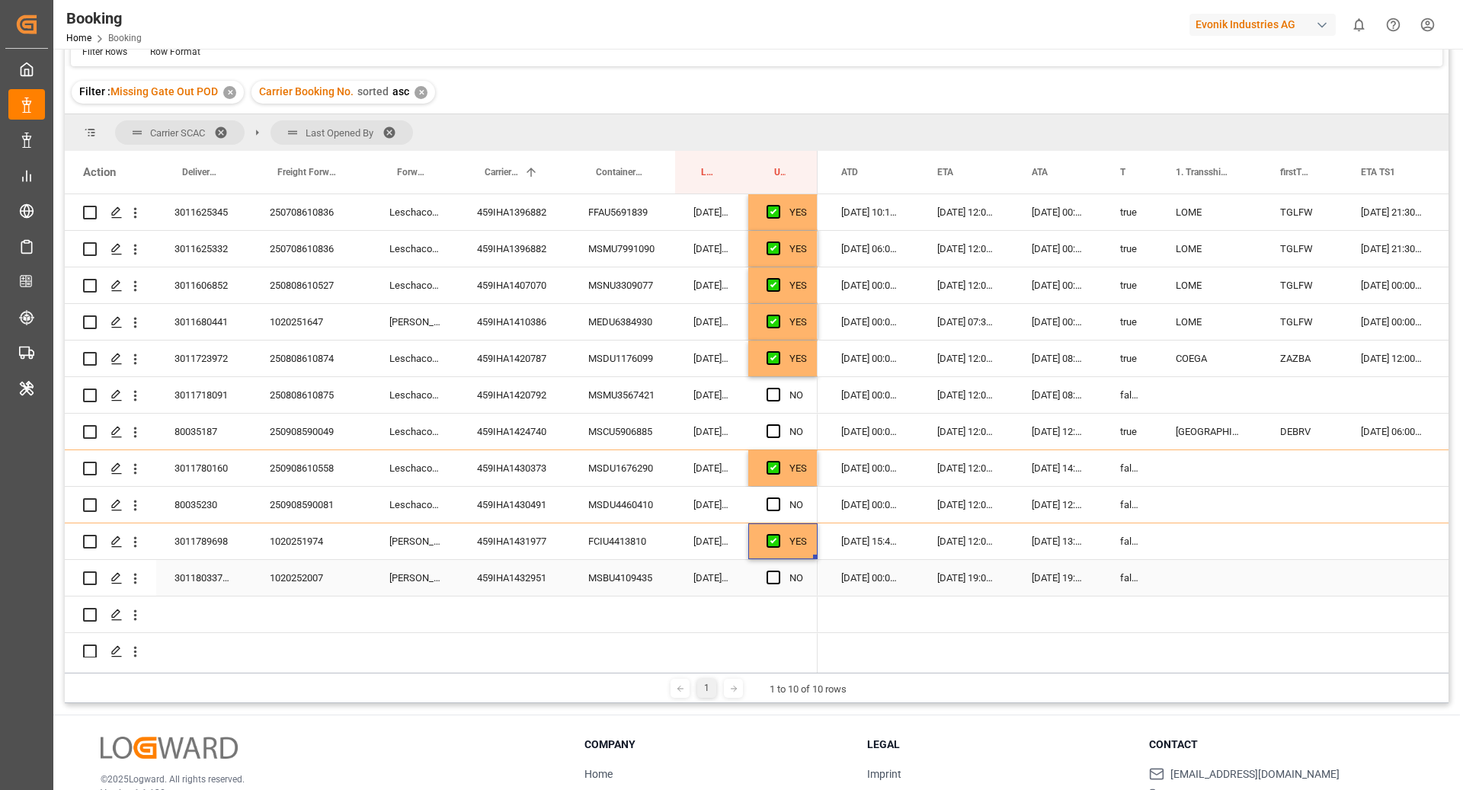
click at [611, 574] on div "MSBU4109435" at bounding box center [622, 578] width 105 height 36
click at [777, 574] on span "Press SPACE to select this row." at bounding box center [774, 578] width 14 height 14
click at [778, 571] on input "Press SPACE to select this row." at bounding box center [778, 571] width 0 height 0
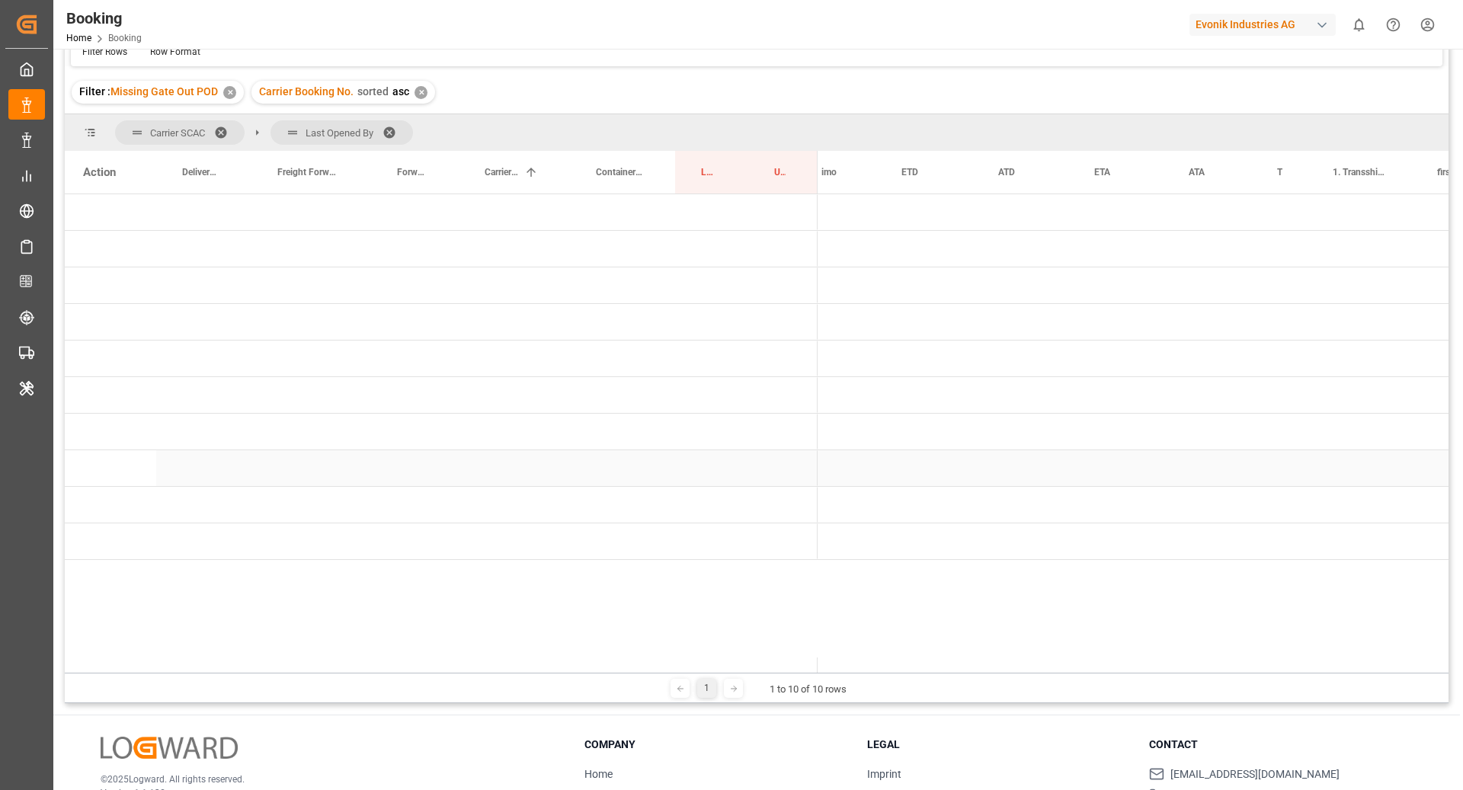
scroll to position [0, 0]
click at [850, 435] on span "MAEU (32)" at bounding box center [894, 432] width 116 height 34
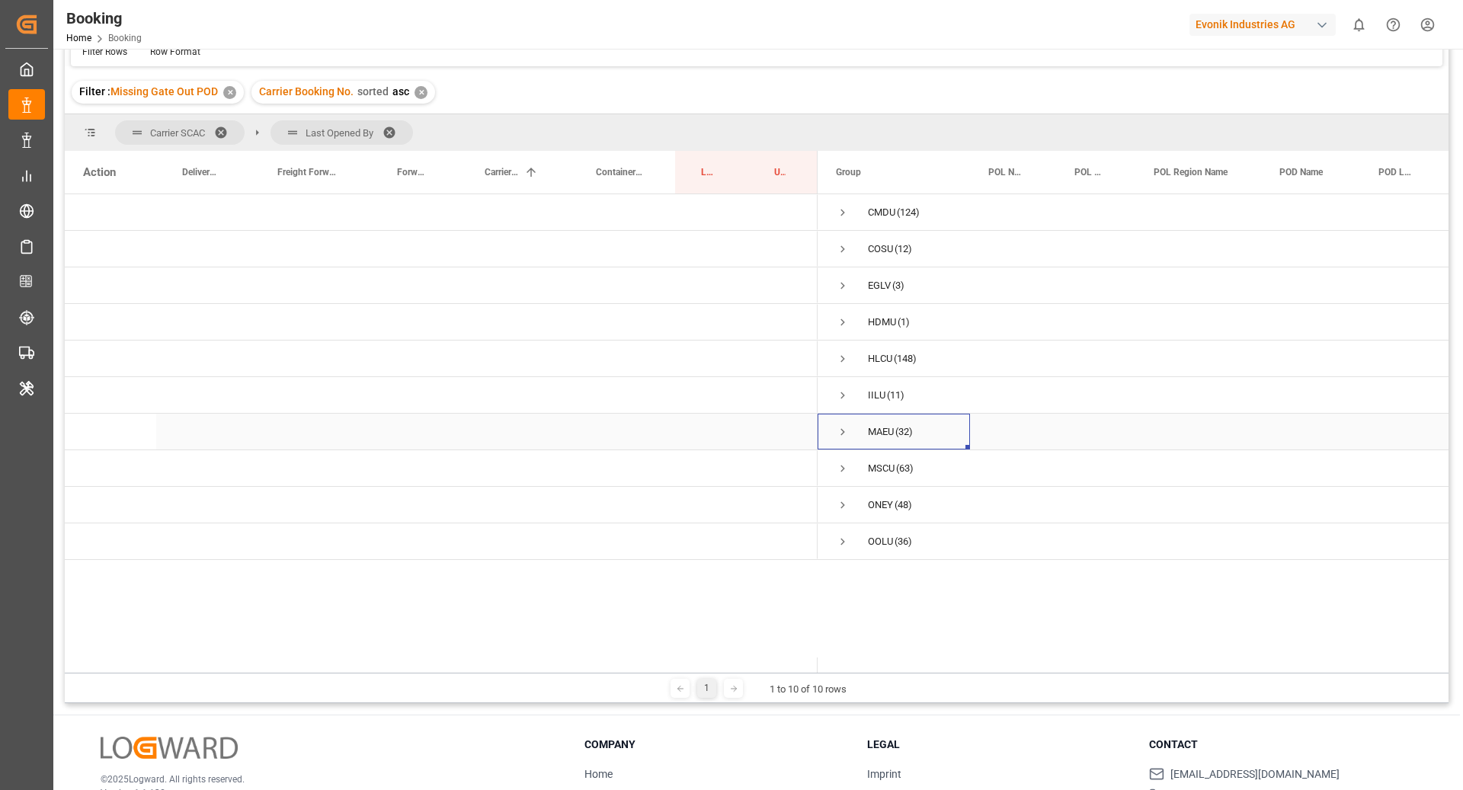
click at [839, 437] on span "Press SPACE to select this row." at bounding box center [843, 432] width 14 height 14
click at [869, 462] on span "Press SPACE to select this row." at bounding box center [875, 469] width 14 height 14
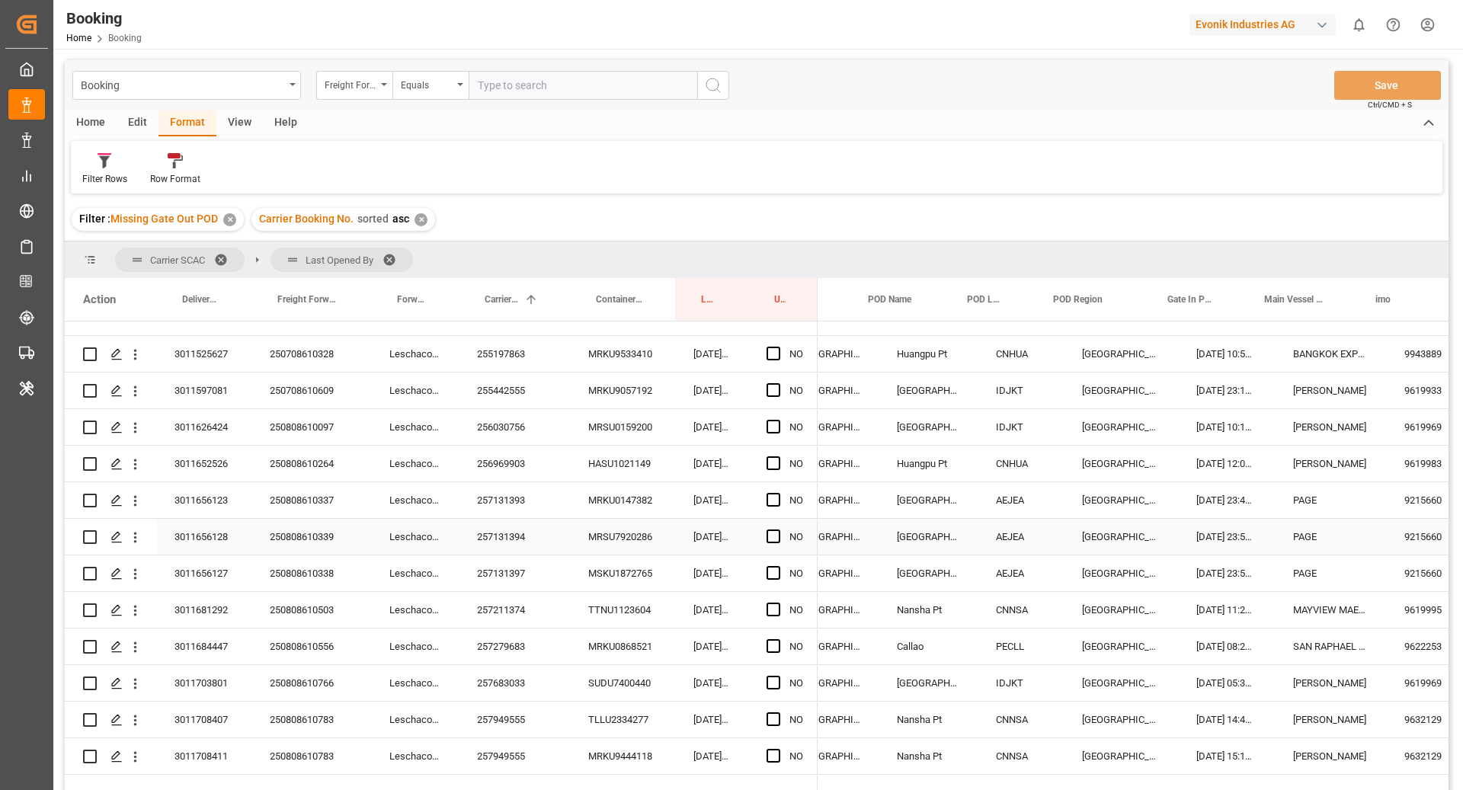
scroll to position [0, 418]
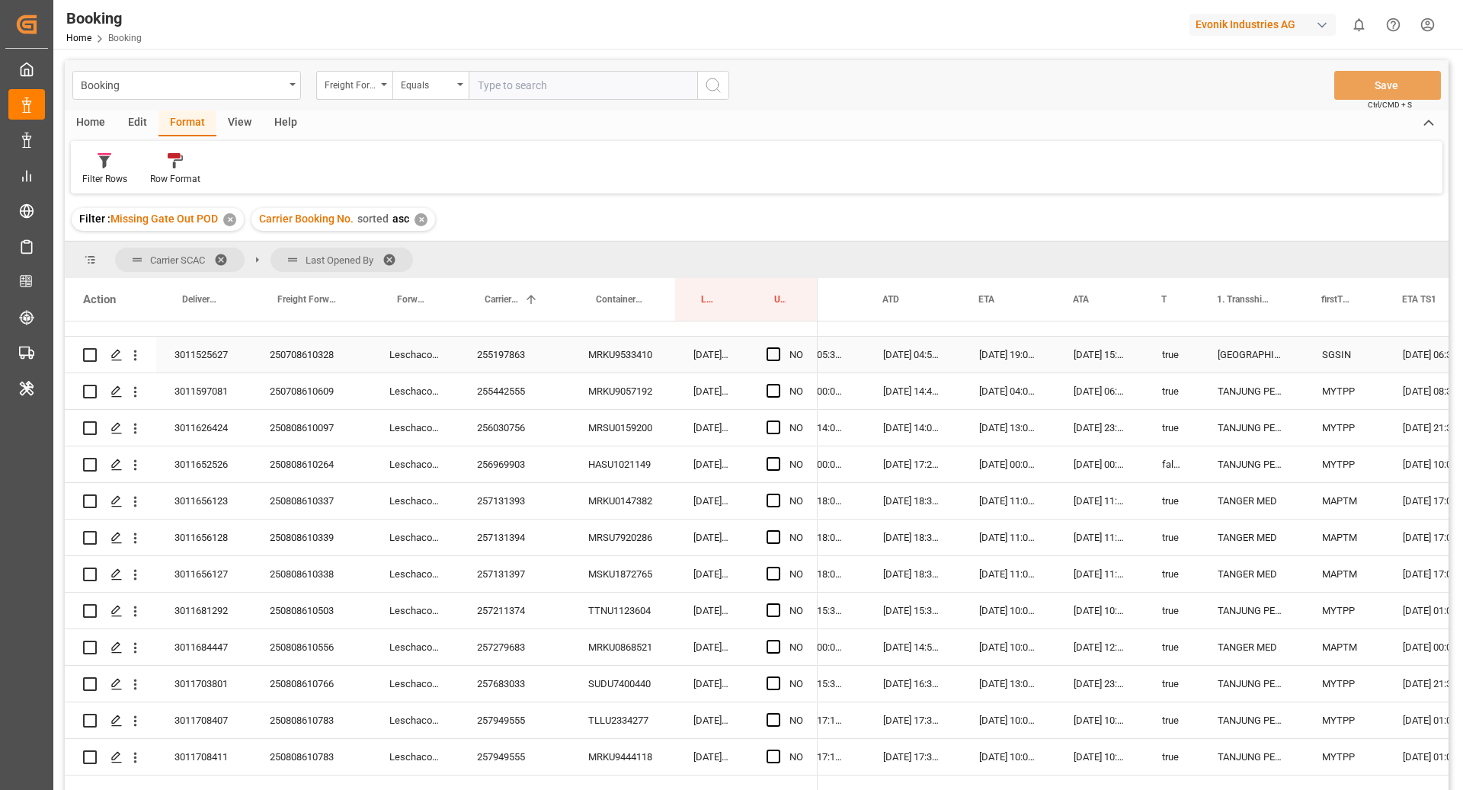
click at [633, 357] on div "MRKU9533410" at bounding box center [622, 355] width 105 height 36
click at [777, 350] on span "Press SPACE to select this row." at bounding box center [774, 355] width 14 height 14
click at [778, 348] on input "Press SPACE to select this row." at bounding box center [778, 348] width 0 height 0
click at [627, 393] on div "MRKU9057192" at bounding box center [622, 391] width 105 height 36
click at [771, 390] on span "Press SPACE to select this row." at bounding box center [774, 391] width 14 height 14
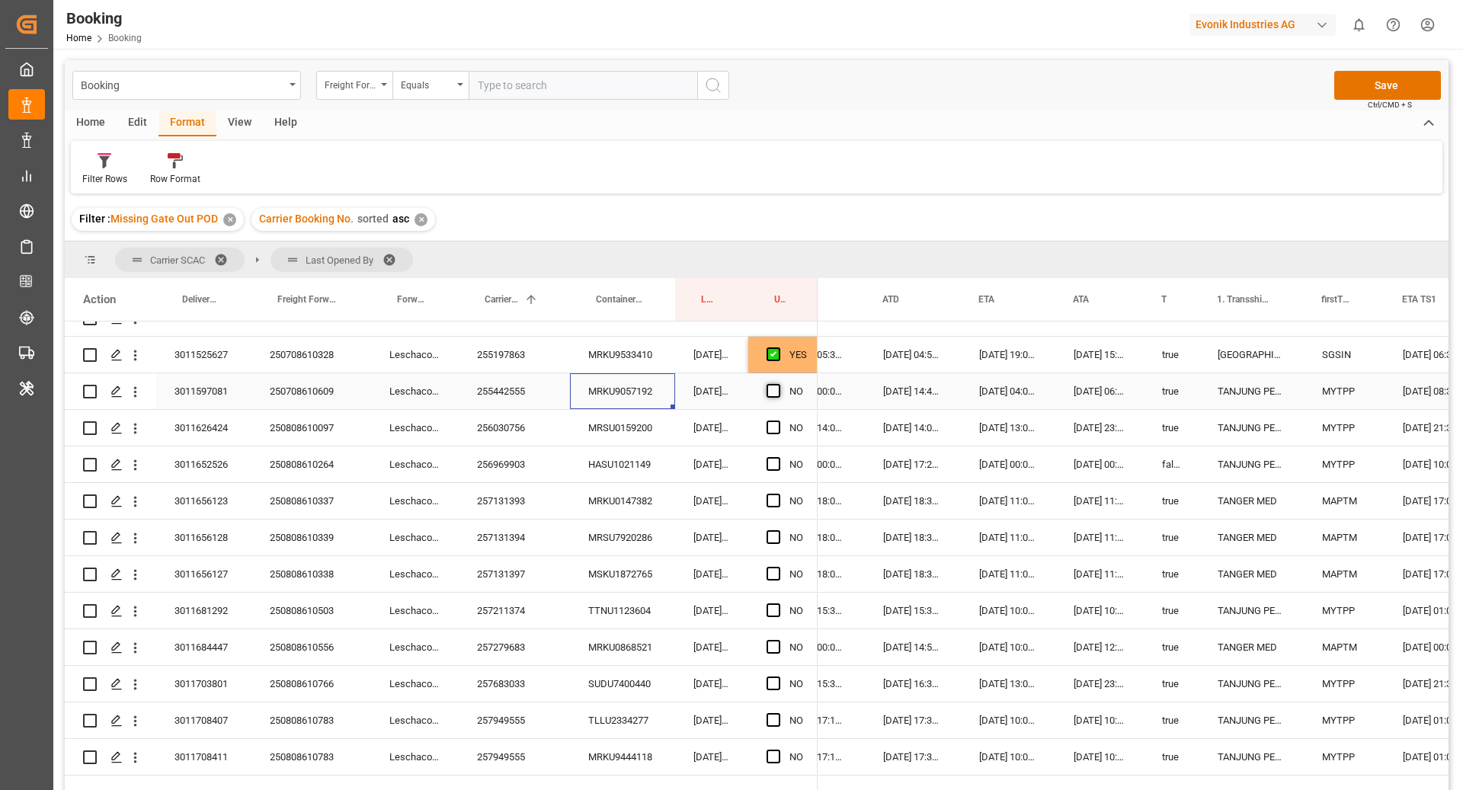
click at [778, 384] on input "Press SPACE to select this row." at bounding box center [778, 384] width 0 height 0
click at [644, 432] on div "MRSU0159200" at bounding box center [622, 428] width 105 height 36
click at [770, 422] on span "Press SPACE to select this row." at bounding box center [774, 428] width 14 height 14
click at [778, 421] on input "Press SPACE to select this row." at bounding box center [778, 421] width 0 height 0
click at [638, 459] on div "HASU1021149" at bounding box center [622, 465] width 105 height 36
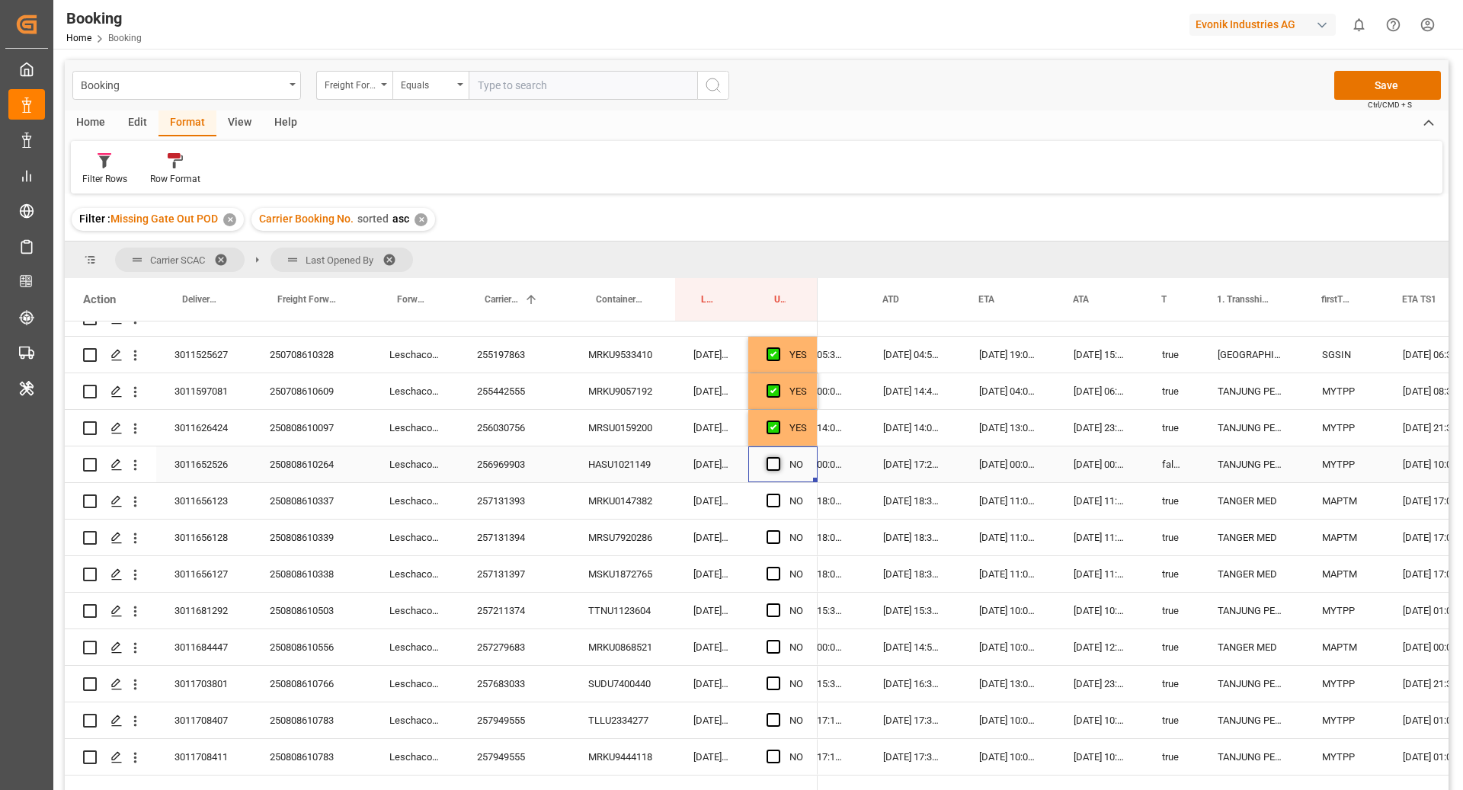
click at [774, 465] on span "Press SPACE to select this row." at bounding box center [774, 464] width 14 height 14
click at [778, 457] on input "Press SPACE to select this row." at bounding box center [778, 457] width 0 height 0
click at [611, 511] on div "MRKU0147382" at bounding box center [622, 501] width 105 height 36
click at [774, 494] on span "Press SPACE to select this row." at bounding box center [774, 501] width 14 height 14
click at [778, 494] on input "Press SPACE to select this row." at bounding box center [778, 494] width 0 height 0
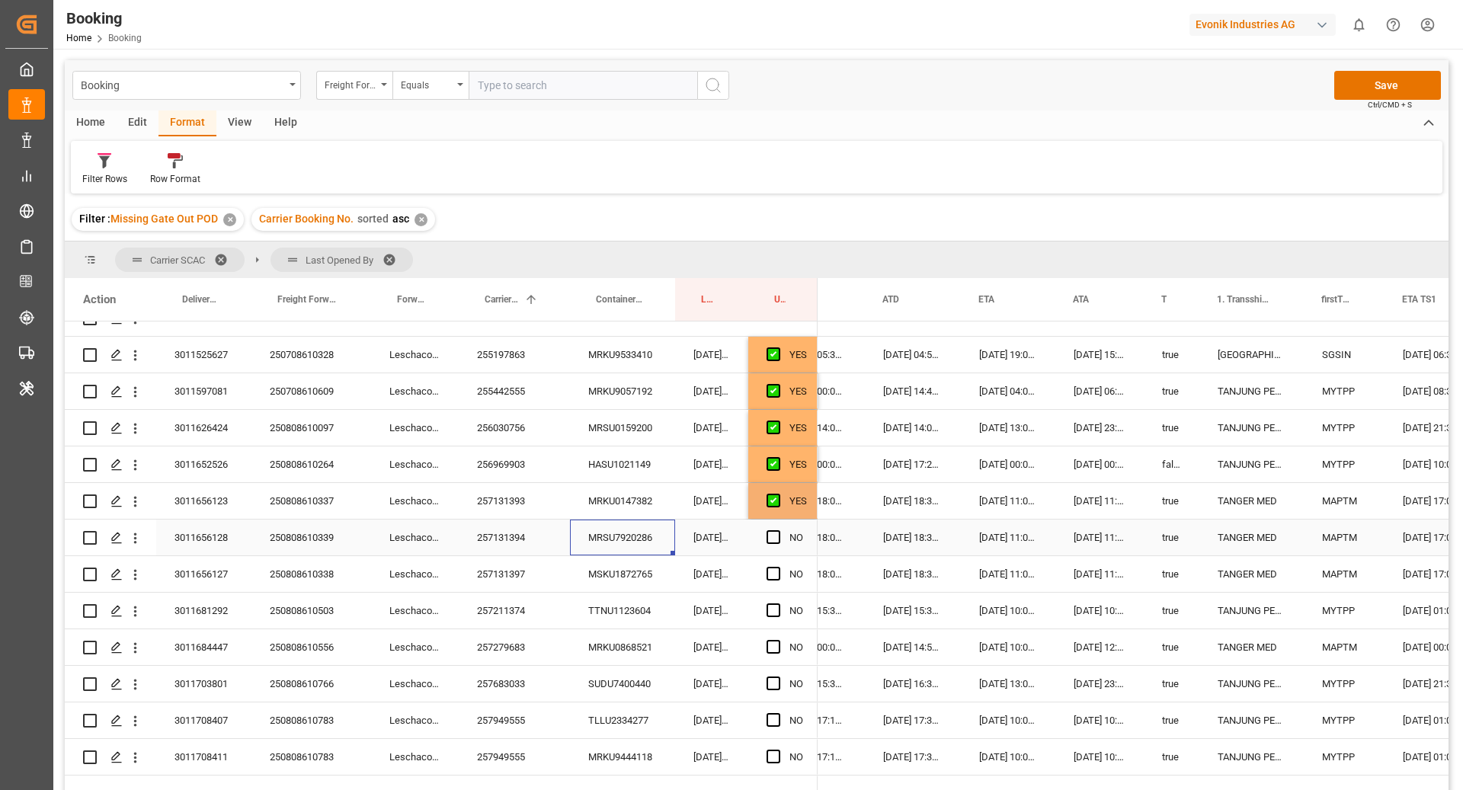
click at [625, 529] on div "MRSU7920286" at bounding box center [622, 538] width 105 height 36
click at [775, 534] on span "Press SPACE to select this row." at bounding box center [774, 537] width 14 height 14
click at [778, 530] on input "Press SPACE to select this row." at bounding box center [778, 530] width 0 height 0
drag, startPoint x: 640, startPoint y: 568, endPoint x: 761, endPoint y: 668, distance: 157.5
click at [642, 568] on div "MSKU1872765" at bounding box center [622, 574] width 105 height 36
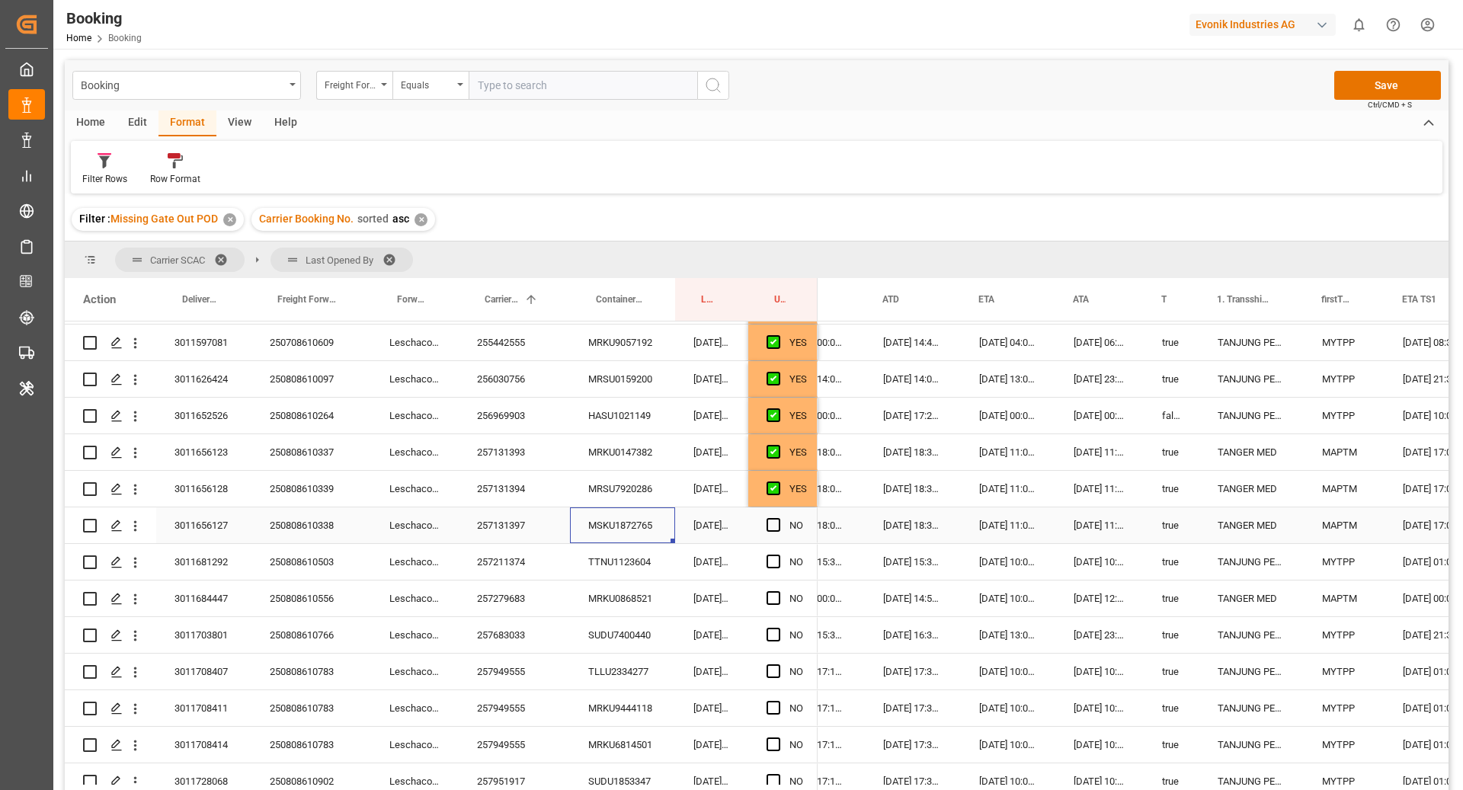
scroll to position [337, 0]
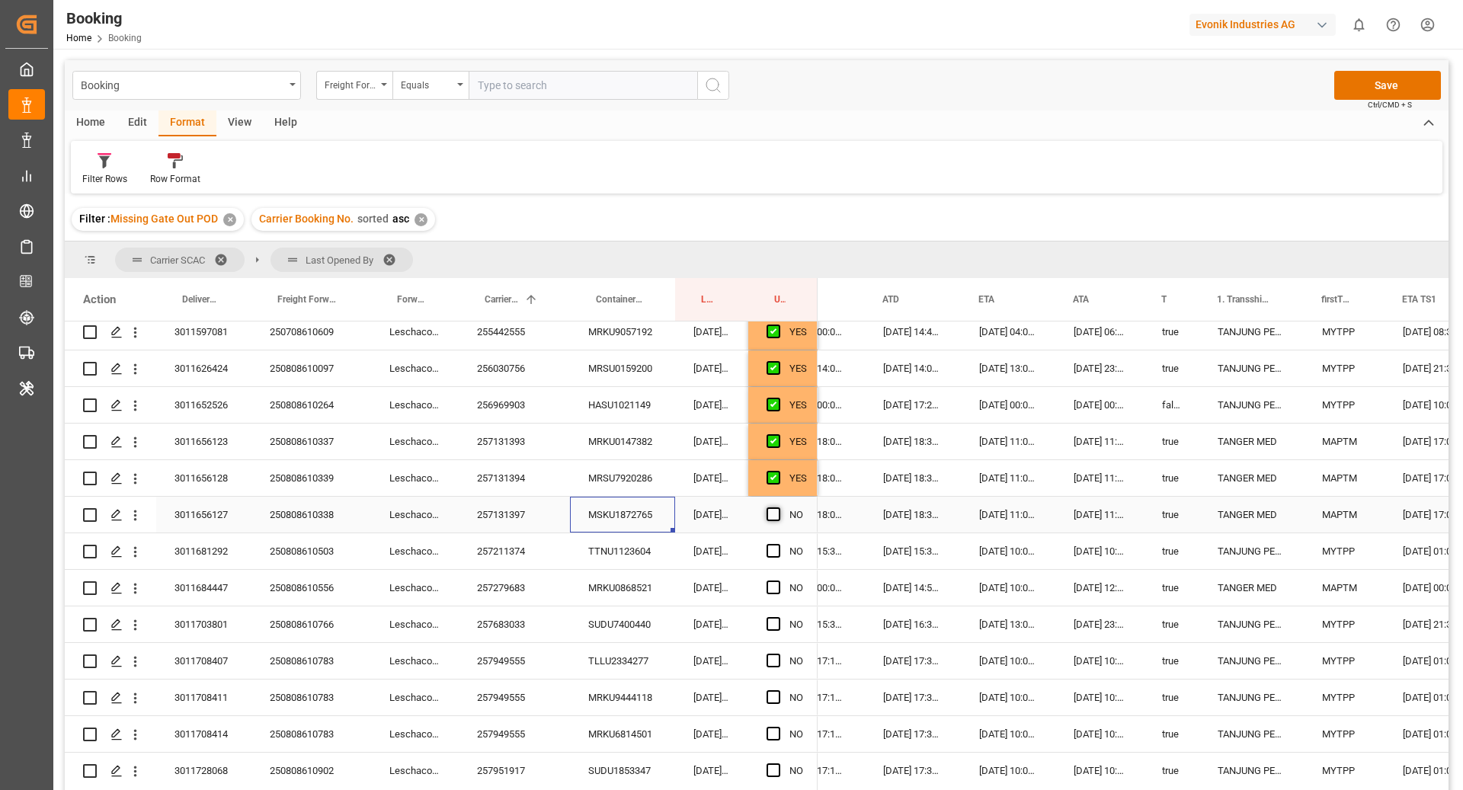
click at [773, 511] on span "Press SPACE to select this row." at bounding box center [774, 515] width 14 height 14
click at [778, 508] on input "Press SPACE to select this row." at bounding box center [778, 508] width 0 height 0
click at [624, 553] on div "TTNU1123604" at bounding box center [622, 552] width 105 height 36
click at [767, 553] on span "Press SPACE to select this row." at bounding box center [774, 551] width 14 height 14
click at [778, 544] on input "Press SPACE to select this row." at bounding box center [778, 544] width 0 height 0
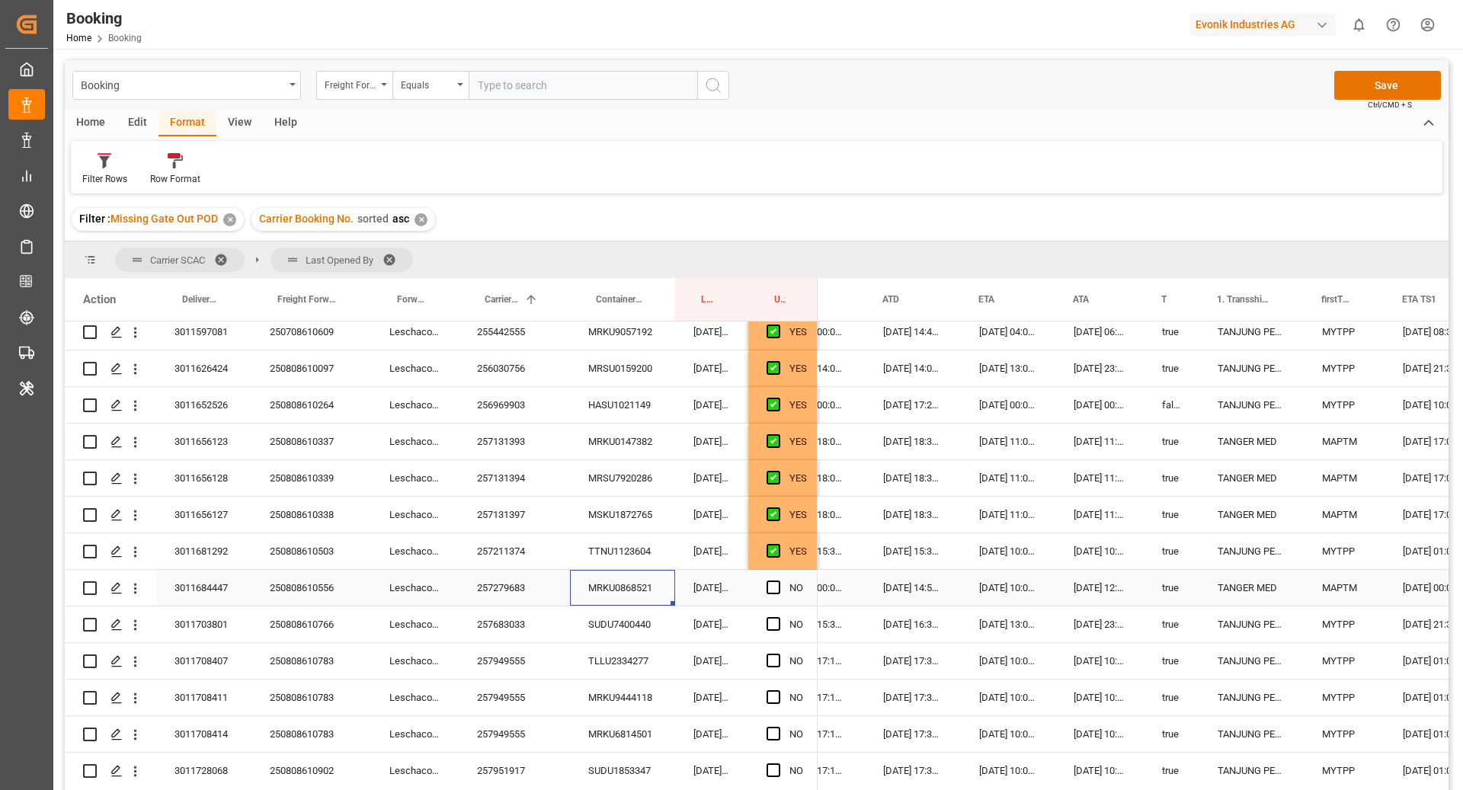
click at [601, 582] on div "MRKU0868521" at bounding box center [622, 588] width 105 height 36
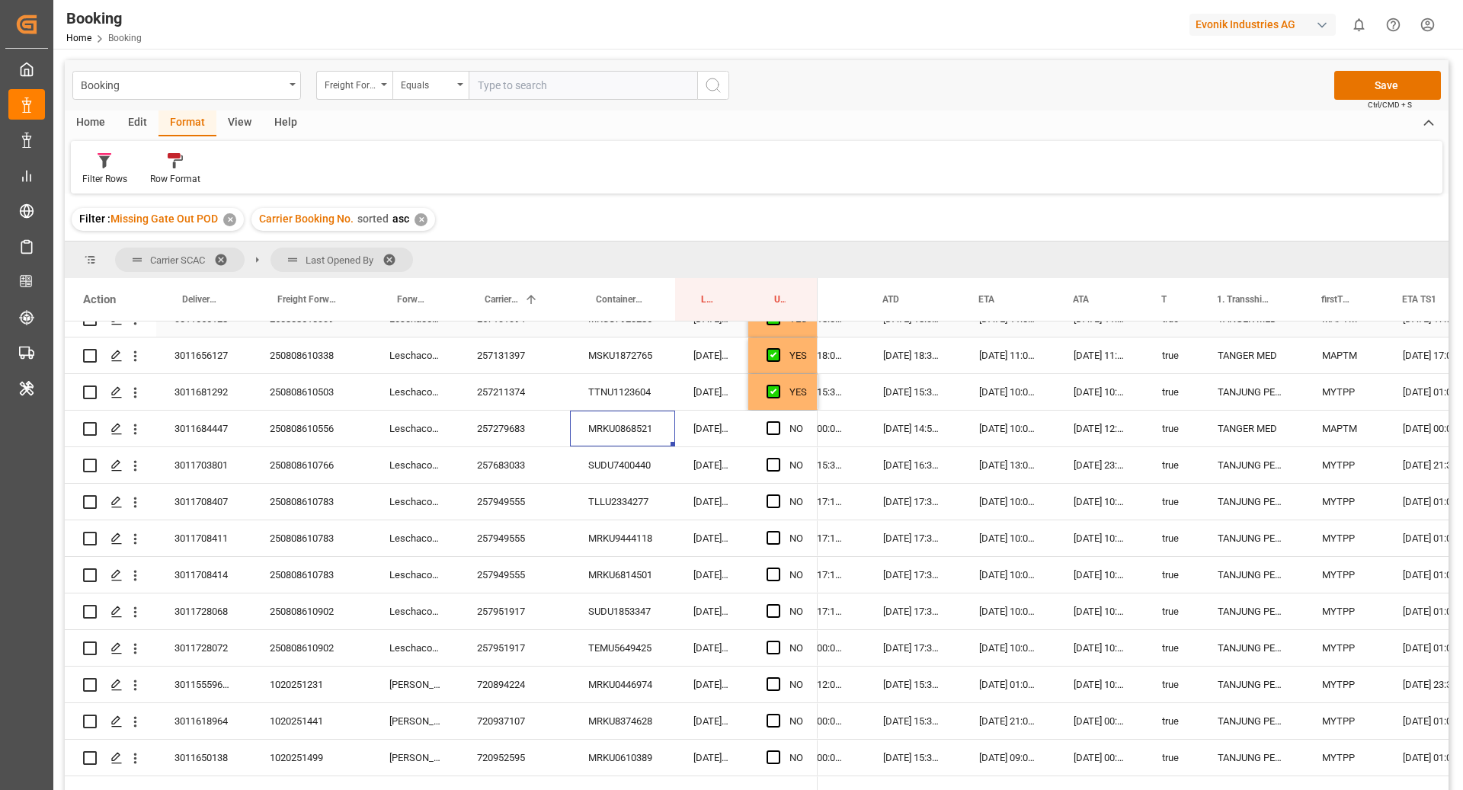
scroll to position [450, 0]
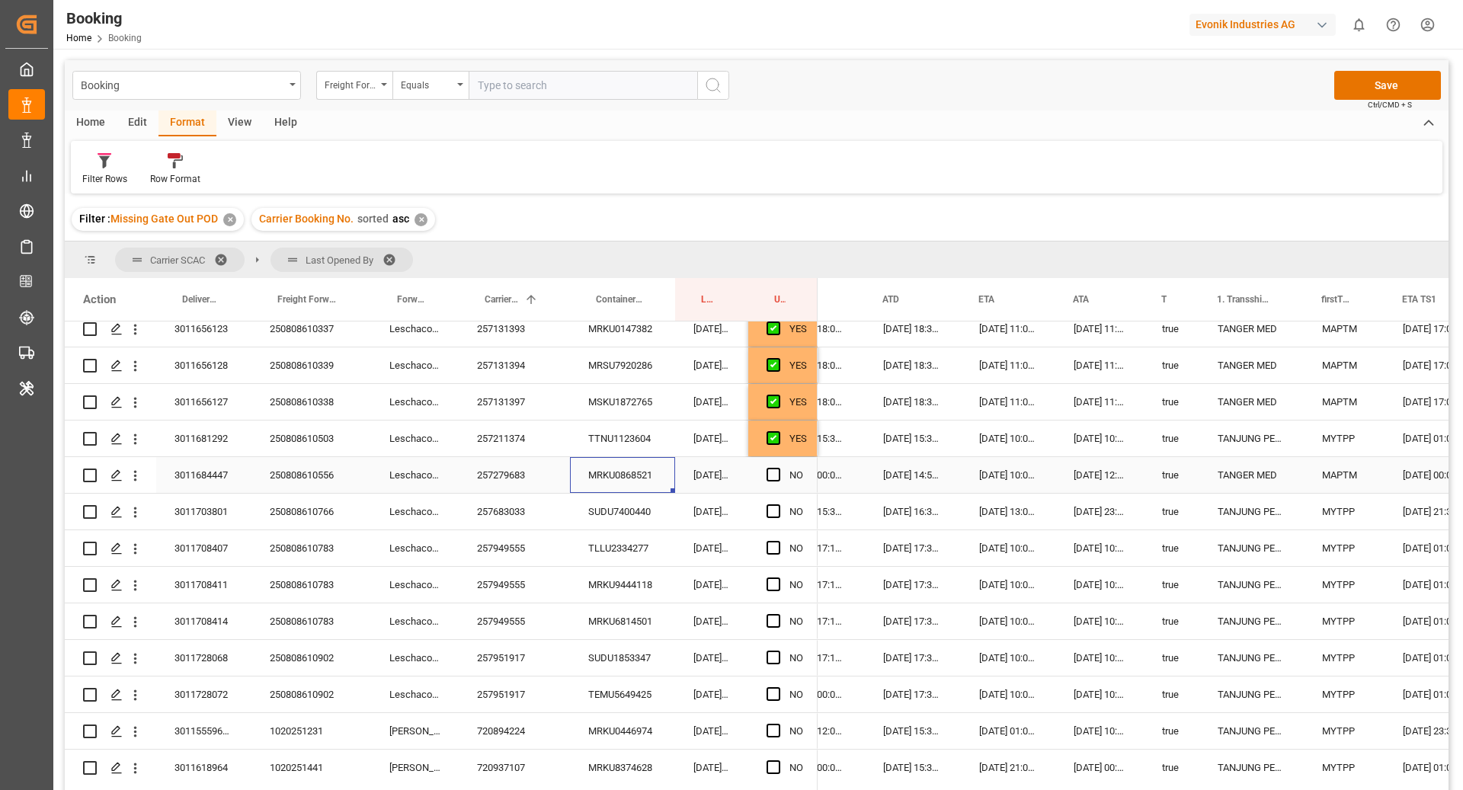
click at [777, 477] on span "Press SPACE to select this row." at bounding box center [774, 475] width 14 height 14
click at [778, 468] on input "Press SPACE to select this row." at bounding box center [778, 468] width 0 height 0
click at [610, 502] on div "SUDU7400440" at bounding box center [622, 512] width 105 height 36
click at [767, 519] on div "Press SPACE to select this row." at bounding box center [778, 512] width 23 height 35
click at [776, 514] on span "Press SPACE to select this row." at bounding box center [774, 512] width 14 height 14
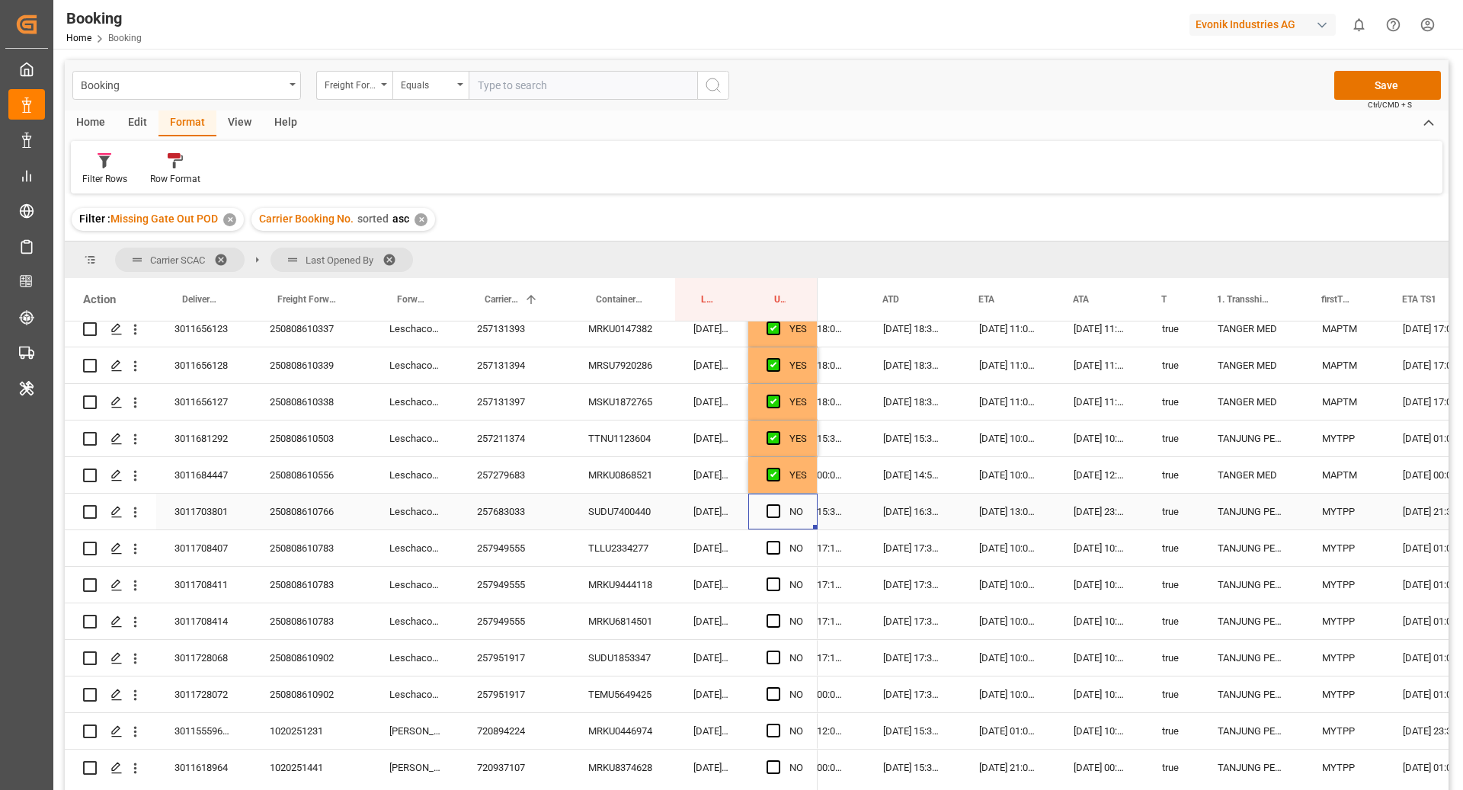
click at [778, 505] on input "Press SPACE to select this row." at bounding box center [778, 505] width 0 height 0
click at [646, 540] on div "TLLU2334277" at bounding box center [622, 548] width 105 height 36
click at [772, 545] on span "Press SPACE to select this row." at bounding box center [774, 548] width 14 height 14
click at [778, 541] on input "Press SPACE to select this row." at bounding box center [778, 541] width 0 height 0
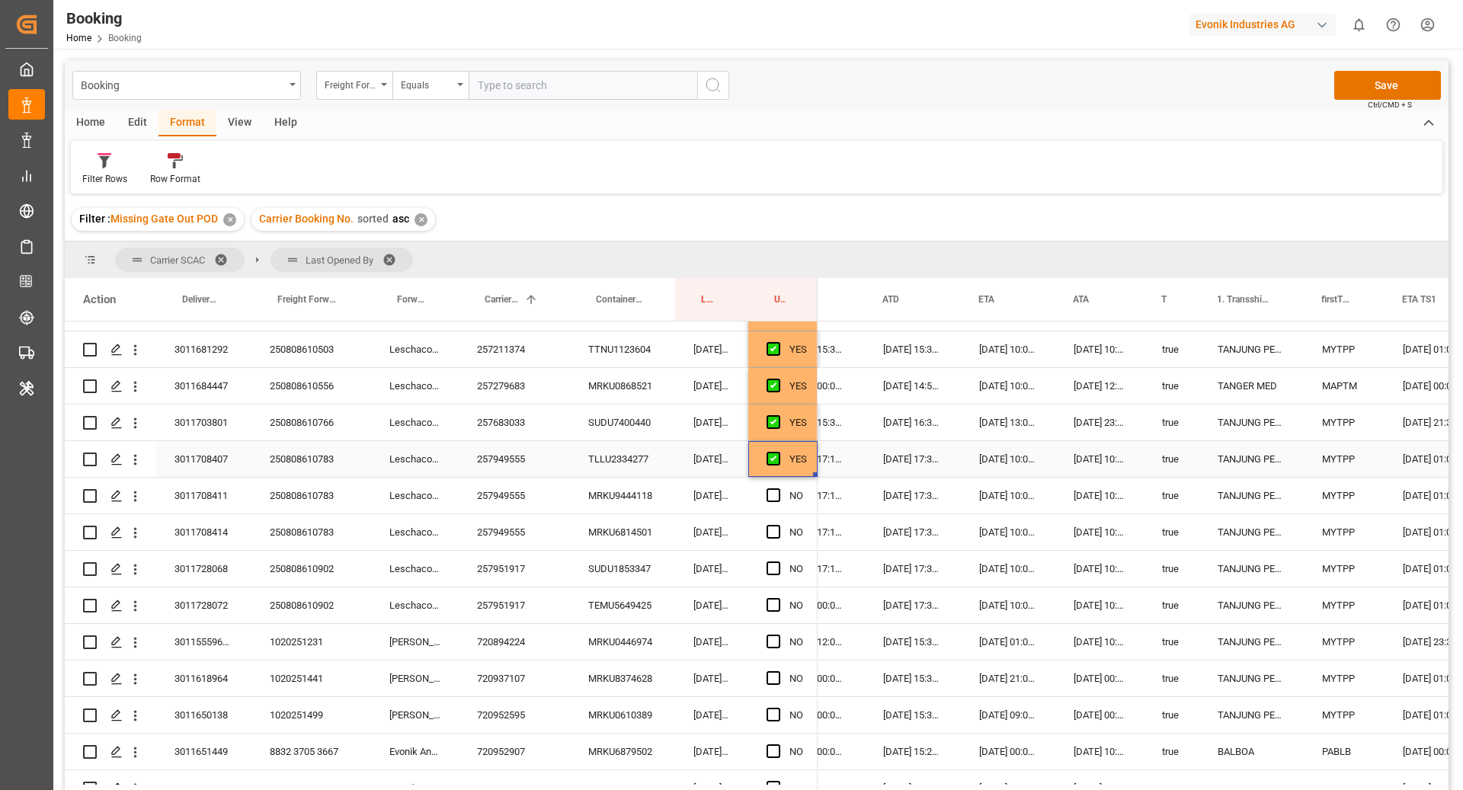
scroll to position [543, 0]
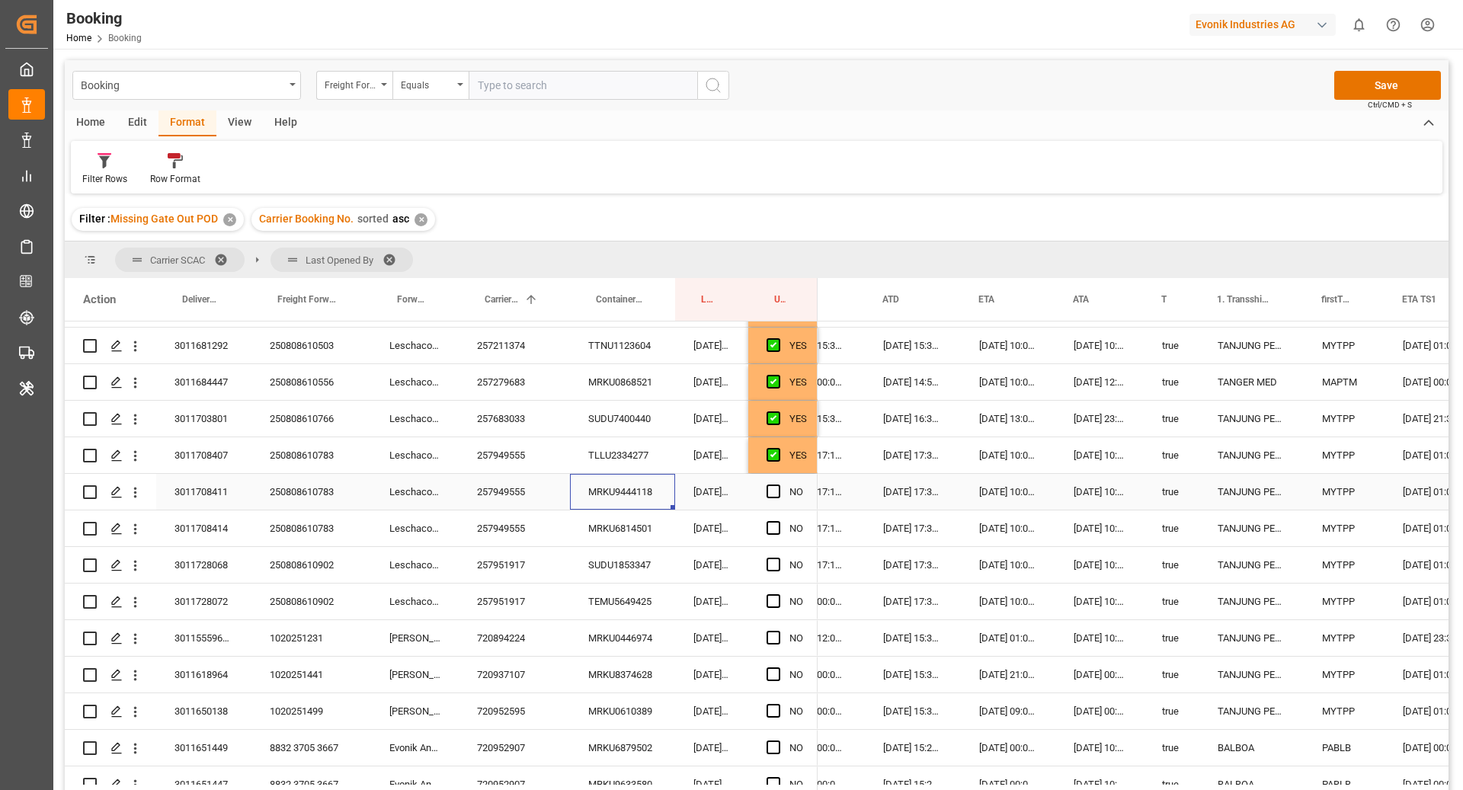
click at [639, 503] on div "MRKU9444118" at bounding box center [622, 492] width 105 height 36
click at [771, 494] on span "Press SPACE to select this row." at bounding box center [774, 492] width 14 height 14
click at [778, 485] on input "Press SPACE to select this row." at bounding box center [778, 485] width 0 height 0
click at [612, 534] on div "MRKU6814501" at bounding box center [622, 529] width 105 height 36
click at [777, 528] on span "Press SPACE to select this row." at bounding box center [774, 528] width 14 height 14
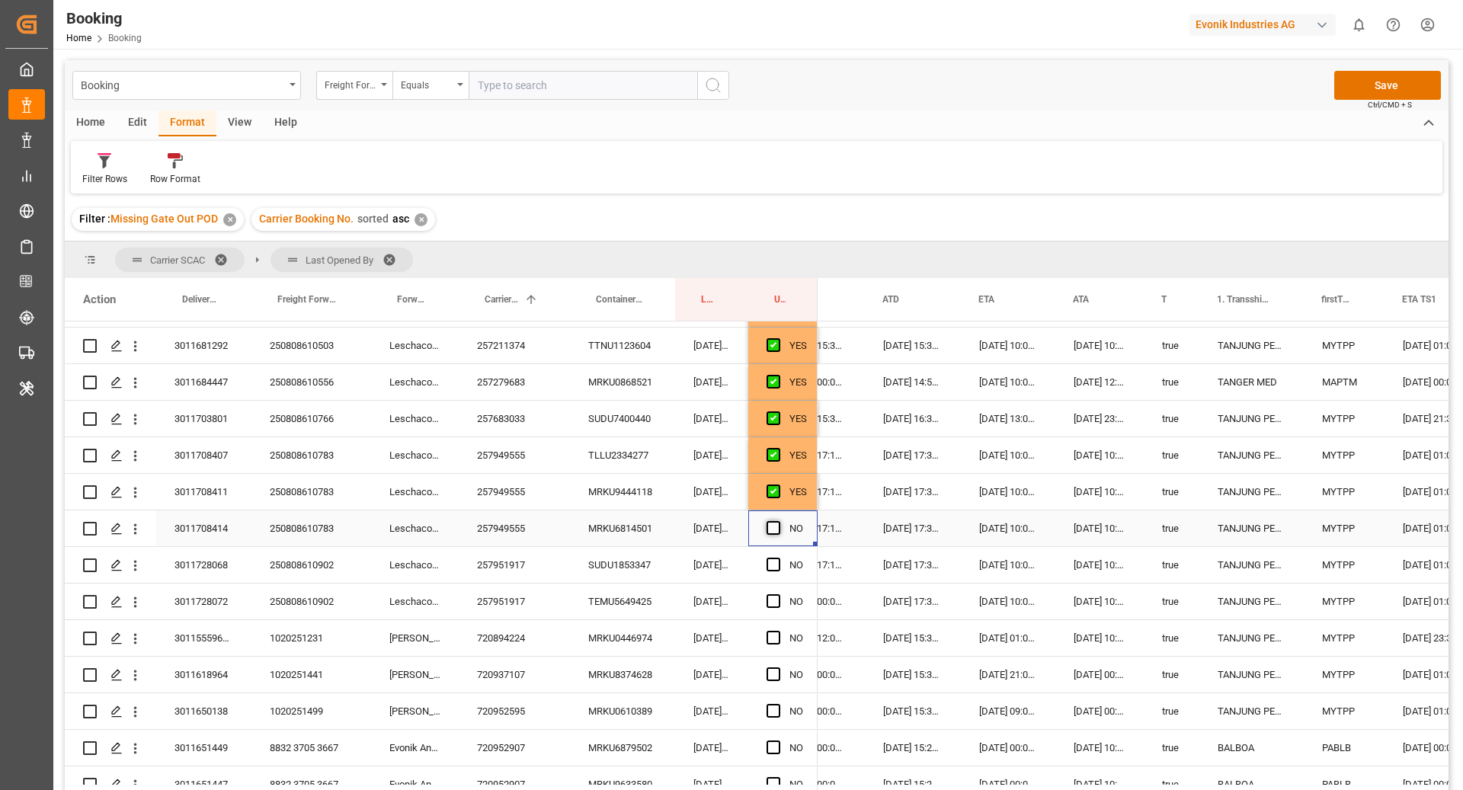
click at [778, 521] on input "Press SPACE to select this row." at bounding box center [778, 521] width 0 height 0
click at [643, 567] on div "SUDU1853347" at bounding box center [622, 565] width 105 height 36
click at [773, 560] on span "Press SPACE to select this row." at bounding box center [774, 565] width 14 height 14
click at [778, 558] on input "Press SPACE to select this row." at bounding box center [778, 558] width 0 height 0
click at [627, 591] on div "TEMU5649425" at bounding box center [622, 602] width 105 height 36
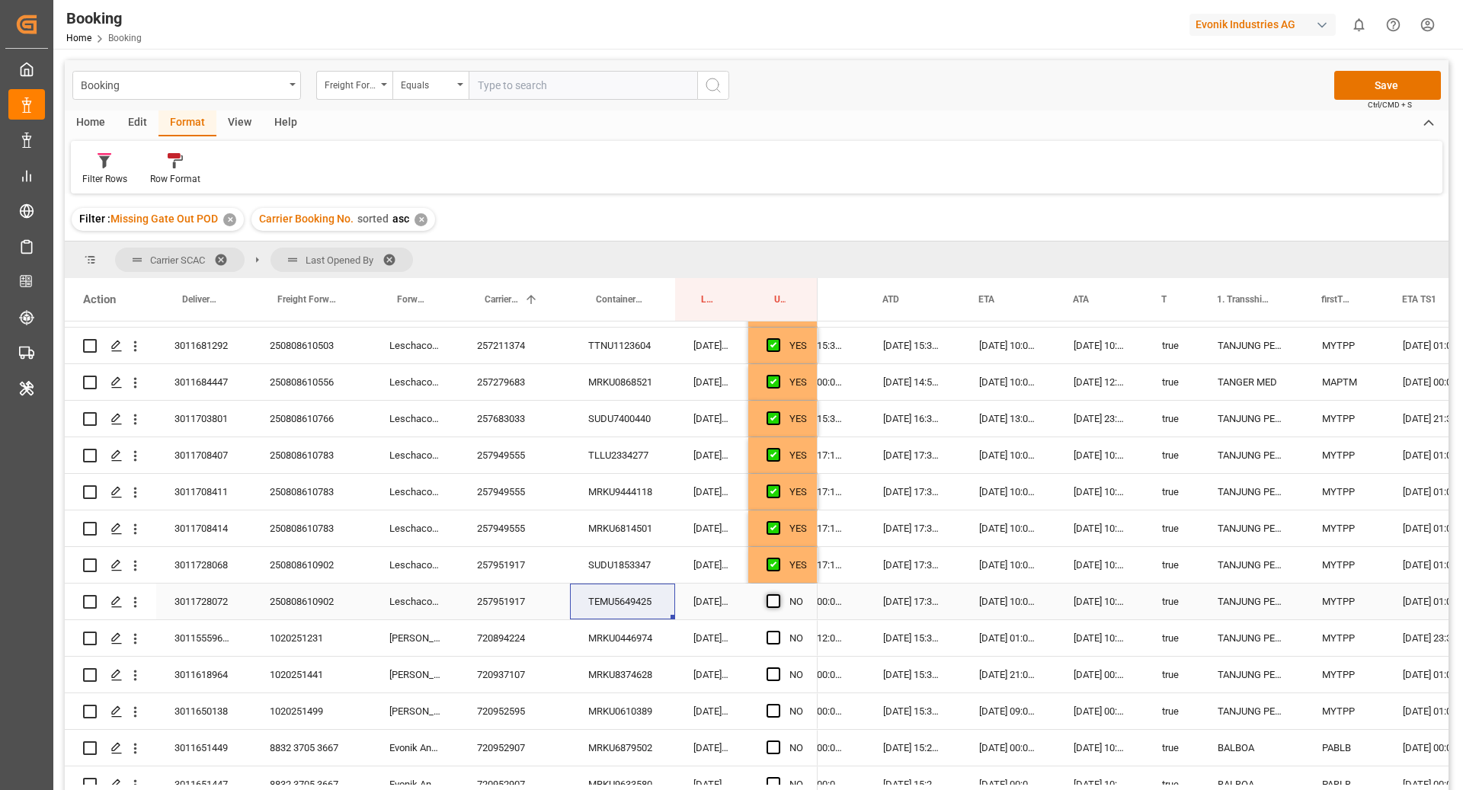
click at [774, 600] on span "Press SPACE to select this row." at bounding box center [774, 602] width 14 height 14
click at [778, 595] on input "Press SPACE to select this row." at bounding box center [778, 595] width 0 height 0
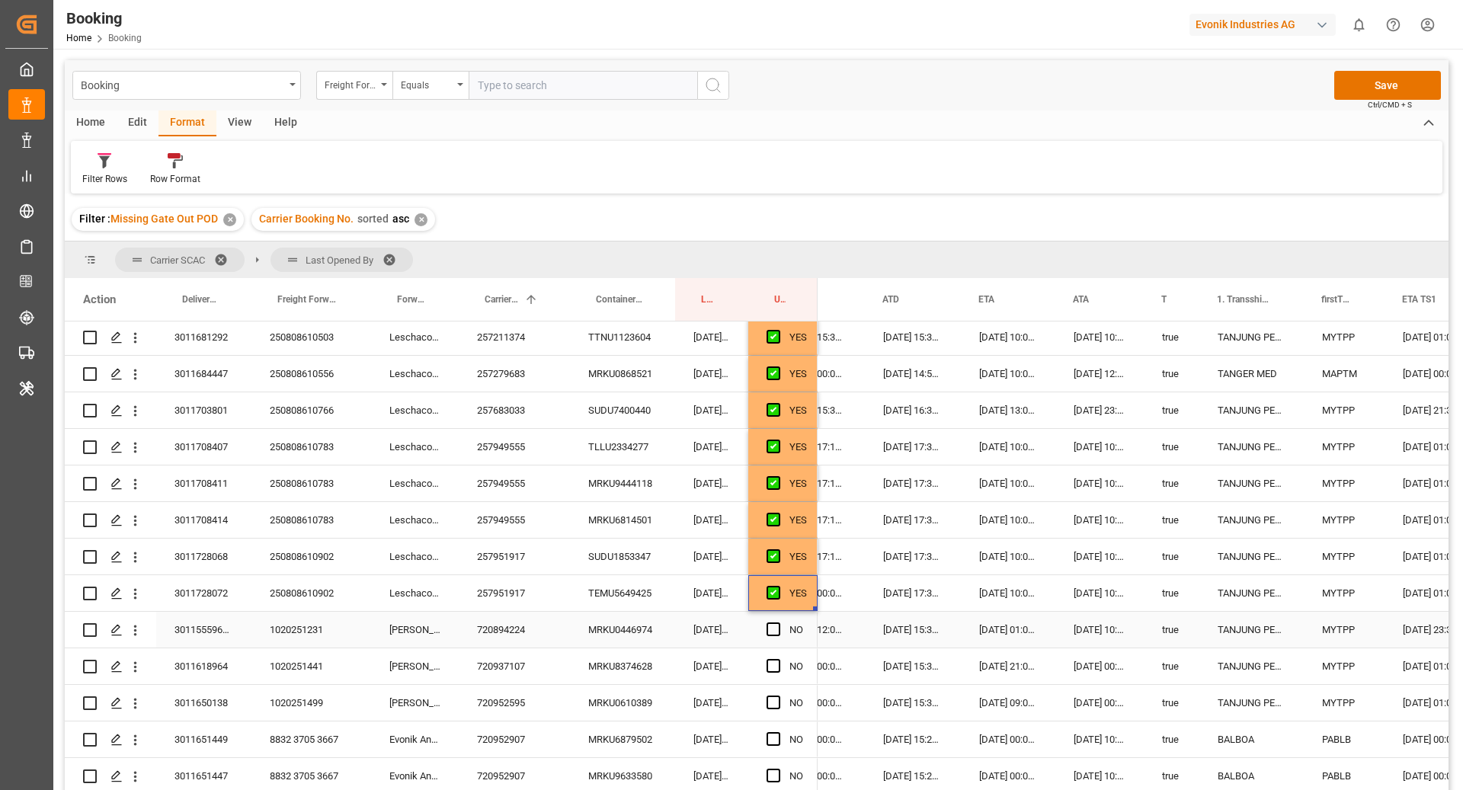
scroll to position [569, 0]
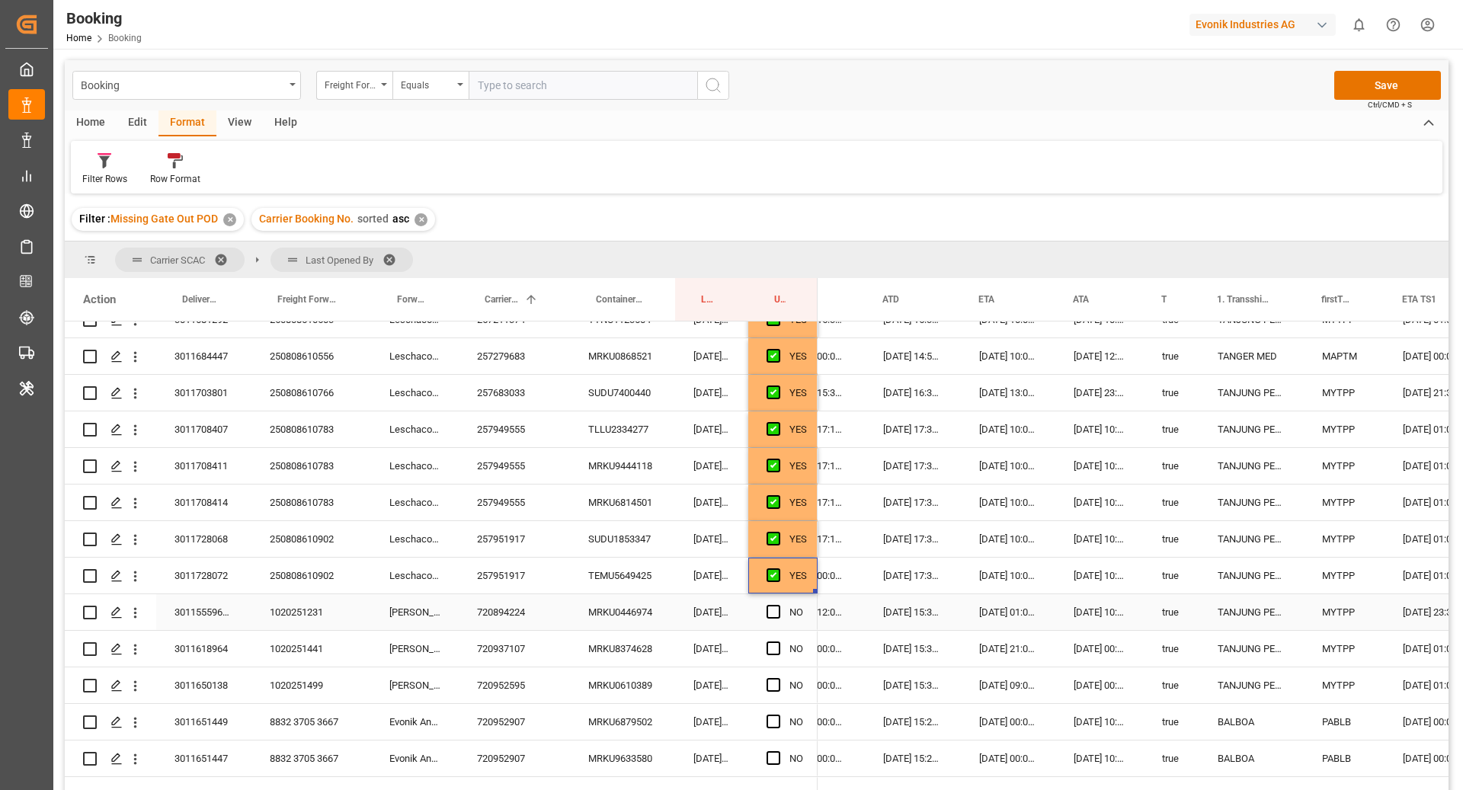
click at [599, 615] on div "MRKU0446974" at bounding box center [622, 613] width 105 height 36
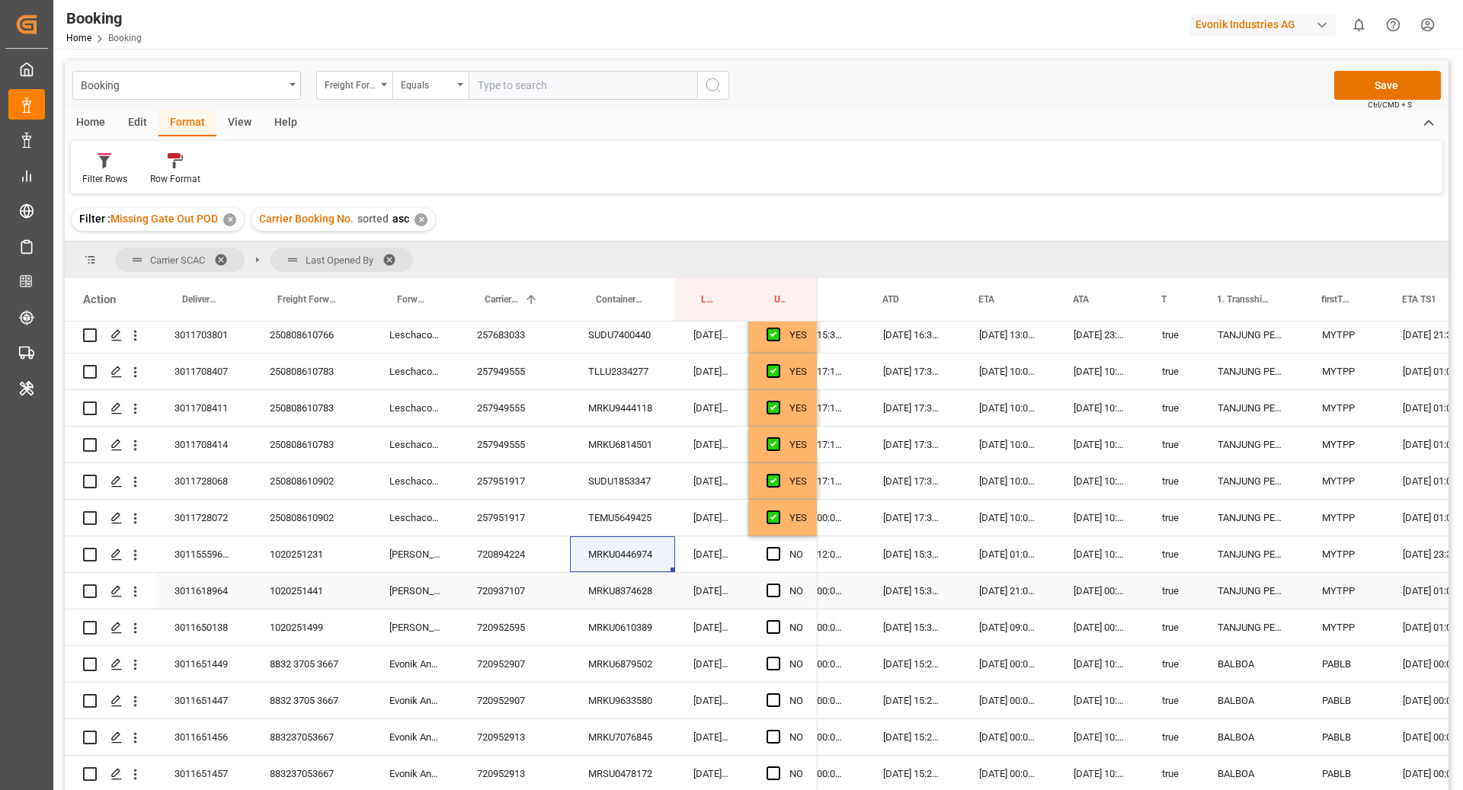
scroll to position [631, 0]
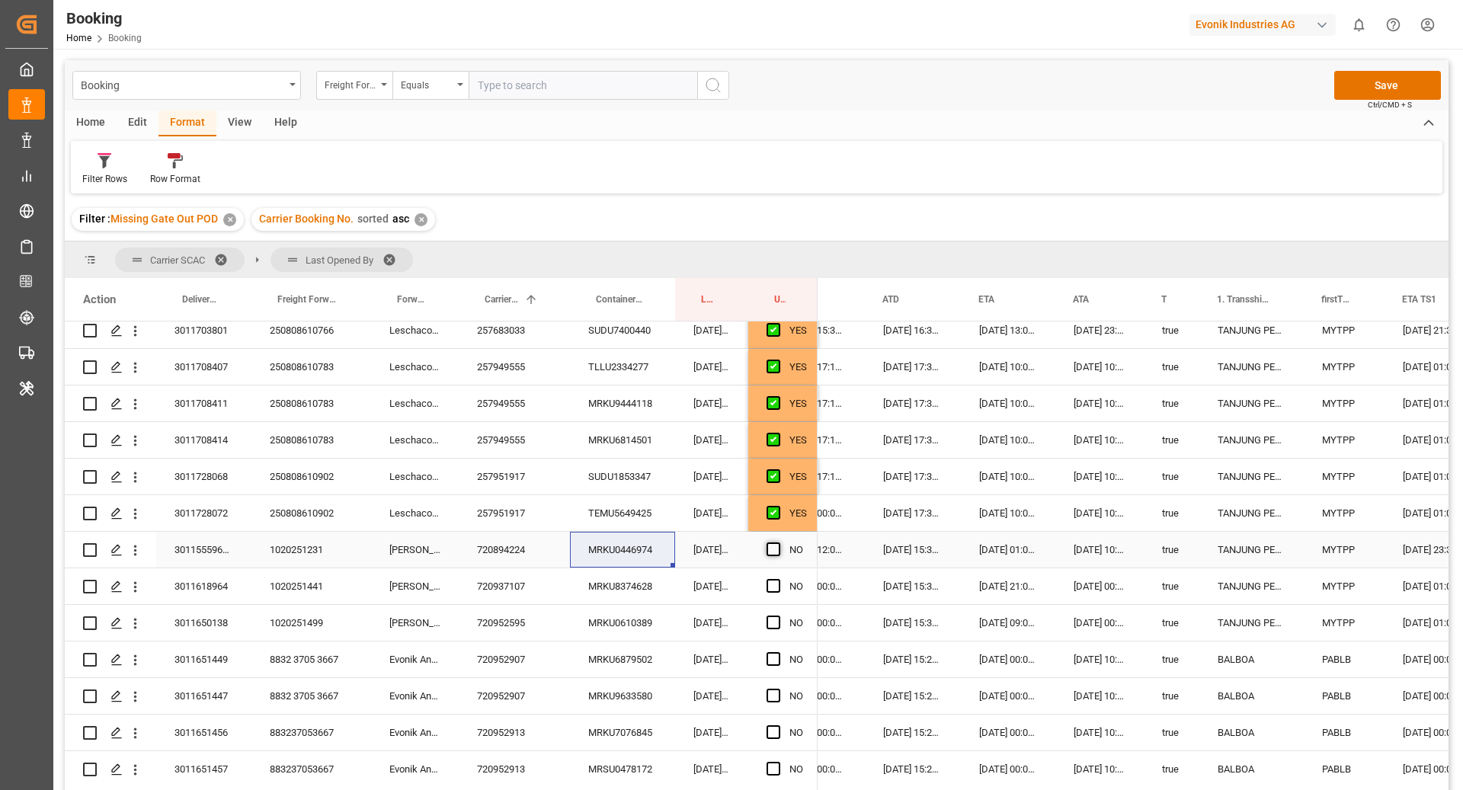
click at [777, 551] on span "Press SPACE to select this row." at bounding box center [774, 550] width 14 height 14
click at [778, 543] on input "Press SPACE to select this row." at bounding box center [778, 543] width 0 height 0
click at [655, 578] on div "MRKU8374628" at bounding box center [622, 587] width 105 height 36
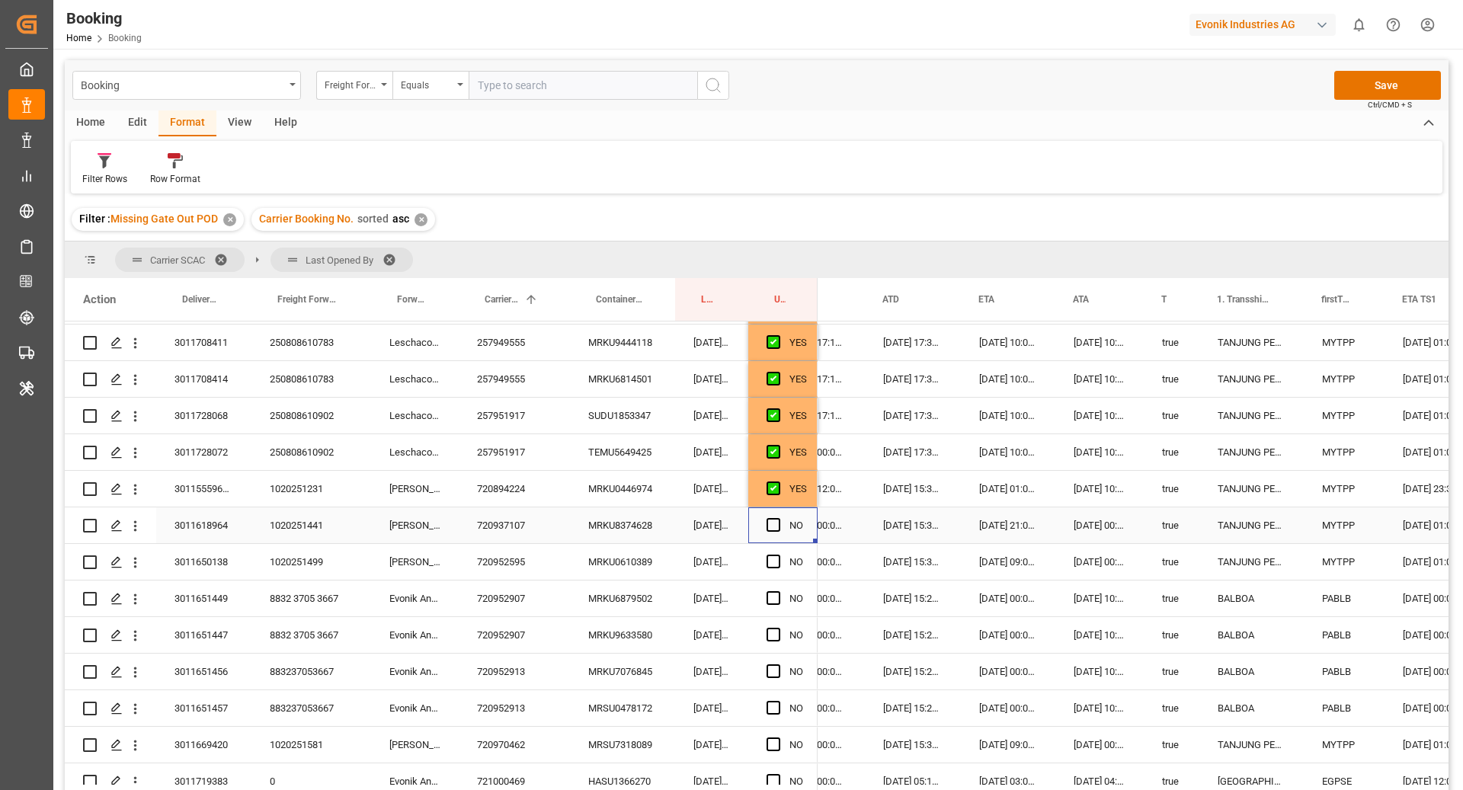
click at [784, 521] on div "Press SPACE to select this row." at bounding box center [778, 525] width 23 height 35
click at [769, 526] on span "Press SPACE to select this row." at bounding box center [774, 525] width 14 height 14
click at [778, 518] on input "Press SPACE to select this row." at bounding box center [778, 518] width 0 height 0
click at [648, 564] on div "MRKU0610389" at bounding box center [622, 562] width 105 height 36
click at [779, 561] on span "Press SPACE to select this row." at bounding box center [774, 562] width 14 height 14
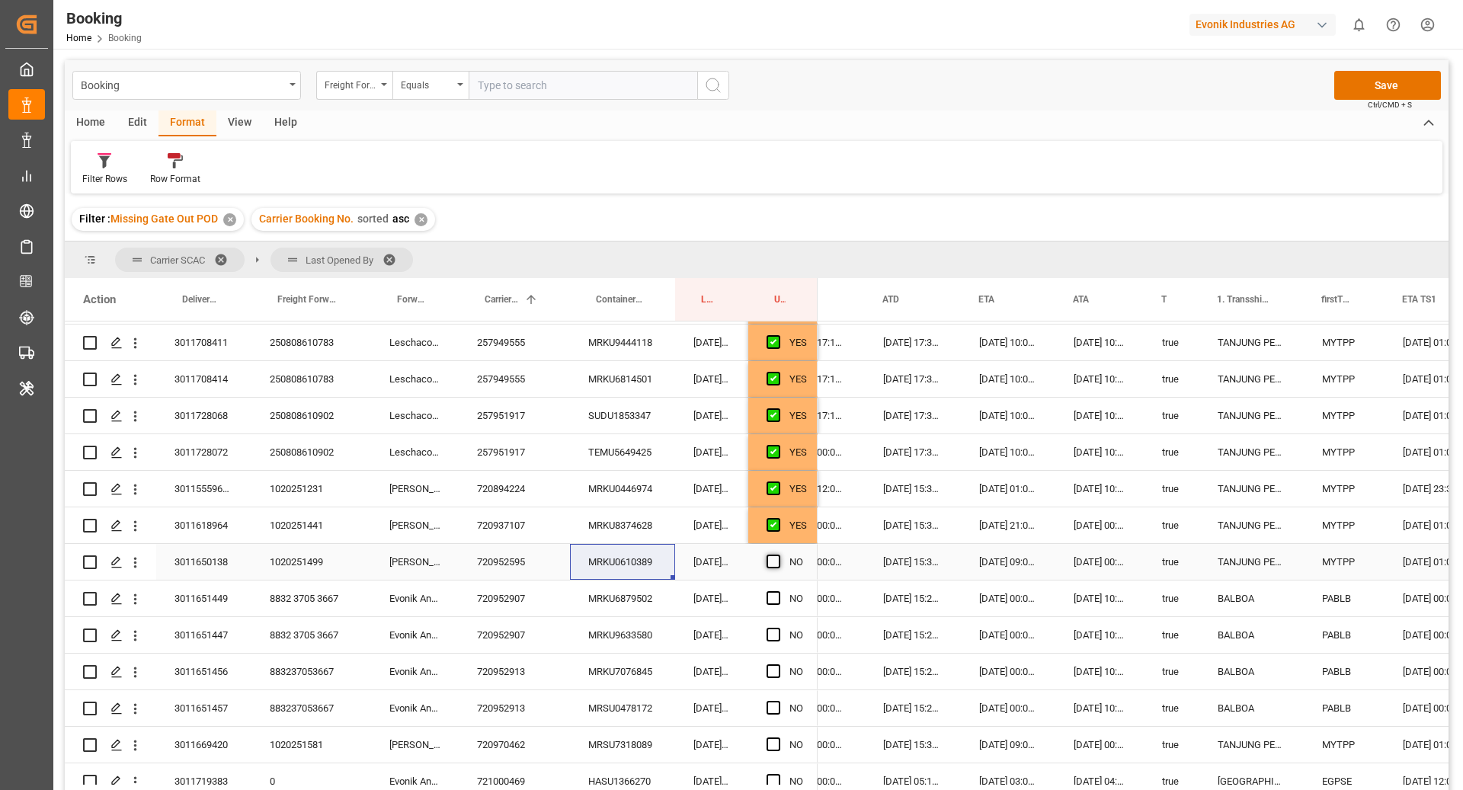
click at [778, 555] on input "Press SPACE to select this row." at bounding box center [778, 555] width 0 height 0
click at [601, 611] on div "MRKU6879502" at bounding box center [622, 599] width 105 height 36
click at [784, 598] on div "Press SPACE to select this row." at bounding box center [778, 599] width 23 height 35
click at [774, 595] on span "Press SPACE to select this row." at bounding box center [774, 598] width 14 height 14
click at [778, 591] on input "Press SPACE to select this row." at bounding box center [778, 591] width 0 height 0
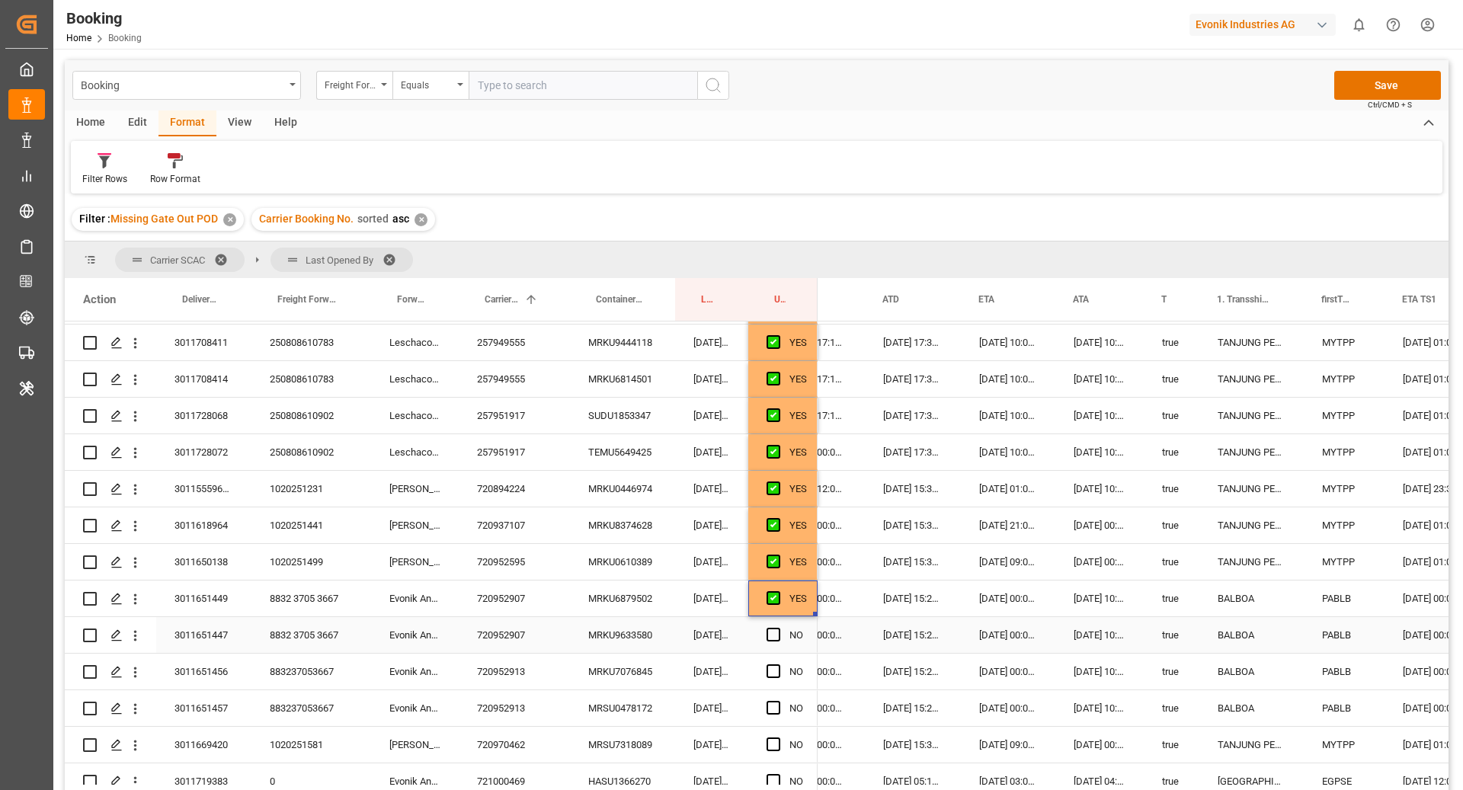
click at [646, 633] on div "MRKU9633580" at bounding box center [622, 635] width 105 height 36
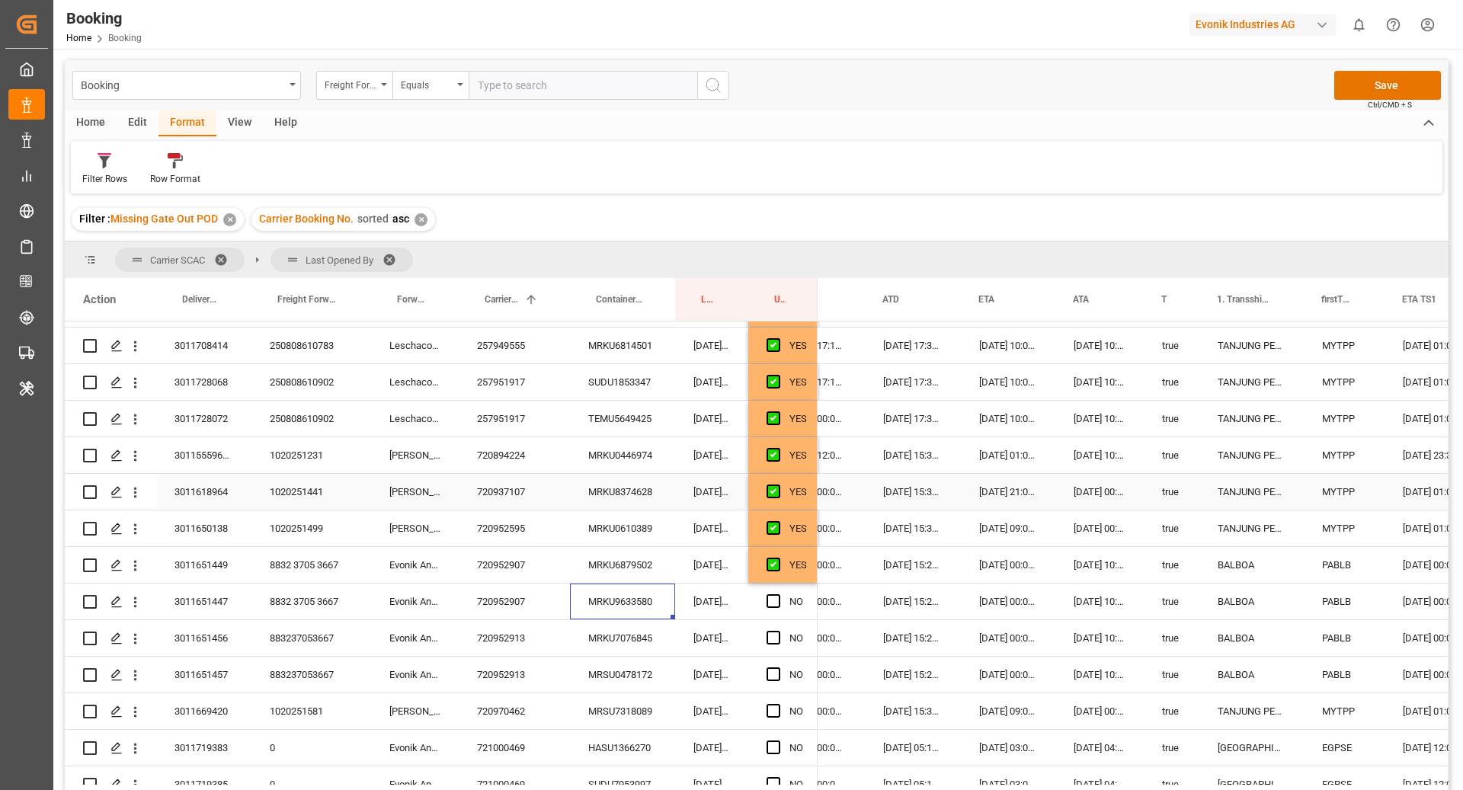
scroll to position [749, 0]
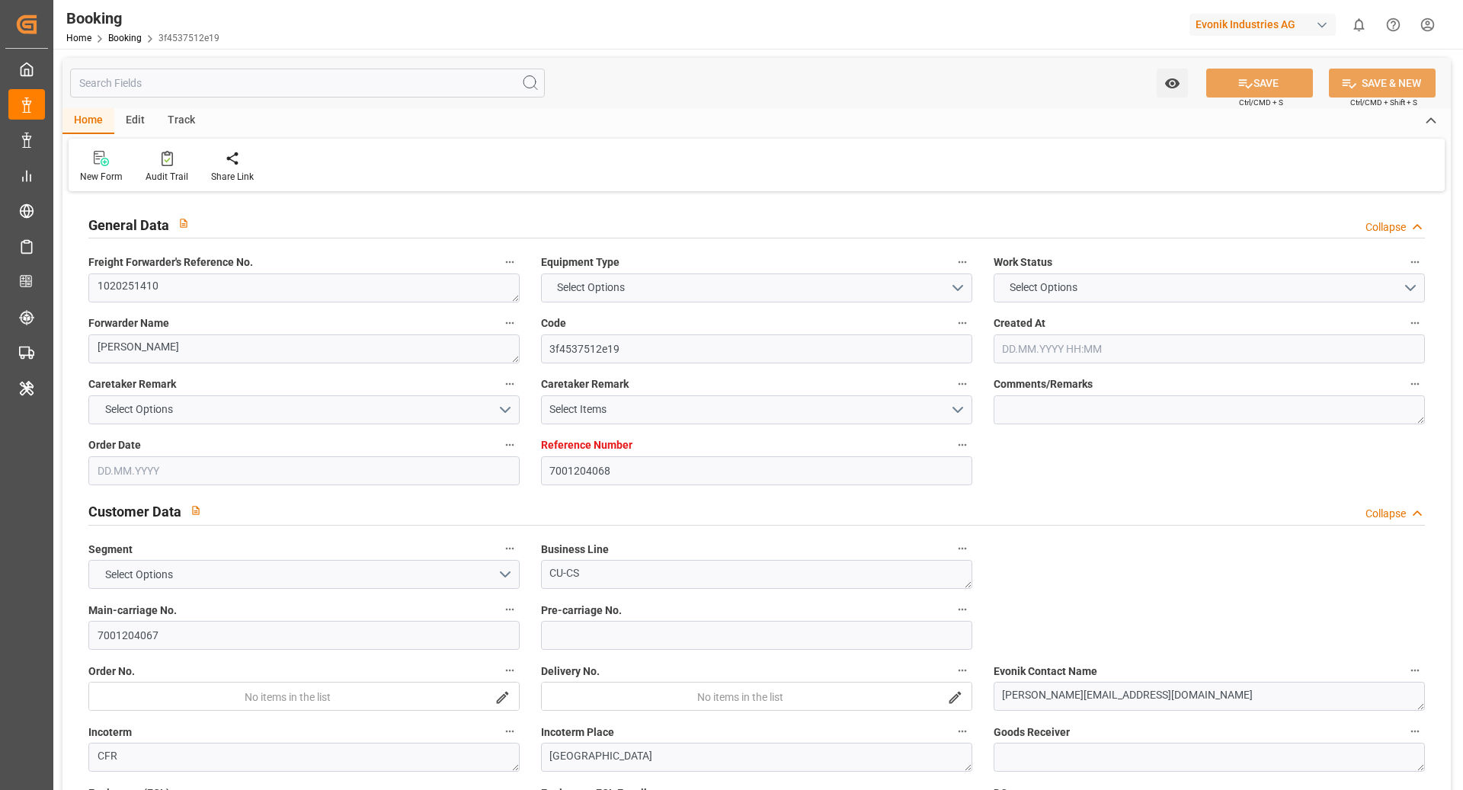
type input "7001204068"
type input "9619440"
type input "MSC"
type input "Mediterranean Shipping Company"
type input "BEANR"
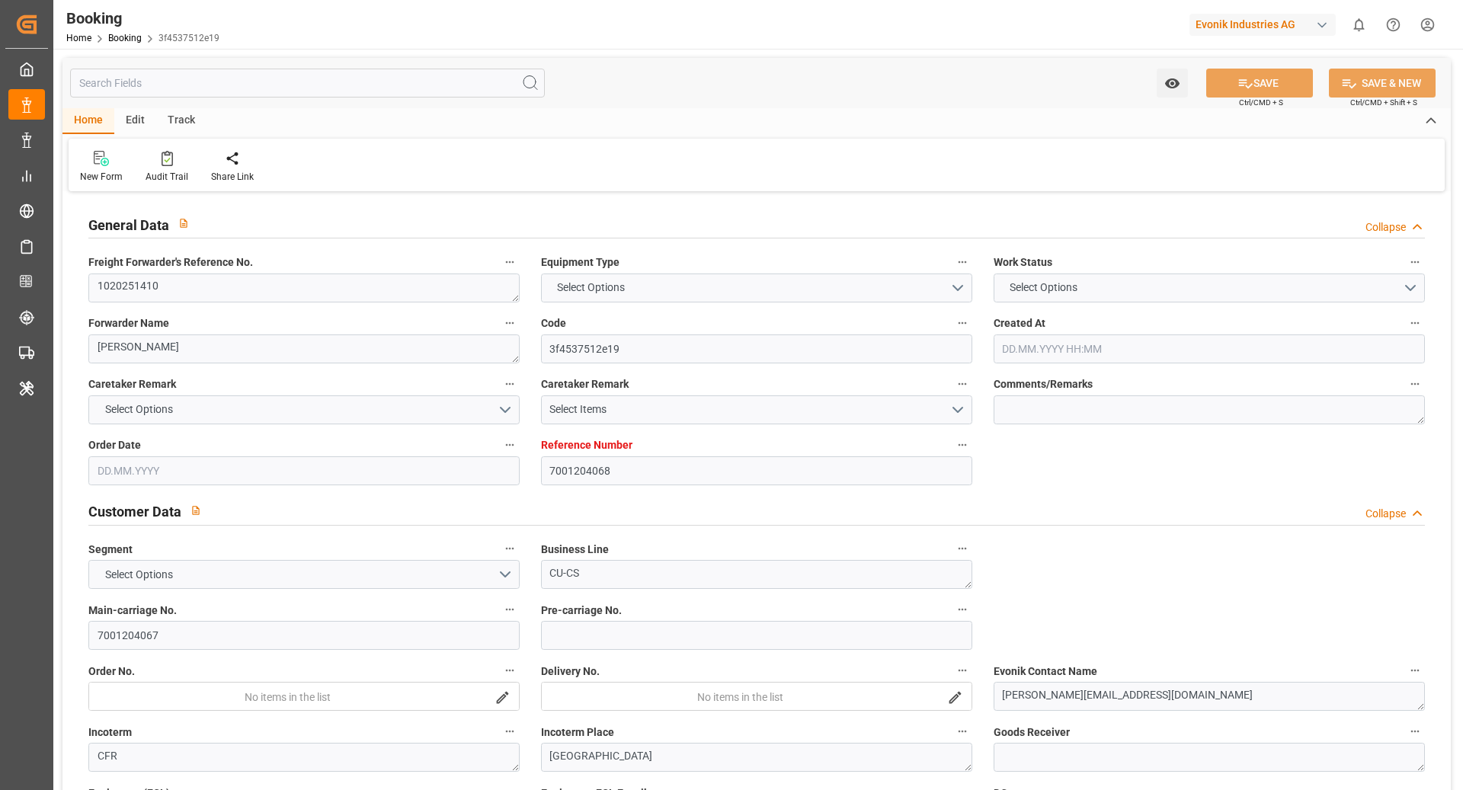
type input "ZADUR"
type input "40"
type input "ZAZBA"
type input "0"
type input "BEANR"
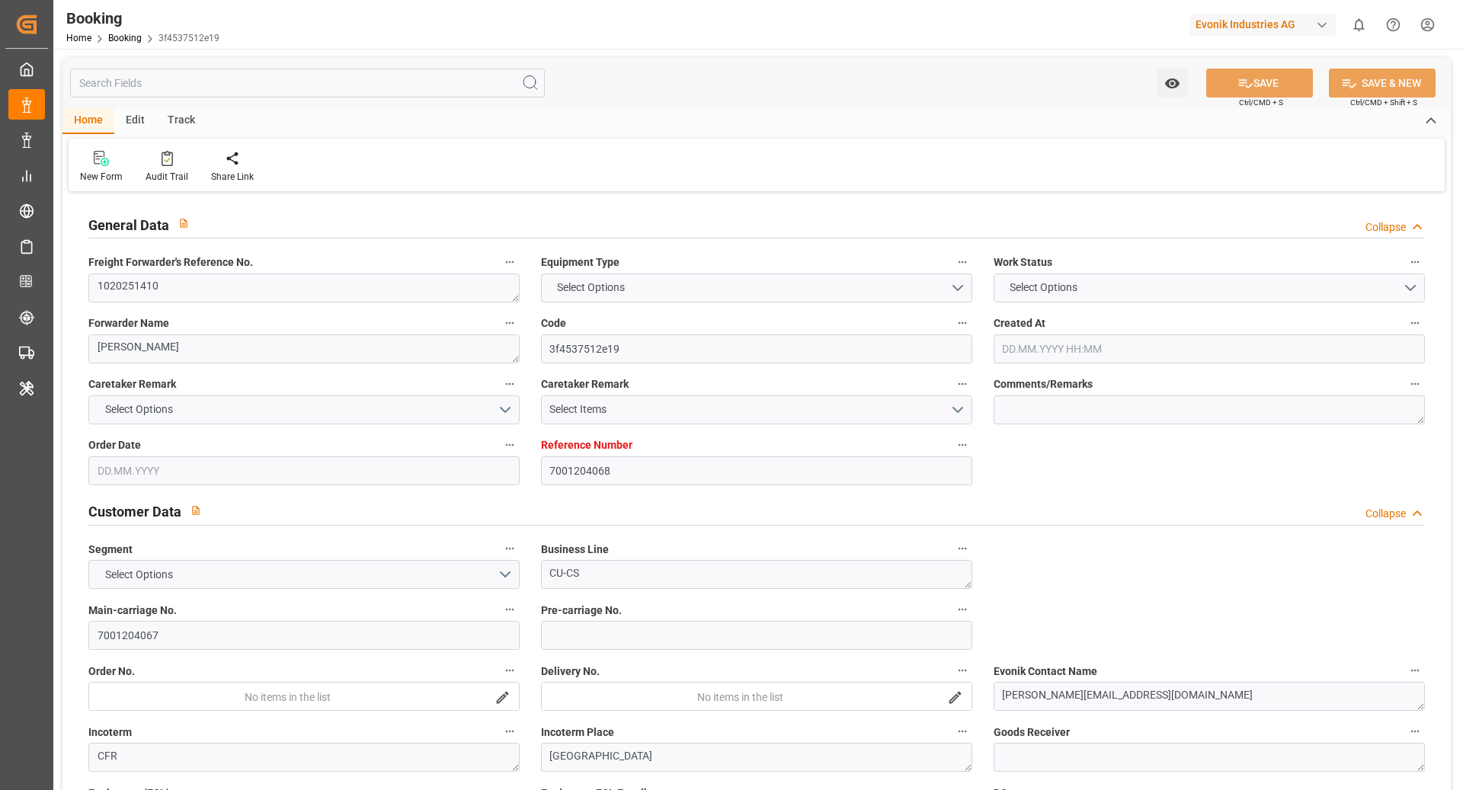
type input "ZADUR"
type input "9974486"
type input "9619440"
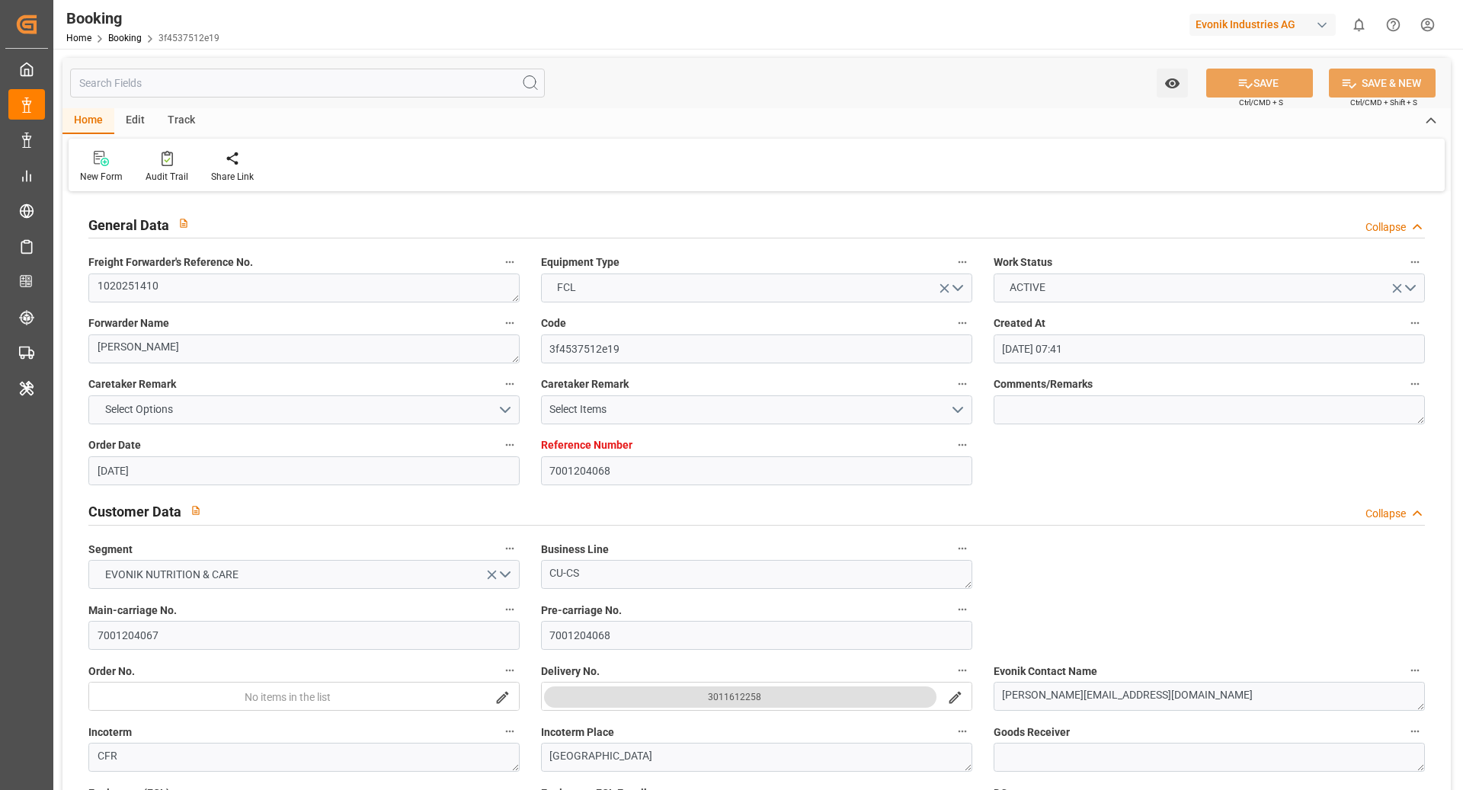
type input "[DATE] 07:41"
type input "[DATE]"
type input "[DATE] 00:01"
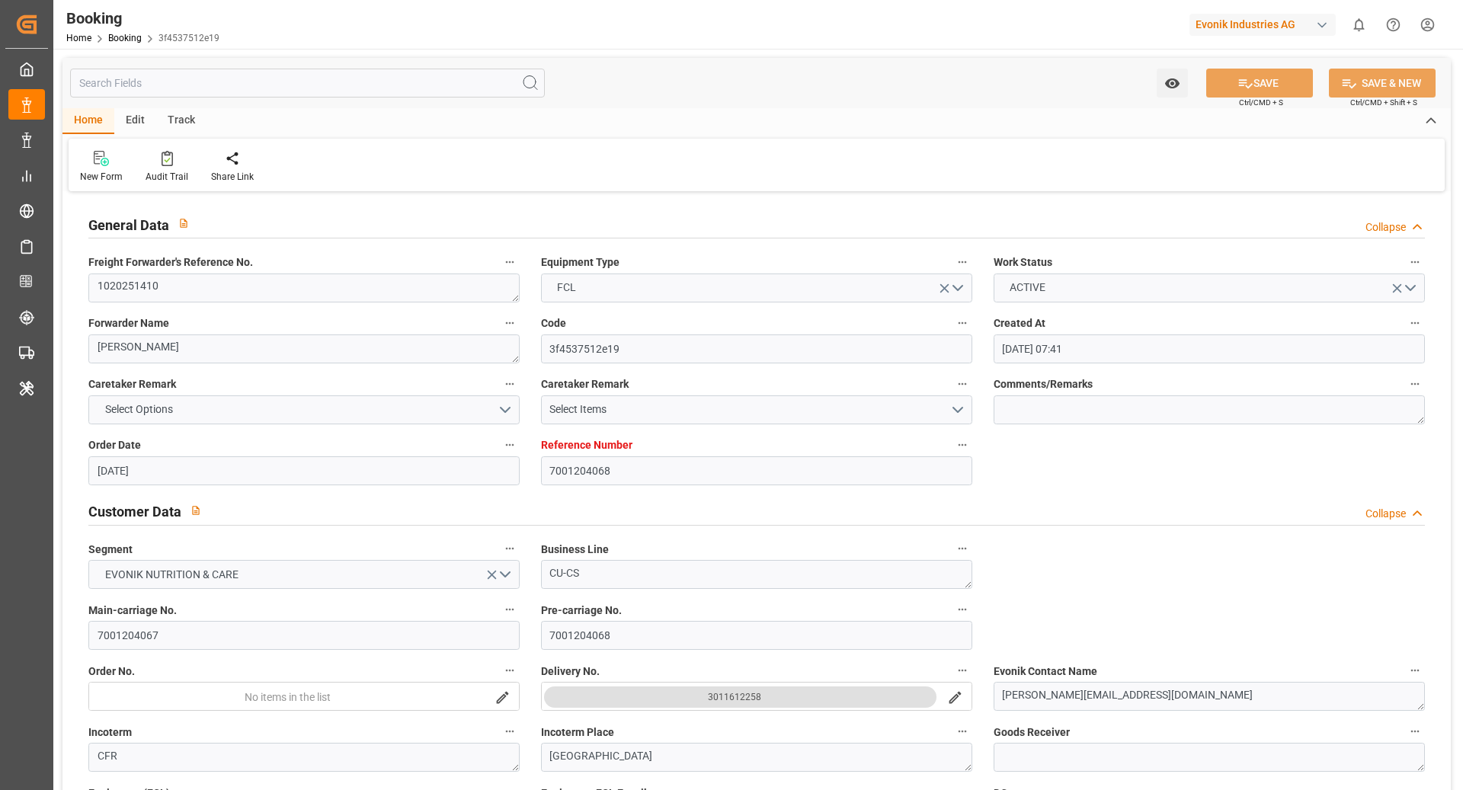
type input "[DATE] 00:00"
type input "[DATE] 12:00"
type input "05.10.2025 12:00"
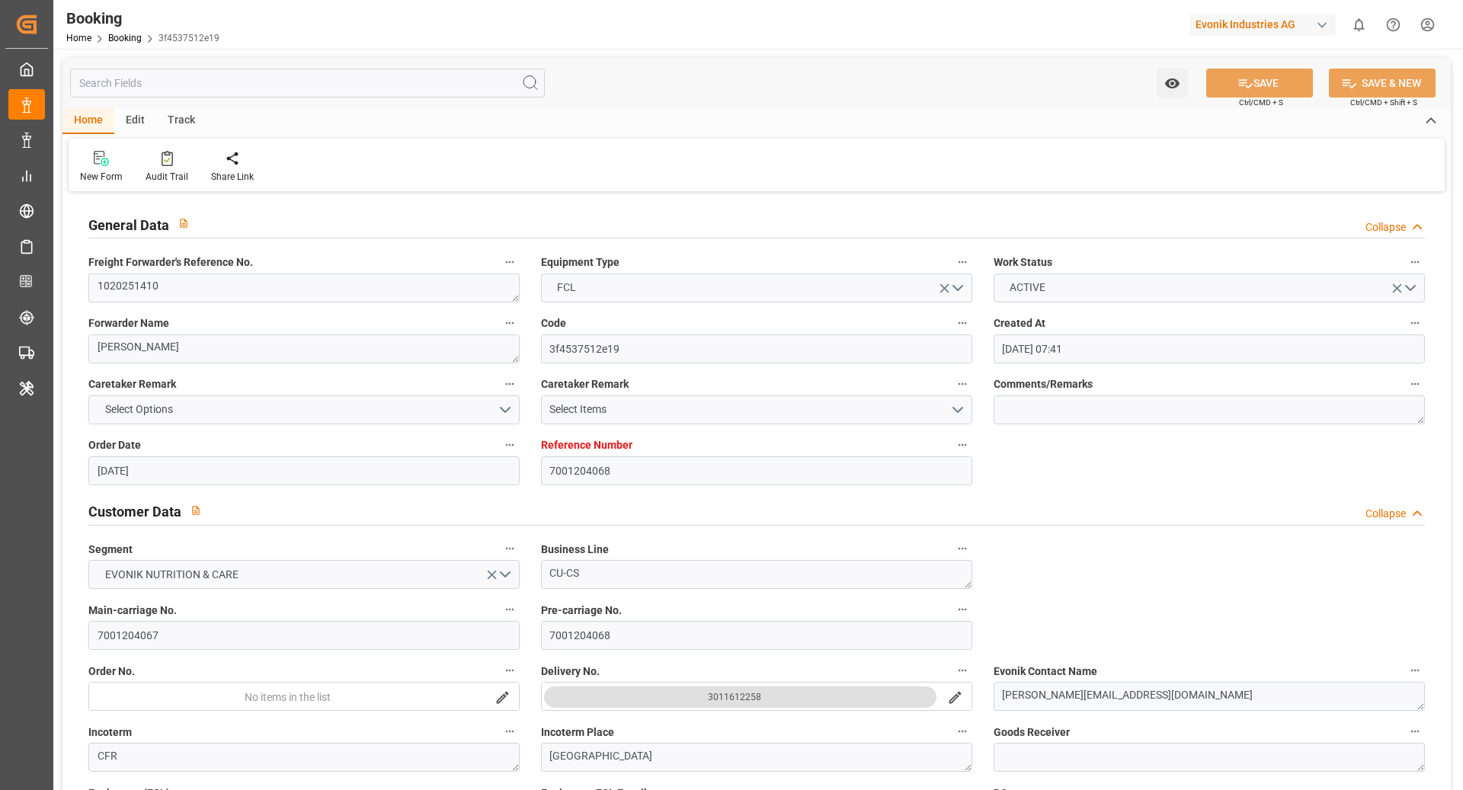
type input "21.09.2025 00:00"
type input "05.10.2025 03:00"
type input "20.09.2025 12:00"
type input "20.09.2025 12:24"
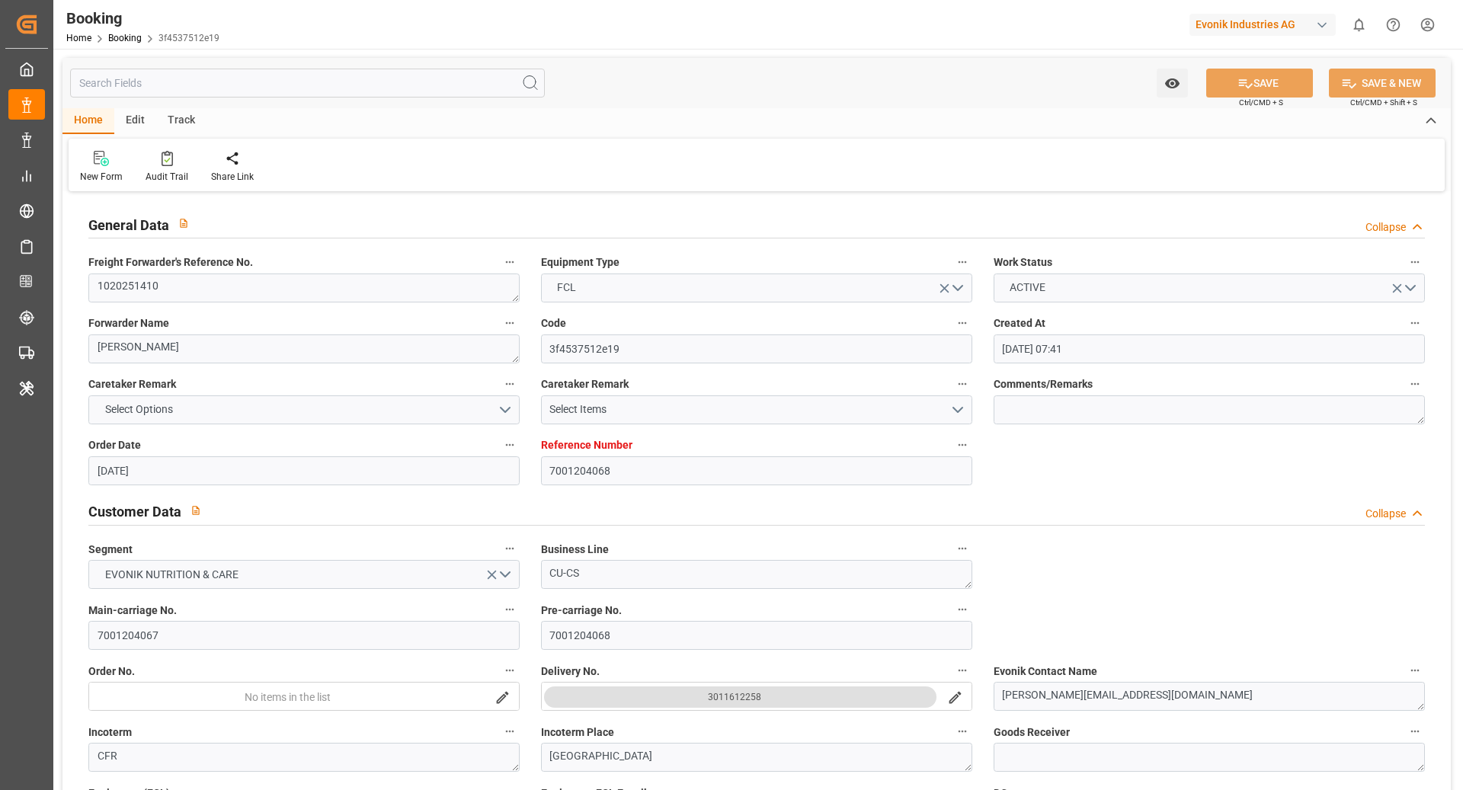
type input "26.09.2025 00:00"
type input "18.08.2025"
type input "06.10.2025 20:49"
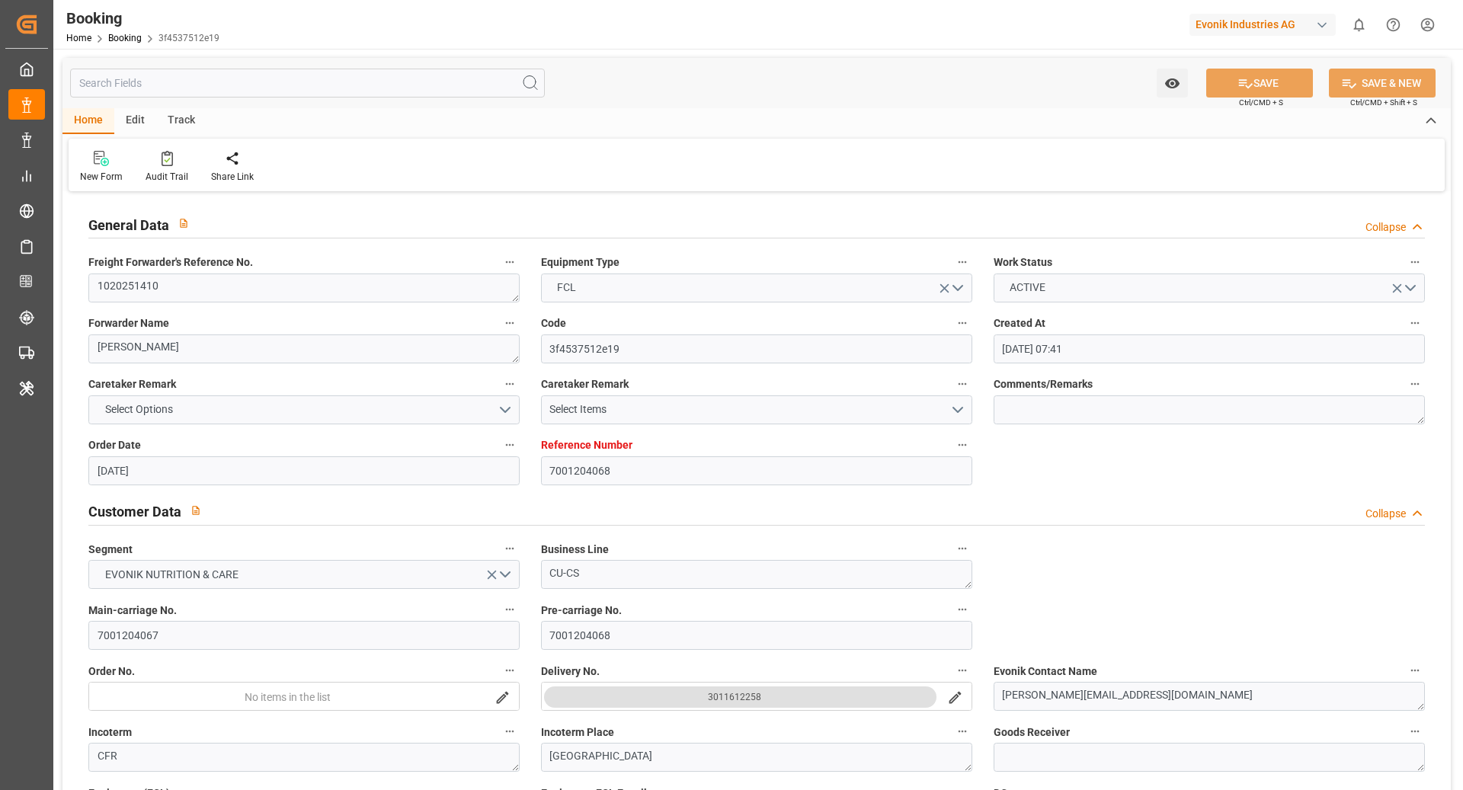
type input "[DATE]"
type input "18.08.2025 12:00"
type input "26.08.2025 00:01"
type input "26.08.2025 10:57"
type input "20.09.2025 12:00"
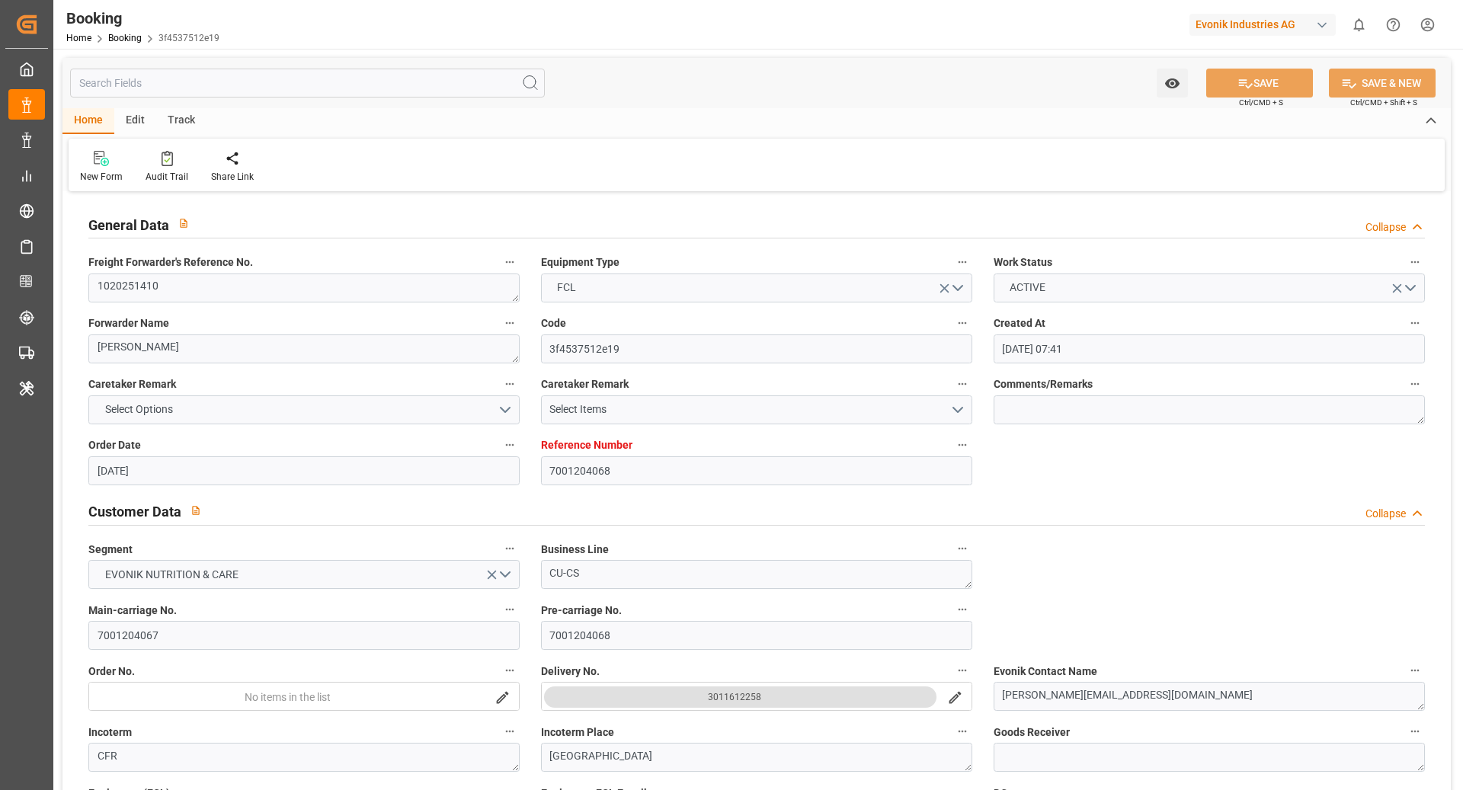
type input "20.09.2025 12:03"
type input "21.09.2025 23:59"
type input "21.09.2025 11:57"
type input "21.09.2025 23:59"
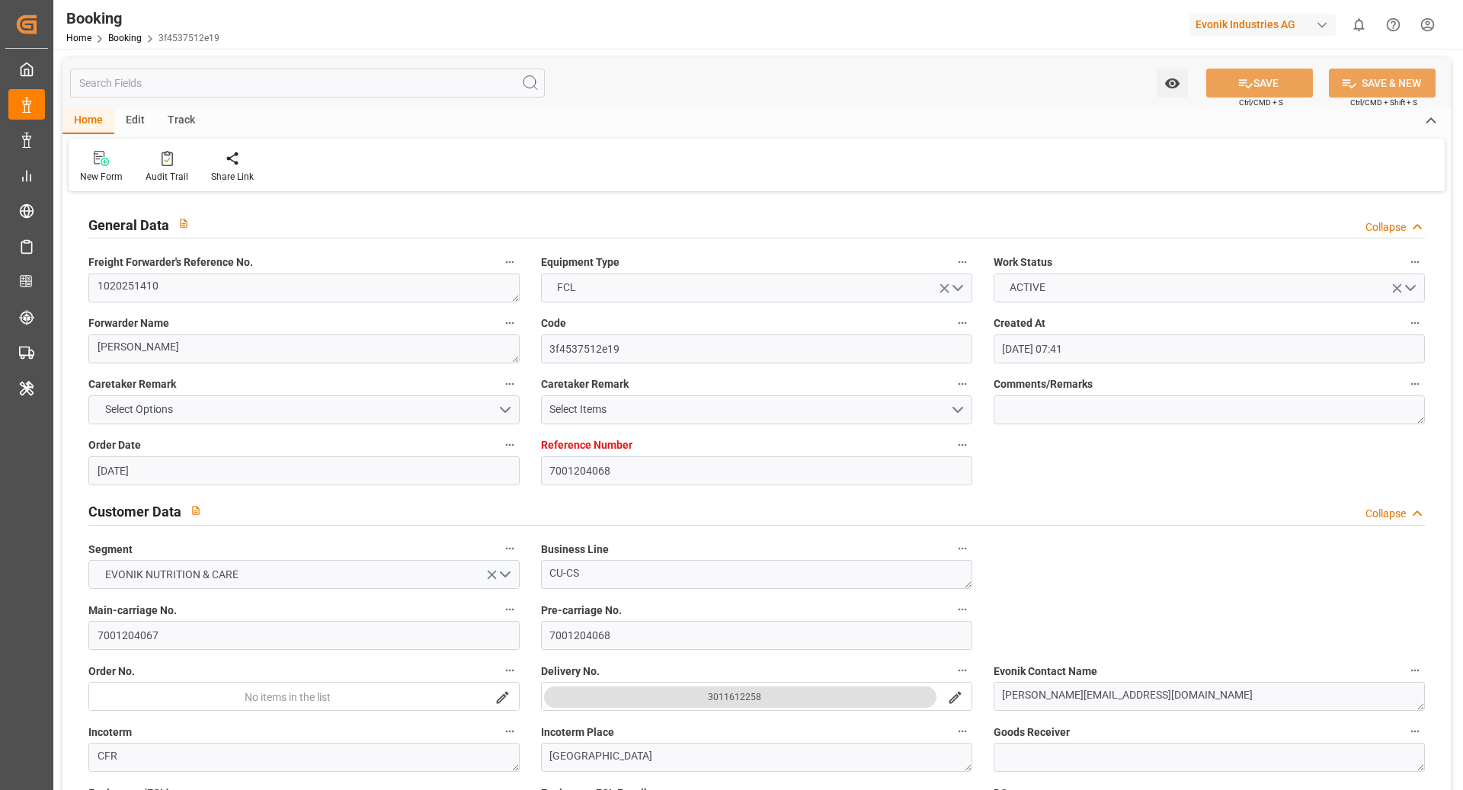
type input "24.09.2025 00:02"
type input "26.09.2025 00:02"
type input "24.09.2025 00:01"
type input "26.09.2025 19:00"
type input "26.09.2025 02:21"
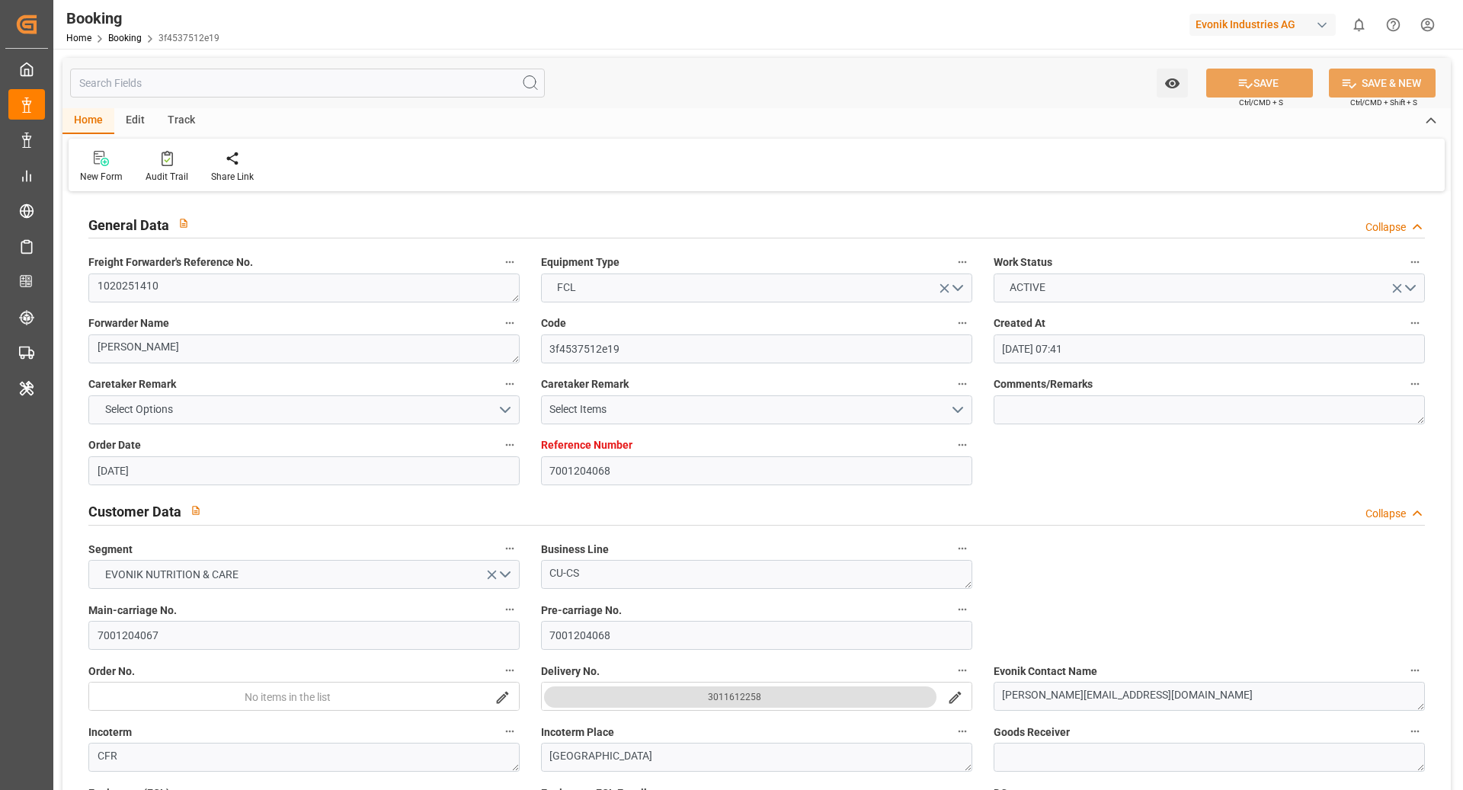
type input "05.10.2025 12:00"
type input "05.10.2025 07:45"
type input "06.10.2025 10:22"
type input "10.10.2025 10:22"
click at [162, 162] on icon at bounding box center [167, 158] width 11 height 15
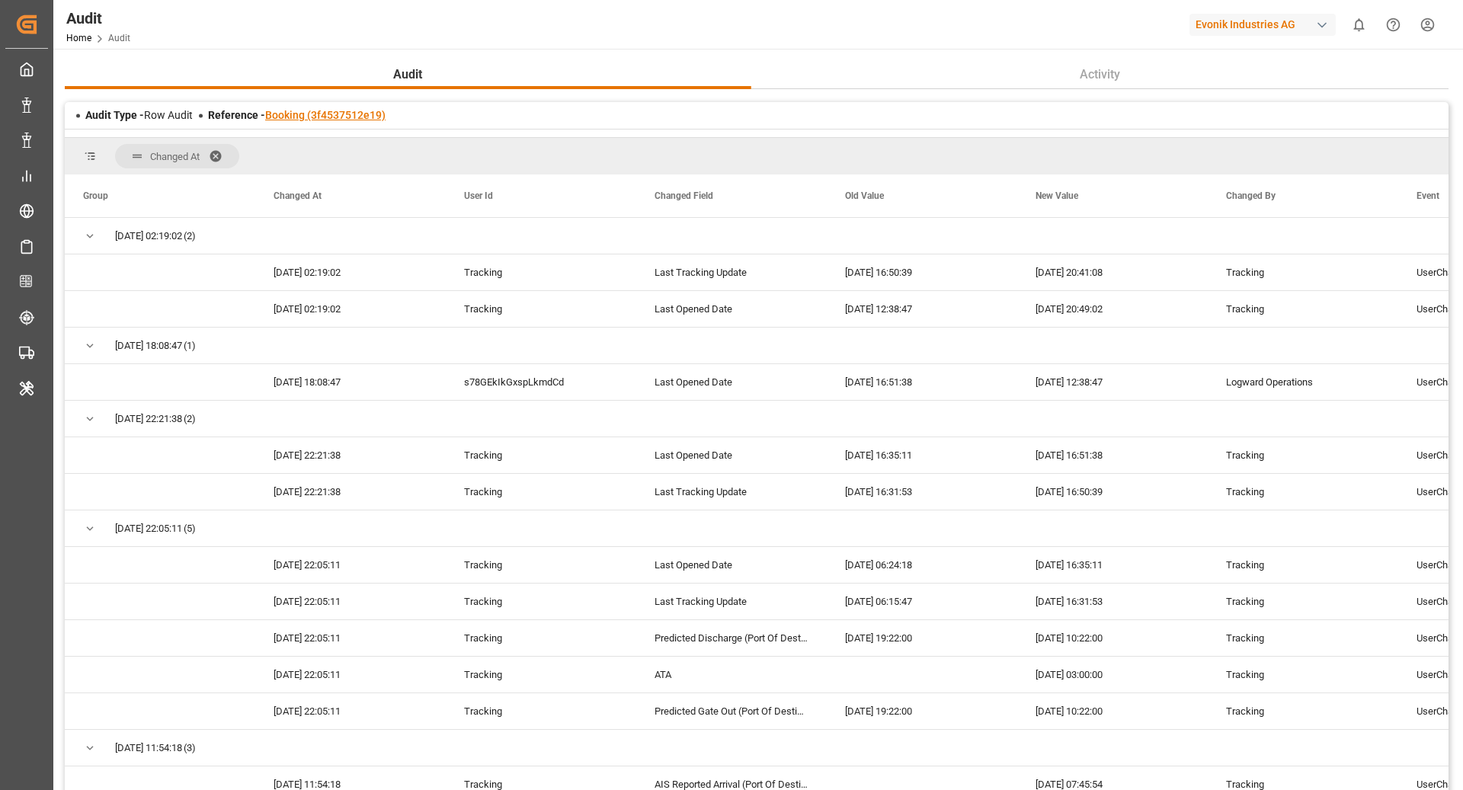
click at [319, 112] on link "Booking (3f4537512e19)" at bounding box center [325, 115] width 120 height 12
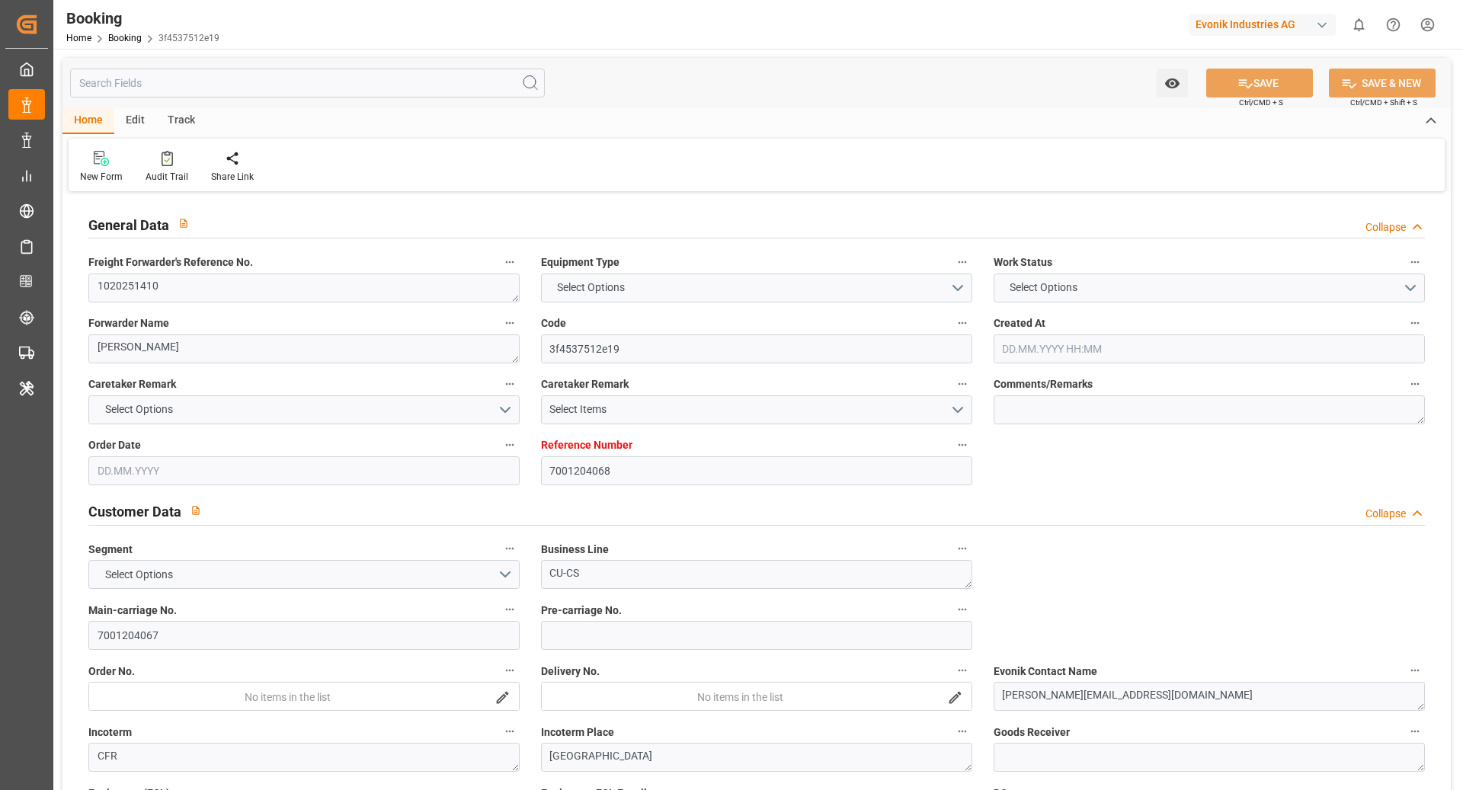
type input "7001204068"
type input "9619440"
type input "MSC"
type input "Mediterranean Shipping Company"
type input "BEANR"
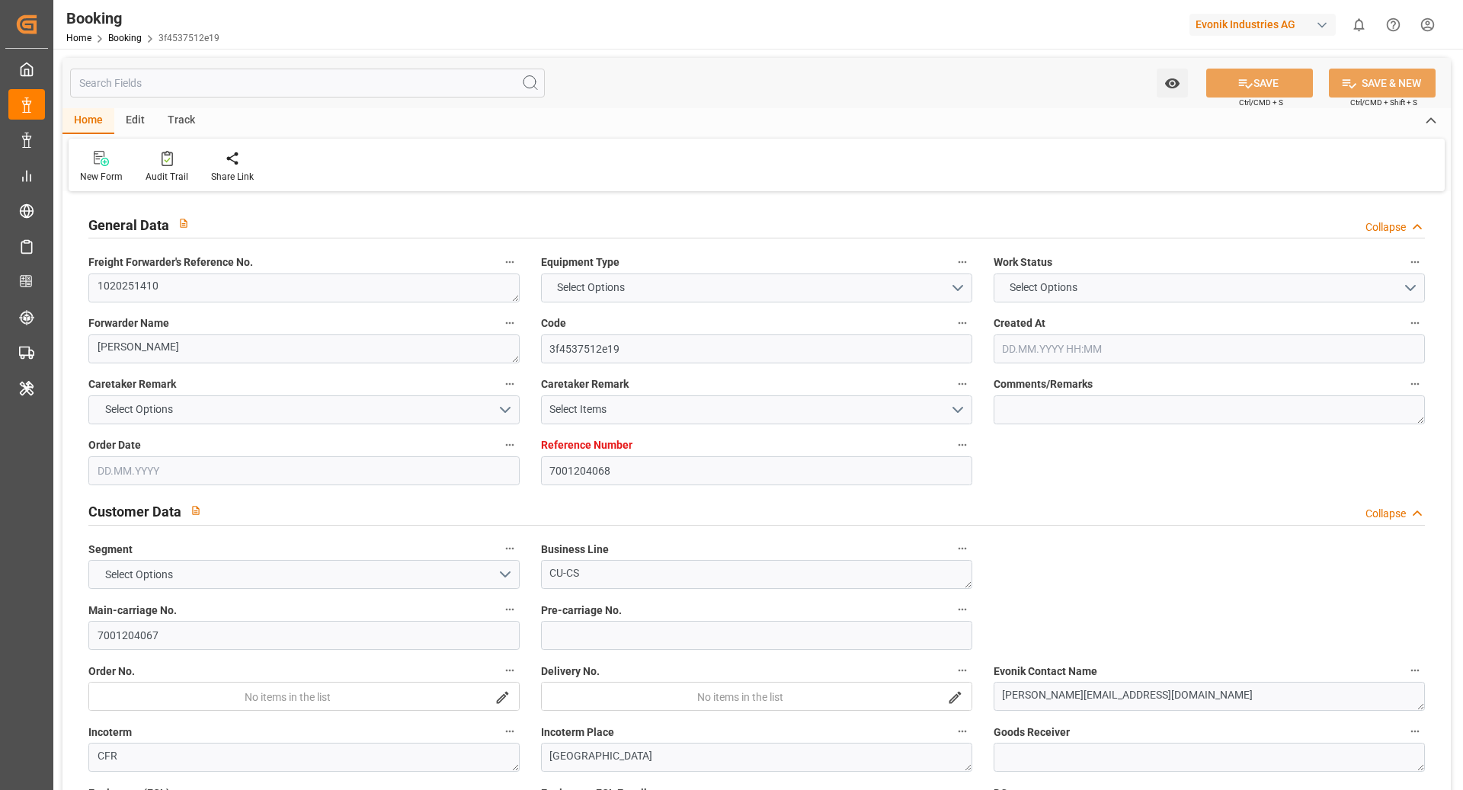
type input "ZADUR"
type input "40"
type input "ZAZBA"
type input "0"
type input "BEANR"
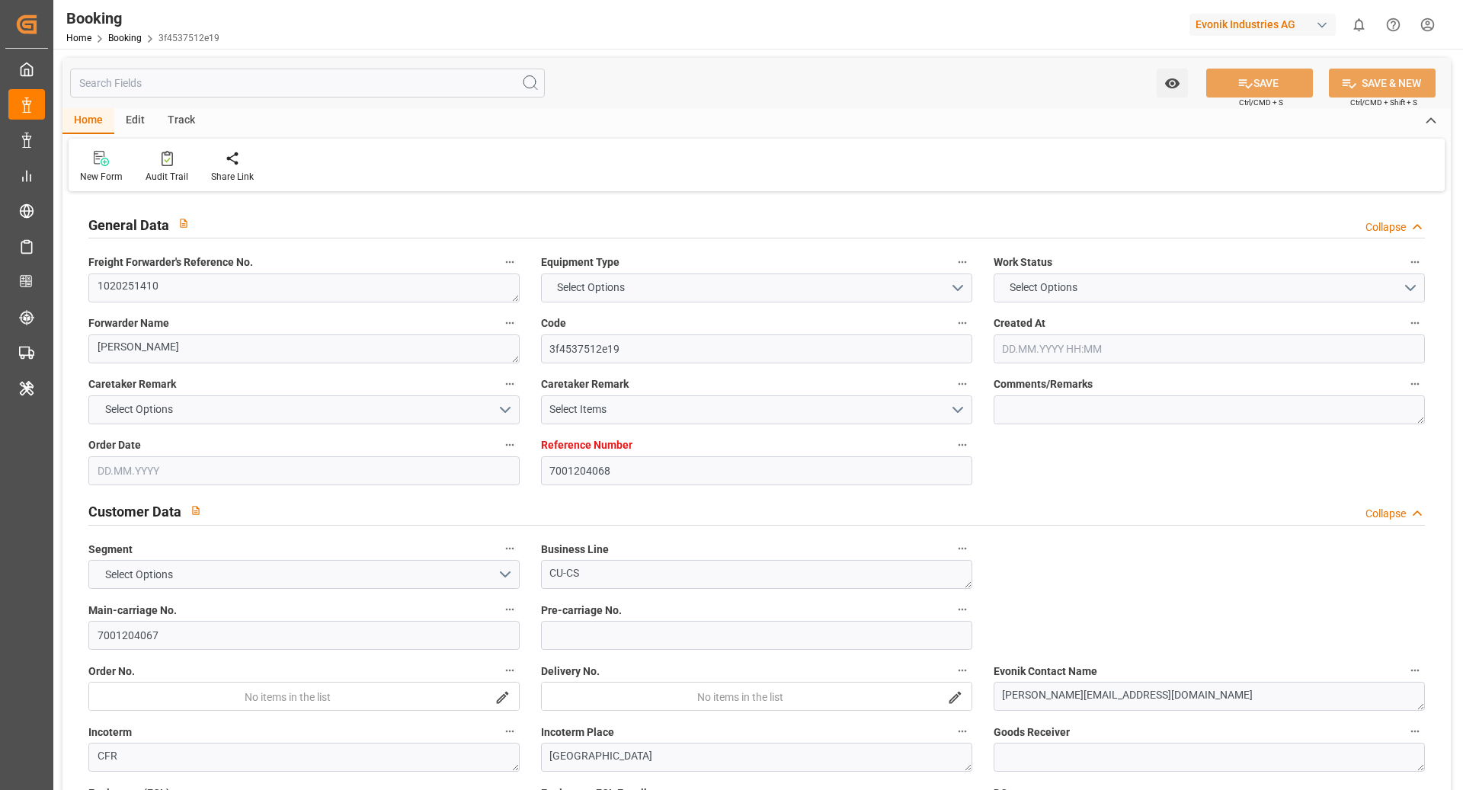
type input "ZADUR"
type input "9974486"
type input "9619440"
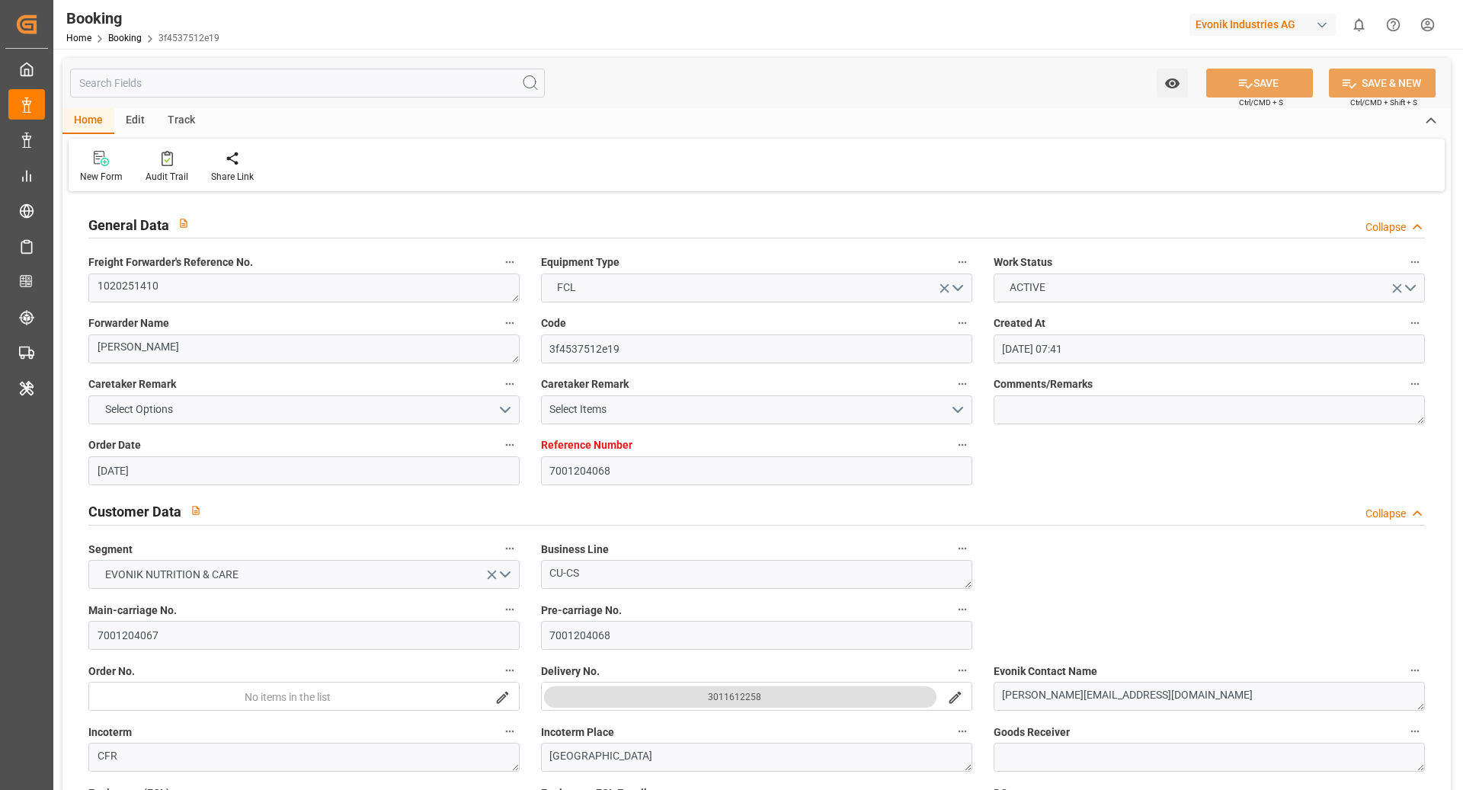
type input "25.06.2025 07:41"
type input "25.06.2025"
type input "24.08.2025"
type input "14.07.2025"
type input "21.08.2025 00:01"
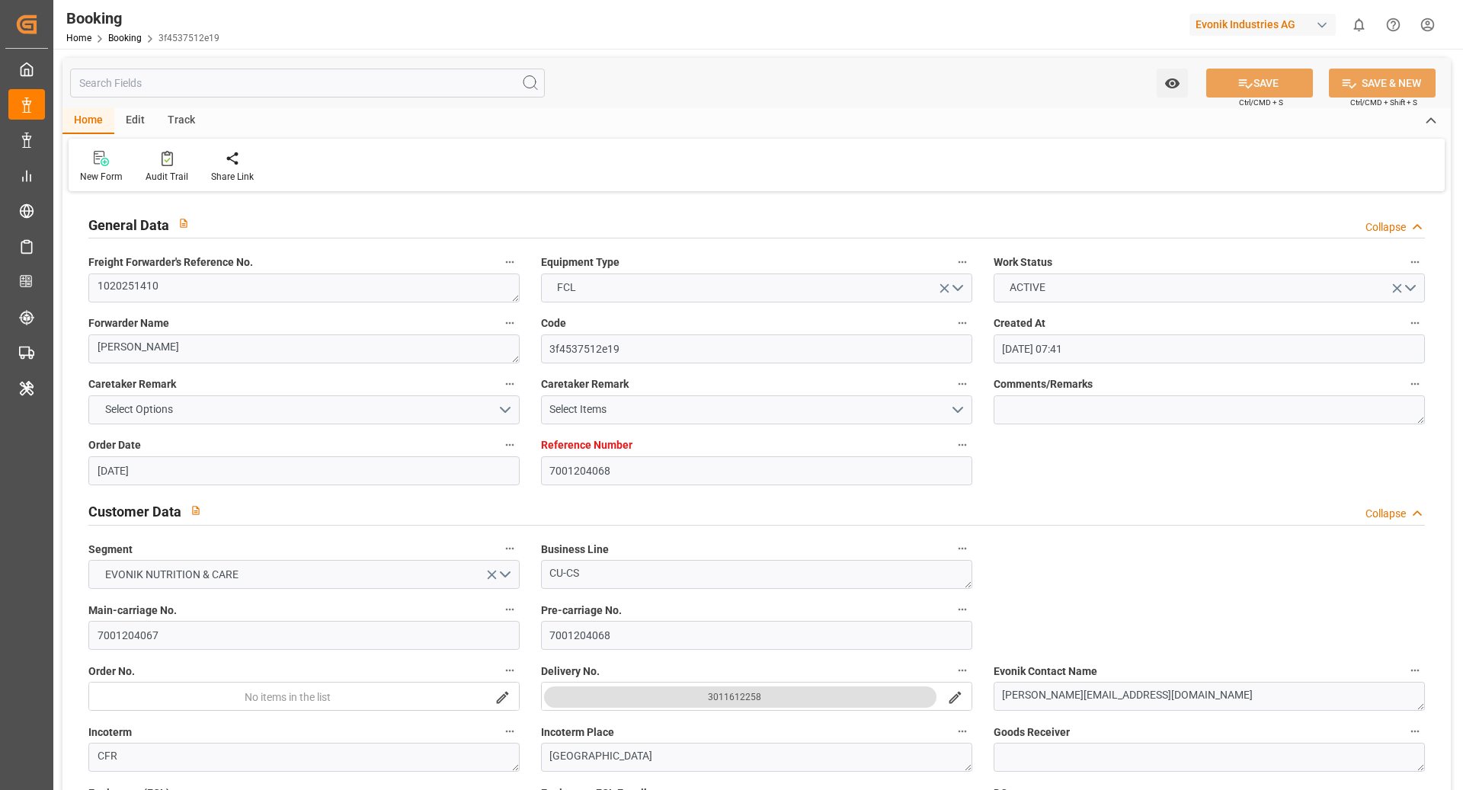
type input "26.08.2025 00:00"
type input "22.08.2025 12:00"
type input "05.10.2025 12:00"
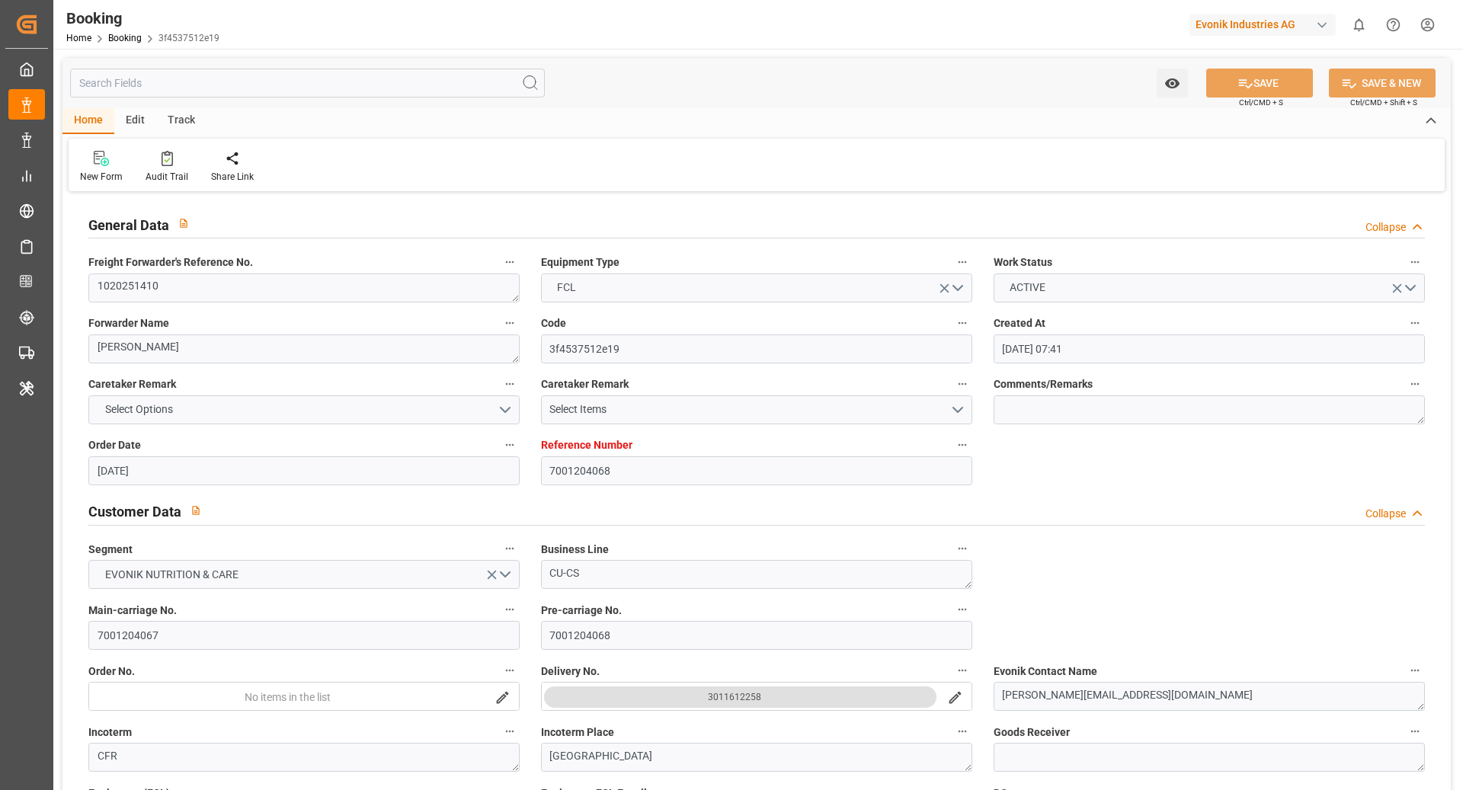
type input "21.09.2025 00:00"
type input "05.10.2025 03:00"
type input "20.09.2025 12:00"
type input "20.09.2025 12:24"
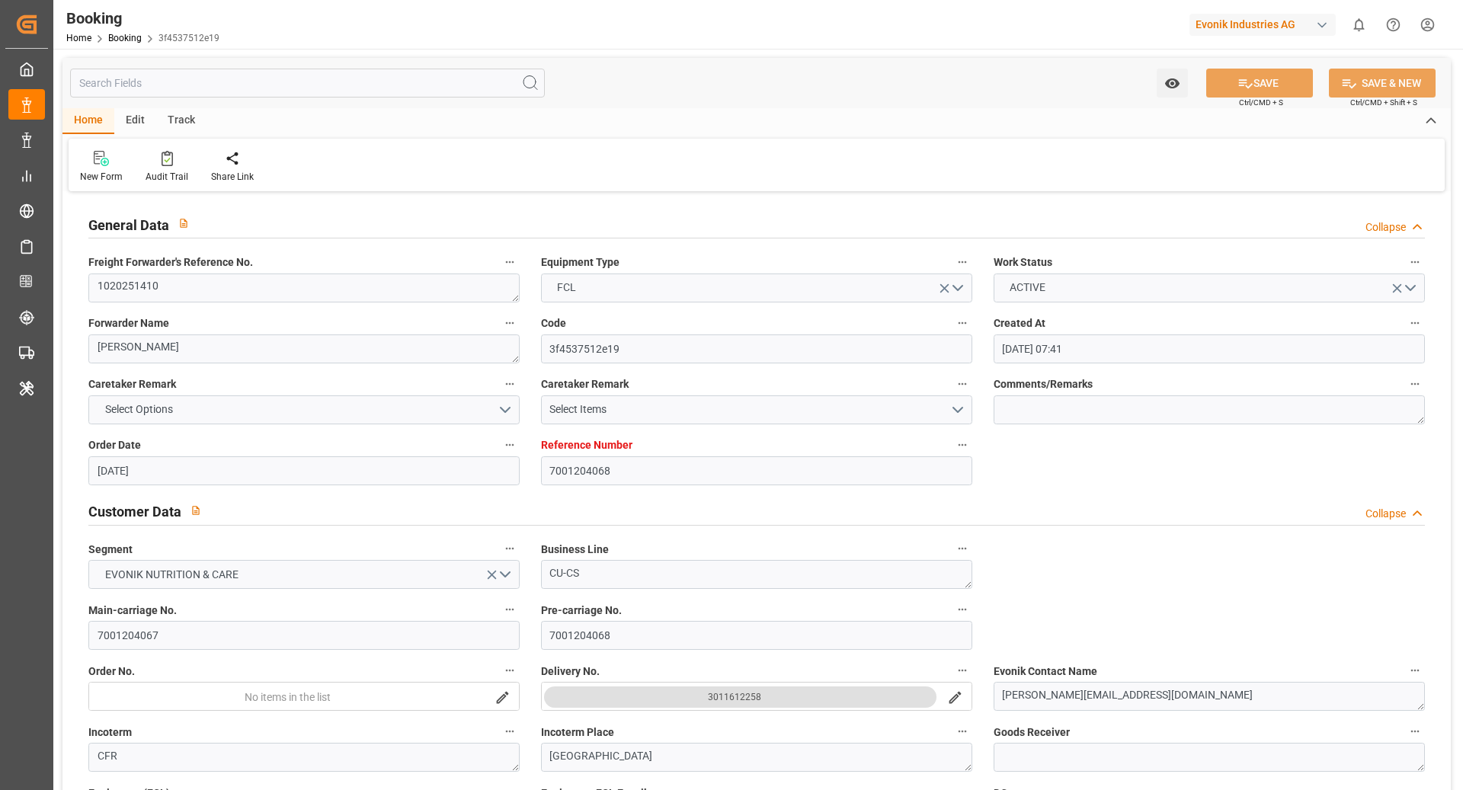
type input "26.09.2025 00:00"
type input "18.08.2025"
type input "06.10.2025 20:49"
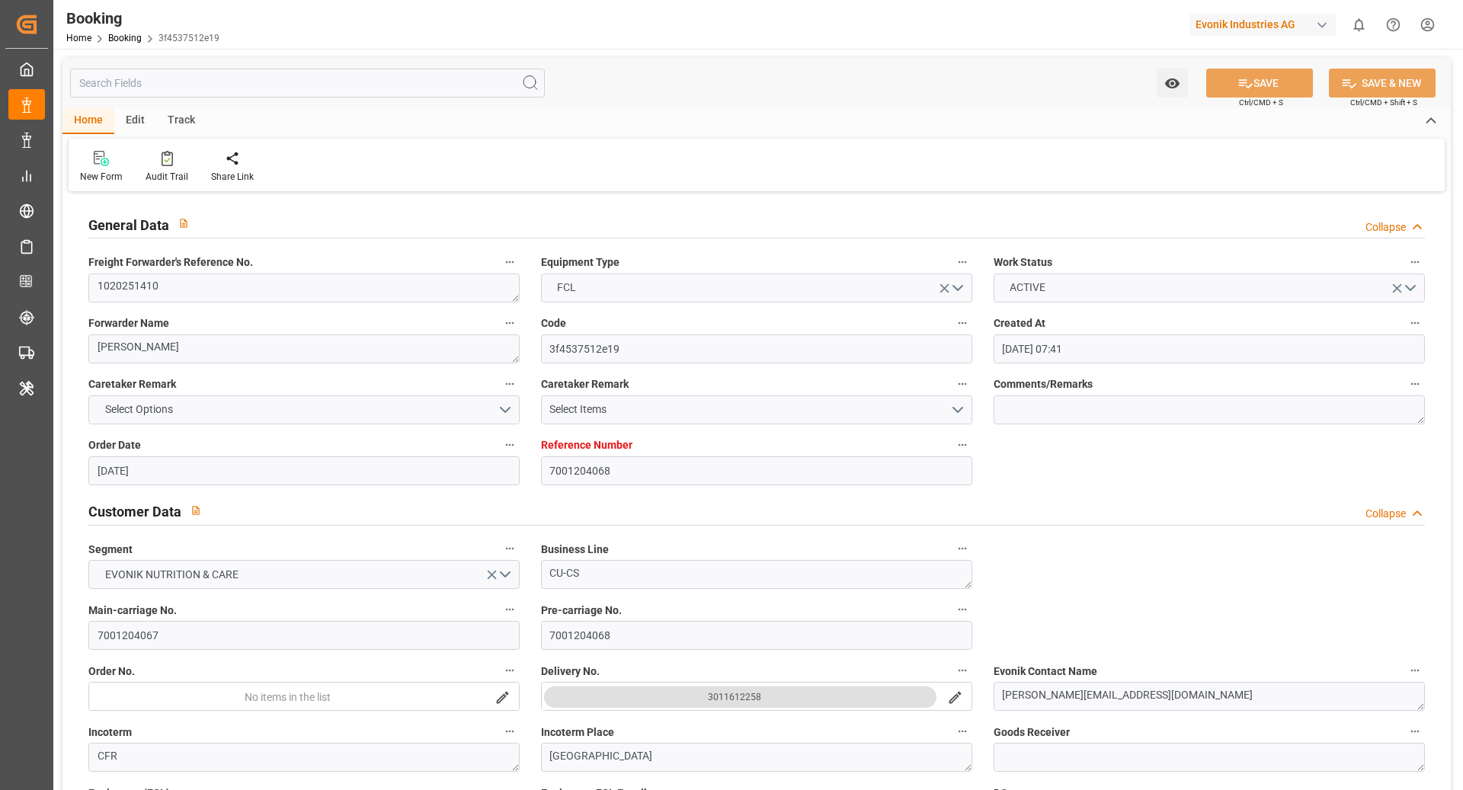
type input "06.10.2025"
type input "18.08.2025 12:00"
type input "26.08.2025 00:01"
type input "26.08.2025 10:57"
type input "20.09.2025 12:00"
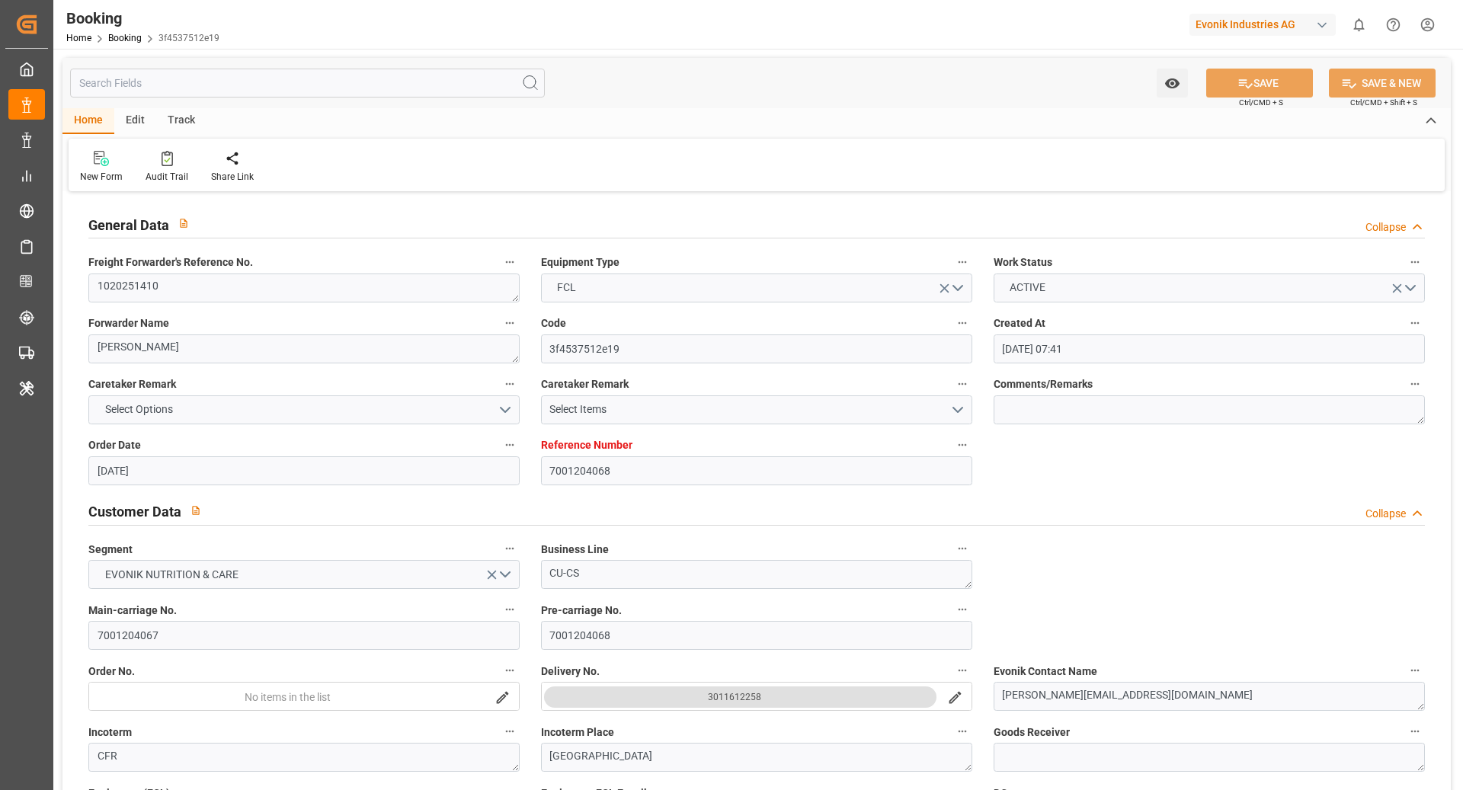
type input "20.09.2025 12:03"
type input "21.09.2025 23:59"
type input "21.09.2025 11:57"
type input "21.09.2025 23:59"
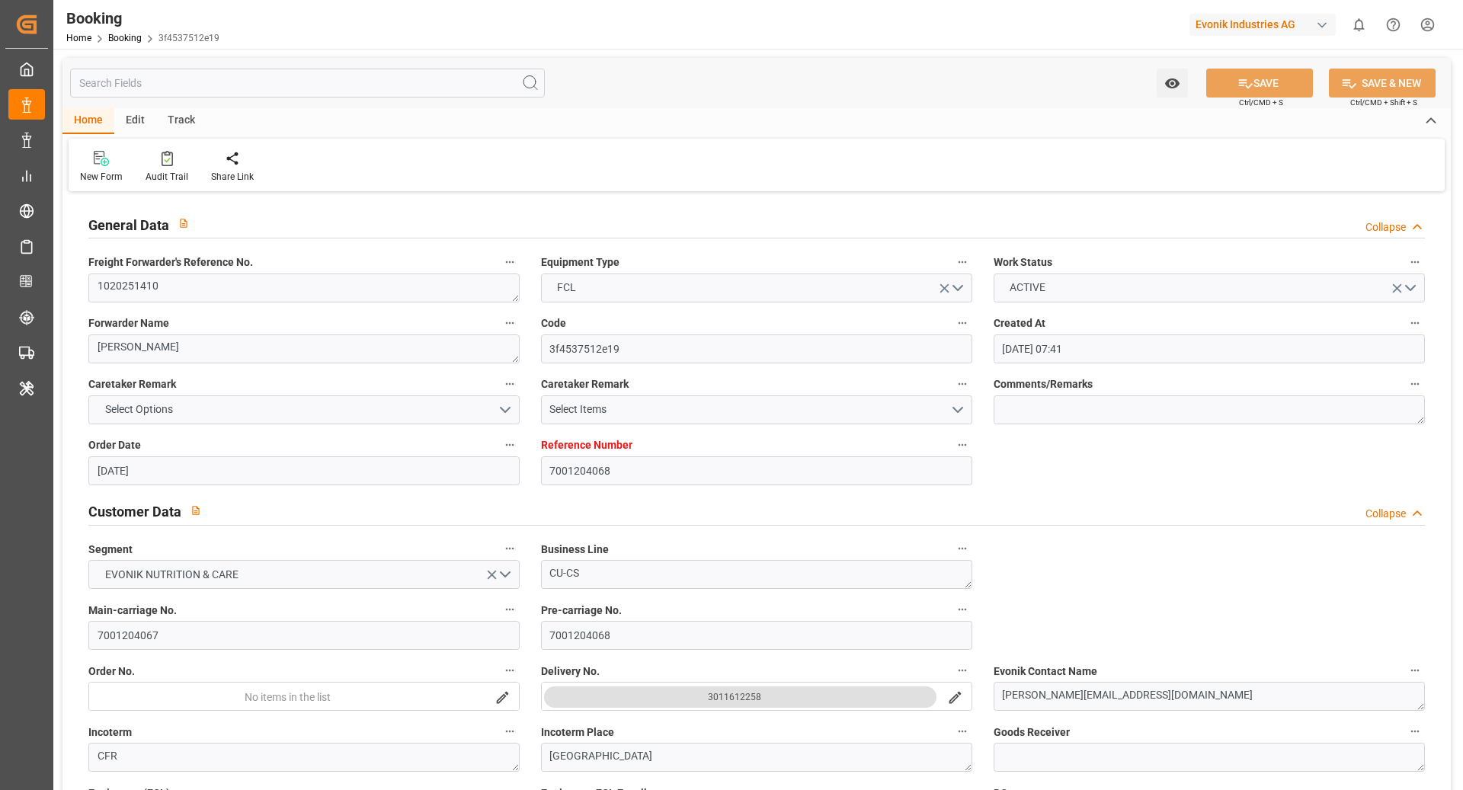
type input "24.09.2025 00:02"
type input "26.09.2025 00:02"
type input "24.09.2025 00:01"
type input "26.09.2025 19:00"
type input "26.09.2025 02:21"
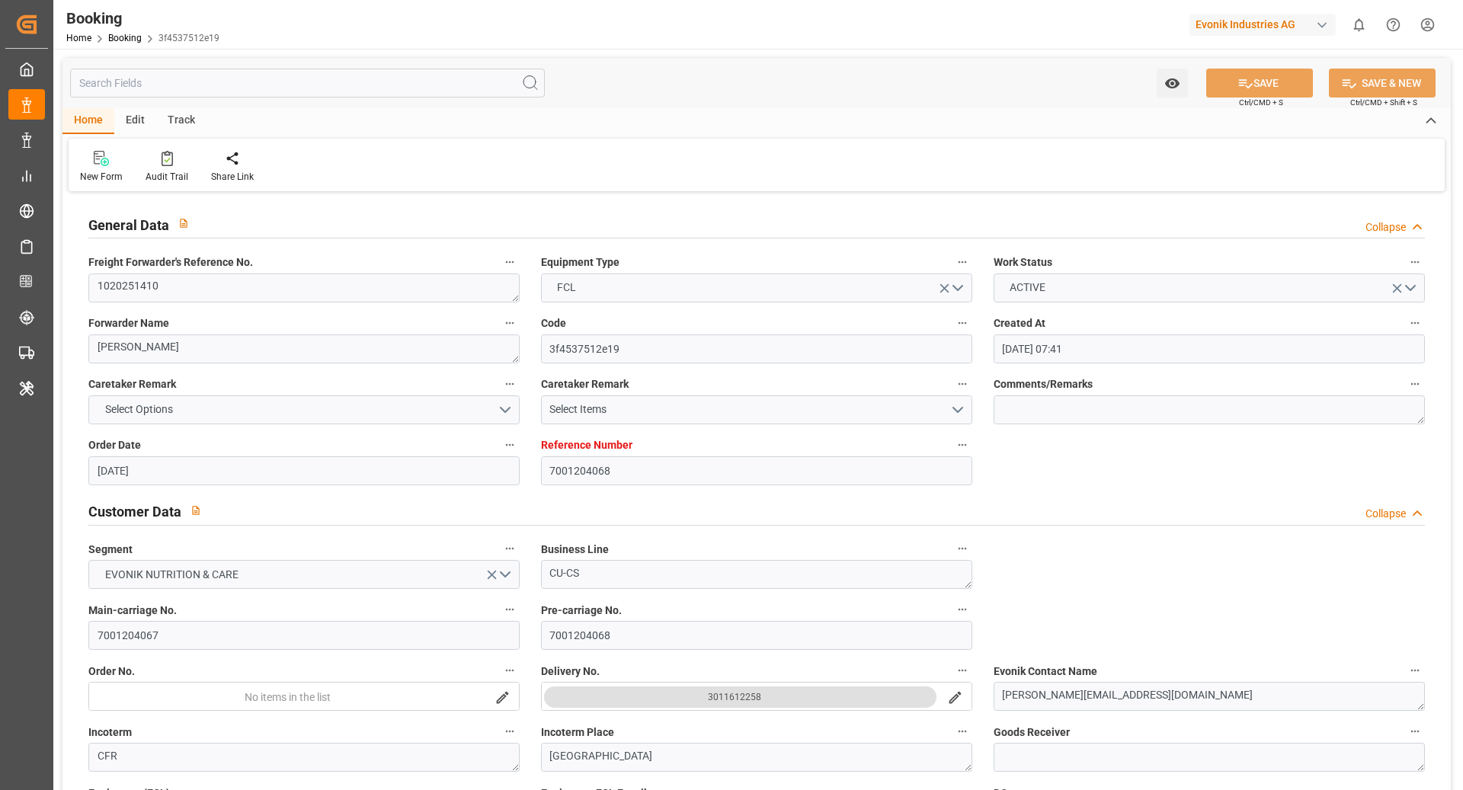
type input "05.10.2025 12:00"
type input "05.10.2025 07:45"
type input "06.10.2025 10:22"
type input "10.10.2025 10:22"
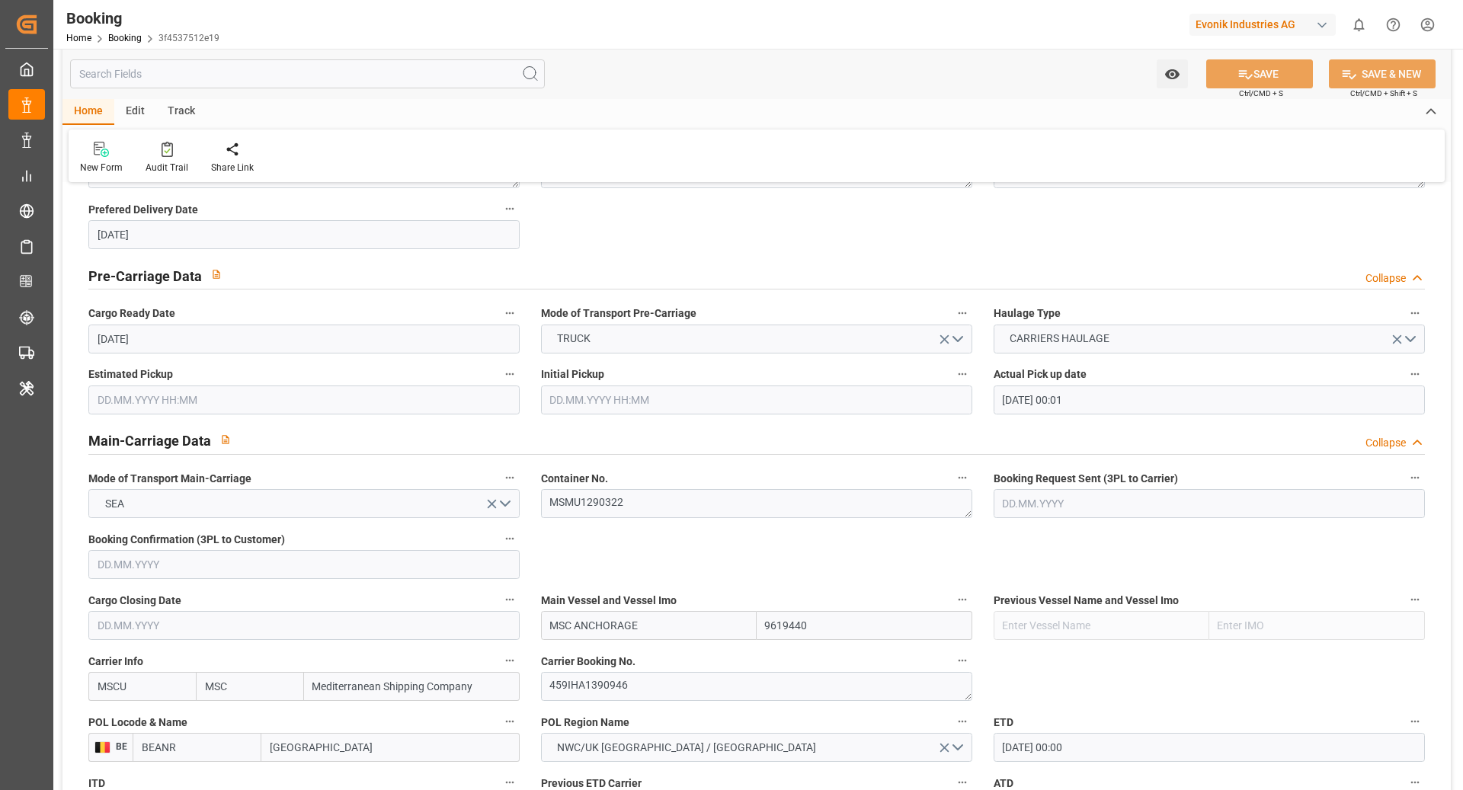
scroll to position [759, 0]
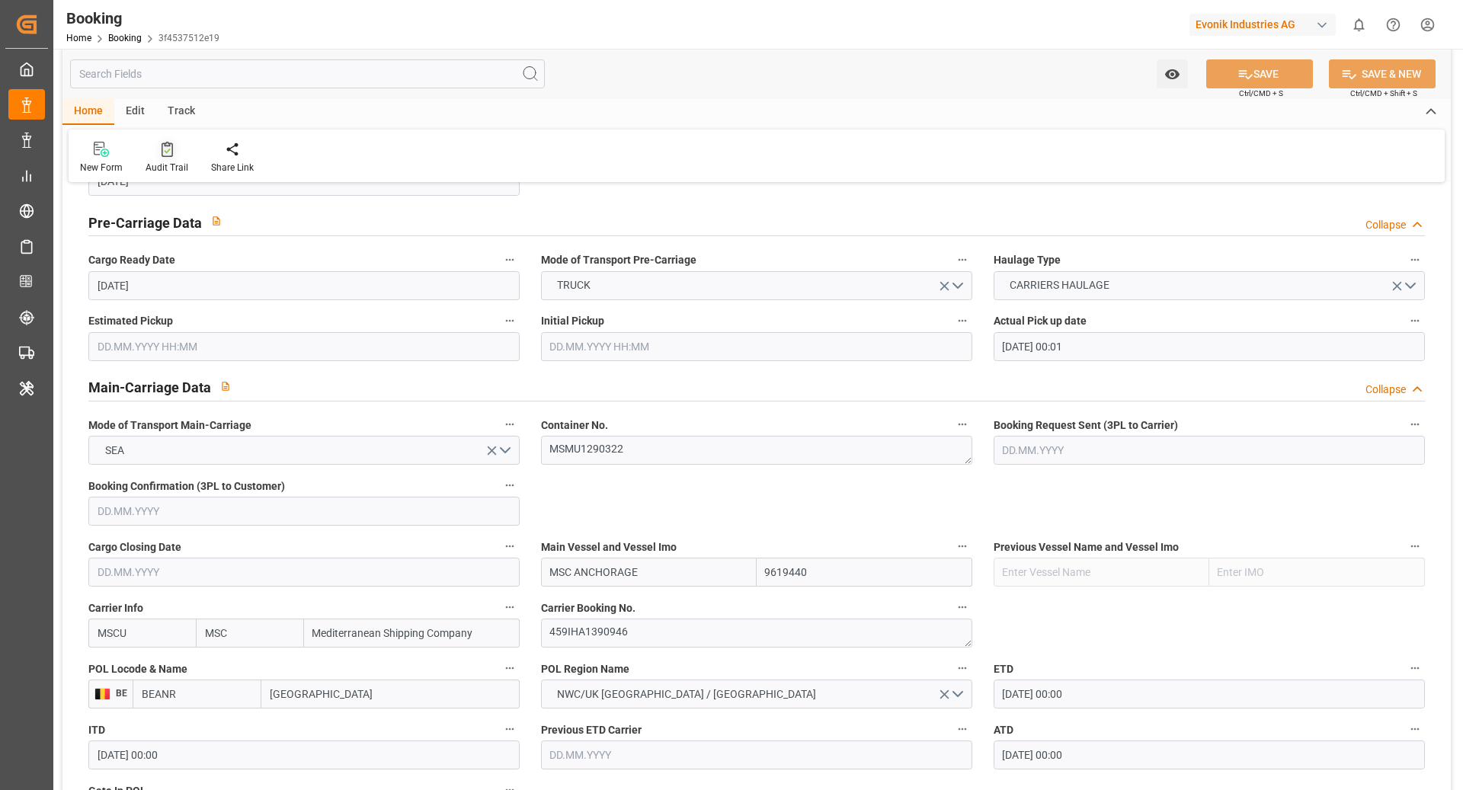
click at [175, 163] on div "Audit Trail" at bounding box center [167, 168] width 43 height 14
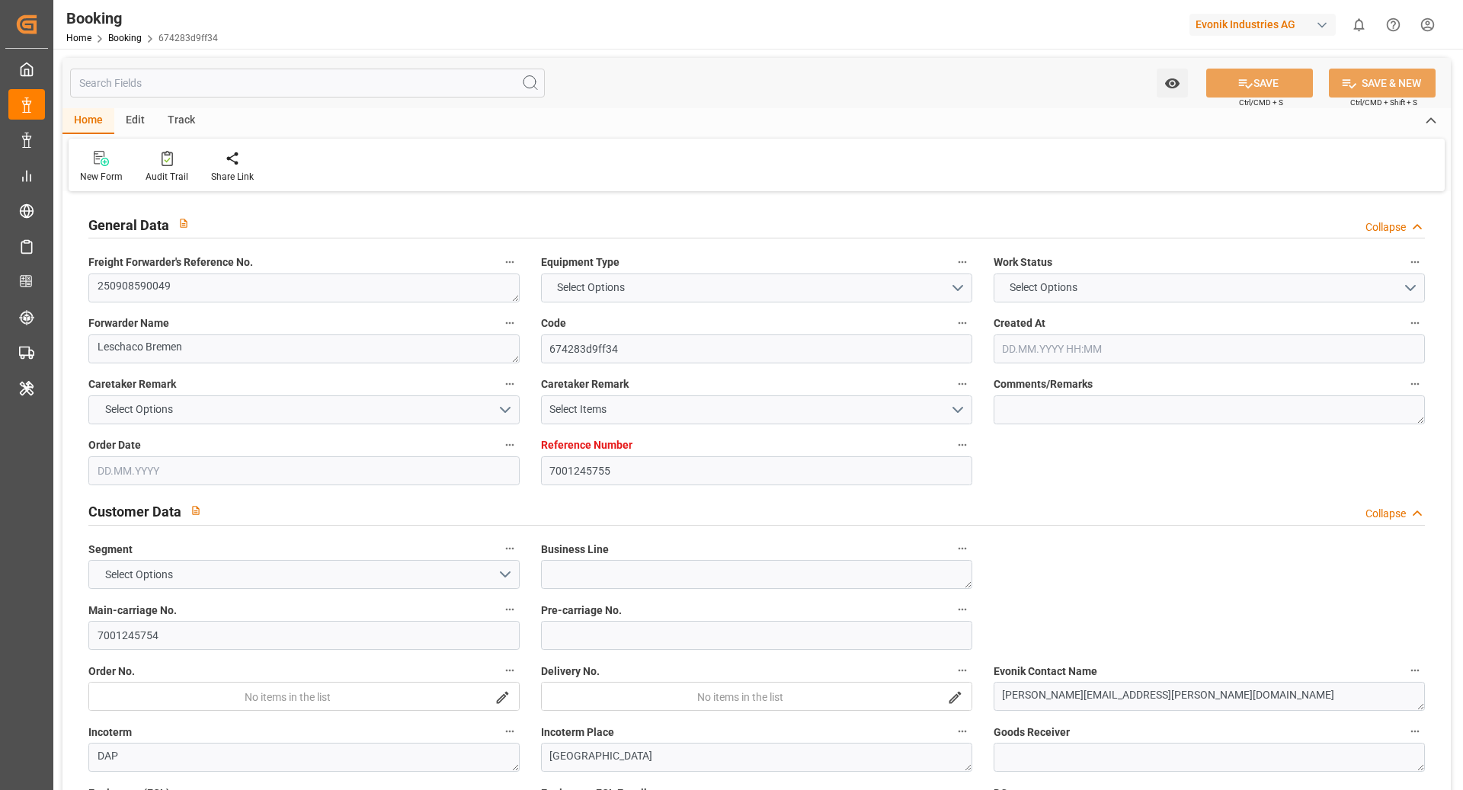
type input "7001245755"
type input "9535163"
type input "9248148"
type input "MSC"
type input "Mediterranean Shipping Company"
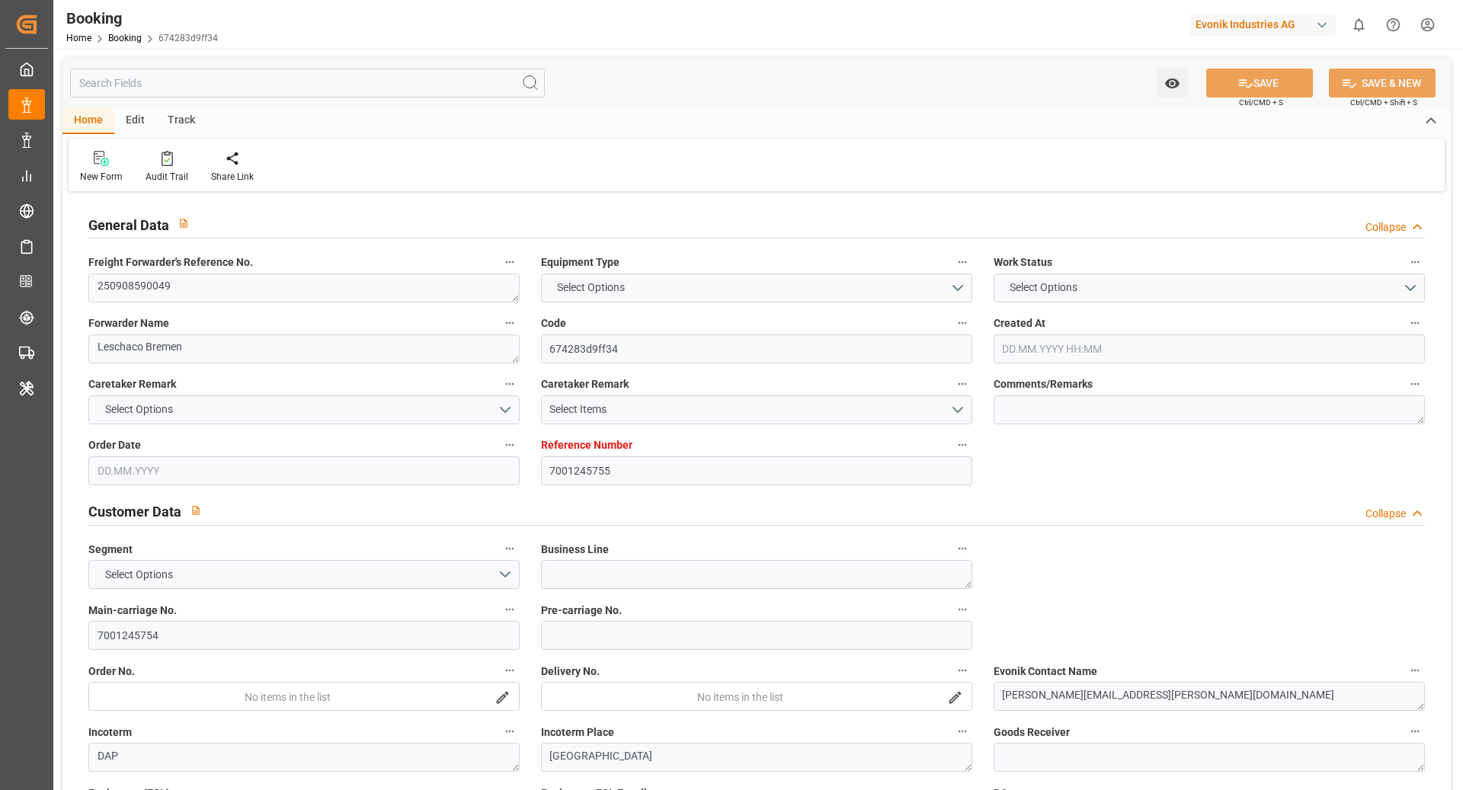
type input "NLRTM"
type input "USNYC"
type input "12"
type input "DEBRV"
type input "0"
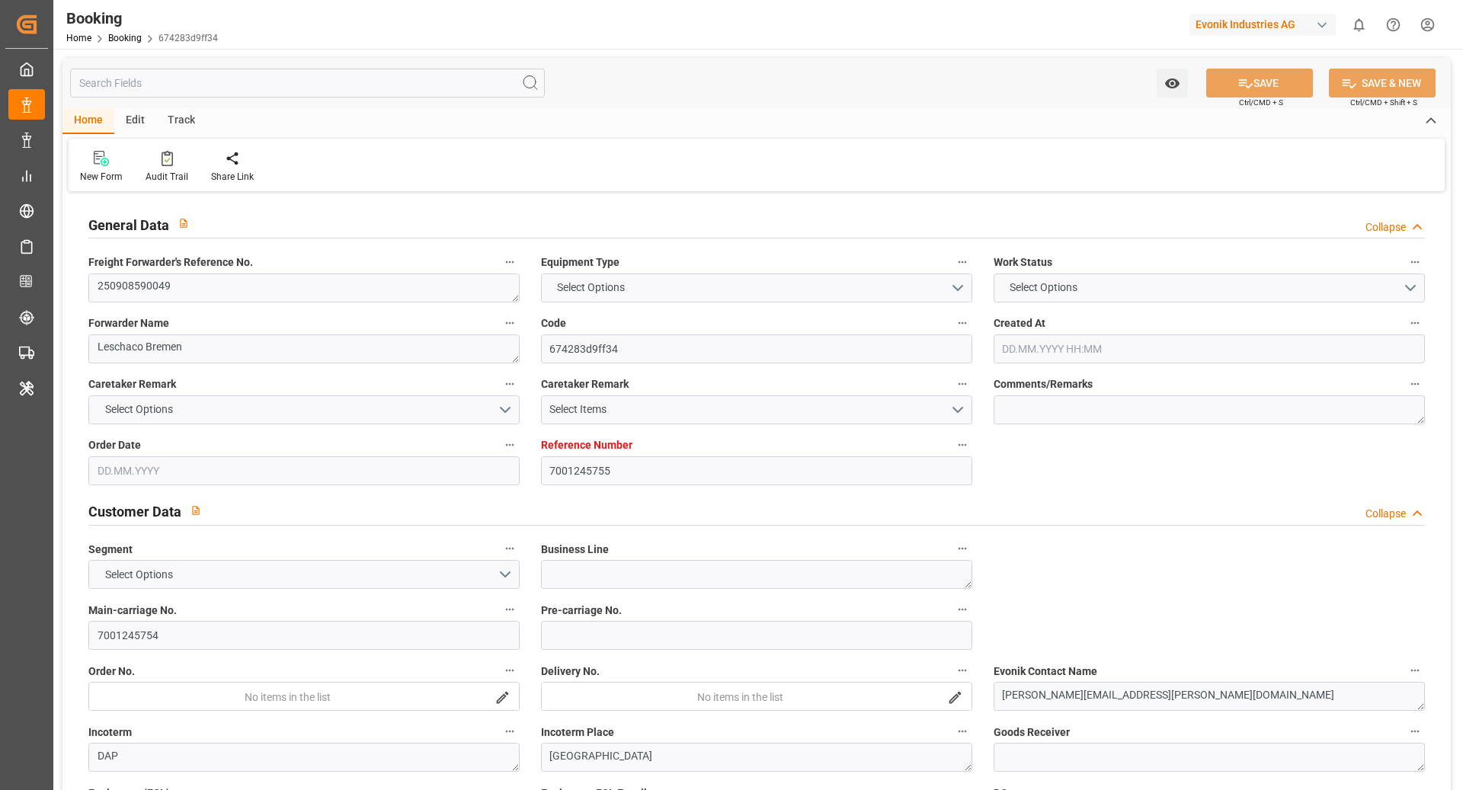
type input "NLRTM"
type input "USNYC"
type input "9404651"
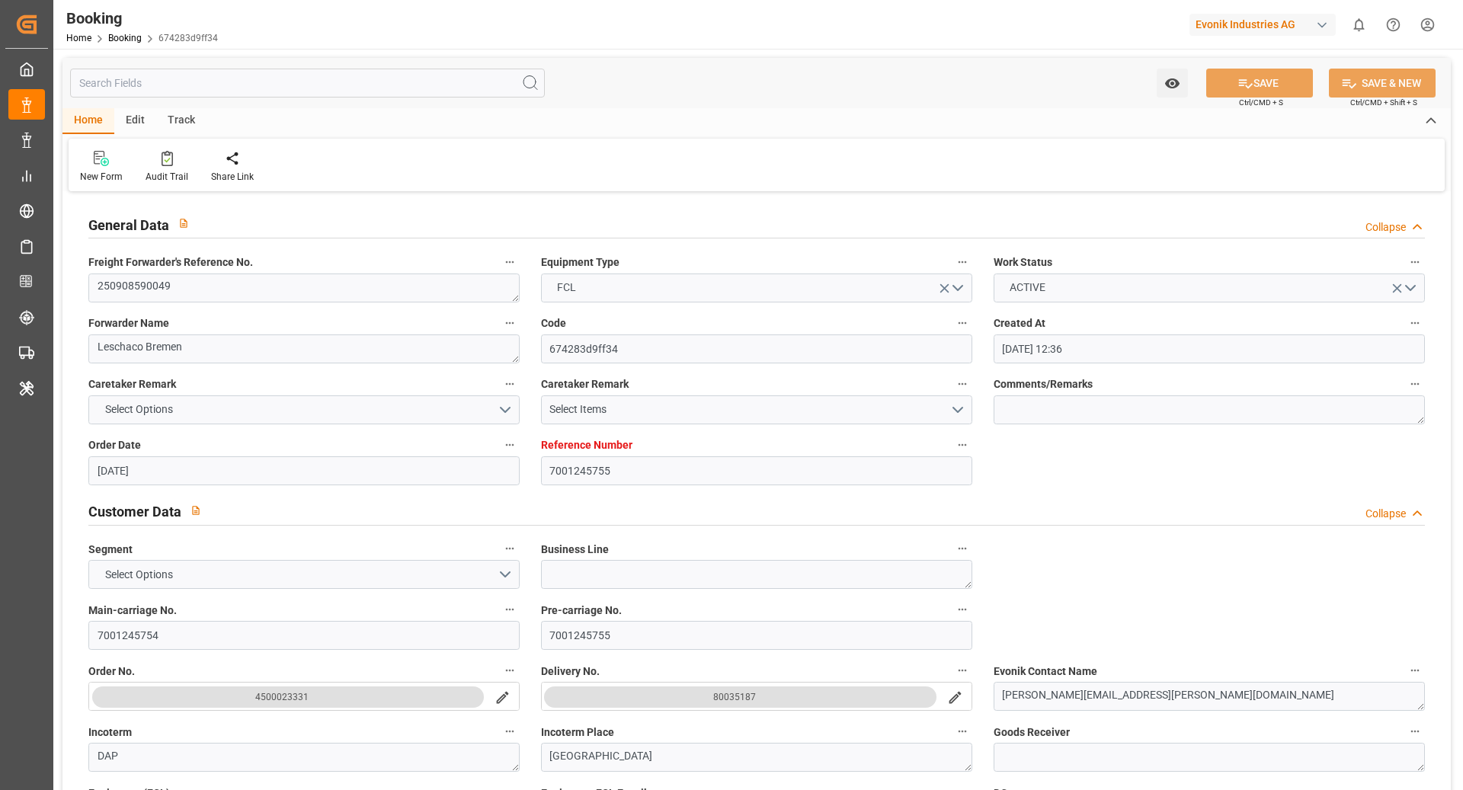
type input "[DATE] 12:36"
type input "[DATE]"
type input "[DATE] 00:00"
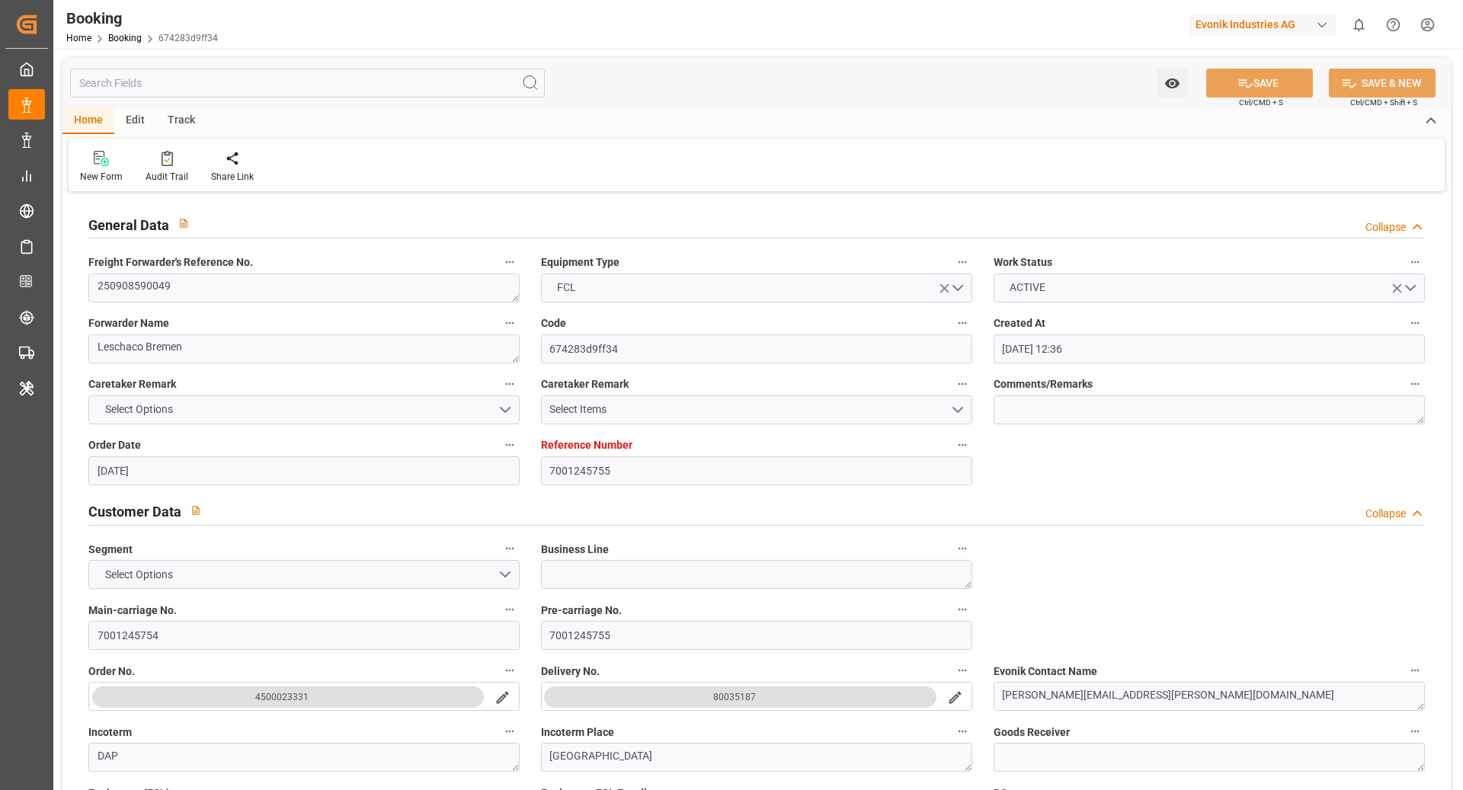
type input "[DATE] 12:00"
type input "[DATE] 00:00"
type input "[DATE] 12:00"
type input "[DATE] 06:00"
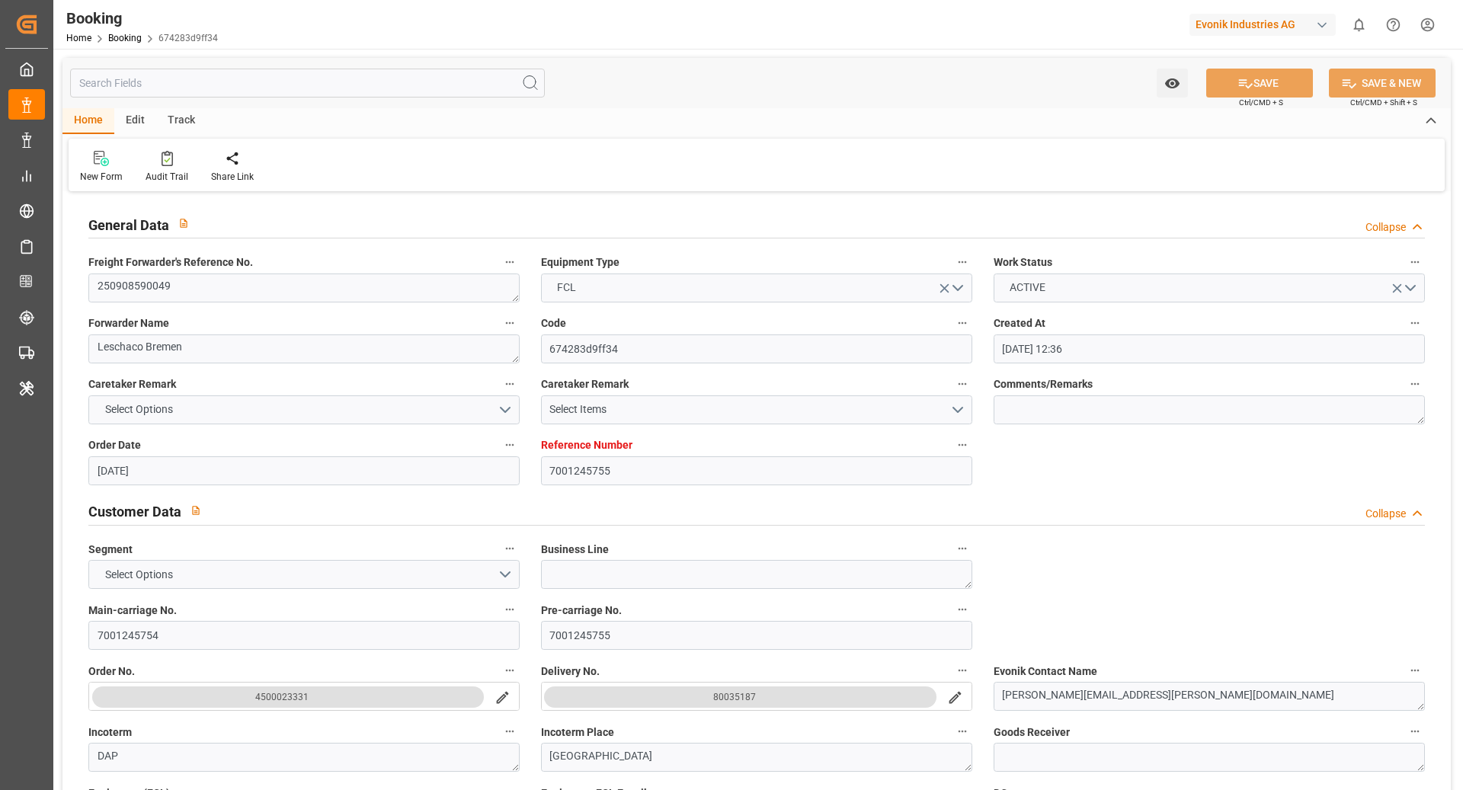
type input "[DATE] 00:00"
type input "[DATE] 06:00"
type input "[DATE] 00:00"
type input "[DATE] 11:48"
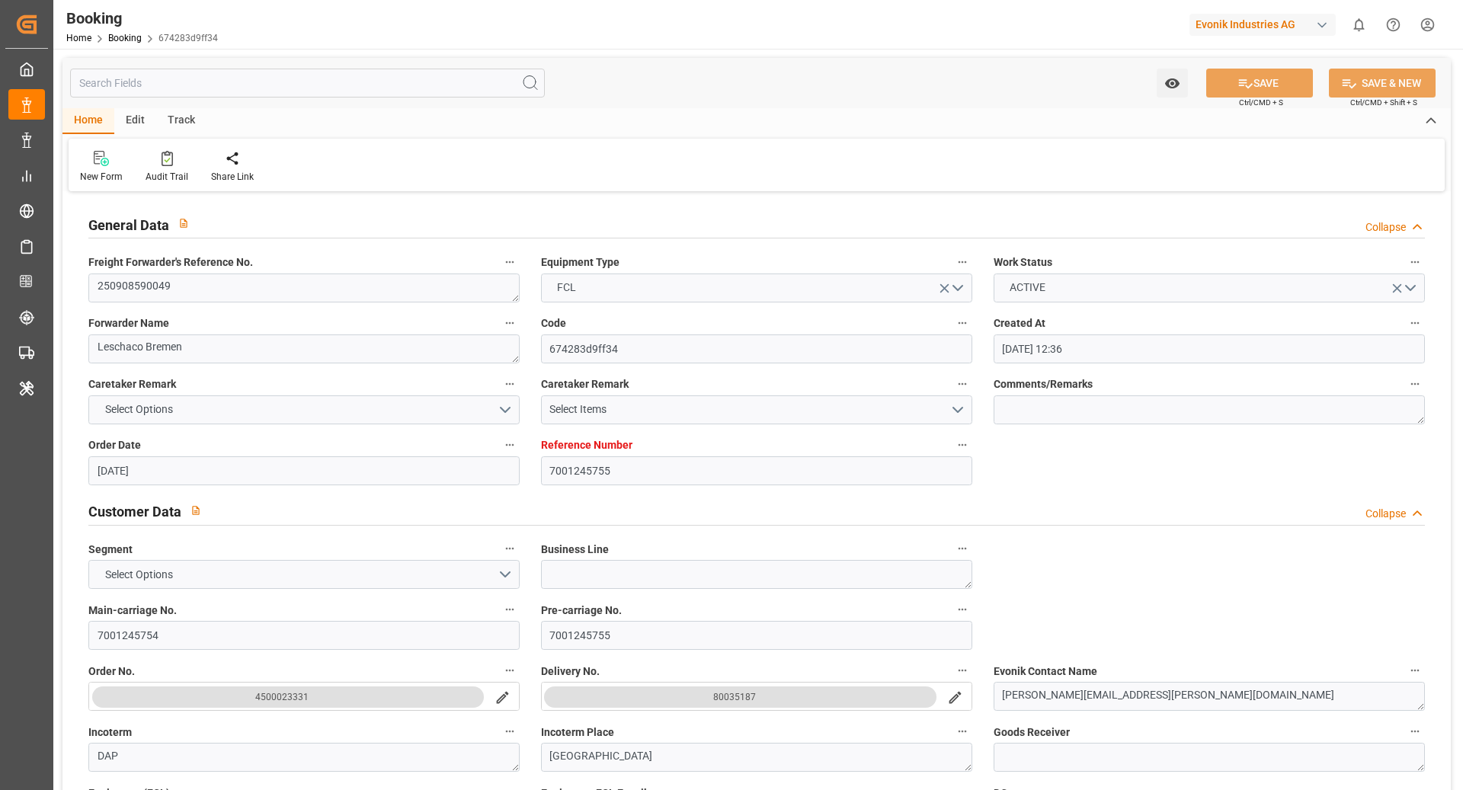
type input "[DATE]"
type input "[DATE] 22:15"
type input "[DATE]"
type input "[DATE] 00:01"
type input "17.09.2025 23:00"
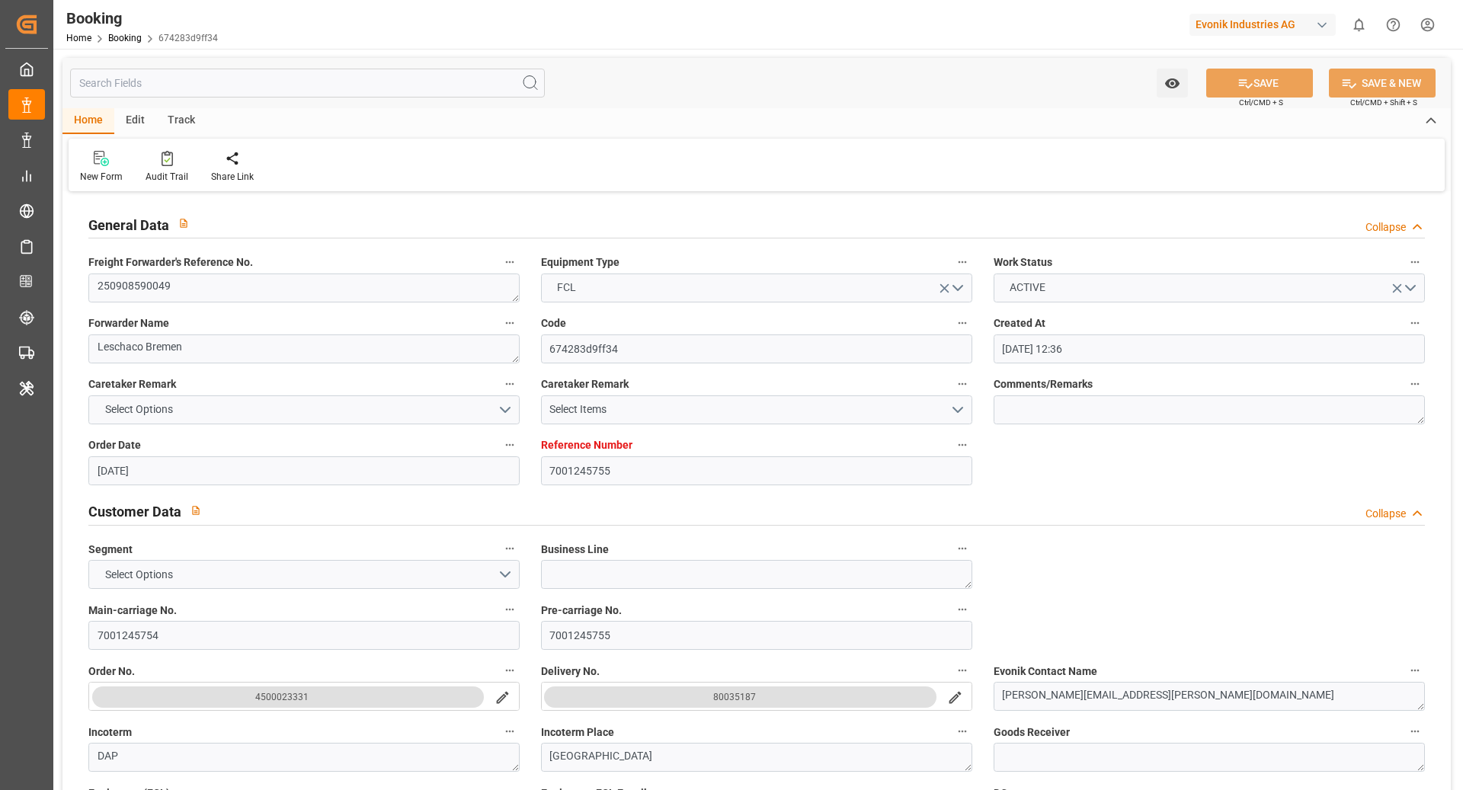
type input "19.09.2025 12:00"
type input "19.09.2025 05:28"
type input "19.09.2025 23:59"
type input "20.09.2025 09:56"
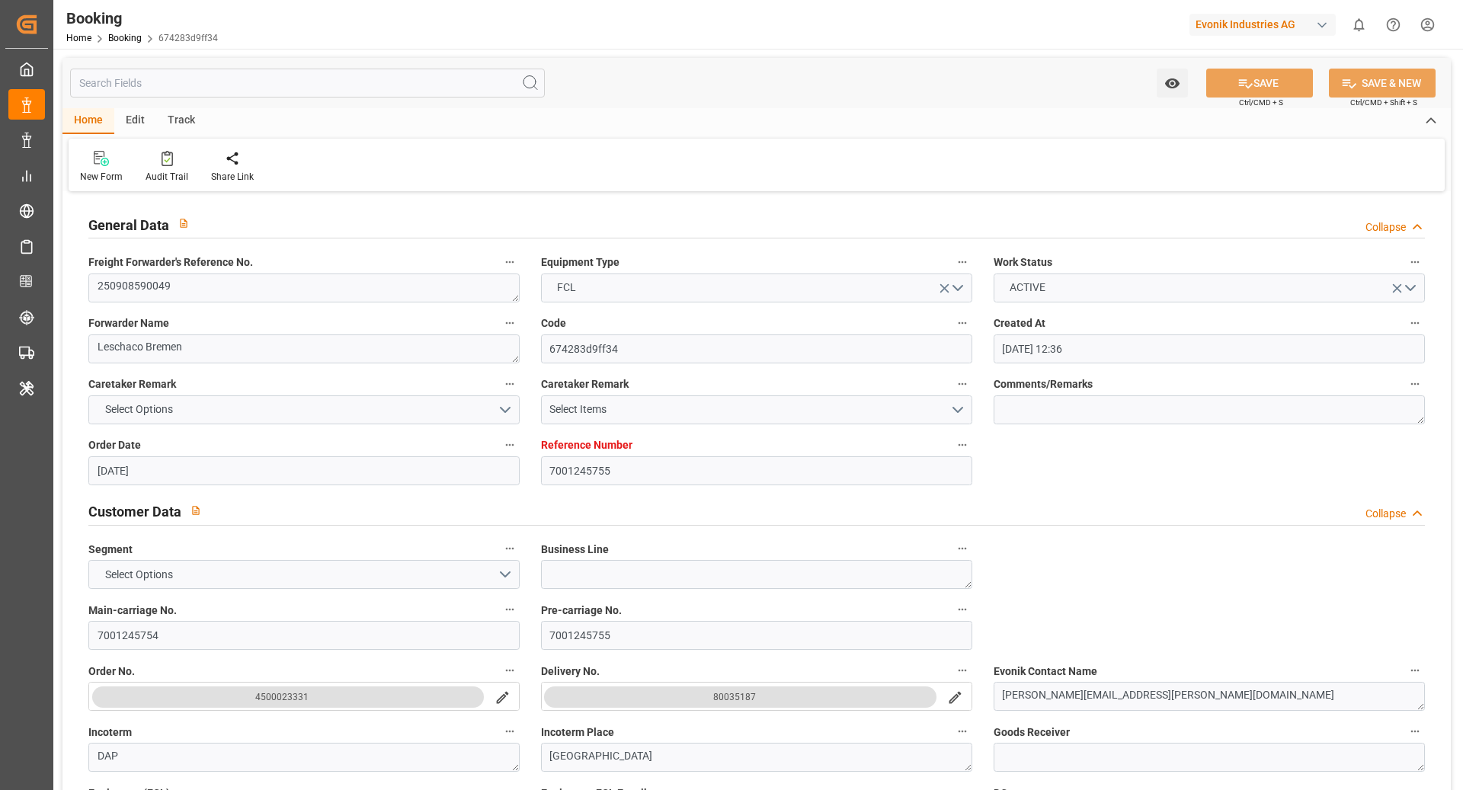
type input "19.09.2025 23:59"
type input "29.09.2025 00:02"
type input "29.09.2025 00:01"
type input "29.09.2025 14:01"
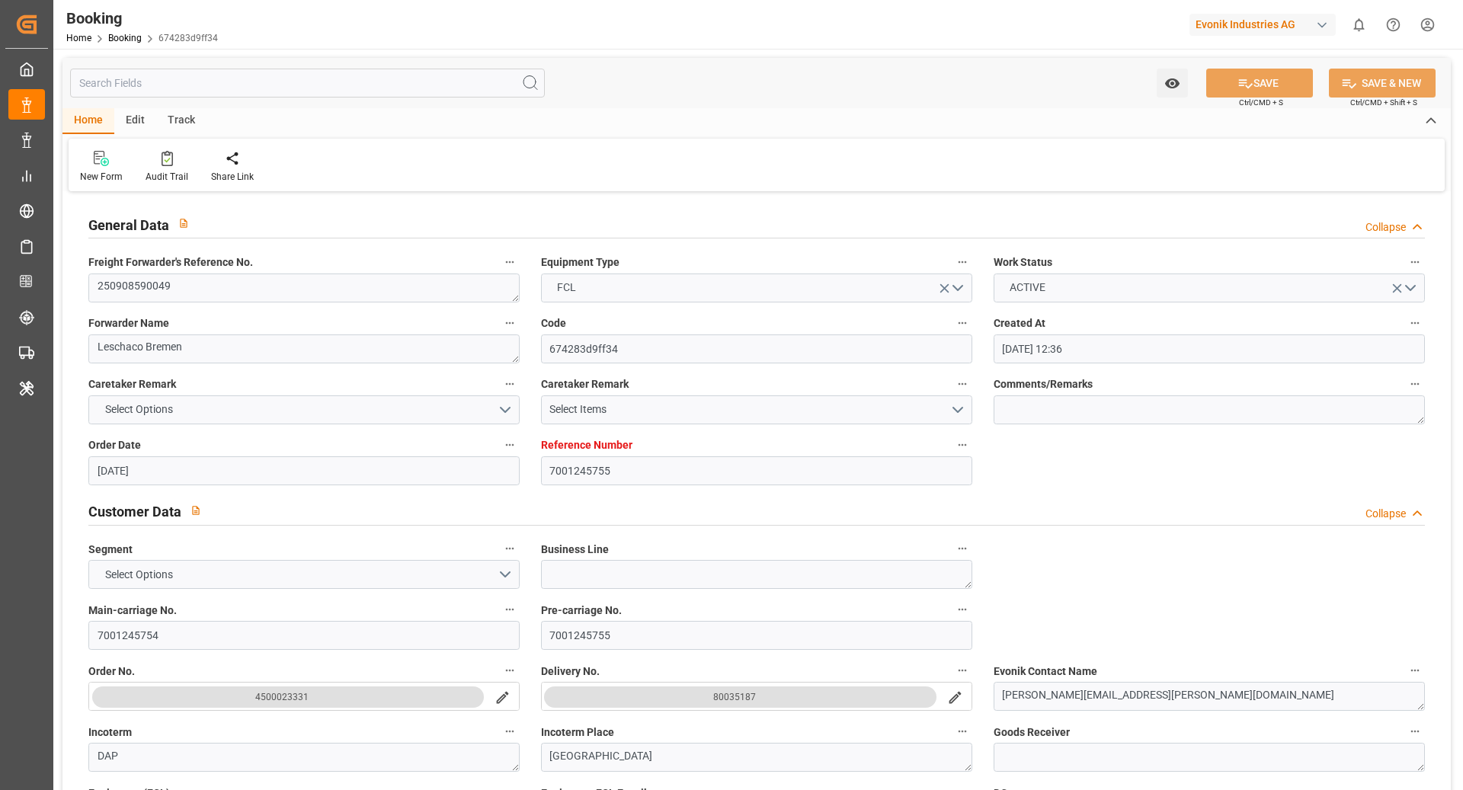
type input "29.09.2025 12:53"
type input "22.10.2025 12:00"
type input "23.10.2025 06:10"
type input "27.10.2025 06:10"
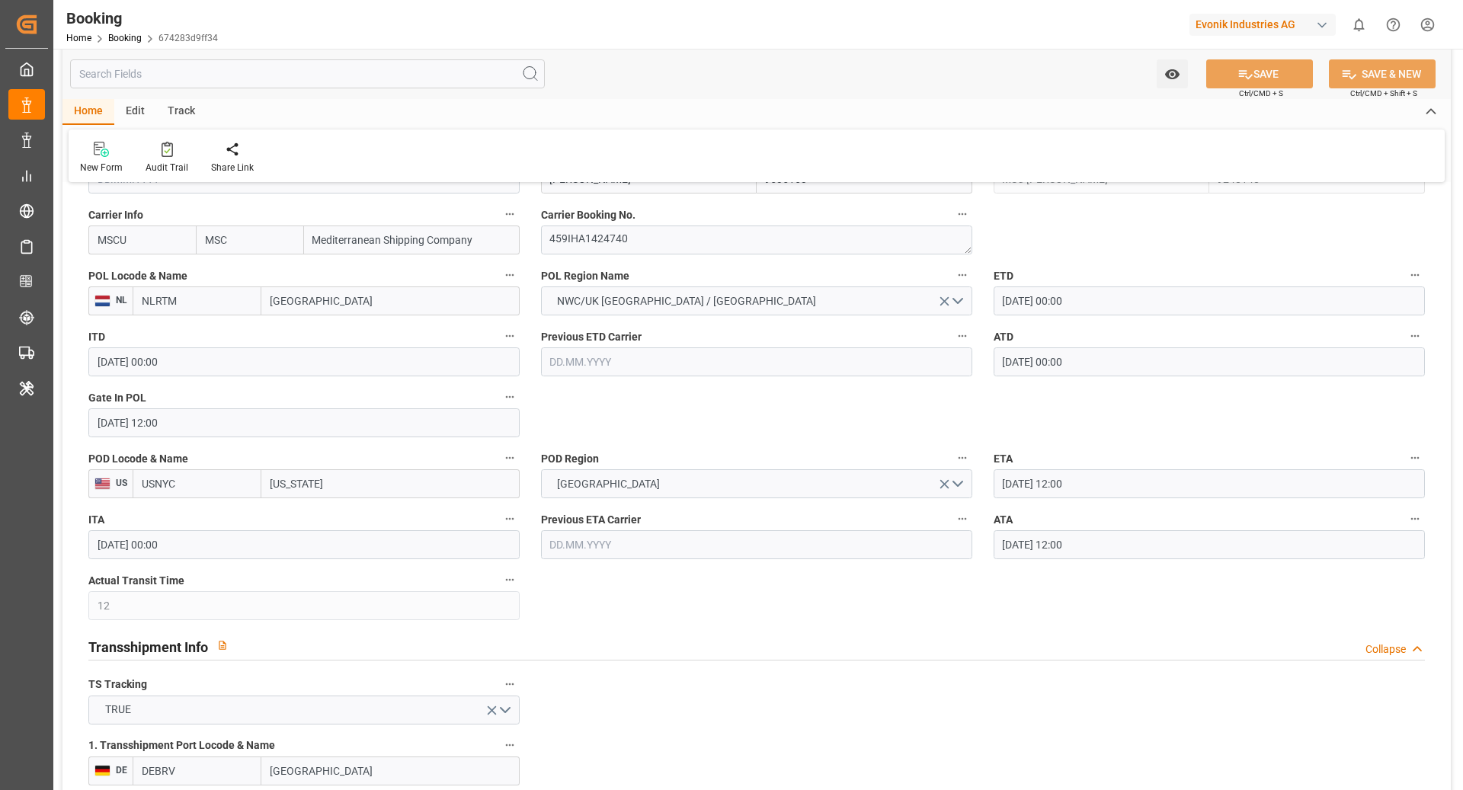
scroll to position [1206, 0]
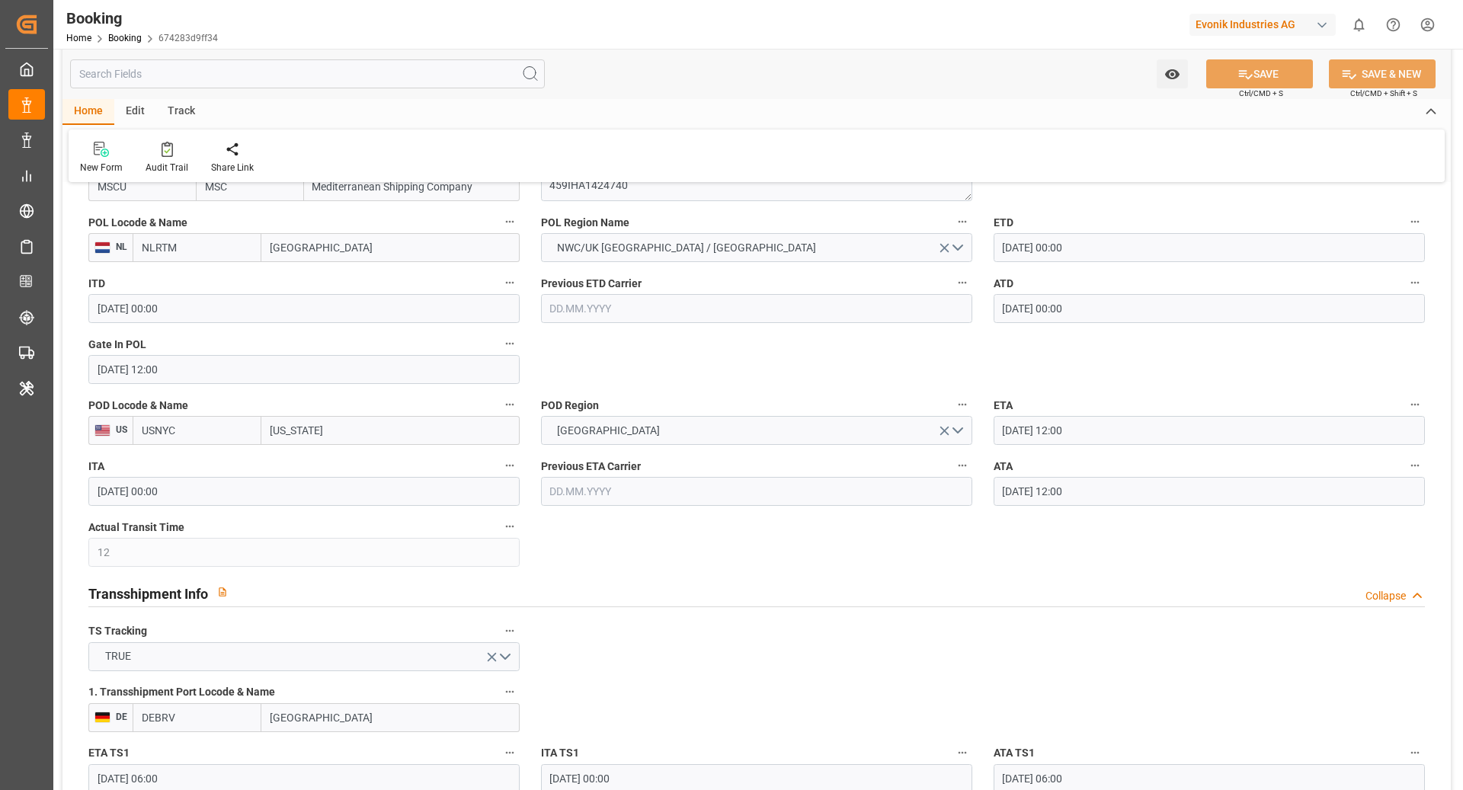
click at [1152, 497] on input "29.09.2025 12:00" at bounding box center [1209, 491] width 431 height 29
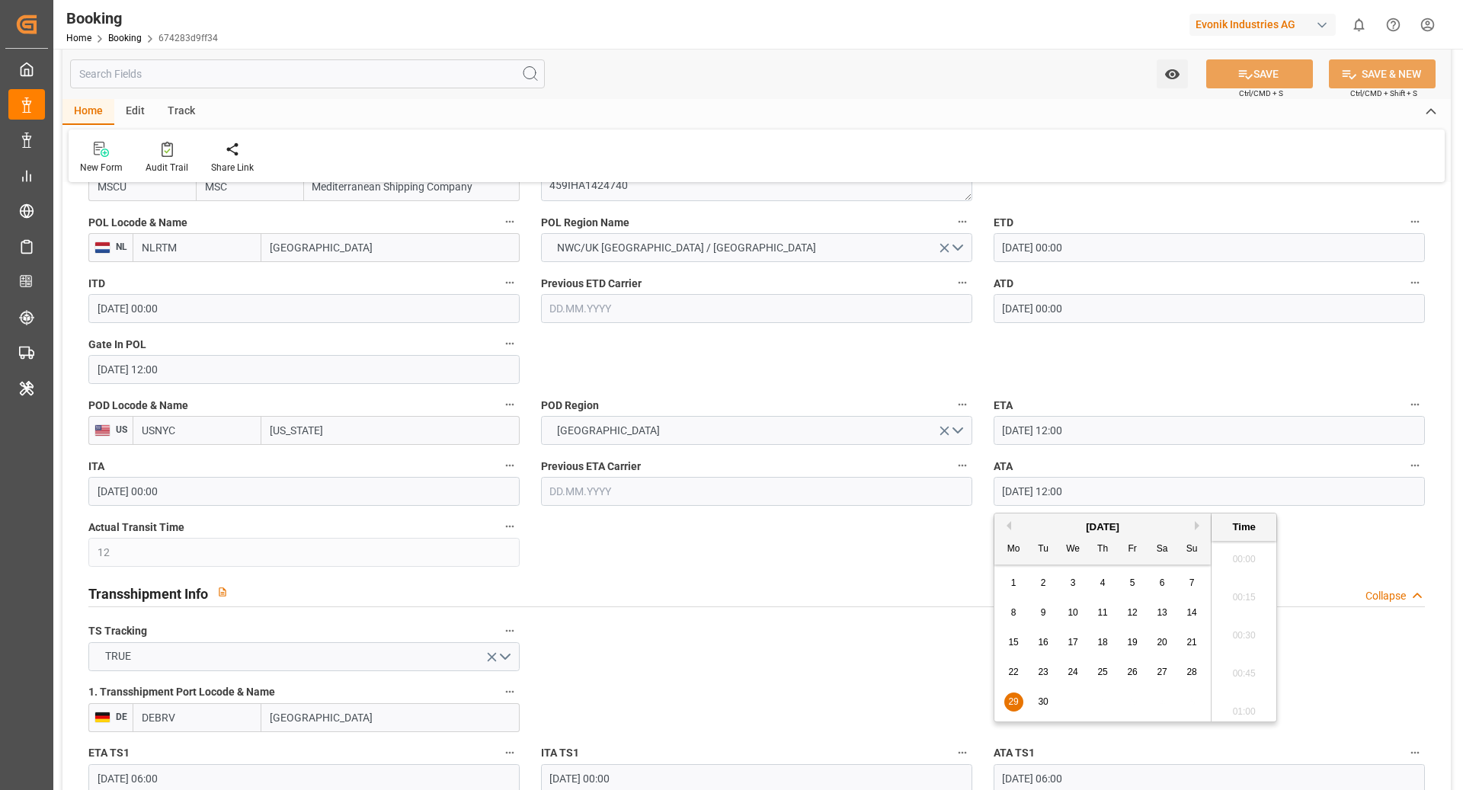
scroll to position [1758, 0]
click at [1152, 497] on input "29.09.2025 12:00" at bounding box center [1209, 491] width 431 height 29
click at [1416, 468] on icon "button" at bounding box center [1415, 466] width 12 height 12
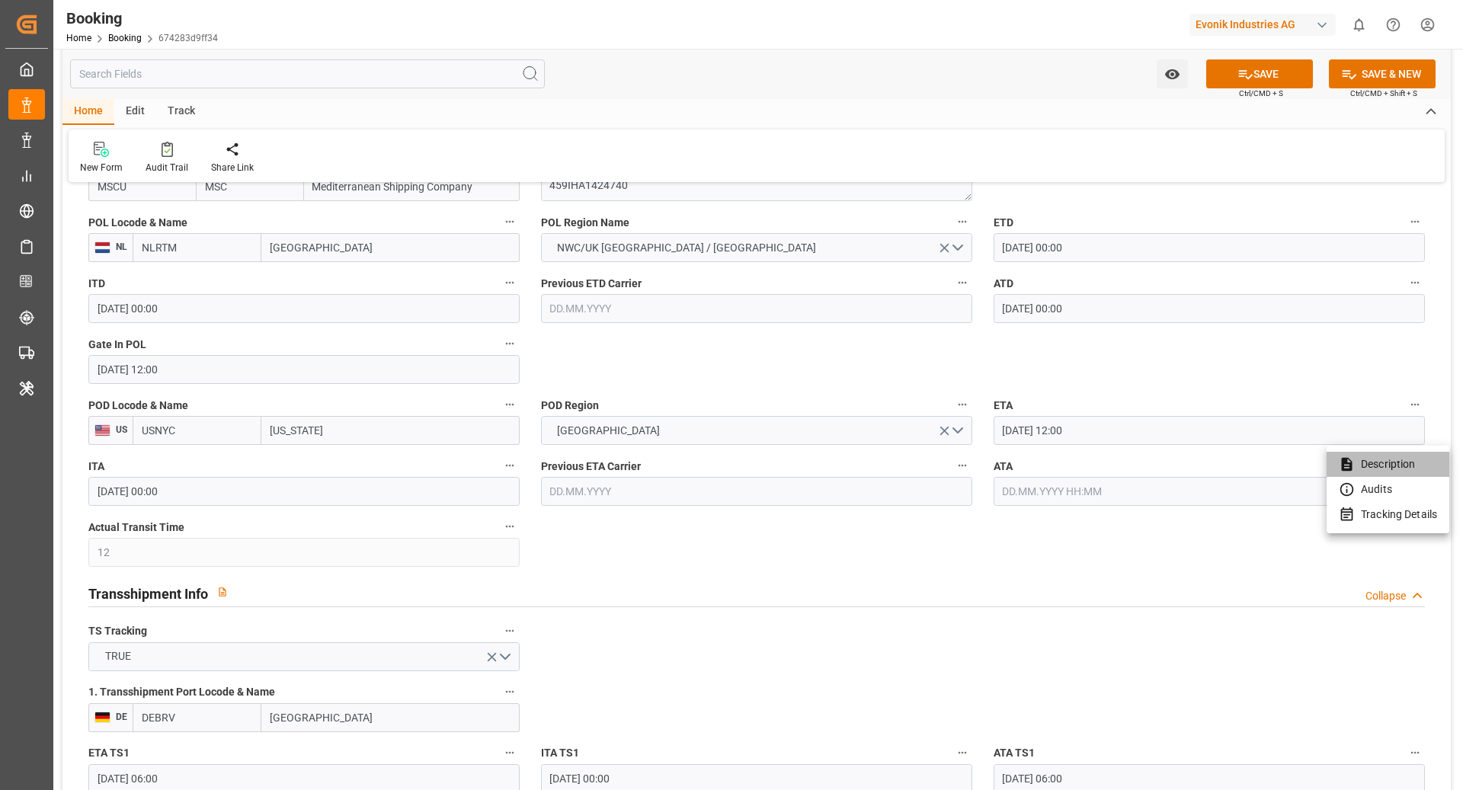
click at [1377, 470] on li "Description" at bounding box center [1388, 464] width 123 height 25
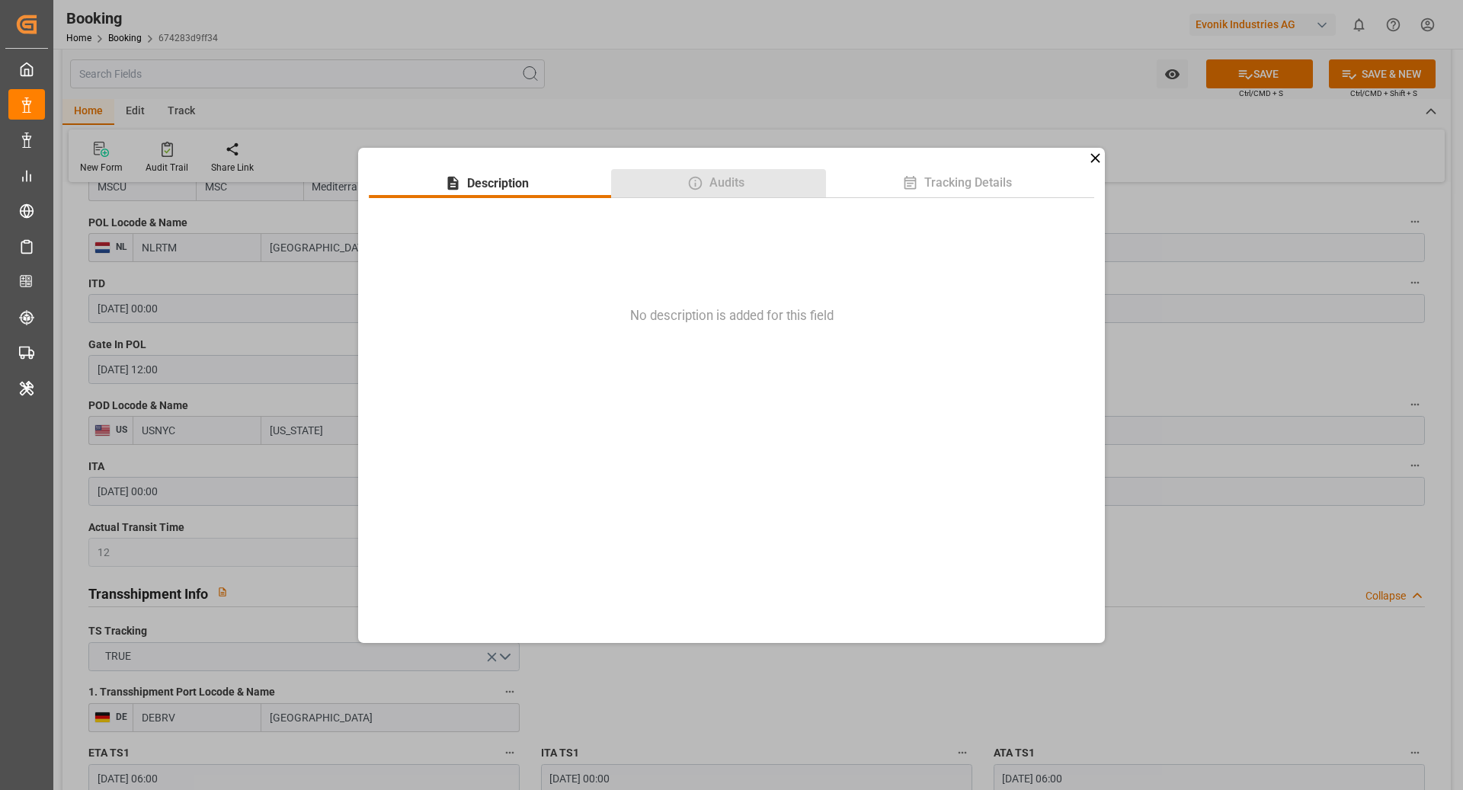
click at [720, 181] on span "Audits" at bounding box center [727, 183] width 47 height 18
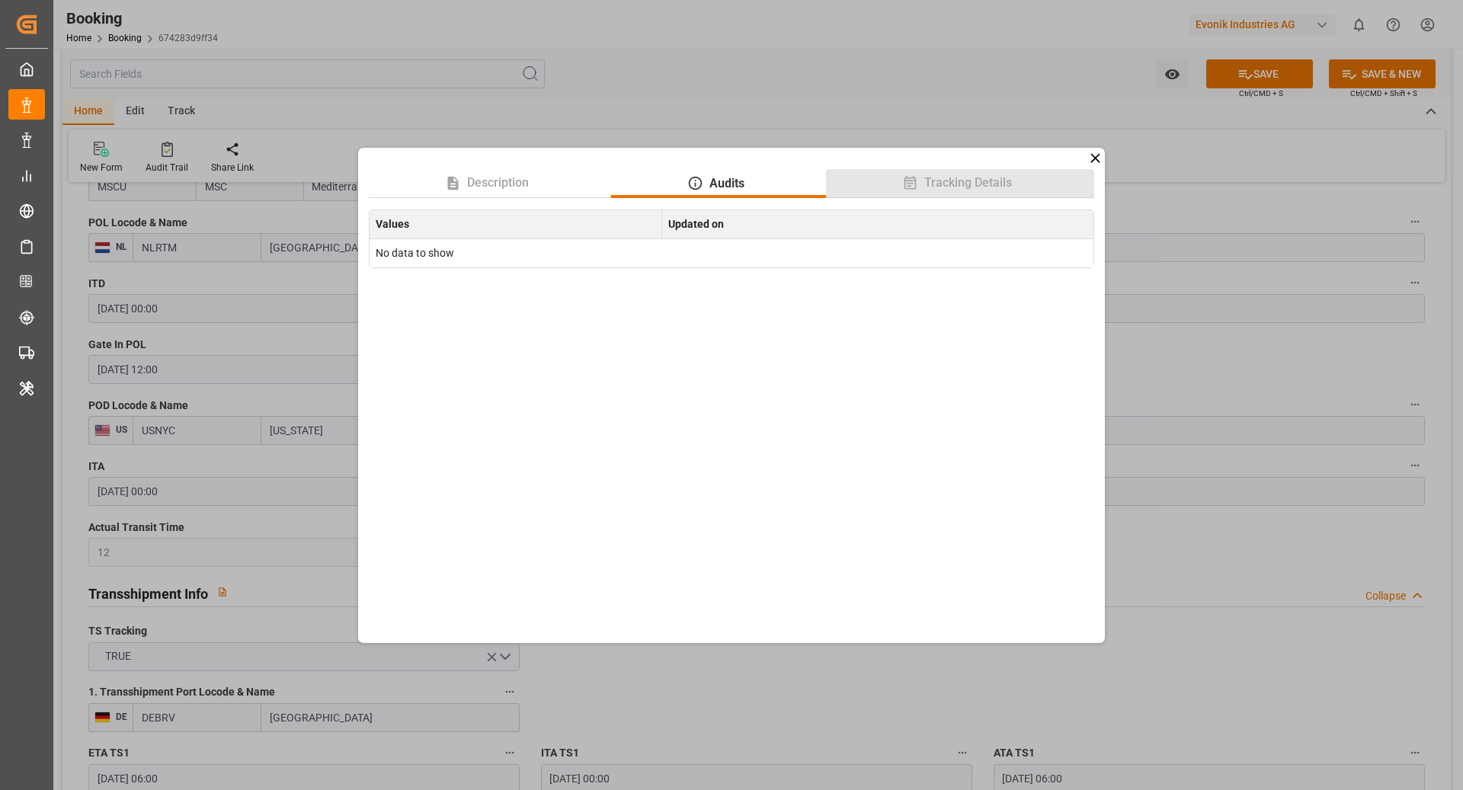
click at [973, 191] on span "Tracking Details" at bounding box center [968, 183] width 100 height 18
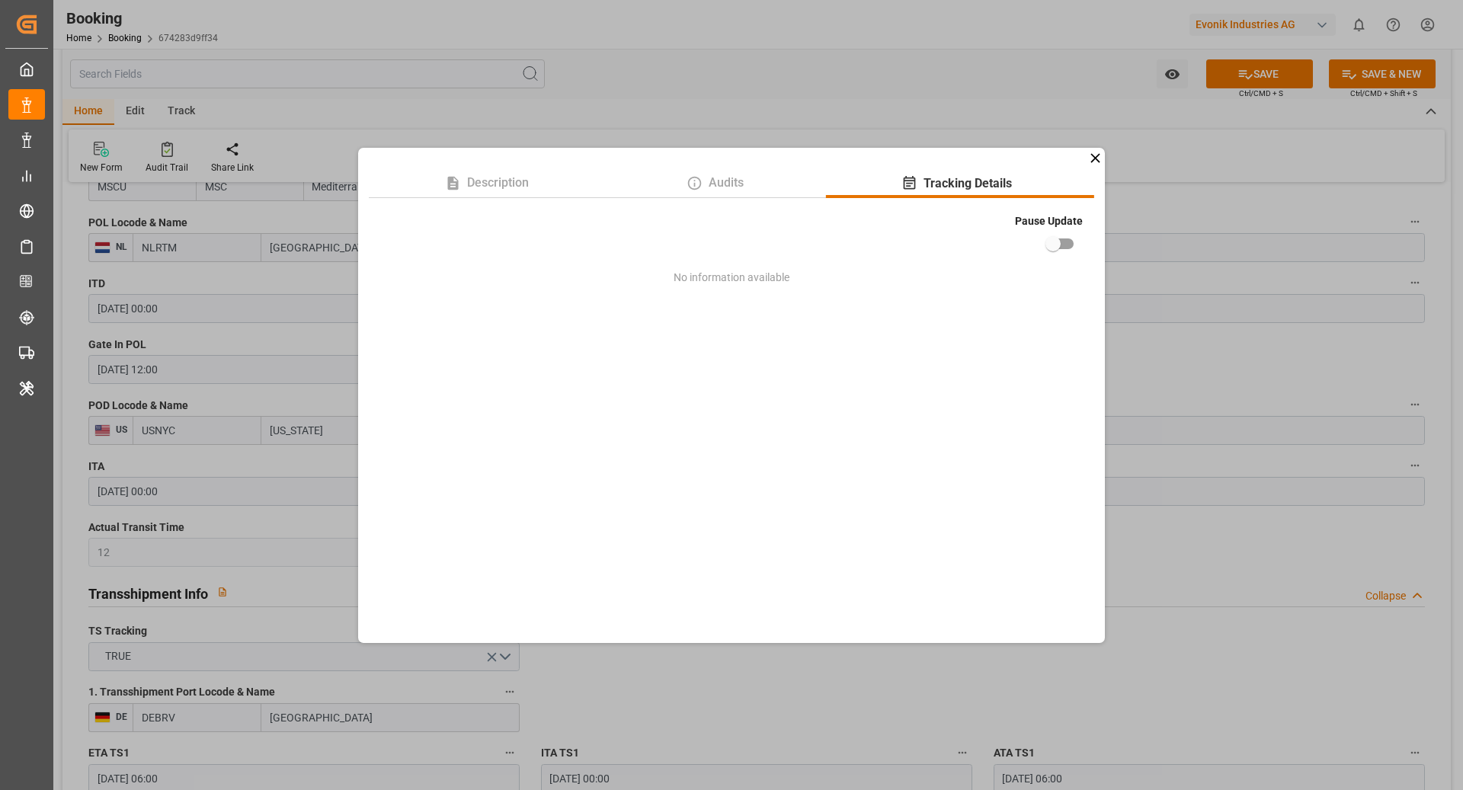
click at [1050, 238] on input "checkbox" at bounding box center [1053, 243] width 87 height 29
checkbox input "true"
click at [1235, 161] on div "Description Audits Tracking Details Pause Update No information available" at bounding box center [731, 395] width 1463 height 790
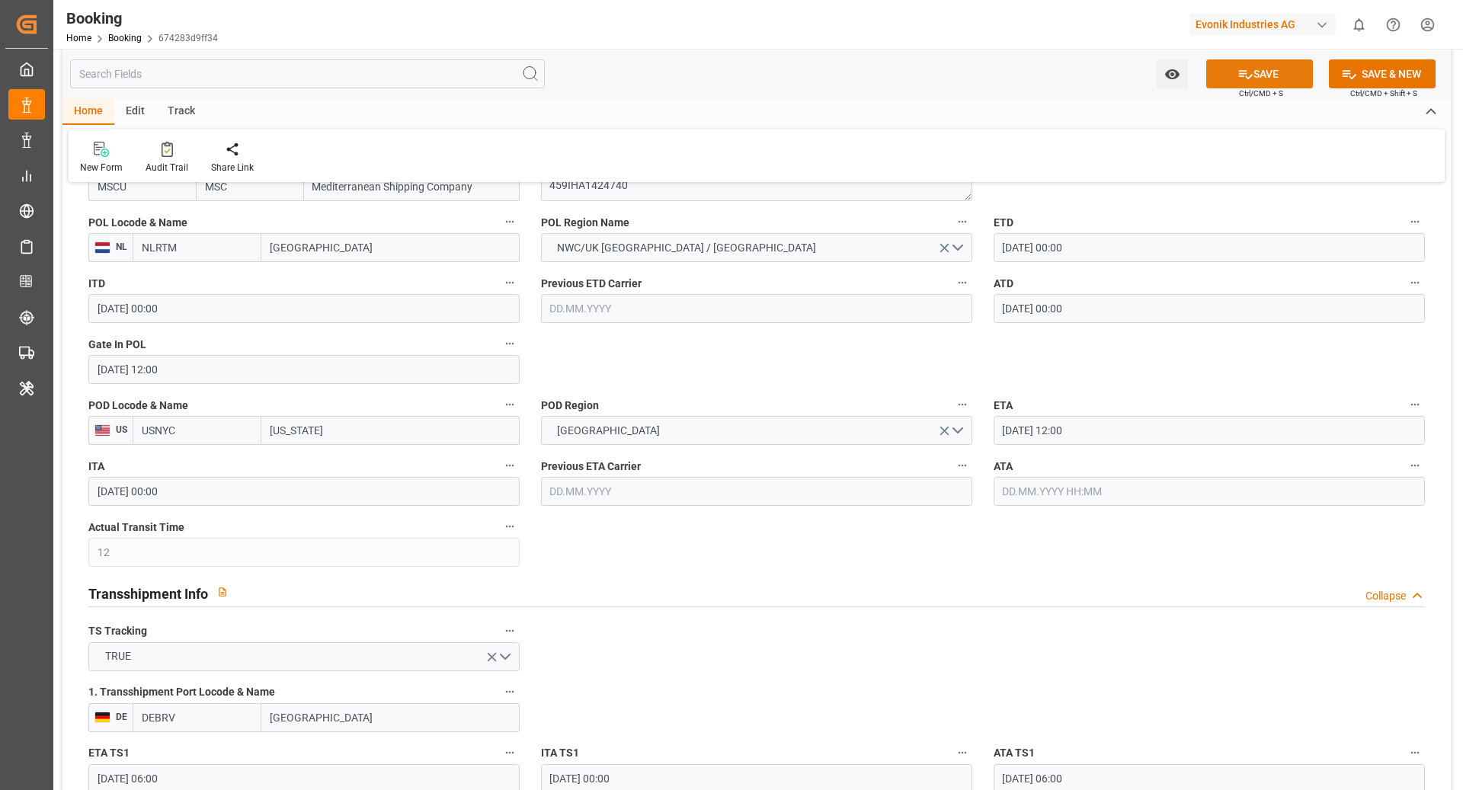
click at [1244, 74] on icon at bounding box center [1246, 74] width 16 height 16
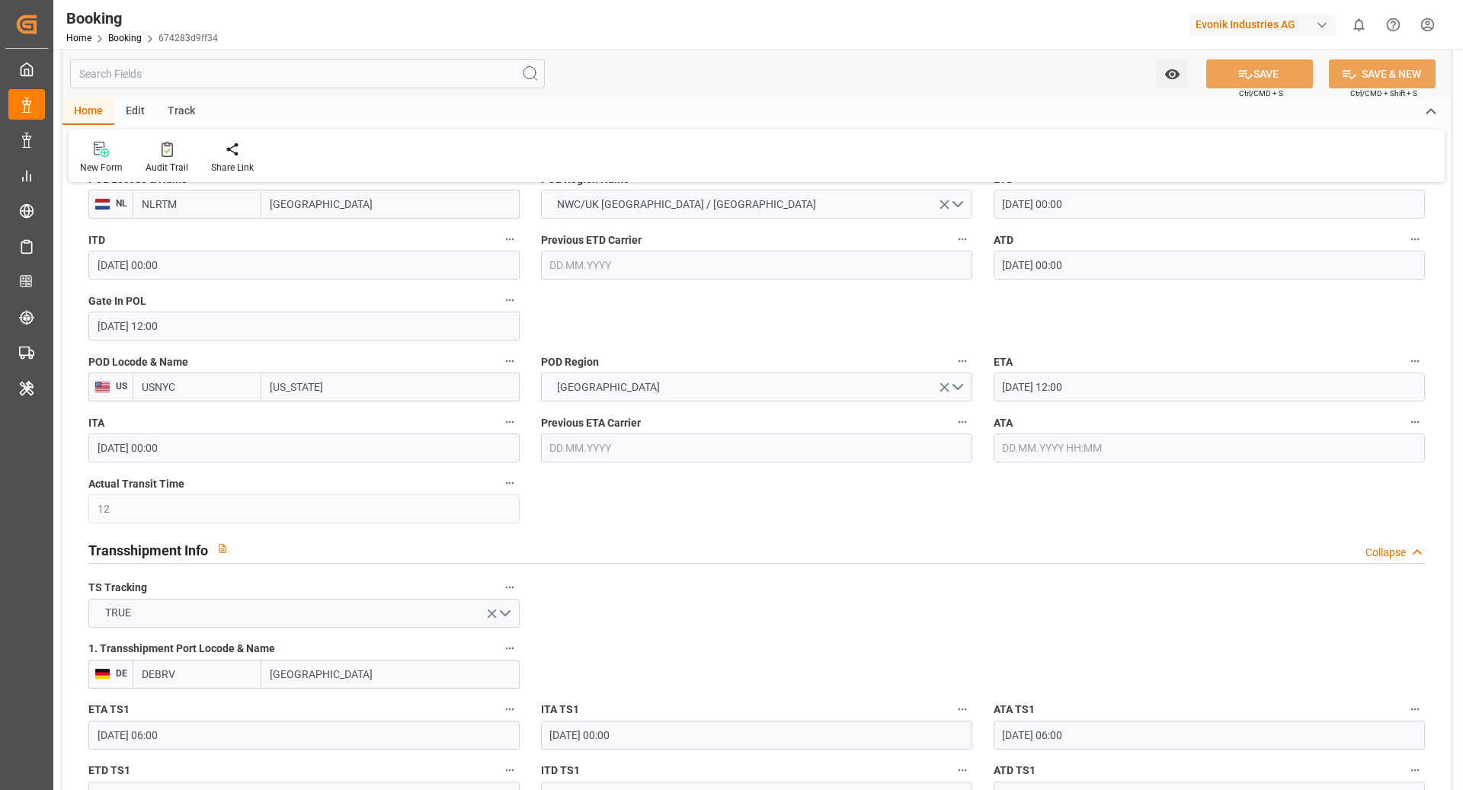
scroll to position [1252, 0]
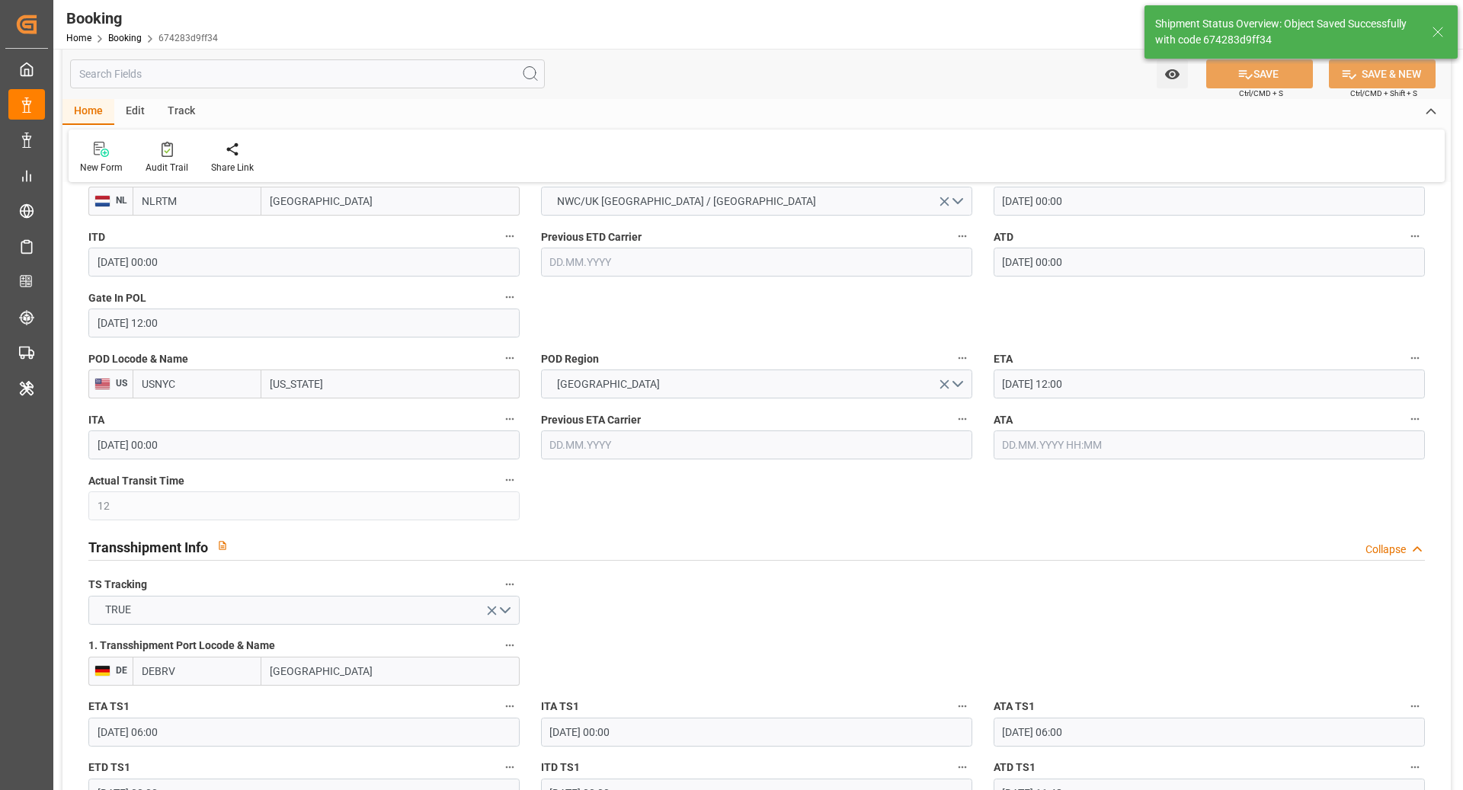
type textarea "Ruchika Prithwani"
type input "07.10.2025 11:37"
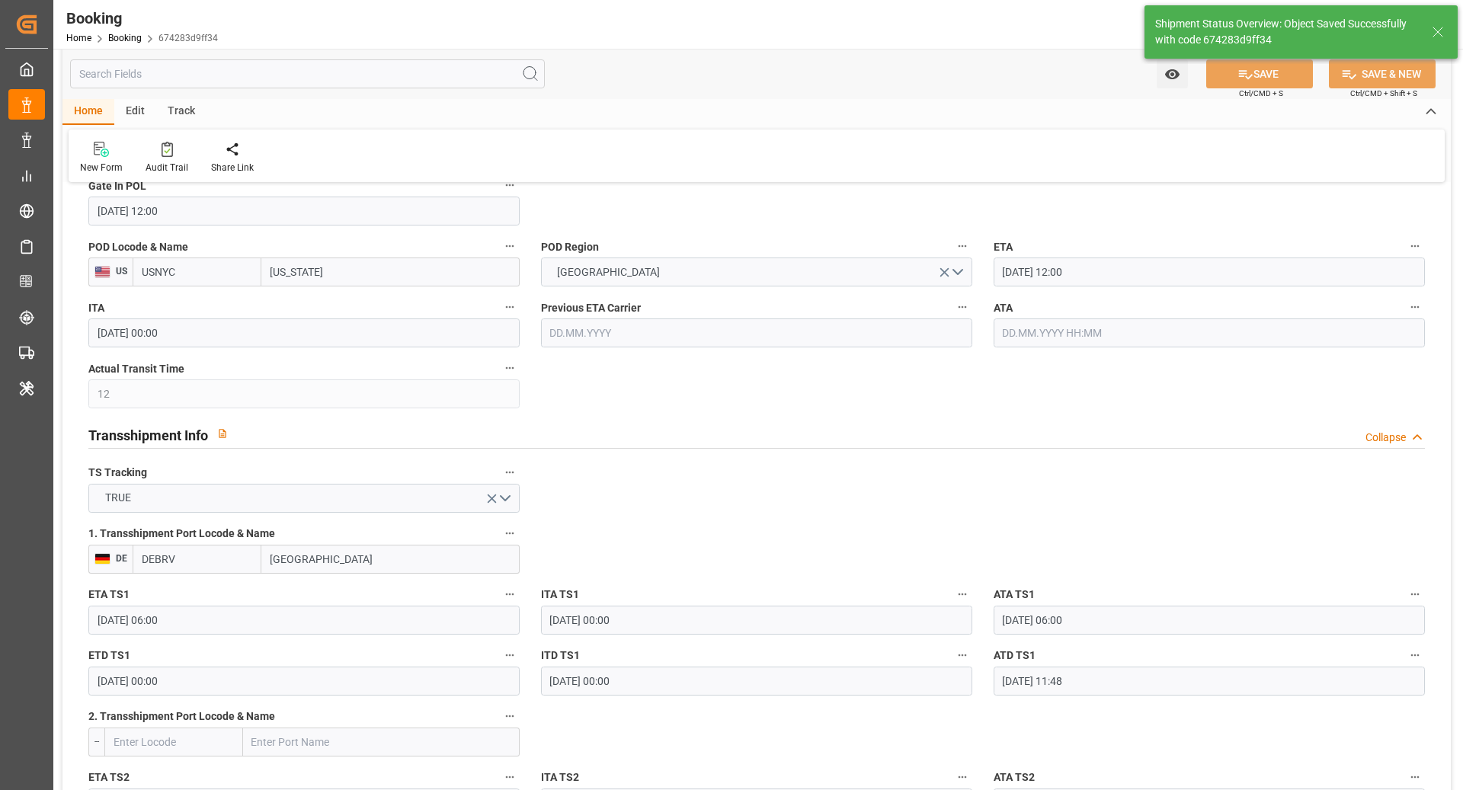
scroll to position [1344, 0]
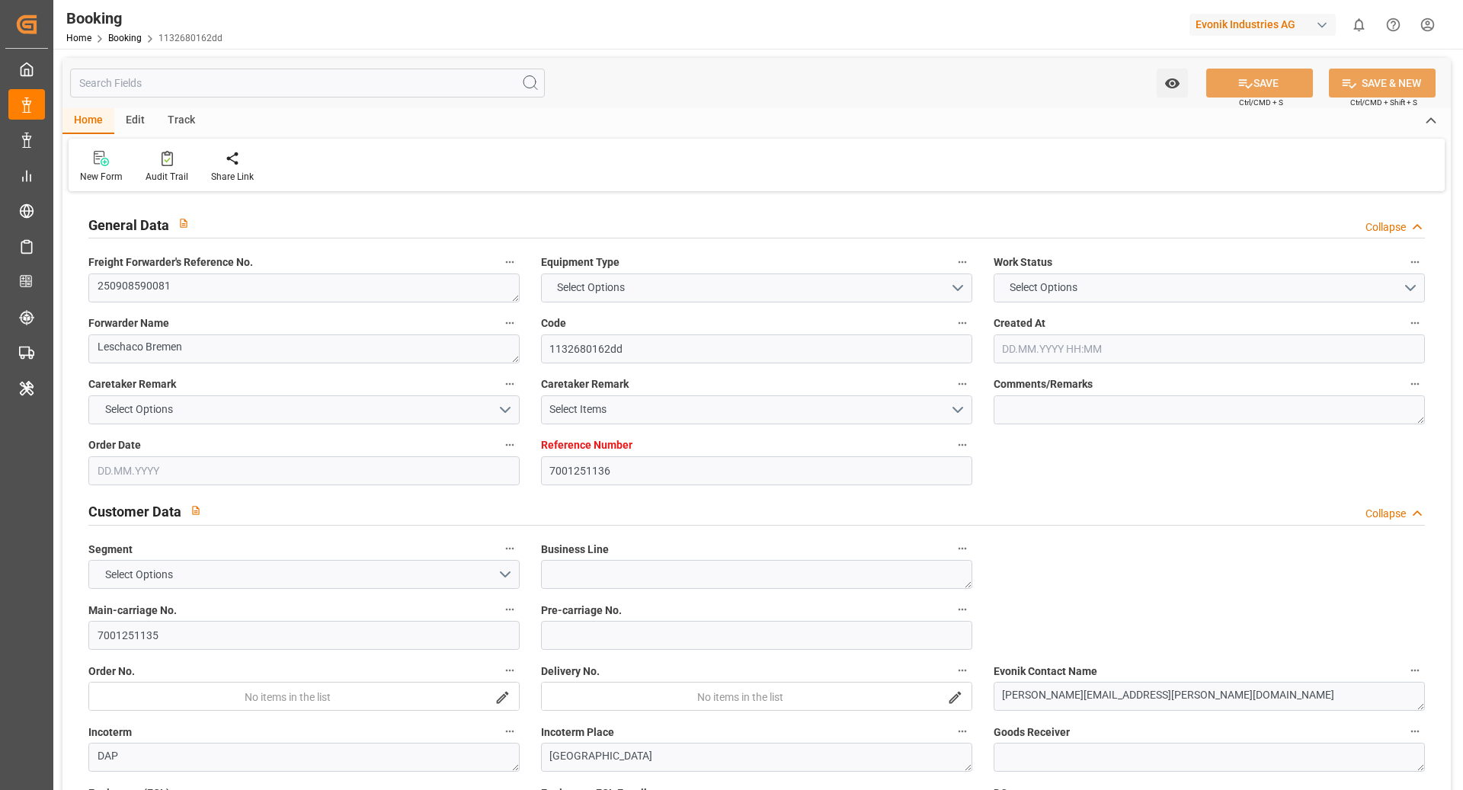
type input "7001251136"
type input "9227314"
type input "9282259"
type input "MSC"
type input "Mediterranean Shipping Company"
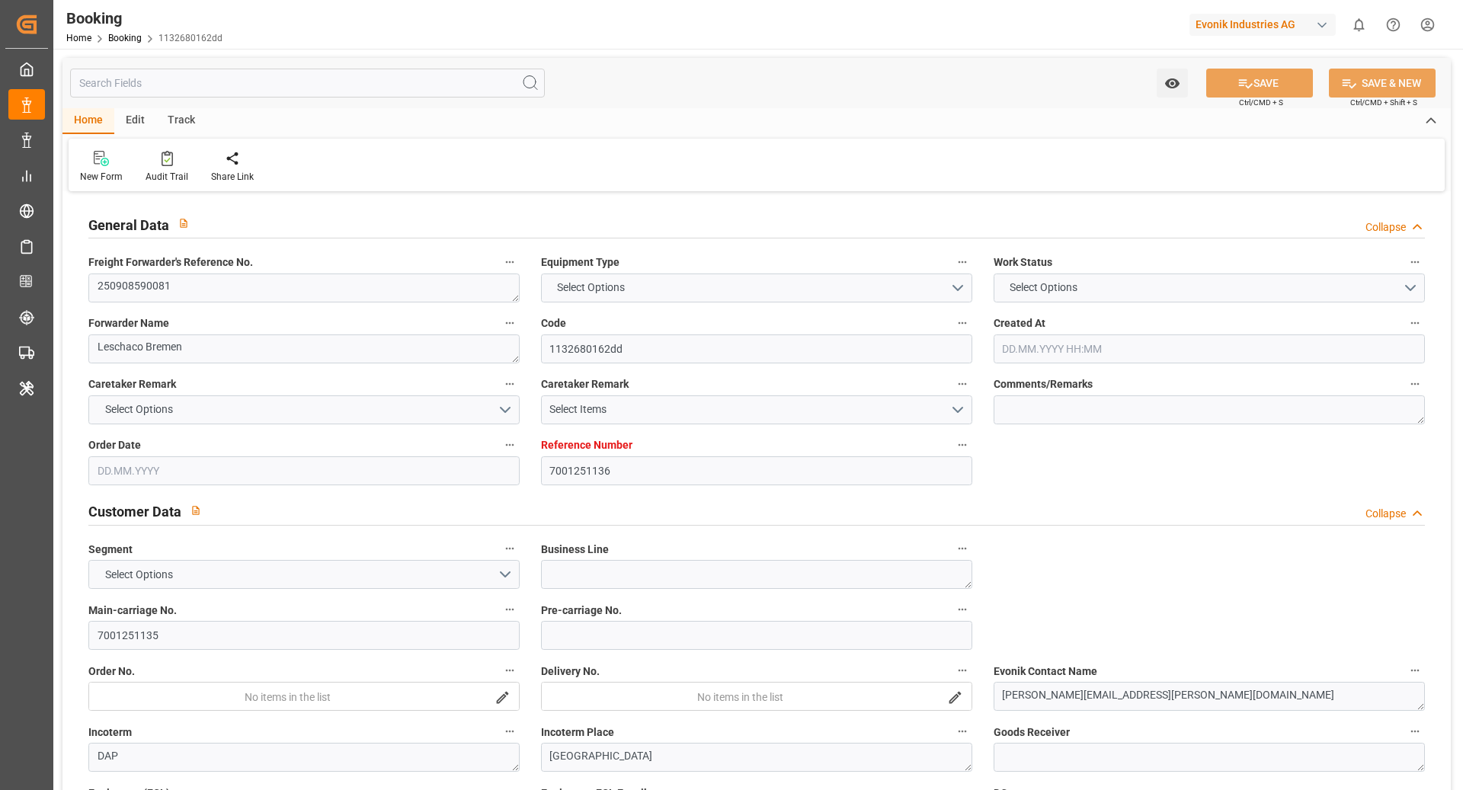
type input "NLRTM"
type input "USNYC"
type input "0"
type input "NLRTM"
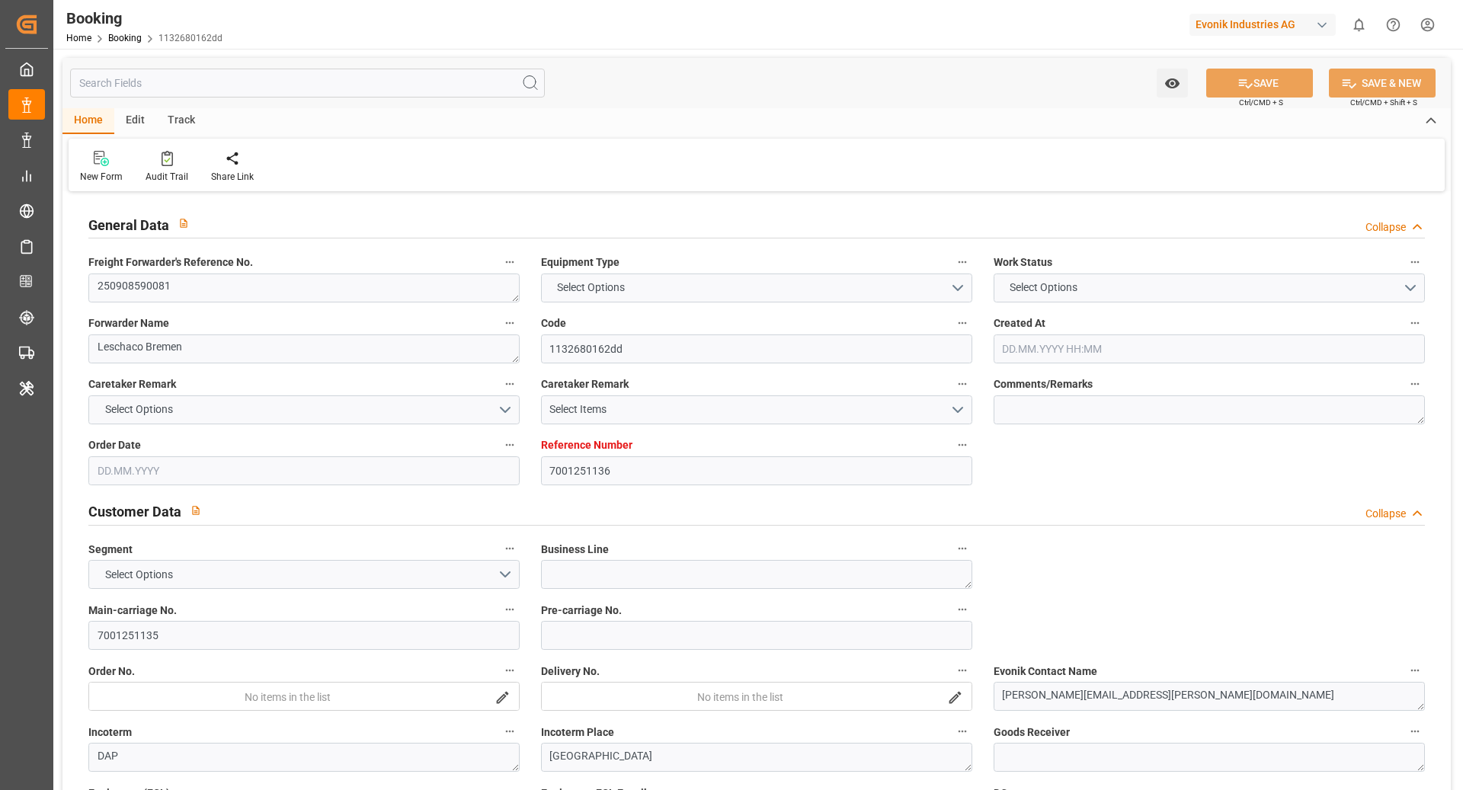
type input "USNYC"
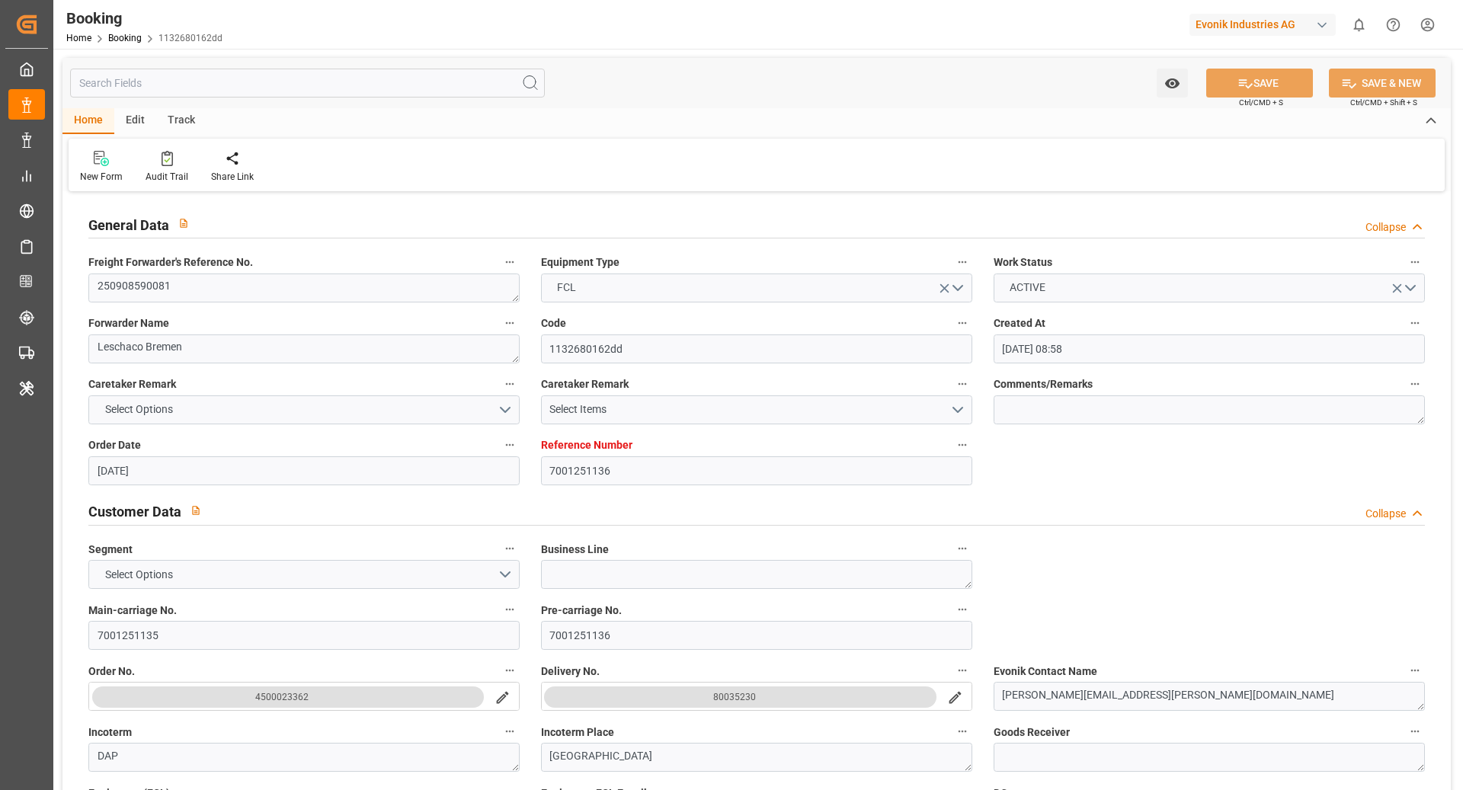
type input "18.08.2025 08:58"
type input "18.08.2025"
type input "15.09.2025 00:00"
type input "06.10.2025 12:00"
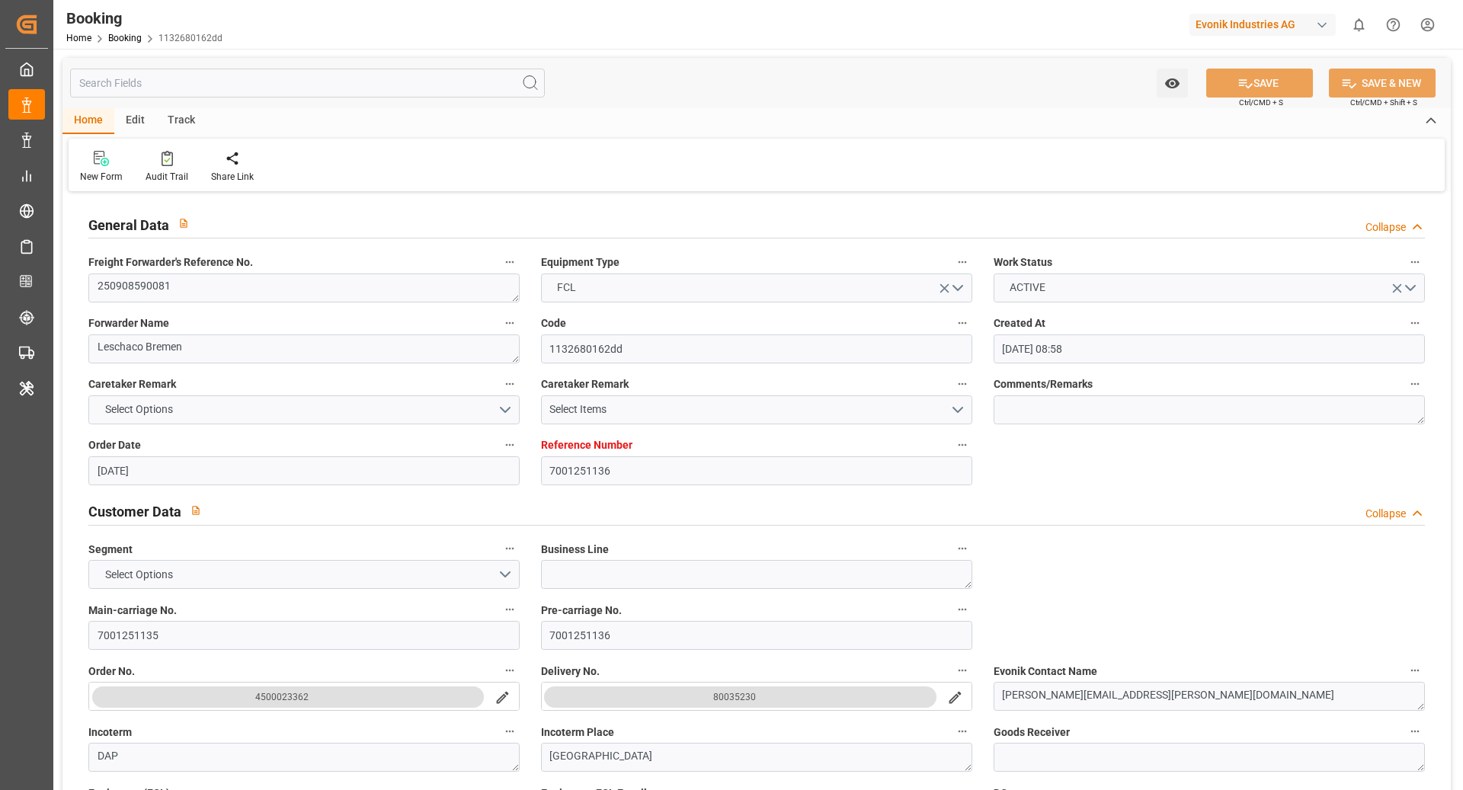
type input "27.09.2025 00:00"
type input "06.10.2025 00:00"
type input "18.09.2025 12:00"
type input "18.10.2025 12:00"
type input "19.10.2025 00:00"
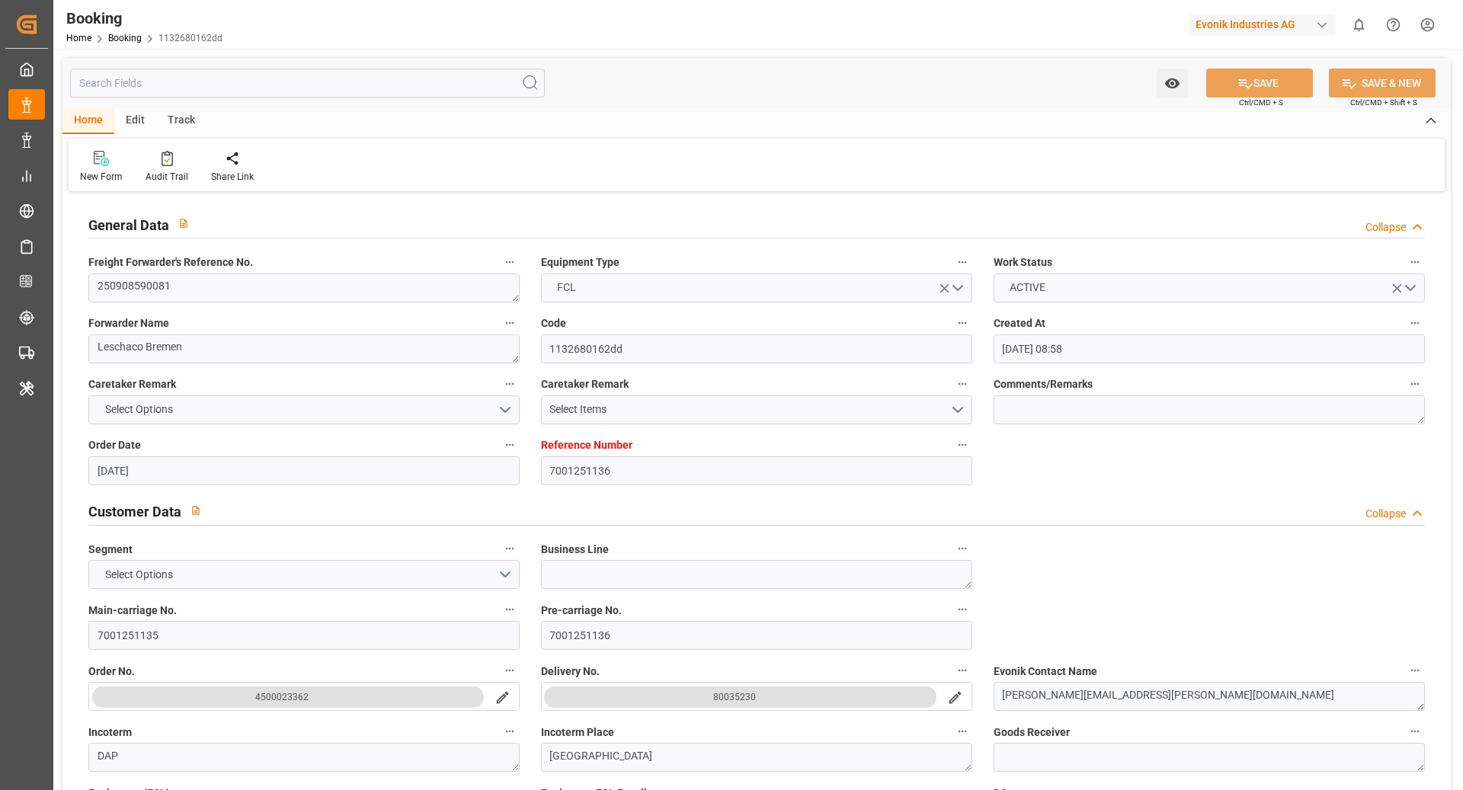
type input "06.10.2025 12:00"
type input "07.10.2025 08:09"
type input "07.10.2025"
type input "06.10.2025 00:02"
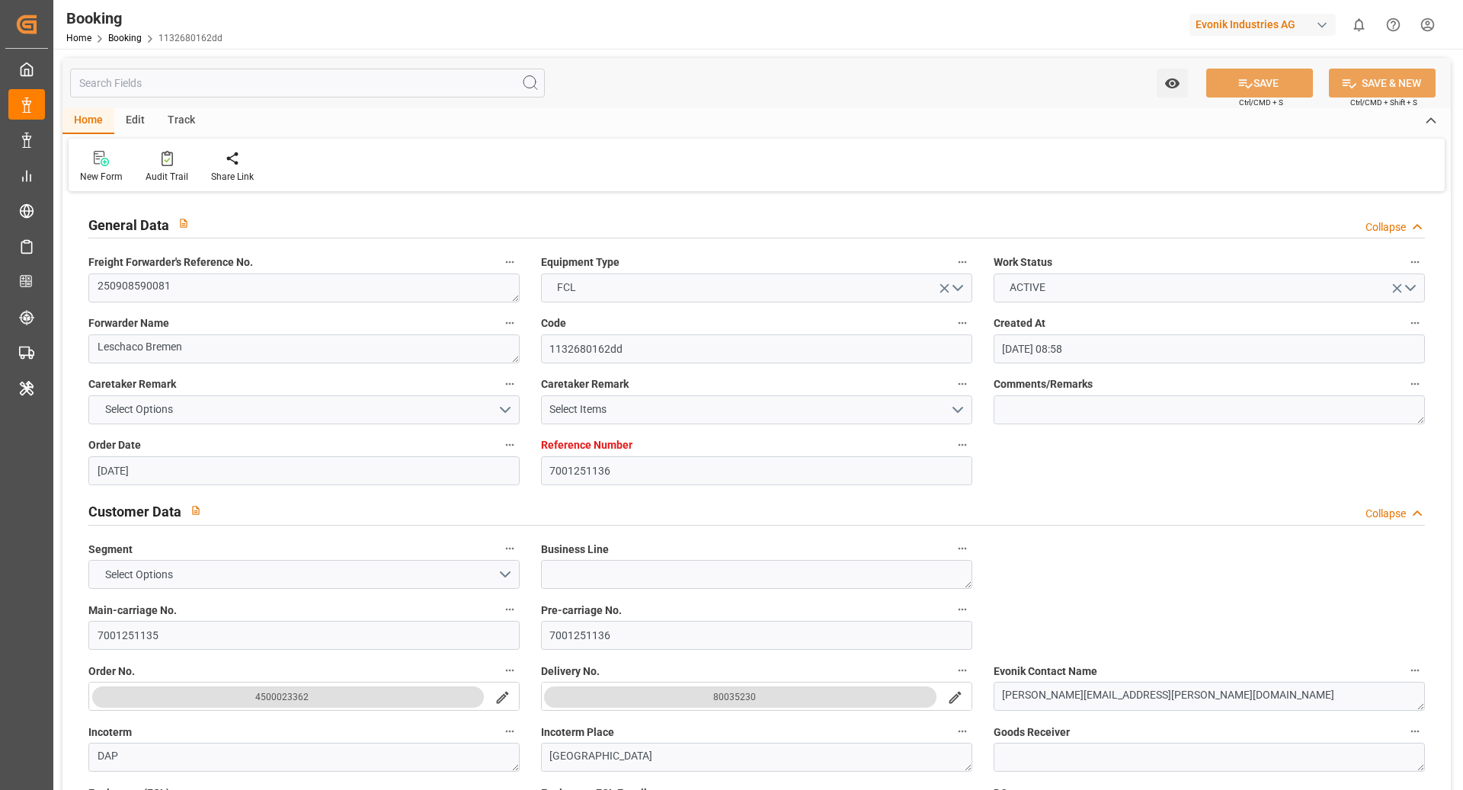
type input "06.10.2025 00:01"
type input "06.10.2025 12:00"
type input "06.10.2025 10:49"
type input "18.10.2025 12:00"
type input "19.10.2025 06:04"
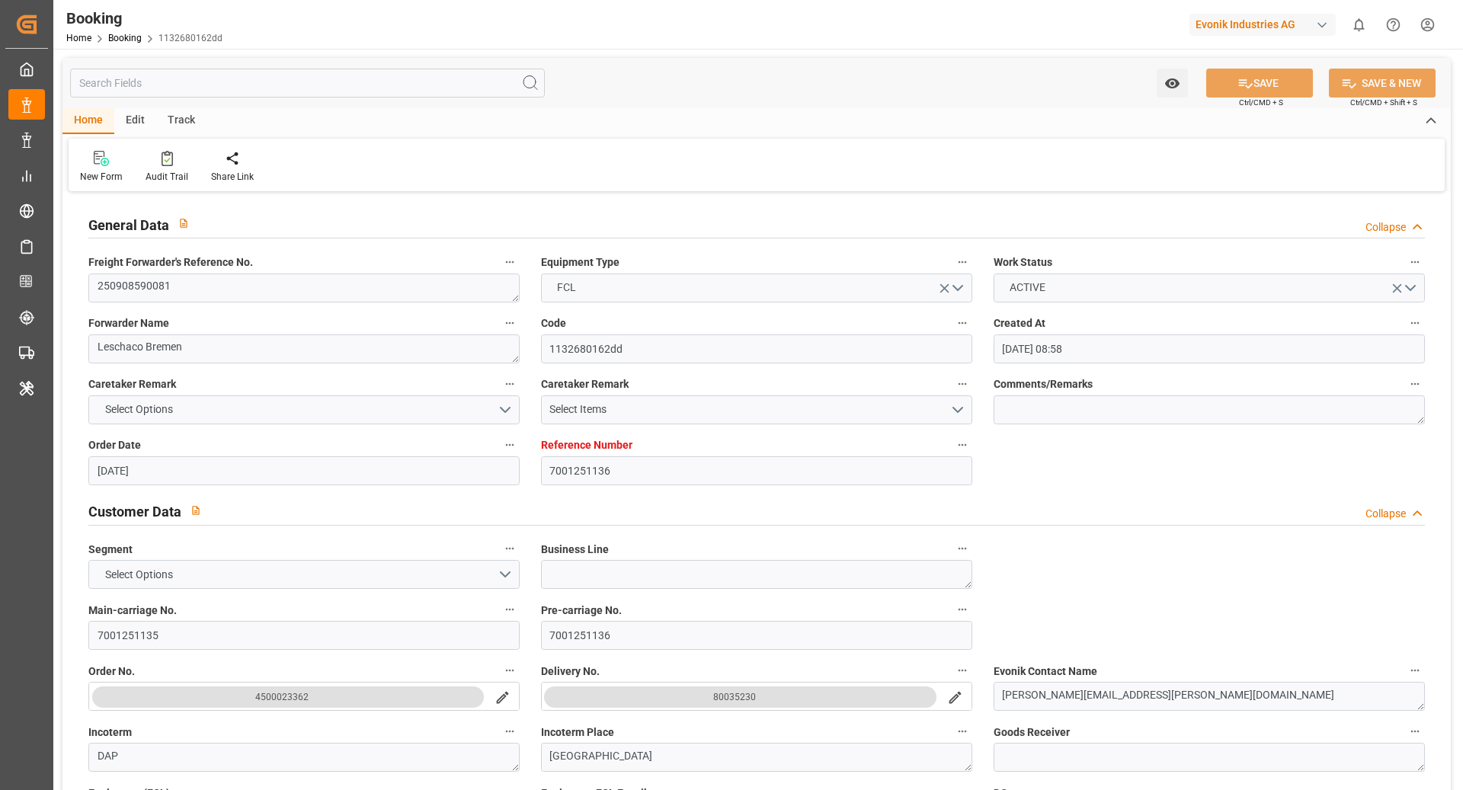
type input "23.10.2025 06:04"
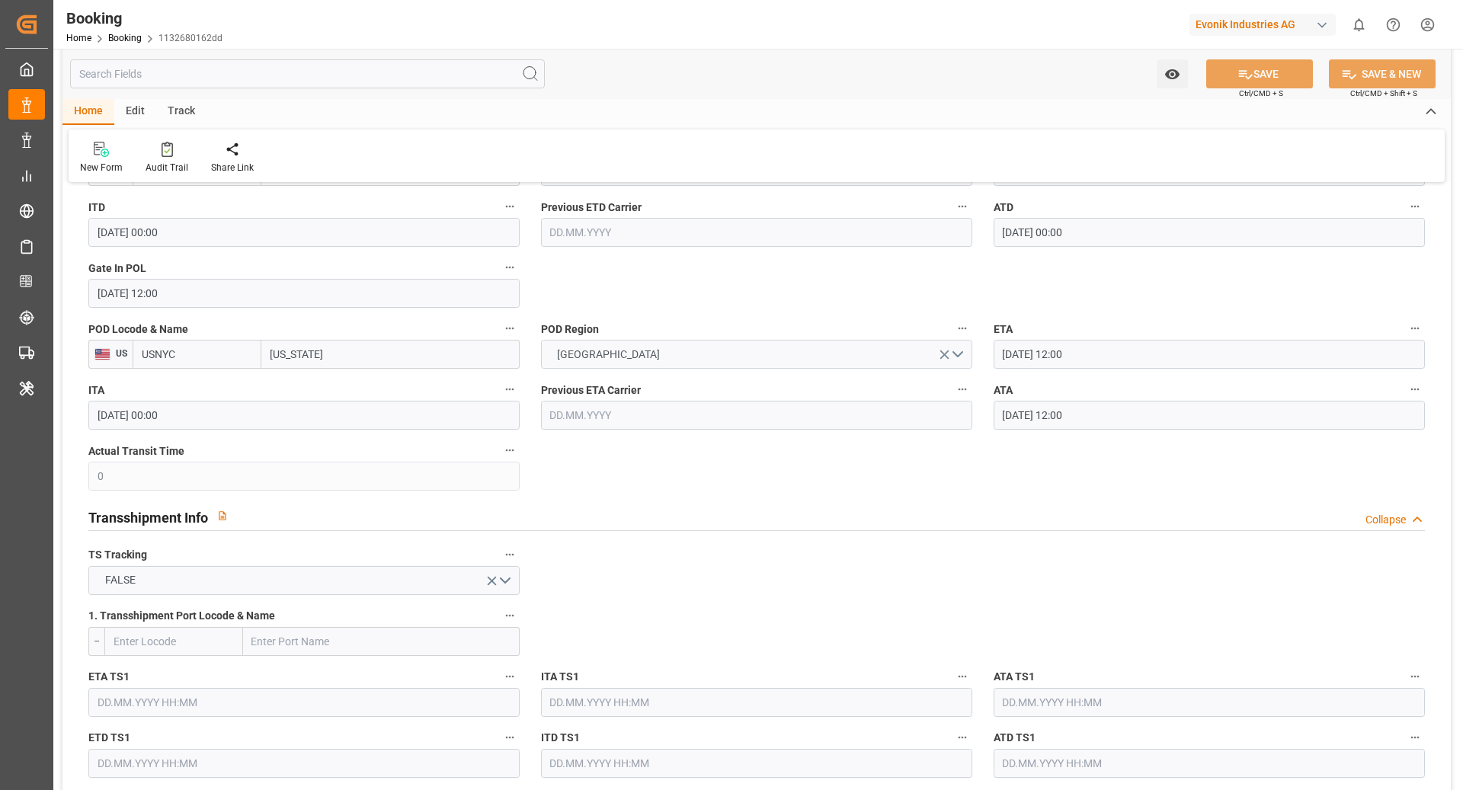
scroll to position [1287, 0]
click at [1127, 412] on input "06.10.2025 12:00" at bounding box center [1209, 410] width 431 height 29
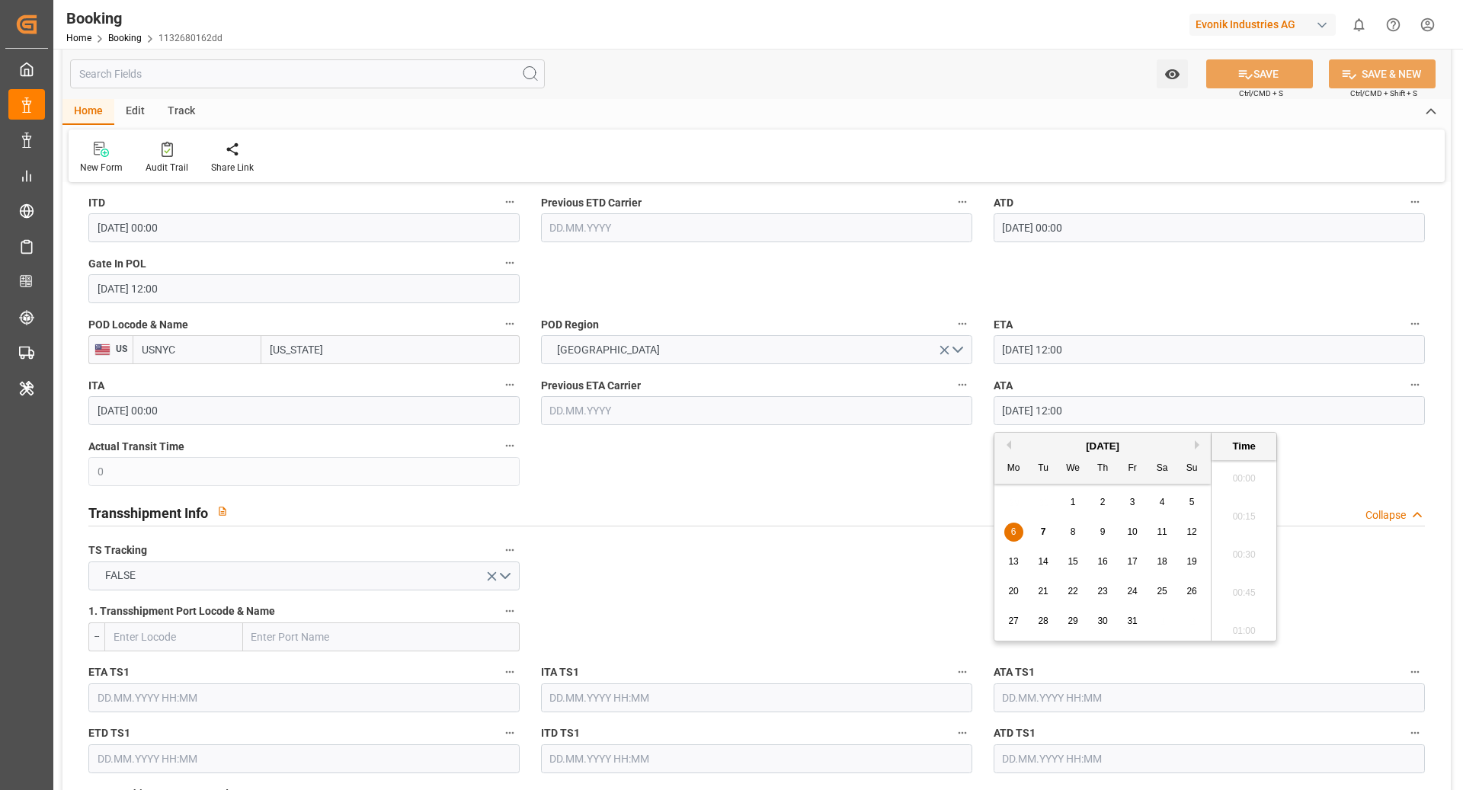
click at [1127, 412] on input "06.10.2025 12:00" at bounding box center [1209, 410] width 431 height 29
click at [1415, 386] on icon "button" at bounding box center [1415, 385] width 12 height 12
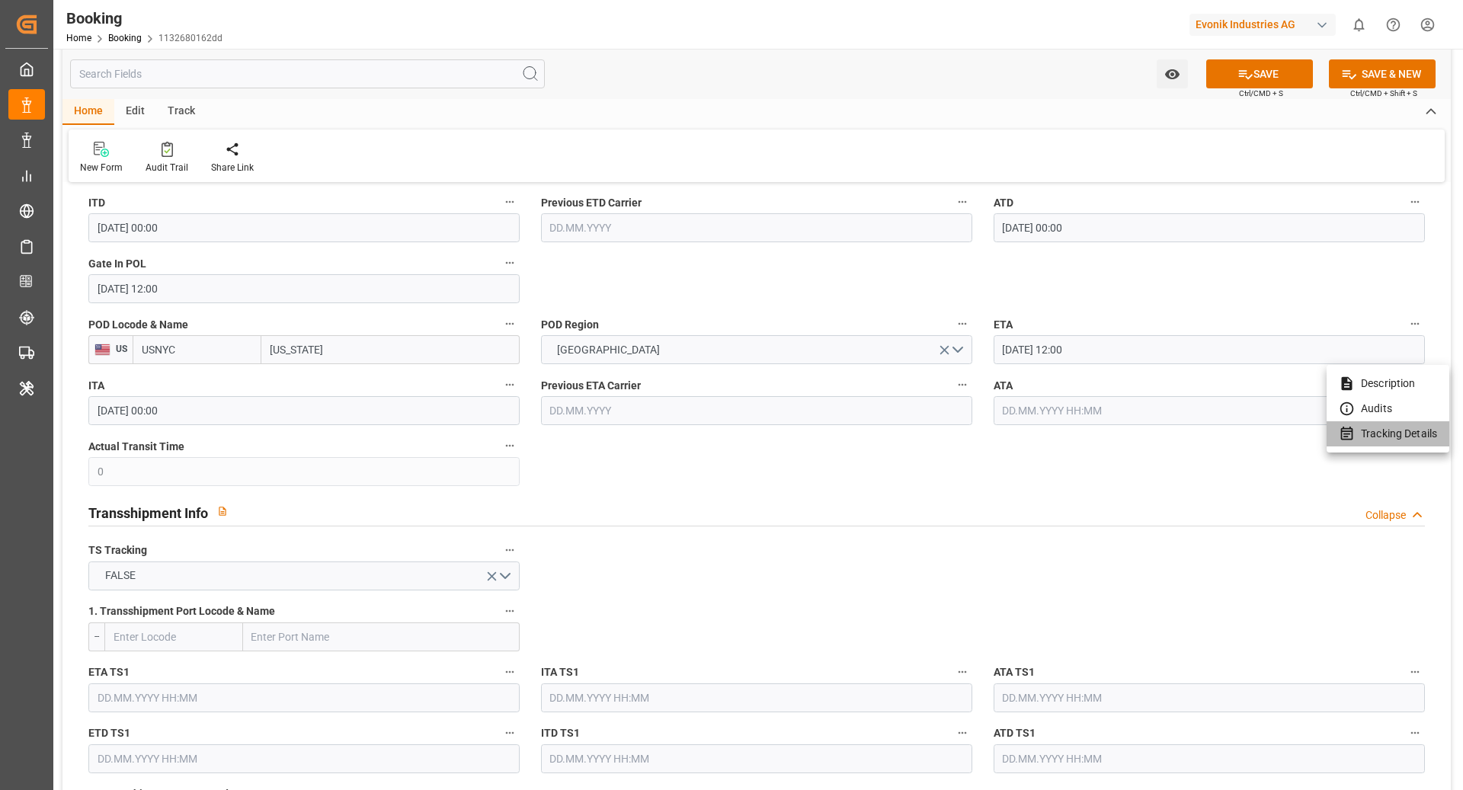
click at [1374, 425] on li "Tracking Details" at bounding box center [1388, 433] width 123 height 25
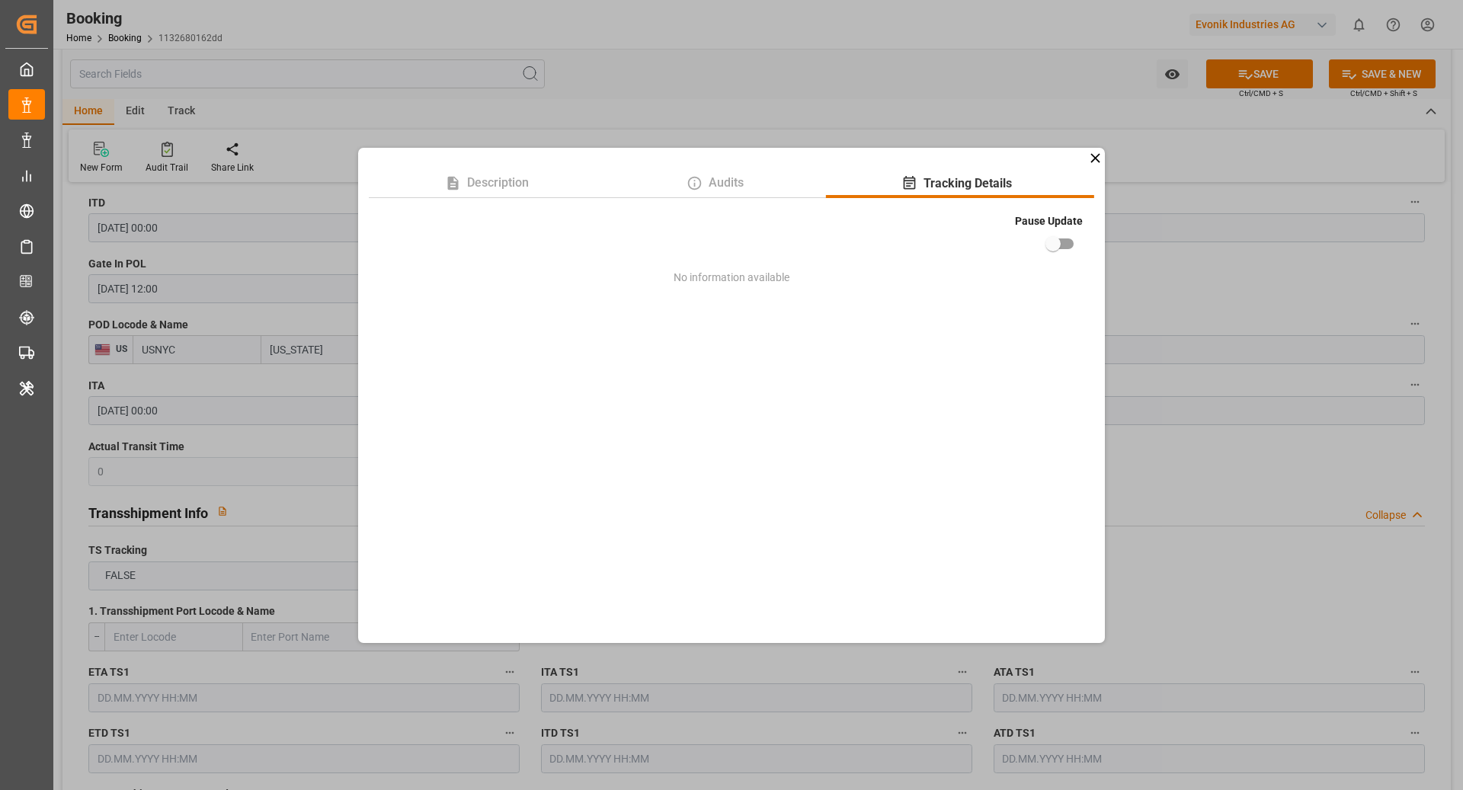
click at [1077, 248] on input "checkbox" at bounding box center [1053, 243] width 87 height 29
checkbox input "true"
click at [1200, 245] on div "Description Audits Tracking Details Pause Update No information available" at bounding box center [731, 395] width 1463 height 790
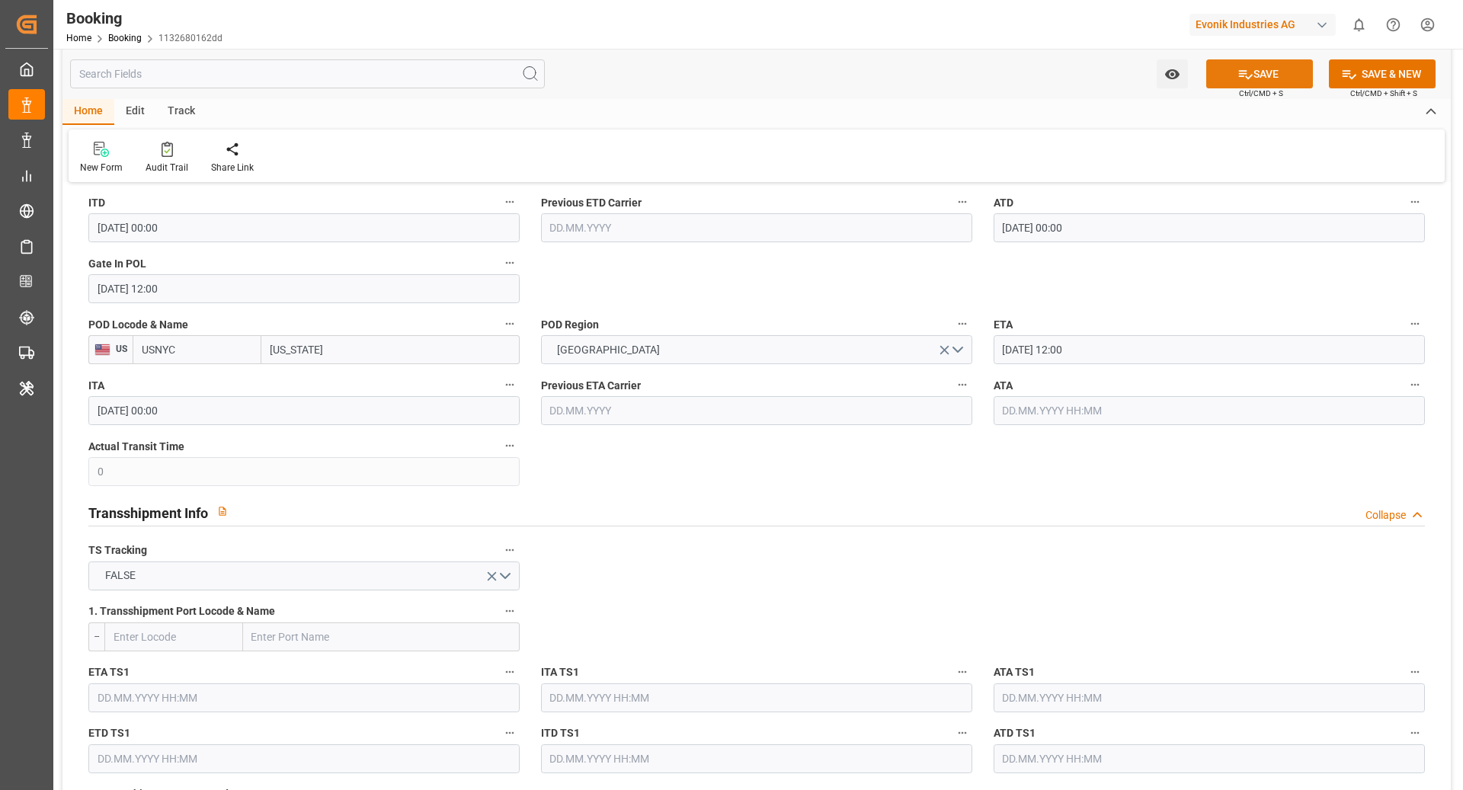
click at [1249, 59] on div "SAVE Ctrl/CMD + S" at bounding box center [1260, 73] width 139 height 29
click at [1245, 69] on icon at bounding box center [1246, 74] width 16 height 16
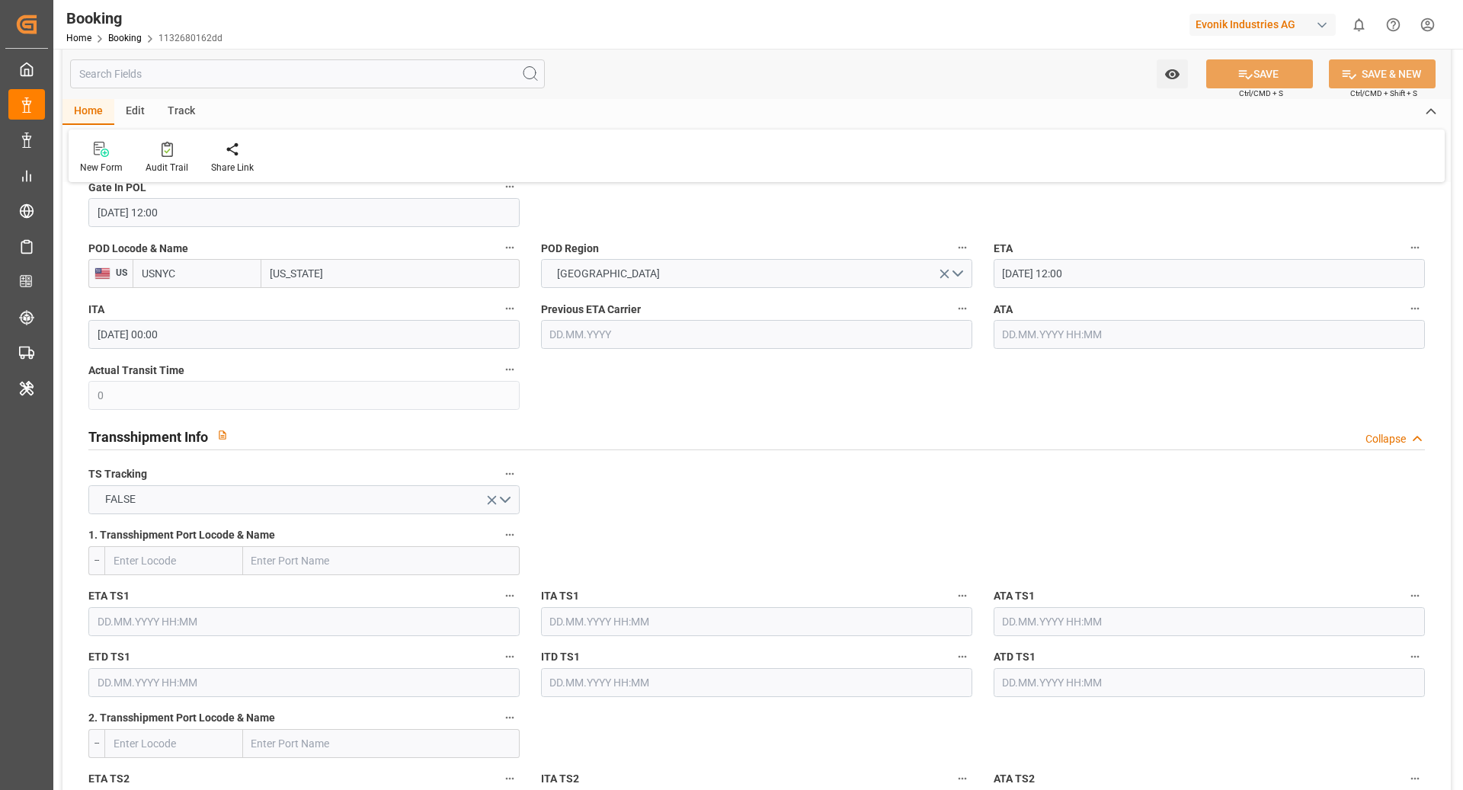
scroll to position [1485, 0]
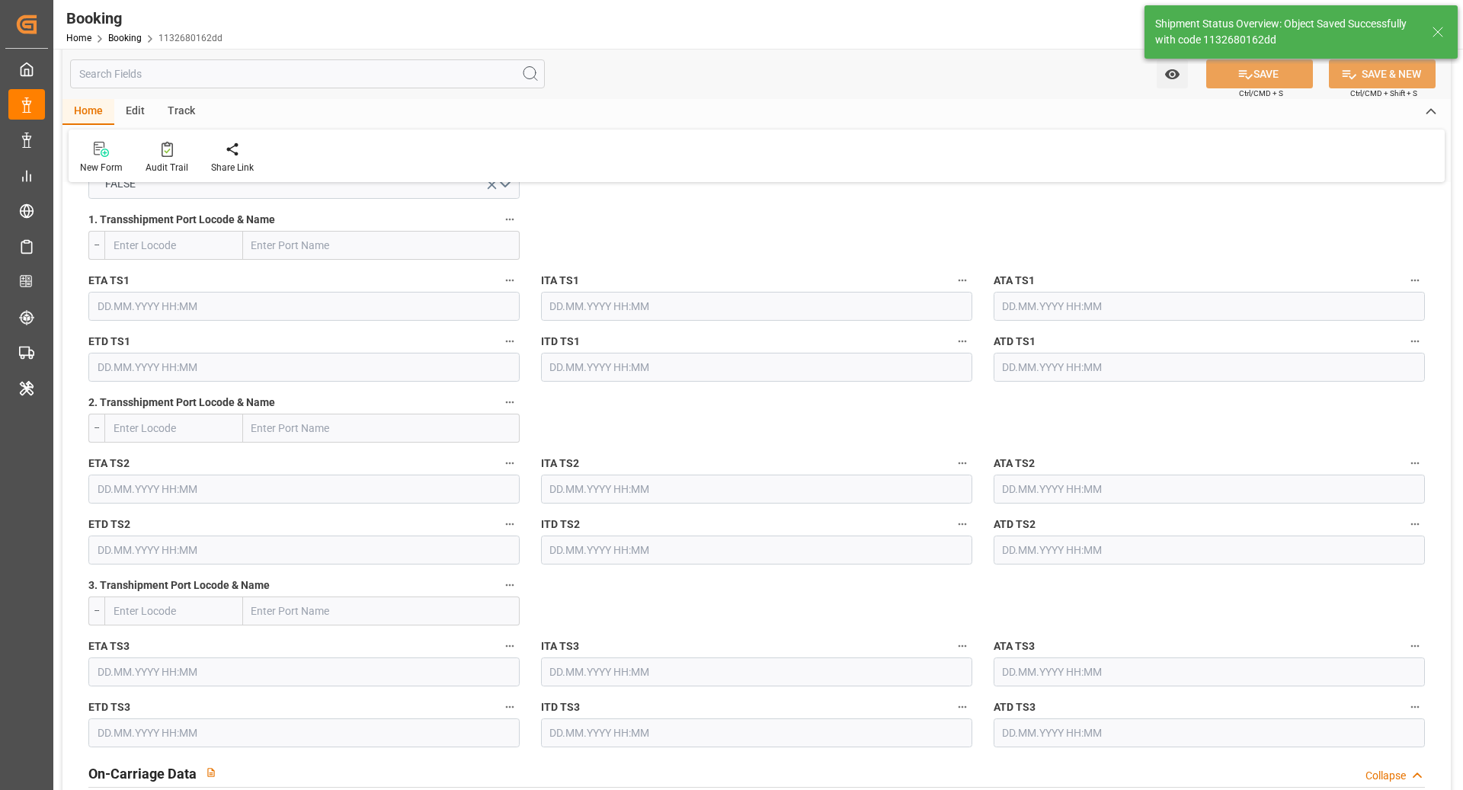
type textarea "Ruchika Prithwani"
type input "07.10.2025 11:38"
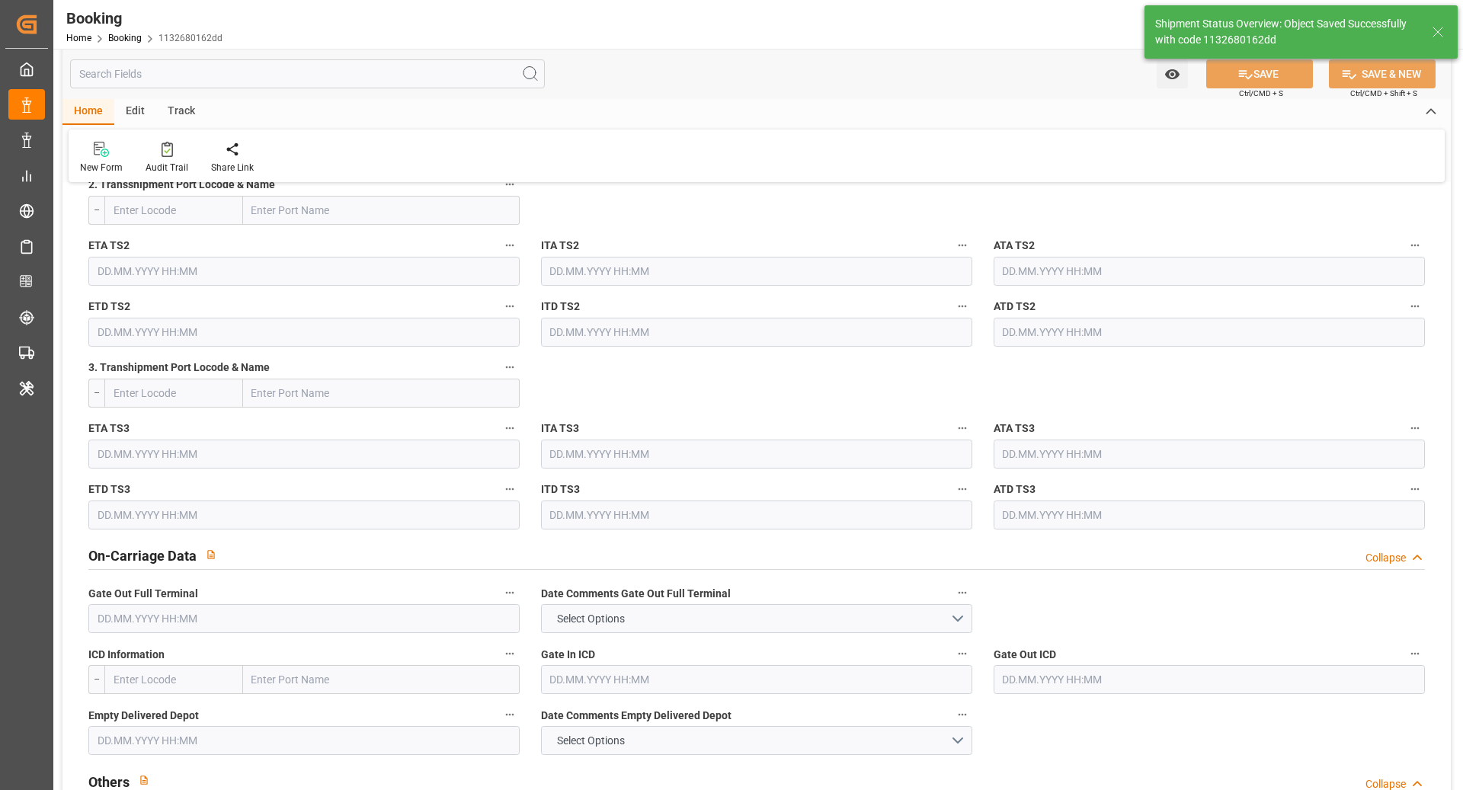
scroll to position [1947, 0]
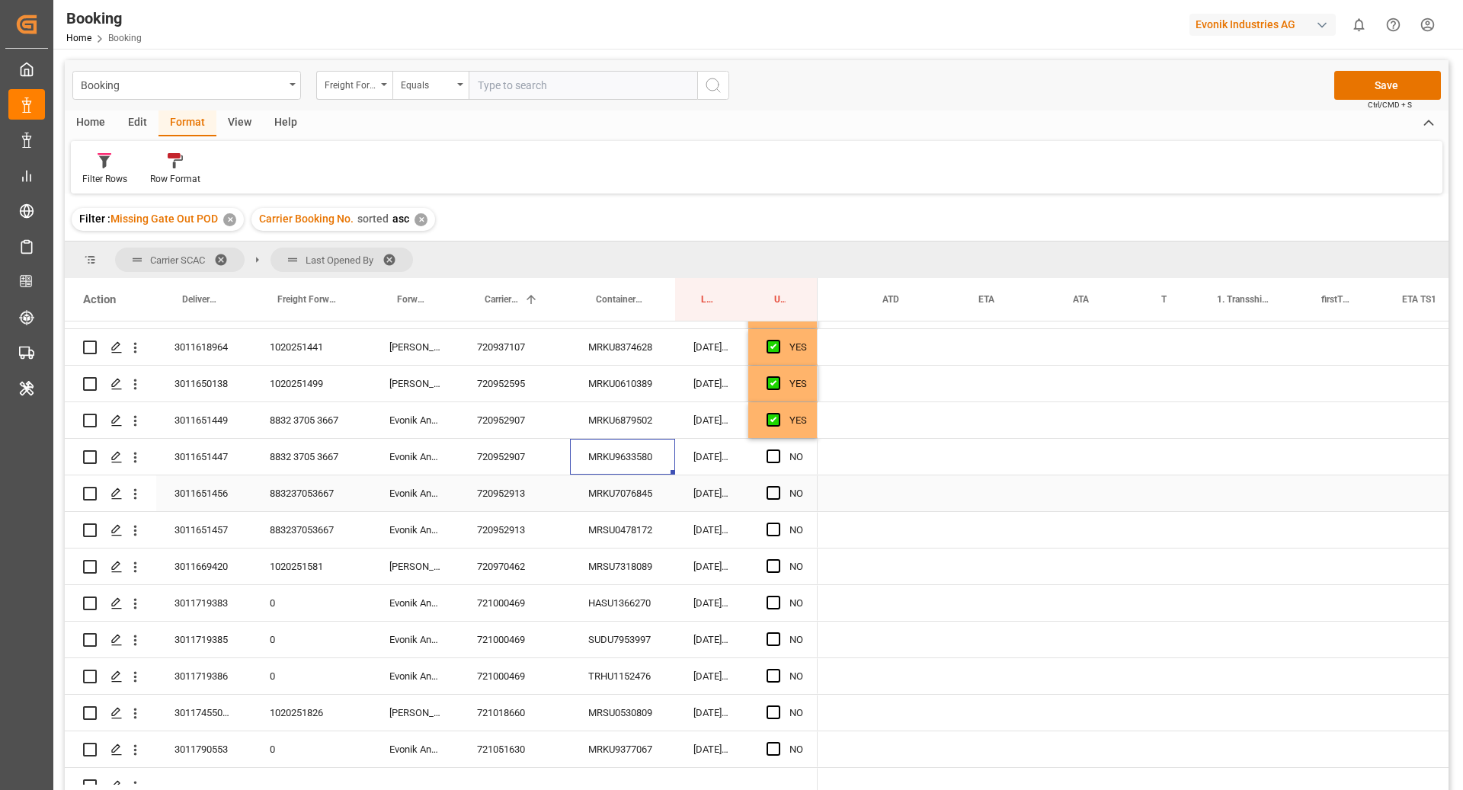
scroll to position [0, 1081]
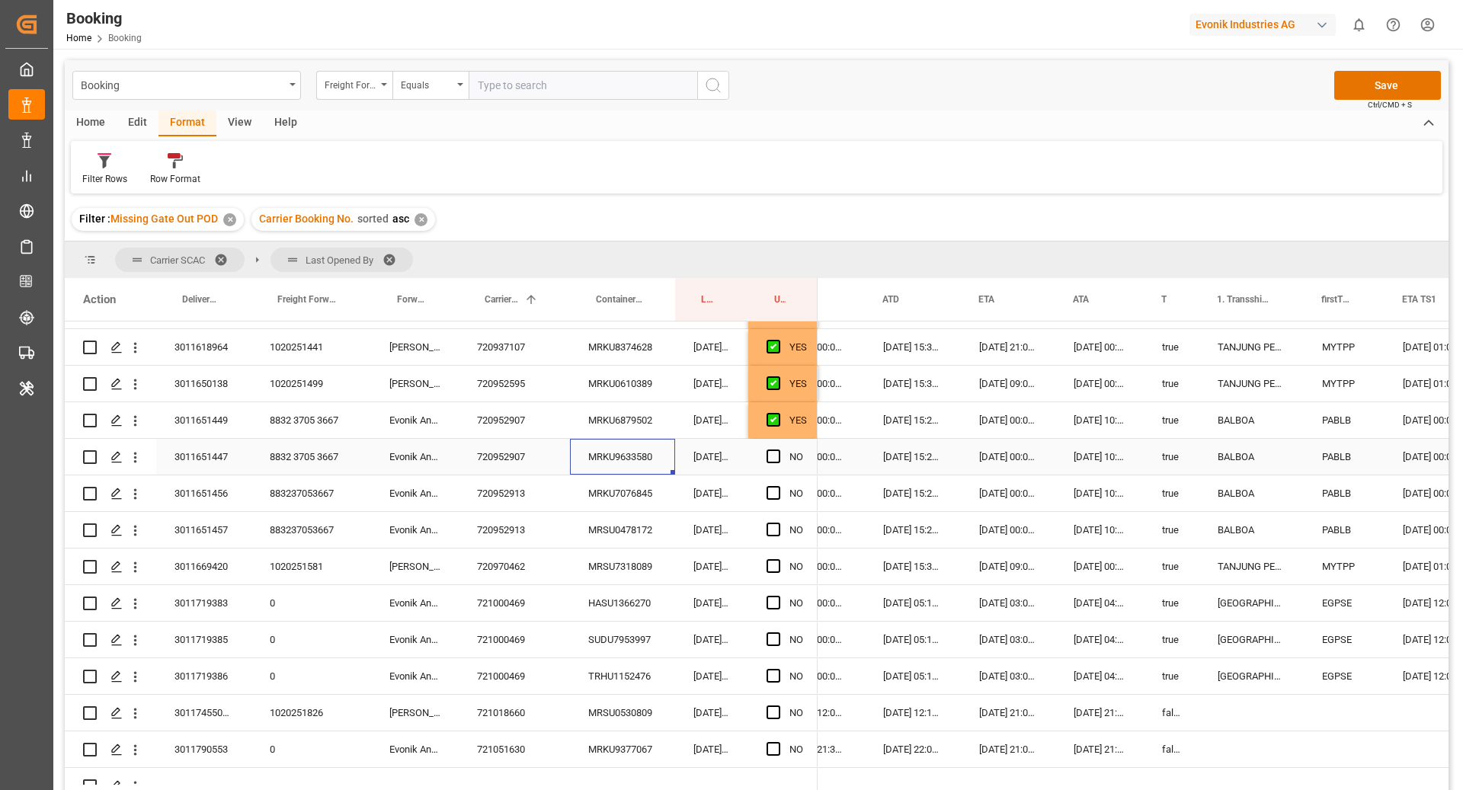
click at [780, 457] on div "Press SPACE to select this row." at bounding box center [778, 457] width 23 height 35
click at [777, 459] on span "Press SPACE to select this row." at bounding box center [774, 457] width 14 height 14
click at [778, 450] on input "Press SPACE to select this row." at bounding box center [778, 450] width 0 height 0
click at [678, 482] on div "[DATE] 05:41:16" at bounding box center [711, 494] width 73 height 36
click at [636, 489] on div "MRKU7076845" at bounding box center [622, 494] width 105 height 36
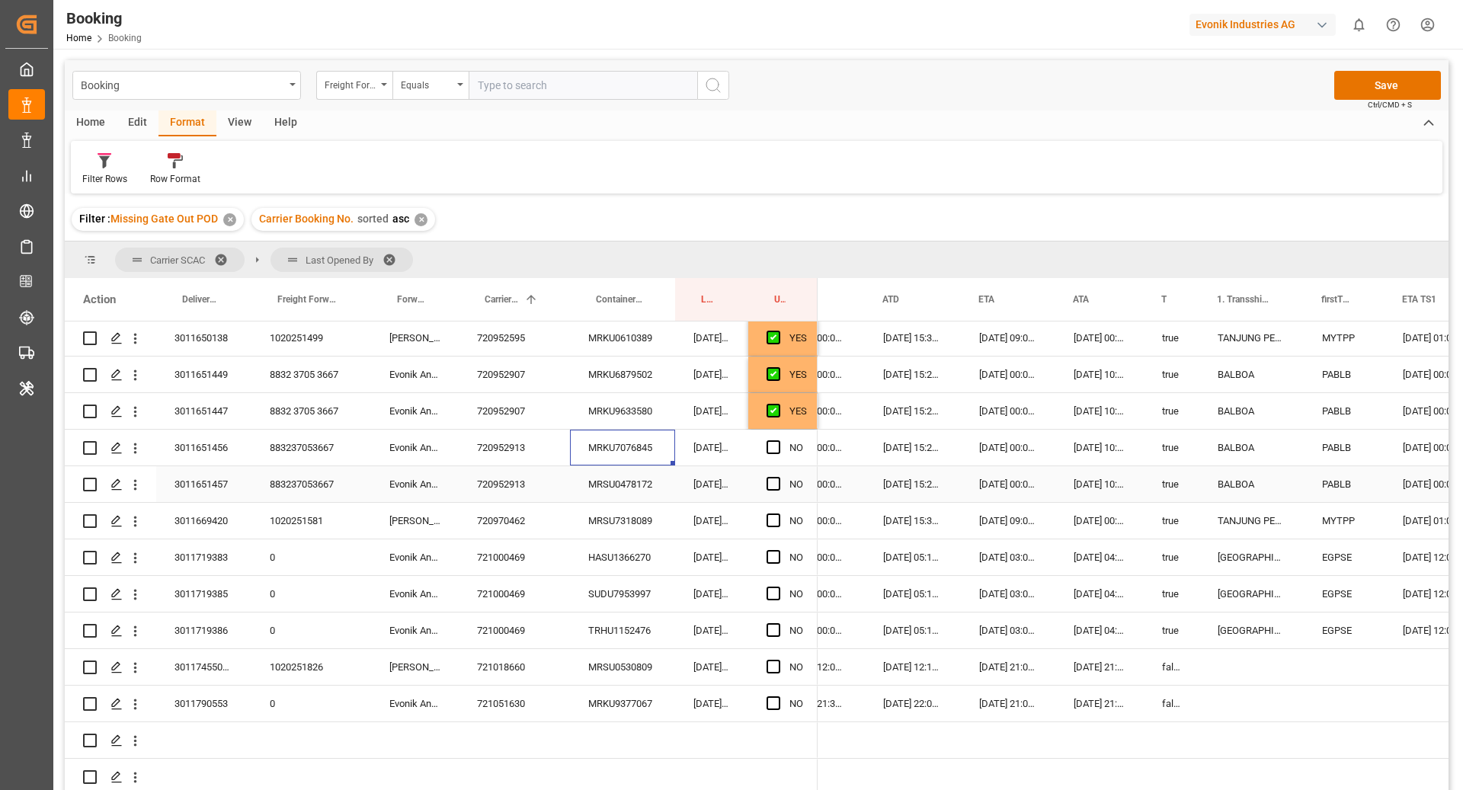
scroll to position [977, 0]
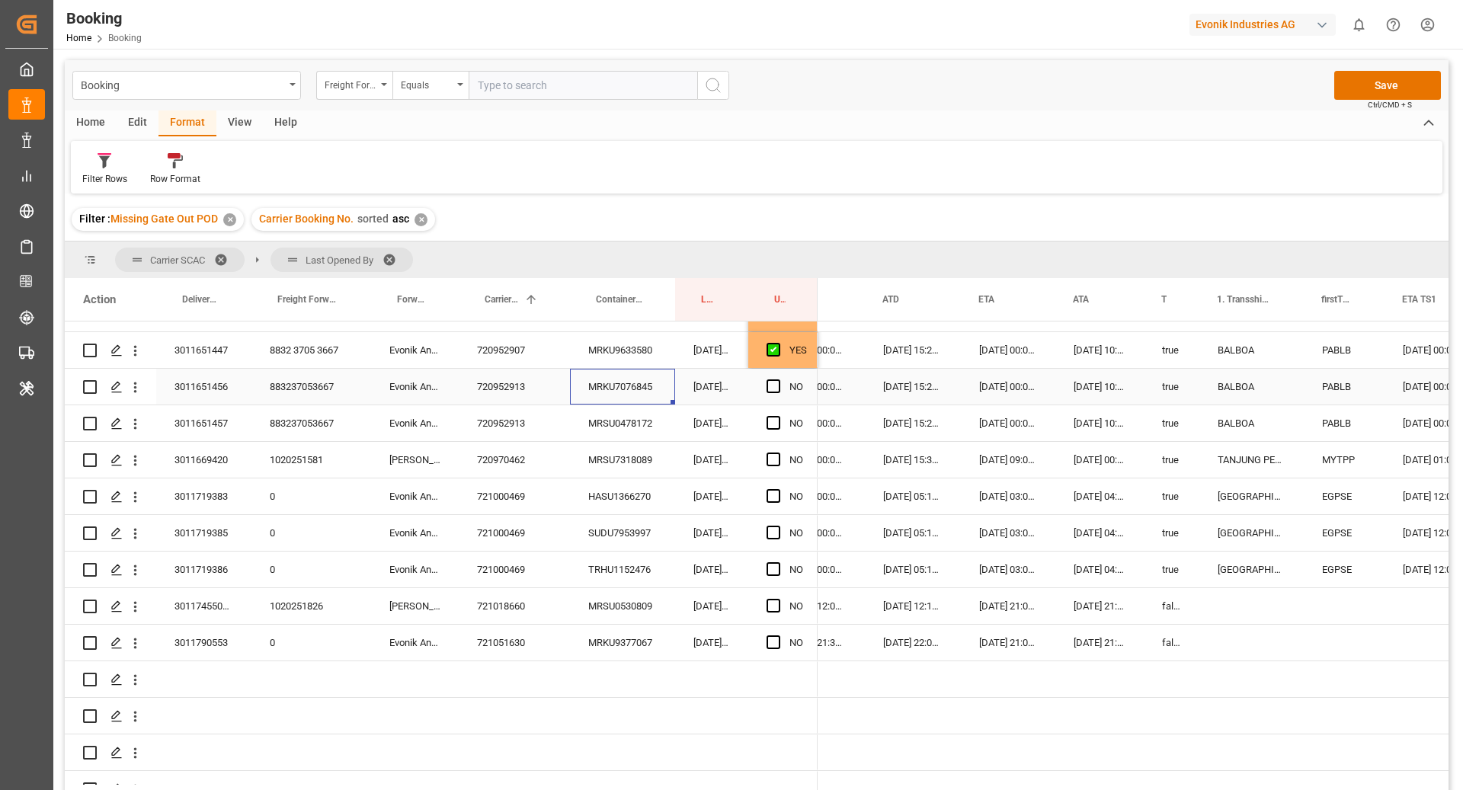
click at [773, 389] on span "Press SPACE to select this row." at bounding box center [774, 387] width 14 height 14
click at [778, 380] on input "Press SPACE to select this row." at bounding box center [778, 380] width 0 height 0
click at [635, 418] on div "MRSU0478172" at bounding box center [622, 423] width 105 height 36
click at [771, 425] on span "Press SPACE to select this row." at bounding box center [774, 423] width 14 height 14
click at [778, 416] on input "Press SPACE to select this row." at bounding box center [778, 416] width 0 height 0
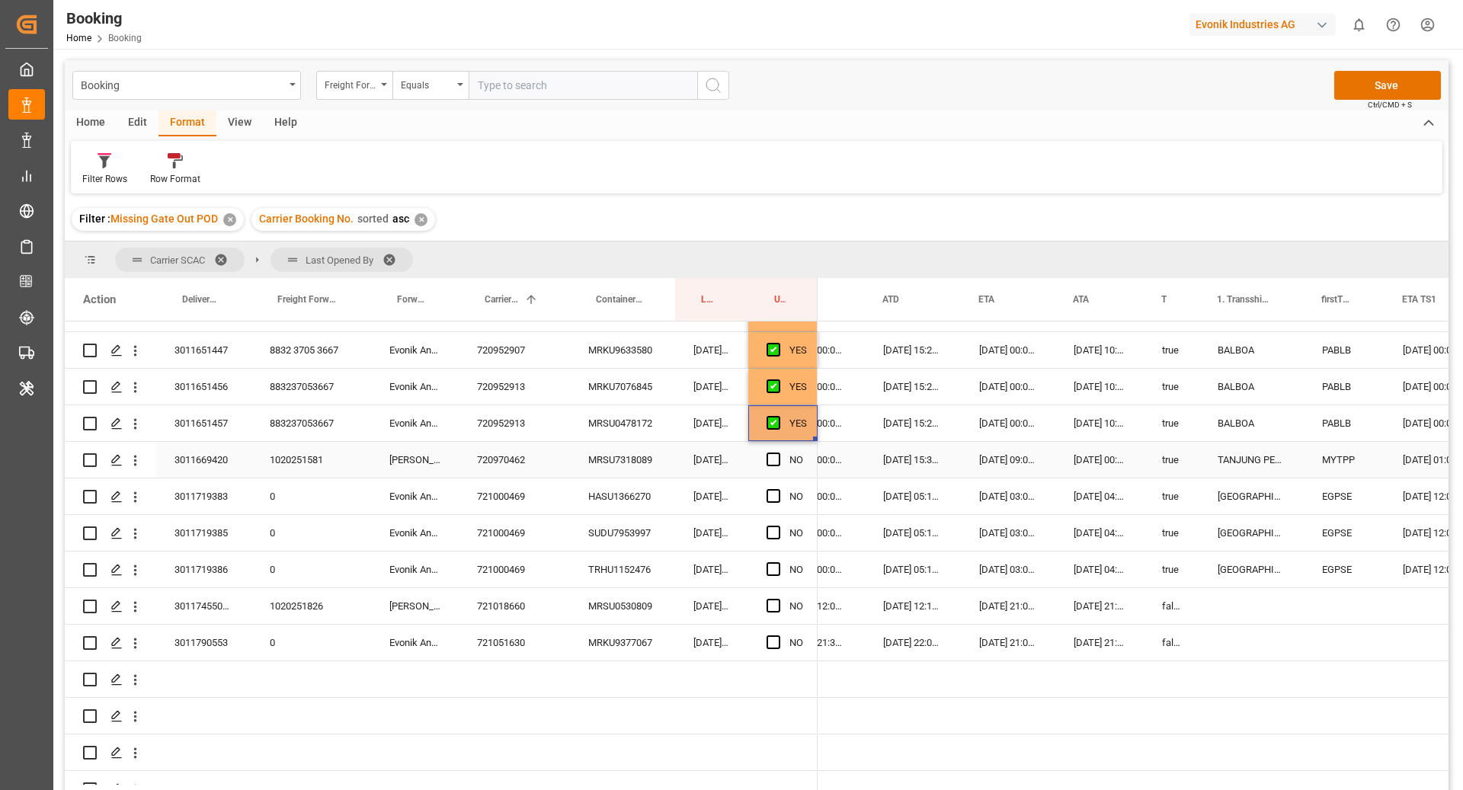
click at [577, 464] on div "MRSU7318089" at bounding box center [622, 460] width 105 height 36
click at [771, 457] on span "Press SPACE to select this row." at bounding box center [774, 460] width 14 height 14
click at [778, 453] on input "Press SPACE to select this row." at bounding box center [778, 453] width 0 height 0
click at [633, 507] on div "HASU1366270" at bounding box center [622, 497] width 105 height 36
click at [771, 499] on span "Press SPACE to select this row." at bounding box center [774, 496] width 14 height 14
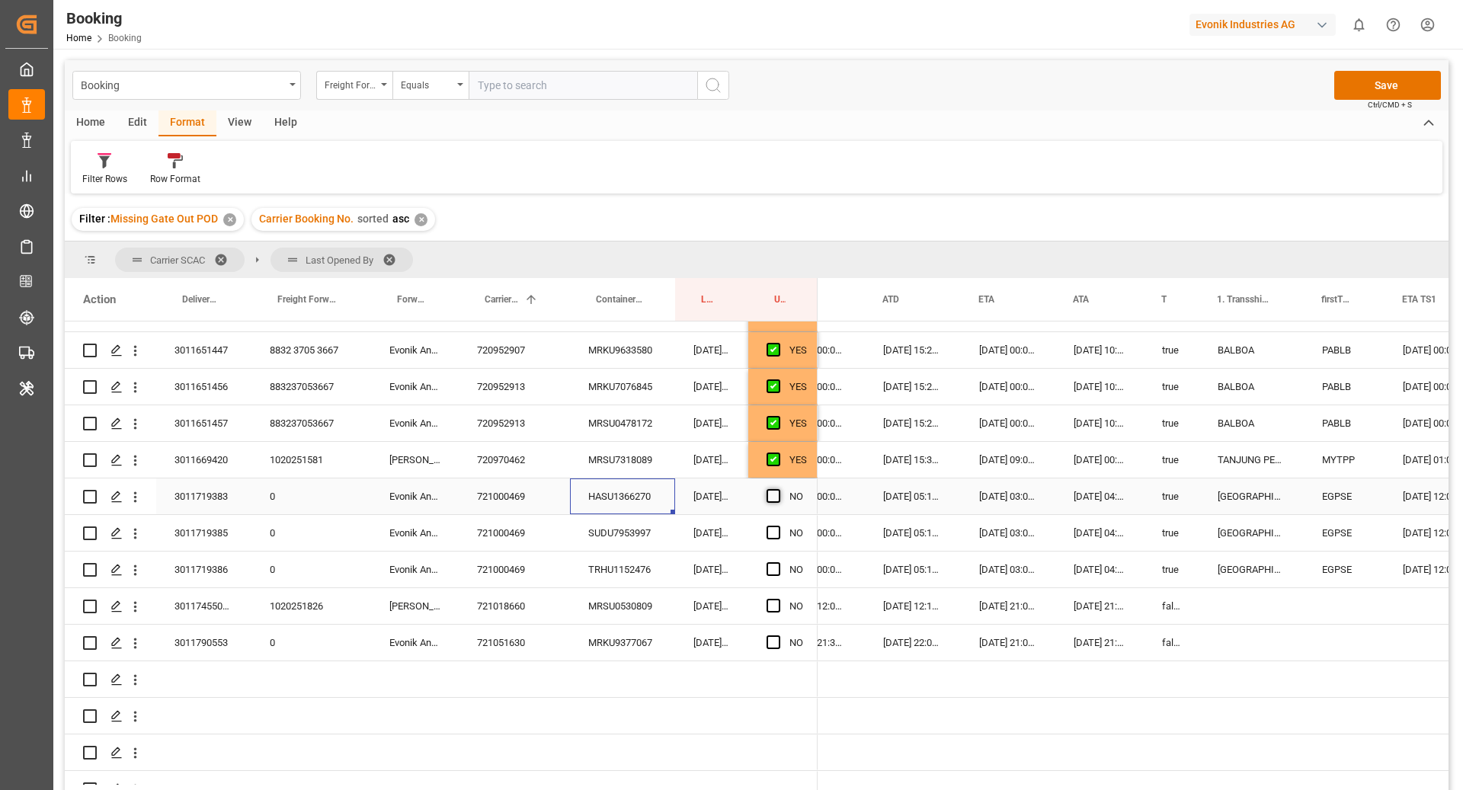
click at [778, 489] on input "Press SPACE to select this row." at bounding box center [778, 489] width 0 height 0
click at [639, 528] on div "SUDU7953997" at bounding box center [622, 533] width 105 height 36
click at [768, 533] on span "Press SPACE to select this row." at bounding box center [774, 533] width 14 height 14
click at [778, 526] on input "Press SPACE to select this row." at bounding box center [778, 526] width 0 height 0
click at [606, 569] on div "TRHU1152476" at bounding box center [622, 570] width 105 height 36
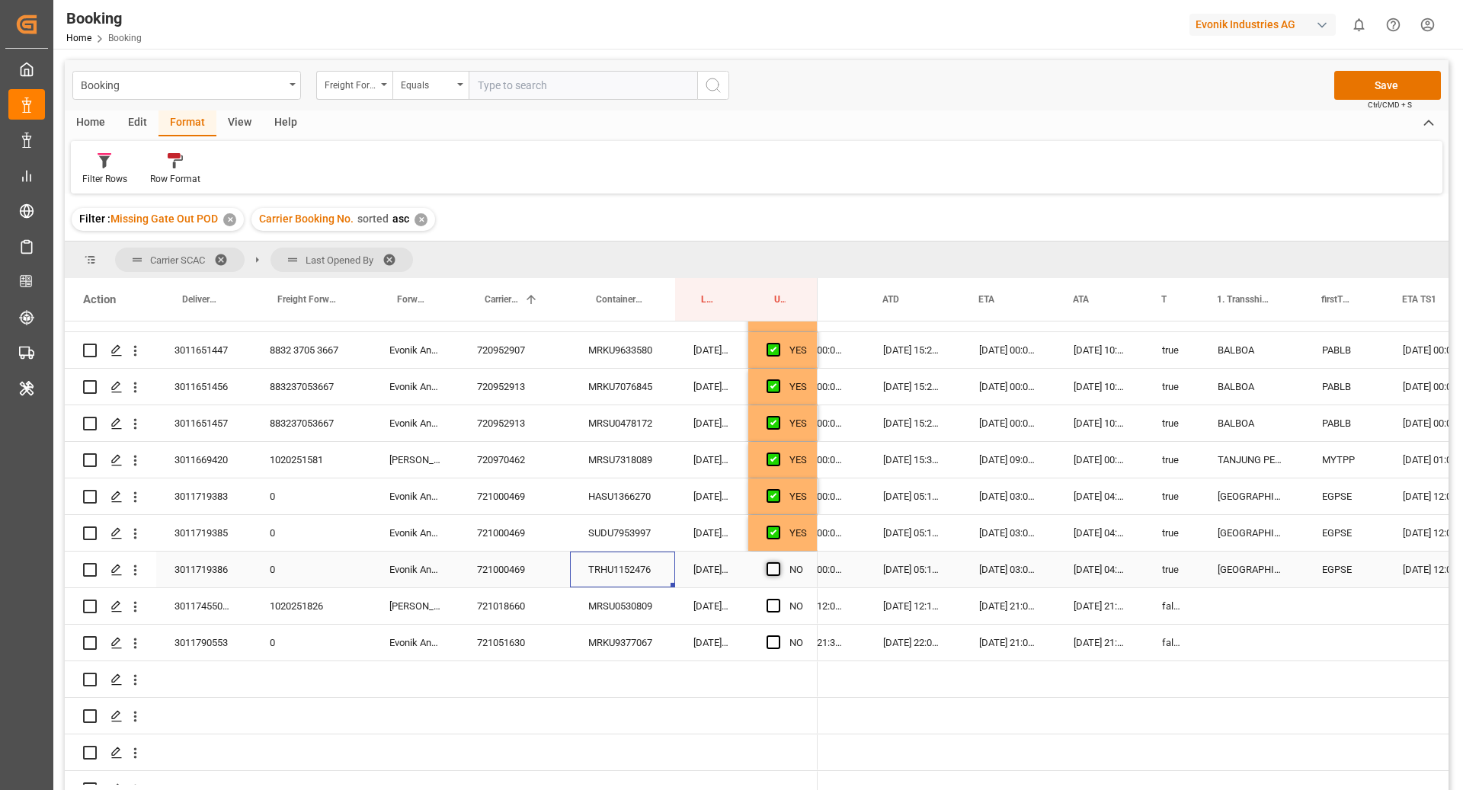
click at [774, 572] on span "Press SPACE to select this row." at bounding box center [774, 569] width 14 height 14
click at [778, 562] on input "Press SPACE to select this row." at bounding box center [778, 562] width 0 height 0
click at [629, 601] on div "MRSU0530809" at bounding box center [622, 606] width 105 height 36
click at [771, 604] on span "Press SPACE to select this row." at bounding box center [774, 606] width 14 height 14
click at [778, 599] on input "Press SPACE to select this row." at bounding box center [778, 599] width 0 height 0
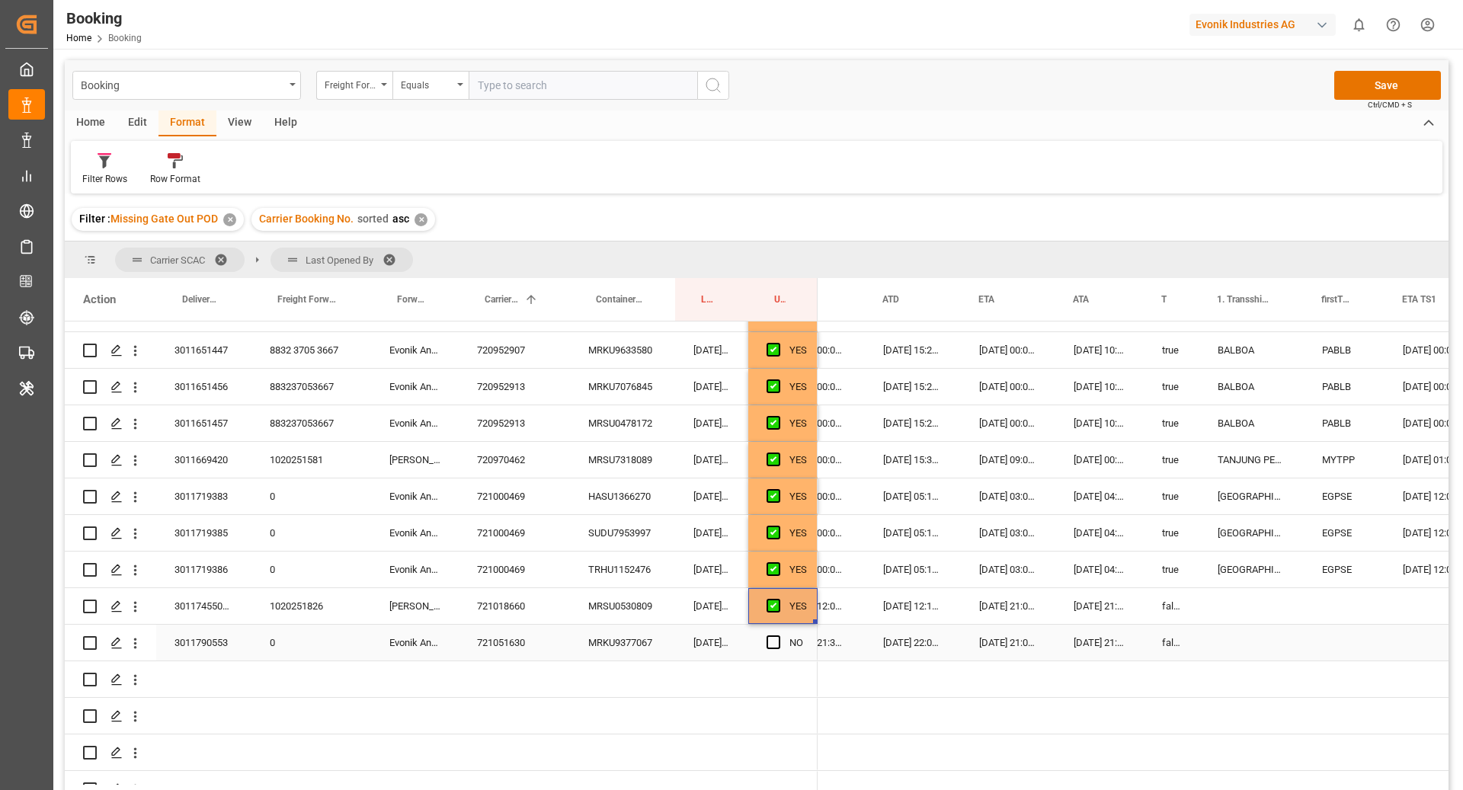
click at [620, 638] on div "MRKU9377067" at bounding box center [622, 643] width 105 height 36
click at [767, 645] on span "Press SPACE to select this row." at bounding box center [774, 643] width 14 height 14
click at [778, 636] on input "Press SPACE to select this row." at bounding box center [778, 636] width 0 height 0
